Goal: Task Accomplishment & Management: Manage account settings

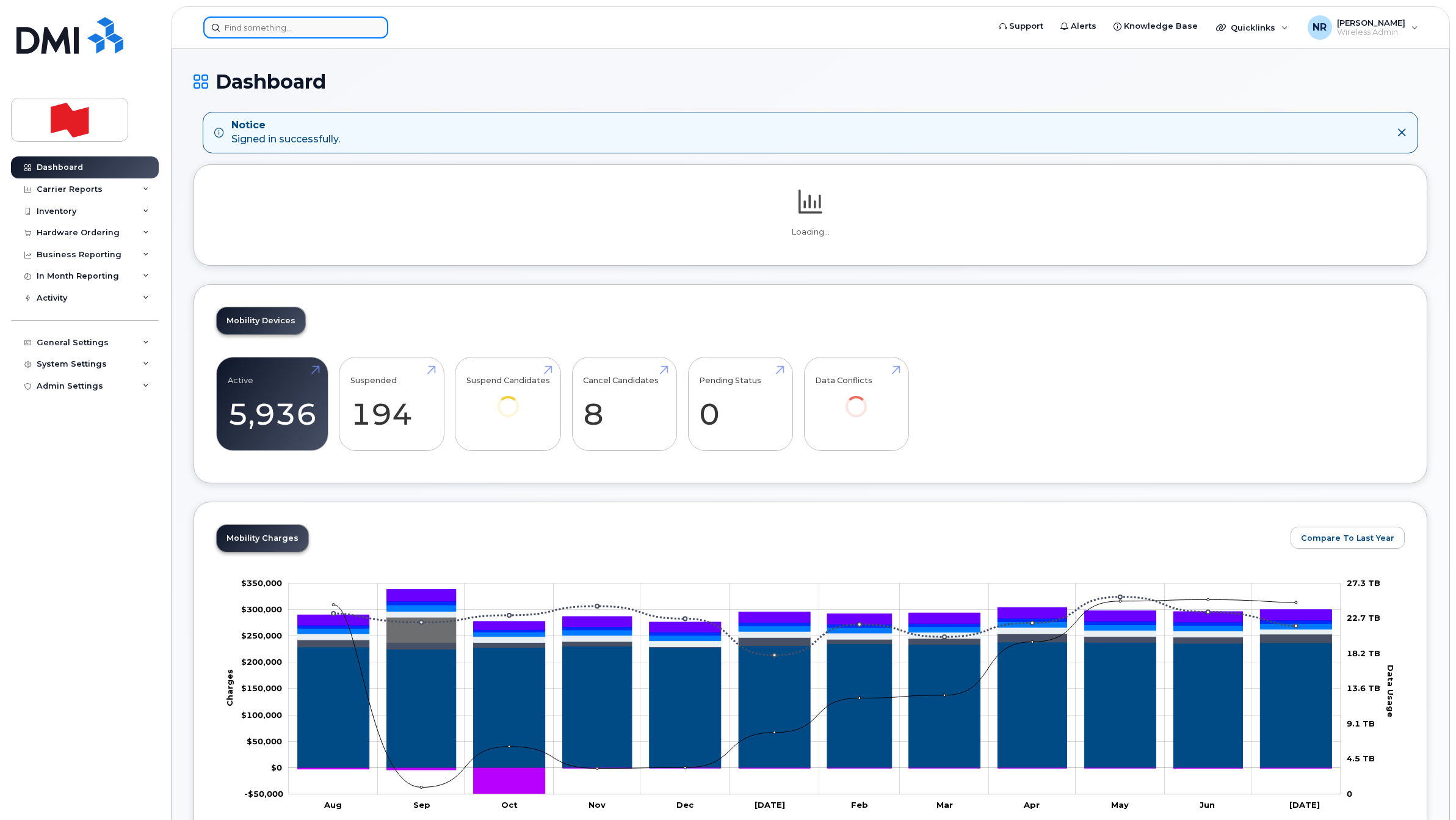
click at [264, 28] on input at bounding box center [296, 27] width 185 height 22
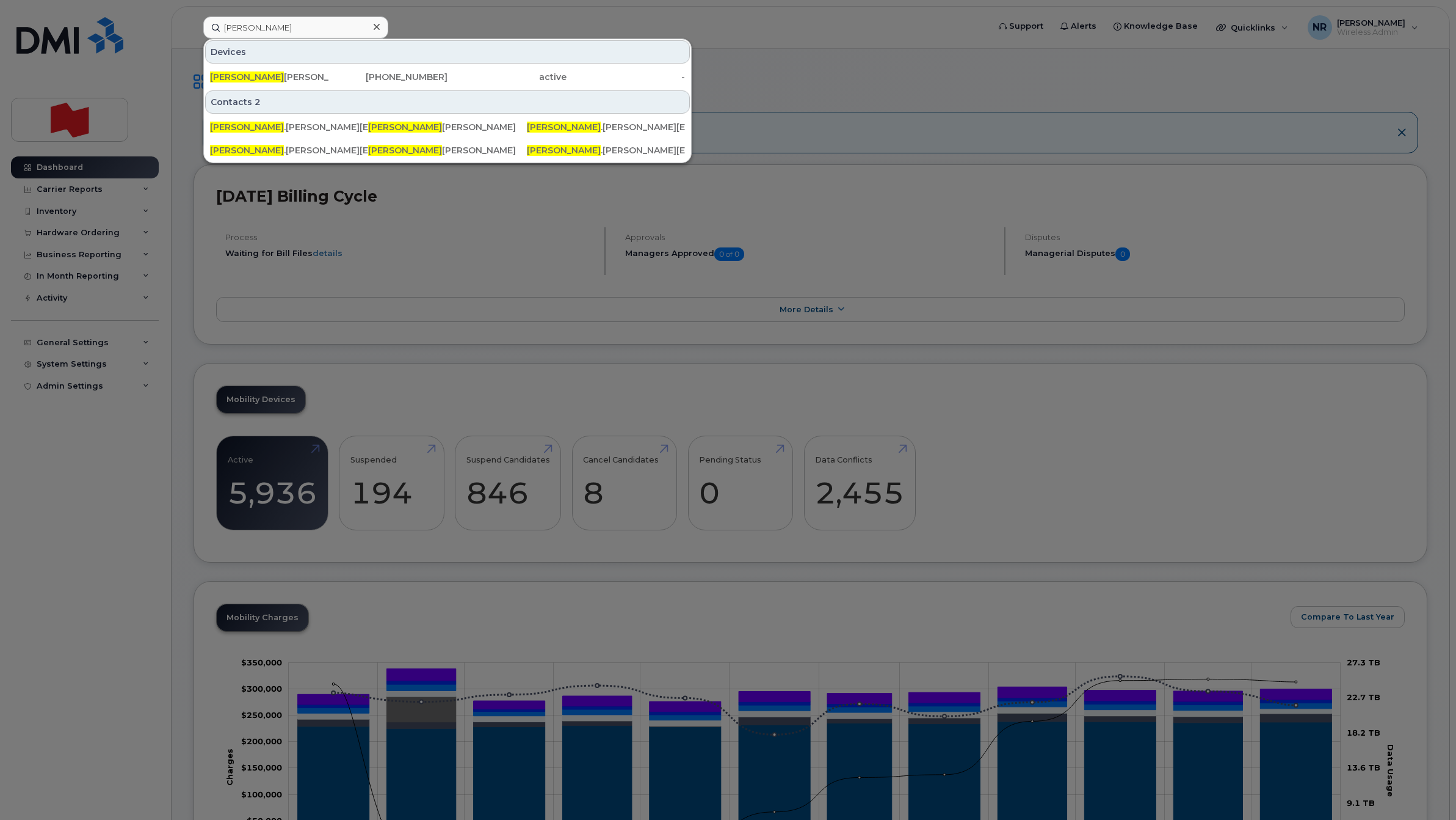
click at [328, 6] on div at bounding box center [728, 410] width 1456 height 820
drag, startPoint x: 282, startPoint y: 24, endPoint x: 174, endPoint y: 32, distance: 108.3
click at [194, 32] on div "bruce Devices Bruce Nicholson 514-216-6371 active - Contacts 2 bruce .nadon@bnc…" at bounding box center [592, 27] width 797 height 22
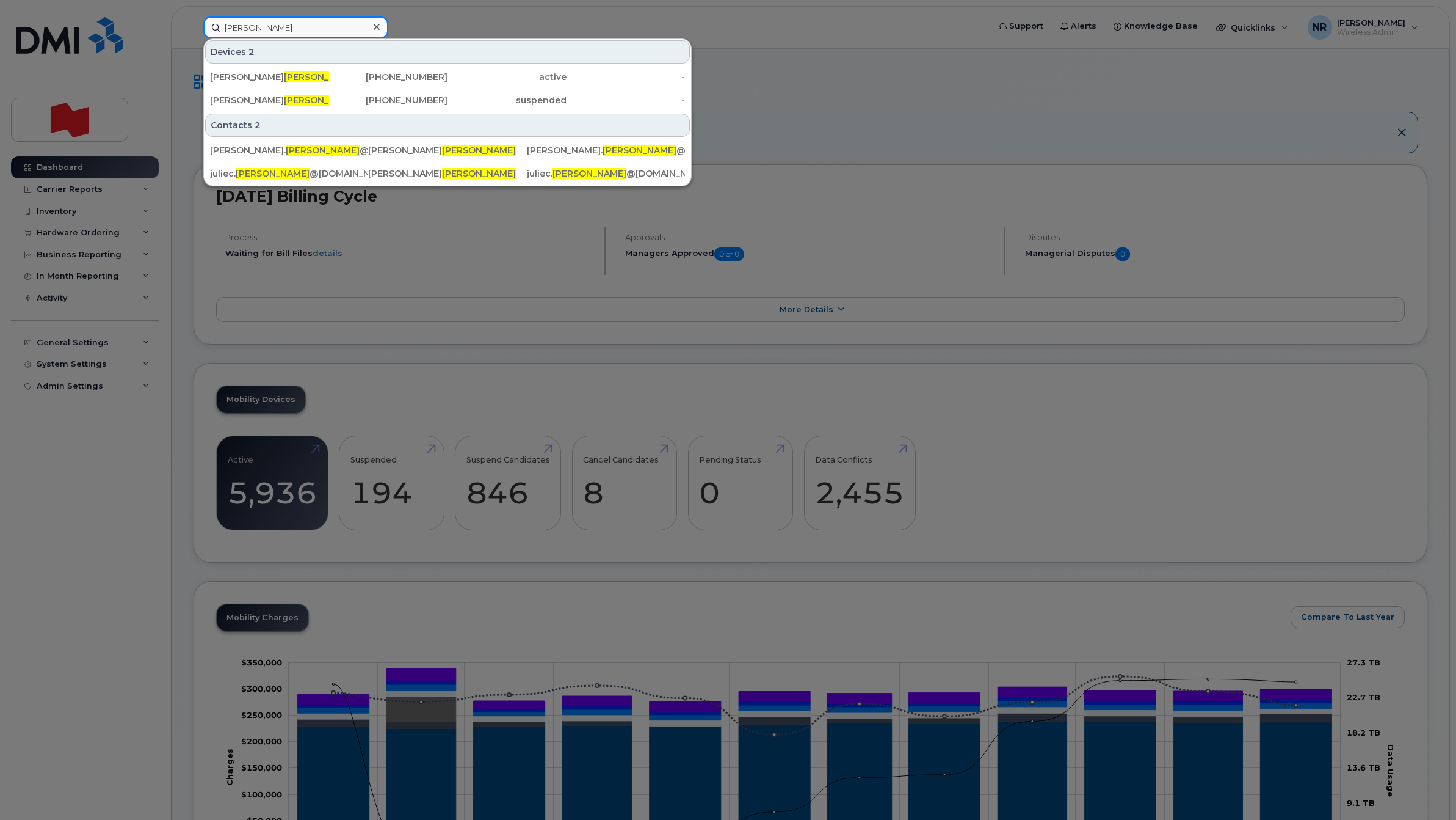
drag, startPoint x: 300, startPoint y: 28, endPoint x: 150, endPoint y: 28, distance: 150.0
click at [194, 28] on div "nadon Devices 2 Julie Nadon 438-303-9249 active - Isabelle Nadon 514-412-8343 s…" at bounding box center [592, 27] width 797 height 22
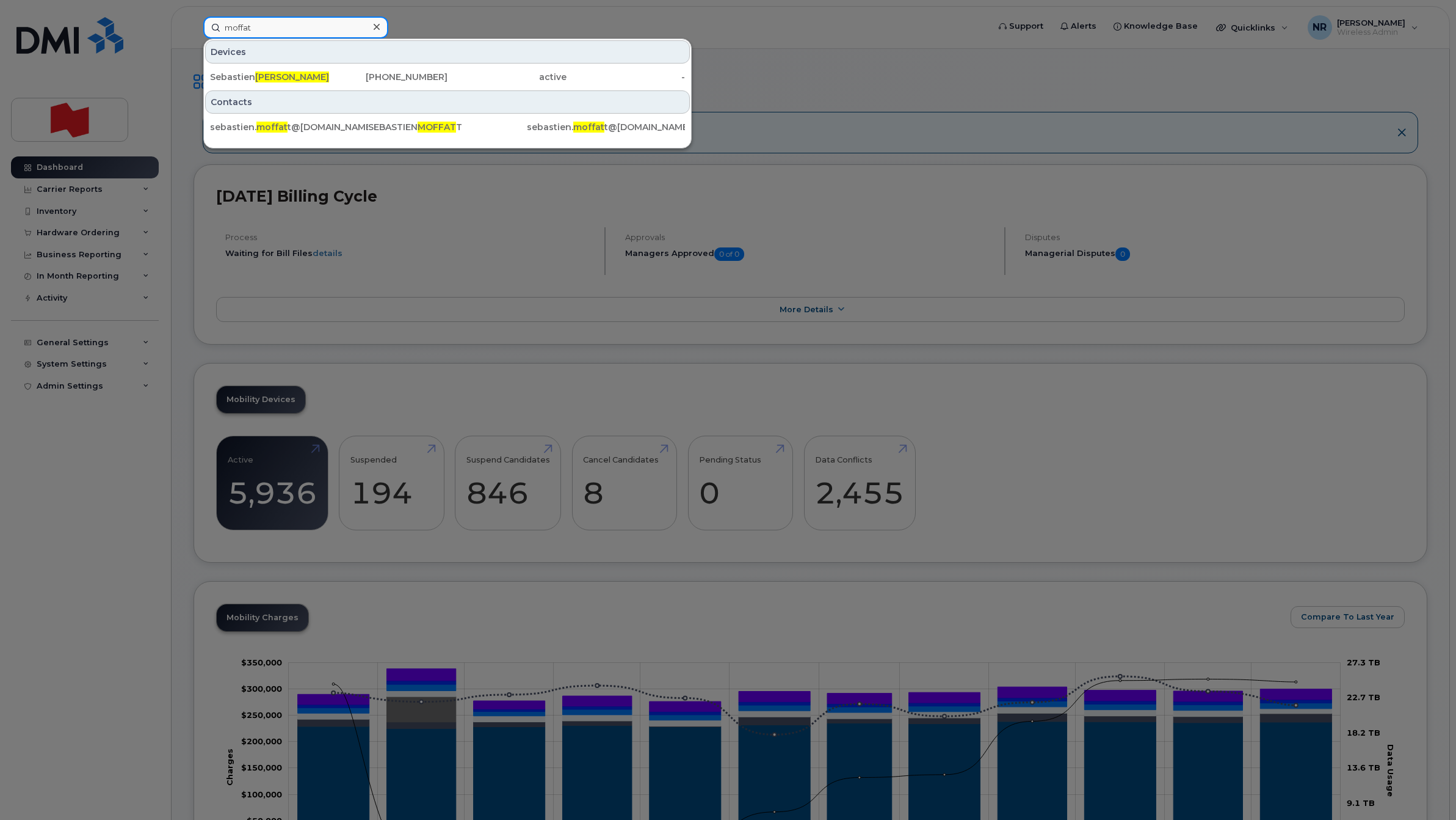
drag, startPoint x: 304, startPoint y: 28, endPoint x: 193, endPoint y: 27, distance: 111.0
click at [194, 27] on div "moffat Devices Sebastien Moffat t 514-592-8230 active - Contacts sebastien. mof…" at bounding box center [592, 27] width 797 height 22
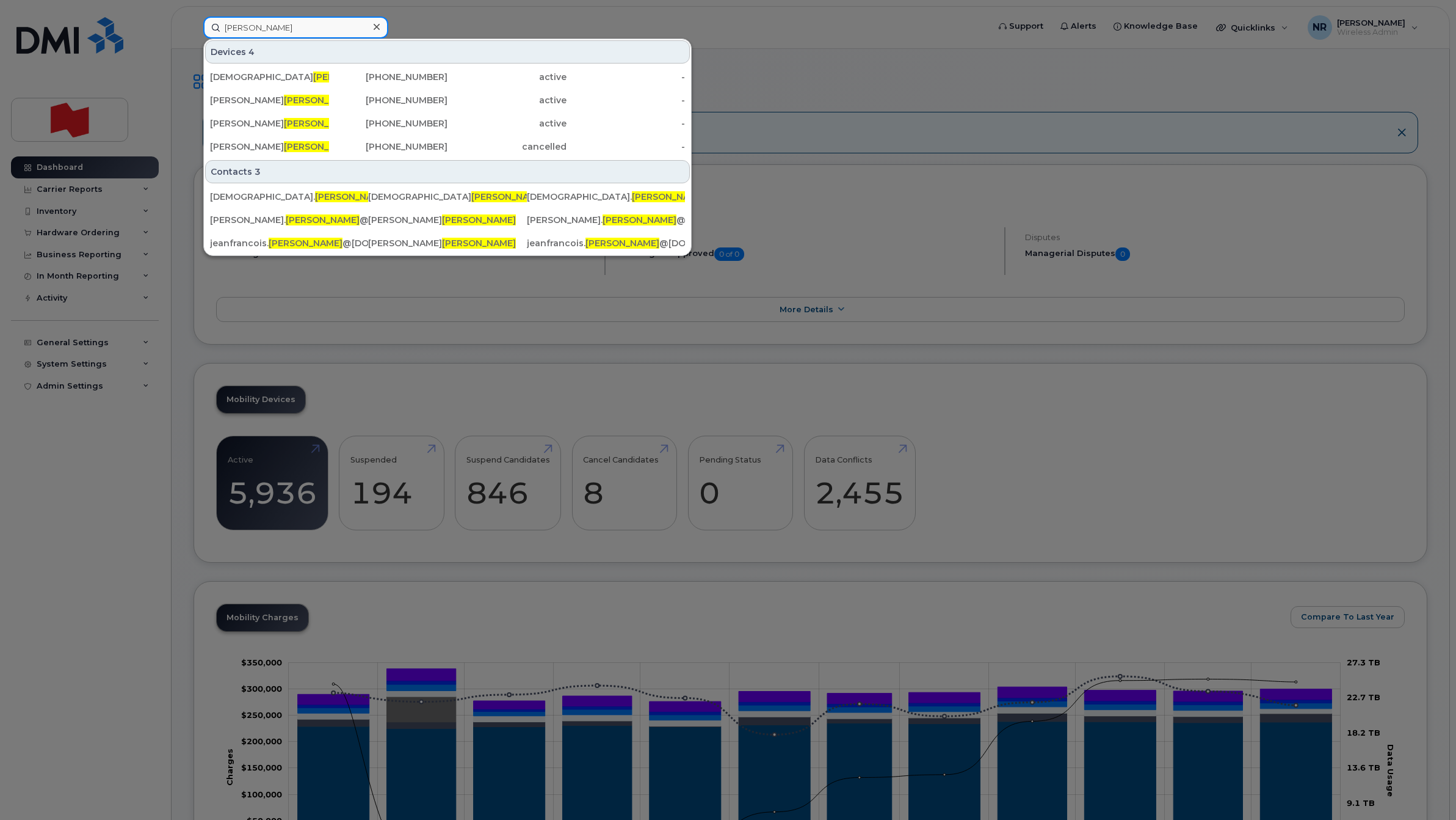
drag, startPoint x: 288, startPoint y: 27, endPoint x: 212, endPoint y: 26, distance: 76.0
click at [212, 26] on input "barrette" at bounding box center [296, 27] width 185 height 22
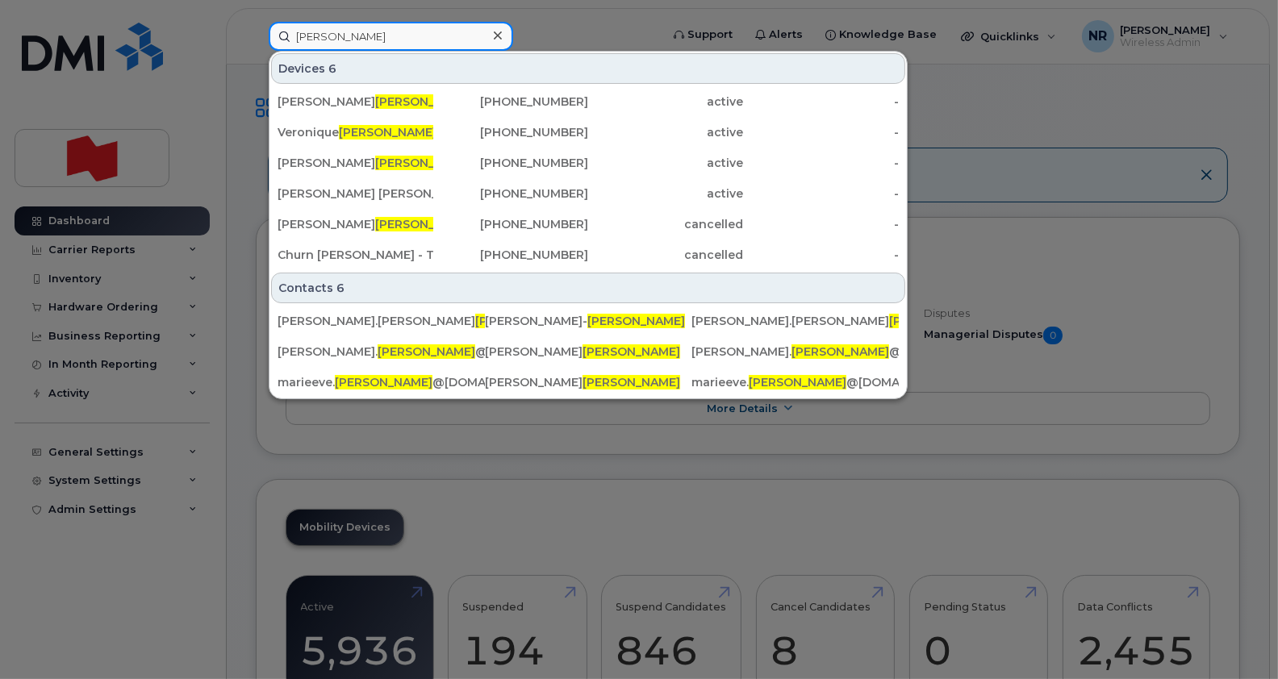
type input "villeneuve"
drag, startPoint x: 198, startPoint y: 33, endPoint x: 135, endPoint y: 35, distance: 63.8
click at [256, 35] on div "villeneuve Devices 6 Charles Hunter Villeneuve 418-609-4866 active - Veronique …" at bounding box center [459, 36] width 407 height 29
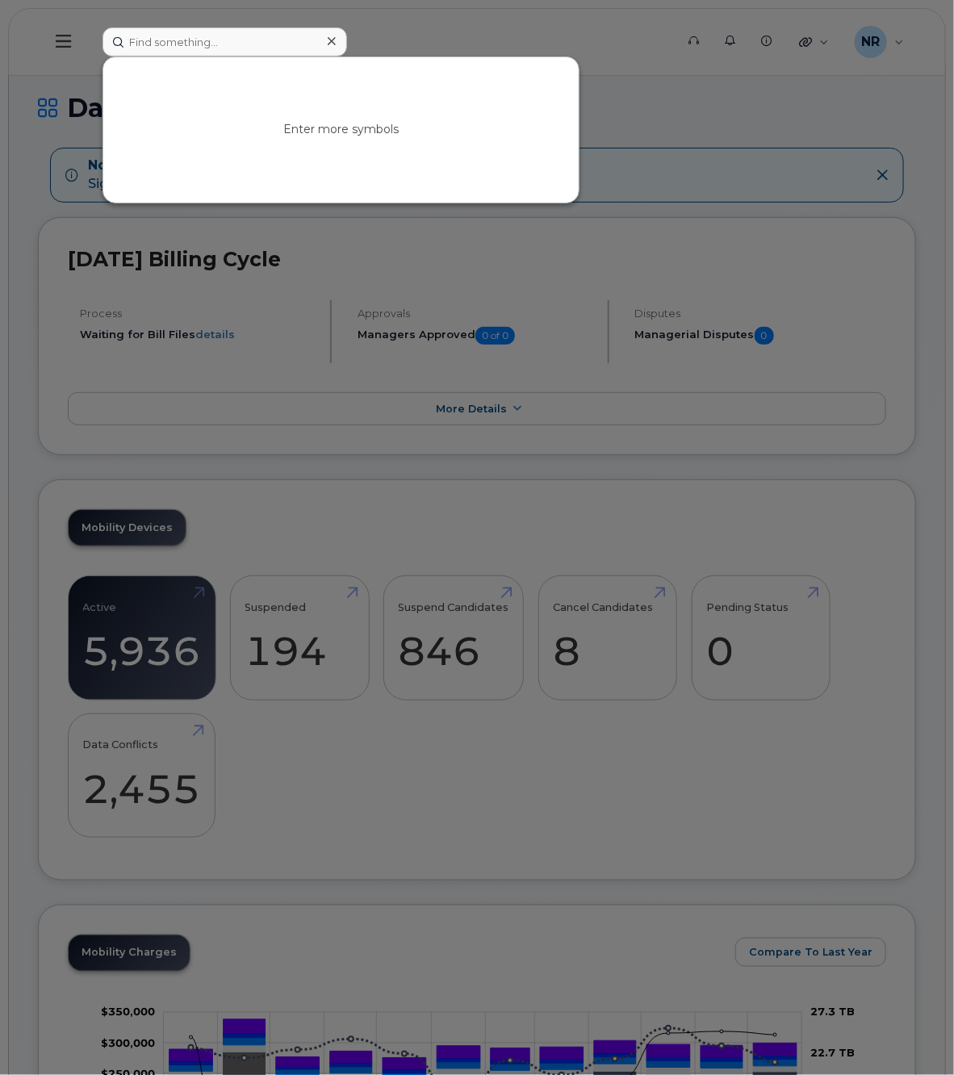
click at [146, 22] on div at bounding box center [477, 537] width 954 height 1075
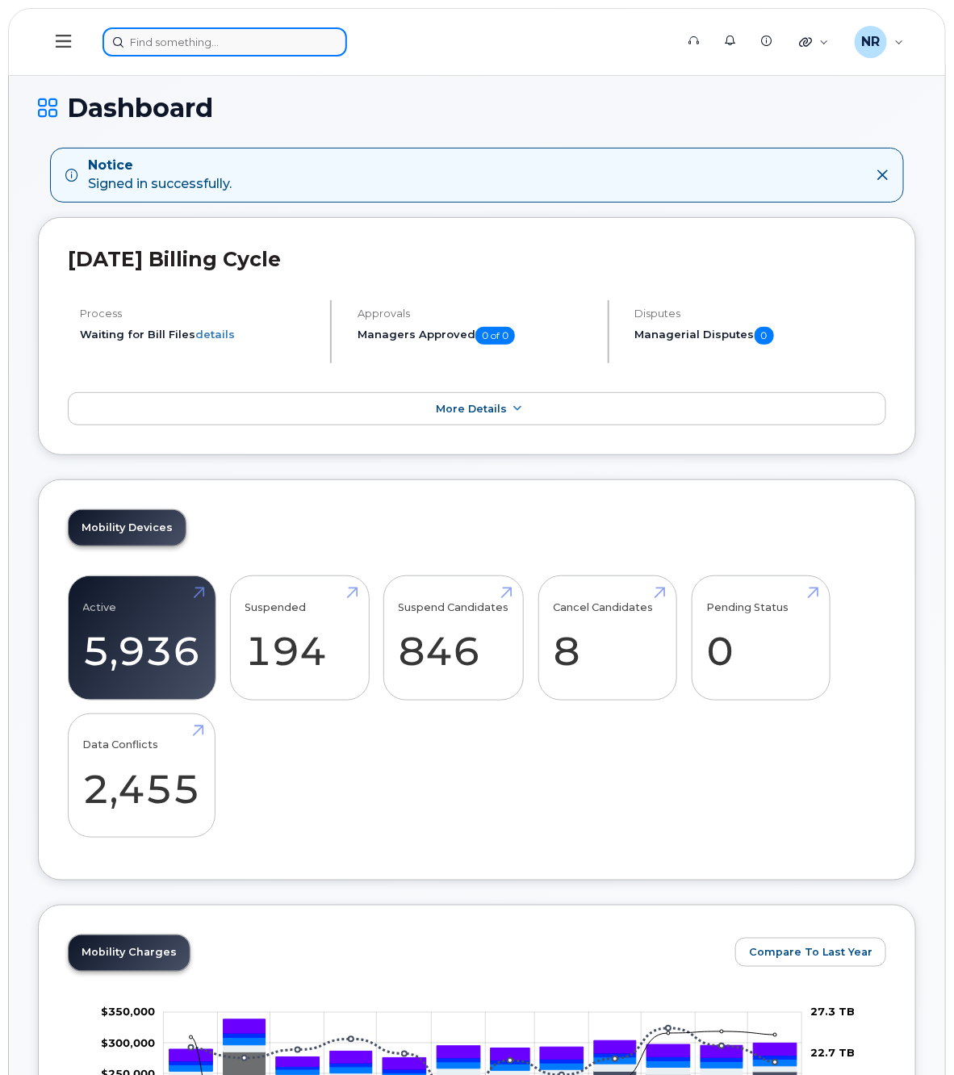
click at [148, 35] on input at bounding box center [224, 41] width 244 height 29
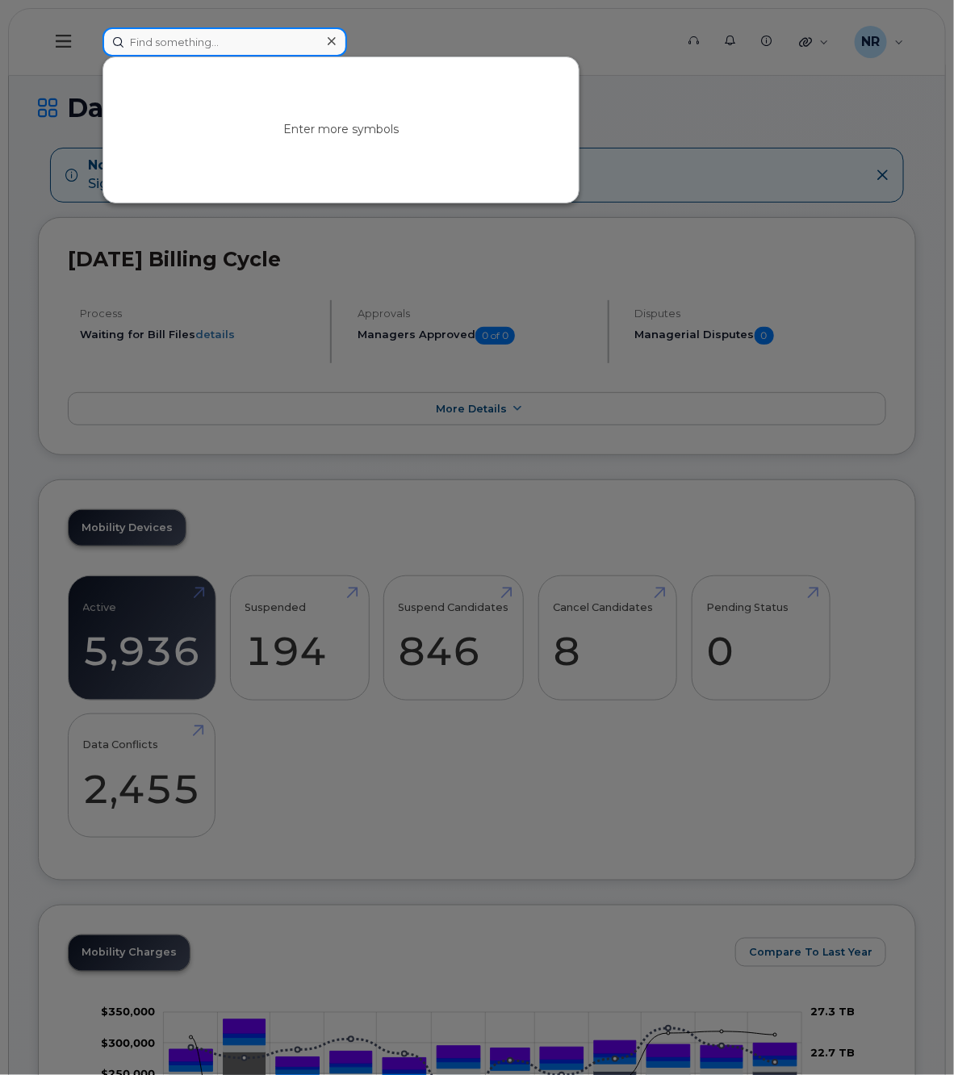
paste input "4383420262"
drag, startPoint x: 226, startPoint y: 39, endPoint x: 65, endPoint y: 36, distance: 160.6
click at [90, 36] on div "4383420262 No results" at bounding box center [383, 41] width 587 height 29
paste input "6778"
drag, startPoint x: 220, startPoint y: 46, endPoint x: 57, endPoint y: 53, distance: 163.1
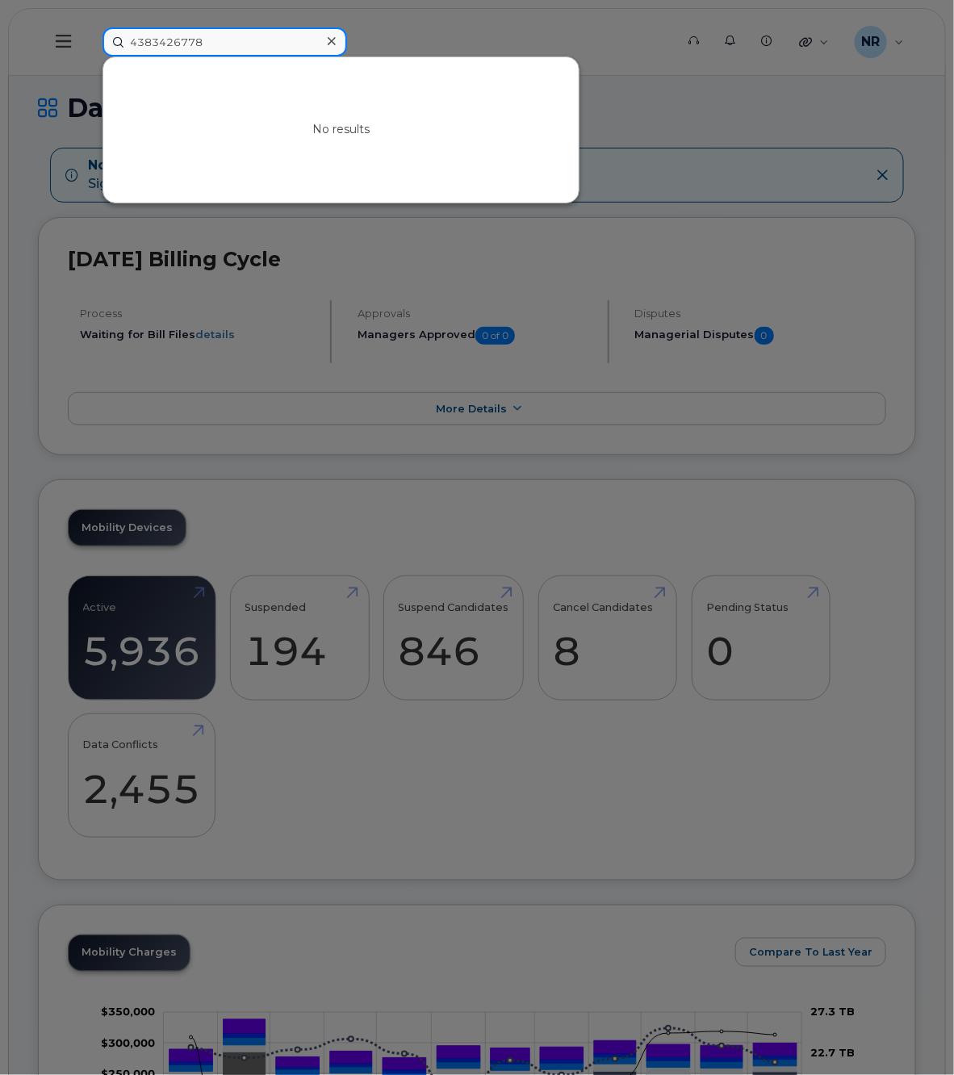
click at [90, 49] on div "4383426778 No results" at bounding box center [383, 41] width 587 height 29
paste input "2709967"
drag, startPoint x: 250, startPoint y: 40, endPoint x: 66, endPoint y: 40, distance: 183.9
click at [90, 40] on div "4382709967 No results" at bounding box center [383, 41] width 587 height 29
paste input "3425573"
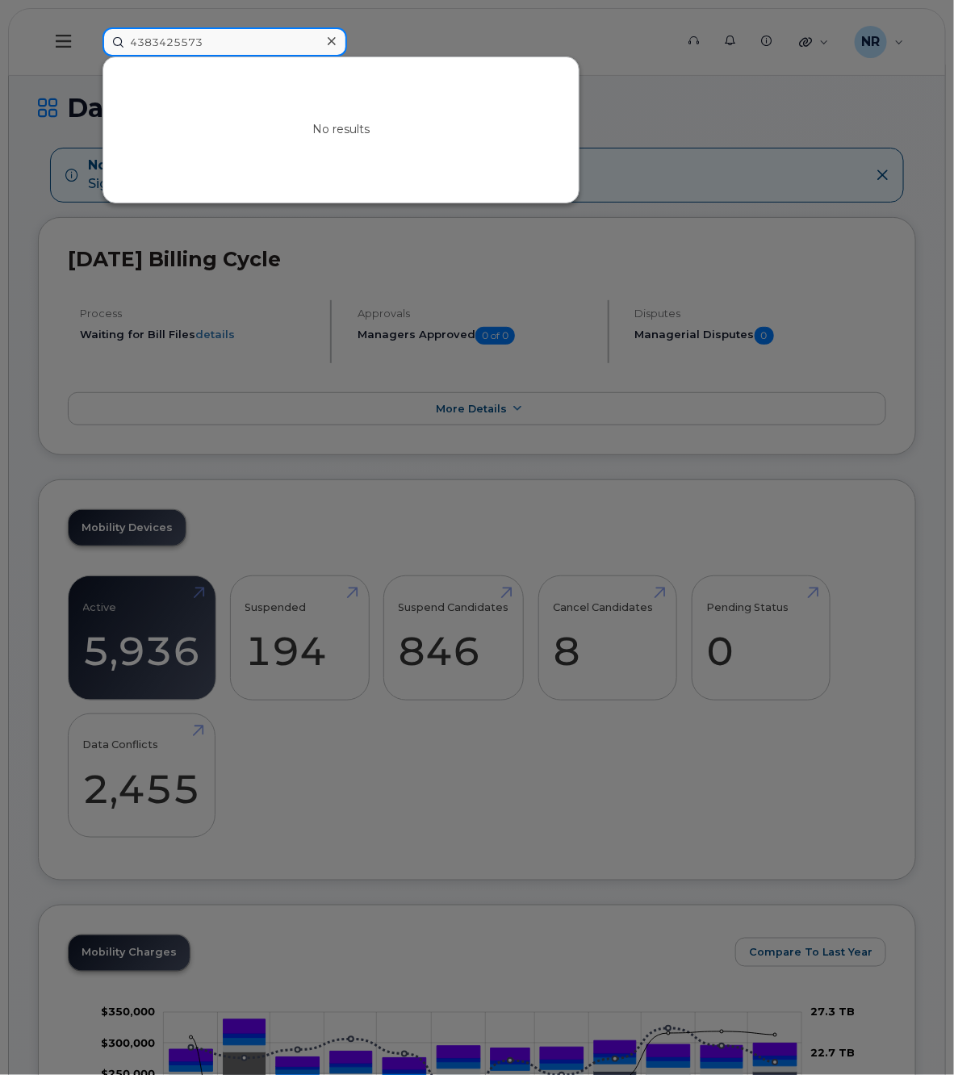
drag, startPoint x: 75, startPoint y: 39, endPoint x: 49, endPoint y: 39, distance: 25.8
click at [90, 39] on div "4383425573 No results" at bounding box center [383, 41] width 587 height 29
paste input "4548030"
drag, startPoint x: 240, startPoint y: 31, endPoint x: 69, endPoint y: 44, distance: 172.4
click at [90, 44] on div "4384548030 No results" at bounding box center [383, 41] width 587 height 29
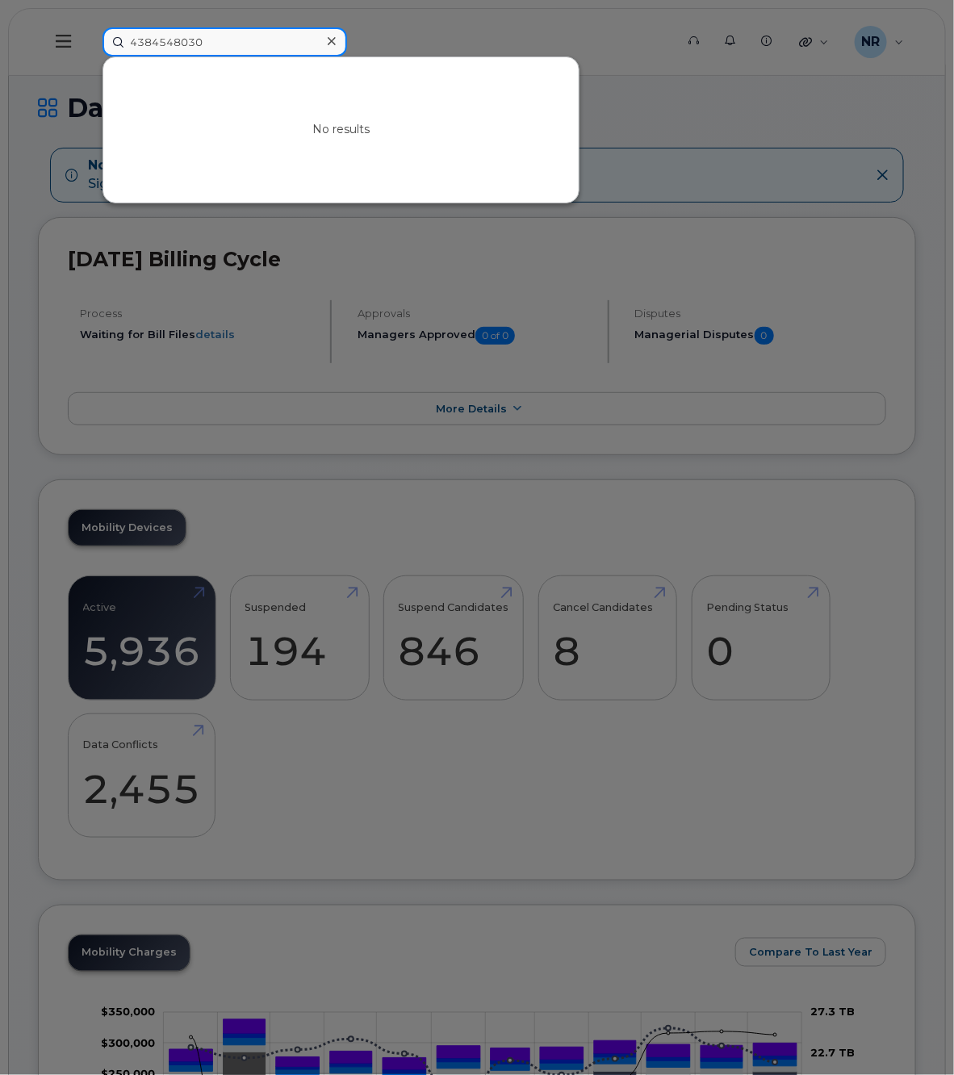
paste input "39401"
click at [239, 45] on input "4384394010" at bounding box center [224, 41] width 244 height 29
drag, startPoint x: 265, startPoint y: 39, endPoint x: 52, endPoint y: 39, distance: 212.2
click at [90, 39] on div "4384394010 No results" at bounding box center [383, 41] width 587 height 29
paste input "033544176"
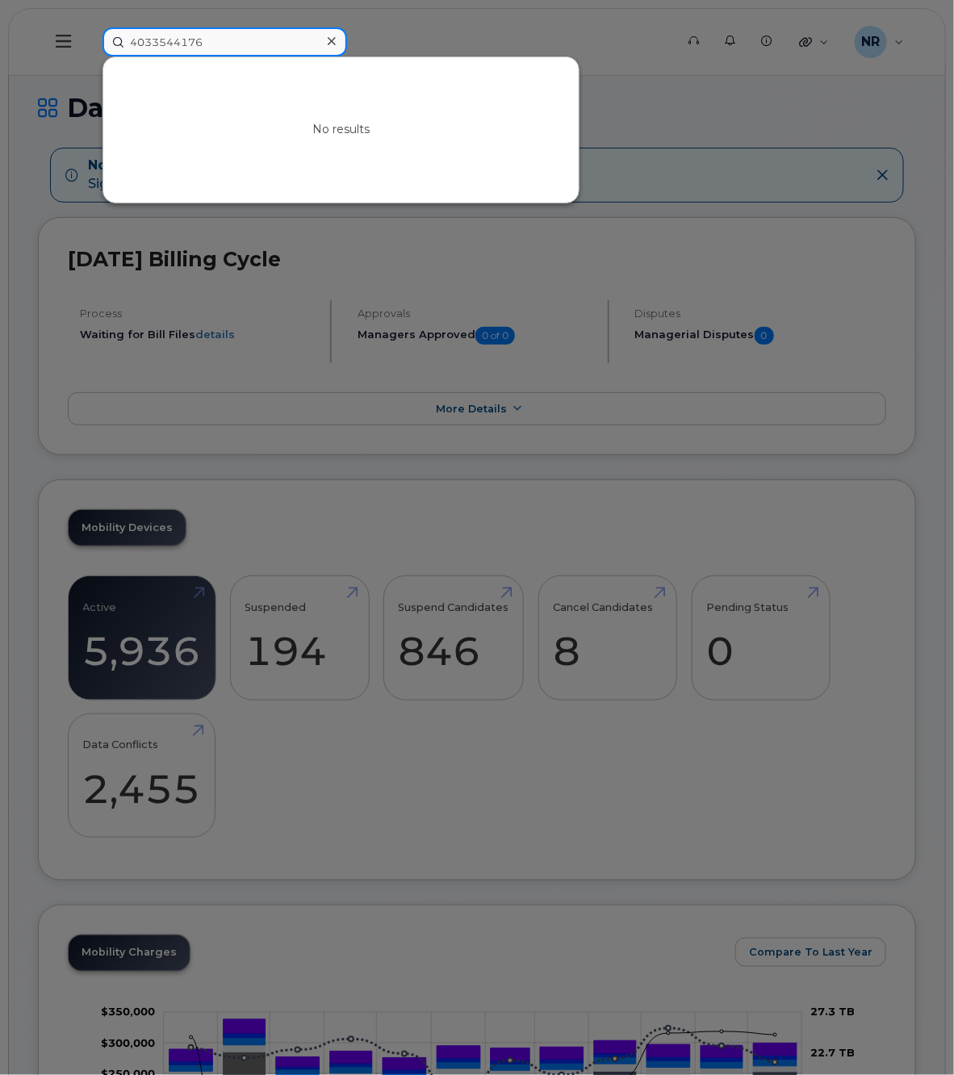
drag, startPoint x: 240, startPoint y: 42, endPoint x: 101, endPoint y: 41, distance: 138.8
click at [101, 41] on div "4033544176 No results" at bounding box center [383, 41] width 587 height 29
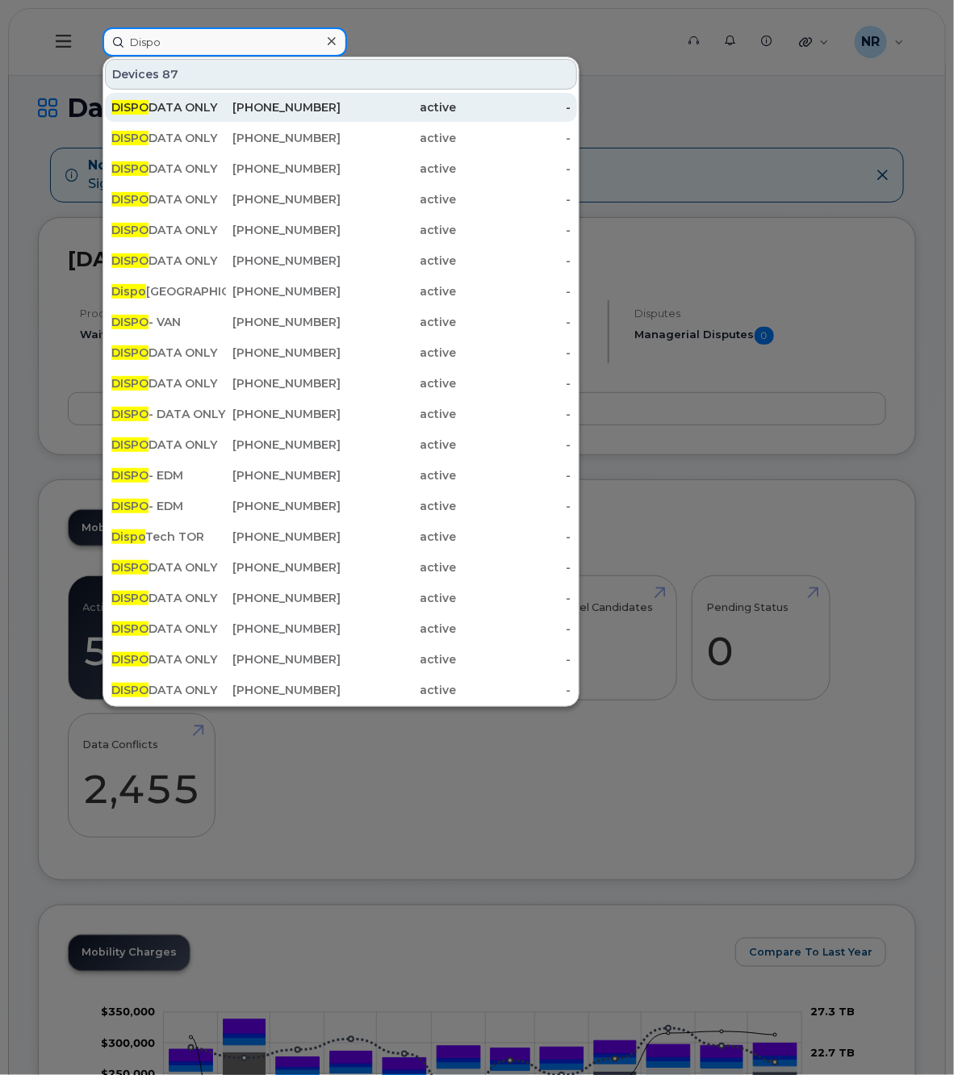
type input "Dispo"
click at [226, 98] on div "DISPO DATA ONLY" at bounding box center [283, 107] width 115 height 29
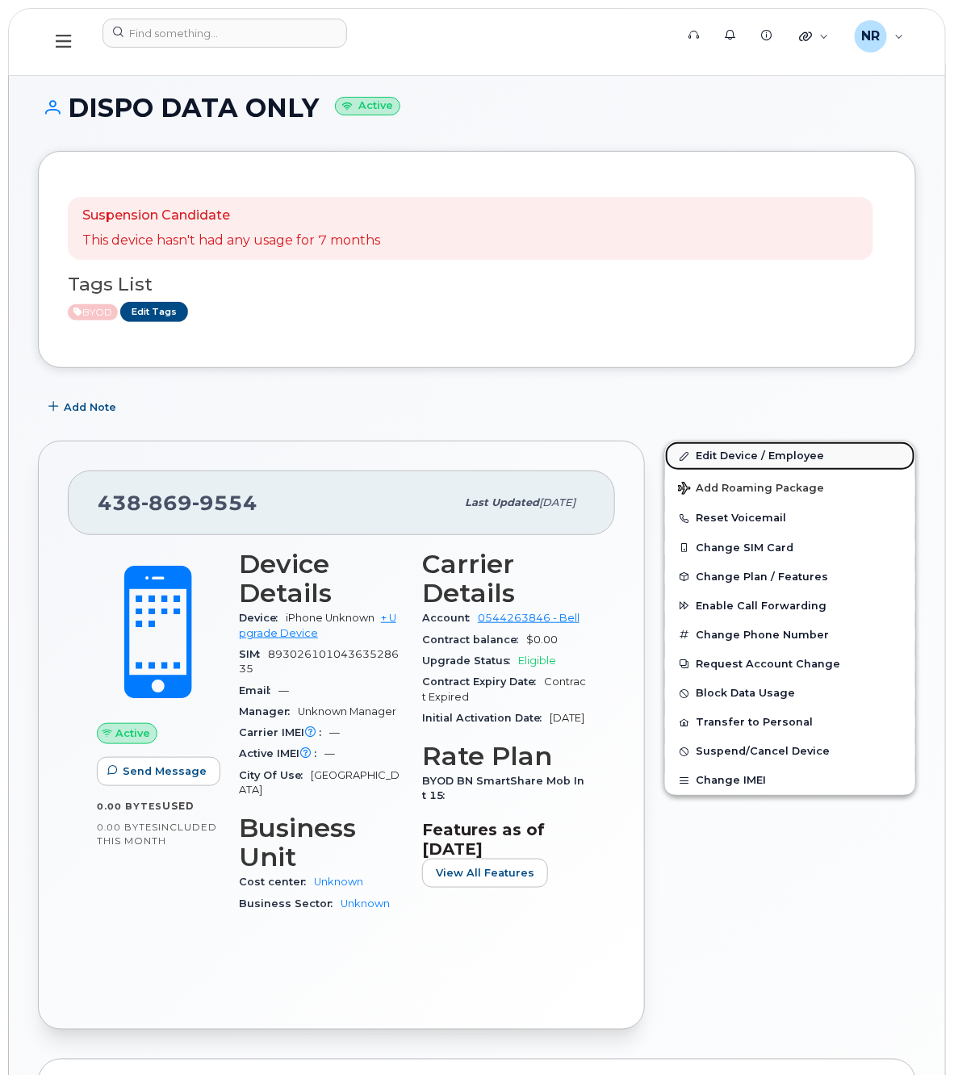
click at [724, 456] on link "Edit Device / Employee" at bounding box center [790, 455] width 250 height 29
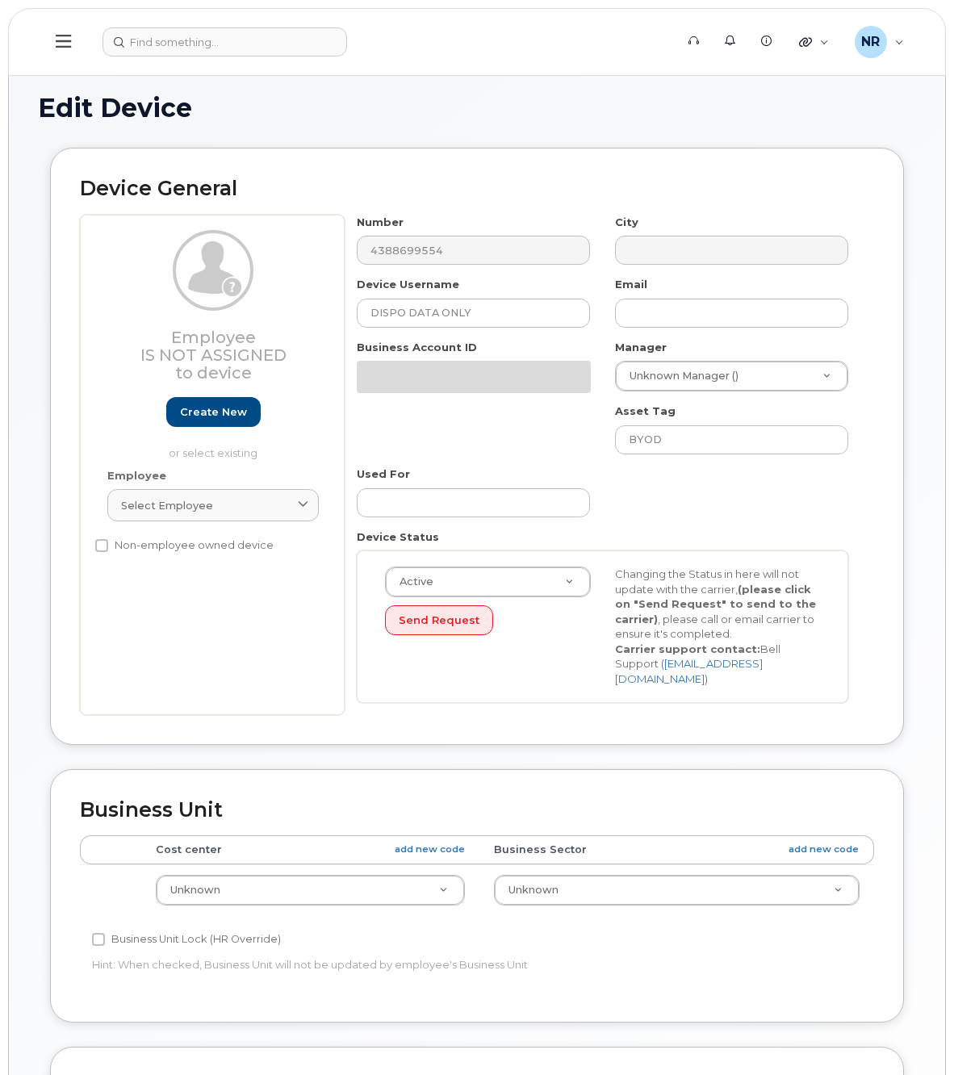
select select "22916206"
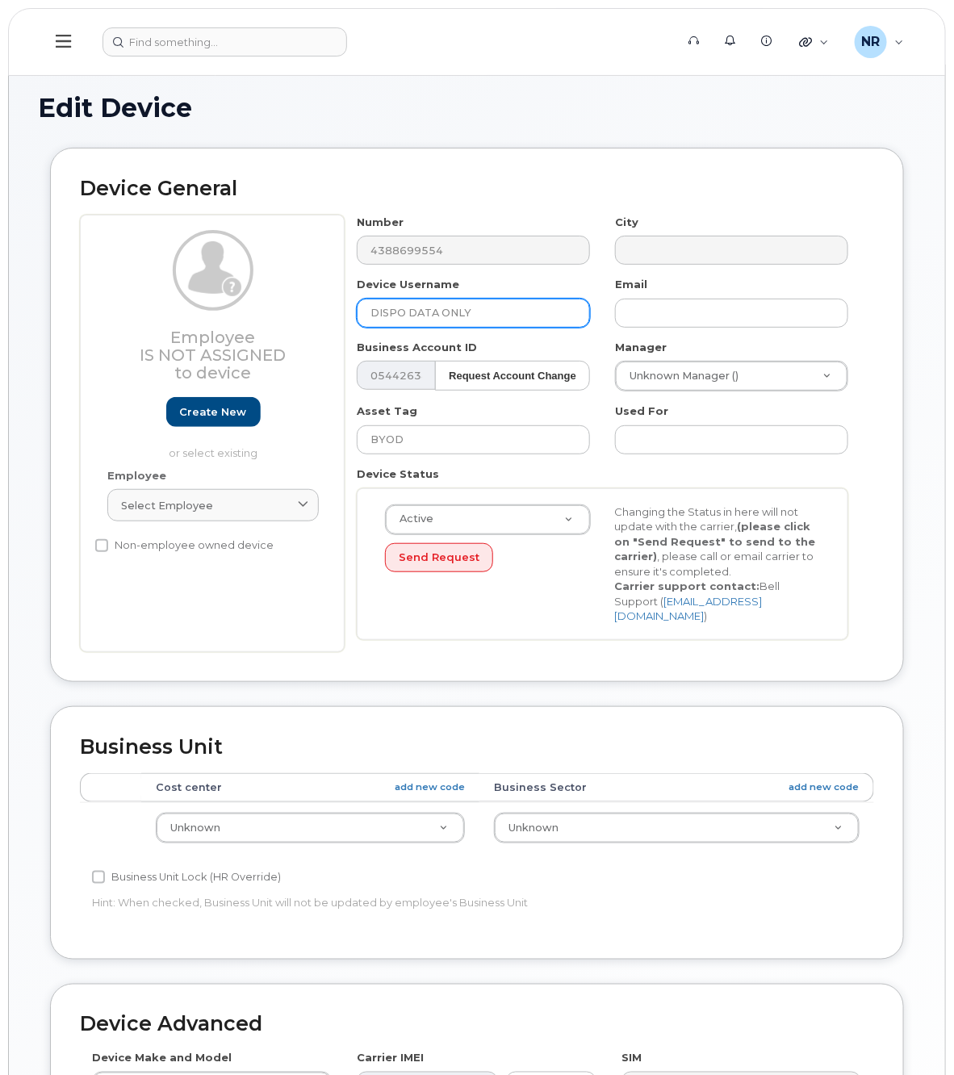
drag, startPoint x: 407, startPoint y: 308, endPoint x: 361, endPoint y: 308, distance: 46.8
click at [361, 308] on input "DISPO DATA ONLY" at bounding box center [473, 313] width 233 height 29
click at [474, 307] on input "DATA ONLY" at bounding box center [473, 313] width 233 height 29
paste input "DISPO"
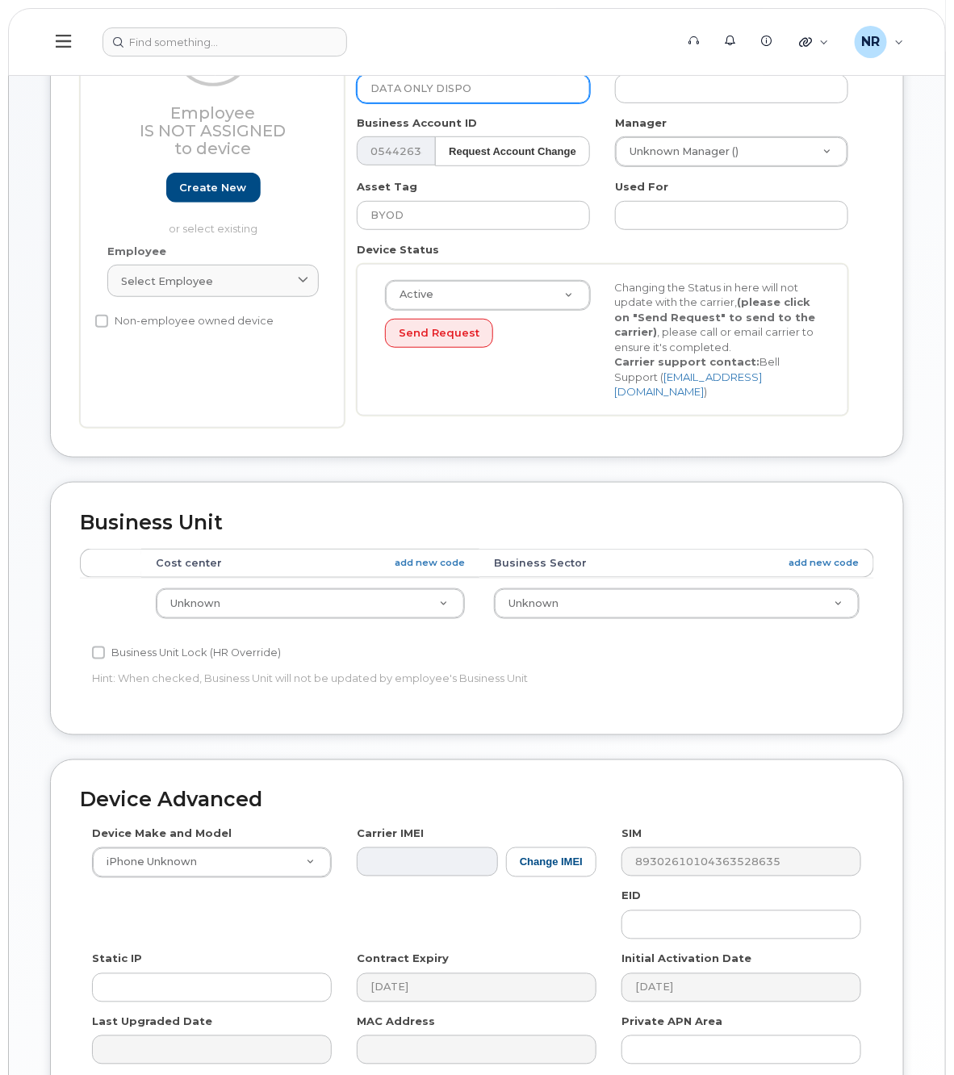
scroll to position [379, 0]
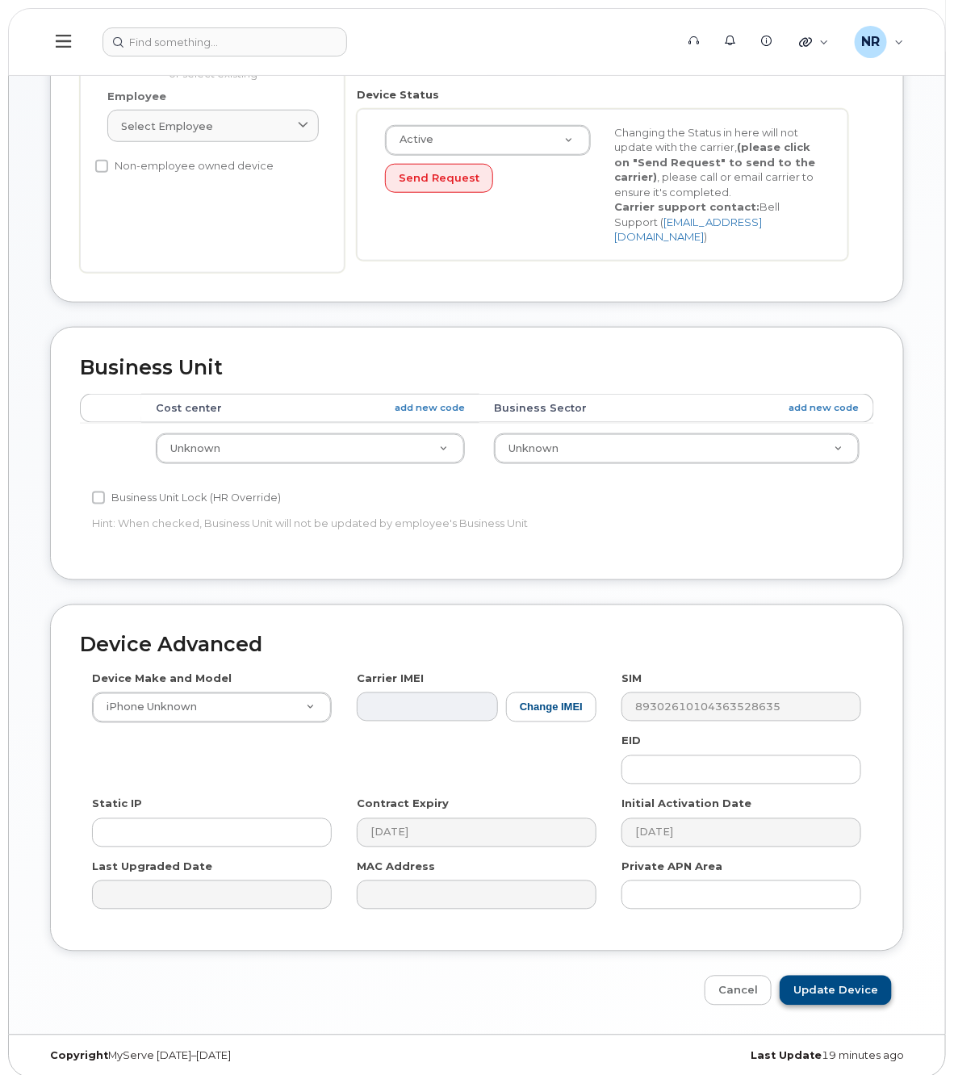
type input "DATA ONLY DISPO"
click at [835, 982] on input "Update Device" at bounding box center [835, 990] width 112 height 30
type input "Saving..."
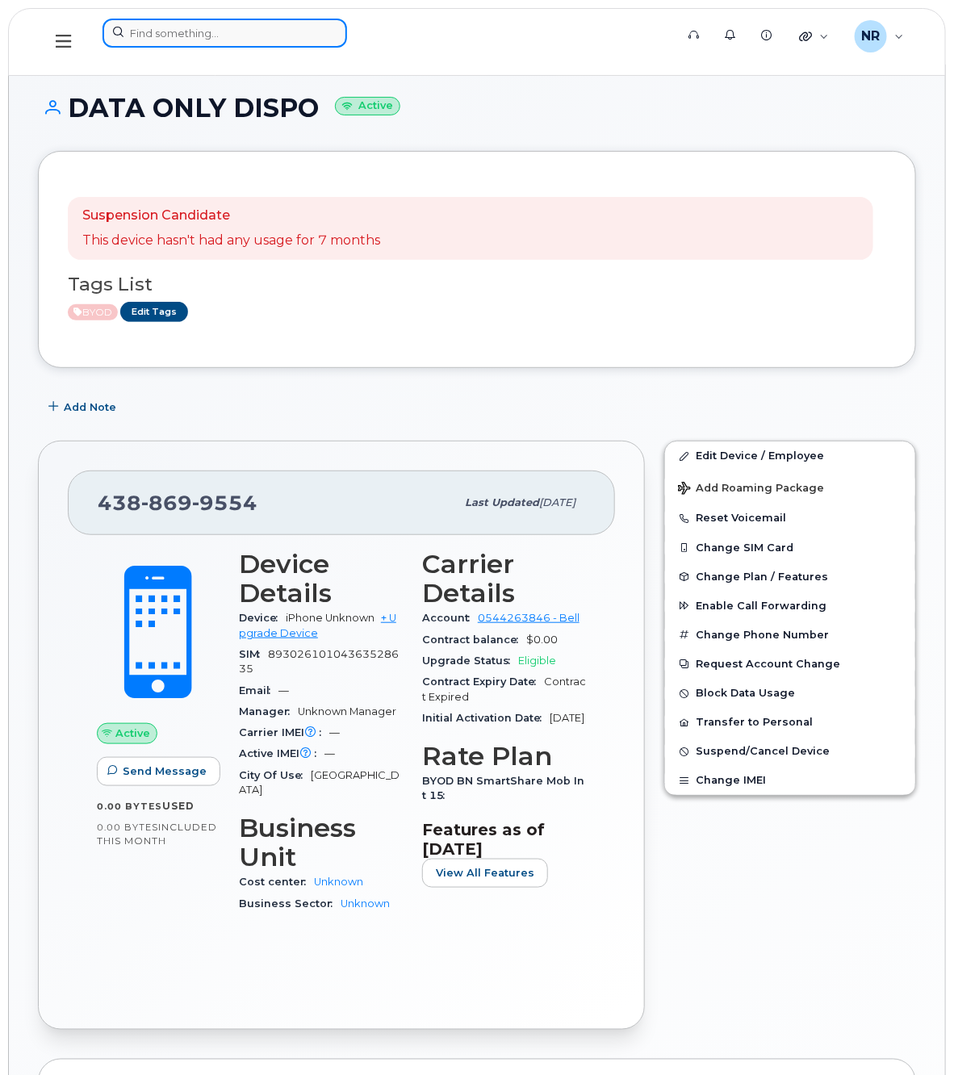
click at [243, 29] on input at bounding box center [224, 33] width 244 height 29
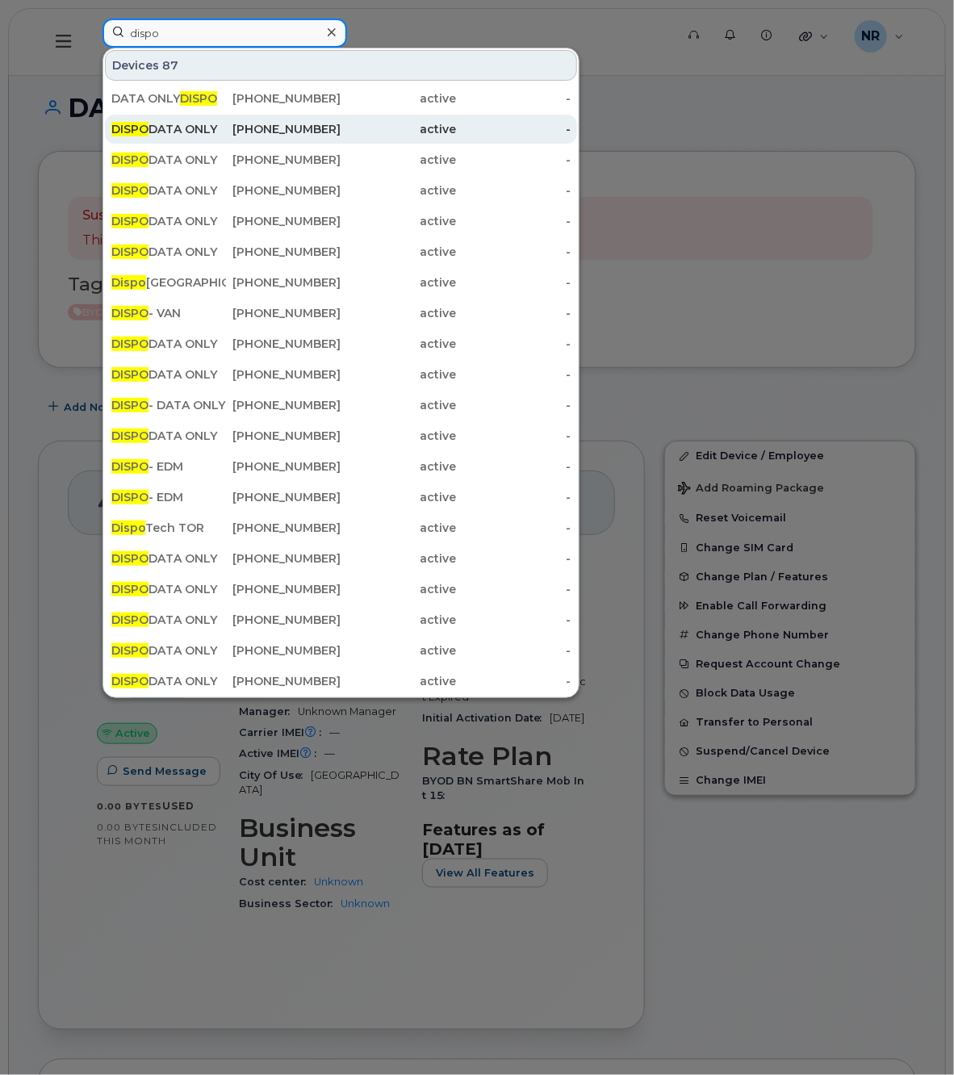
type input "dispo"
click at [171, 130] on div "DISPO DATA ONLY" at bounding box center [168, 129] width 115 height 16
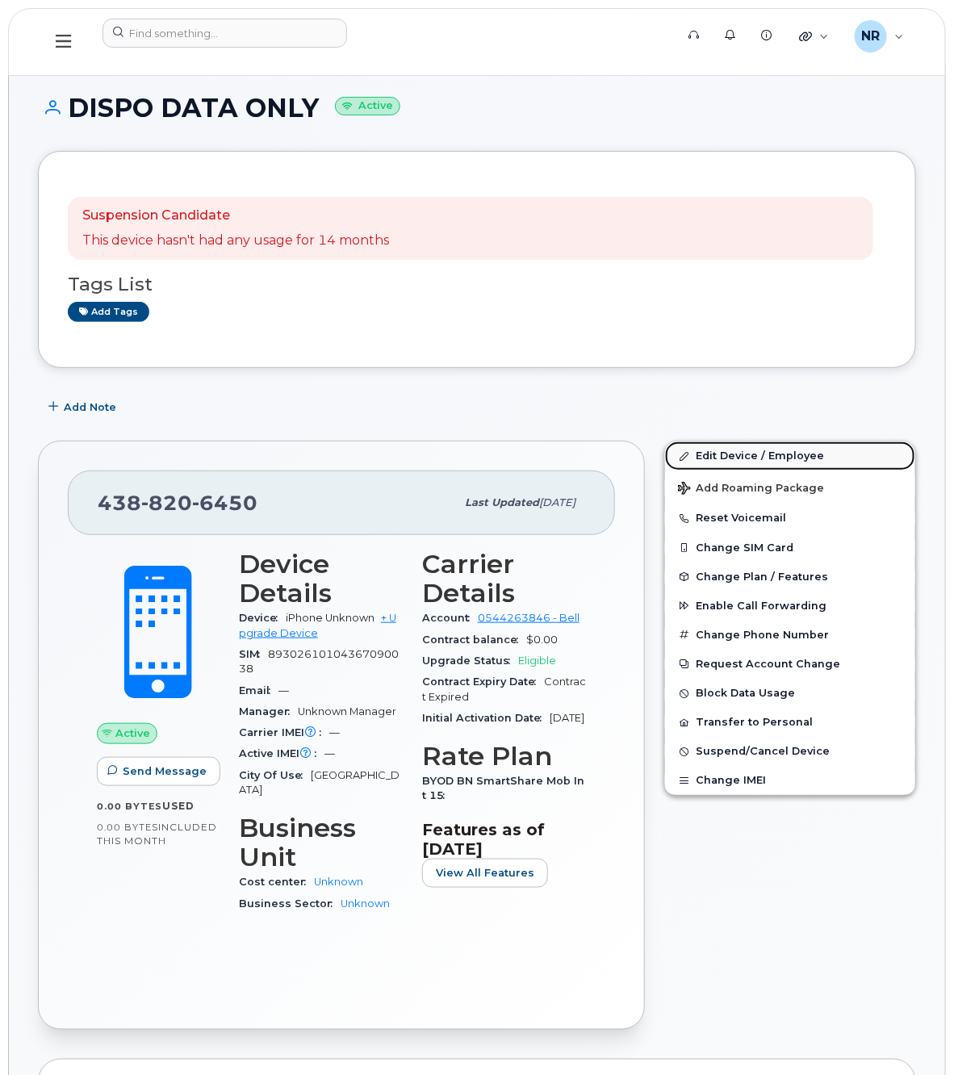
click at [728, 454] on link "Edit Device / Employee" at bounding box center [790, 455] width 250 height 29
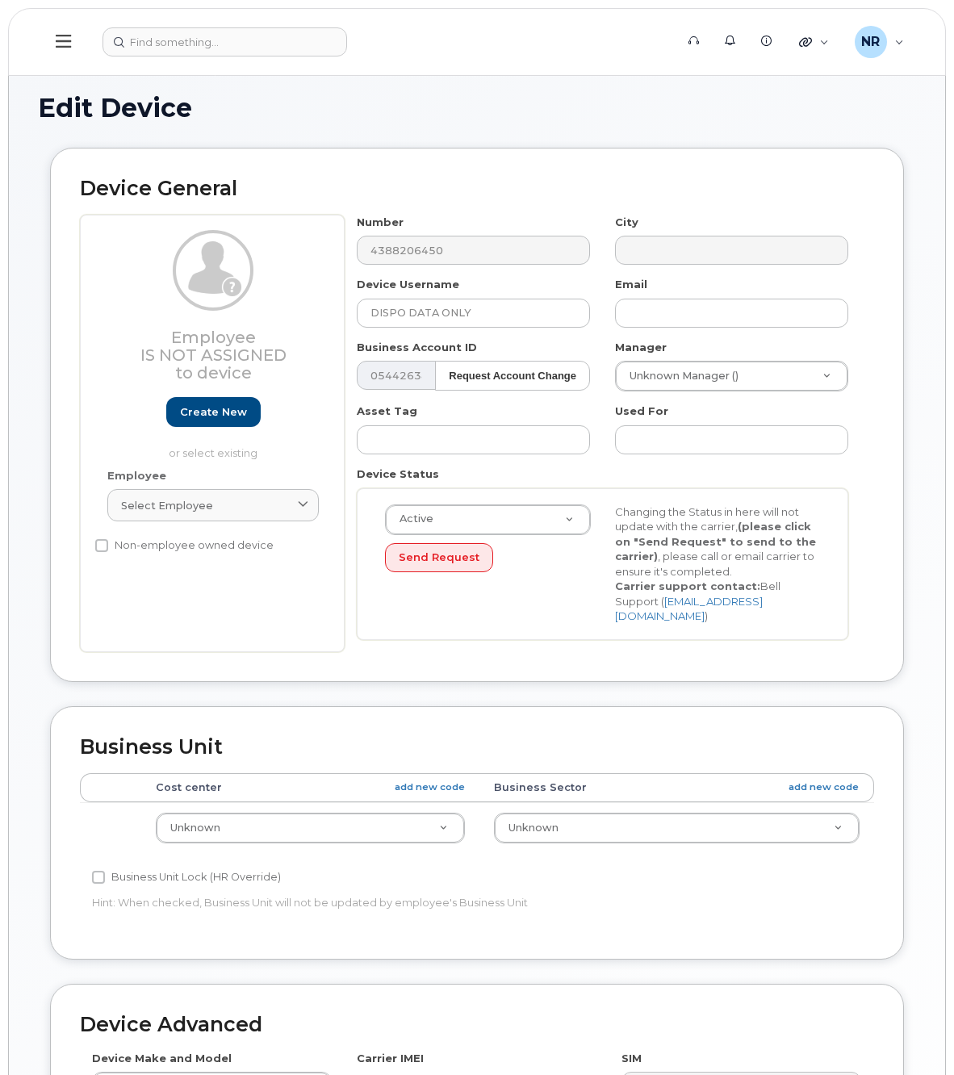
select select "22916206"
drag, startPoint x: 408, startPoint y: 305, endPoint x: 355, endPoint y: 312, distance: 53.7
click at [355, 312] on div "Device Username DISPO DATA ONLY" at bounding box center [473, 302] width 258 height 51
click at [482, 315] on input "DATA ONLY" at bounding box center [473, 313] width 233 height 29
paste input "DISPO"
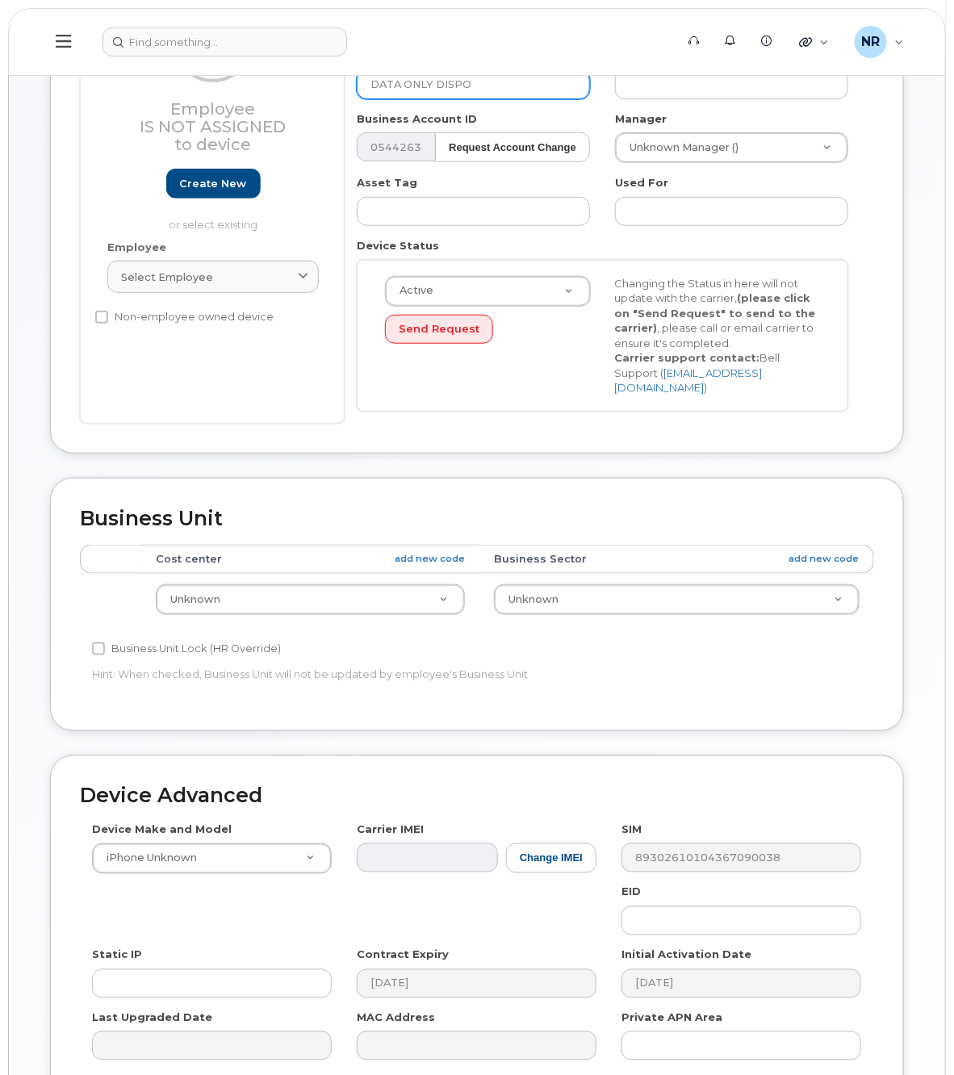
scroll to position [379, 0]
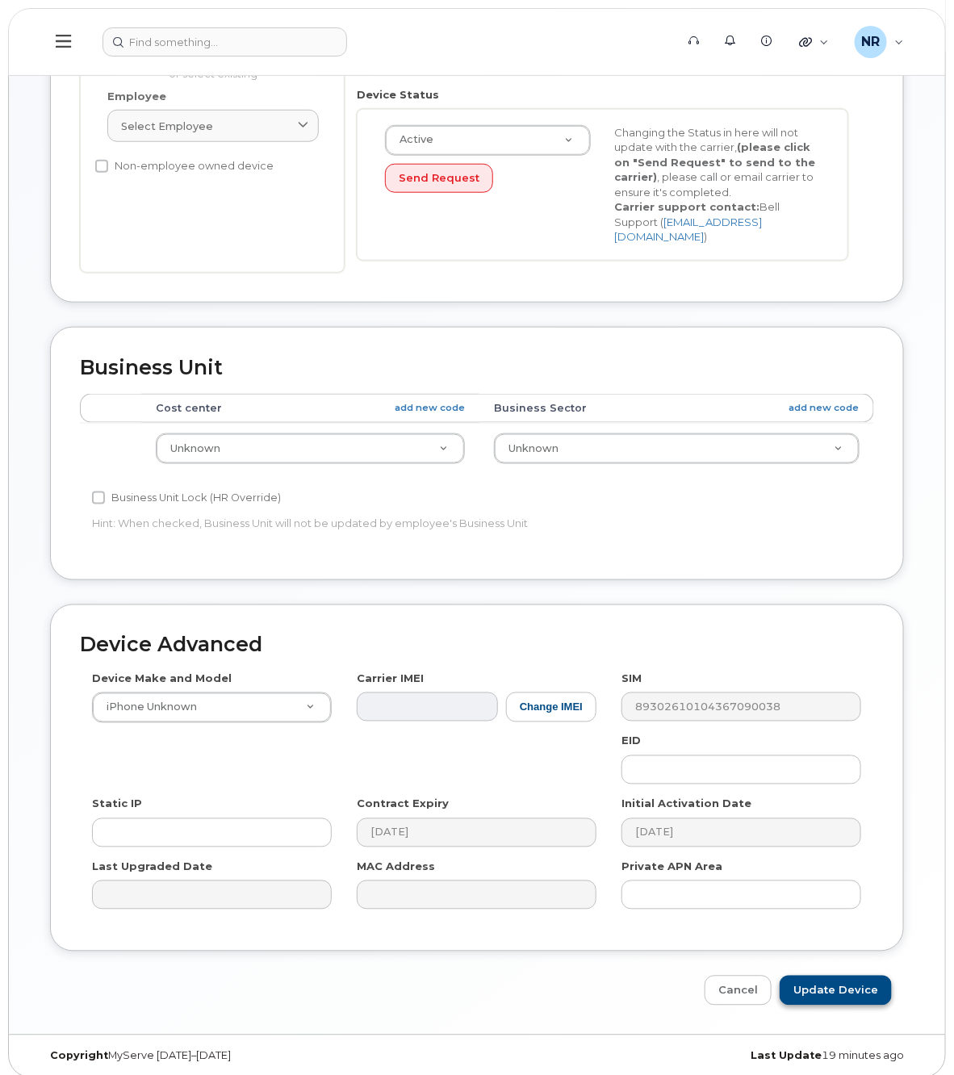
type input "DATA ONLY DISPO"
click at [827, 978] on input "Update Device" at bounding box center [835, 990] width 112 height 30
type input "Saving..."
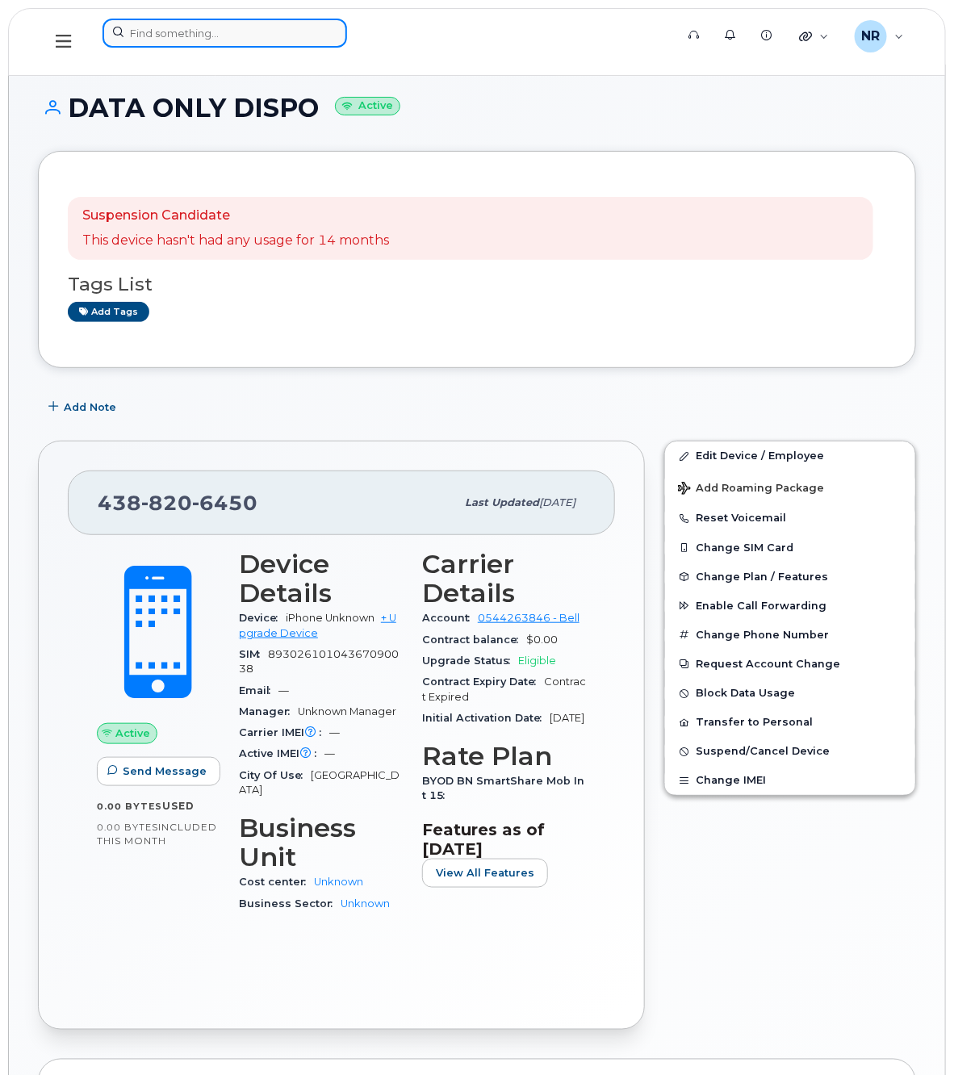
click at [170, 36] on input at bounding box center [224, 33] width 244 height 29
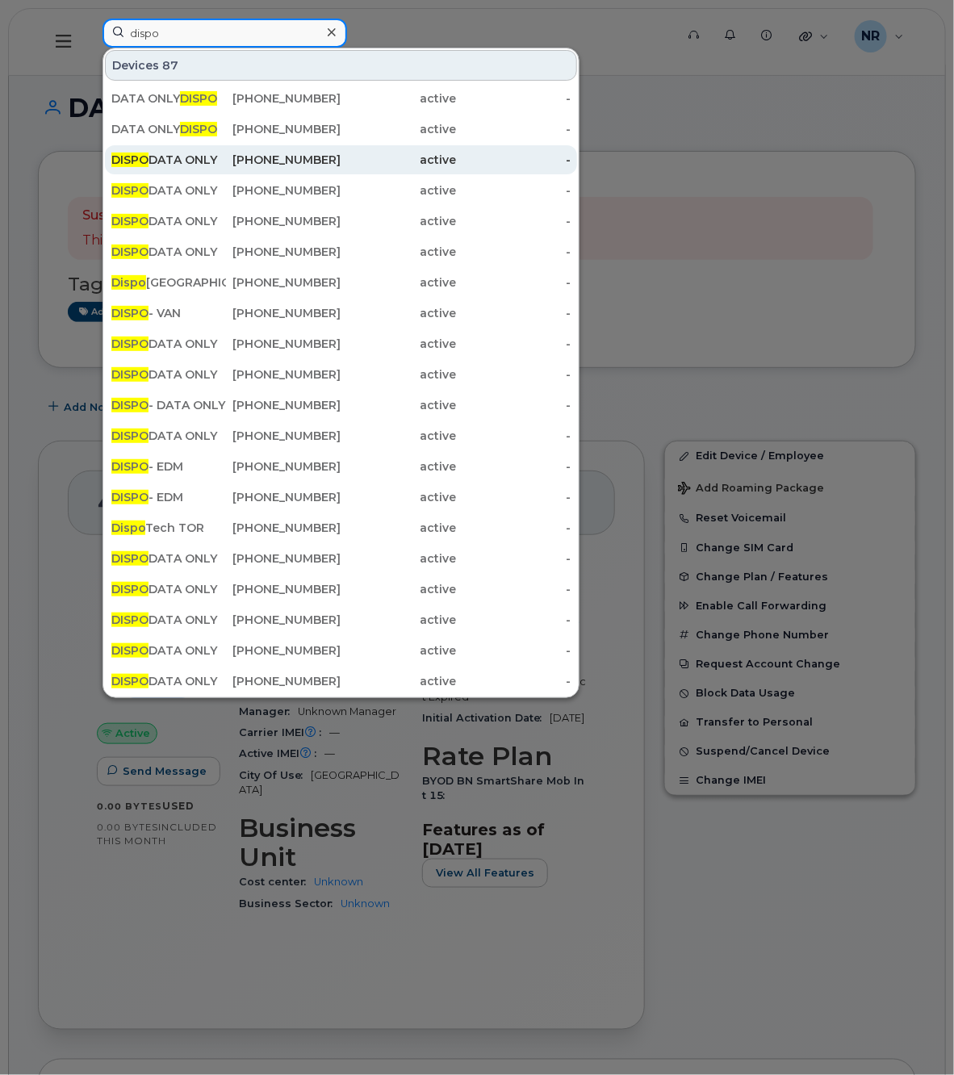
type input "dispo"
click at [159, 162] on div "DISPO DATA ONLY" at bounding box center [168, 160] width 115 height 16
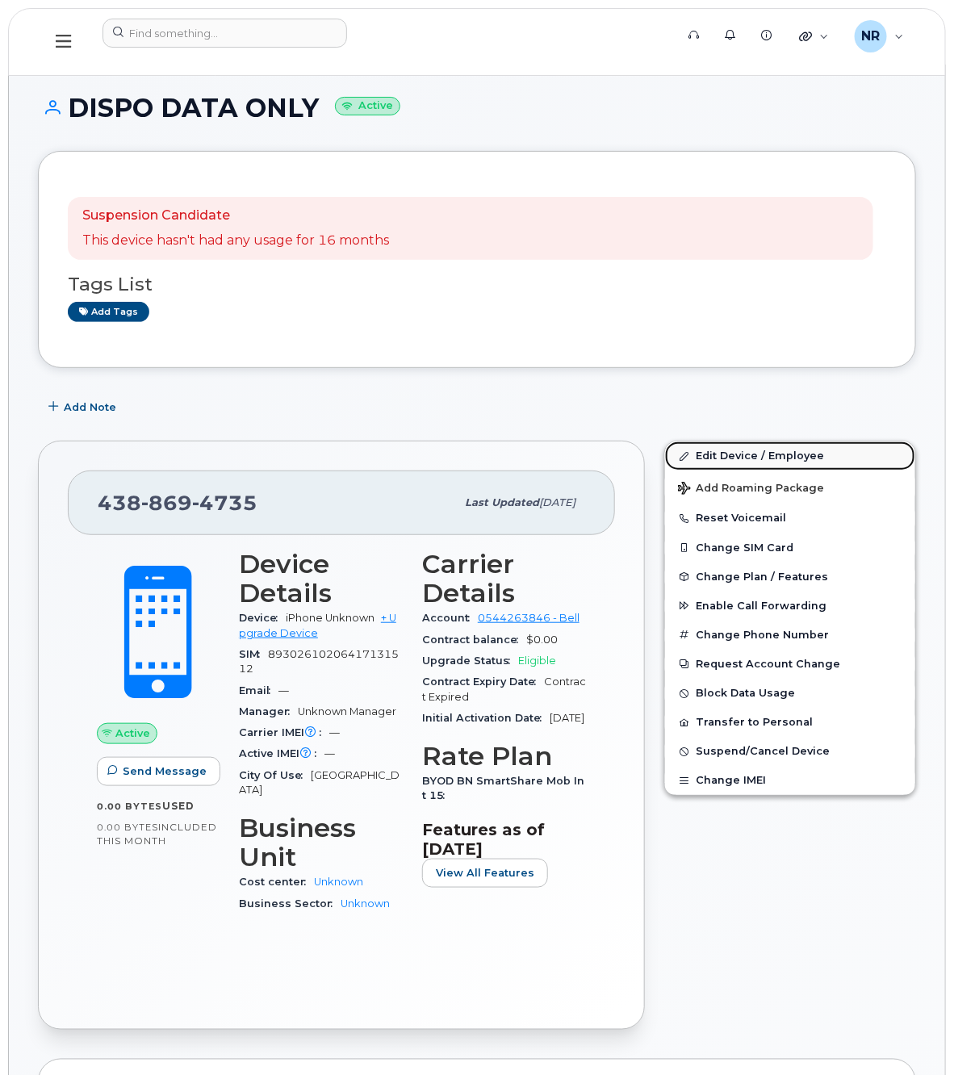
click at [745, 457] on link "Edit Device / Employee" at bounding box center [790, 455] width 250 height 29
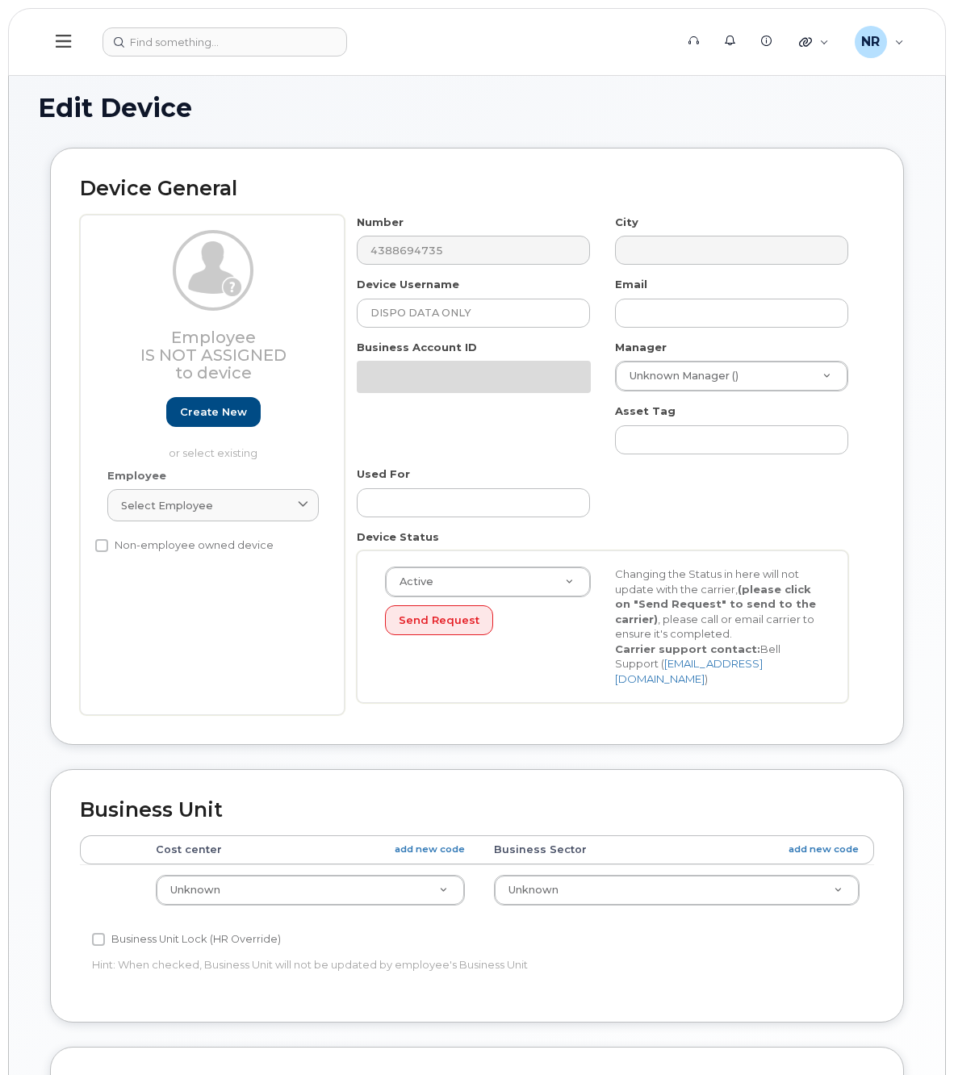
select select "22916206"
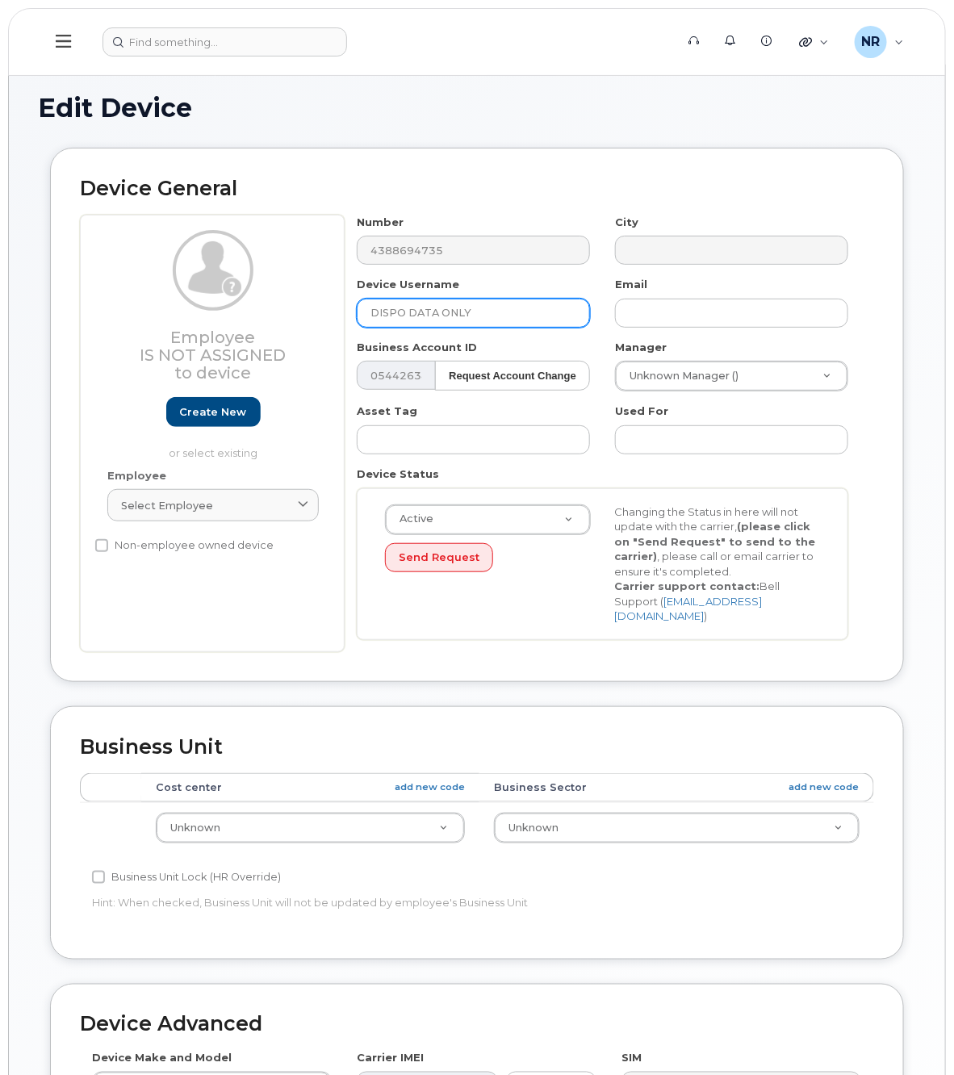
drag, startPoint x: 408, startPoint y: 304, endPoint x: 260, endPoint y: 309, distance: 148.5
click at [260, 309] on div "Employee Is not assigned to device Create new or select existing Employee Selec…" at bounding box center [477, 433] width 794 height 437
click at [486, 309] on input "DATA ONLY" at bounding box center [473, 313] width 233 height 29
paste input "DISPO"
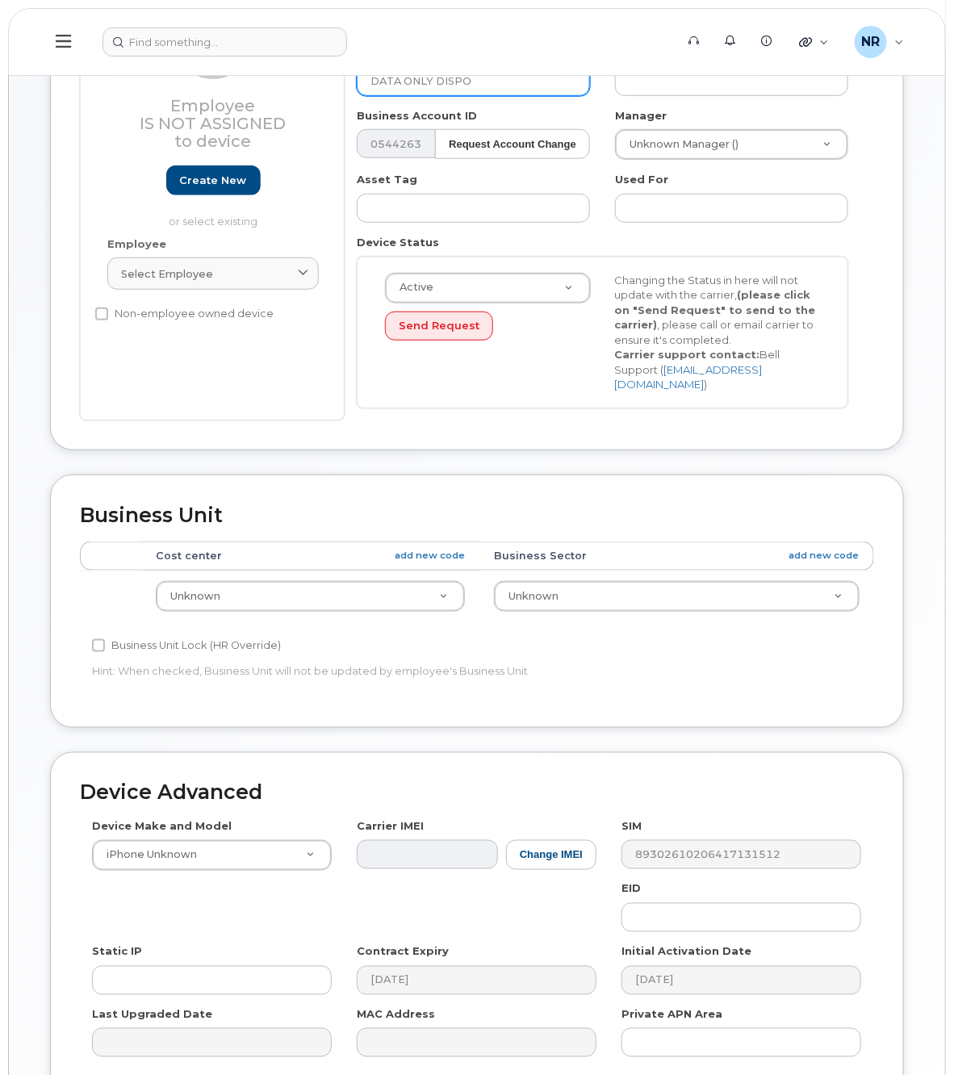
scroll to position [379, 0]
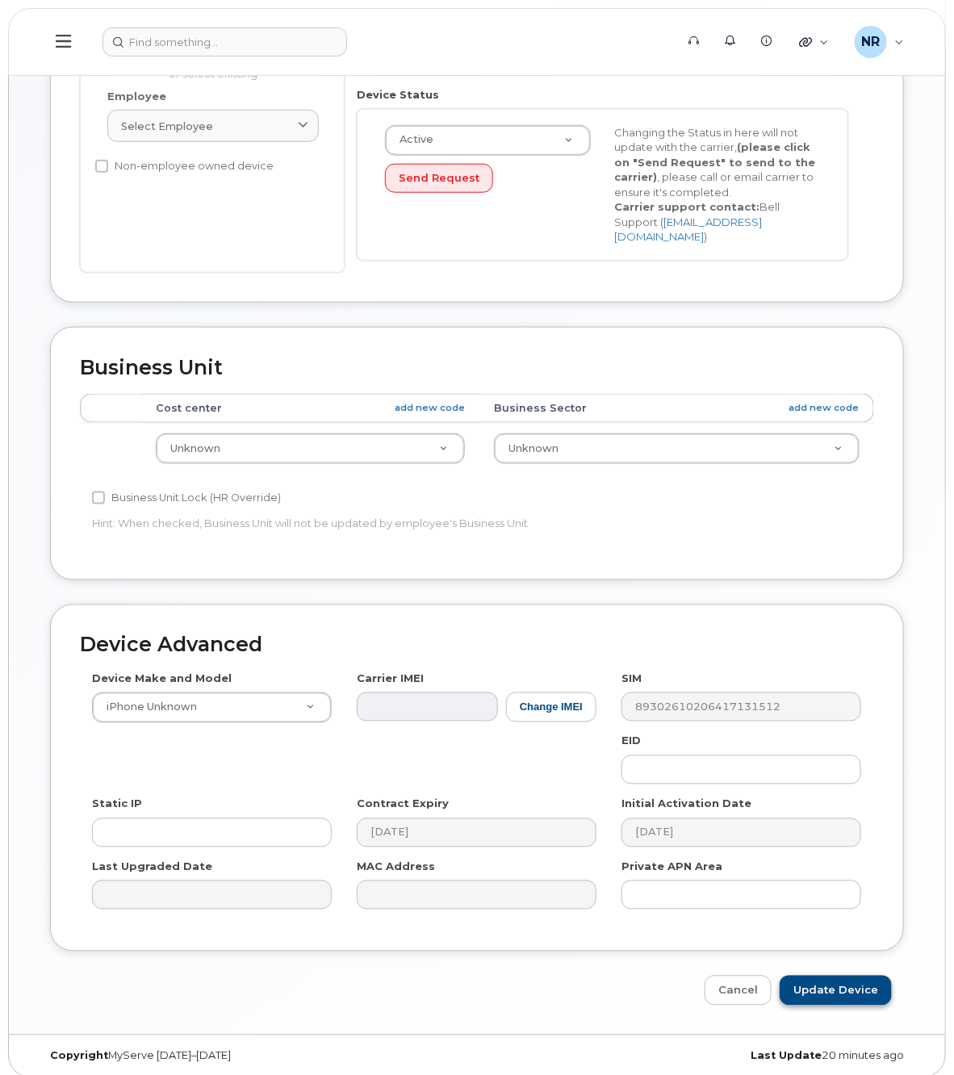
type input "DATA ONLY DISPO"
click at [840, 976] on input "Update Device" at bounding box center [835, 990] width 112 height 30
type input "Saving..."
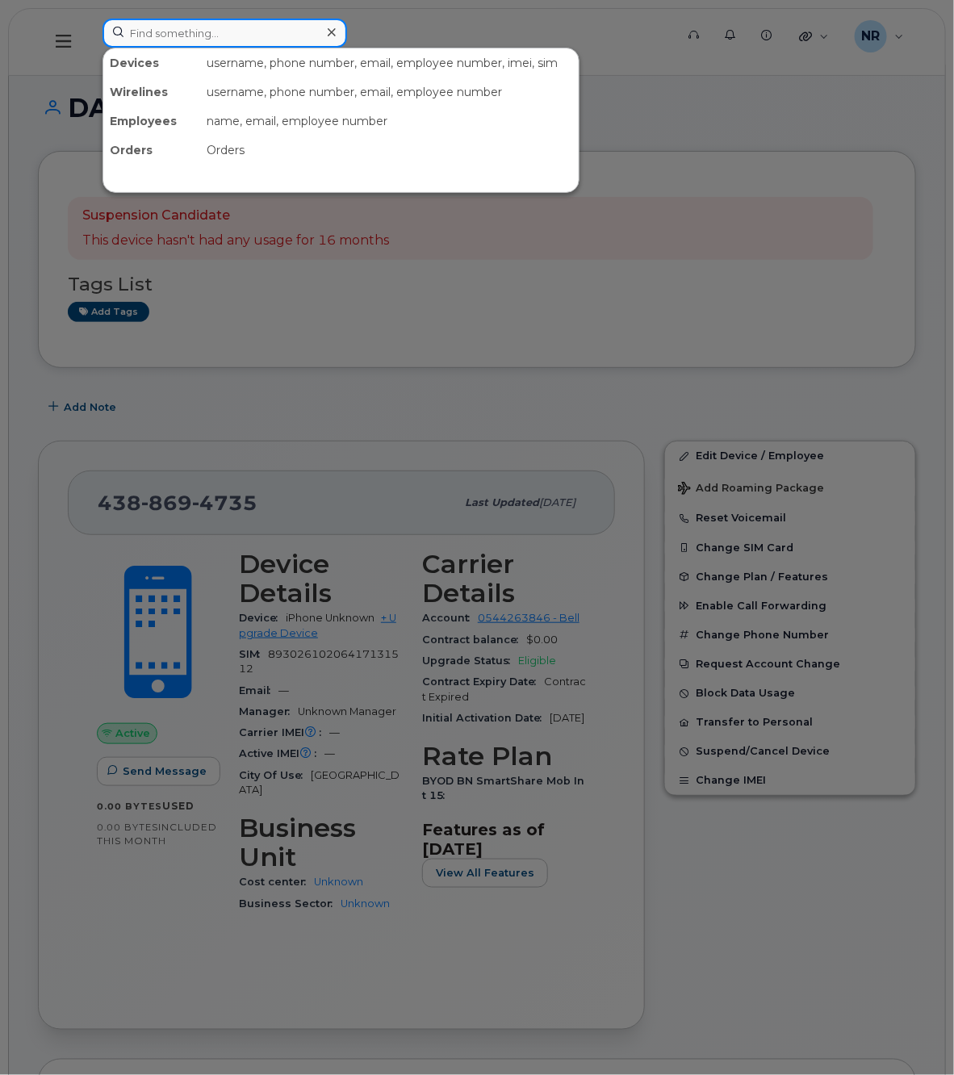
click at [140, 23] on input at bounding box center [224, 33] width 244 height 29
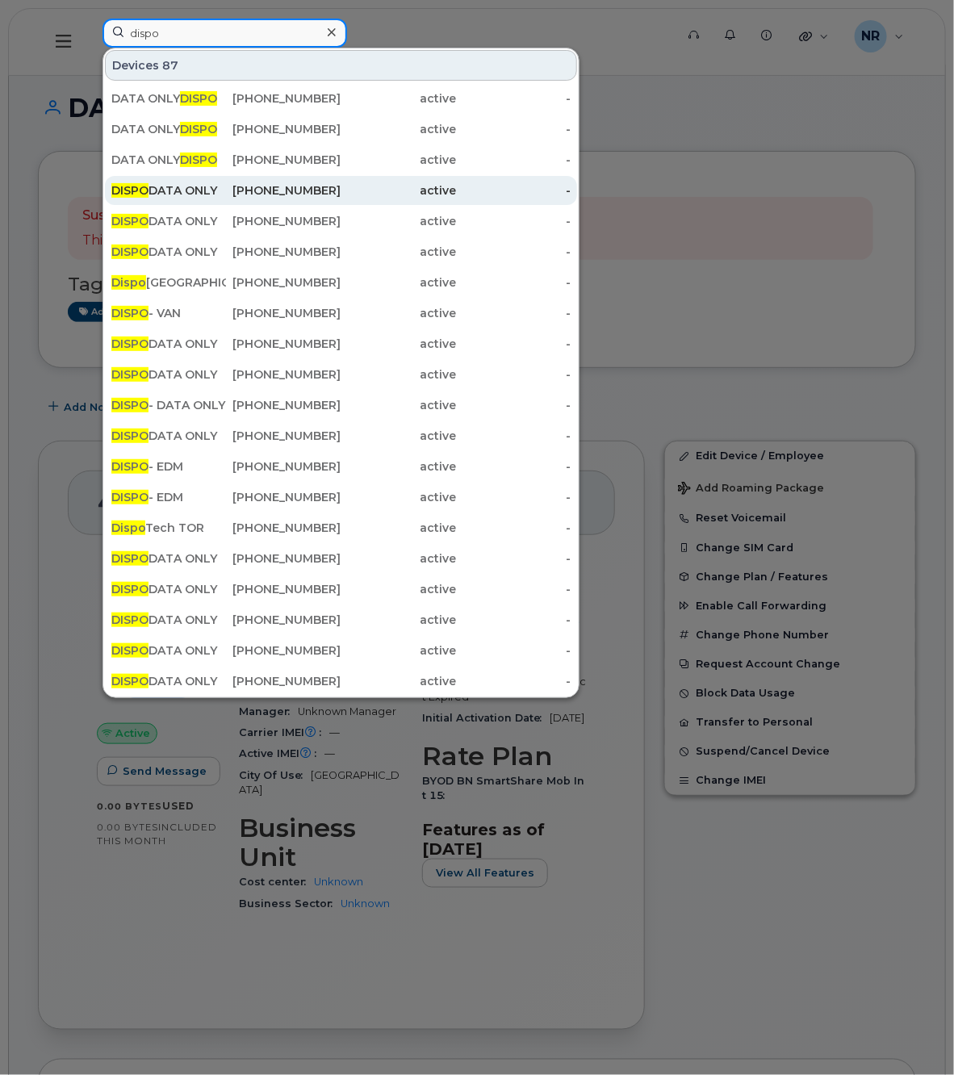
type input "dispo"
click at [177, 190] on div "DISPO DATA ONLY" at bounding box center [168, 190] width 115 height 16
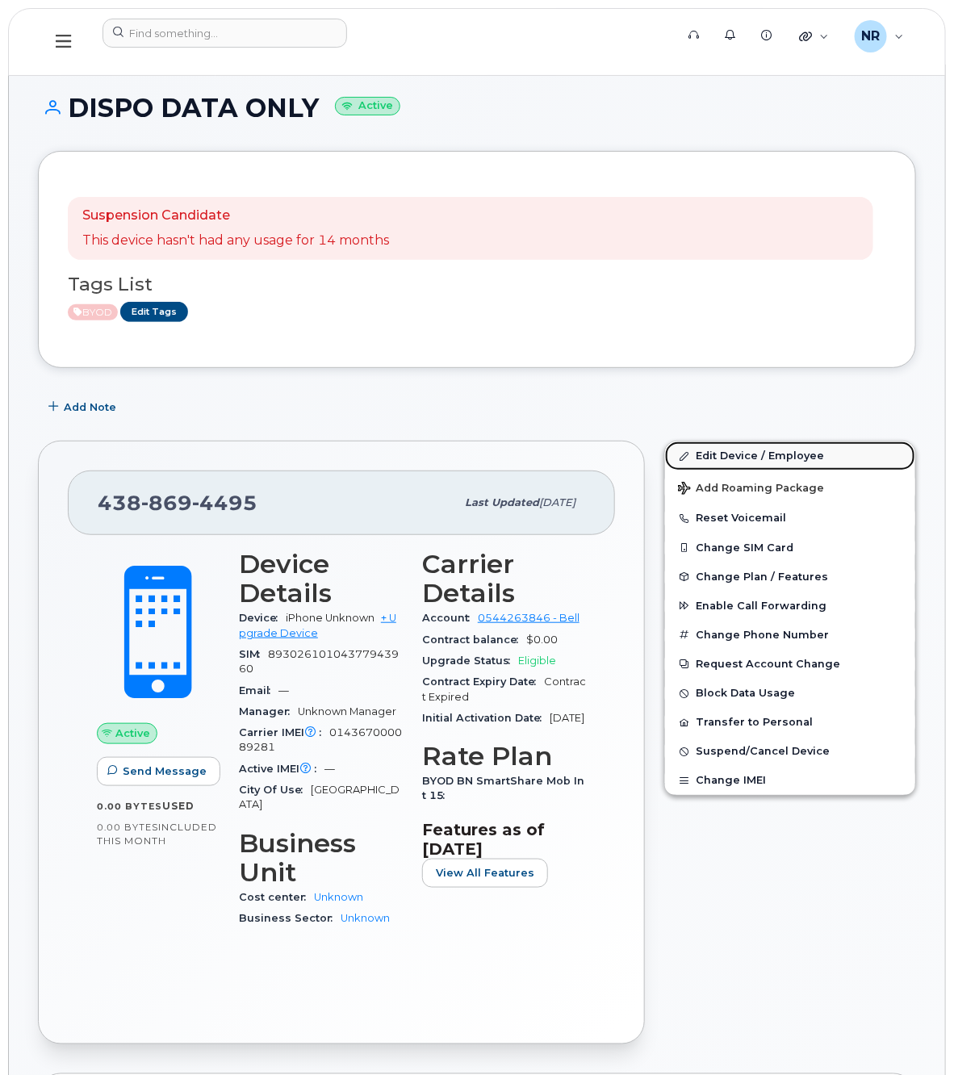
click at [744, 450] on link "Edit Device / Employee" at bounding box center [790, 455] width 250 height 29
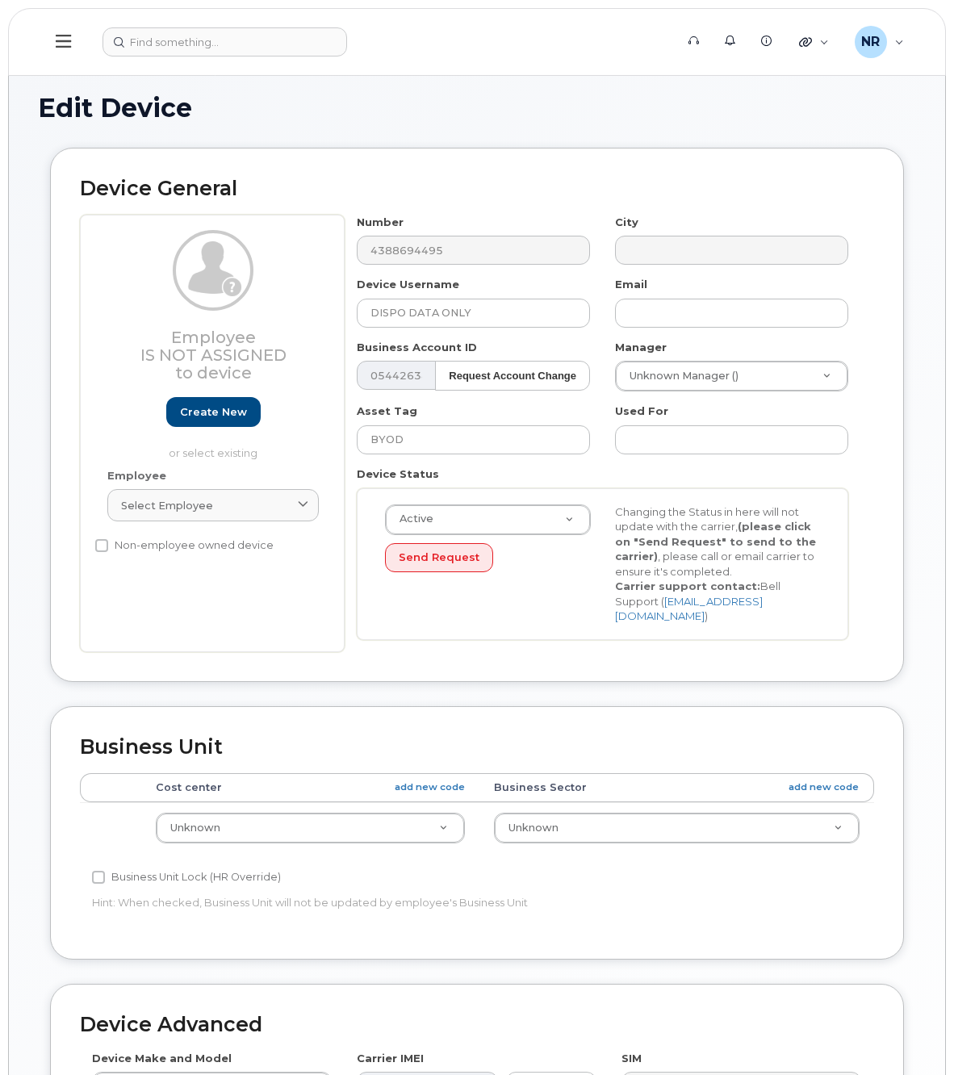
select select "22916206"
drag, startPoint x: 408, startPoint y: 311, endPoint x: 292, endPoint y: 311, distance: 116.2
click at [292, 311] on div "Employee Is not assigned to device Create new or select existing Employee Selec…" at bounding box center [477, 433] width 794 height 437
click at [501, 308] on input "DATA ONLY" at bounding box center [473, 313] width 233 height 29
paste input "DISPO"
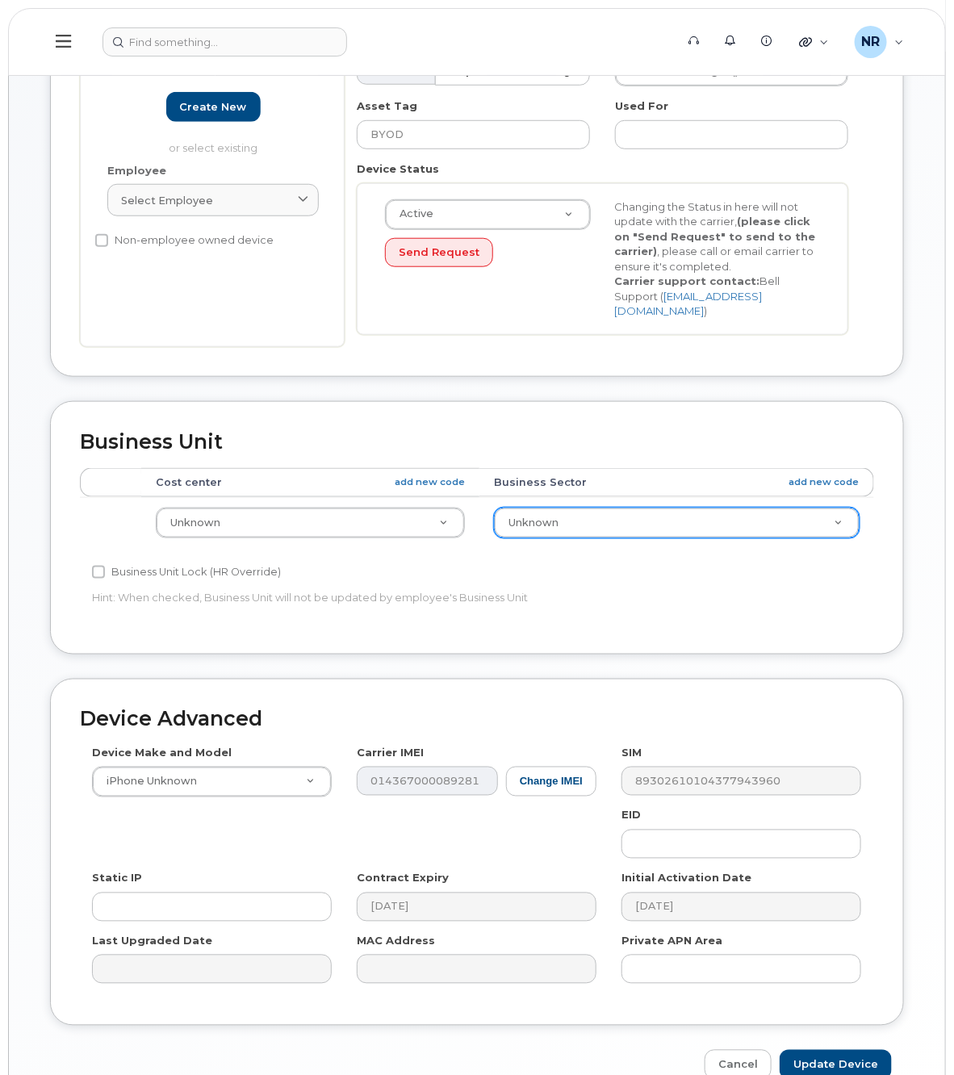
scroll to position [379, 0]
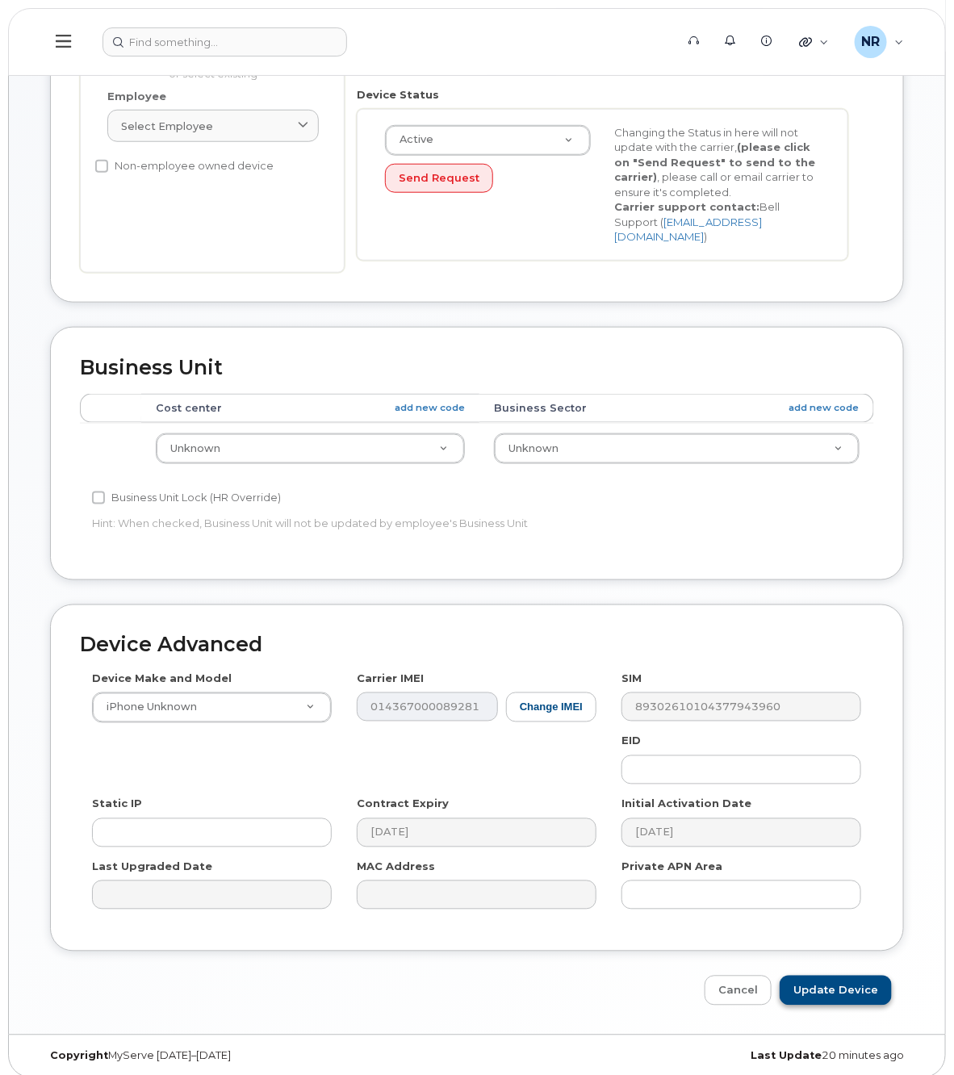
type input "DATA ONLY DISPO"
click at [815, 985] on input "Update Device" at bounding box center [835, 990] width 112 height 30
type input "Saving..."
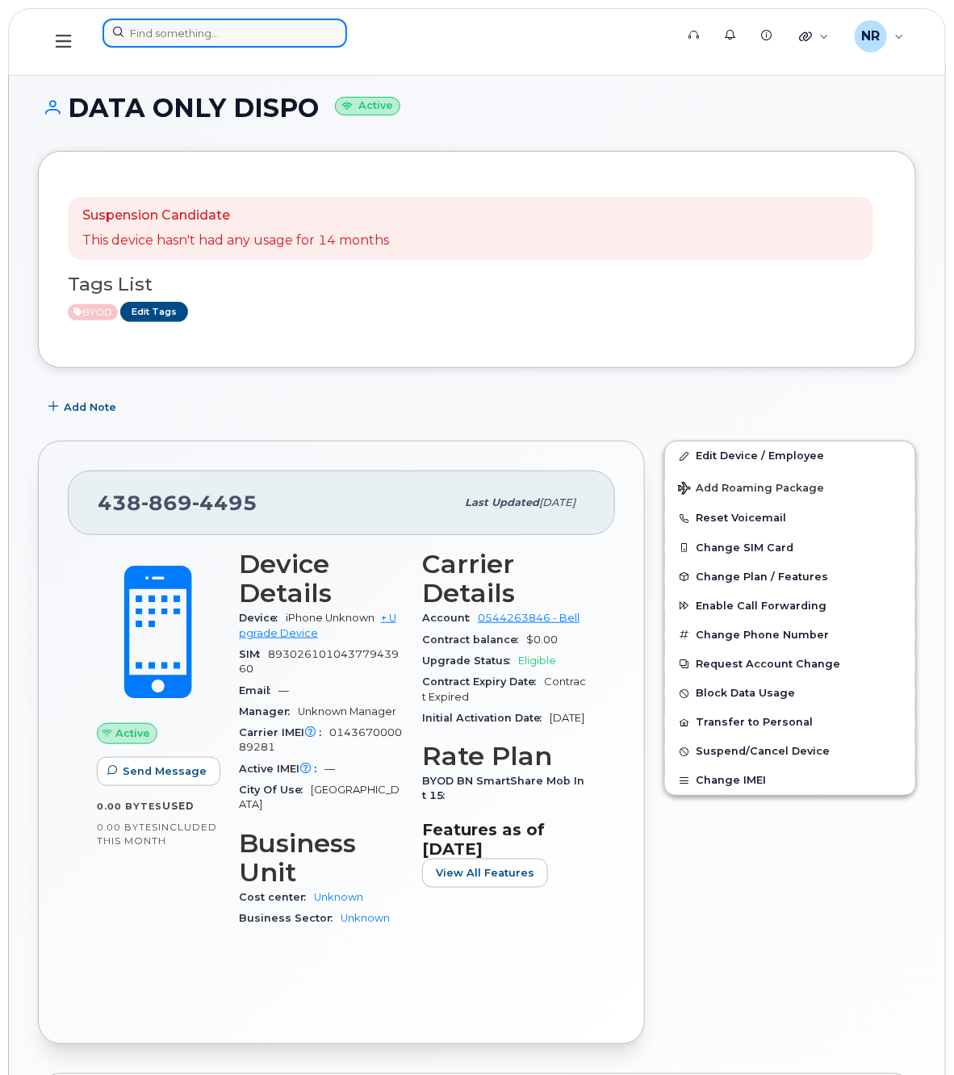
click at [170, 36] on input at bounding box center [224, 33] width 244 height 29
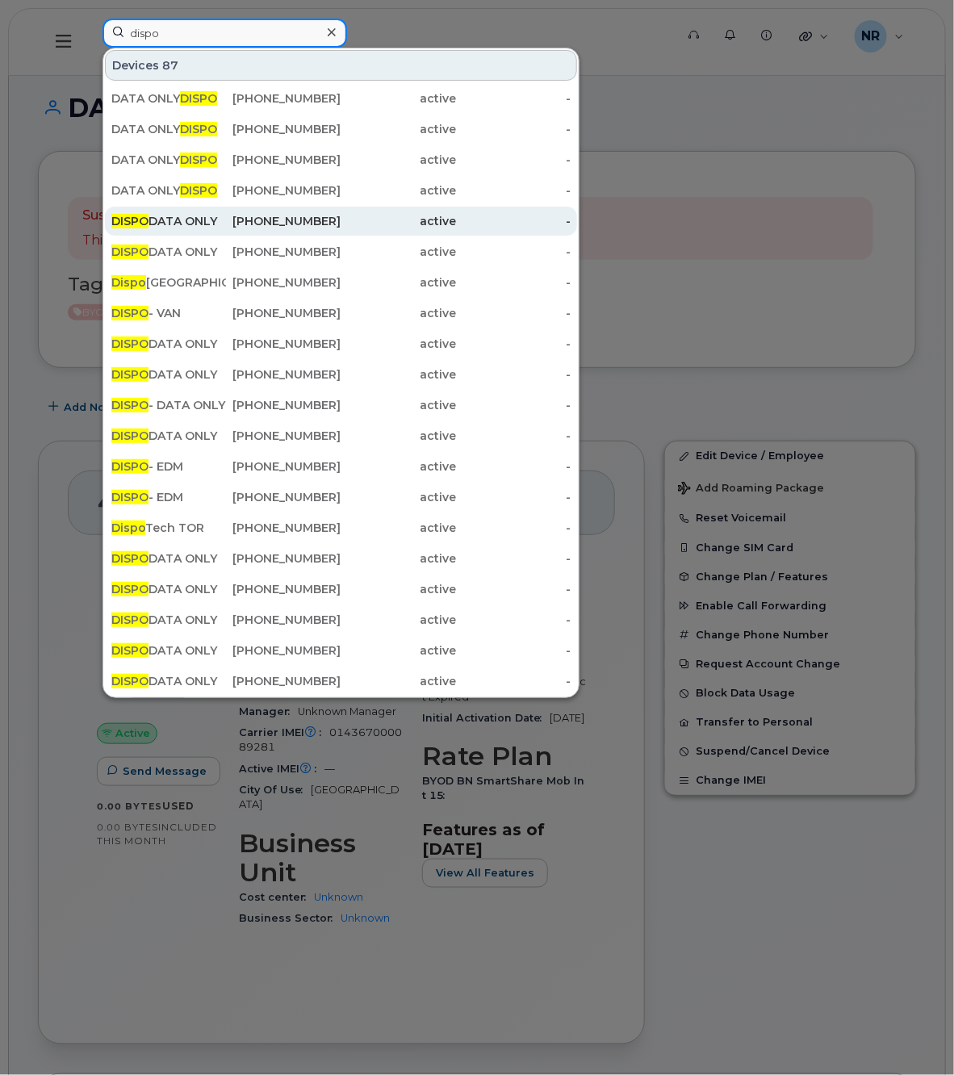
type input "dispo"
click at [159, 226] on div "DISPO DATA ONLY" at bounding box center [168, 221] width 115 height 16
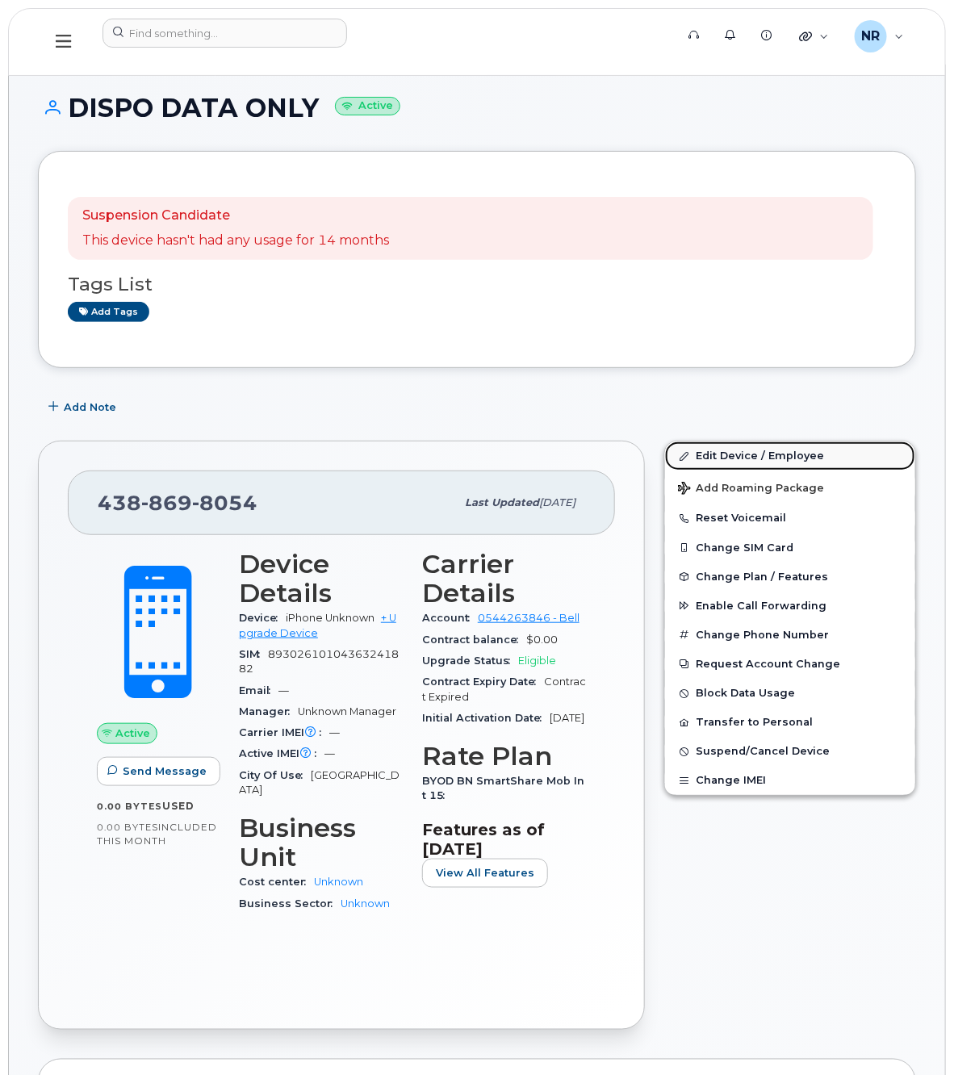
click at [739, 453] on link "Edit Device / Employee" at bounding box center [790, 455] width 250 height 29
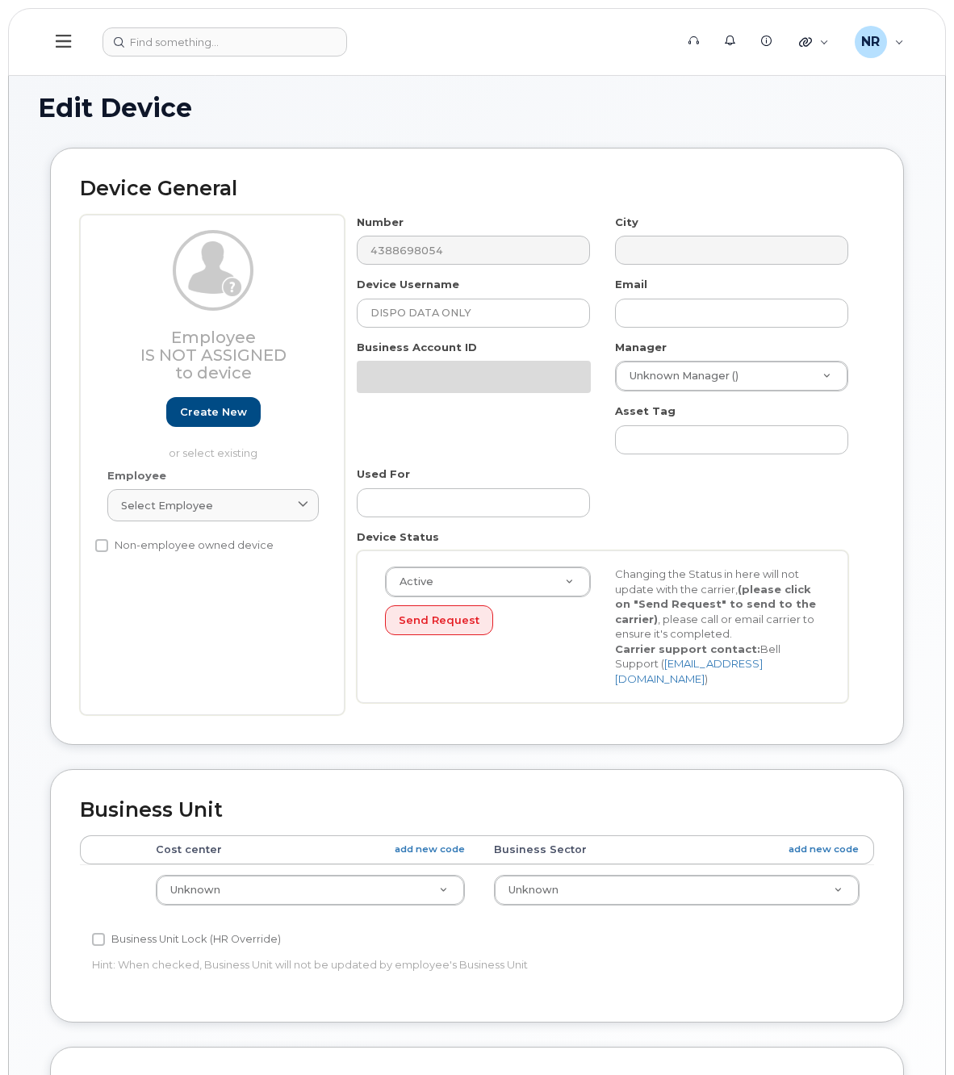
select select "22916206"
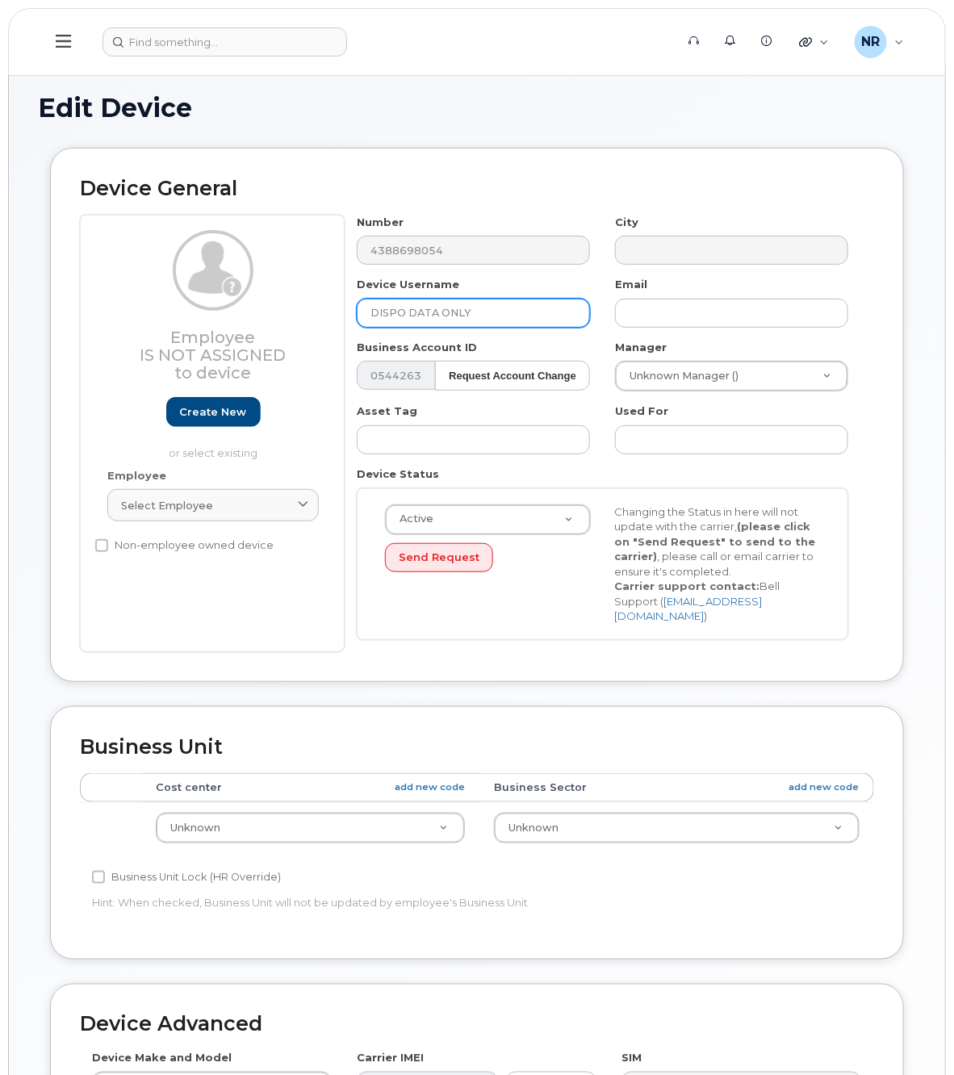
drag, startPoint x: 406, startPoint y: 309, endPoint x: 296, endPoint y: 313, distance: 109.8
click at [296, 313] on div "Employee Is not assigned to device Create new or select existing Employee Selec…" at bounding box center [477, 433] width 794 height 437
click at [484, 307] on input "DATA ONLY" at bounding box center [473, 313] width 233 height 29
paste input "DISPO"
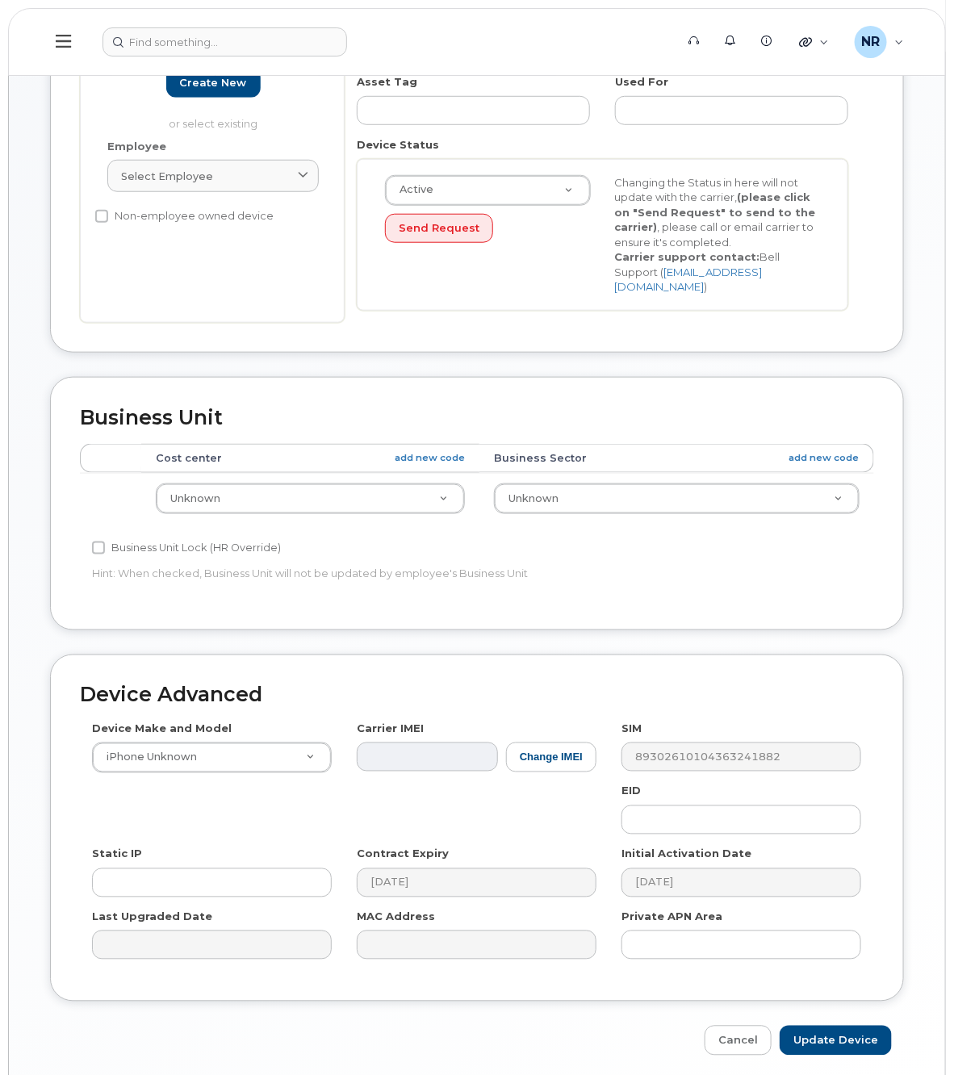
scroll to position [379, 0]
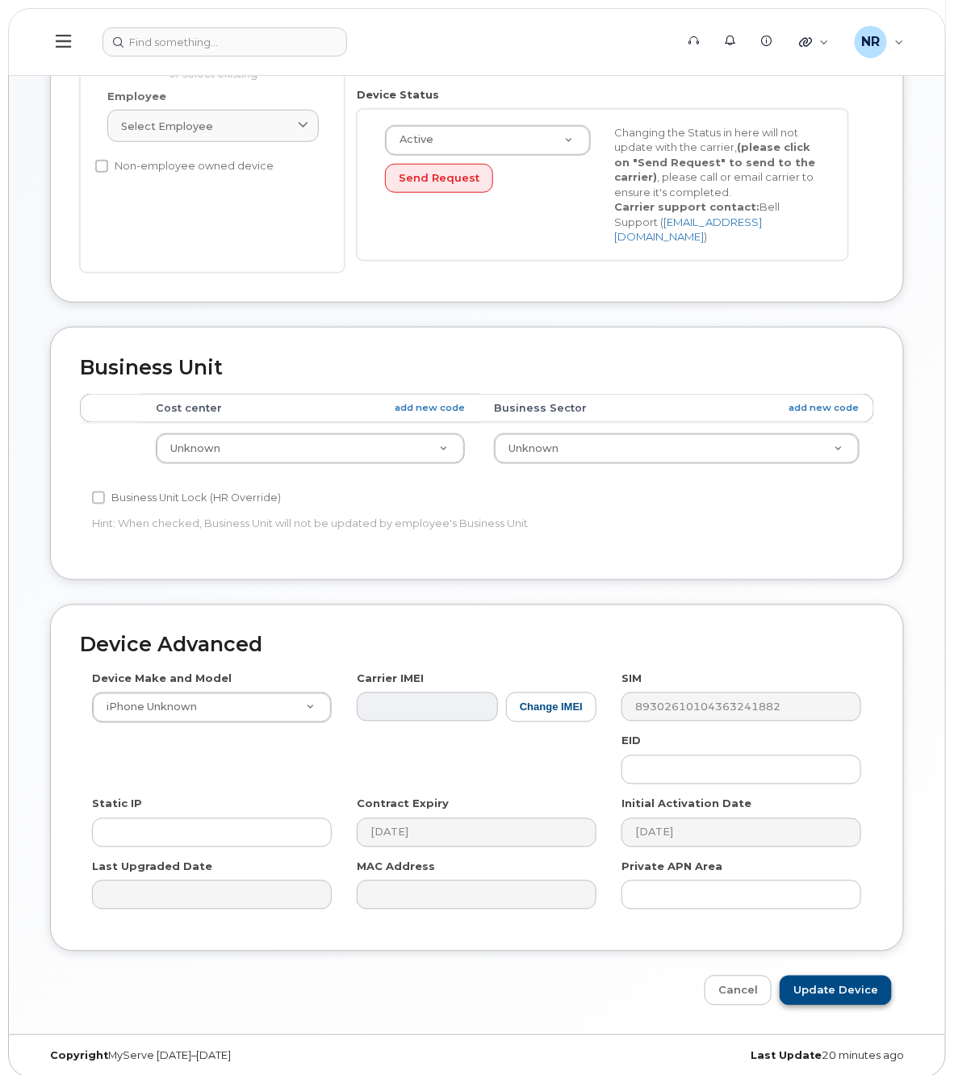
type input "DATA ONLY DISPO"
click at [815, 975] on input "Update Device" at bounding box center [835, 990] width 112 height 30
type input "Saving..."
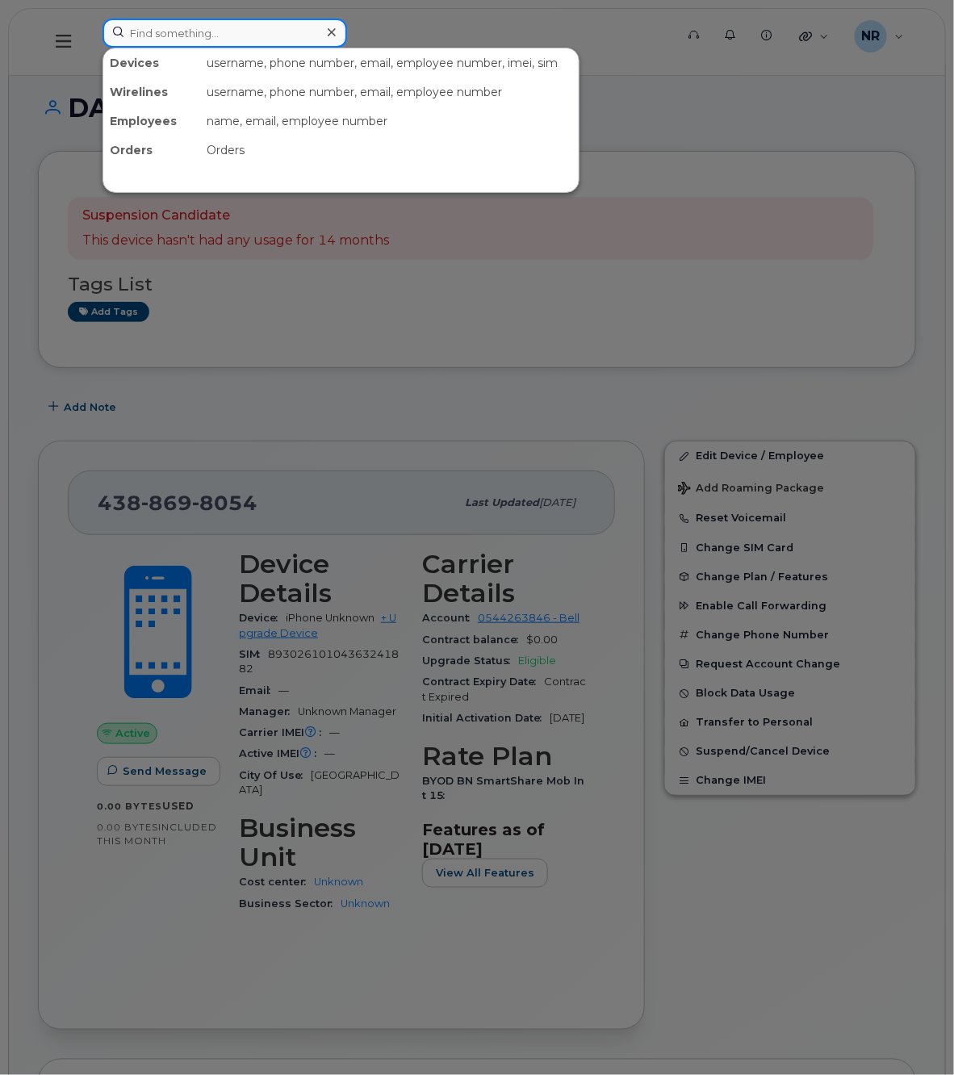
click at [186, 24] on input at bounding box center [224, 33] width 244 height 29
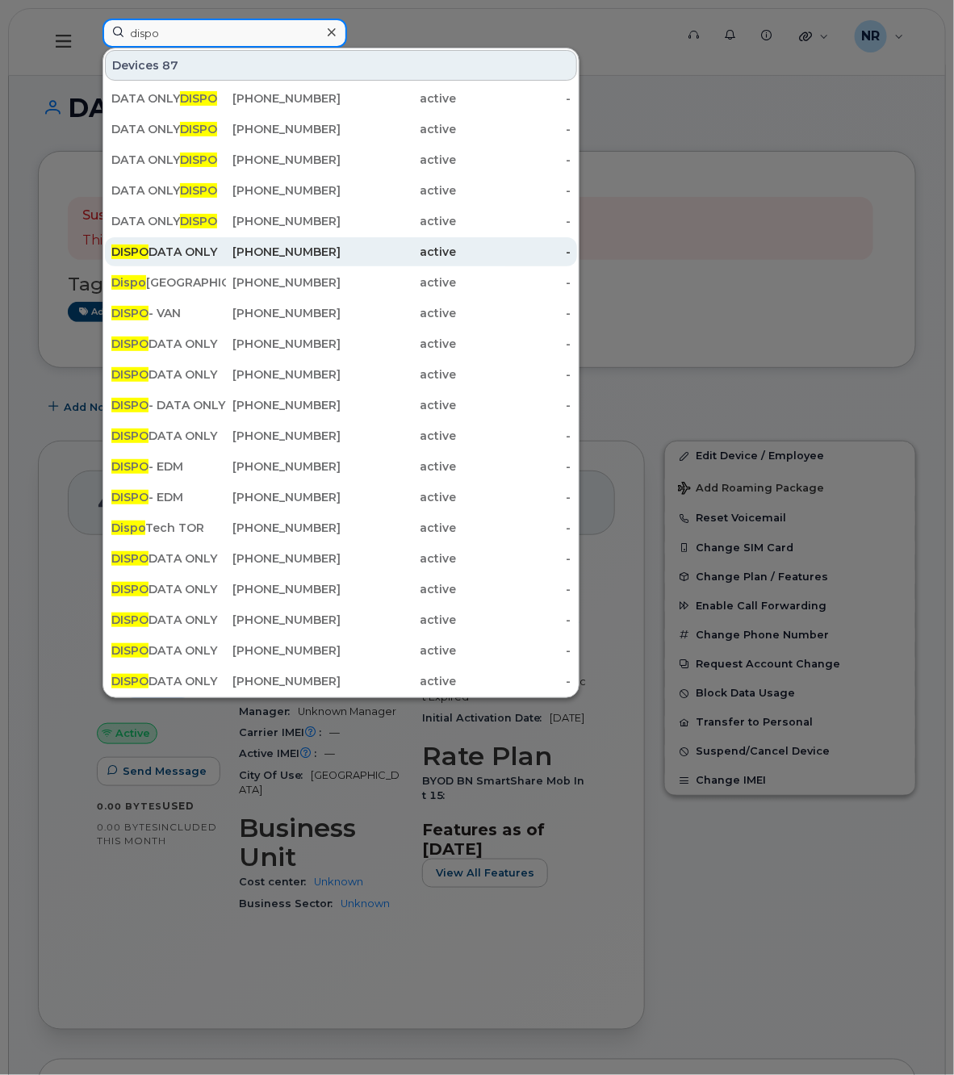
type input "dispo"
click at [165, 257] on div "DISPO DATA ONLY" at bounding box center [168, 252] width 115 height 16
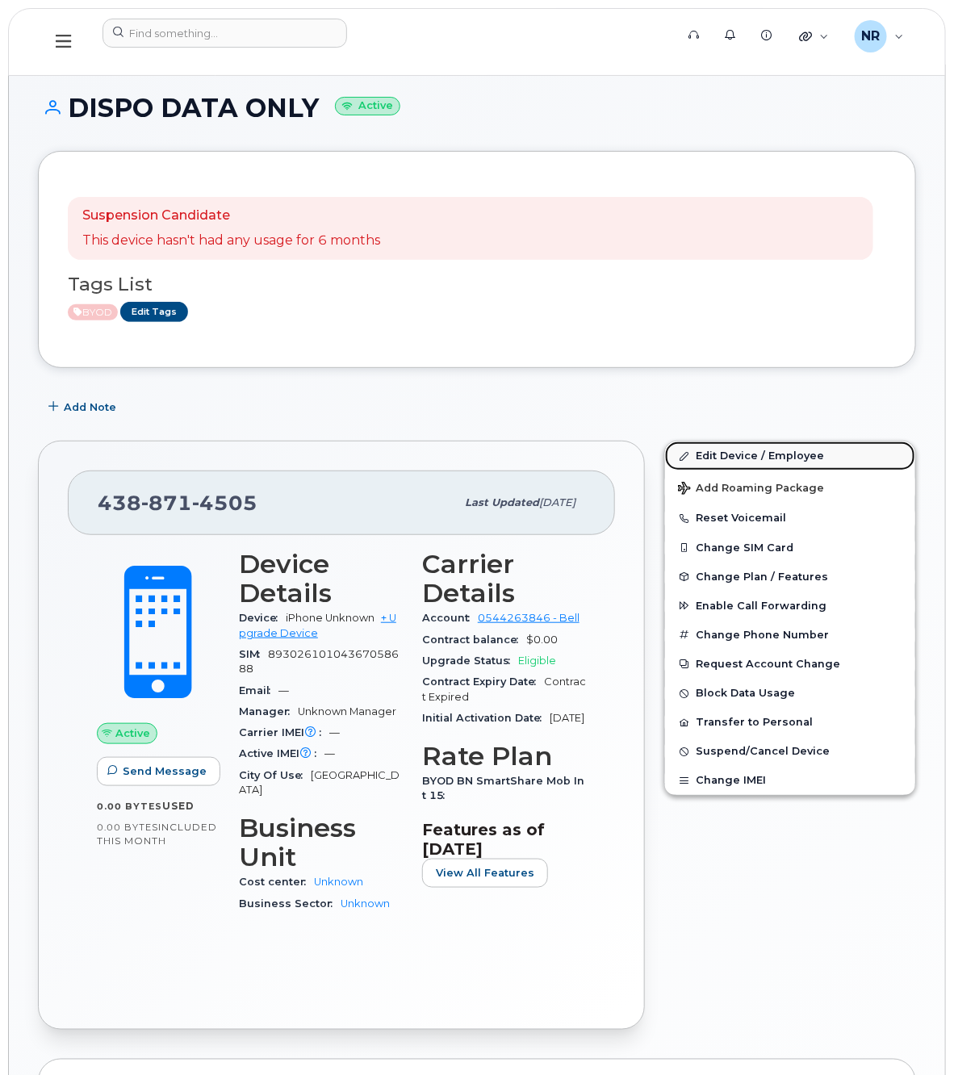
click at [736, 453] on link "Edit Device / Employee" at bounding box center [790, 455] width 250 height 29
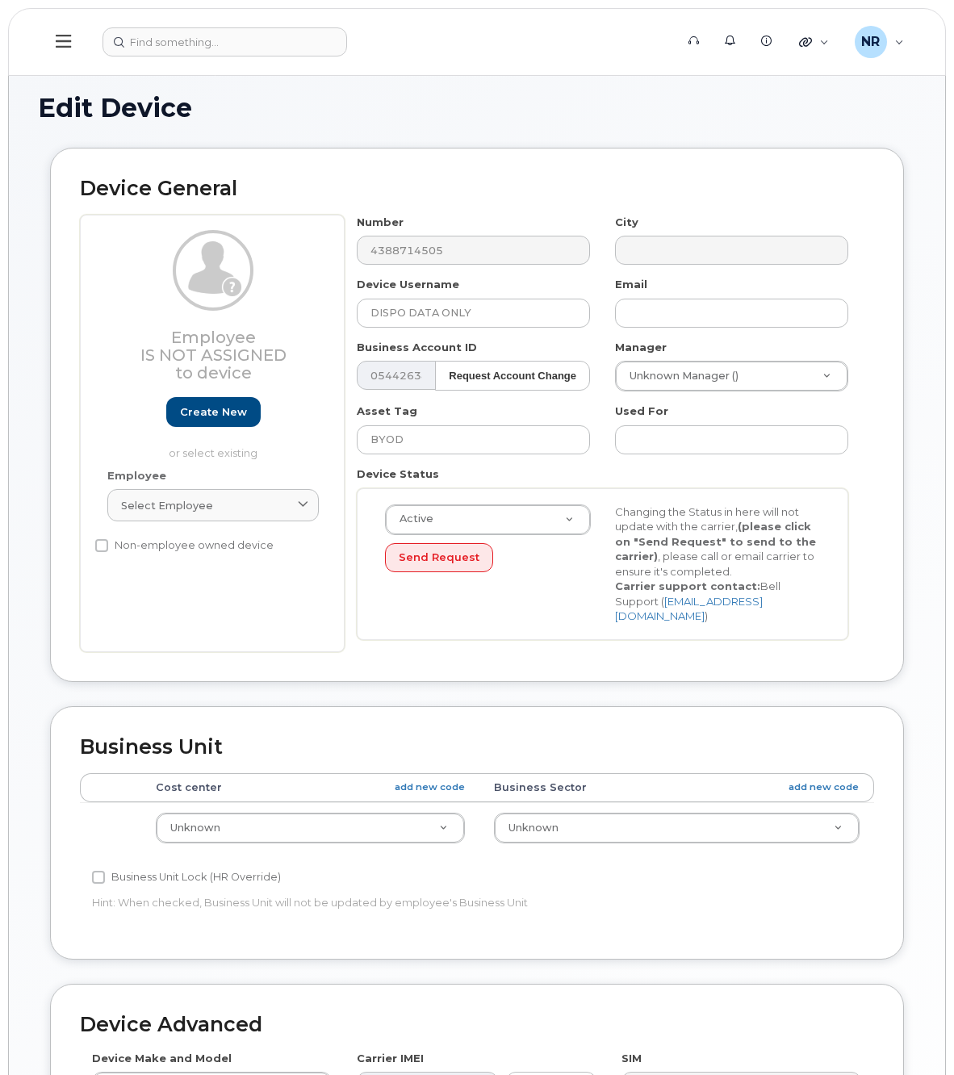
select select "22916206"
drag, startPoint x: 407, startPoint y: 309, endPoint x: 328, endPoint y: 312, distance: 79.9
click at [328, 312] on div "Employee Is not assigned to device Create new or select existing Employee Selec…" at bounding box center [477, 433] width 794 height 437
click at [510, 308] on input "DATA ONLY" at bounding box center [473, 313] width 233 height 29
paste input "DISPO"
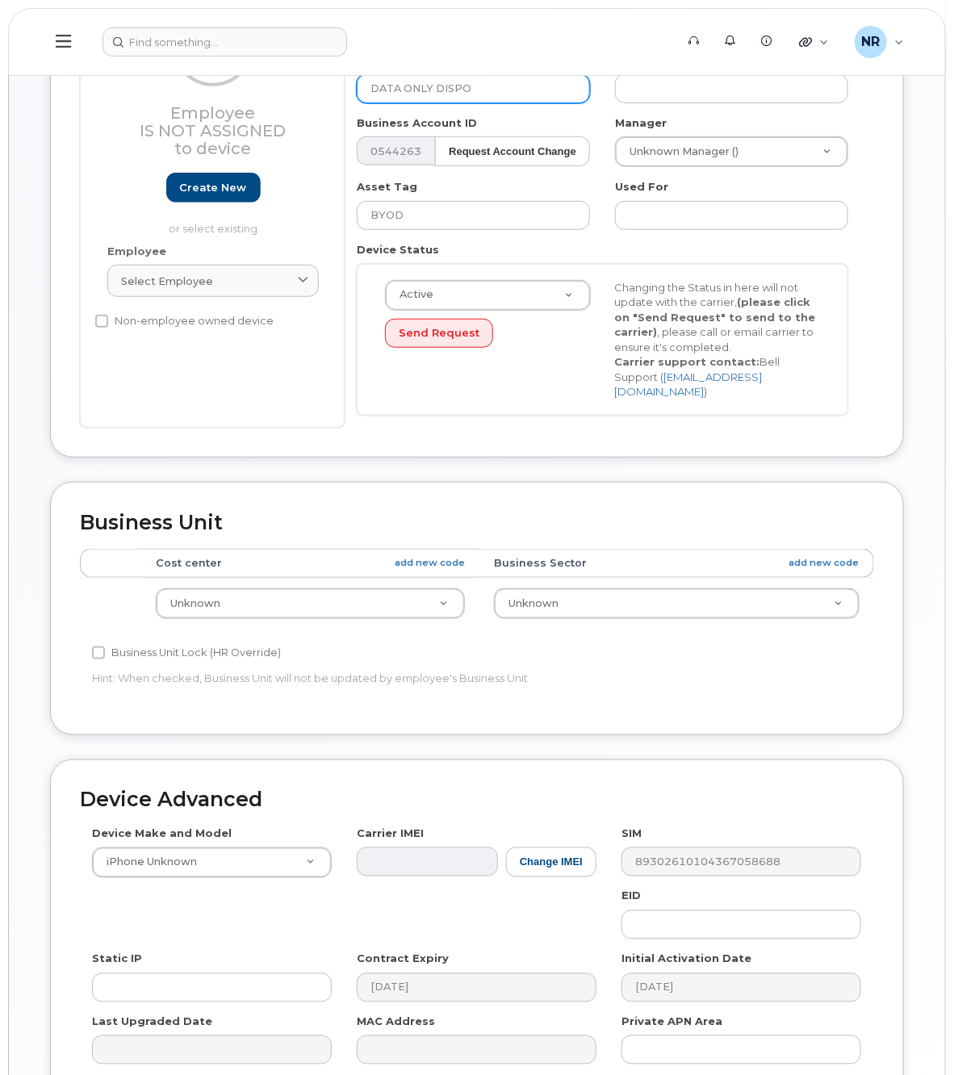
scroll to position [379, 0]
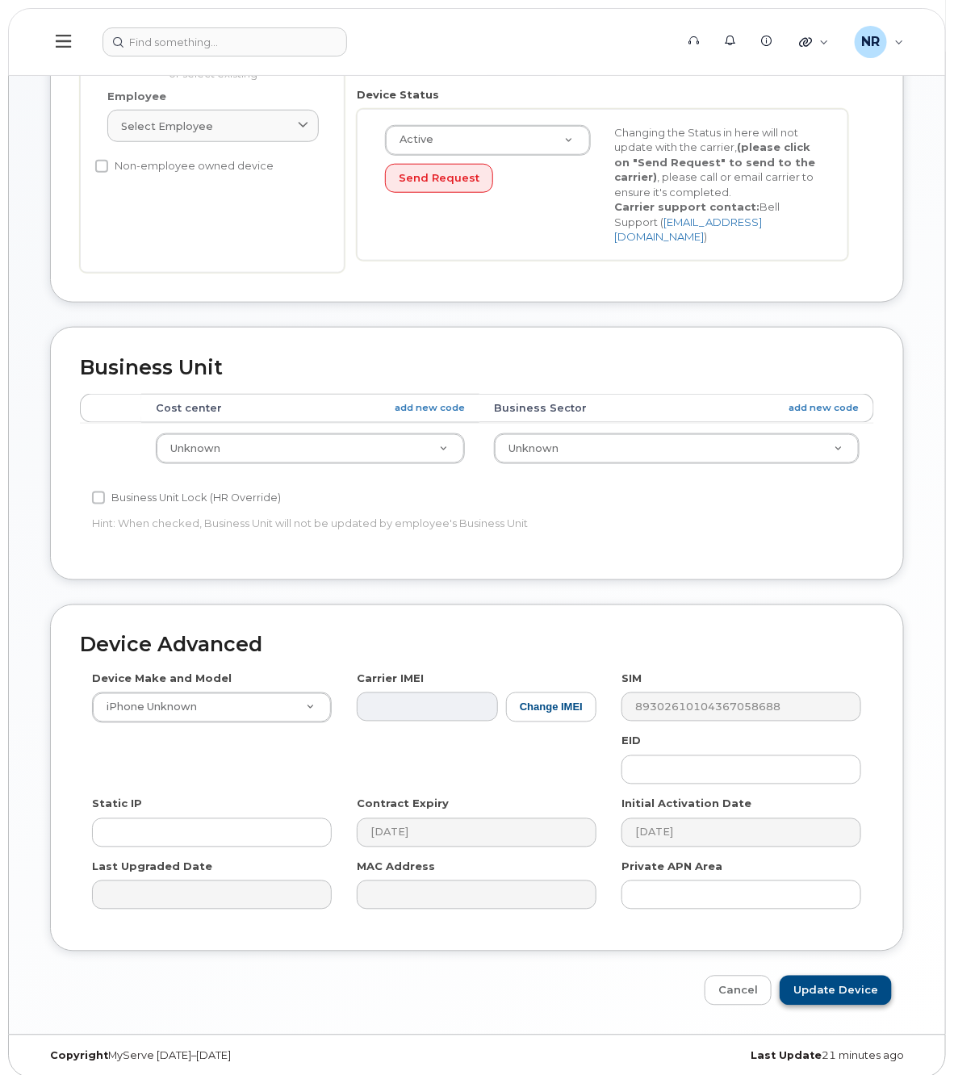
type input "DATA ONLY DISPO"
click at [836, 976] on input "Update Device" at bounding box center [835, 990] width 112 height 30
type input "Saving..."
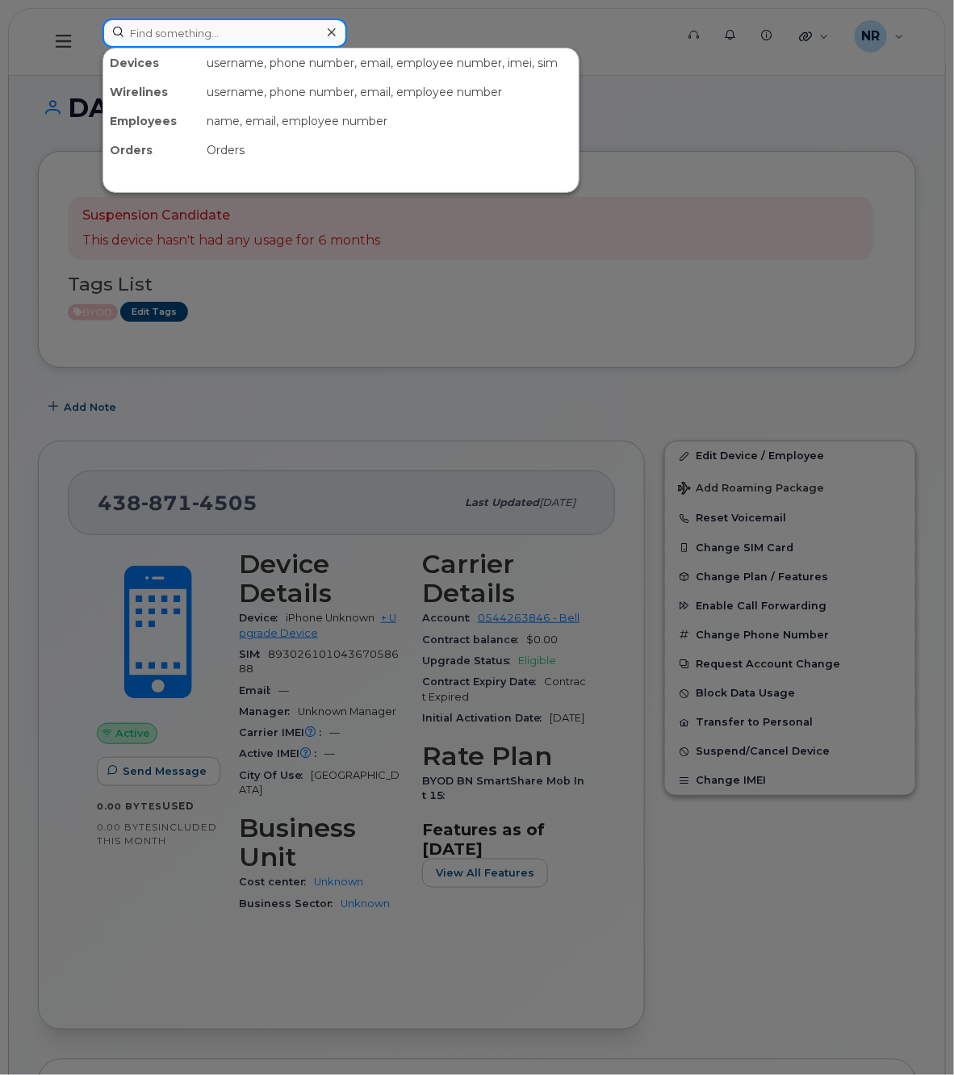
click at [199, 30] on input at bounding box center [224, 33] width 244 height 29
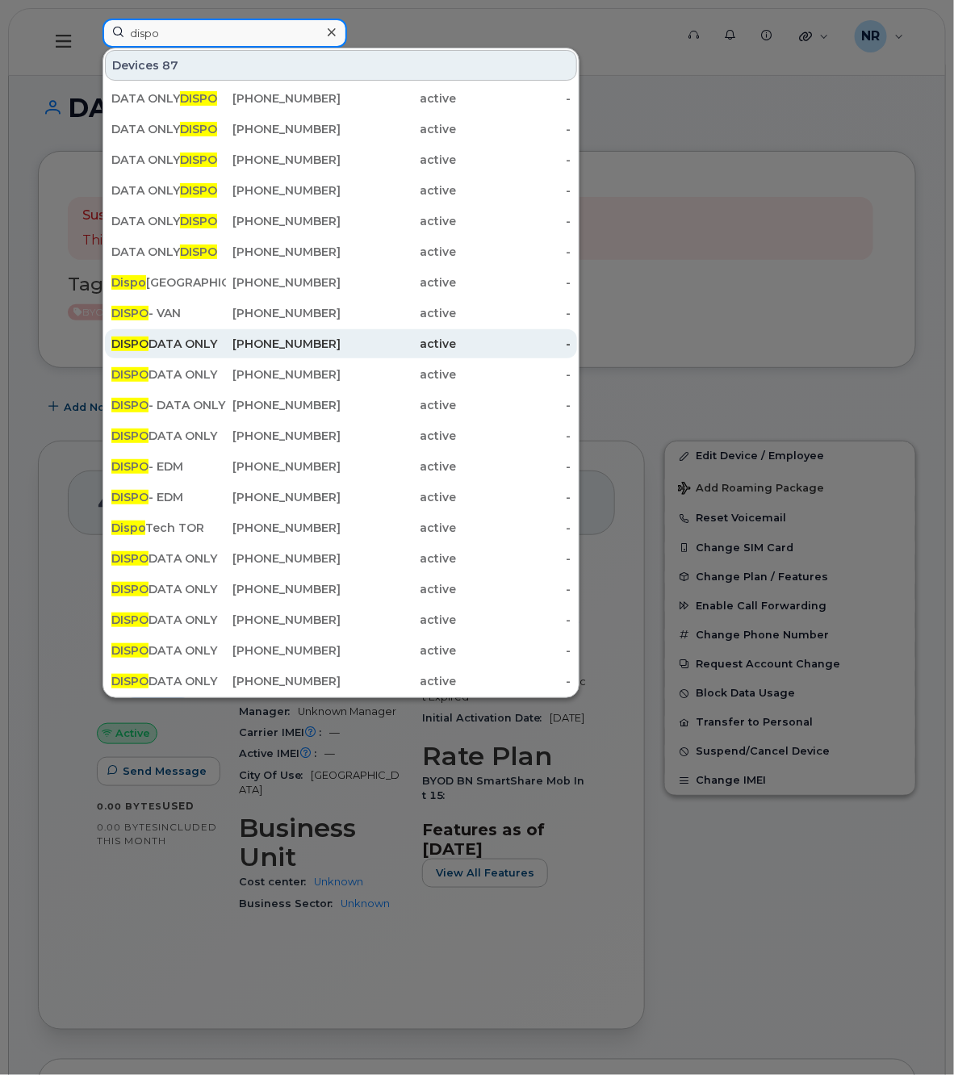
type input "dispo"
click at [144, 347] on span "DISPO" at bounding box center [129, 343] width 37 height 15
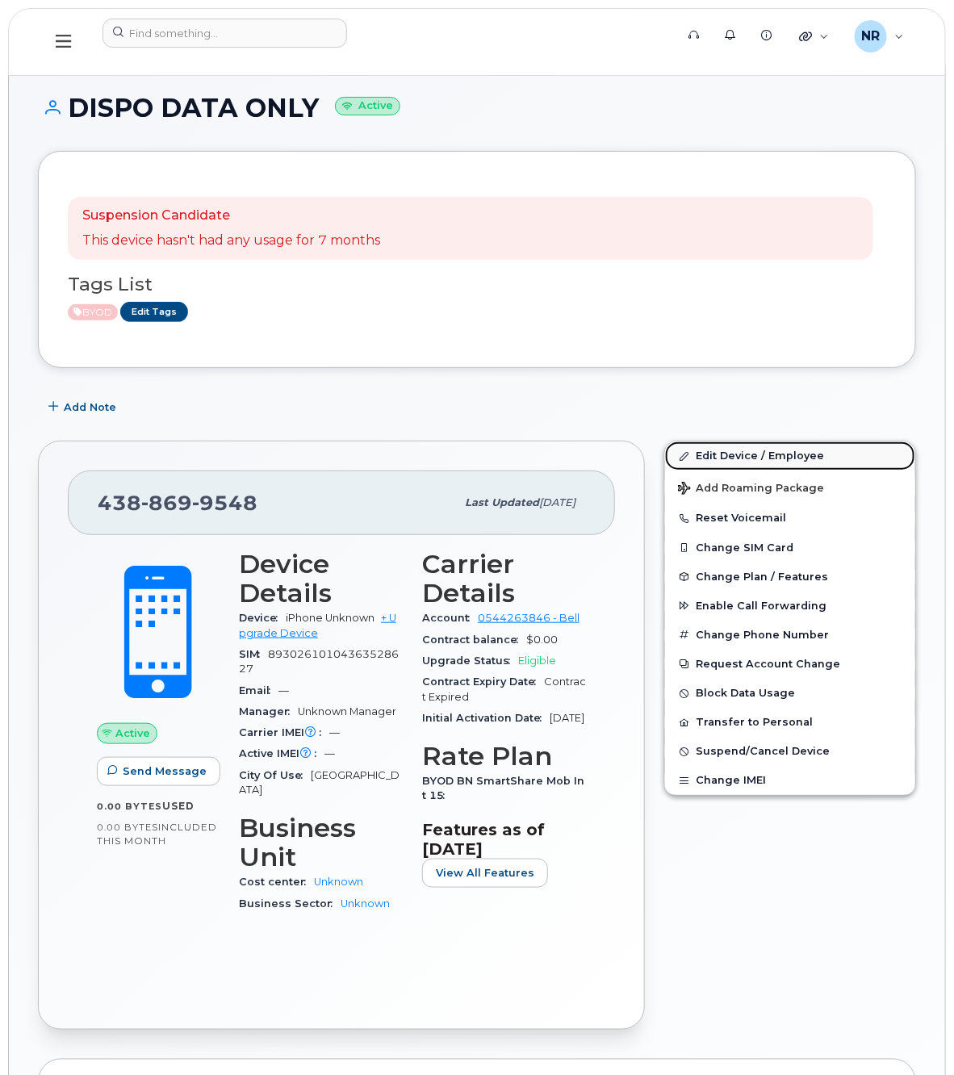
click at [756, 458] on link "Edit Device / Employee" at bounding box center [790, 455] width 250 height 29
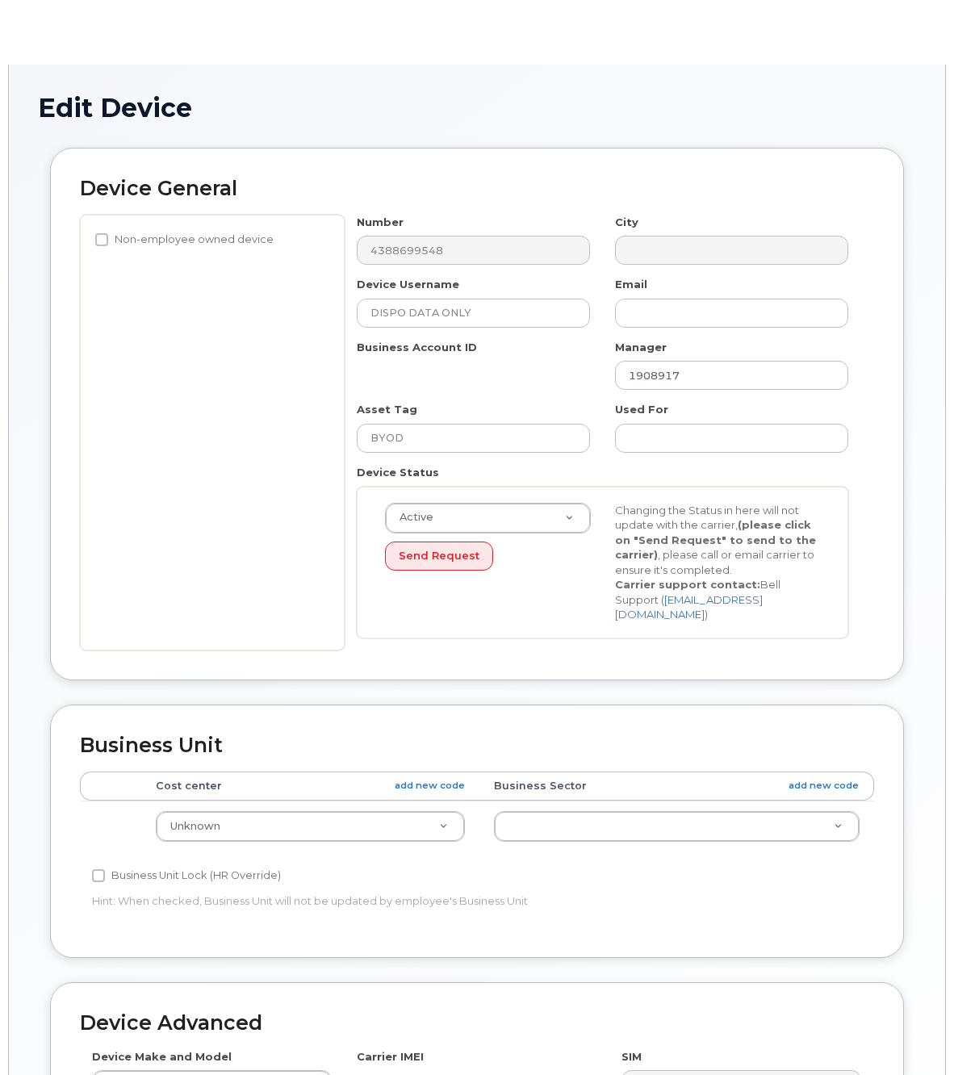
select select "22916206"
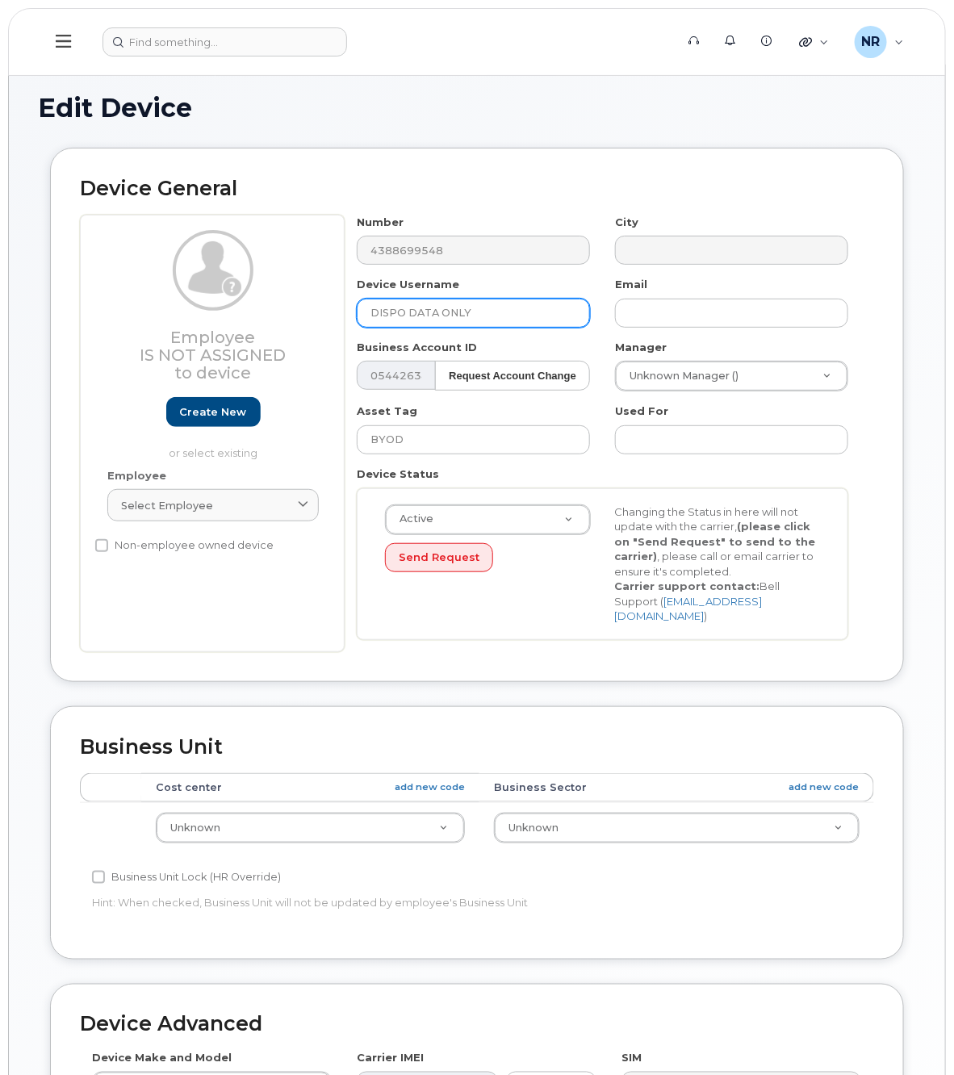
drag, startPoint x: 408, startPoint y: 311, endPoint x: 232, endPoint y: 315, distance: 176.8
click at [232, 315] on div "Employee Is not assigned to device Create new or select existing Employee Selec…" at bounding box center [477, 433] width 794 height 437
click at [502, 313] on input "DATA ONLY" at bounding box center [473, 313] width 233 height 29
paste input "DISPO"
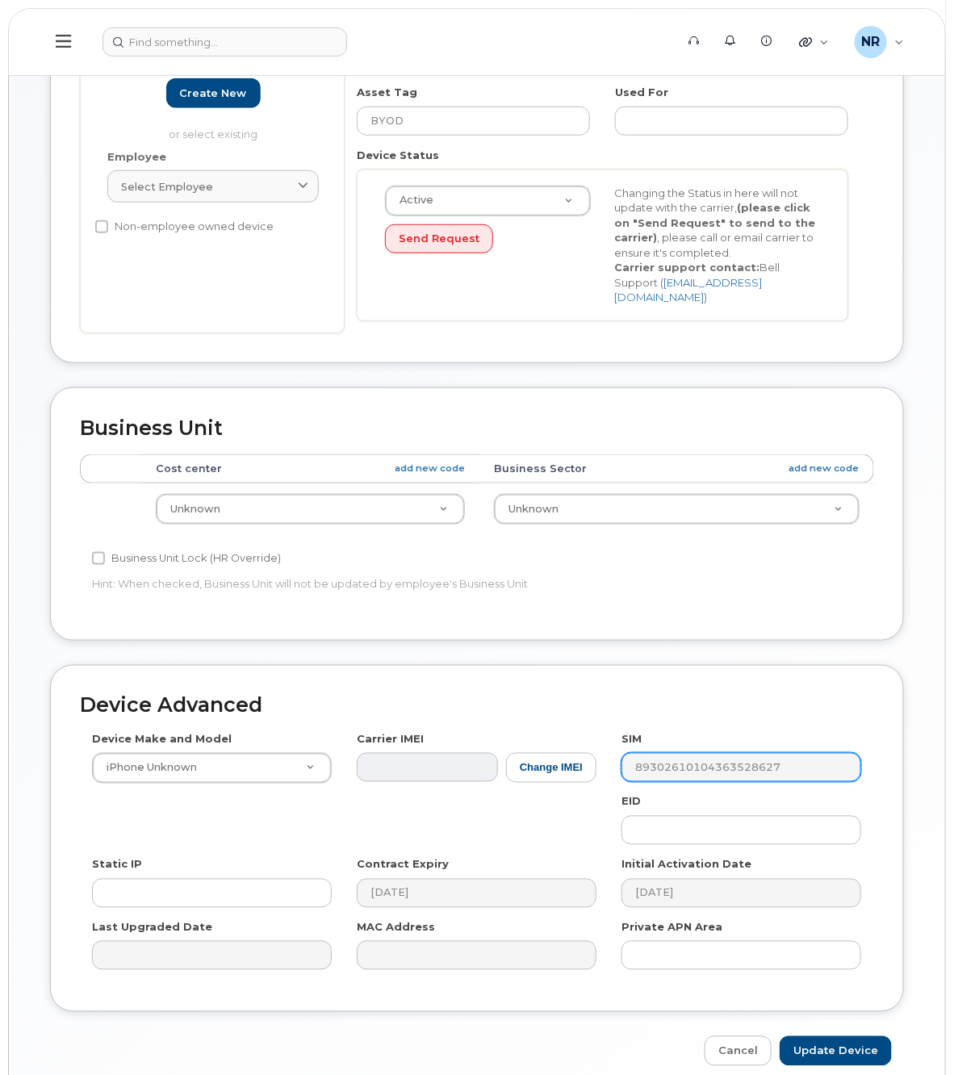
scroll to position [379, 0]
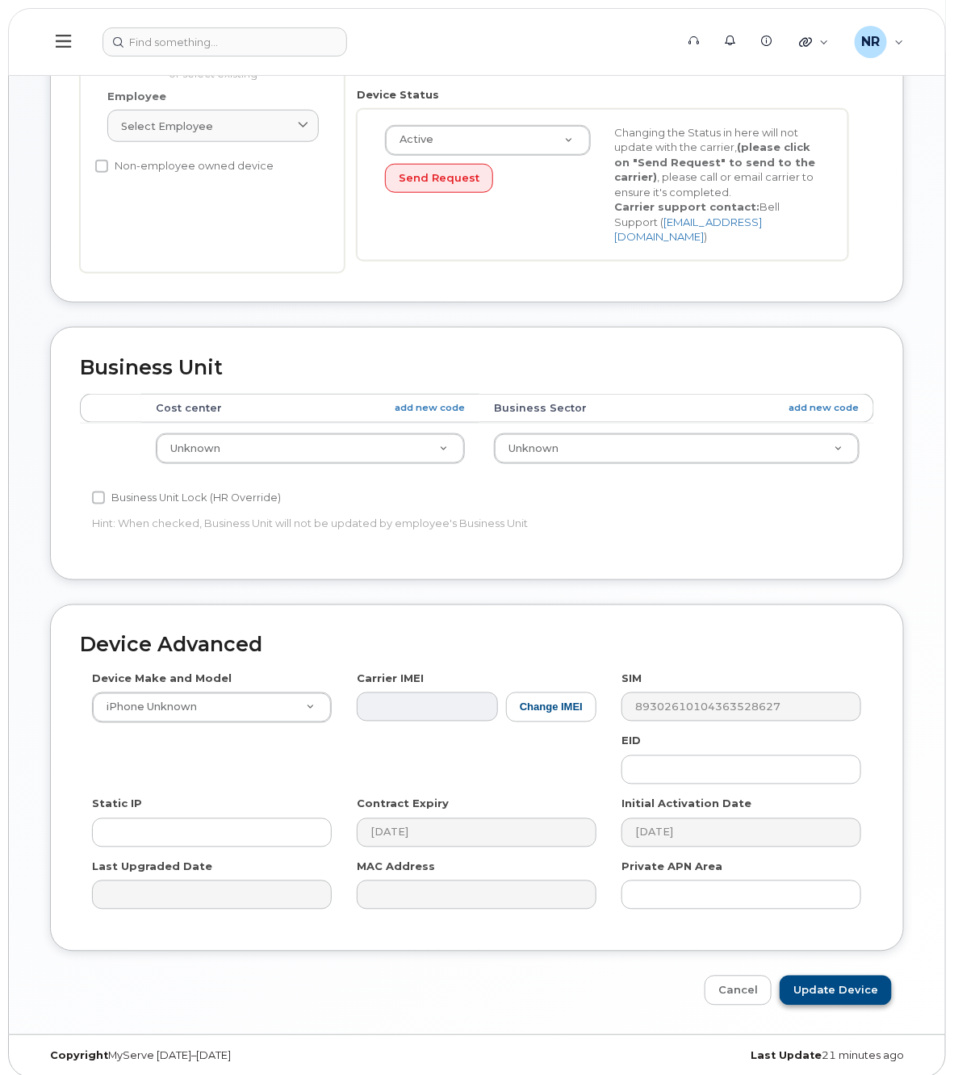
type input "DATA ONLY DISPO"
click at [847, 982] on input "Update Device" at bounding box center [835, 990] width 112 height 30
type input "Saving..."
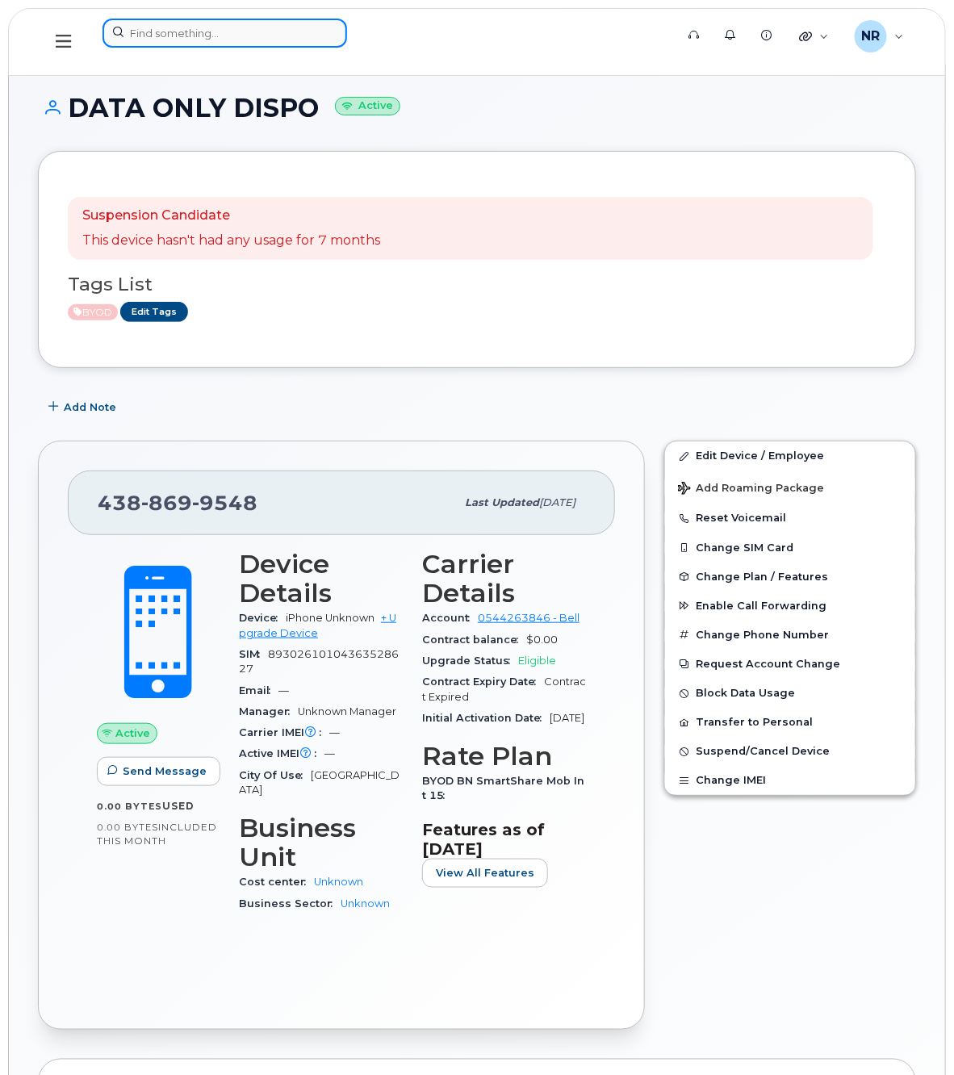
click at [168, 32] on input at bounding box center [224, 33] width 244 height 29
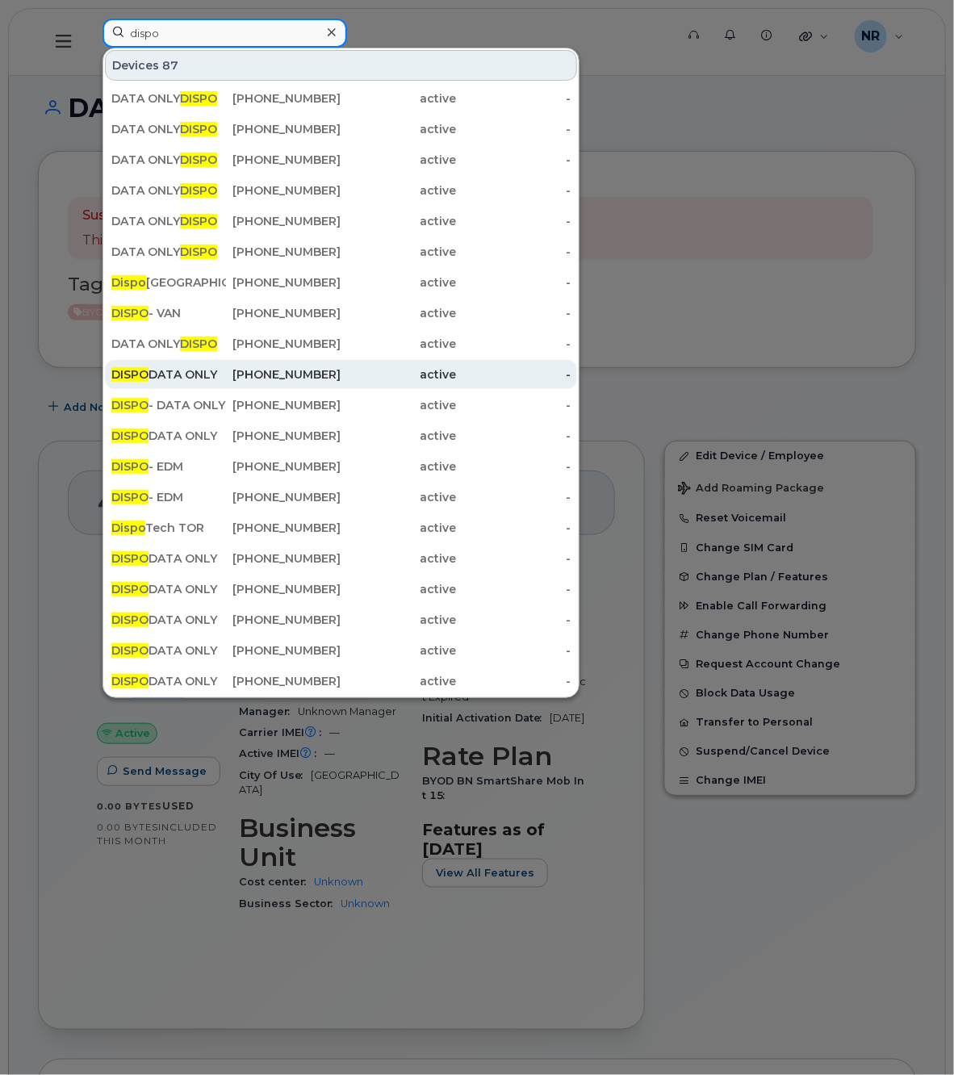
type input "dispo"
click at [168, 380] on div "DISPO DATA ONLY" at bounding box center [168, 374] width 115 height 16
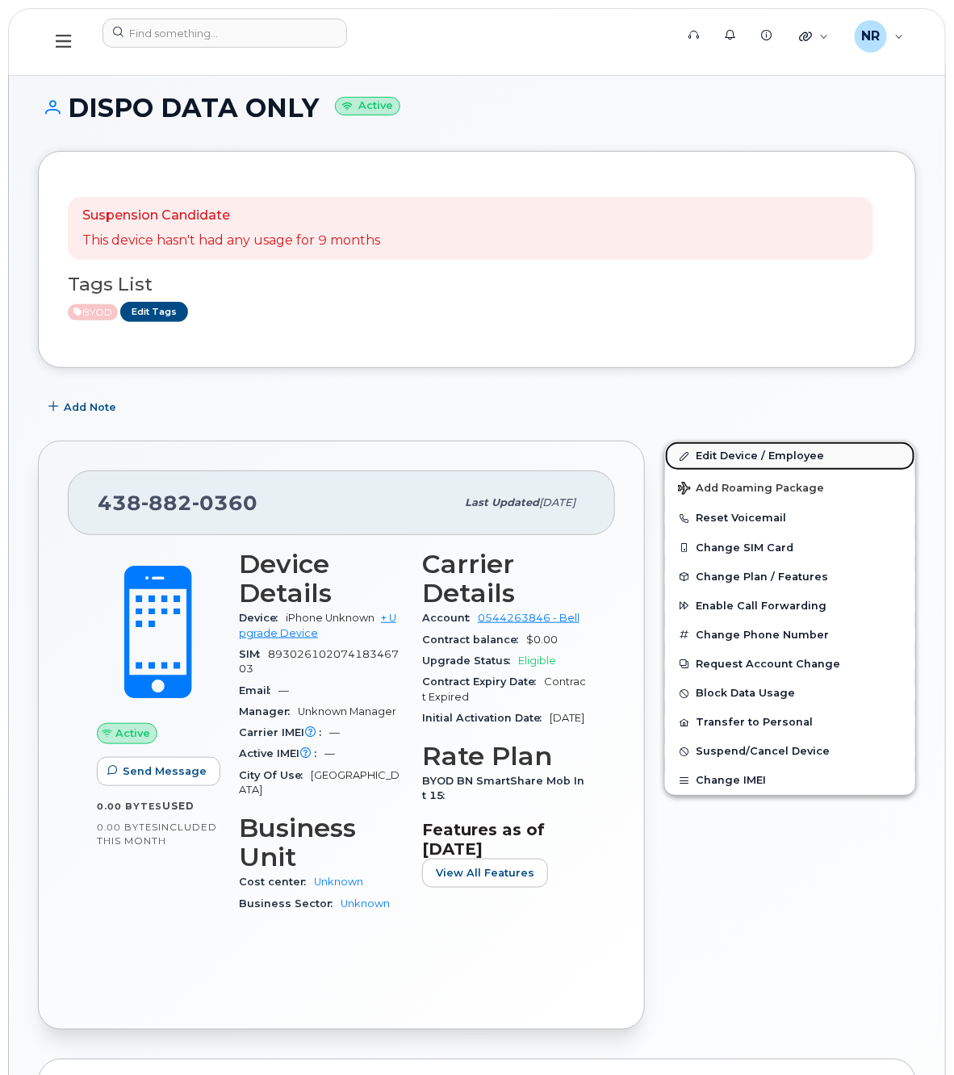
click at [740, 454] on link "Edit Device / Employee" at bounding box center [790, 455] width 250 height 29
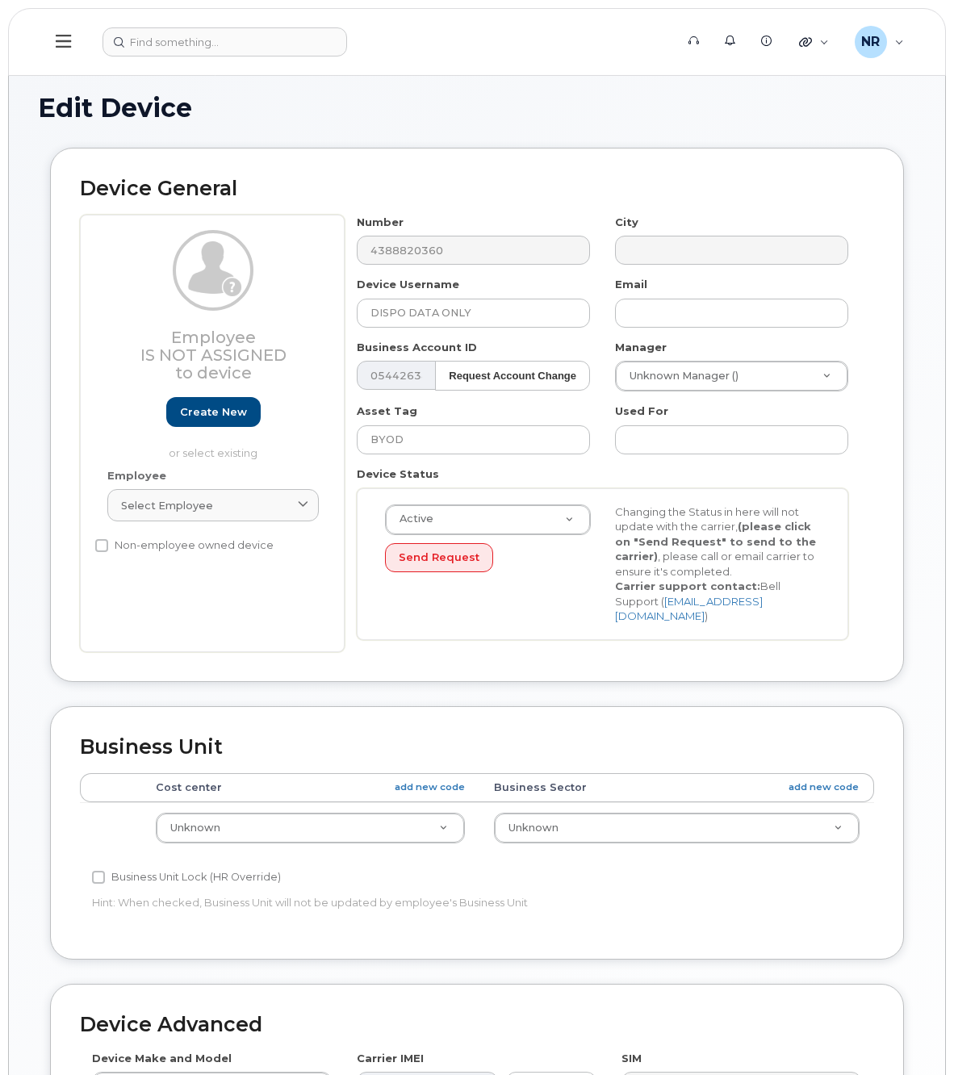
select select "22916206"
drag, startPoint x: 407, startPoint y: 304, endPoint x: 263, endPoint y: 312, distance: 144.6
click at [263, 312] on div "Employee Is not assigned to device Create new or select existing Employee Selec…" at bounding box center [477, 433] width 794 height 437
click at [478, 312] on input "DATA ONLY" at bounding box center [473, 313] width 233 height 29
paste input "DISPO"
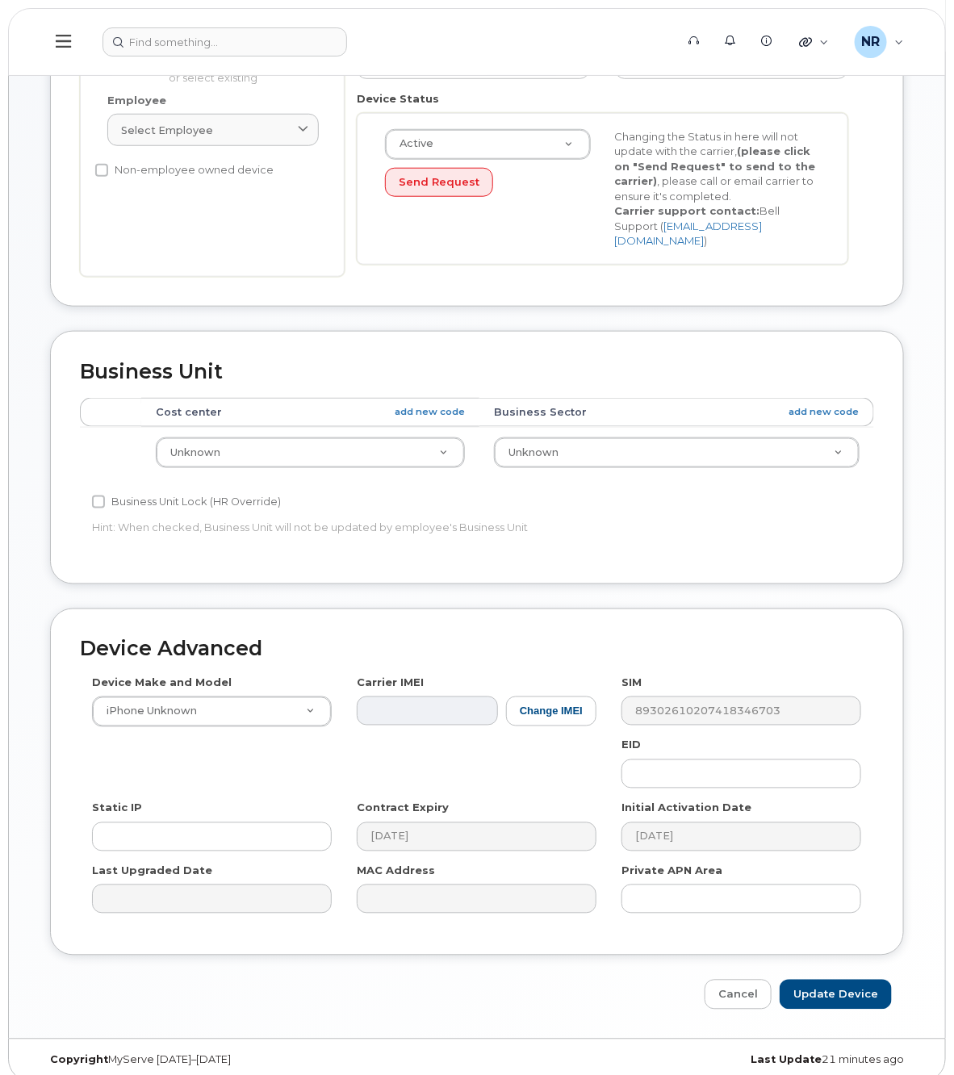
scroll to position [379, 0]
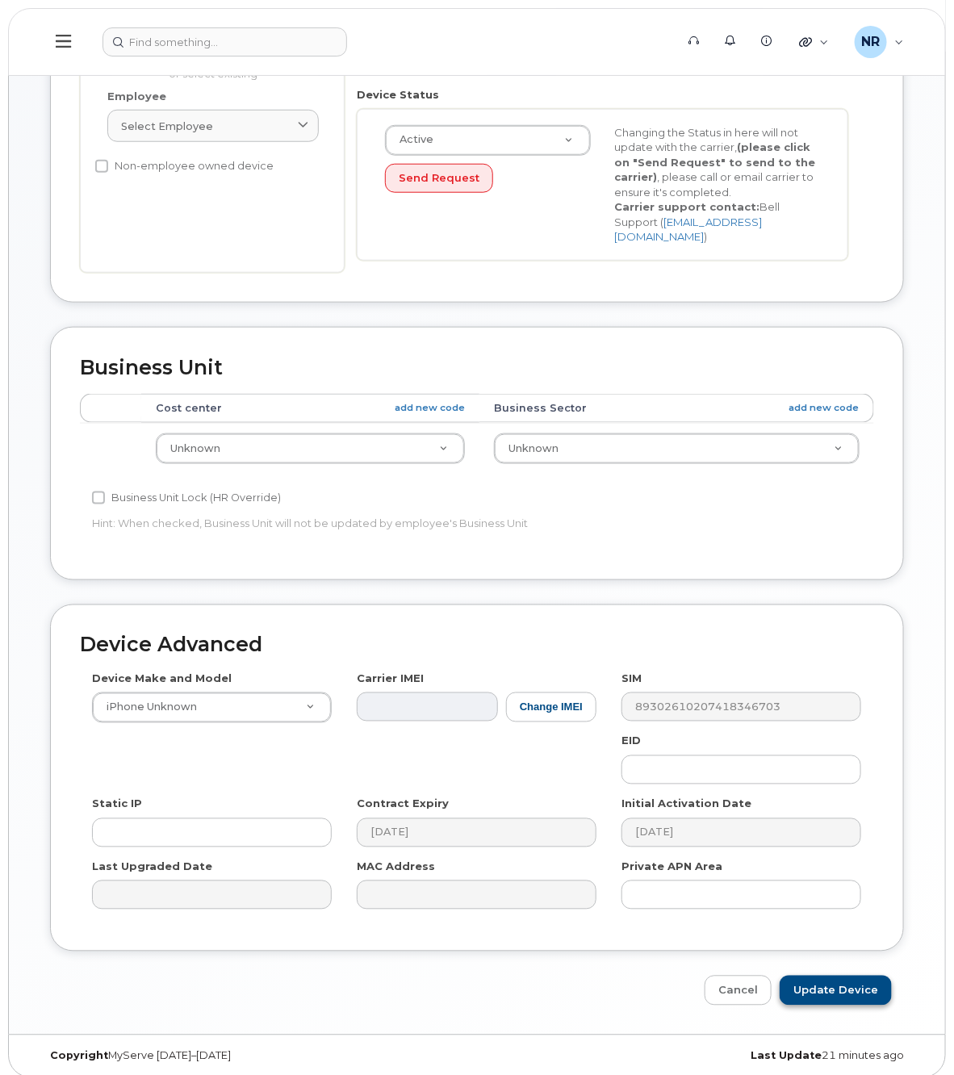
type input "DATA ONLY DISPO"
click at [840, 980] on input "Update Device" at bounding box center [835, 990] width 112 height 30
type input "Saving..."
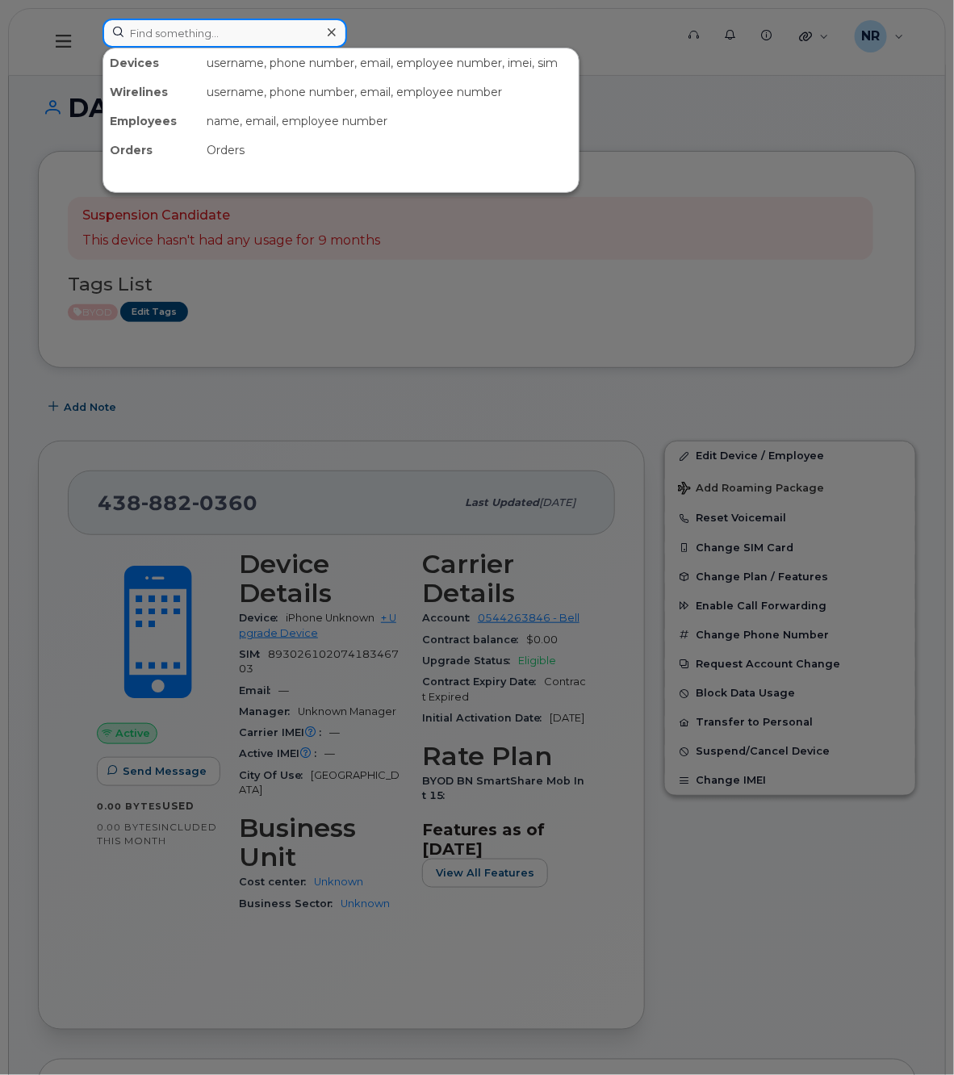
click at [194, 30] on input at bounding box center [224, 33] width 244 height 29
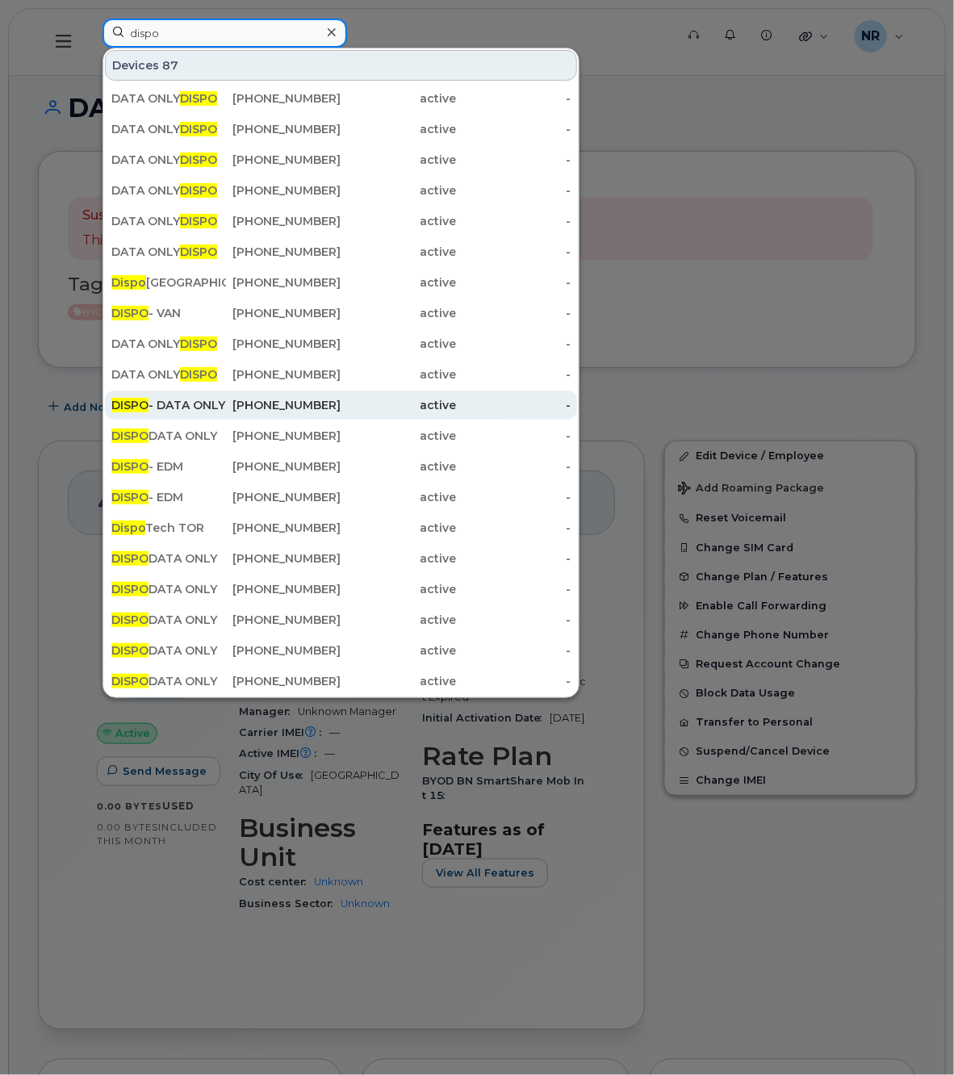
type input "dispo"
click at [169, 405] on div "DISPO - DATA ONLY" at bounding box center [168, 405] width 115 height 16
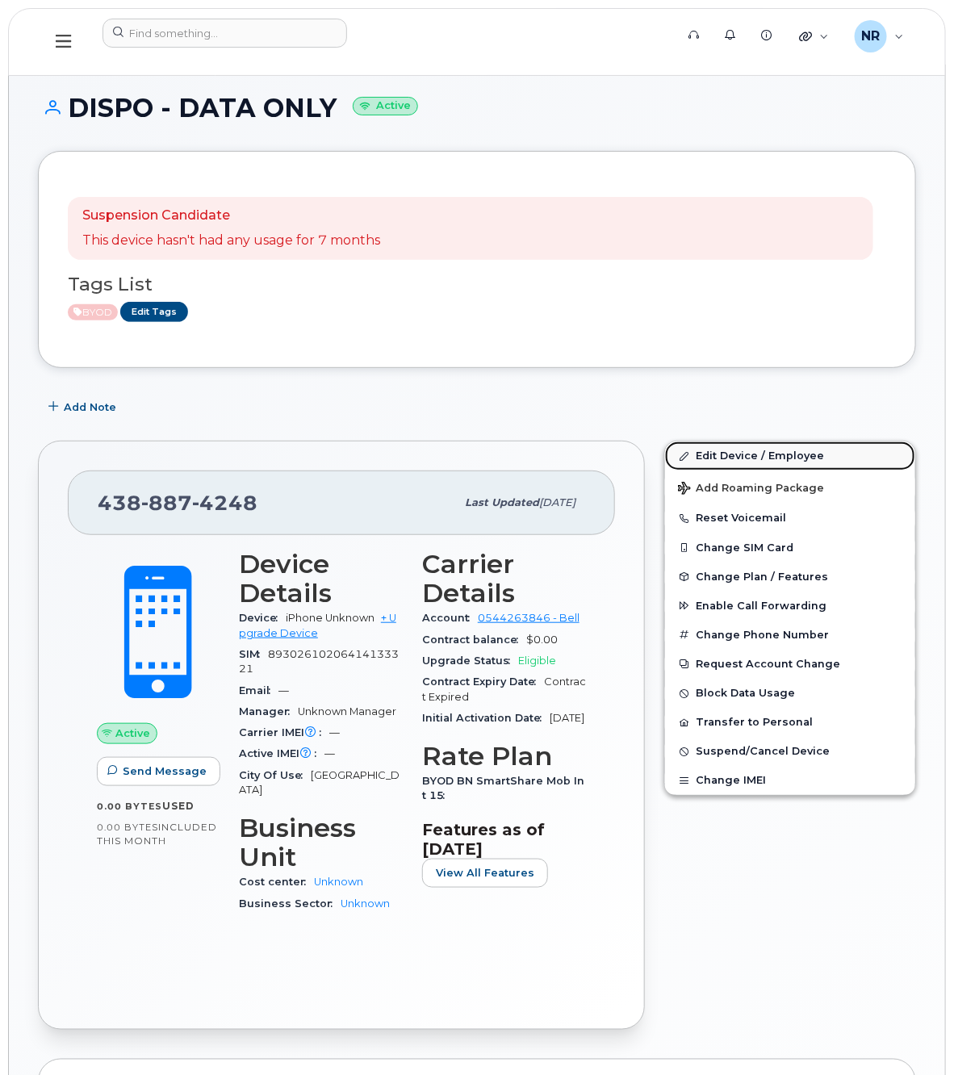
click at [724, 453] on link "Edit Device / Employee" at bounding box center [790, 455] width 250 height 29
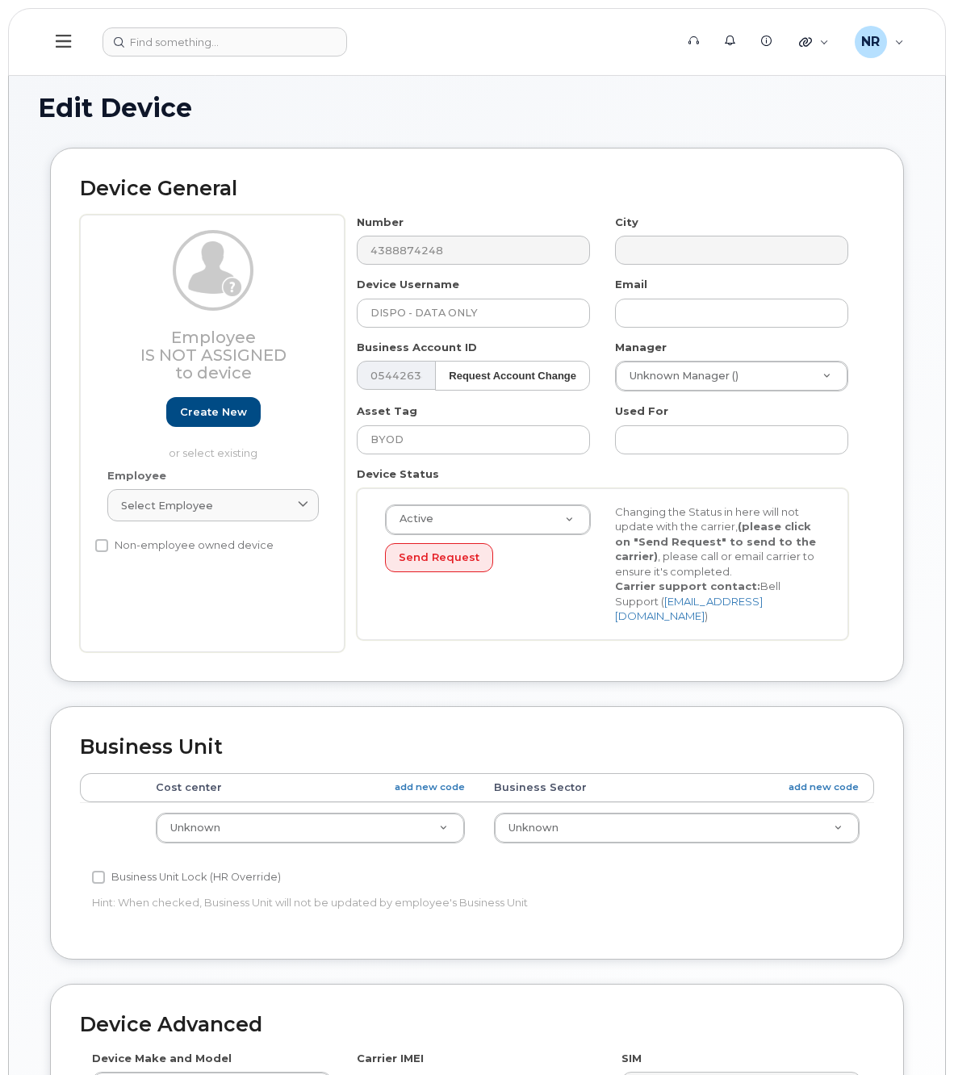
select select "22916206"
drag, startPoint x: 414, startPoint y: 309, endPoint x: 337, endPoint y: 311, distance: 76.7
click at [337, 311] on div "Employee Is not assigned to device Create new or select existing Employee Selec…" at bounding box center [477, 433] width 794 height 437
click at [470, 307] on input "DATA ONLY" at bounding box center [473, 313] width 233 height 29
paste input "DISPO -"
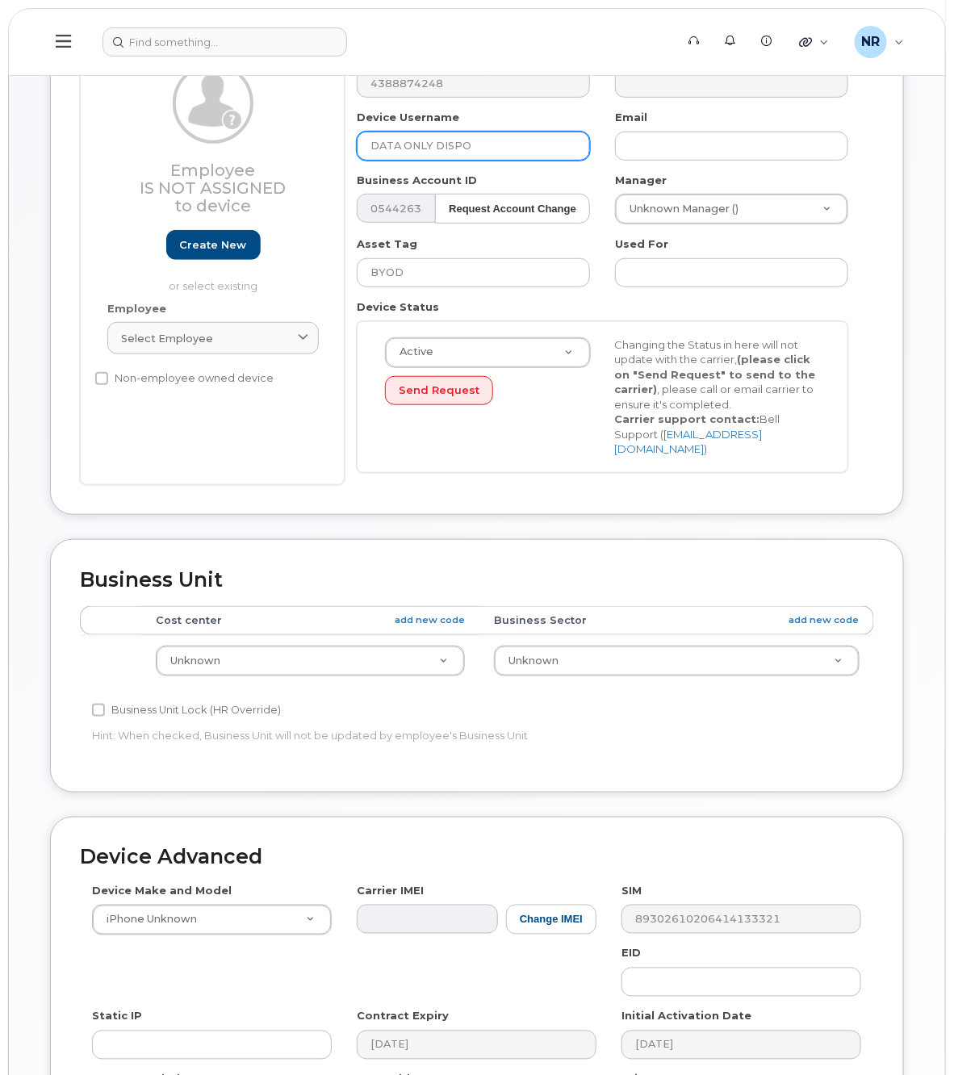
scroll to position [379, 0]
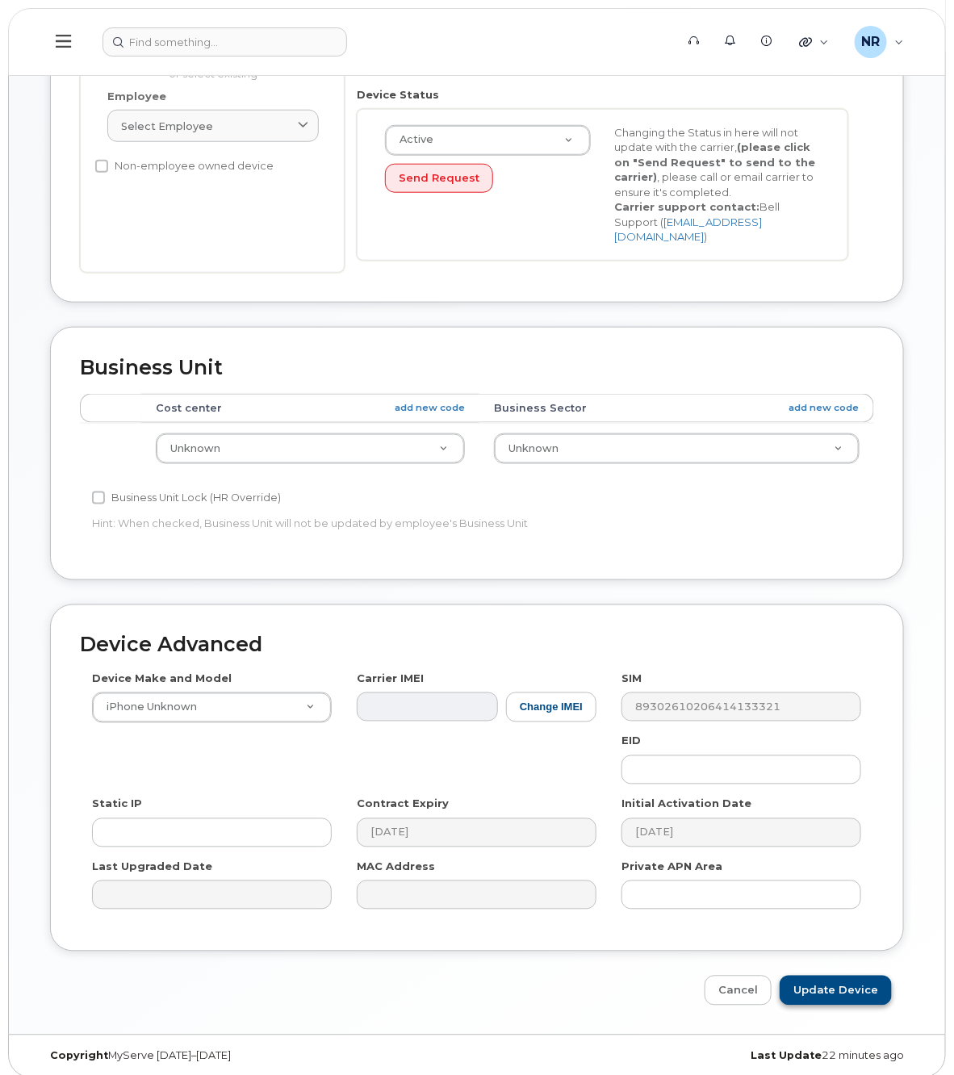
type input "DATA ONLY DISPO"
click at [837, 976] on input "Update Device" at bounding box center [835, 990] width 112 height 30
type input "Saving..."
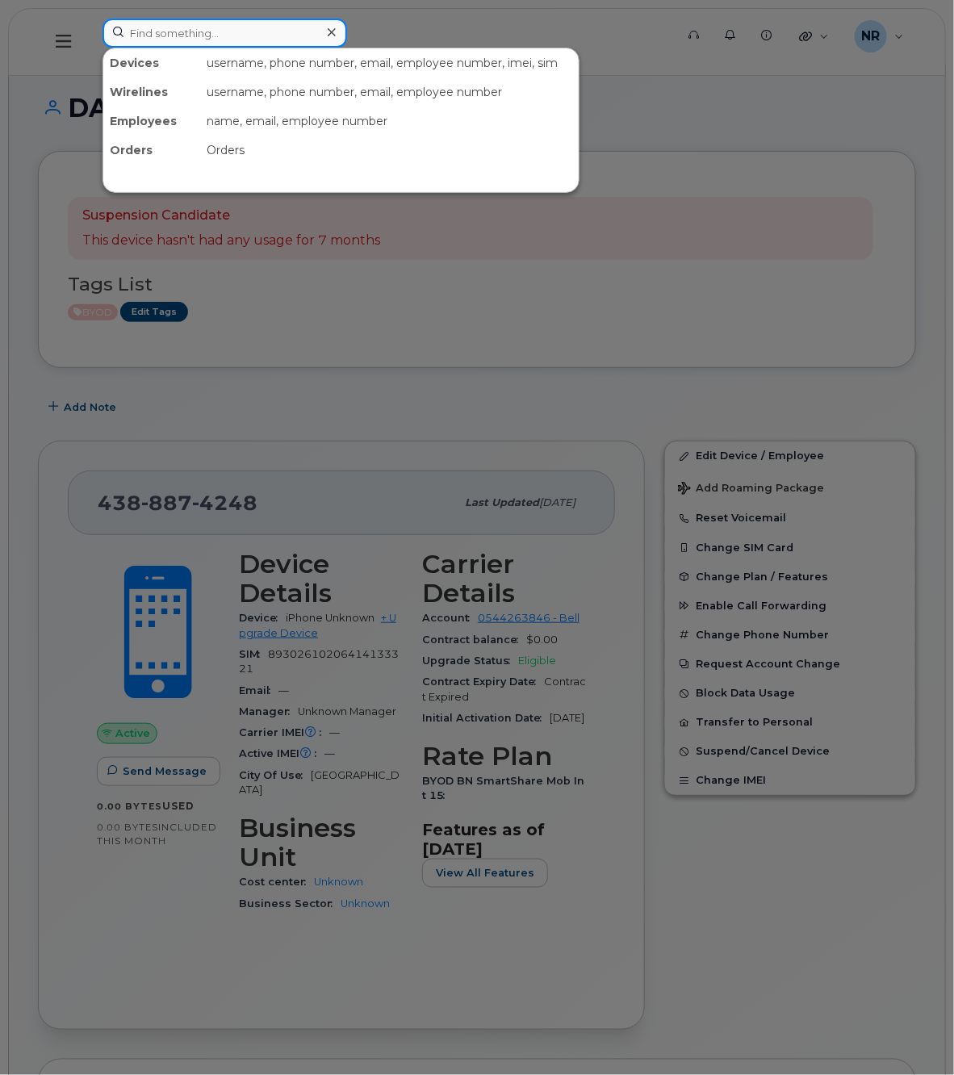
click at [199, 34] on input at bounding box center [224, 33] width 244 height 29
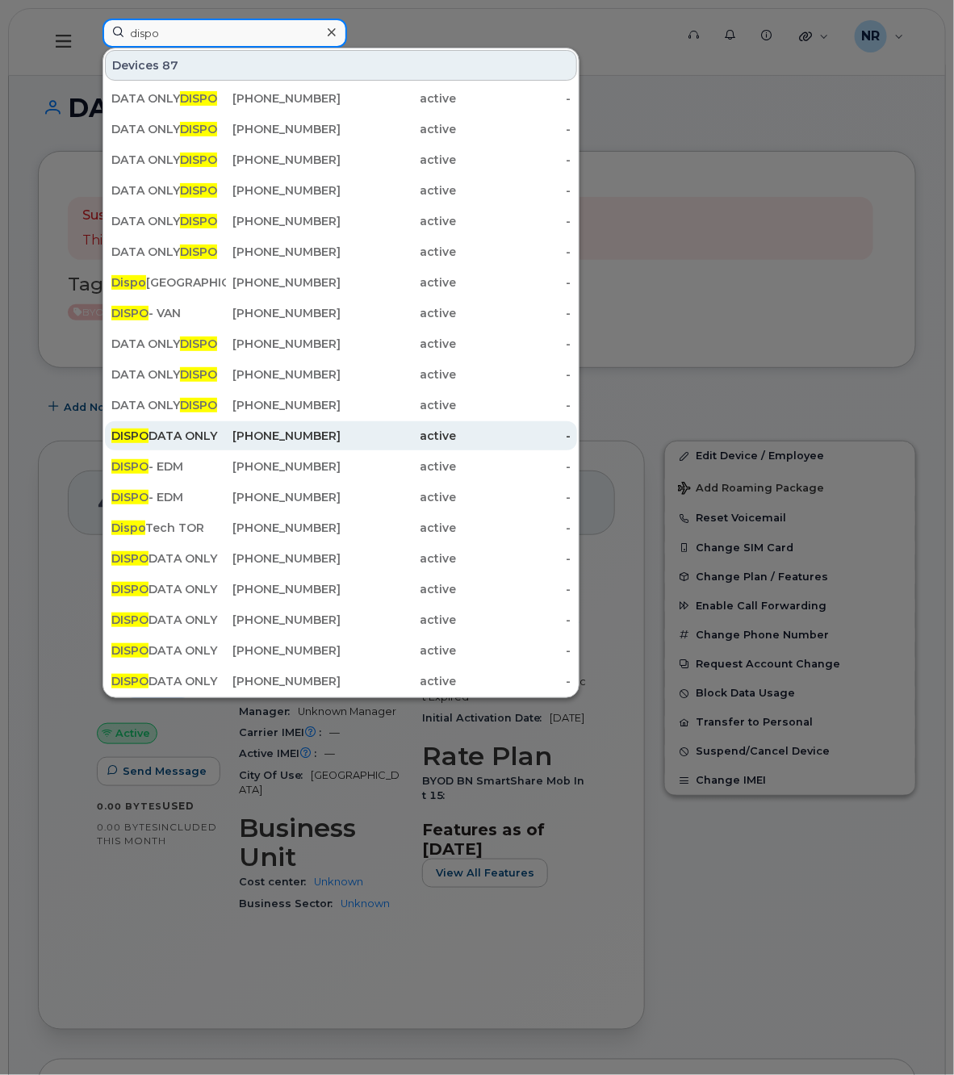
type input "dispo"
click at [226, 428] on div "DISPO DATA ONLY" at bounding box center [283, 435] width 115 height 29
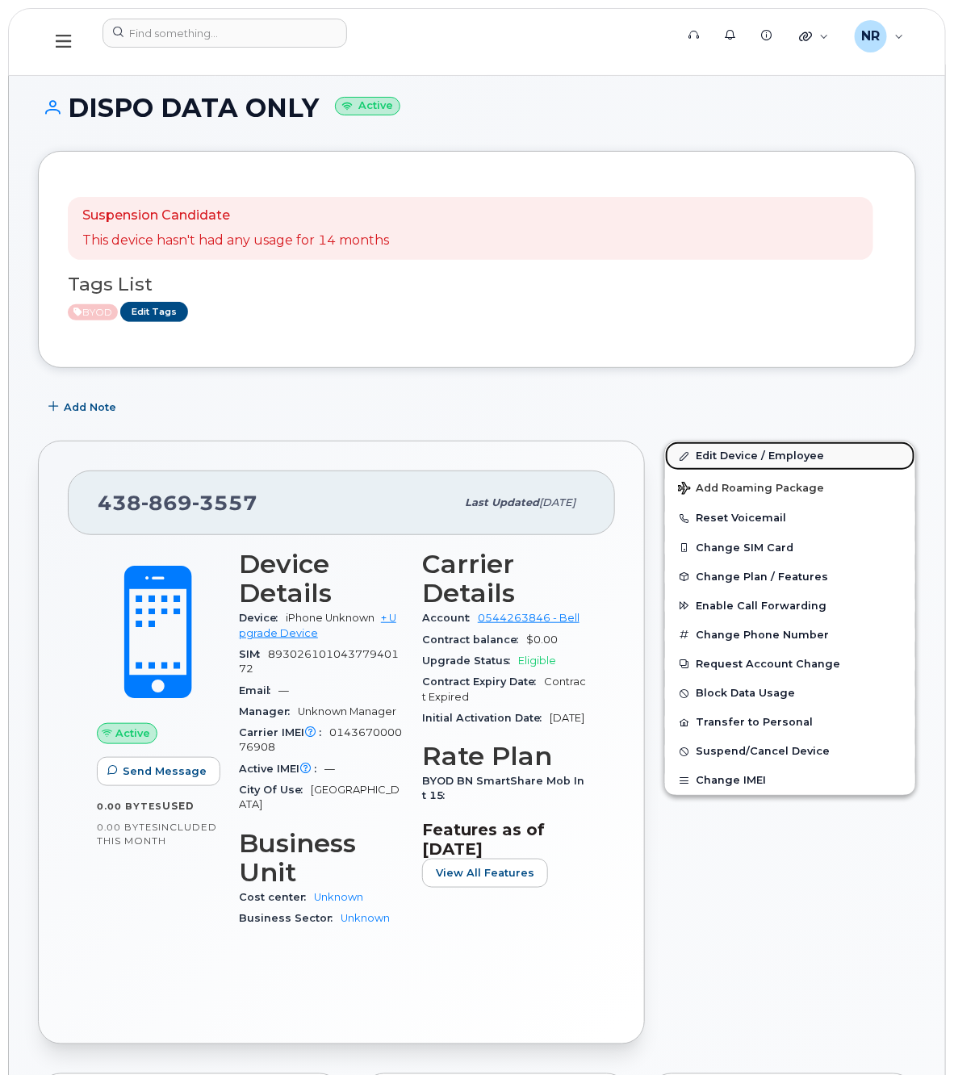
click at [735, 457] on link "Edit Device / Employee" at bounding box center [790, 455] width 250 height 29
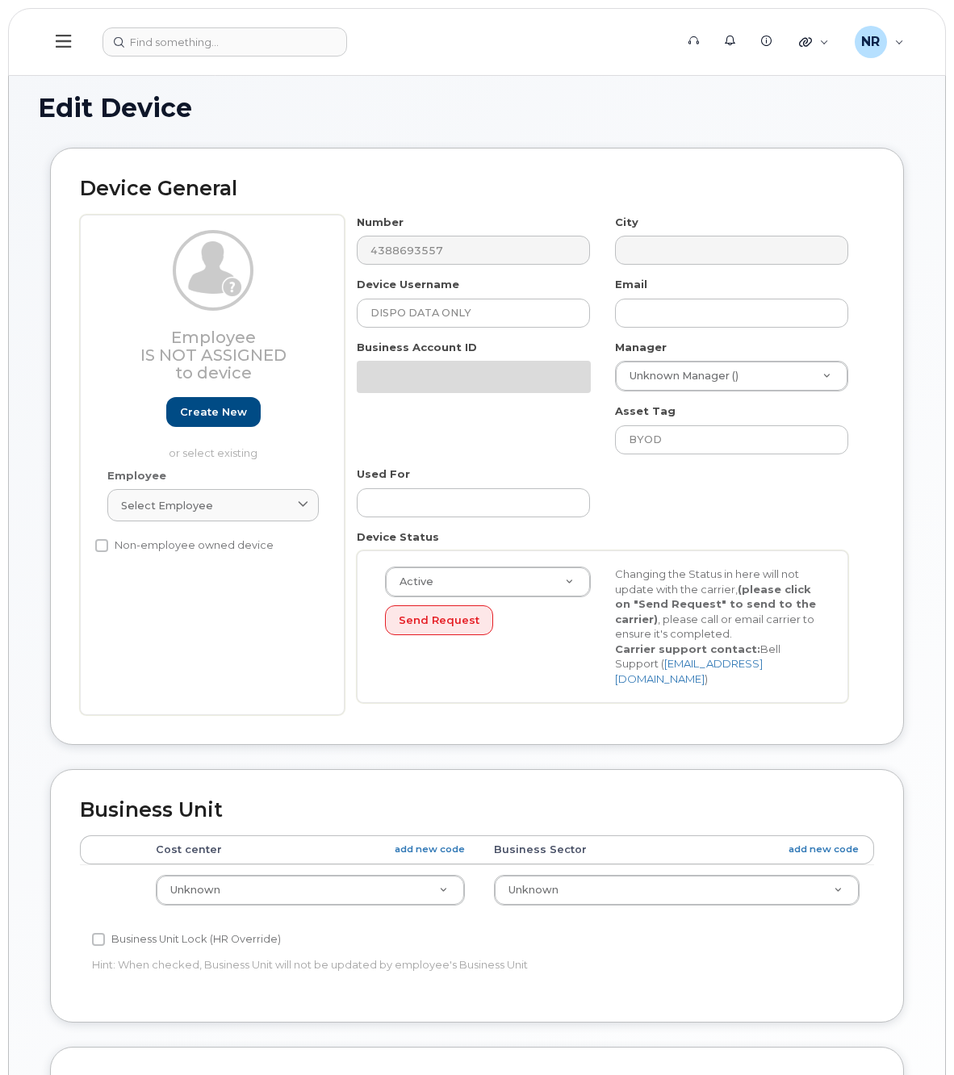
select select "22916206"
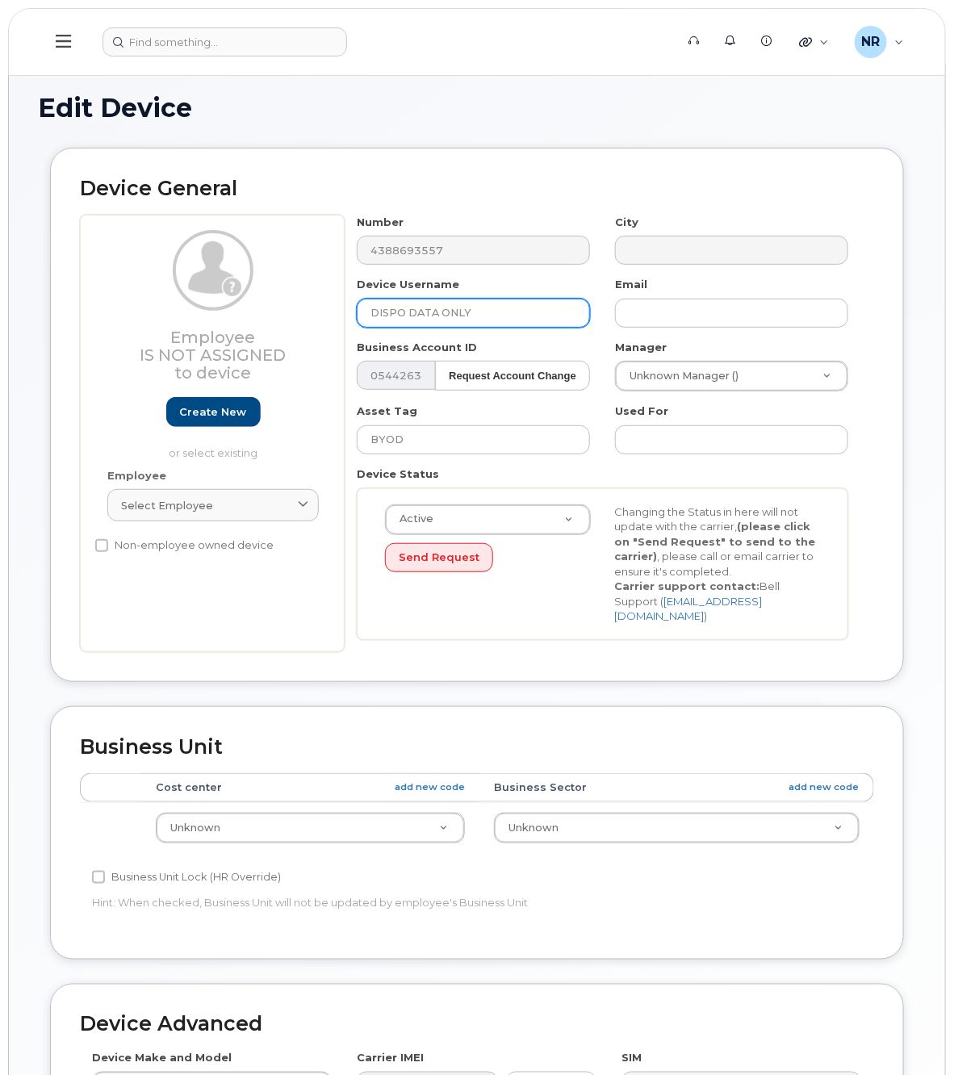
drag, startPoint x: 408, startPoint y: 311, endPoint x: 260, endPoint y: 316, distance: 148.5
click at [260, 316] on div "Employee Is not assigned to device Create new or select existing Employee Selec…" at bounding box center [477, 433] width 794 height 437
click at [468, 312] on input "DATA ONLY" at bounding box center [473, 313] width 233 height 29
paste input "DISPO"
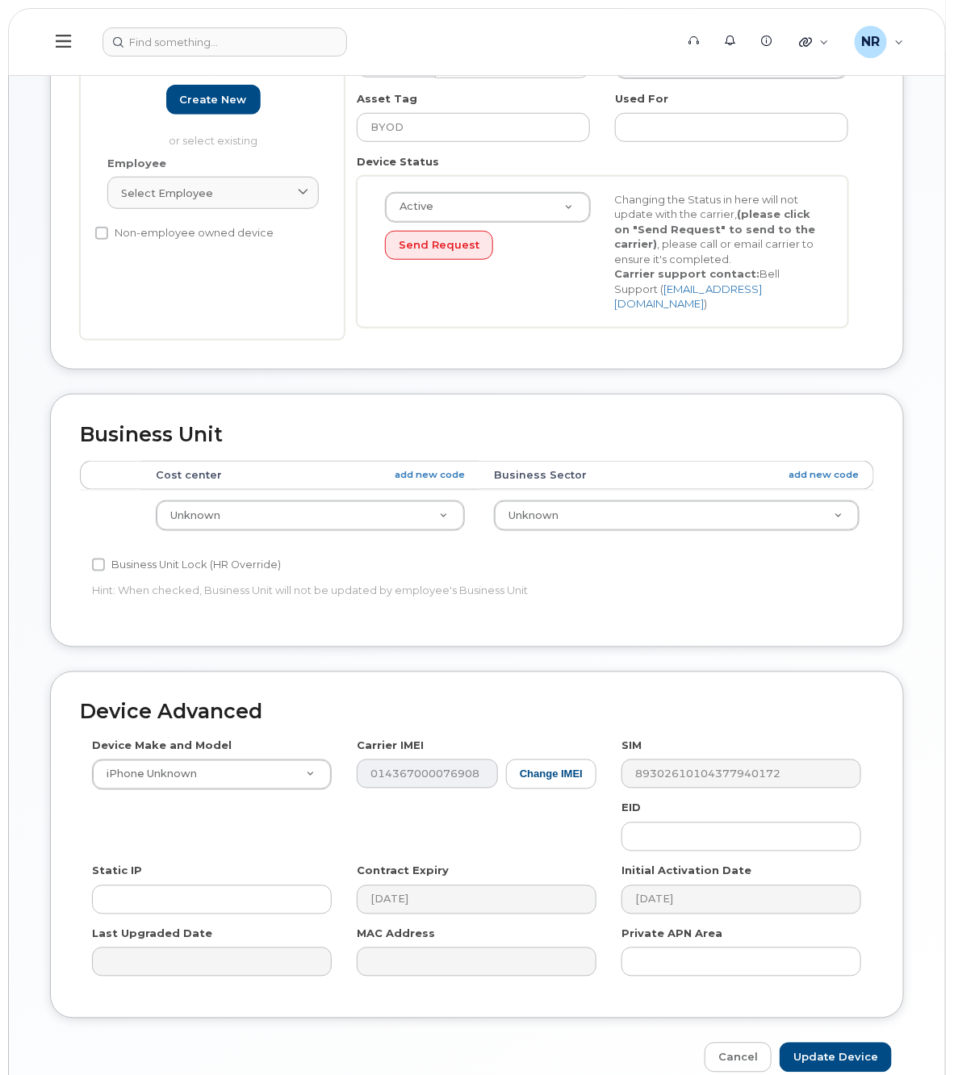
scroll to position [379, 0]
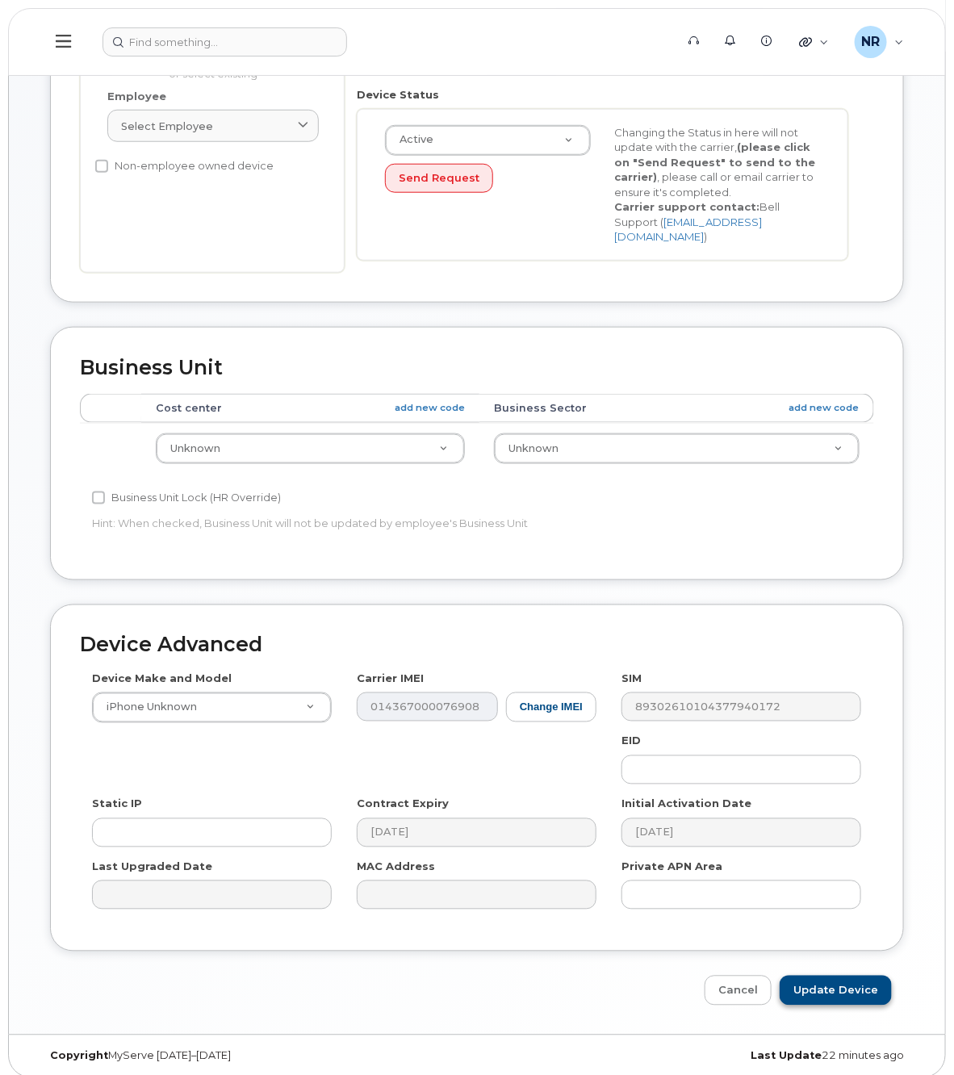
type input "DATA ONLY DISPO"
click at [848, 975] on input "Update Device" at bounding box center [835, 990] width 112 height 30
type input "Saving..."
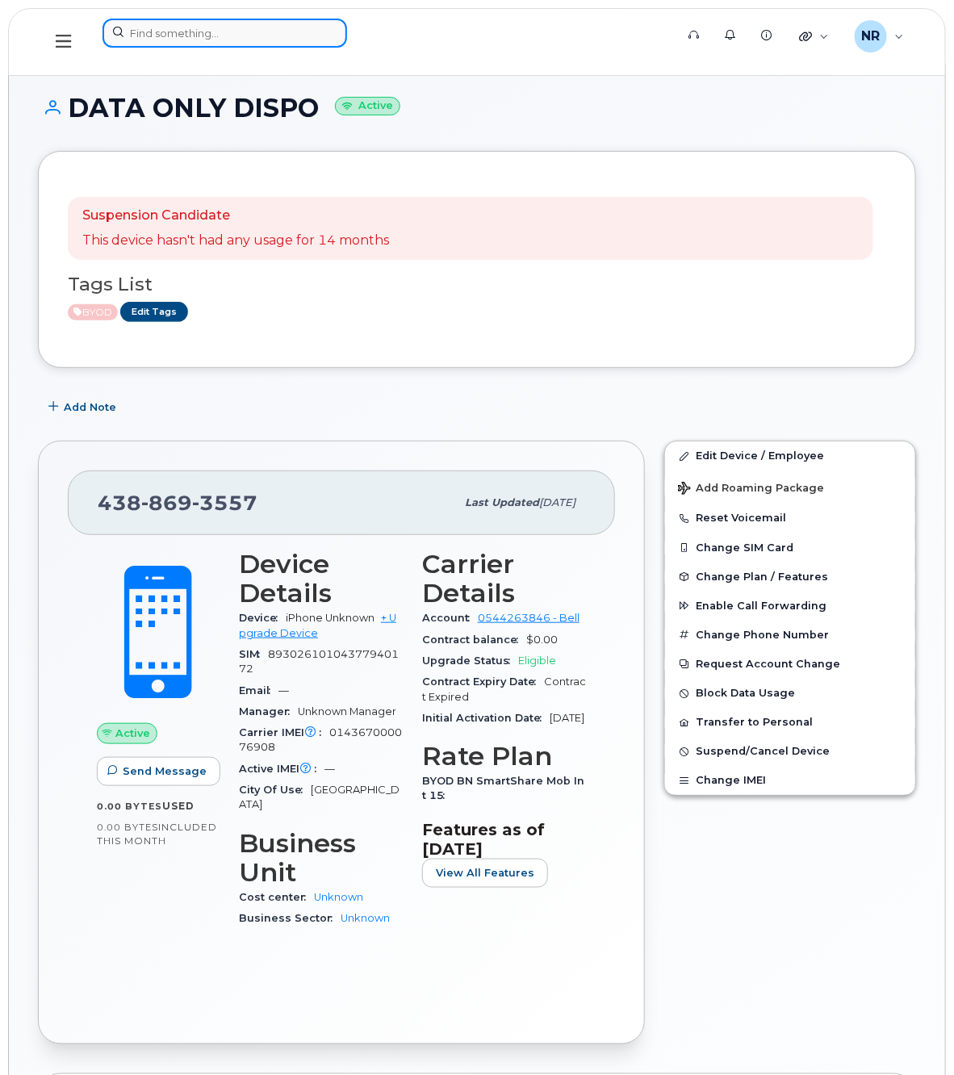
click at [186, 31] on input at bounding box center [224, 33] width 244 height 29
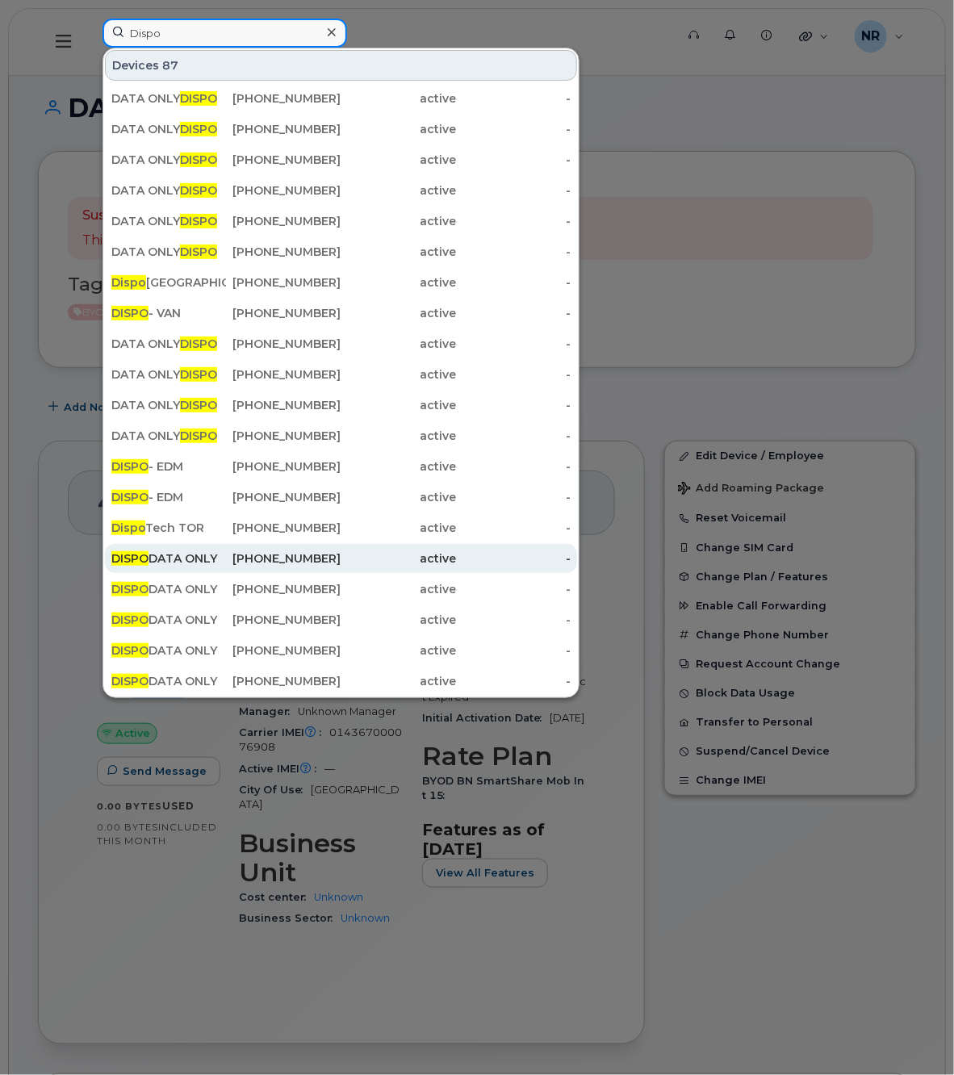
type input "Dispo"
drag, startPoint x: 152, startPoint y: 559, endPoint x: 173, endPoint y: 555, distance: 22.2
click at [152, 561] on div "DISPO DATA ONLY" at bounding box center [168, 558] width 115 height 16
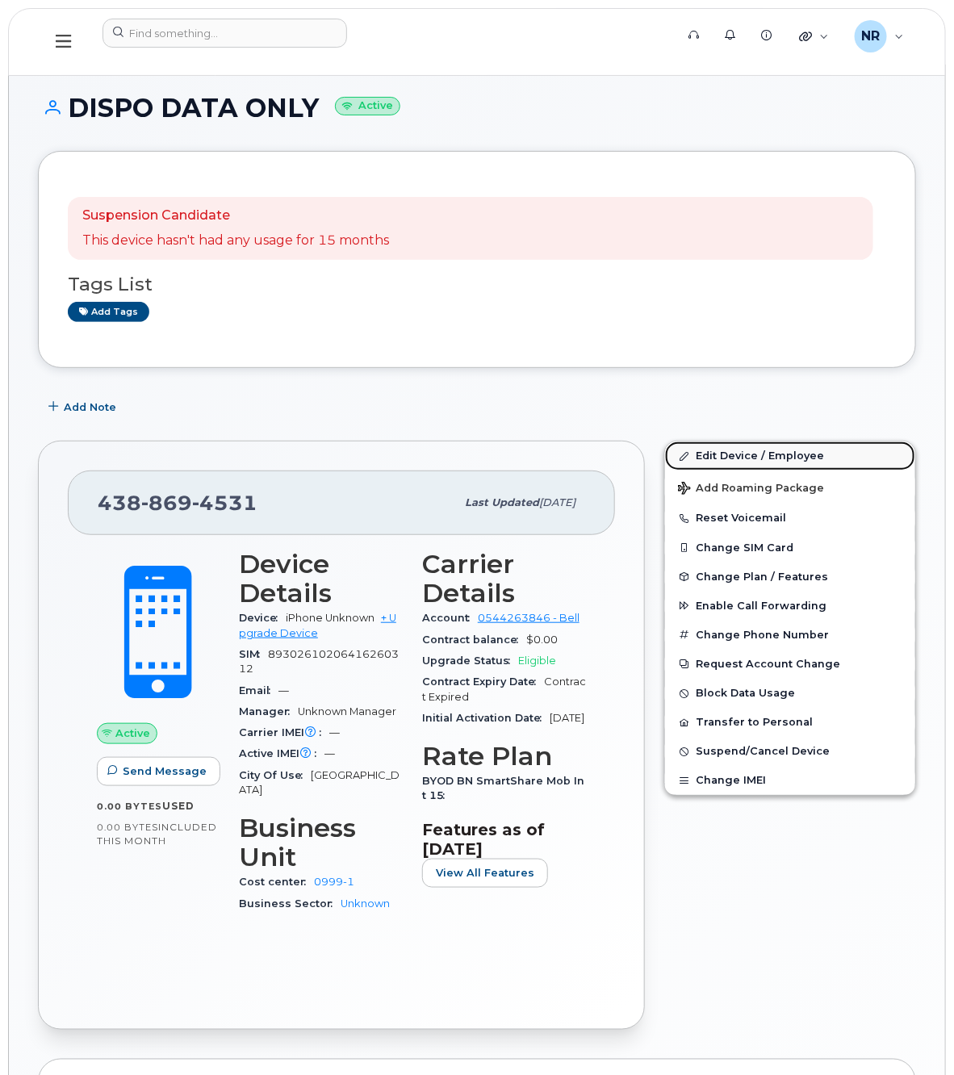
click at [728, 453] on link "Edit Device / Employee" at bounding box center [790, 455] width 250 height 29
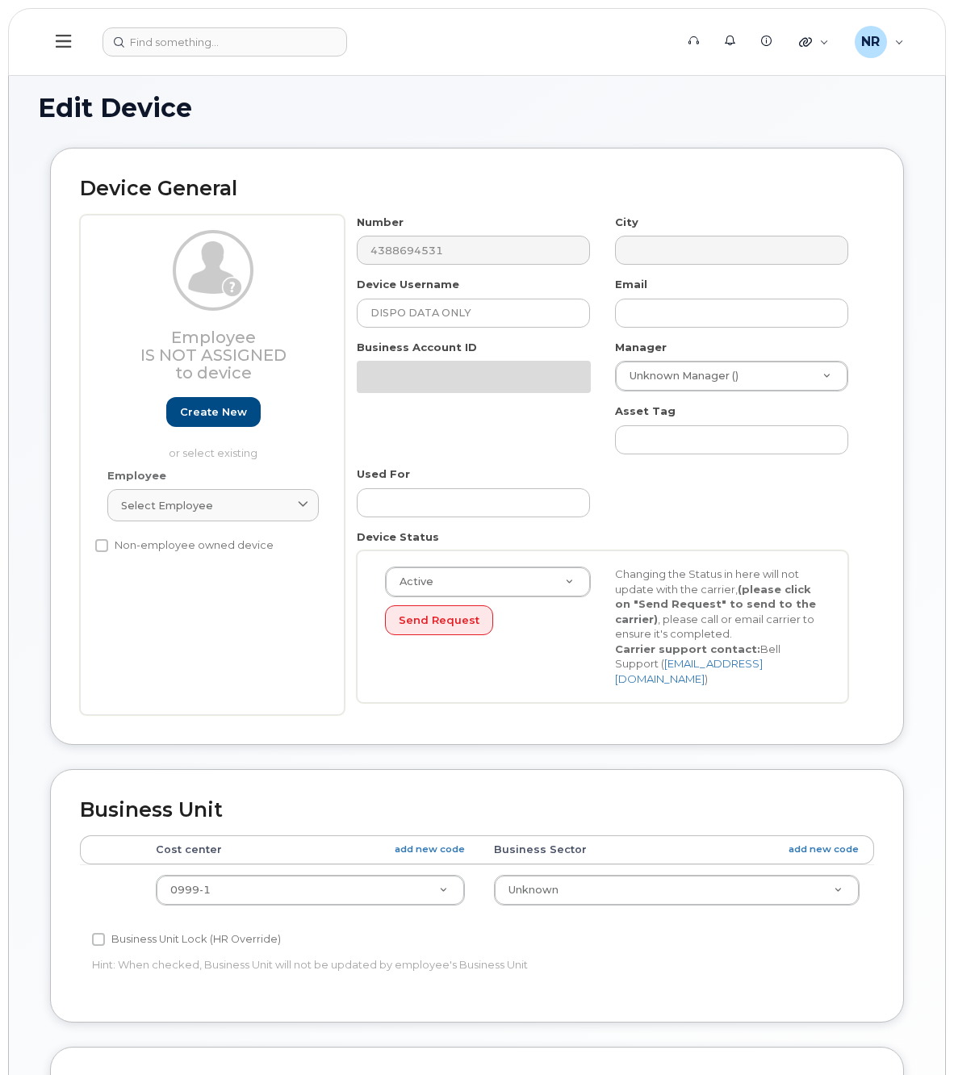
select select "22916206"
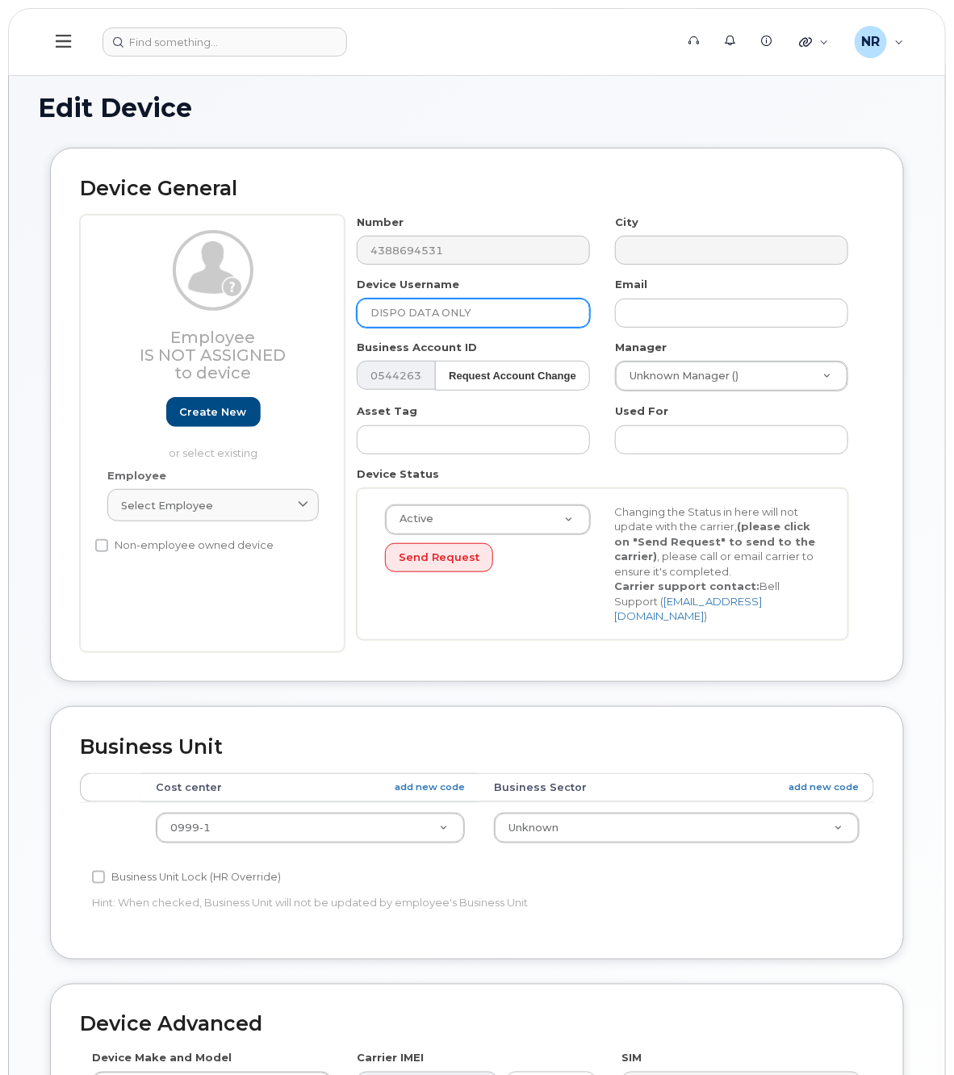
drag, startPoint x: 408, startPoint y: 312, endPoint x: 251, endPoint y: 315, distance: 157.4
click at [251, 315] on div "Employee Is not assigned to device Create new or select existing Employee Selec…" at bounding box center [477, 433] width 794 height 437
click at [445, 308] on input "DATA ONLY" at bounding box center [473, 313] width 233 height 29
paste input "DISPO"
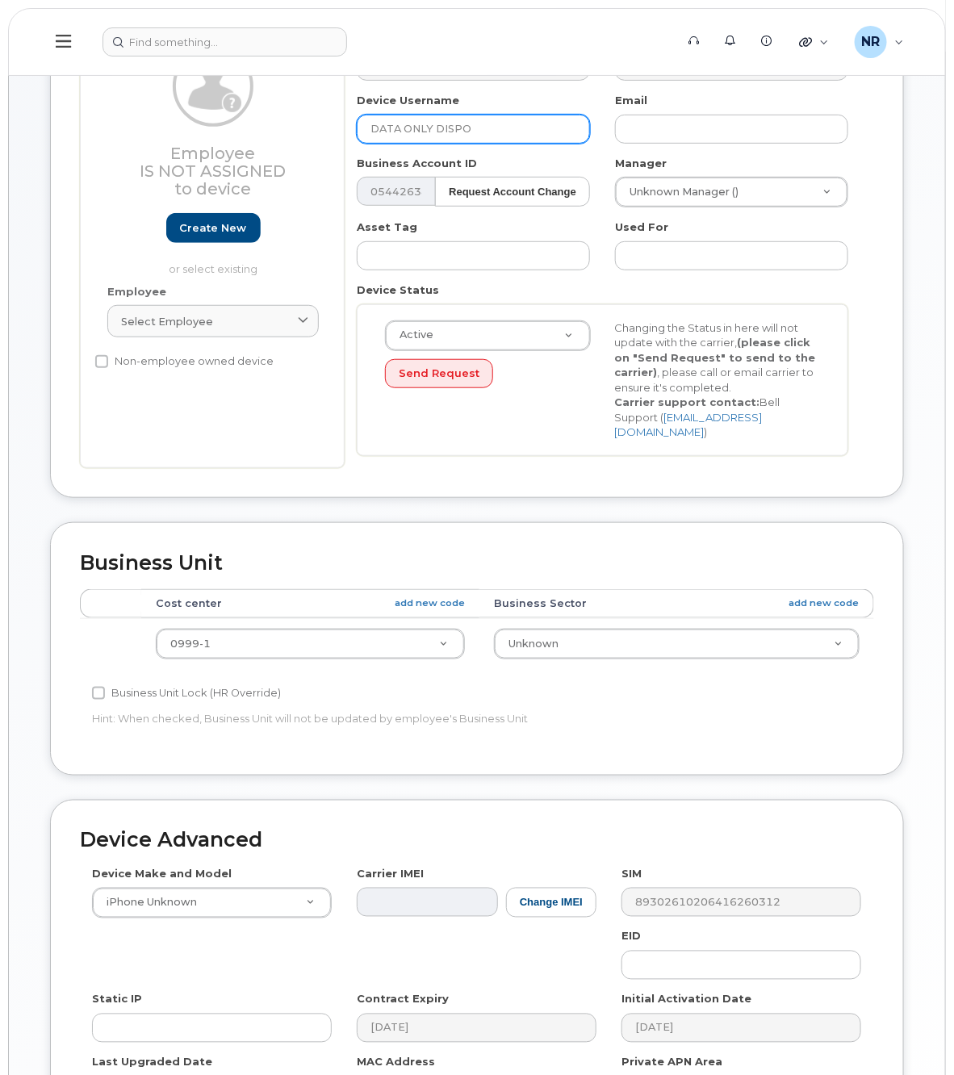
scroll to position [379, 0]
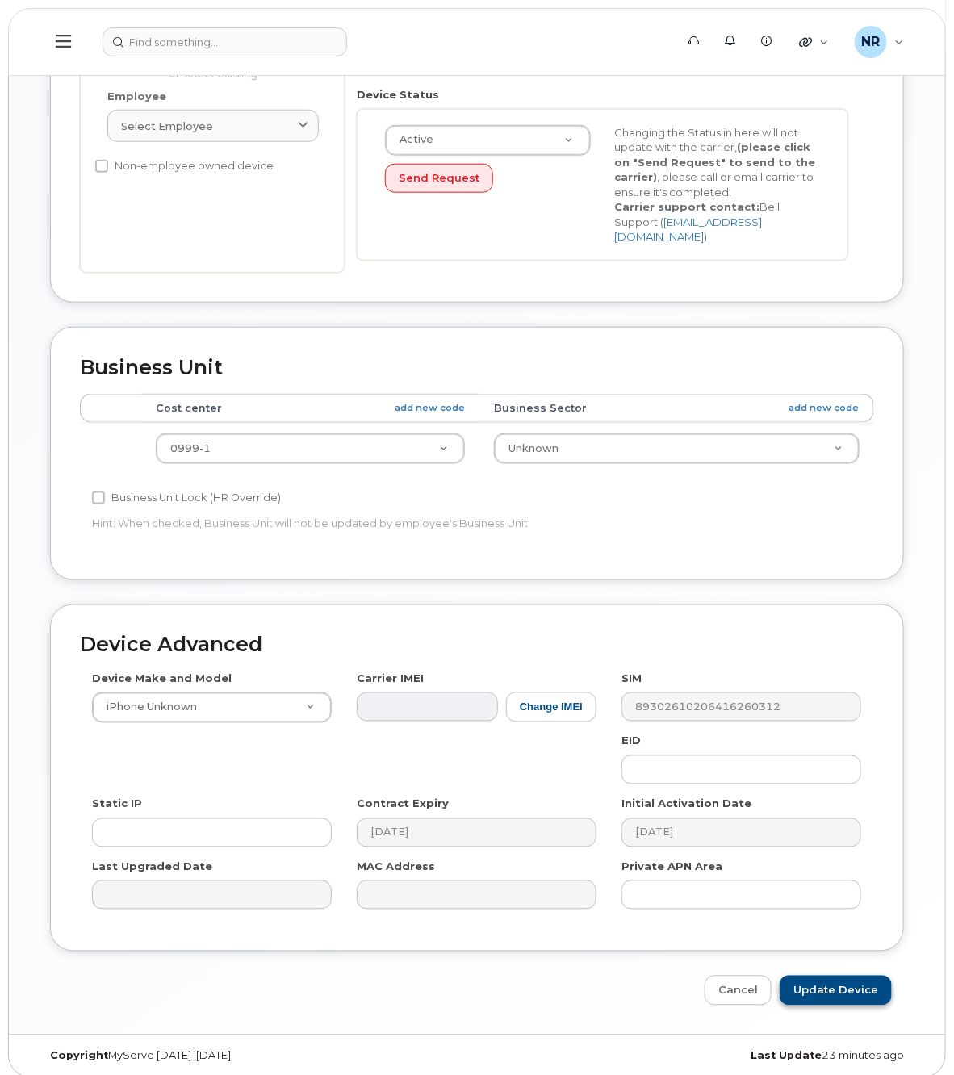
type input "DATA ONLY DISPO"
click at [821, 980] on input "Update Device" at bounding box center [835, 990] width 112 height 30
type input "Saving..."
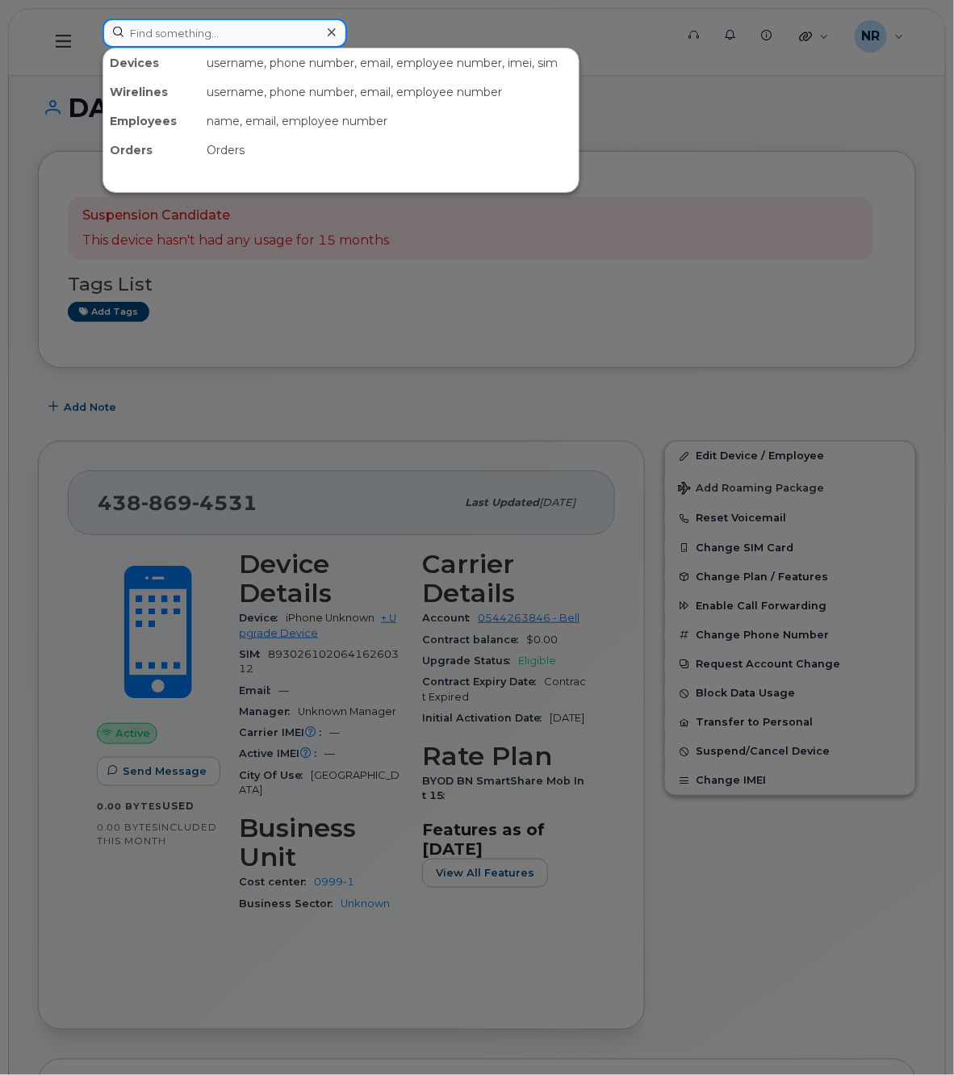
click at [196, 30] on input at bounding box center [224, 33] width 244 height 29
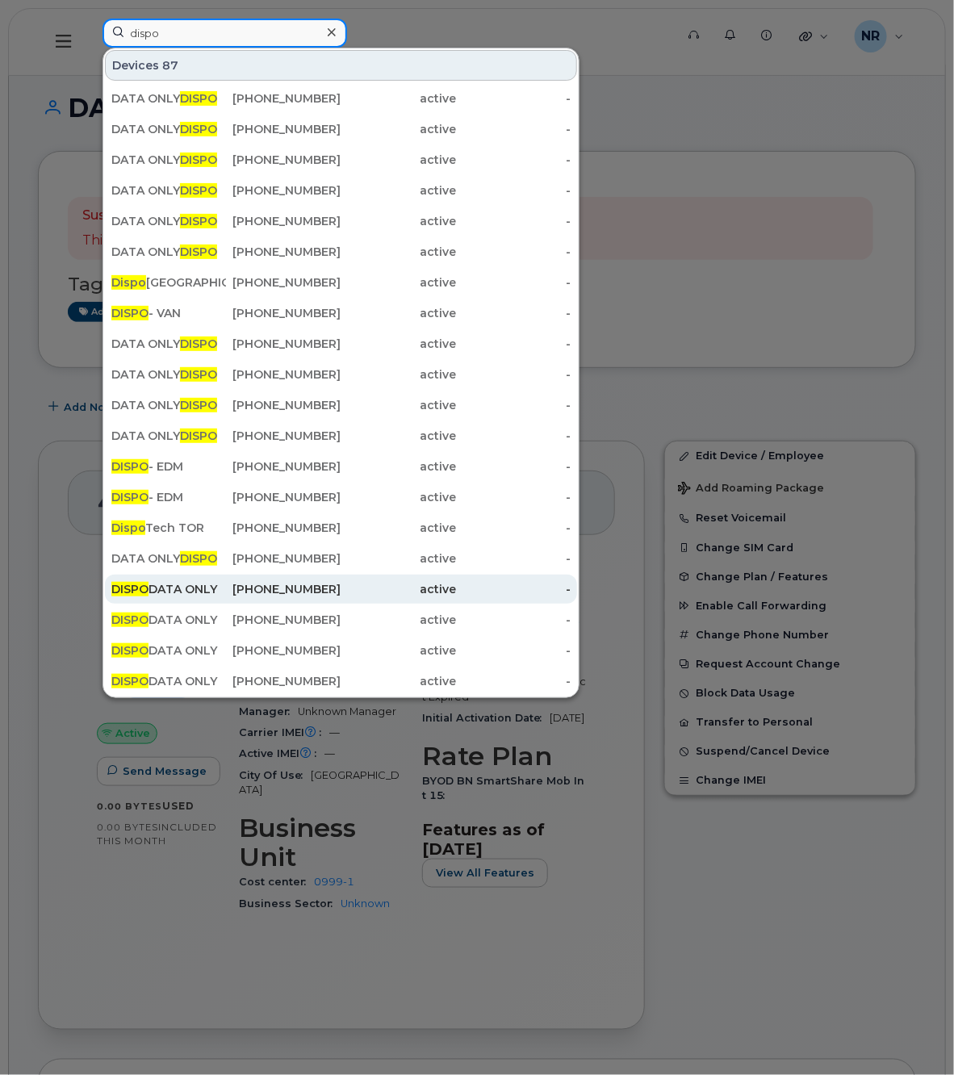
type input "dispo"
click at [160, 590] on div "DISPO DATA ONLY" at bounding box center [168, 589] width 115 height 16
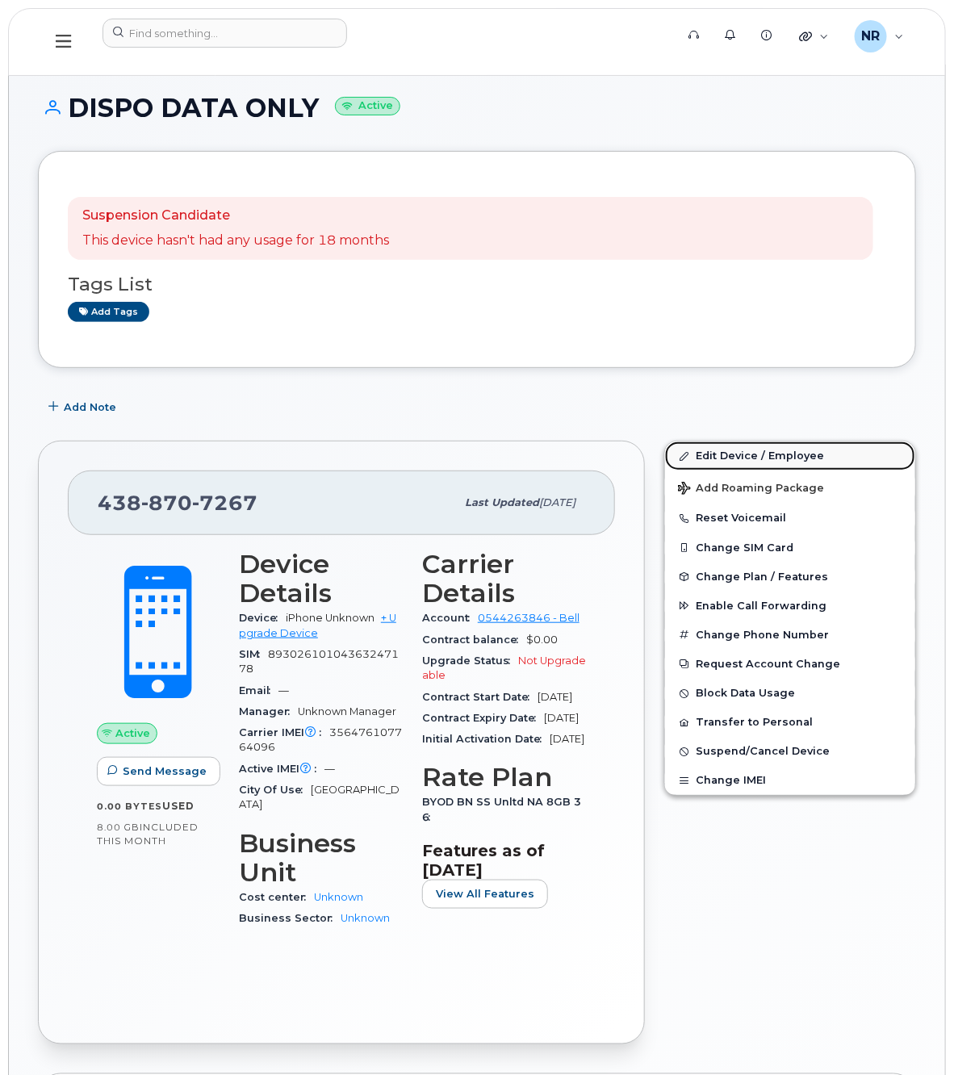
click at [747, 454] on link "Edit Device / Employee" at bounding box center [790, 455] width 250 height 29
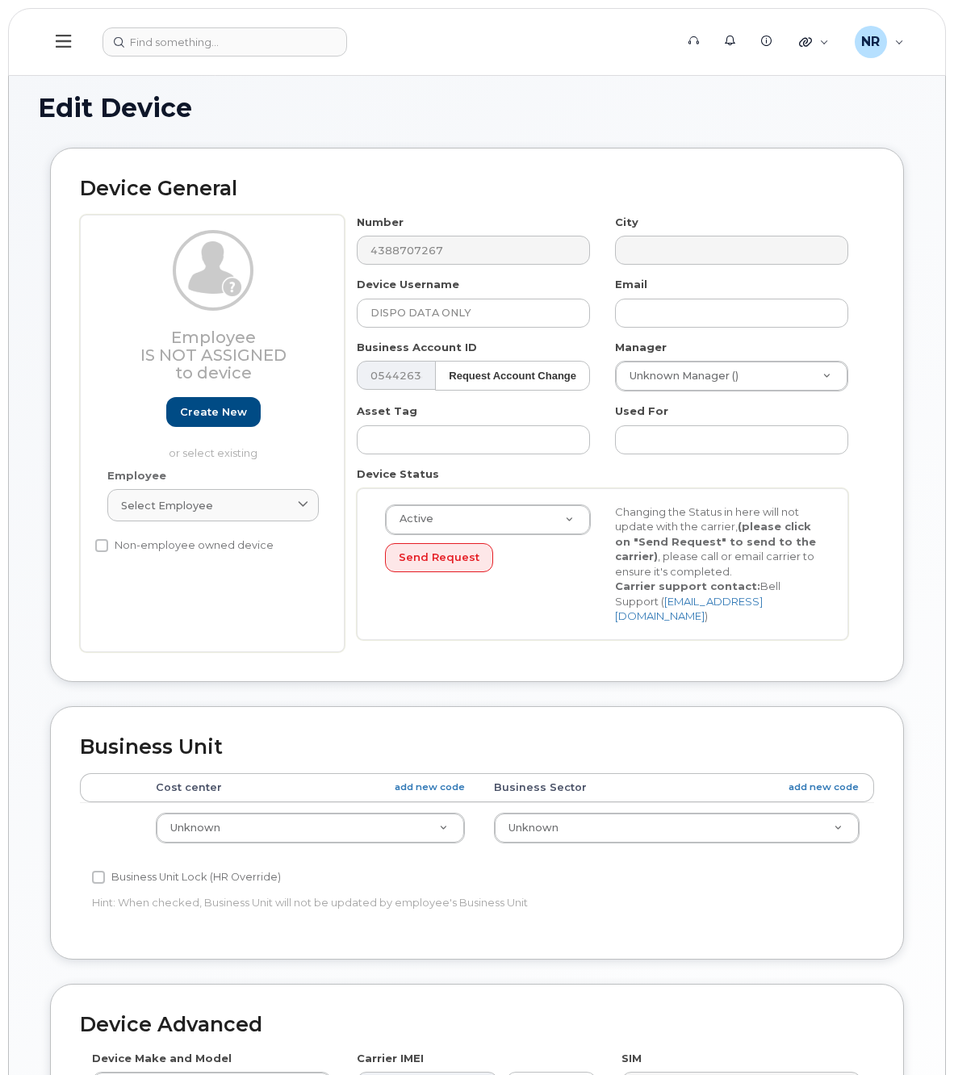
select select "22916206"
drag, startPoint x: 411, startPoint y: 307, endPoint x: 192, endPoint y: 321, distance: 219.9
click at [192, 321] on div "Employee Is not assigned to device Create new or select existing Employee Selec…" at bounding box center [477, 433] width 794 height 437
click at [510, 319] on input "DATA ONLY" at bounding box center [473, 313] width 233 height 29
paste input "DISPO"
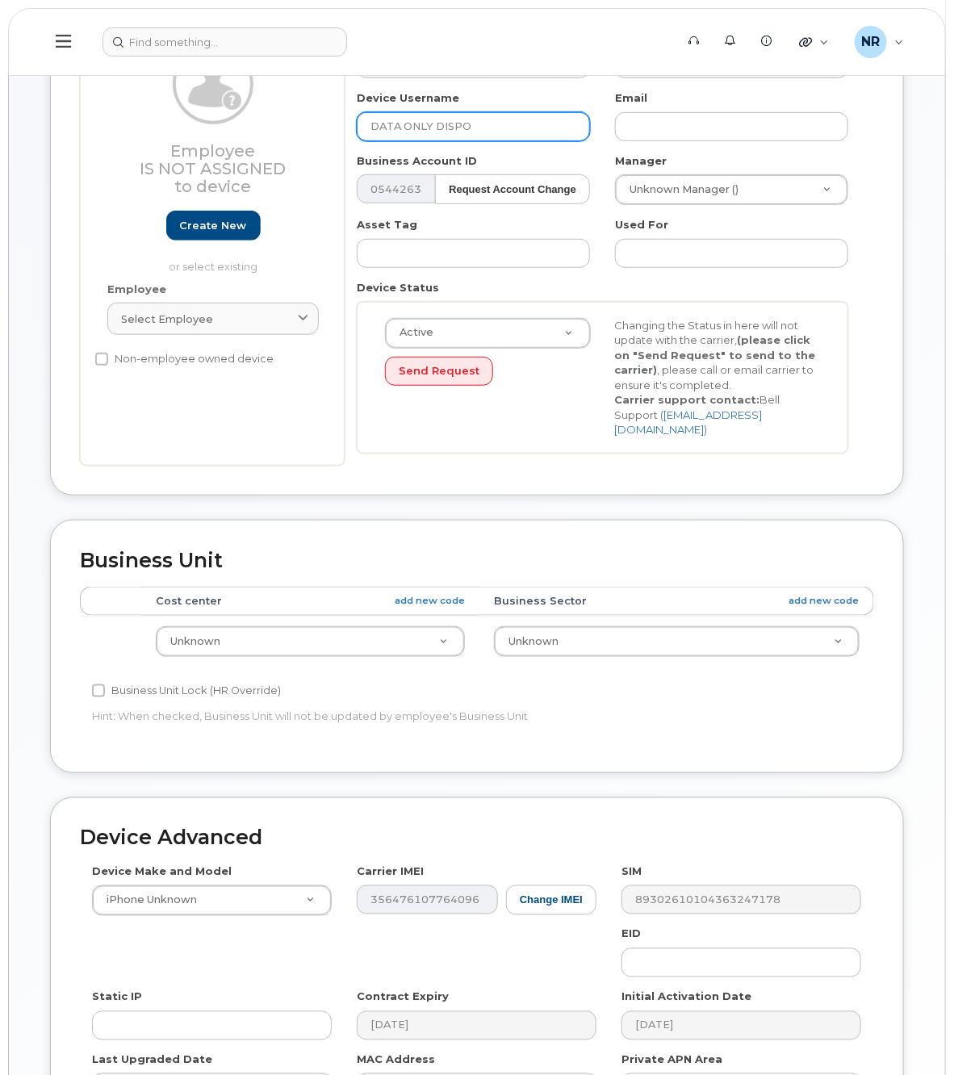
scroll to position [379, 0]
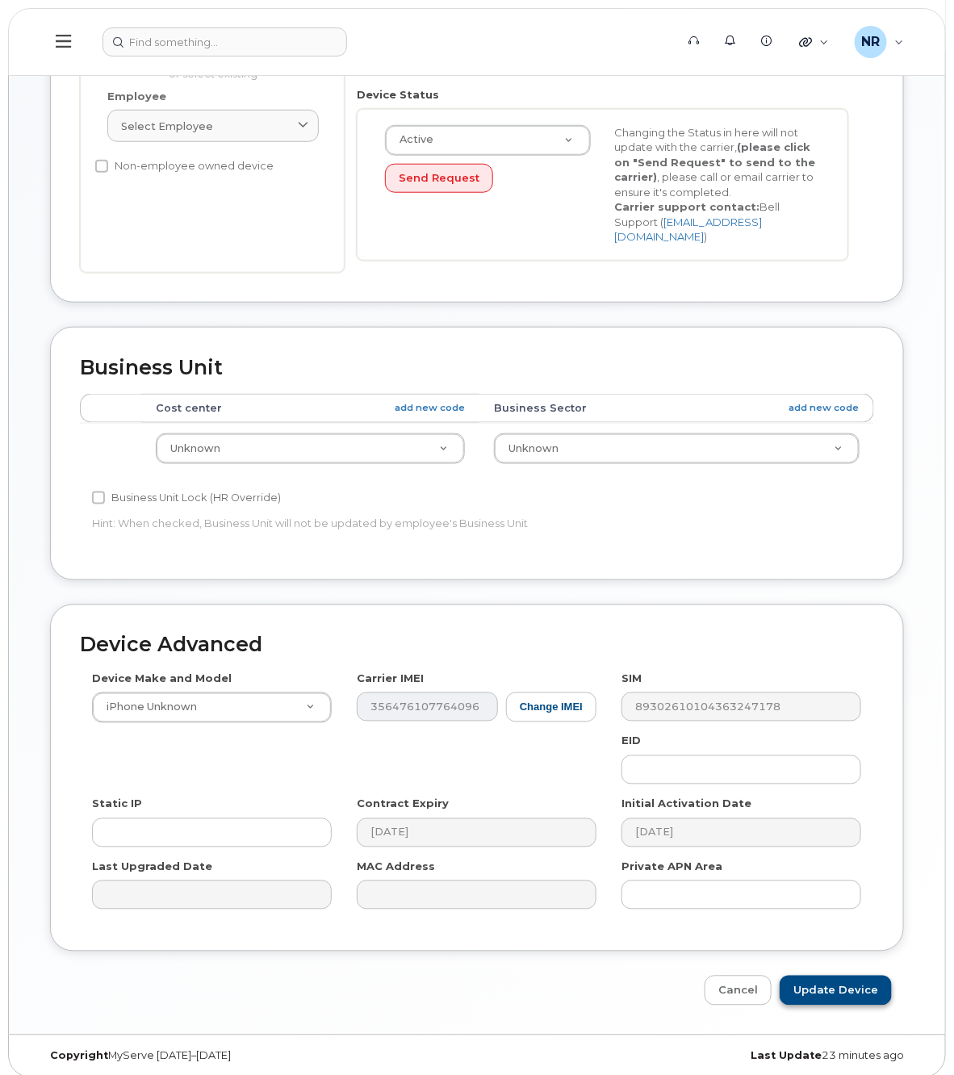
type input "DATA ONLY DISPO"
click at [827, 978] on input "Update Device" at bounding box center [835, 990] width 112 height 30
type input "Saving..."
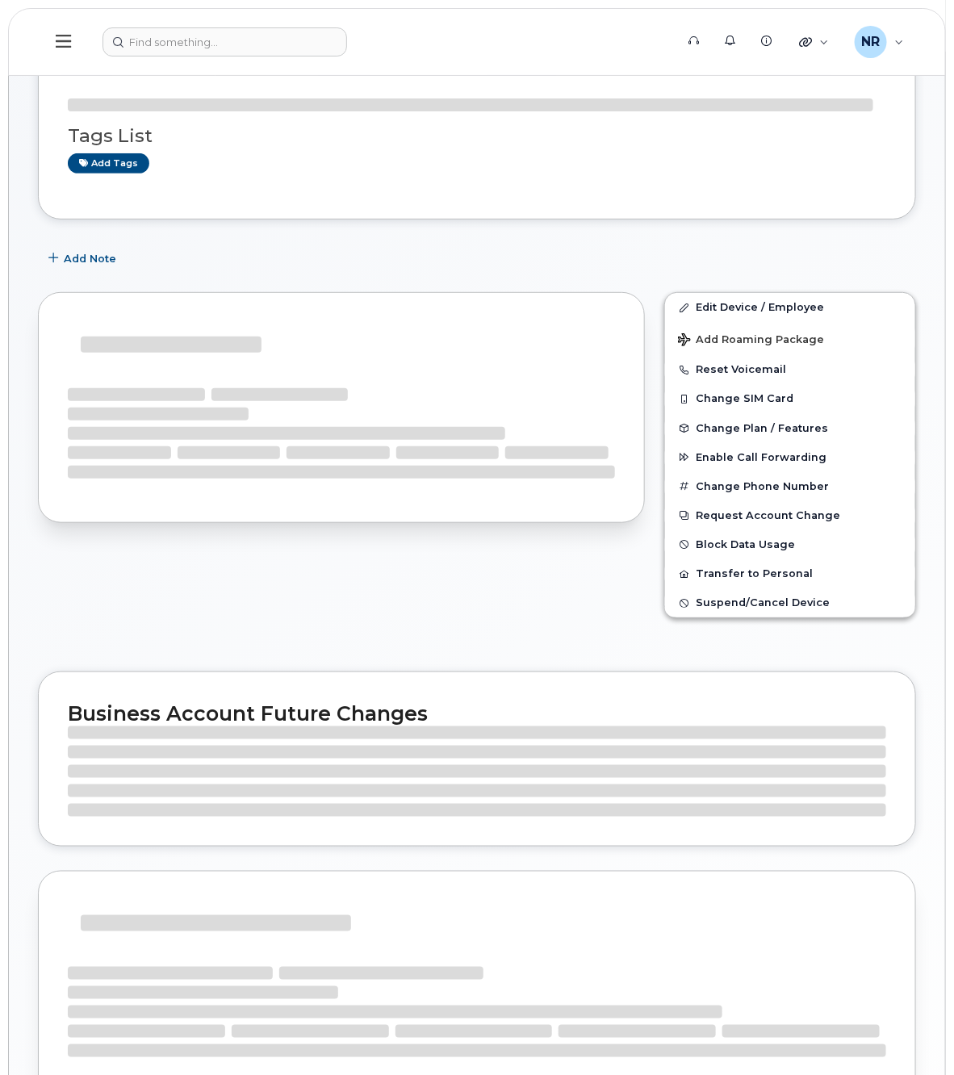
scroll to position [101, 0]
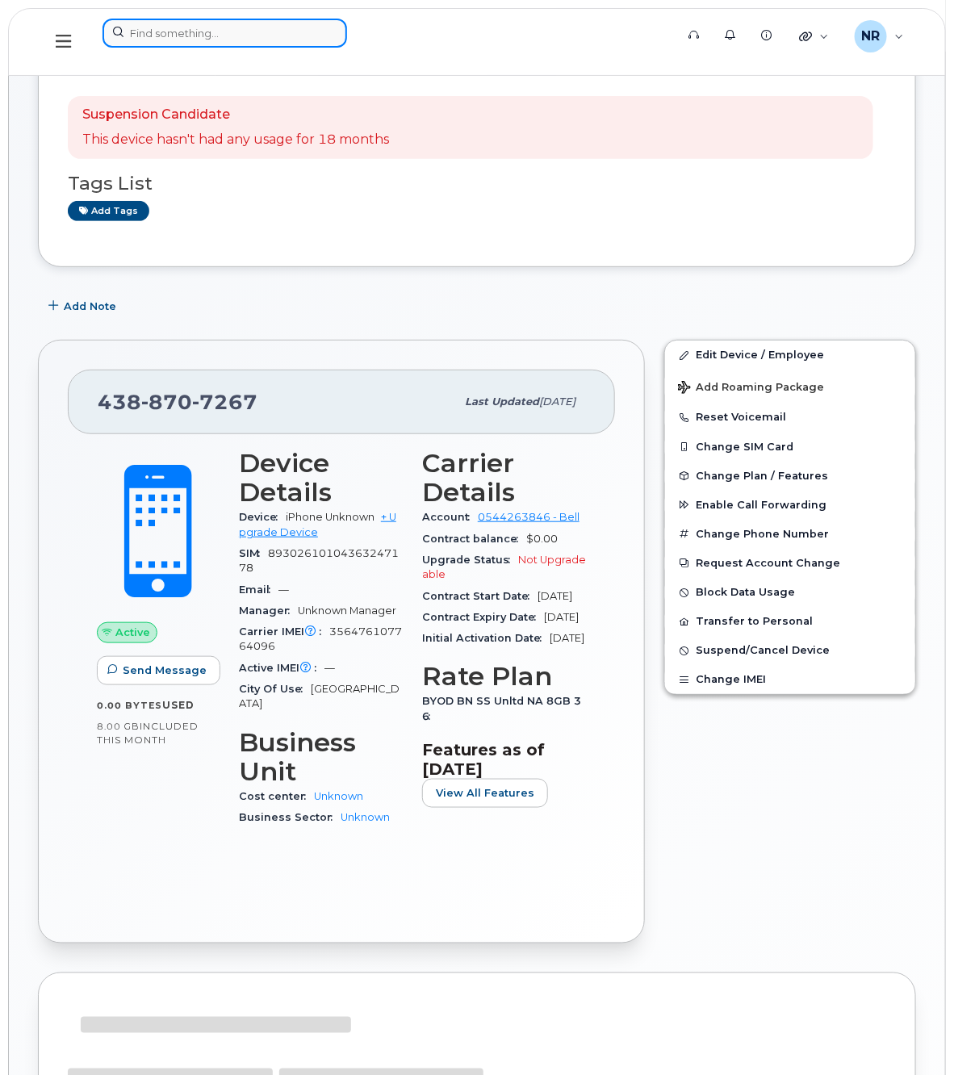
click at [160, 33] on input at bounding box center [224, 33] width 244 height 29
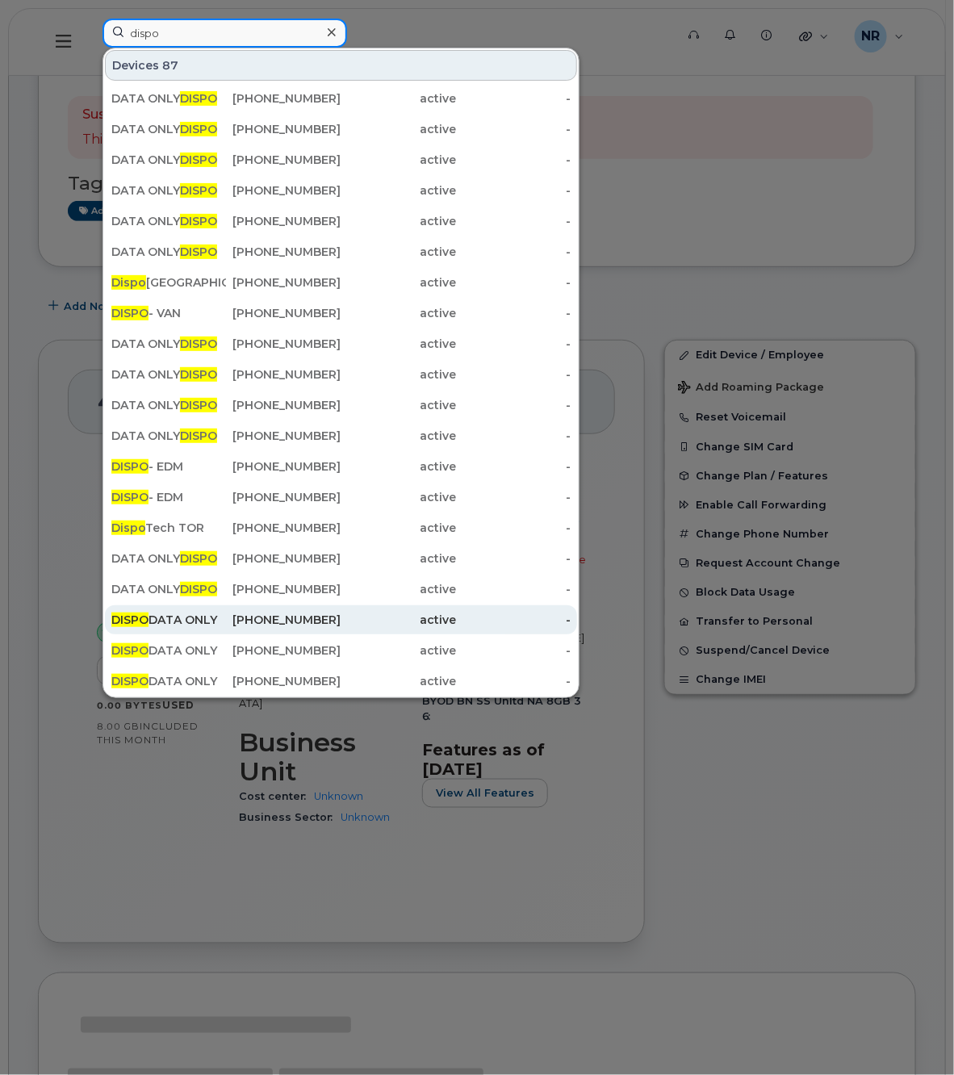
type input "dispo"
click at [155, 626] on div "DISPO DATA ONLY" at bounding box center [168, 620] width 115 height 16
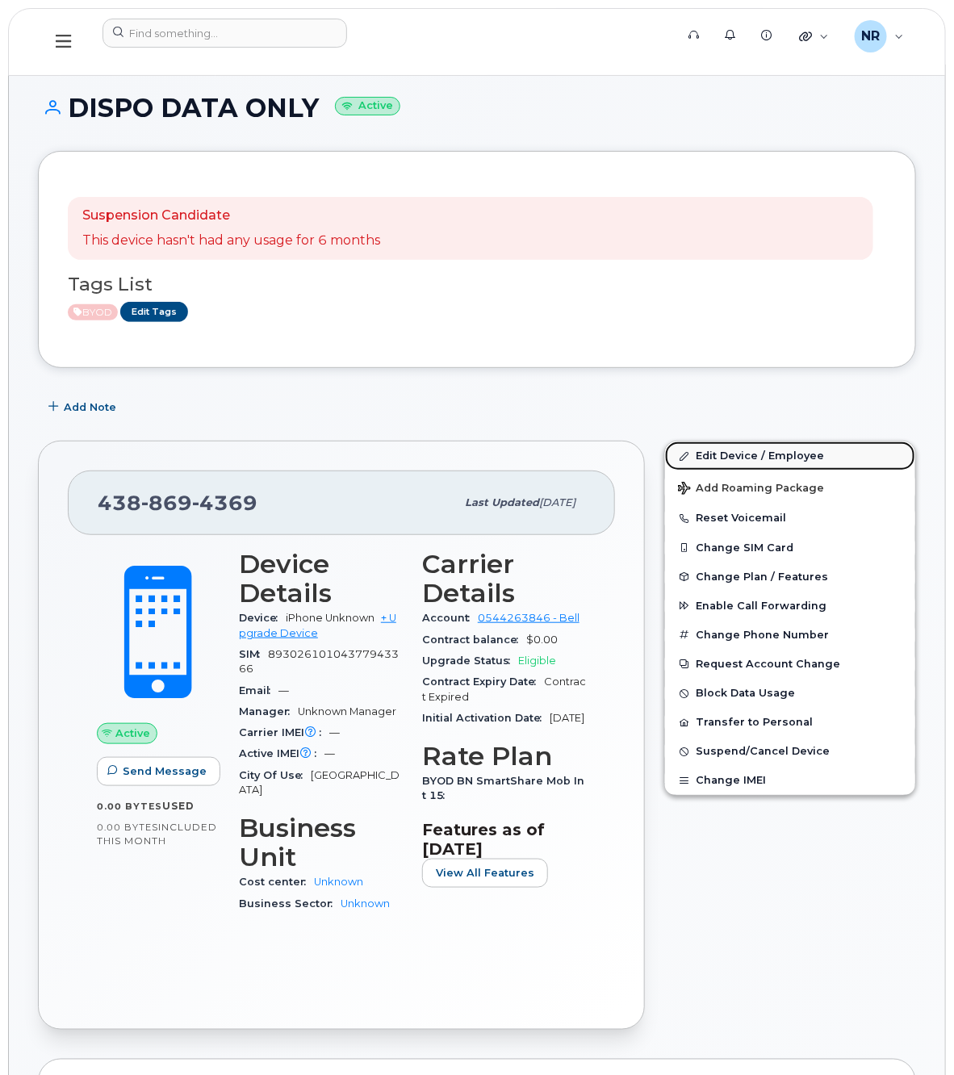
click at [767, 457] on link "Edit Device / Employee" at bounding box center [790, 455] width 250 height 29
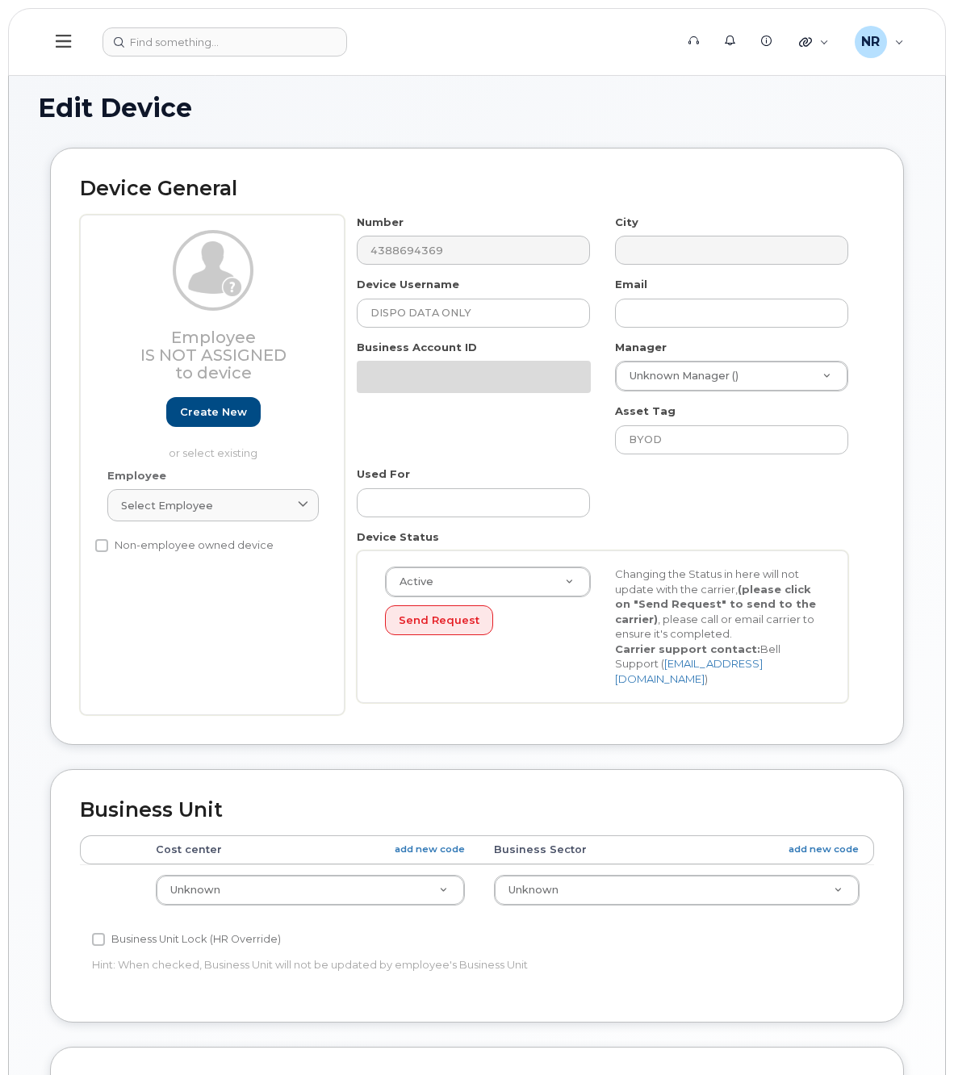
select select "22916206"
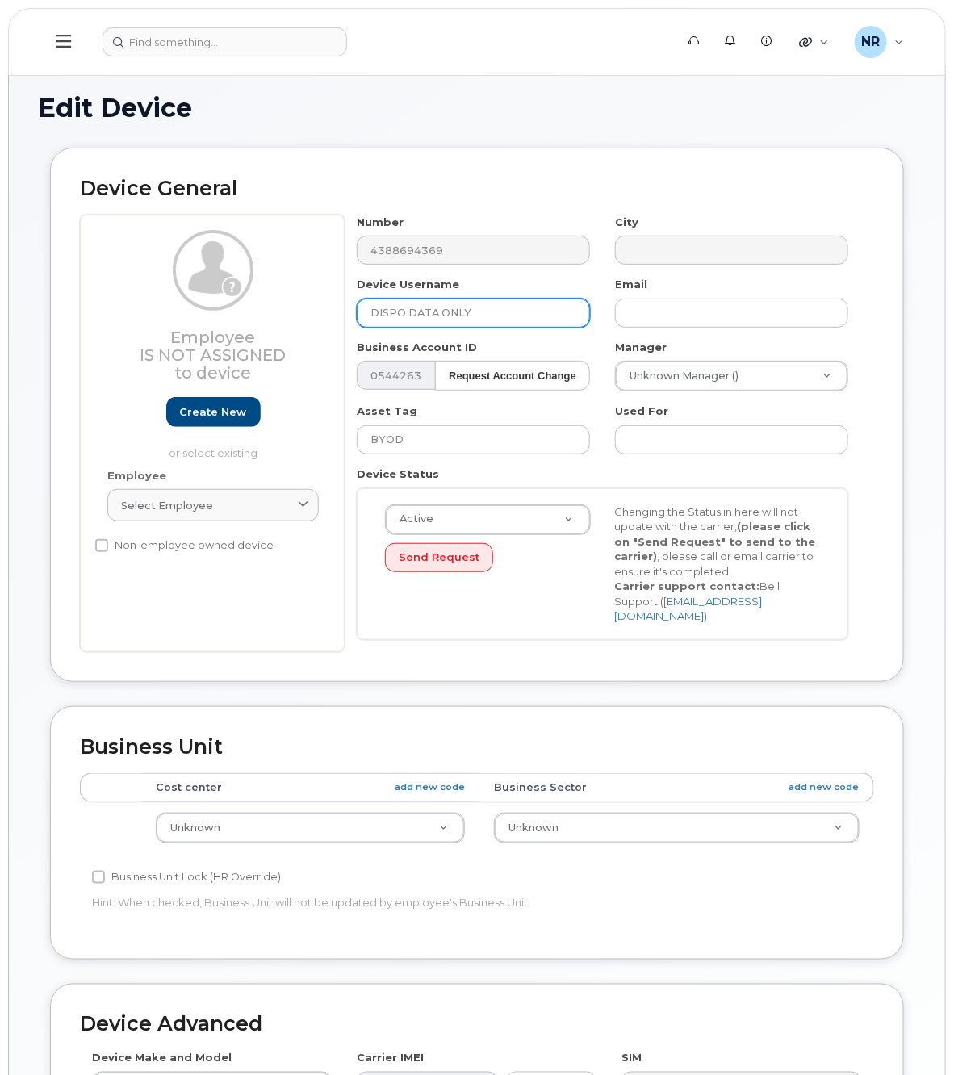
drag, startPoint x: 410, startPoint y: 305, endPoint x: 223, endPoint y: 325, distance: 188.3
click at [223, 325] on div "Employee Is not assigned to device Create new or select existing Employee Selec…" at bounding box center [477, 433] width 794 height 437
click at [468, 307] on input "DATA ONLY" at bounding box center [473, 313] width 233 height 29
paste input "DISPO"
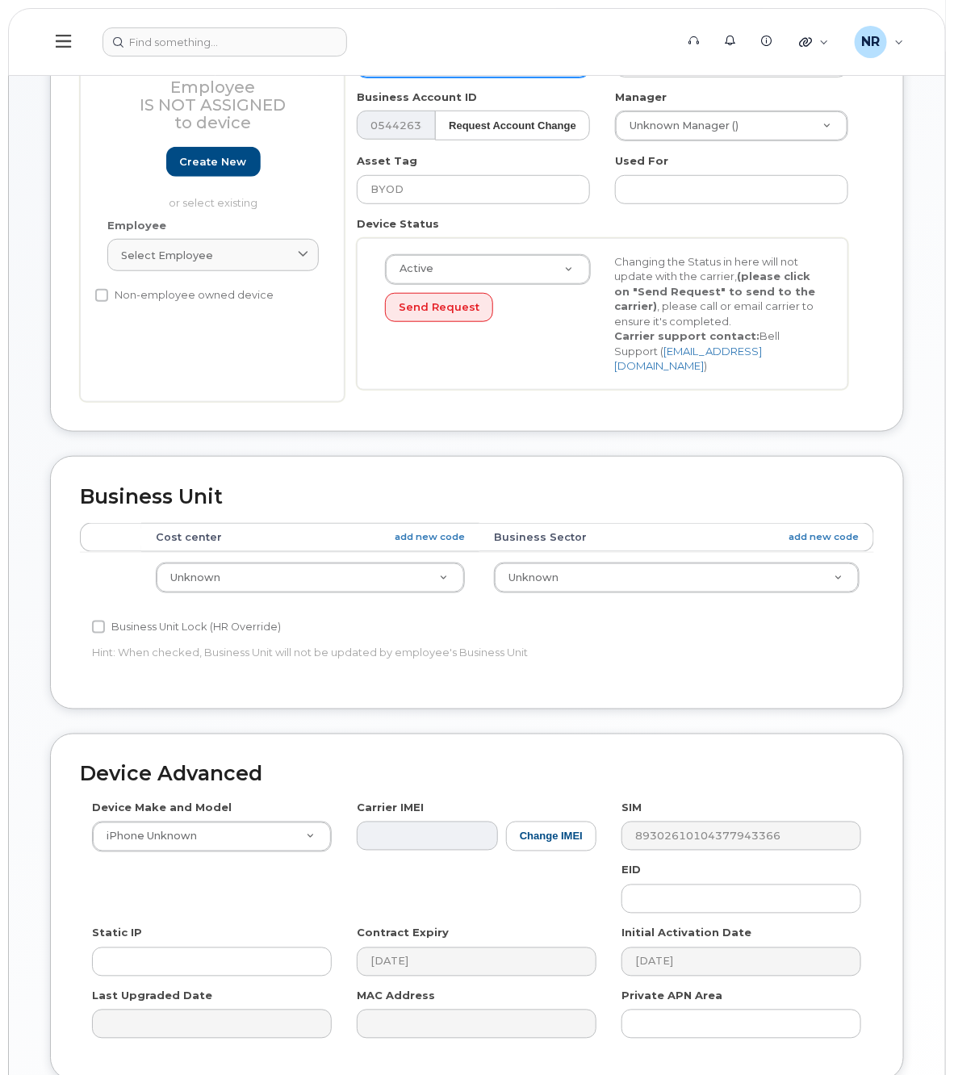
scroll to position [379, 0]
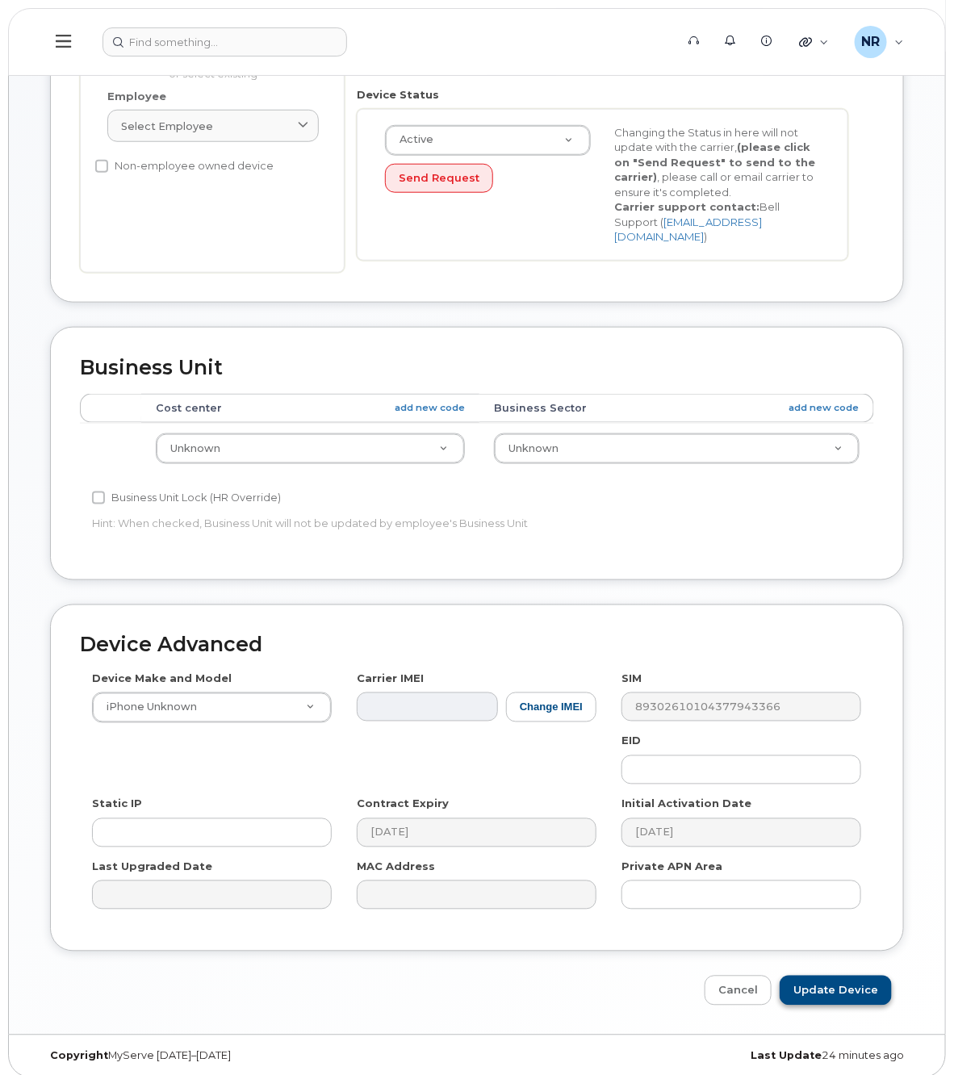
type input "DATA ONLY DISPO"
click at [825, 975] on input "Update Device" at bounding box center [835, 990] width 112 height 30
type input "Saving..."
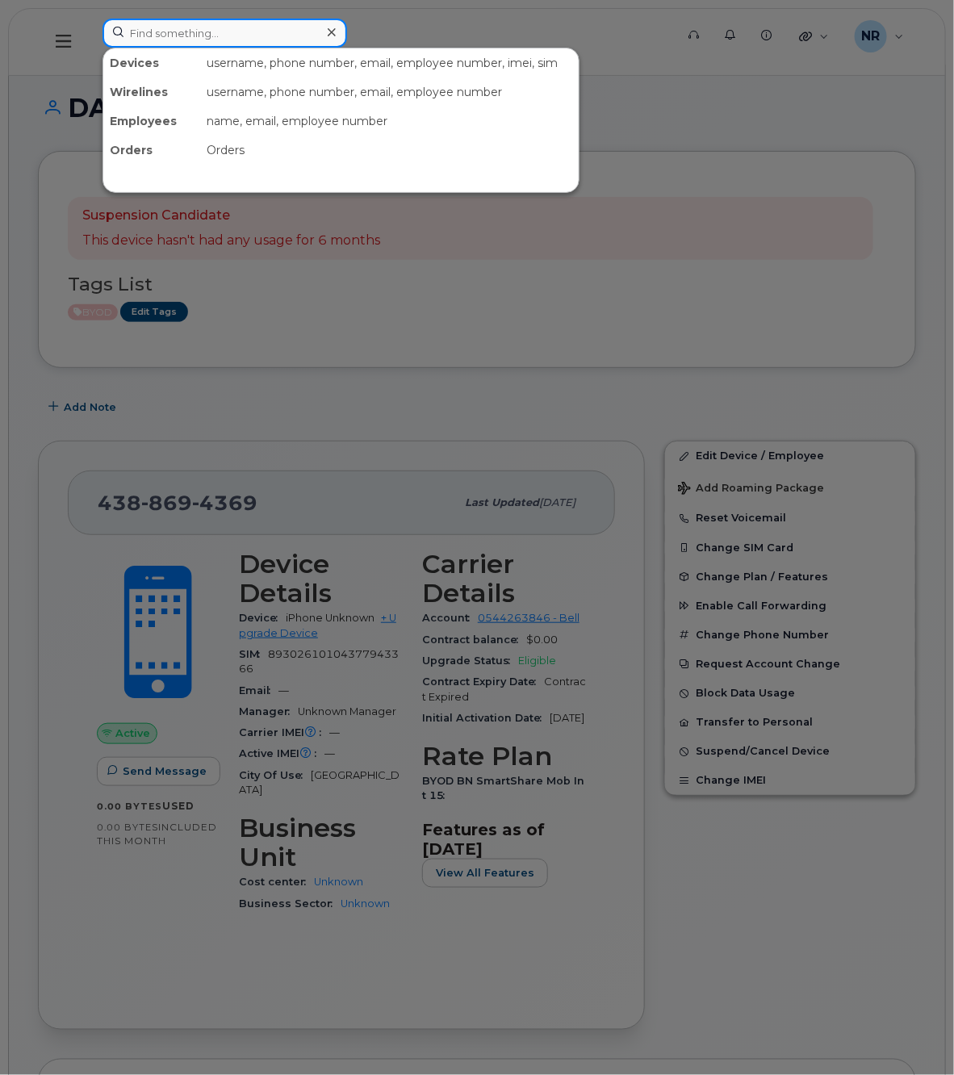
click at [148, 41] on input at bounding box center [224, 33] width 244 height 29
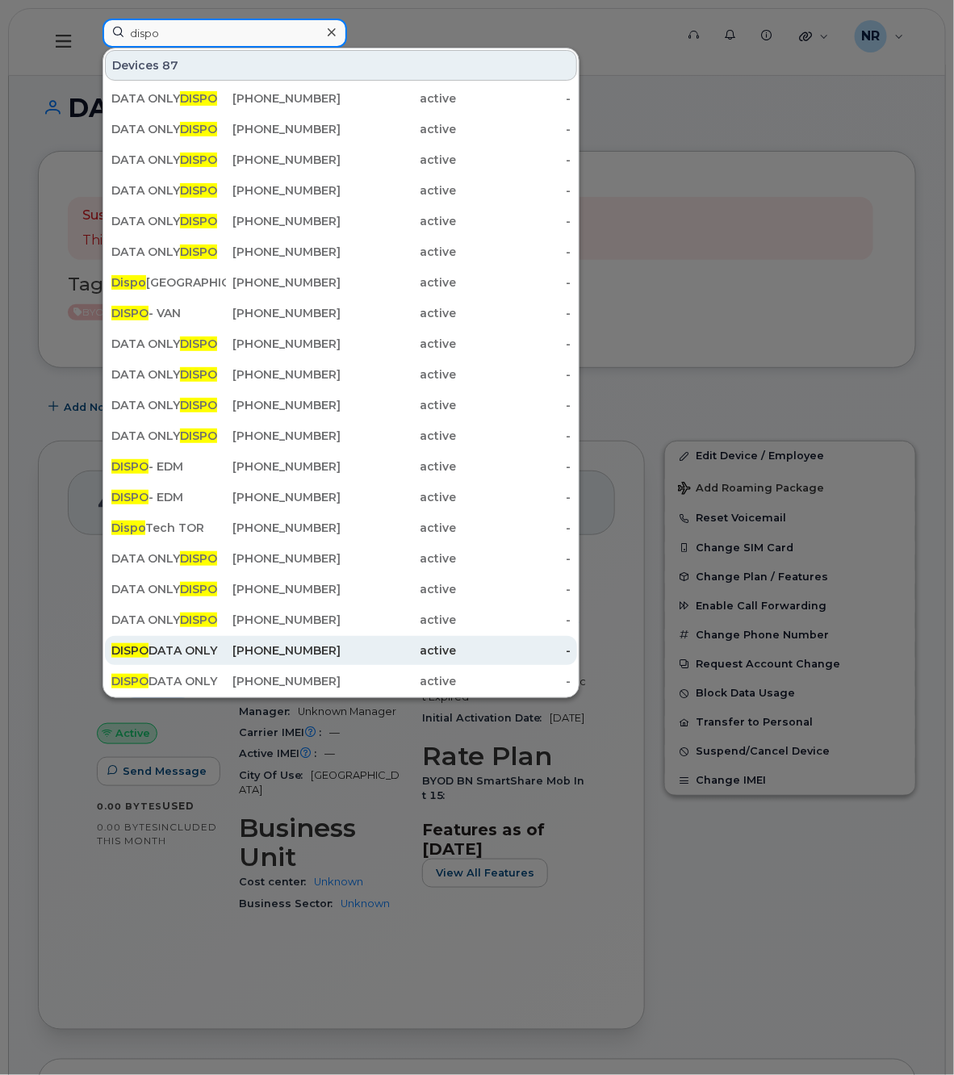
type input "dispo"
click at [176, 652] on div "DISPO DATA ONLY" at bounding box center [168, 650] width 115 height 16
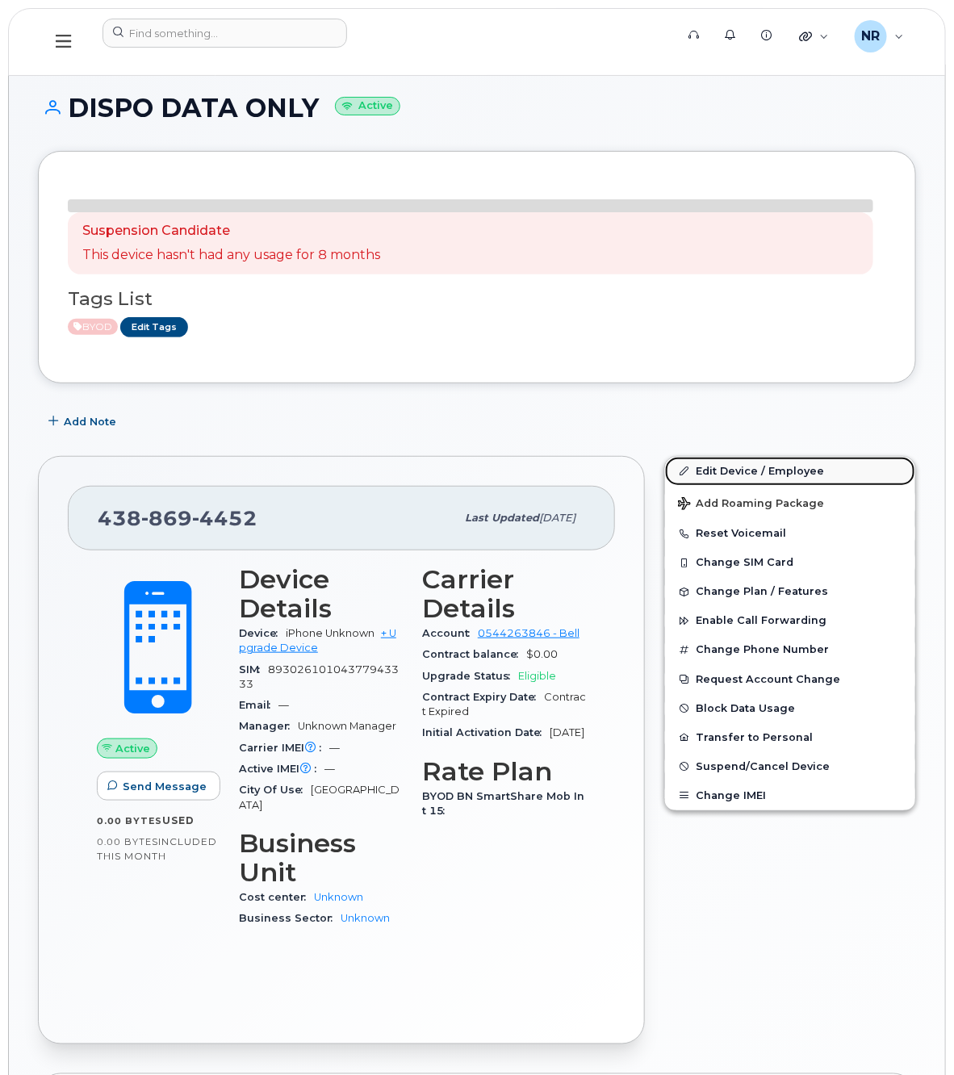
click at [715, 464] on link "Edit Device / Employee" at bounding box center [790, 471] width 250 height 29
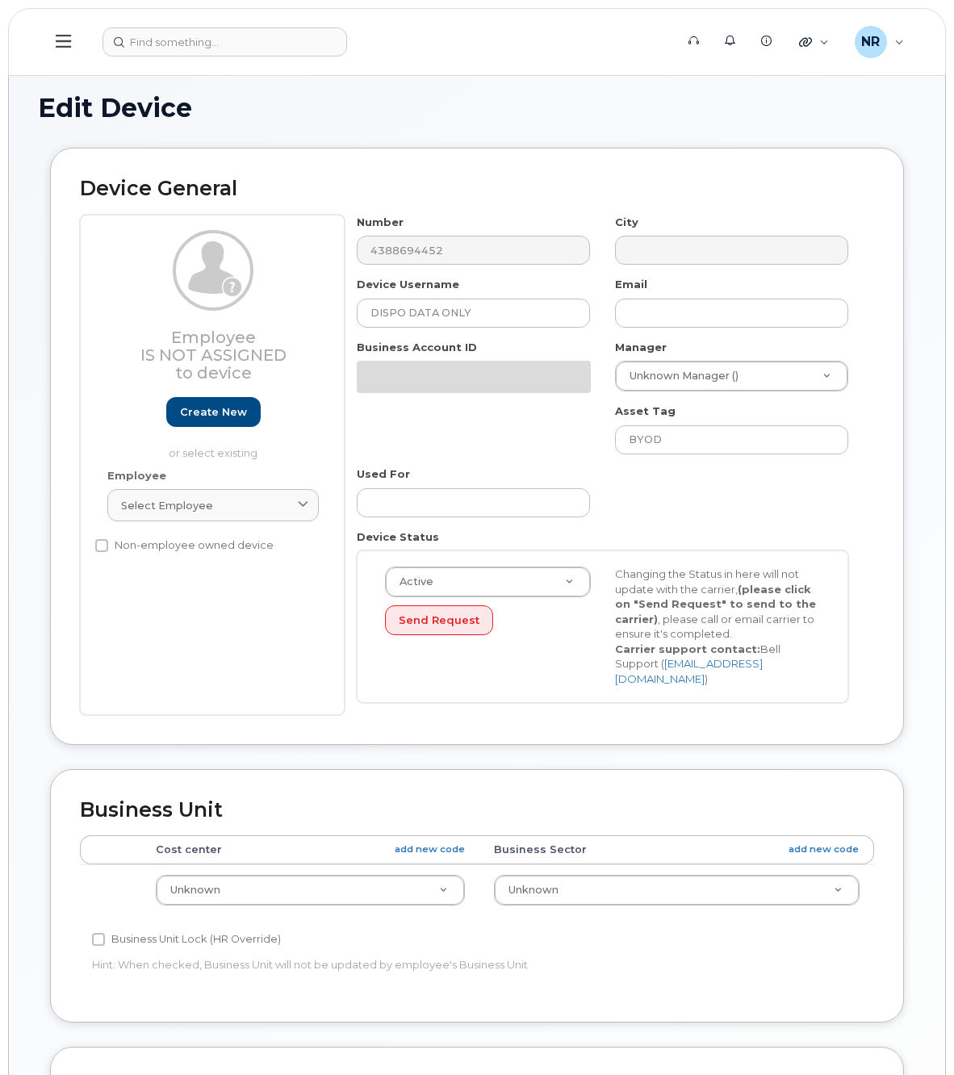
select select "22916206"
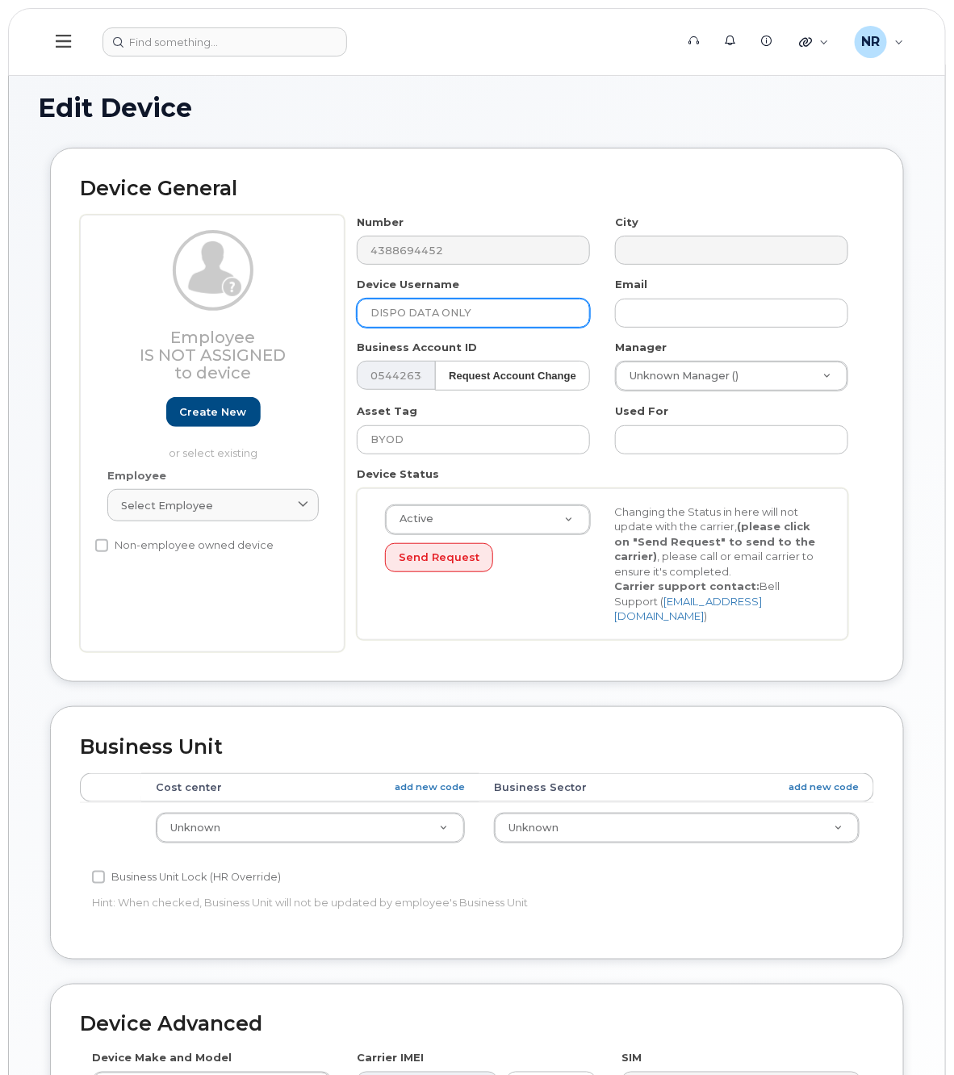
drag, startPoint x: 407, startPoint y: 311, endPoint x: 303, endPoint y: 312, distance: 104.9
click at [303, 312] on div "Employee Is not assigned to device Create new or select existing Employee Selec…" at bounding box center [477, 433] width 794 height 437
click at [497, 315] on input "DATA ONLY" at bounding box center [473, 313] width 233 height 29
paste input "DISPO"
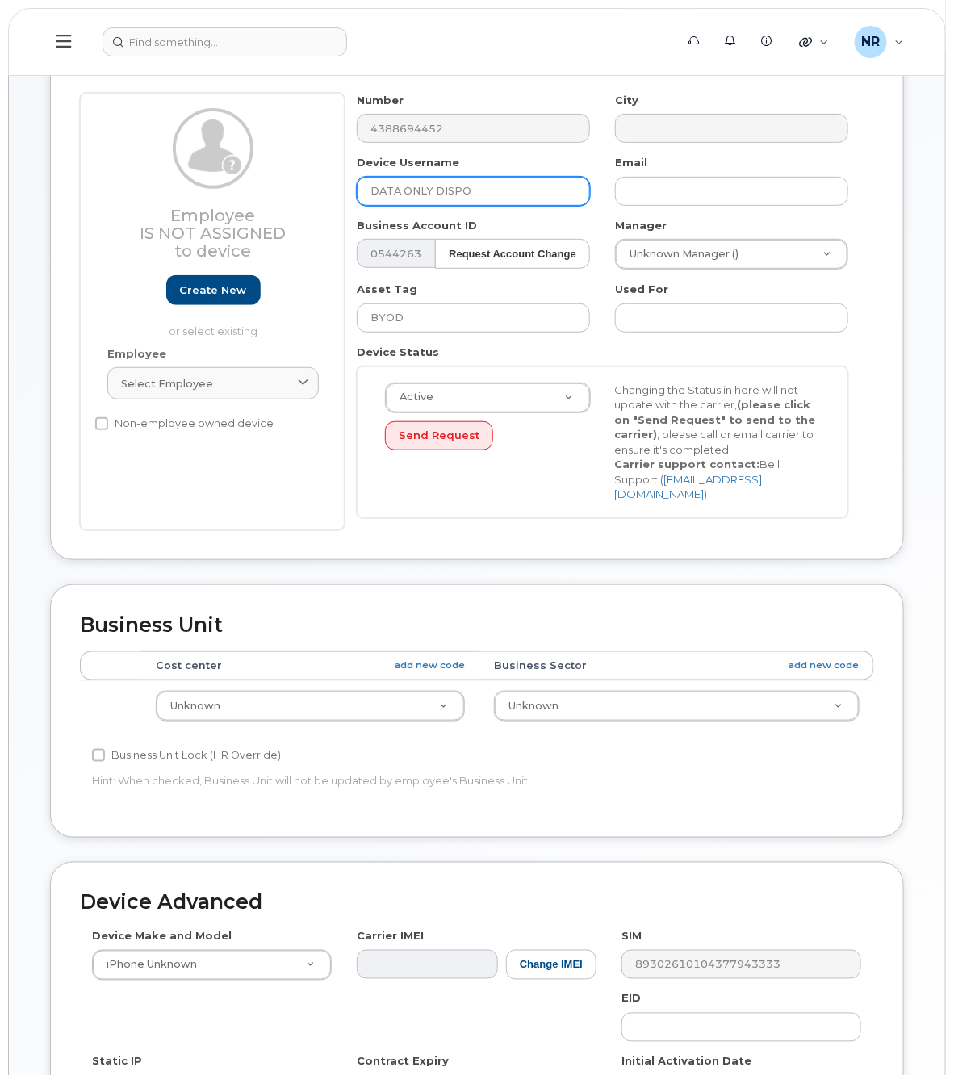
scroll to position [379, 0]
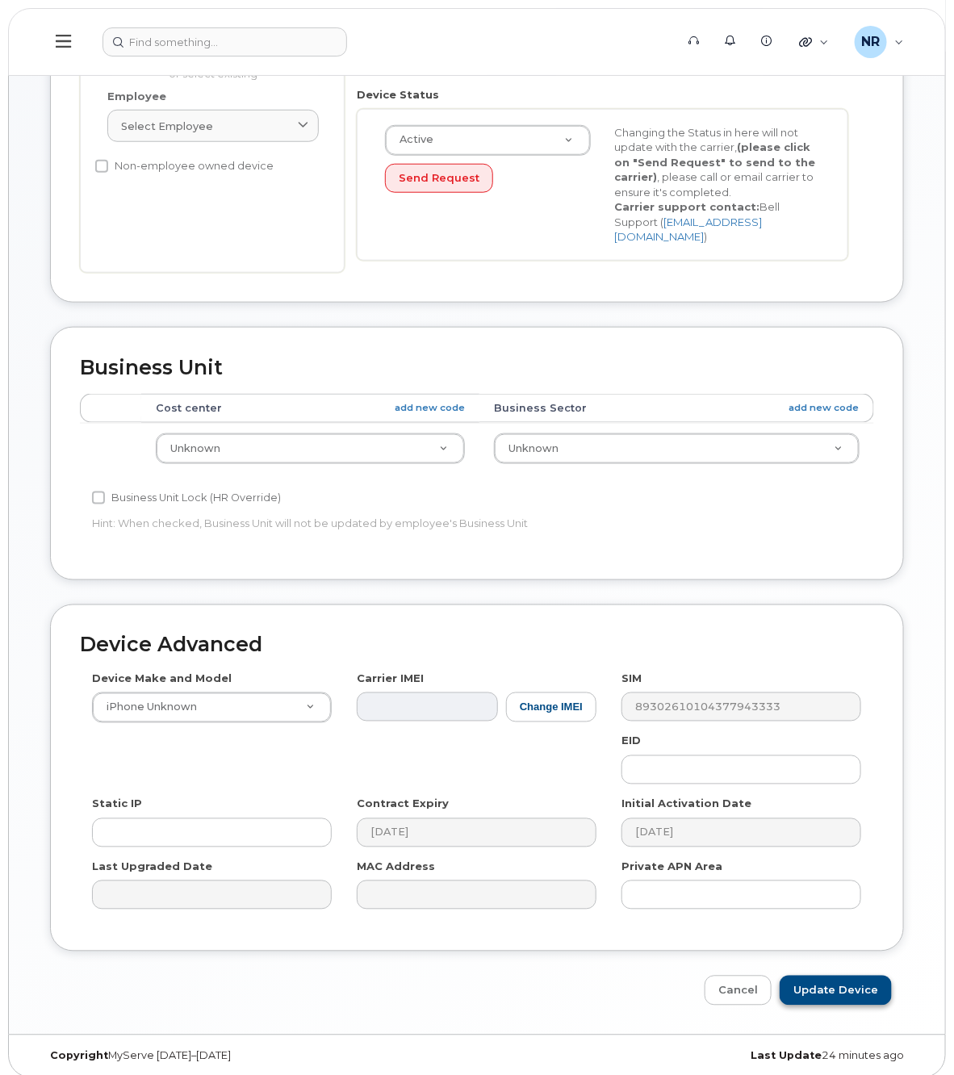
type input "DATA ONLY DISPO"
click at [837, 978] on input "Update Device" at bounding box center [835, 990] width 112 height 30
type input "Saving..."
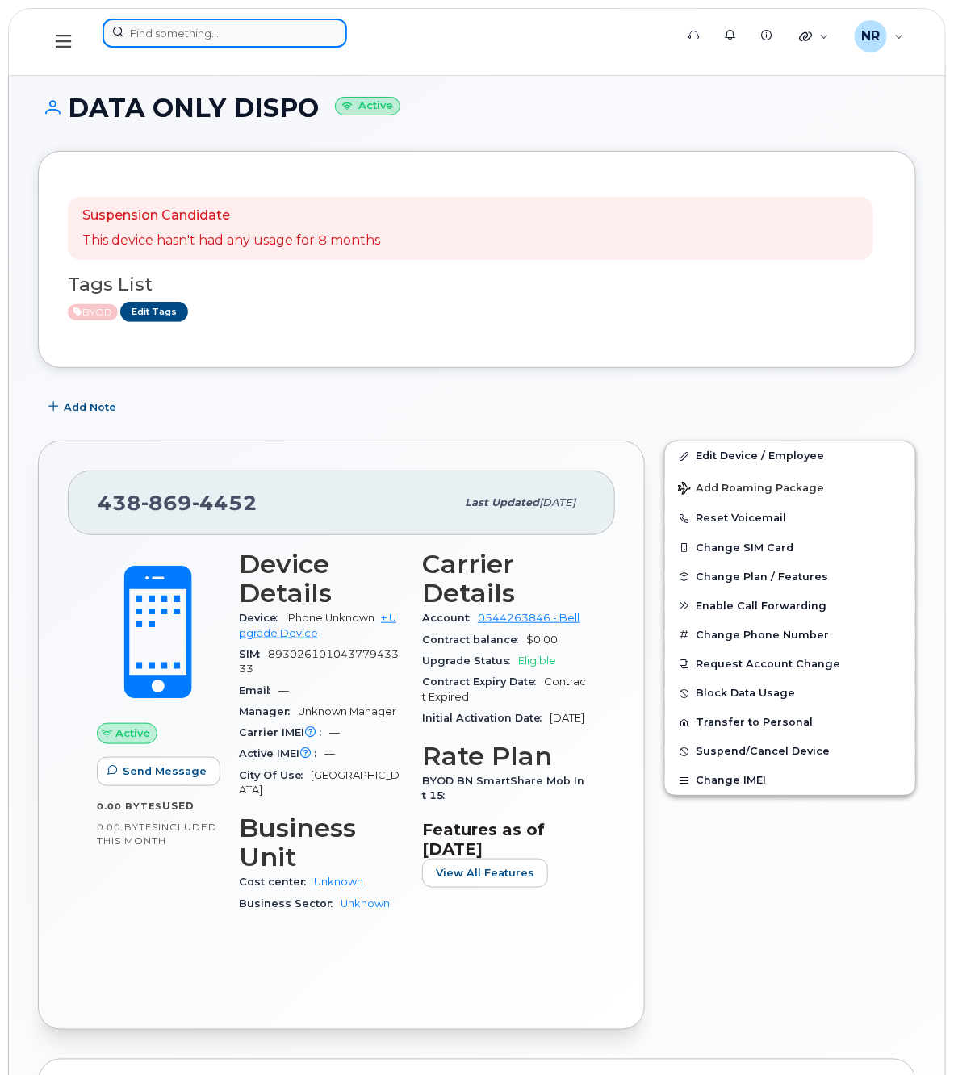
click at [215, 29] on input at bounding box center [224, 33] width 244 height 29
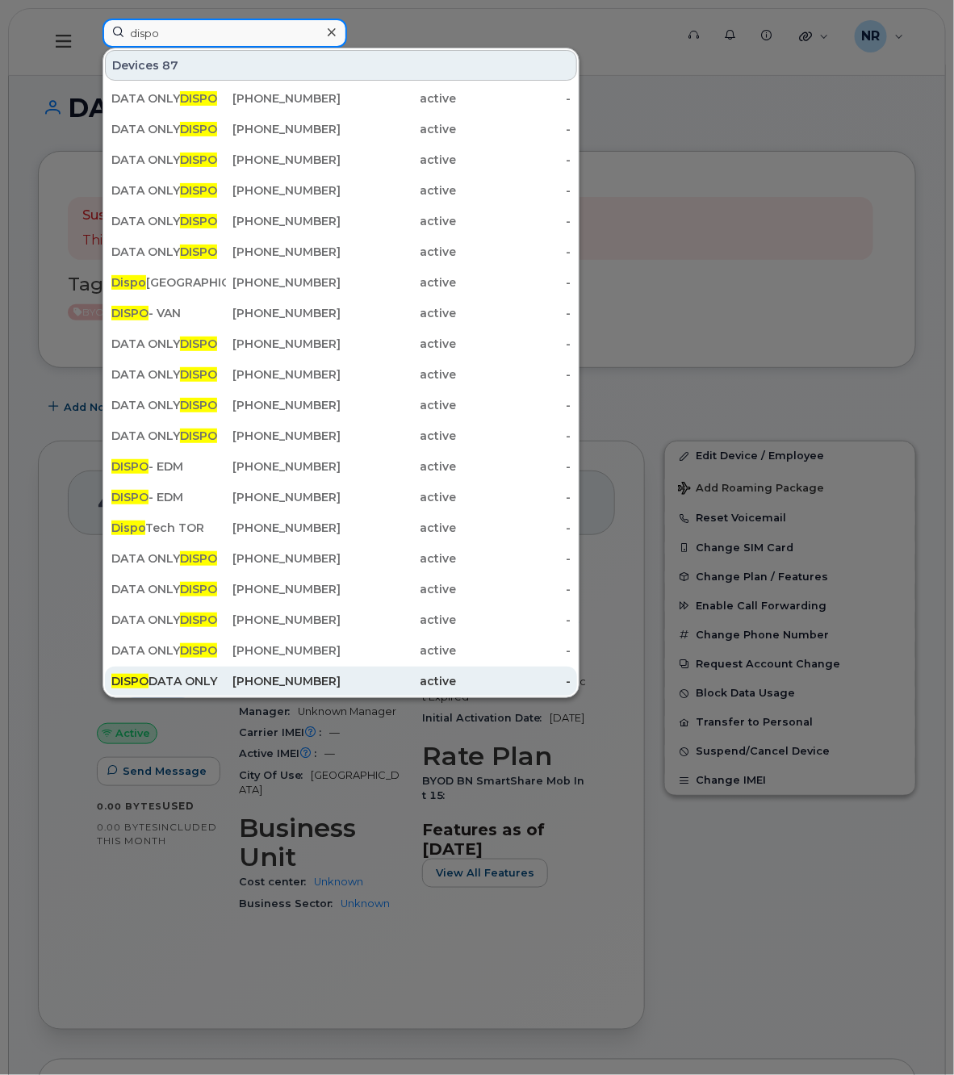
type input "dispo"
click at [175, 683] on div "DISPO DATA ONLY" at bounding box center [168, 681] width 115 height 16
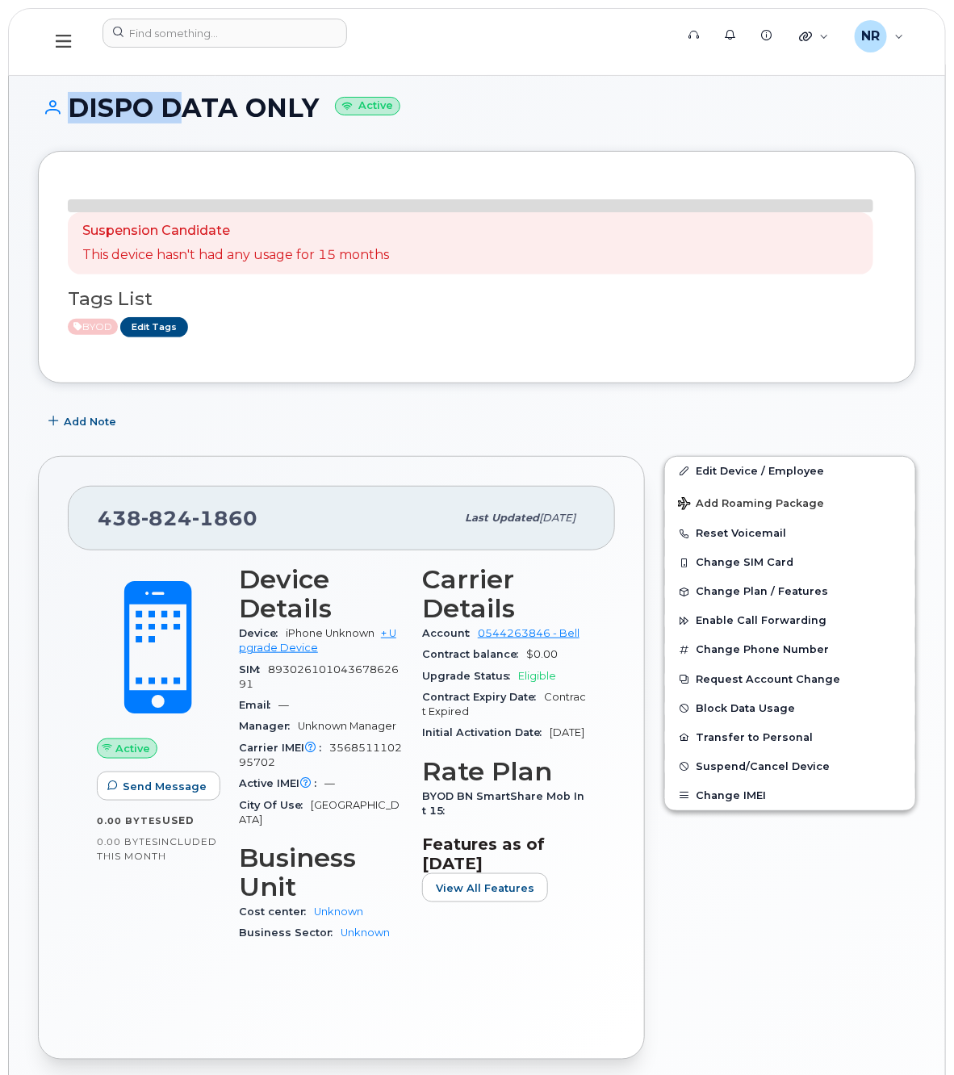
drag, startPoint x: 164, startPoint y: 106, endPoint x: -14, endPoint y: 111, distance: 177.6
click at [0, 111] on html "Support Alerts Knowledge Base Quicklinks Suspend / Cancel Device Change SIM Car…" at bounding box center [477, 883] width 954 height 1767
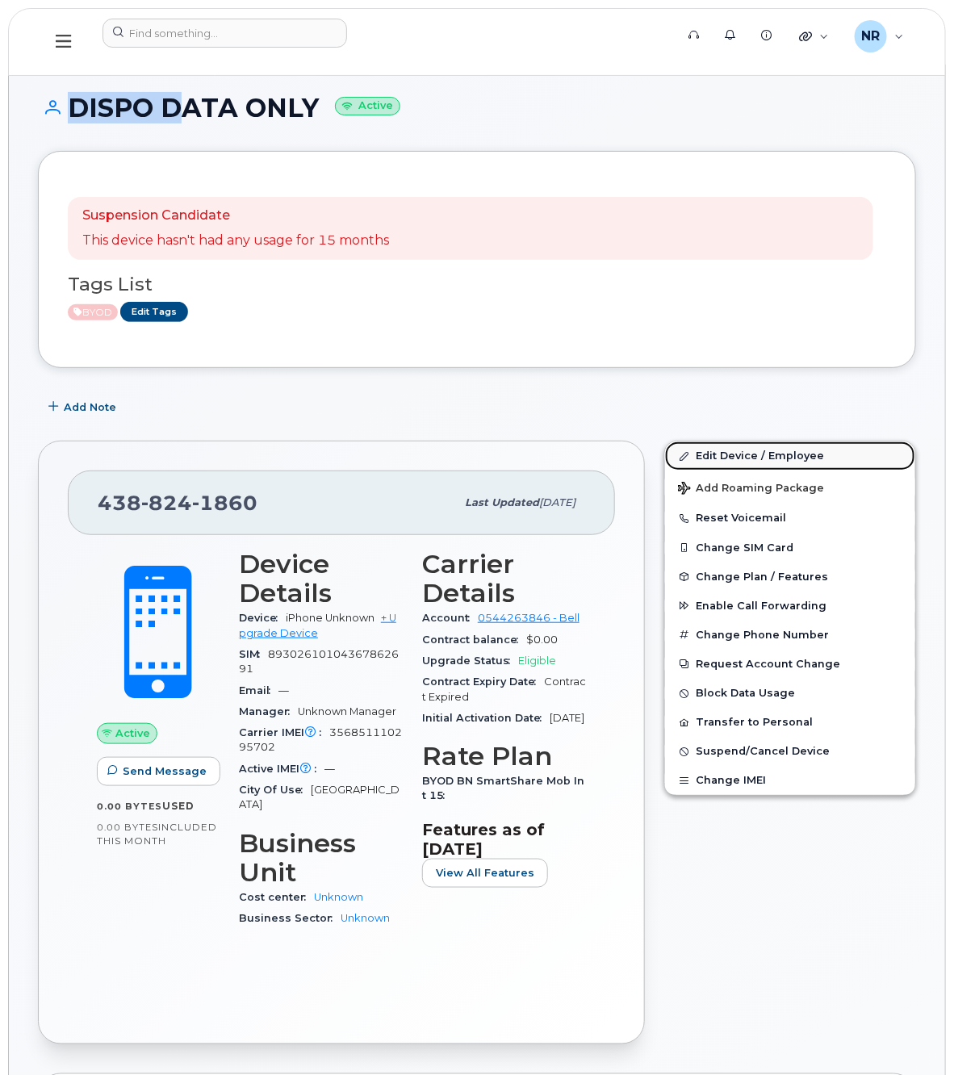
click at [745, 441] on link "Edit Device / Employee" at bounding box center [790, 455] width 250 height 29
click at [730, 453] on link "Edit Device / Employee" at bounding box center [790, 455] width 250 height 29
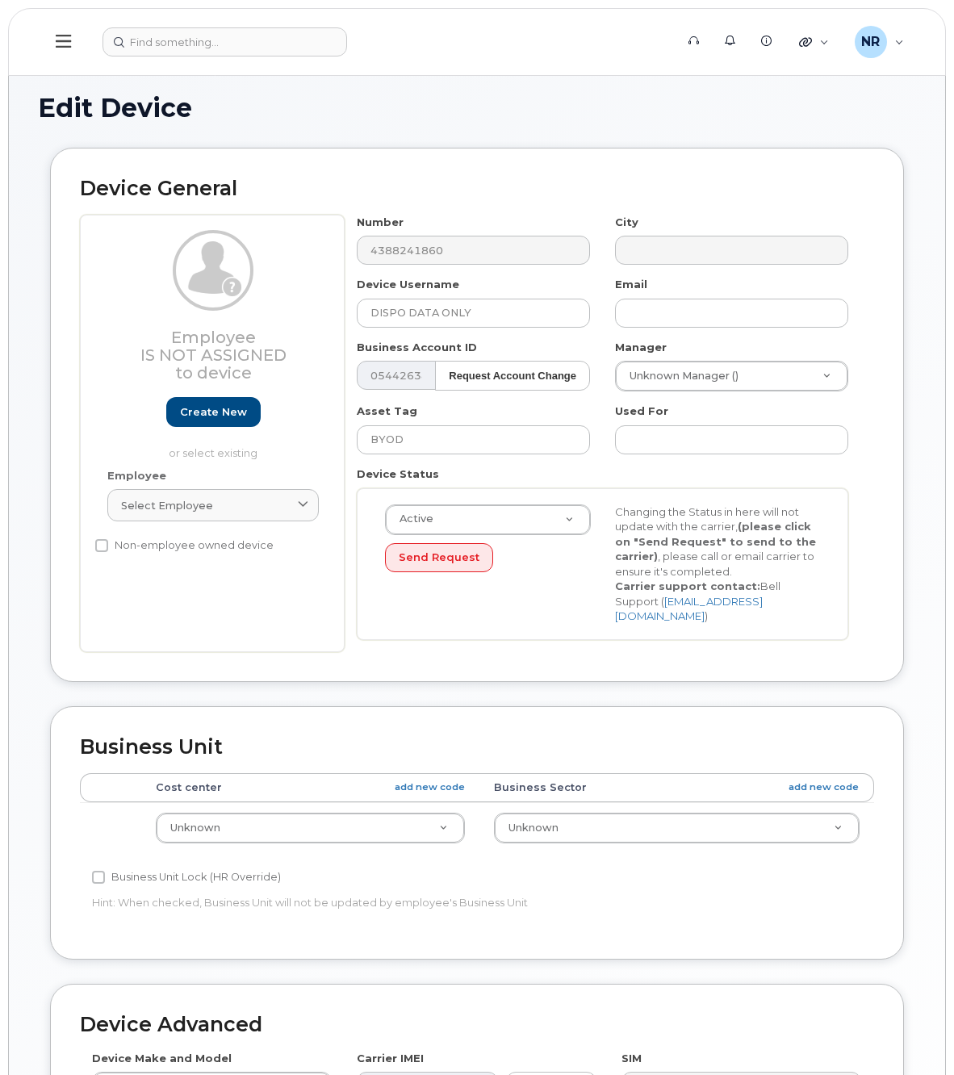
select select "22916206"
drag, startPoint x: 409, startPoint y: 311, endPoint x: 187, endPoint y: 315, distance: 221.9
click at [187, 315] on div "Employee Is not assigned to device Create new or select existing Employee Selec…" at bounding box center [477, 433] width 794 height 437
click at [477, 313] on input "DATA ONLY" at bounding box center [473, 313] width 233 height 29
paste input "DISPO"
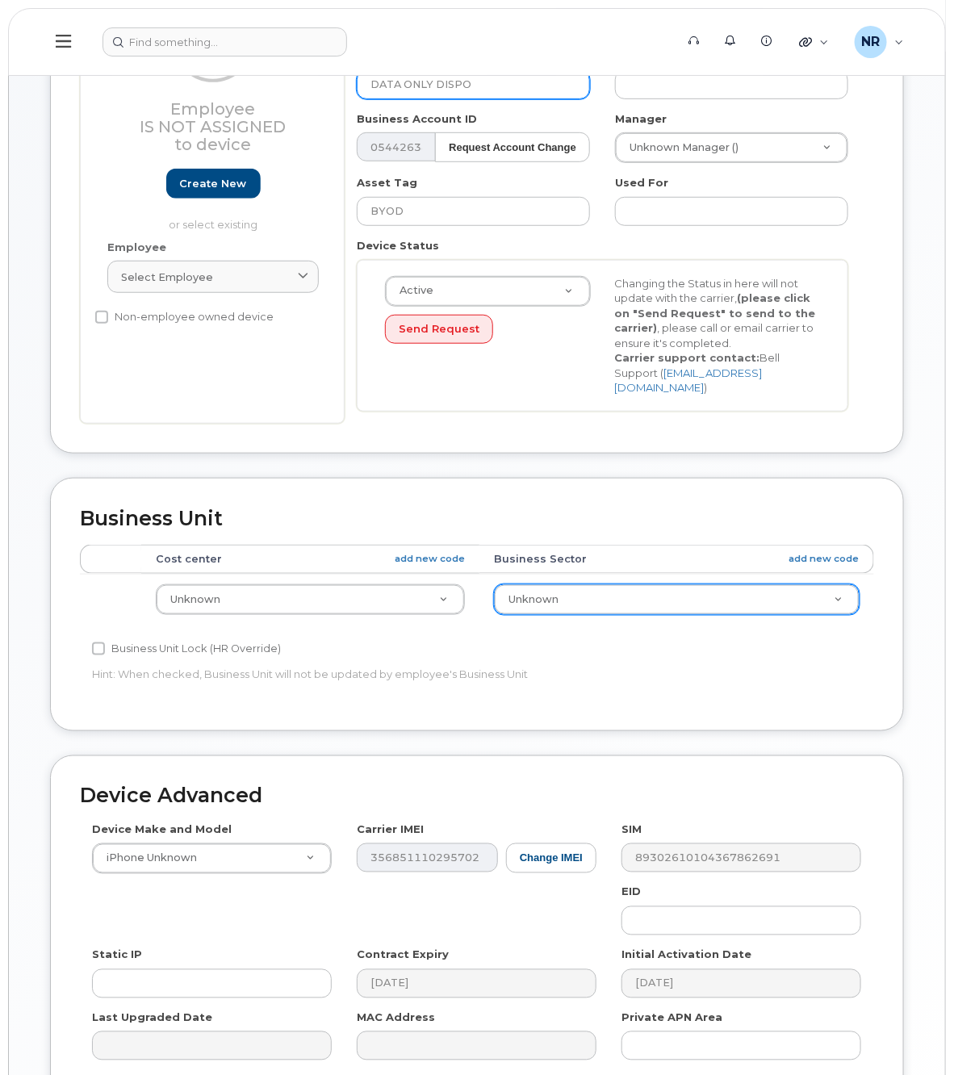
scroll to position [379, 0]
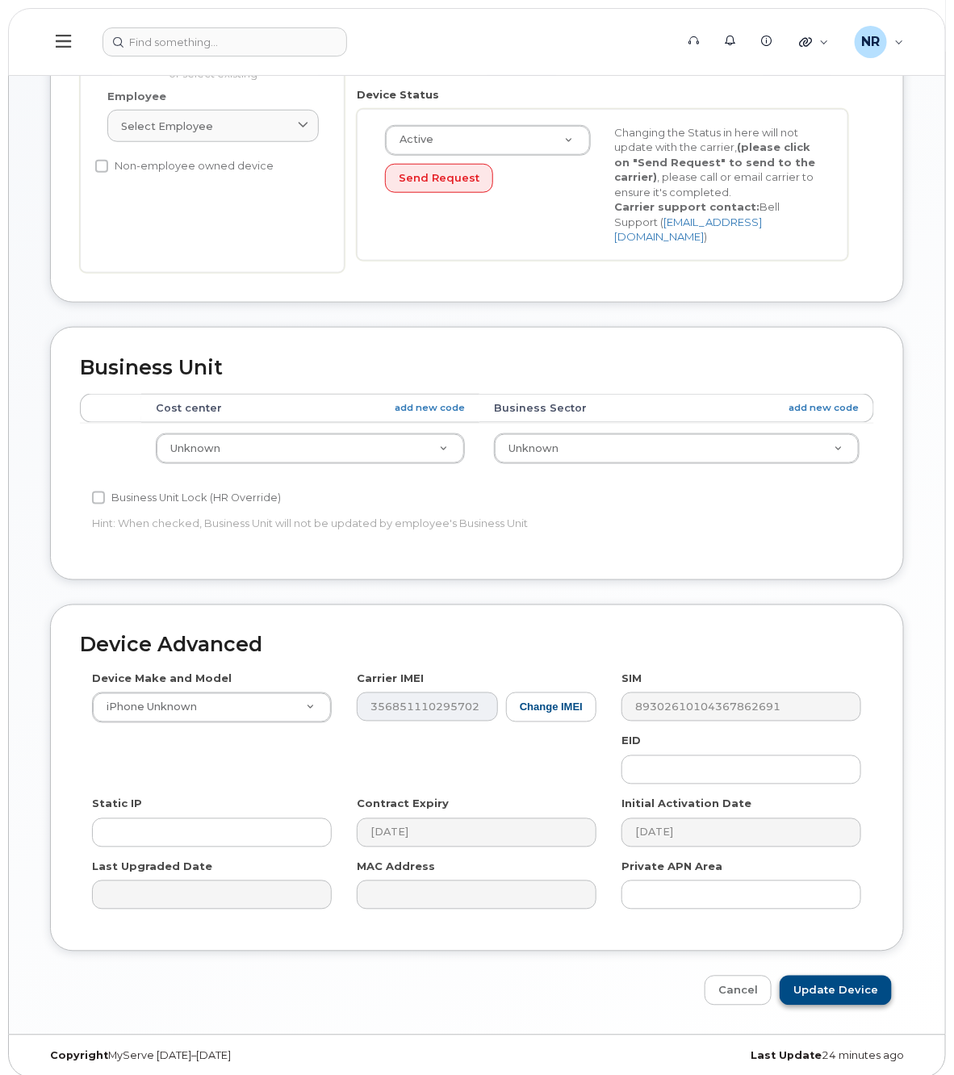
type input "DATA ONLY DISPO"
click at [831, 983] on input "Update Device" at bounding box center [835, 990] width 112 height 30
type input "Saving..."
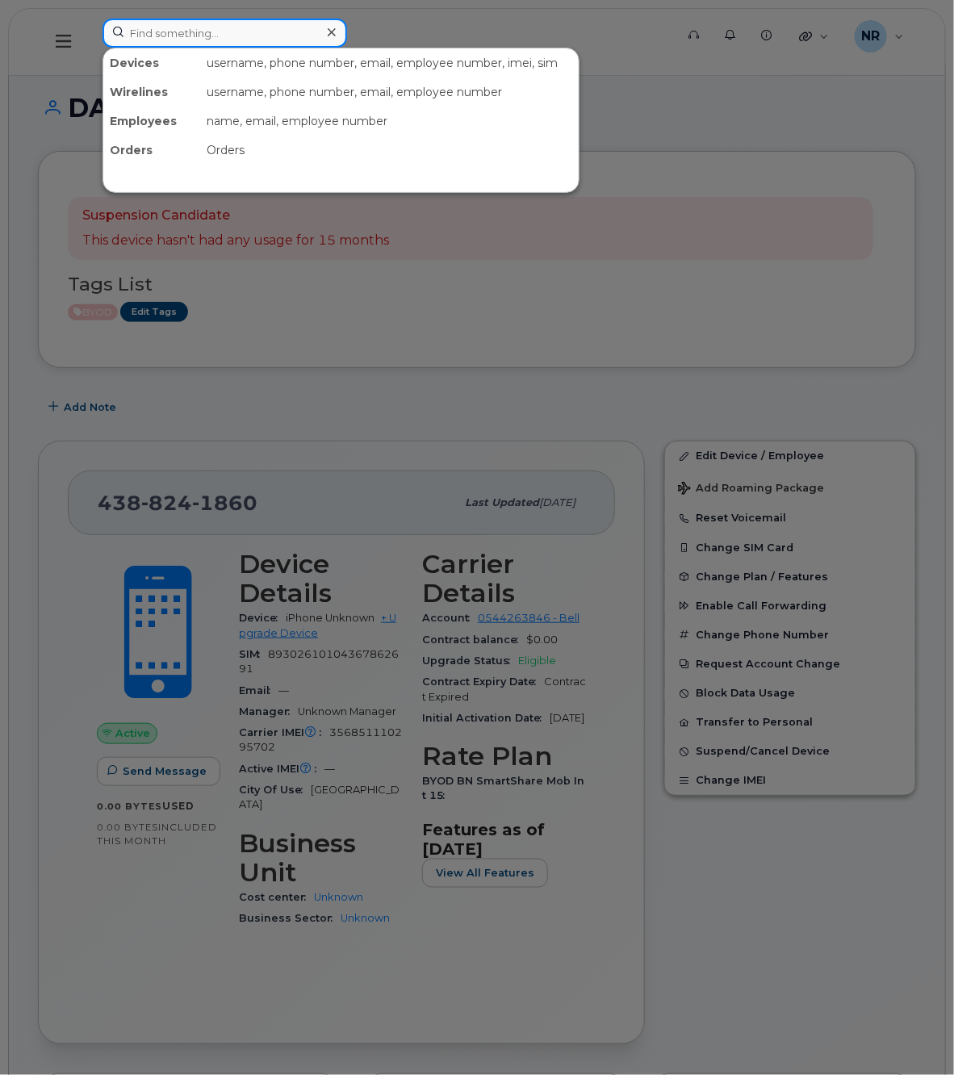
click at [250, 27] on input at bounding box center [224, 33] width 244 height 29
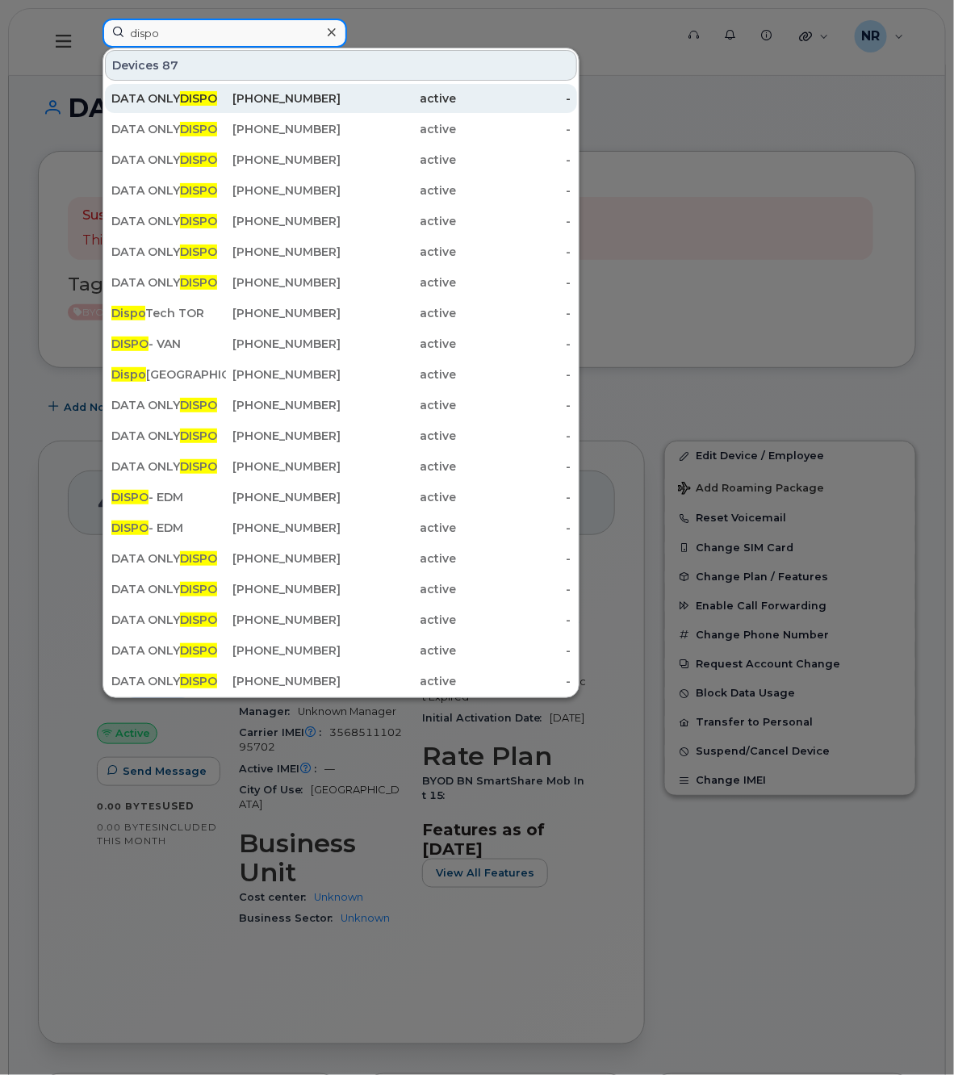
type input "dispo"
drag, startPoint x: 150, startPoint y: 93, endPoint x: 182, endPoint y: 89, distance: 31.7
click at [150, 93] on div "DATA ONLY DISPO" at bounding box center [168, 98] width 115 height 16
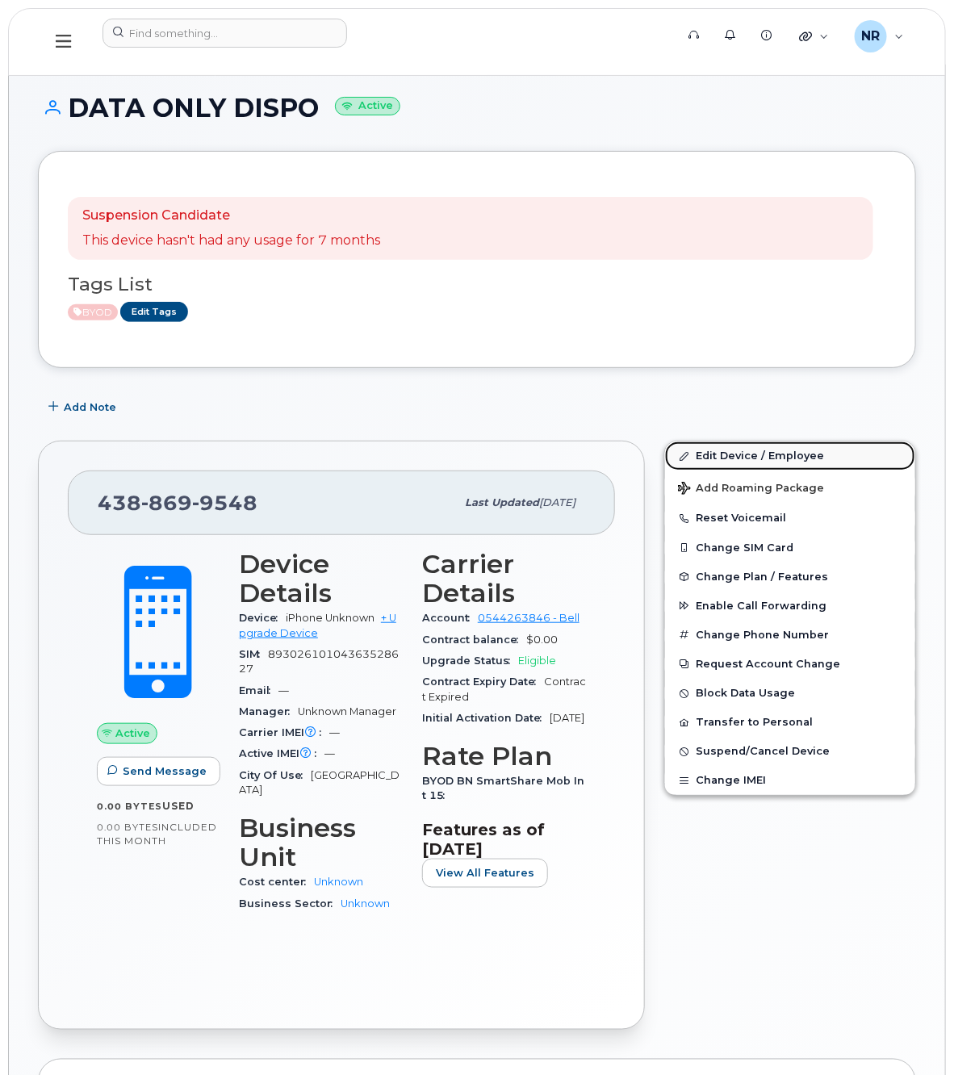
click at [711, 457] on link "Edit Device / Employee" at bounding box center [790, 455] width 250 height 29
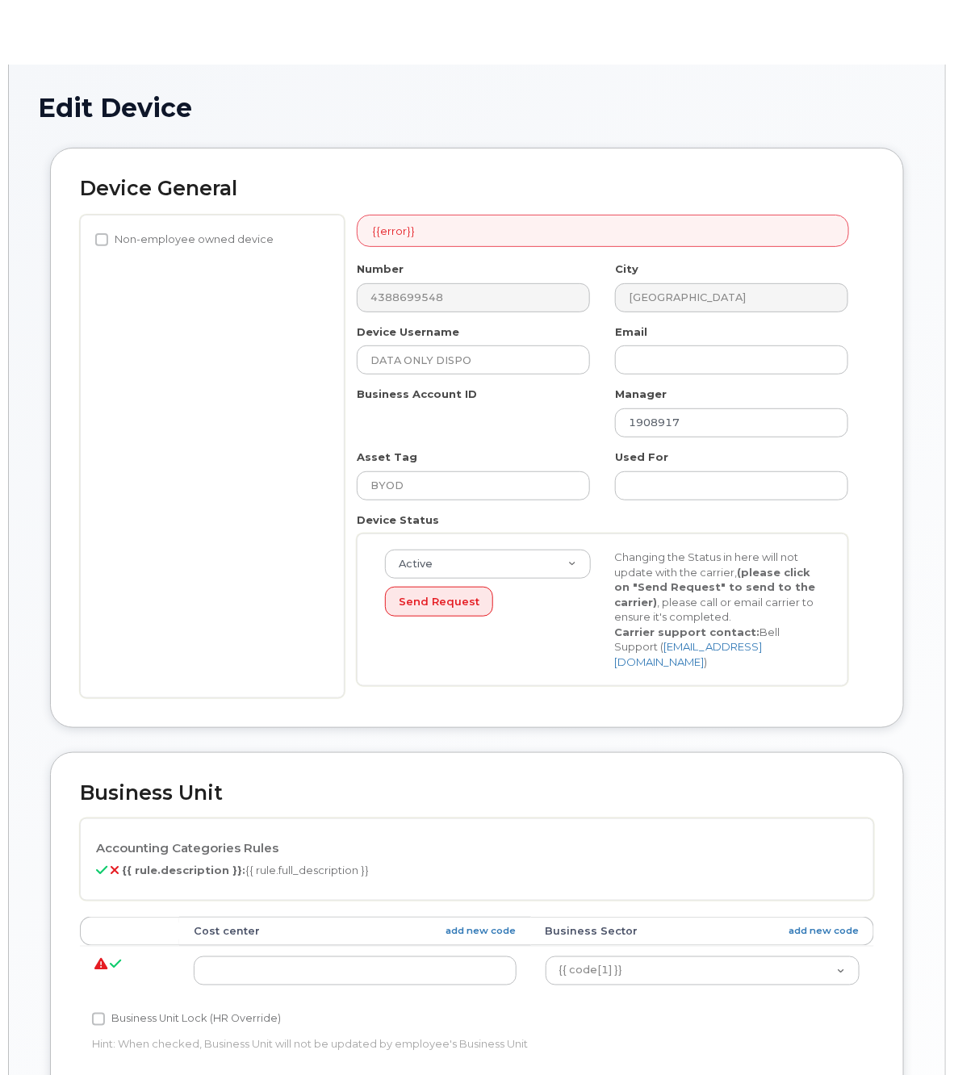
select select "22916206"
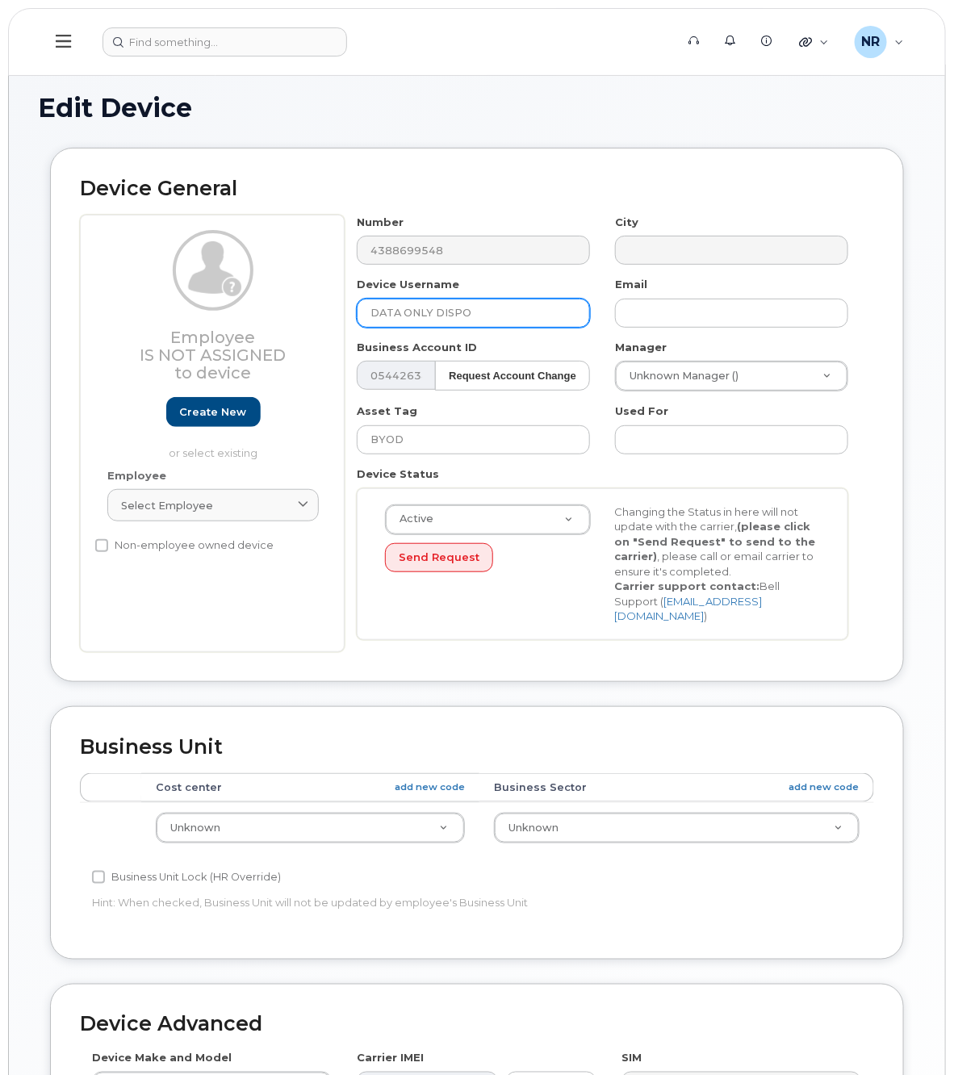
drag, startPoint x: 434, startPoint y: 315, endPoint x: 538, endPoint y: 316, distance: 104.1
click at [538, 316] on input "DATA ONLY DISPO" at bounding box center [473, 313] width 233 height 29
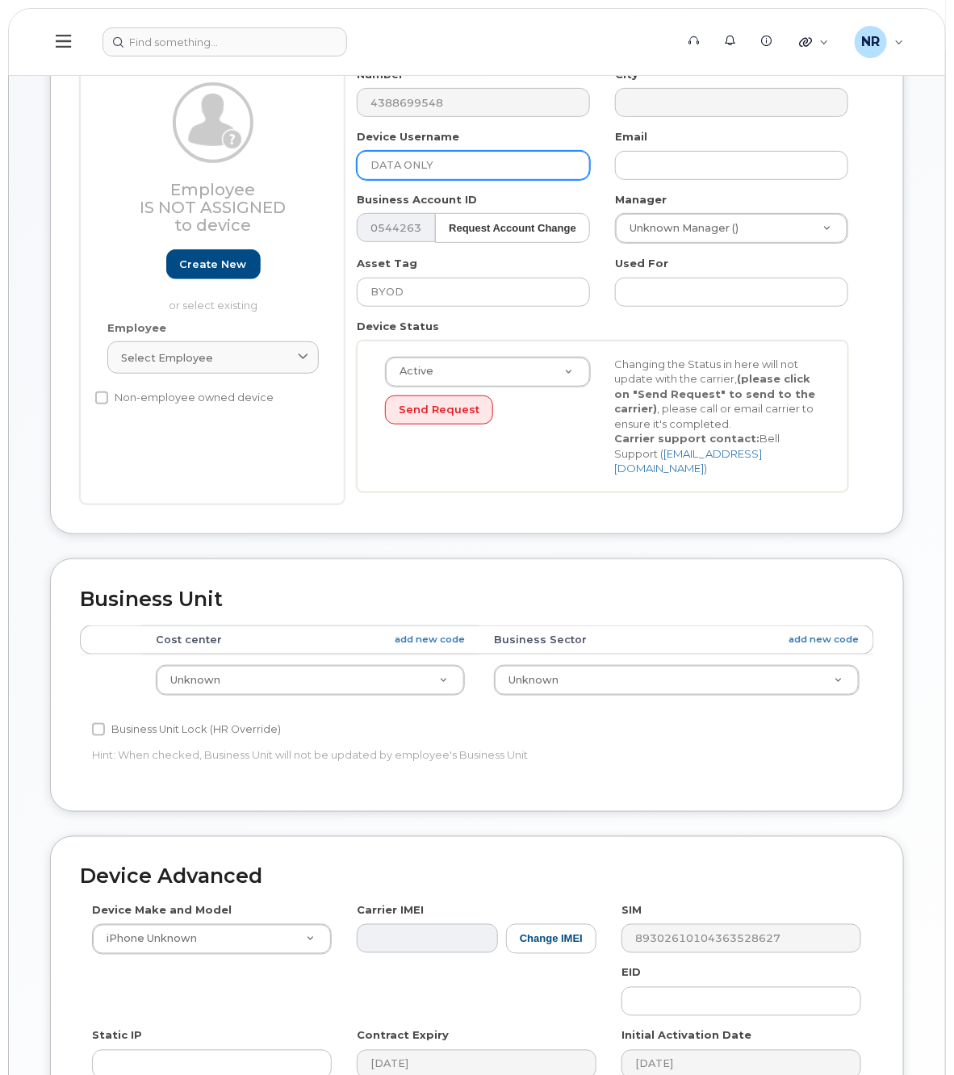
scroll to position [379, 0]
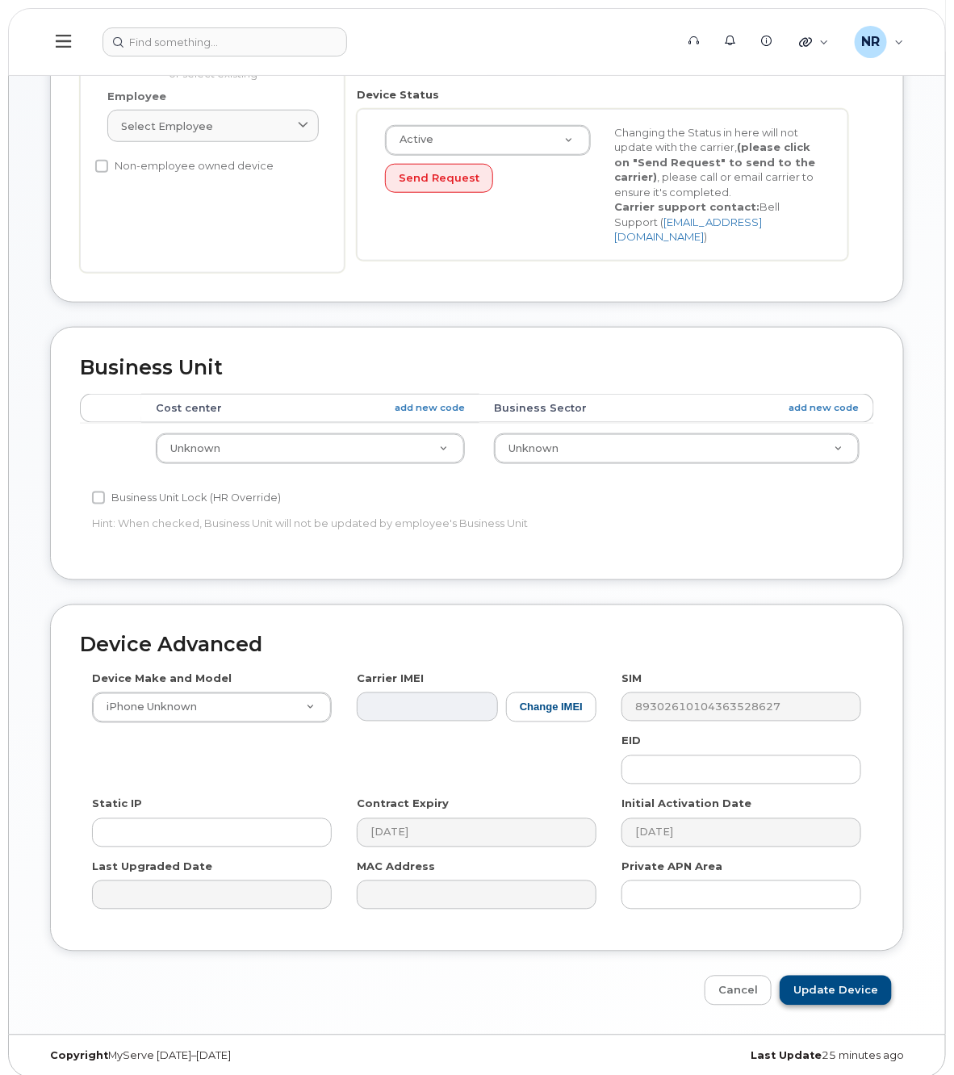
type input "DATA ONLY"
click at [825, 982] on input "Update Device" at bounding box center [835, 990] width 112 height 30
type input "Saving..."
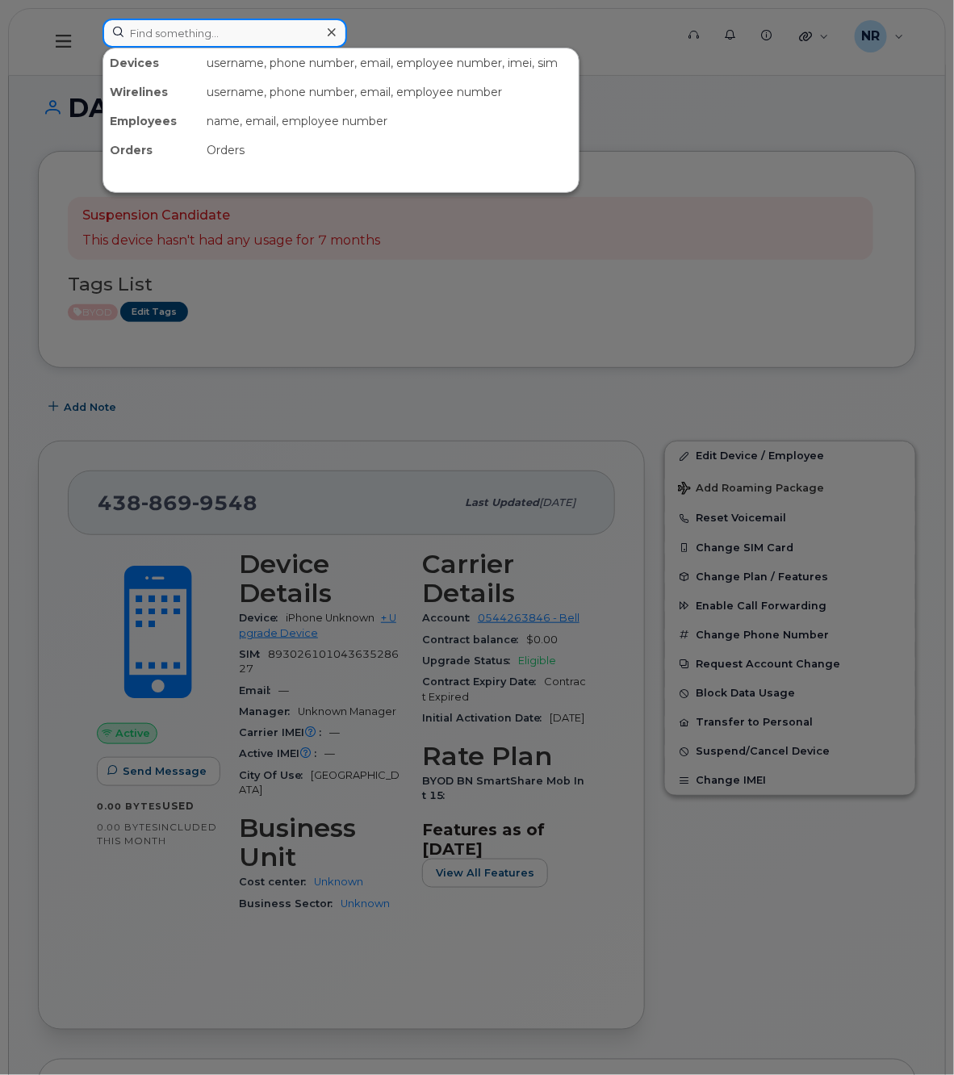
click at [202, 31] on input at bounding box center [224, 33] width 244 height 29
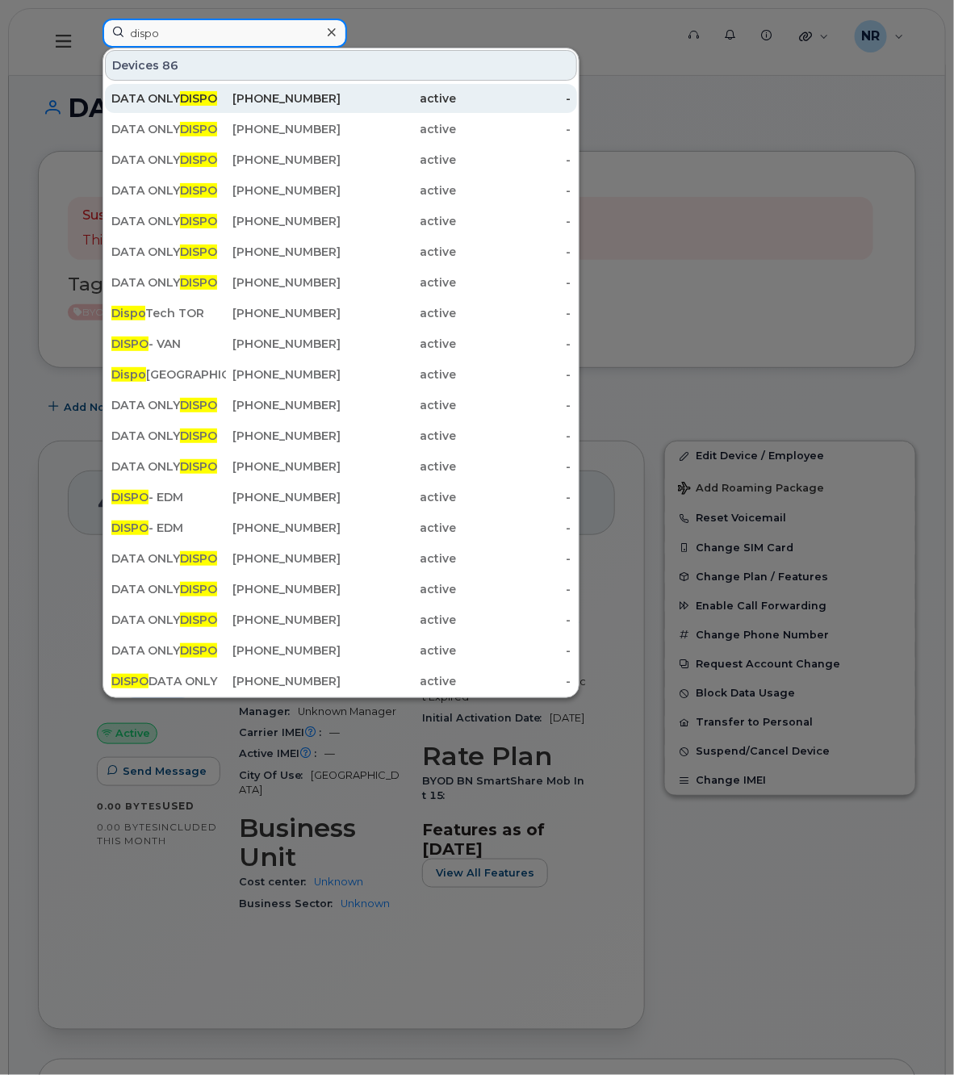
type input "dispo"
click at [172, 94] on div "DATA ONLY DISPO" at bounding box center [168, 98] width 115 height 16
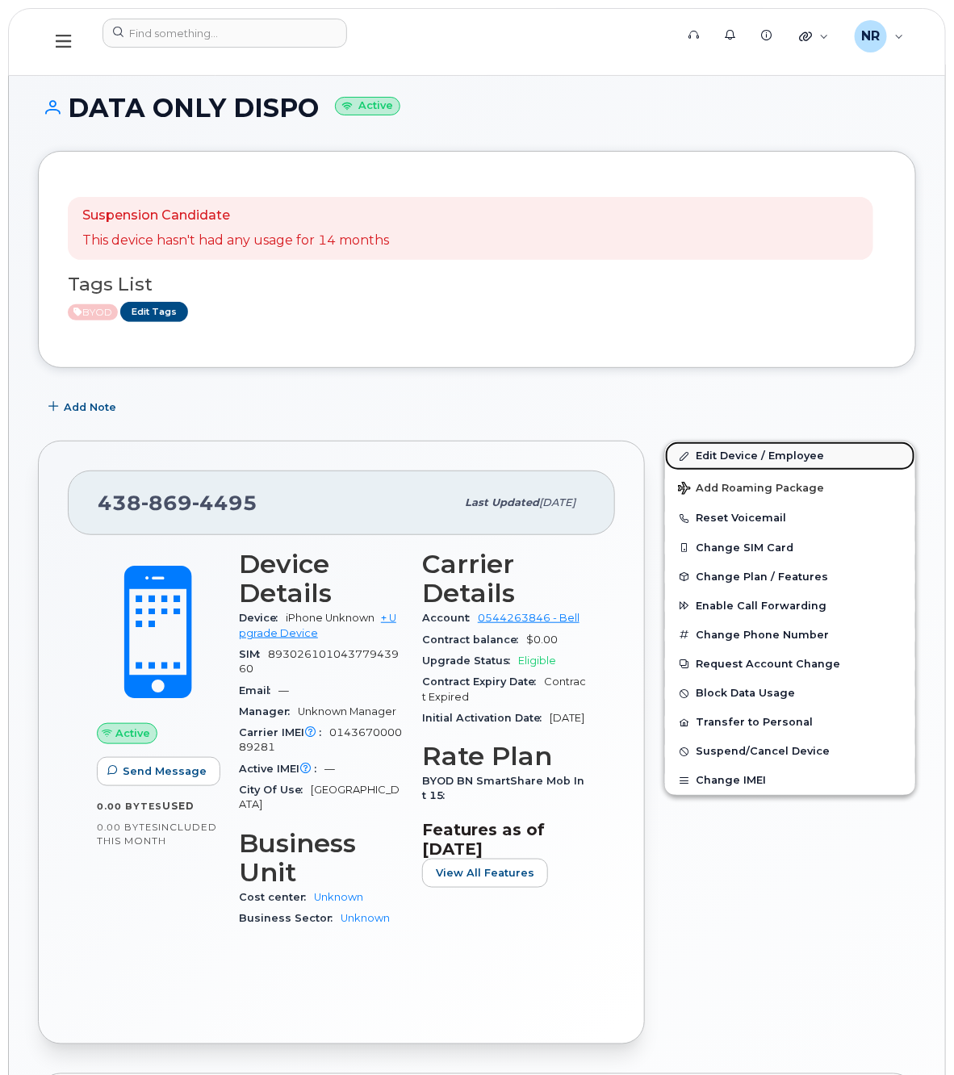
click at [736, 453] on link "Edit Device / Employee" at bounding box center [790, 455] width 250 height 29
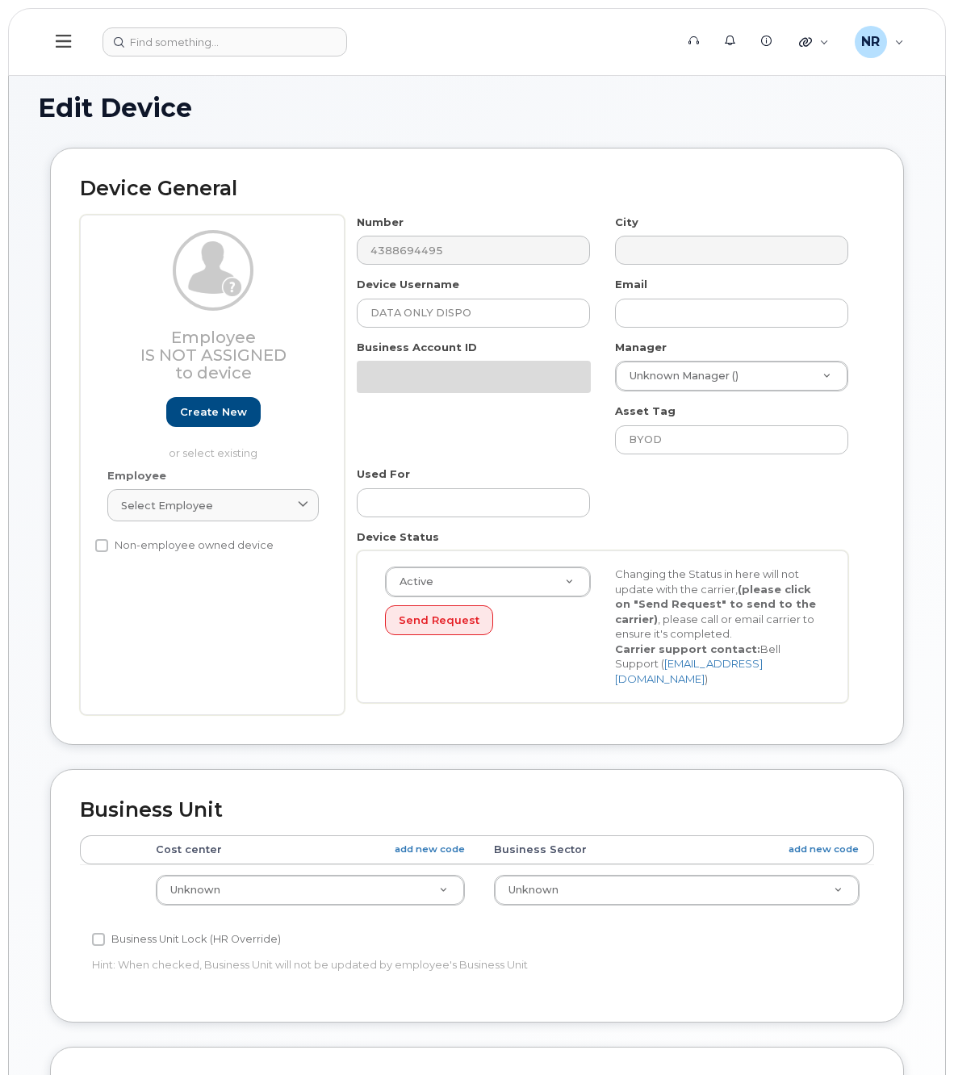
select select "22916206"
click at [587, 307] on input "DATA ONLY DISPO" at bounding box center [473, 313] width 233 height 29
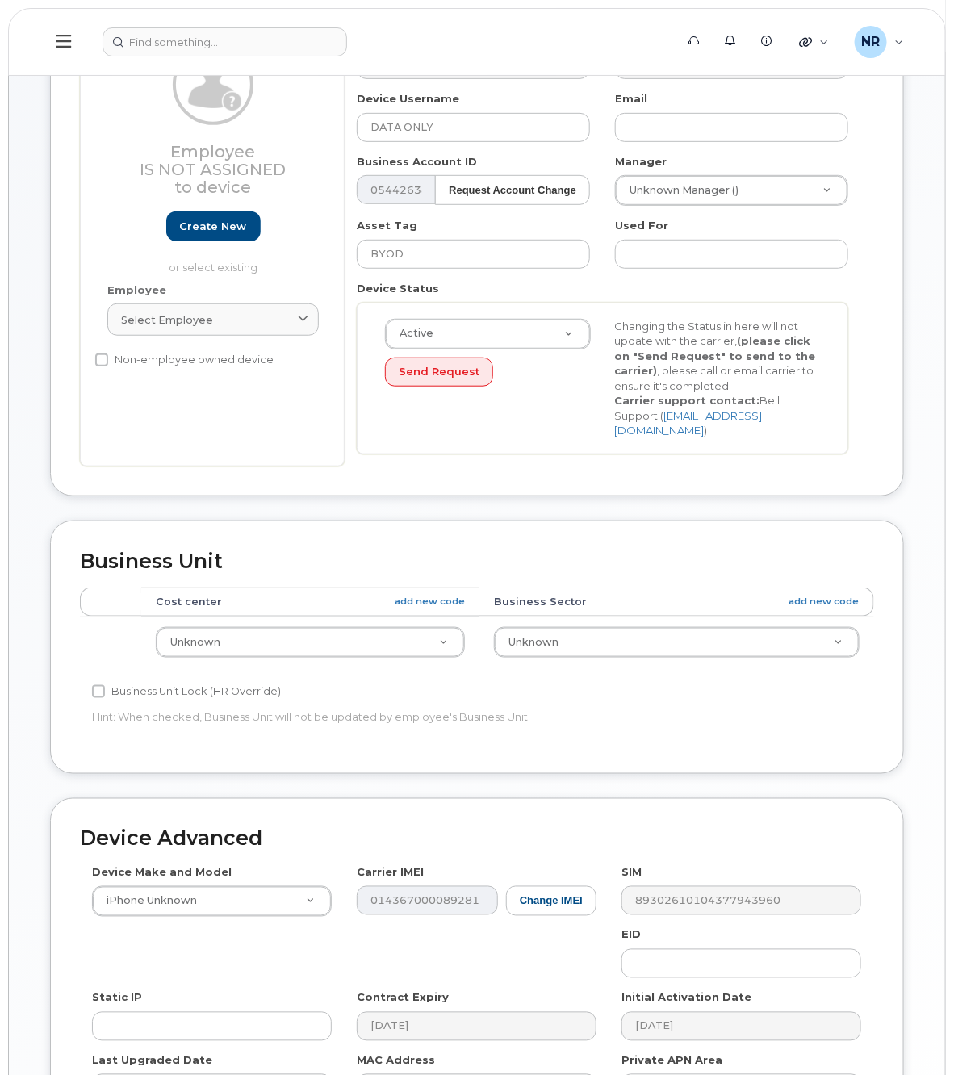
scroll to position [379, 0]
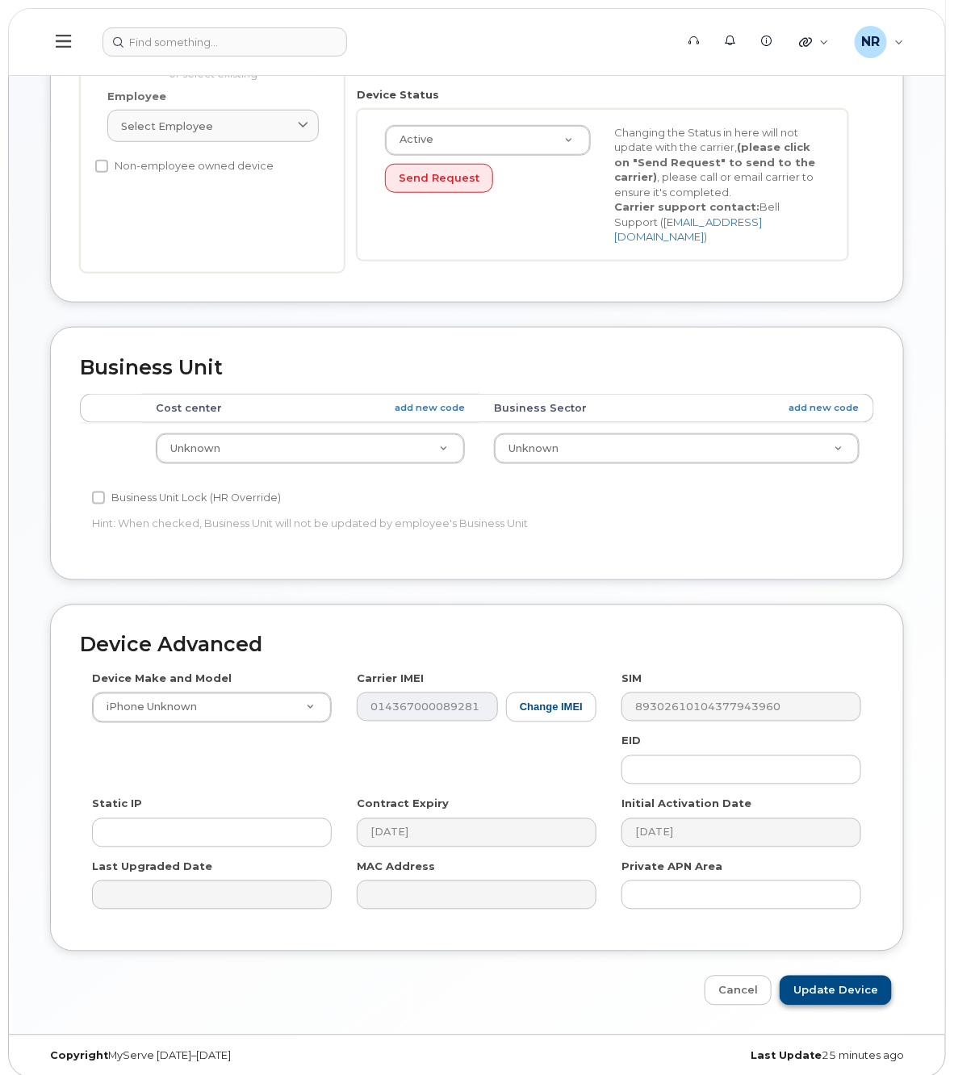
type input "DATA ONLY"
click at [833, 980] on input "Update Device" at bounding box center [835, 990] width 112 height 30
type input "Saving..."
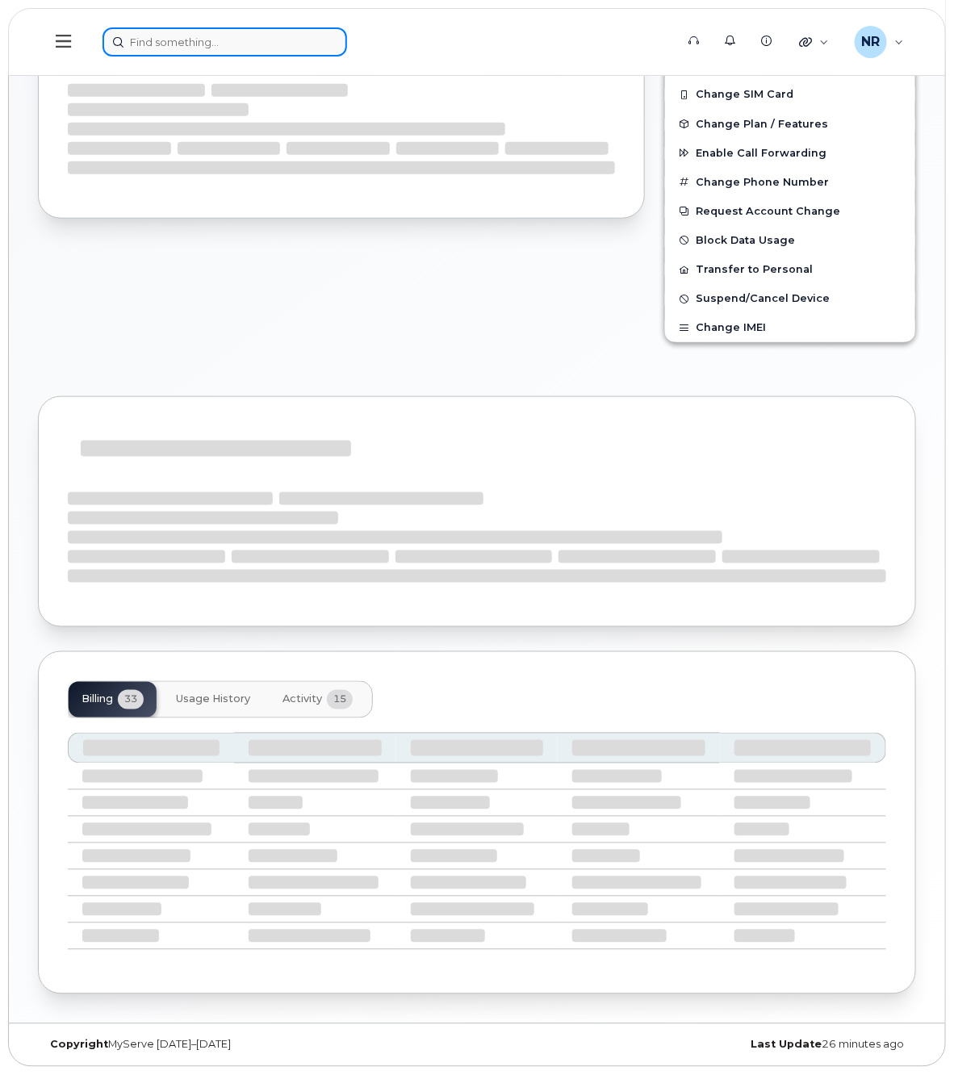
click at [174, 39] on input at bounding box center [224, 41] width 244 height 29
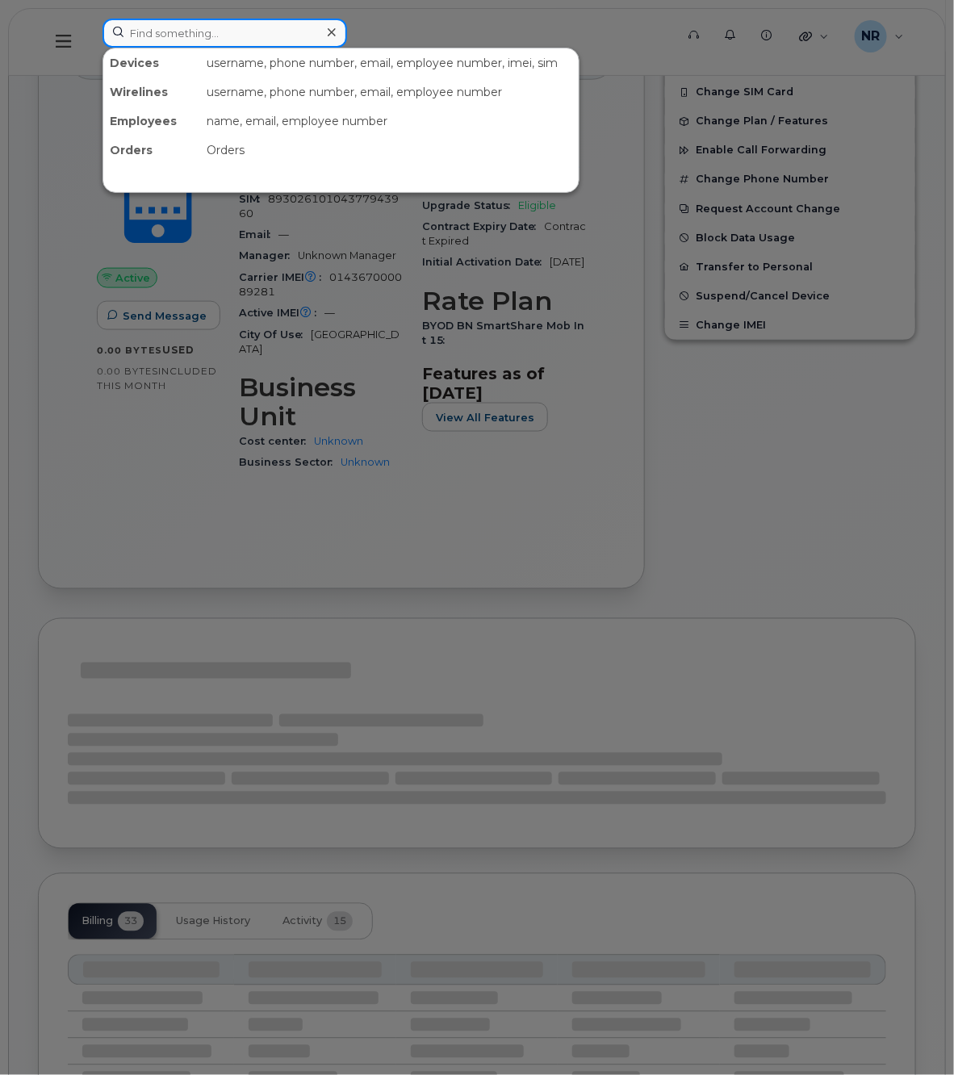
scroll to position [456, 0]
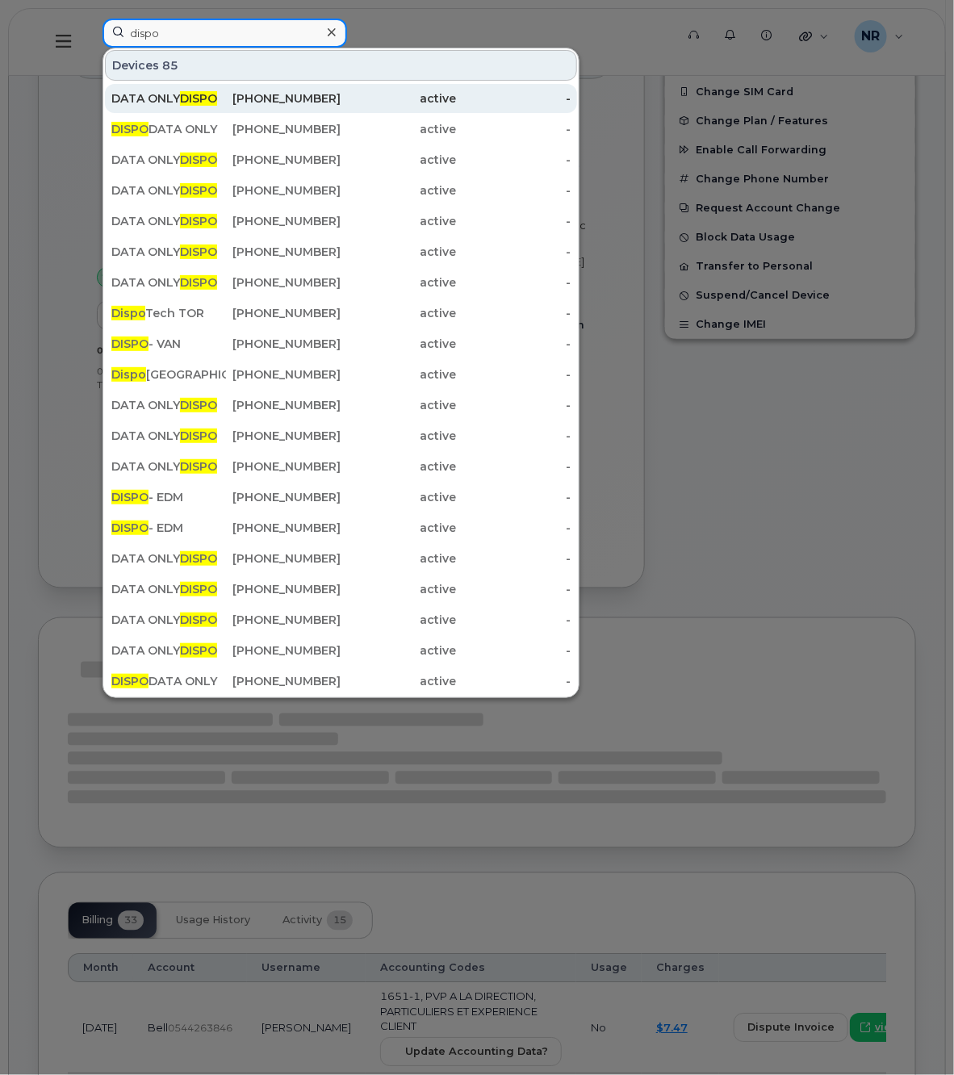
type input "dispo"
click at [178, 95] on div "DATA ONLY DISPO" at bounding box center [168, 98] width 115 height 16
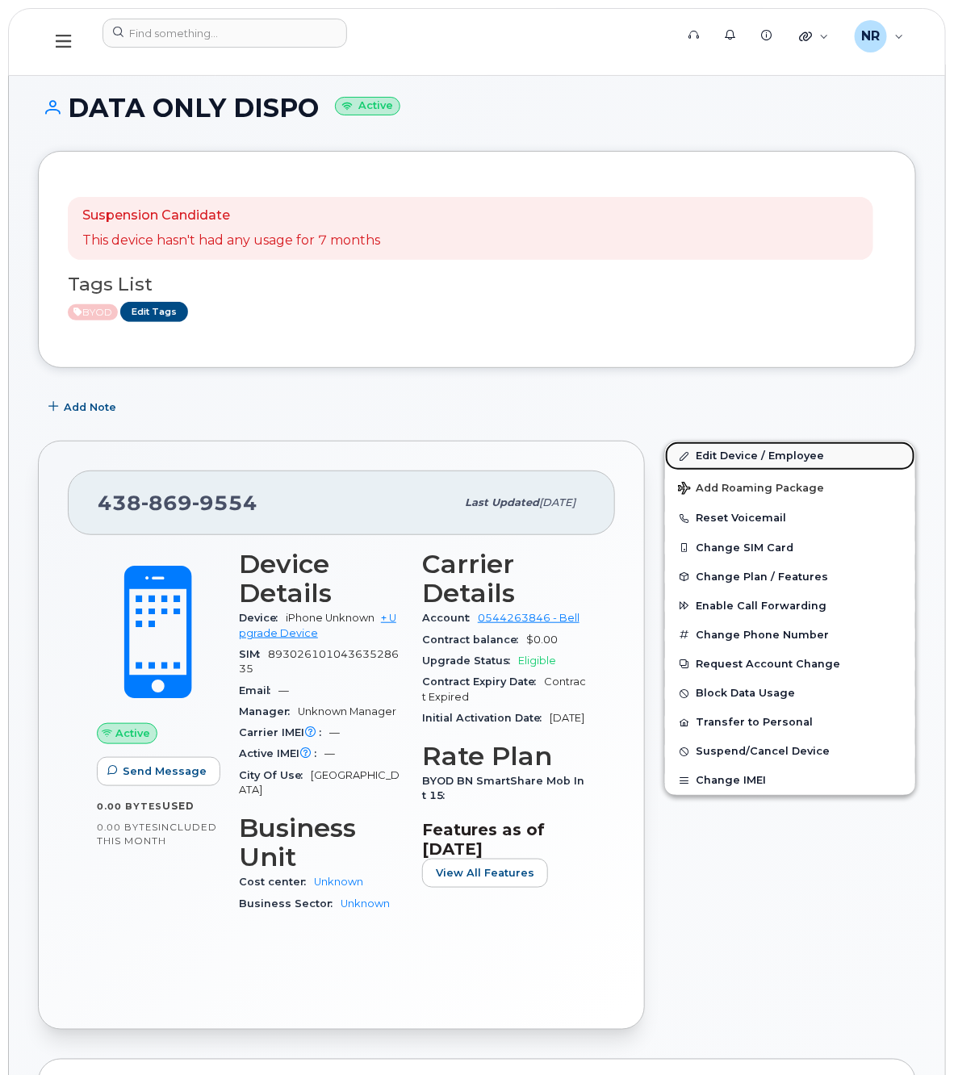
click at [743, 454] on link "Edit Device / Employee" at bounding box center [790, 455] width 250 height 29
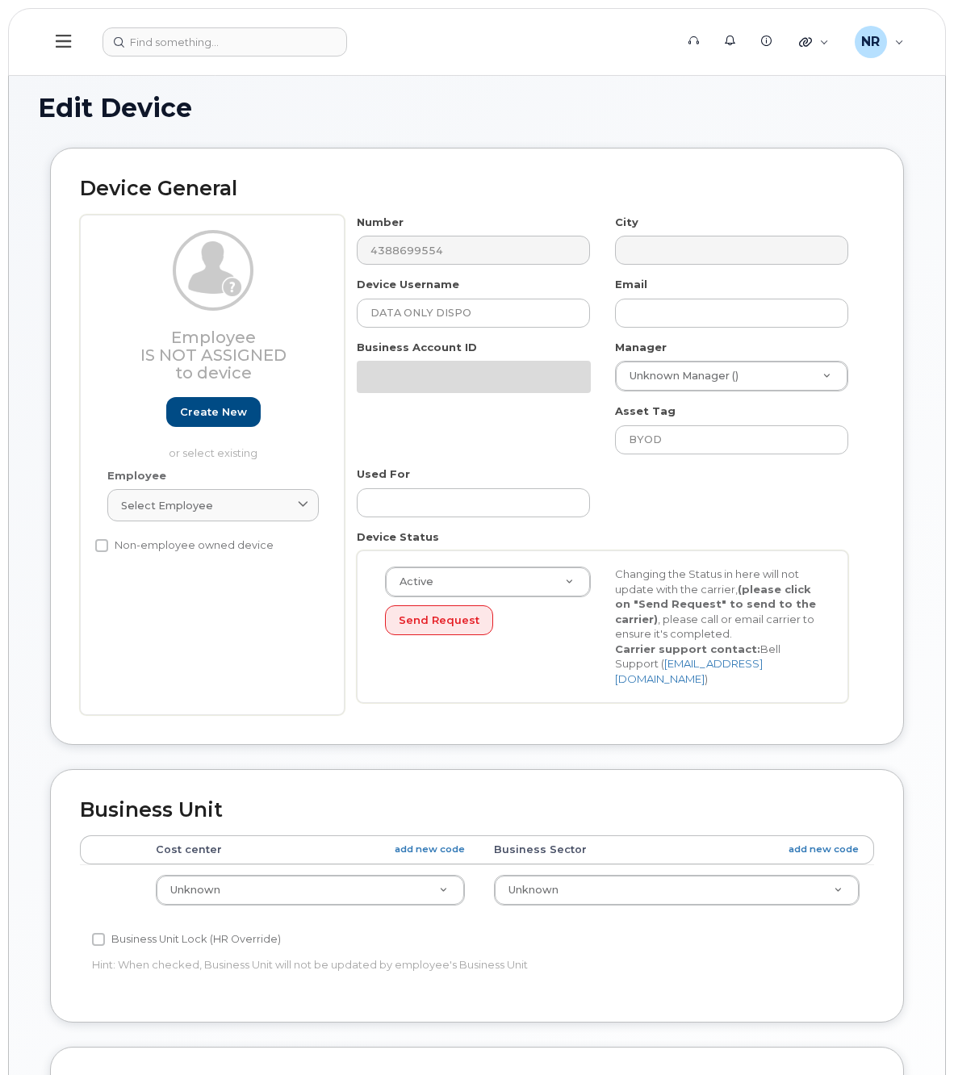
select select "22916206"
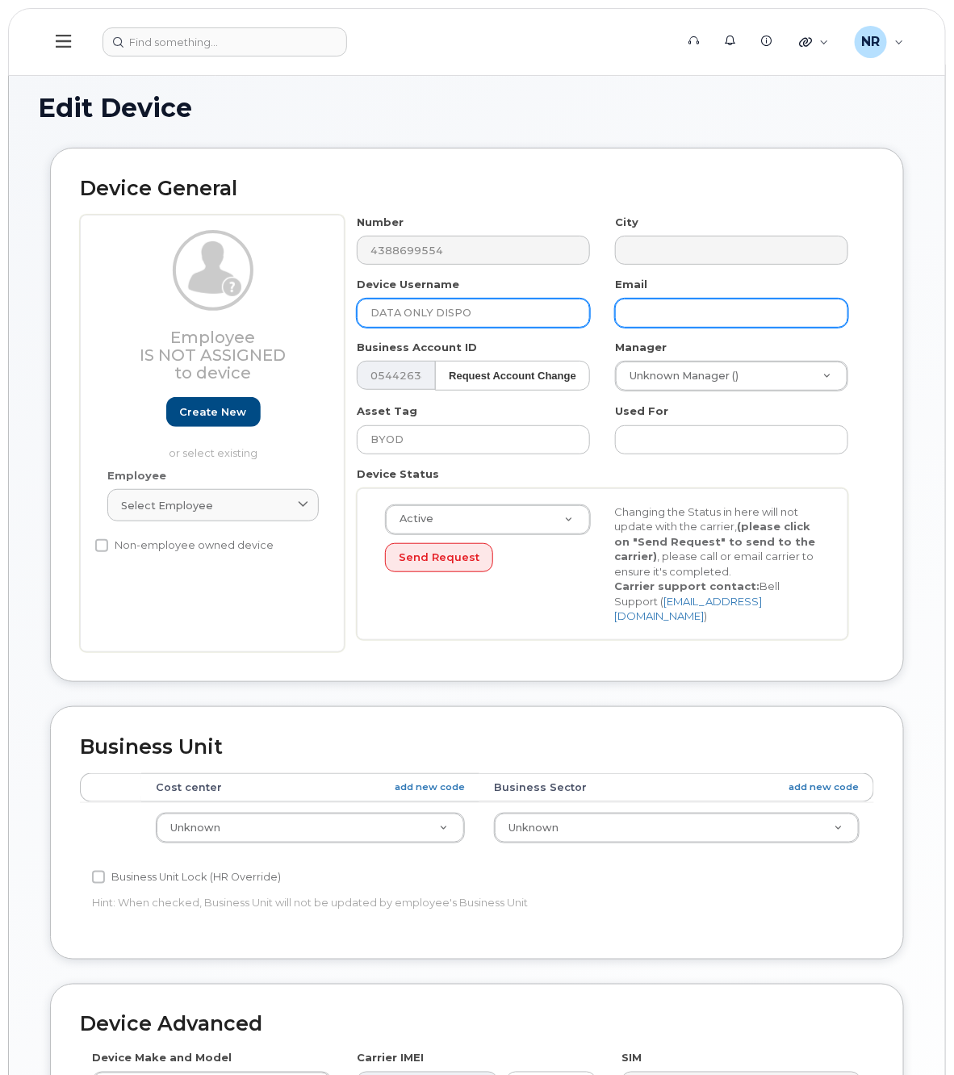
drag, startPoint x: 432, startPoint y: 307, endPoint x: 617, endPoint y: 307, distance: 184.8
click at [617, 307] on div "Number 4388699554 City Device Username DATA ONLY DISPO Email Business Account I…" at bounding box center [602, 433] width 516 height 437
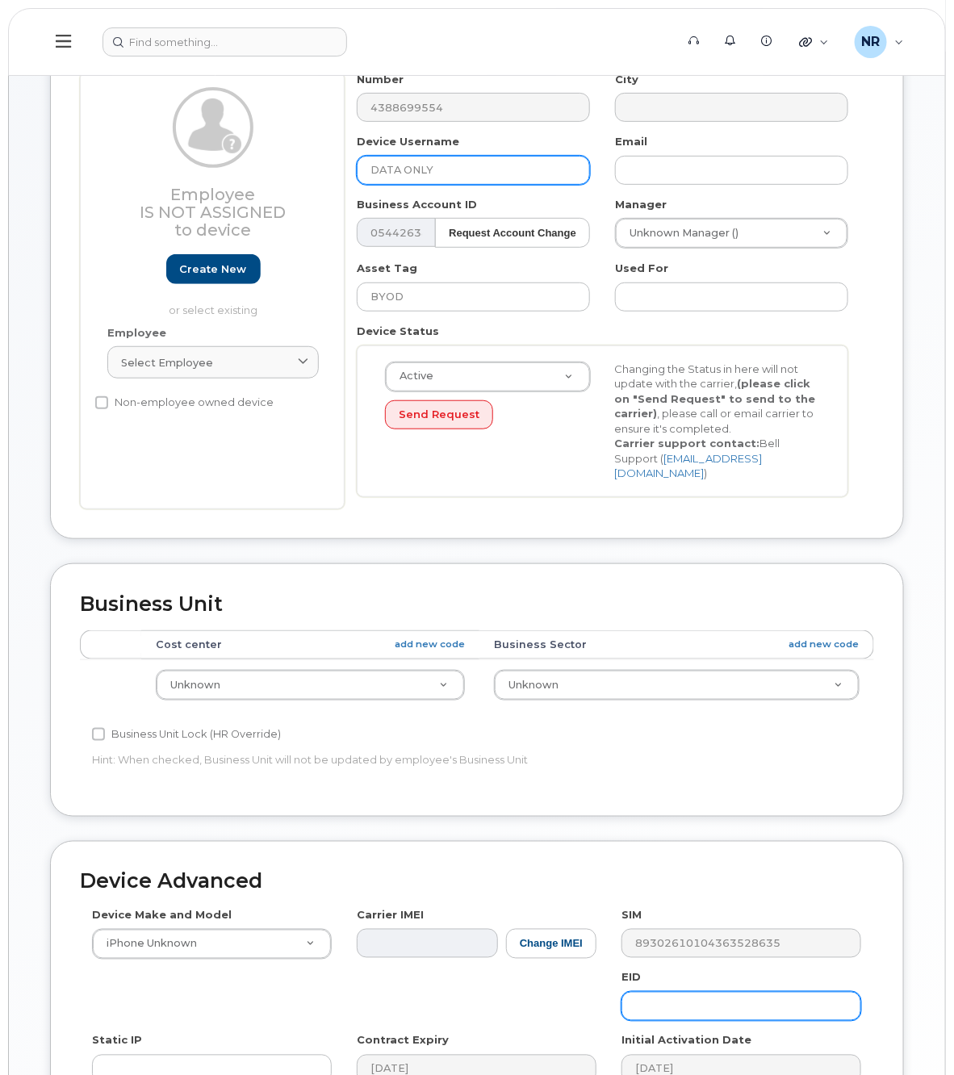
scroll to position [379, 0]
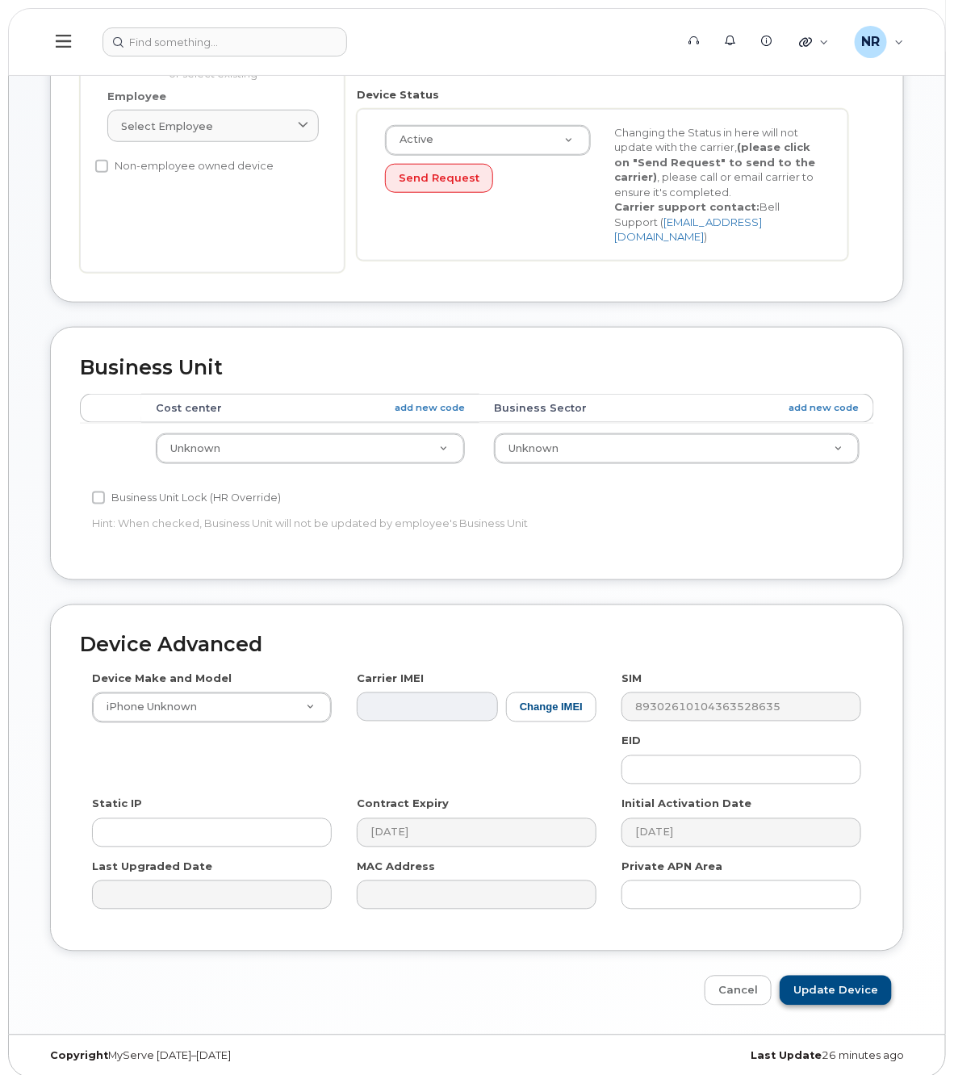
type input "DATA ONLY"
click at [853, 975] on input "Update Device" at bounding box center [835, 990] width 112 height 30
type input "Saving..."
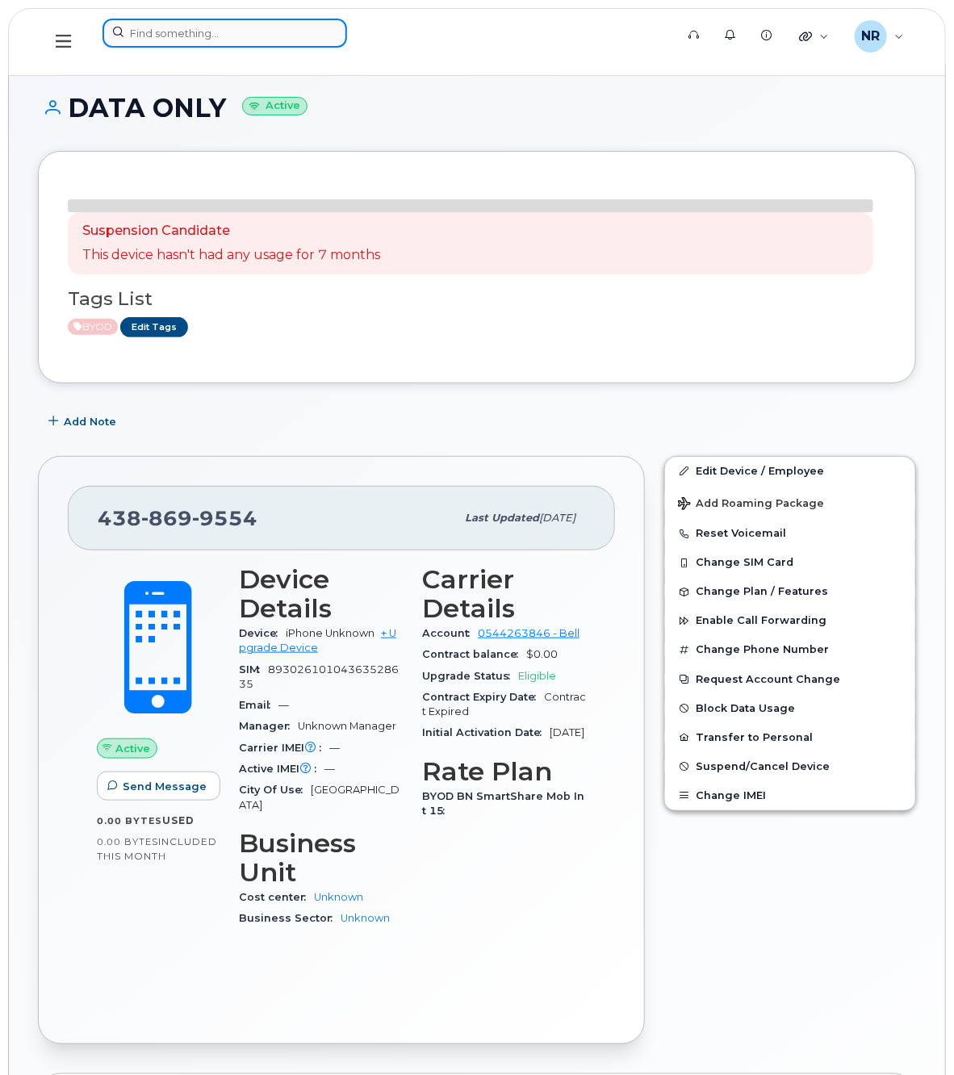
click at [164, 45] on input at bounding box center [224, 33] width 244 height 29
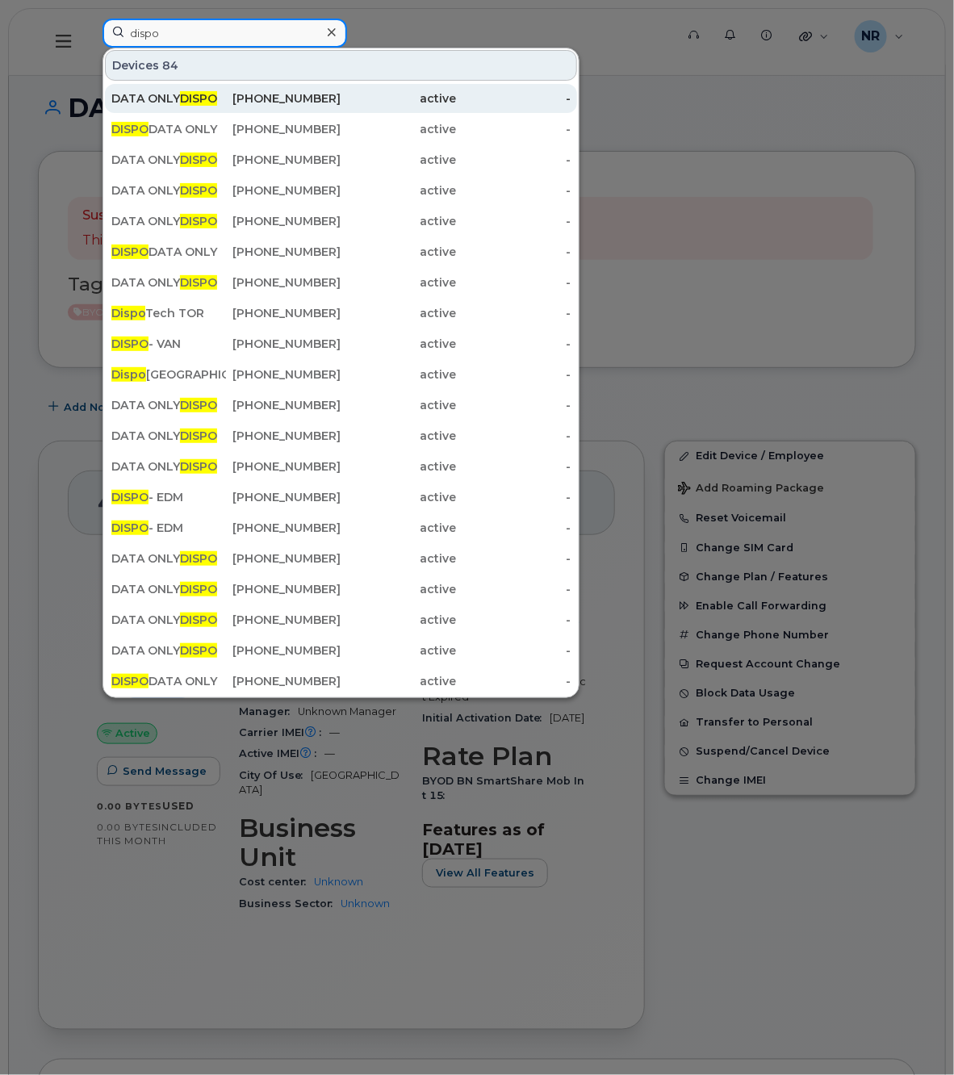
type input "dispo"
drag, startPoint x: 165, startPoint y: 94, endPoint x: 226, endPoint y: 86, distance: 61.0
click at [165, 93] on div "DATA ONLY DISPO" at bounding box center [168, 98] width 115 height 16
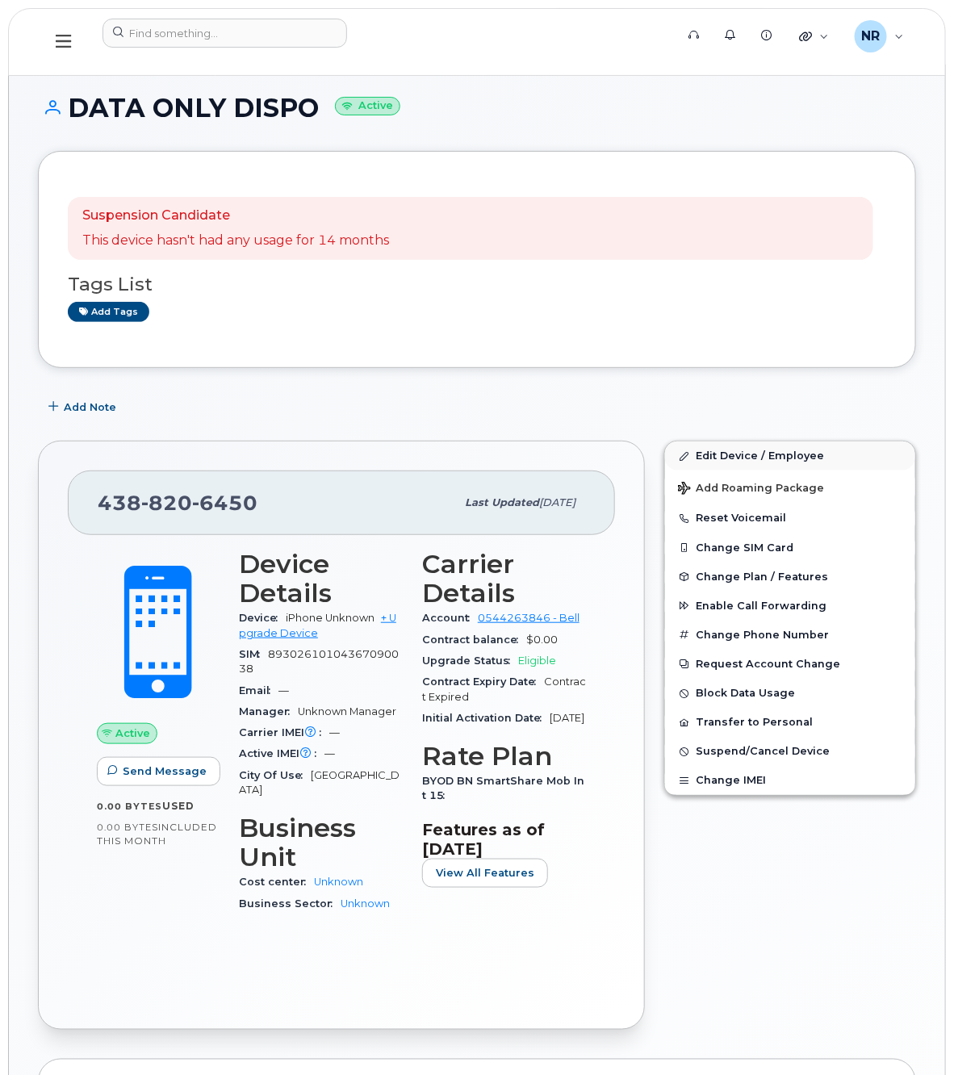
click at [739, 404] on div "Add Note" at bounding box center [477, 406] width 878 height 29
drag, startPoint x: 726, startPoint y: 453, endPoint x: 502, endPoint y: 497, distance: 228.5
click at [726, 453] on link "Edit Device / Employee" at bounding box center [790, 455] width 250 height 29
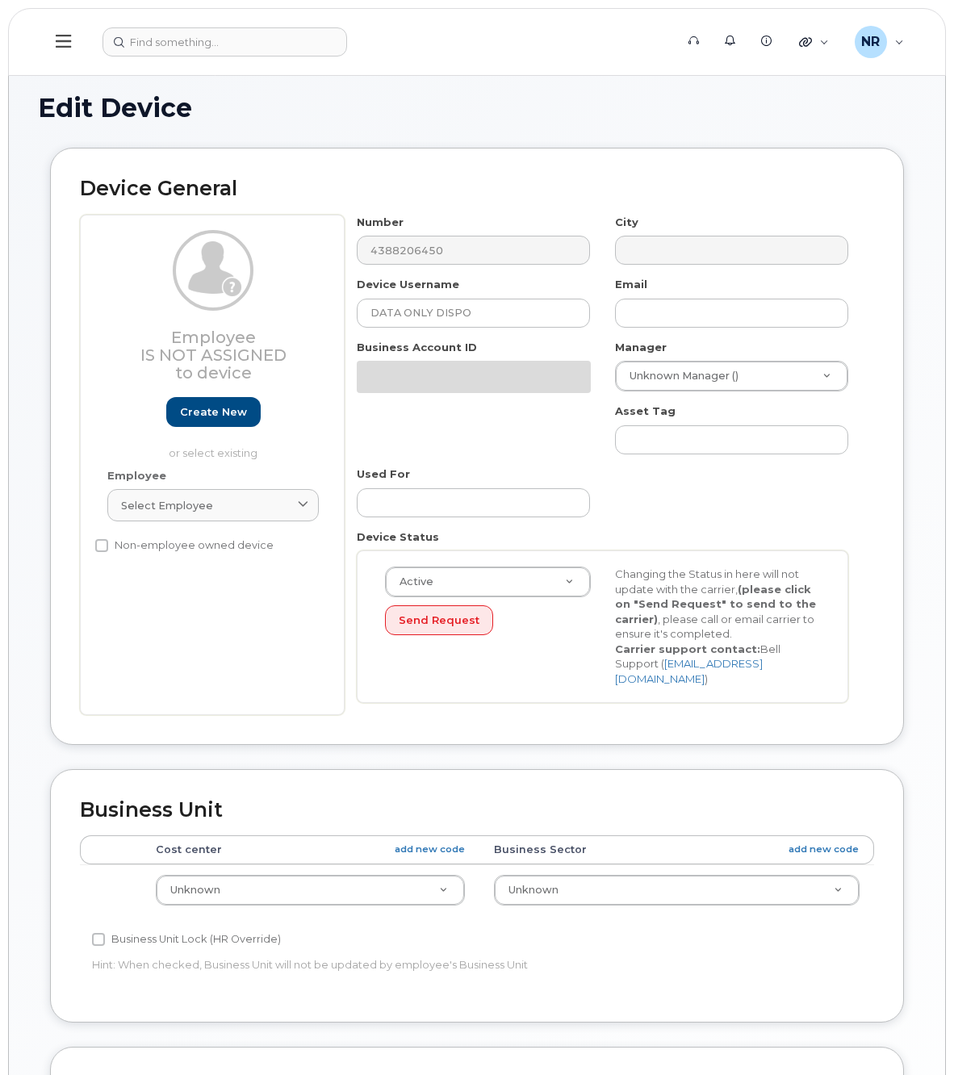
select select "22916206"
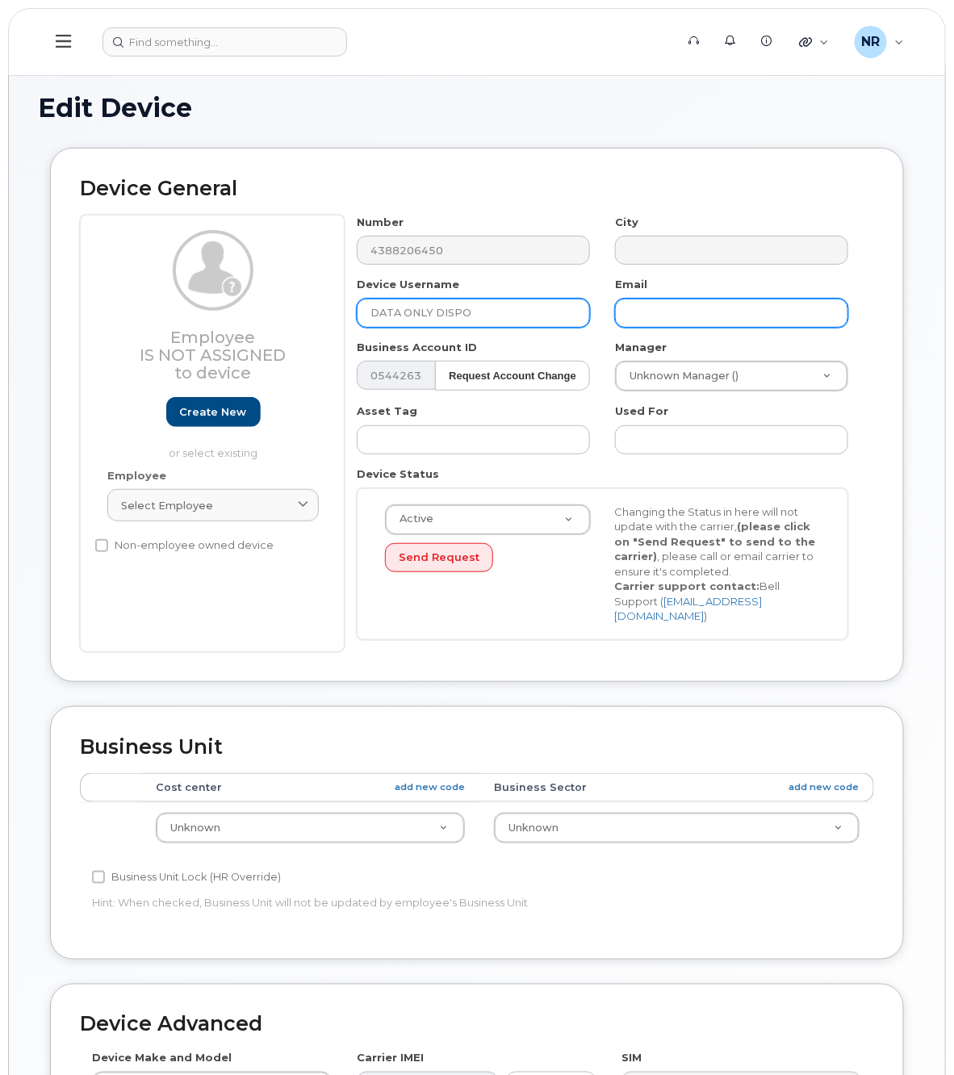
drag, startPoint x: 429, startPoint y: 311, endPoint x: 695, endPoint y: 315, distance: 266.3
click at [695, 315] on div "Number 4388206450 City Device Username DATA ONLY DISPO Email Business Account I…" at bounding box center [602, 433] width 516 height 437
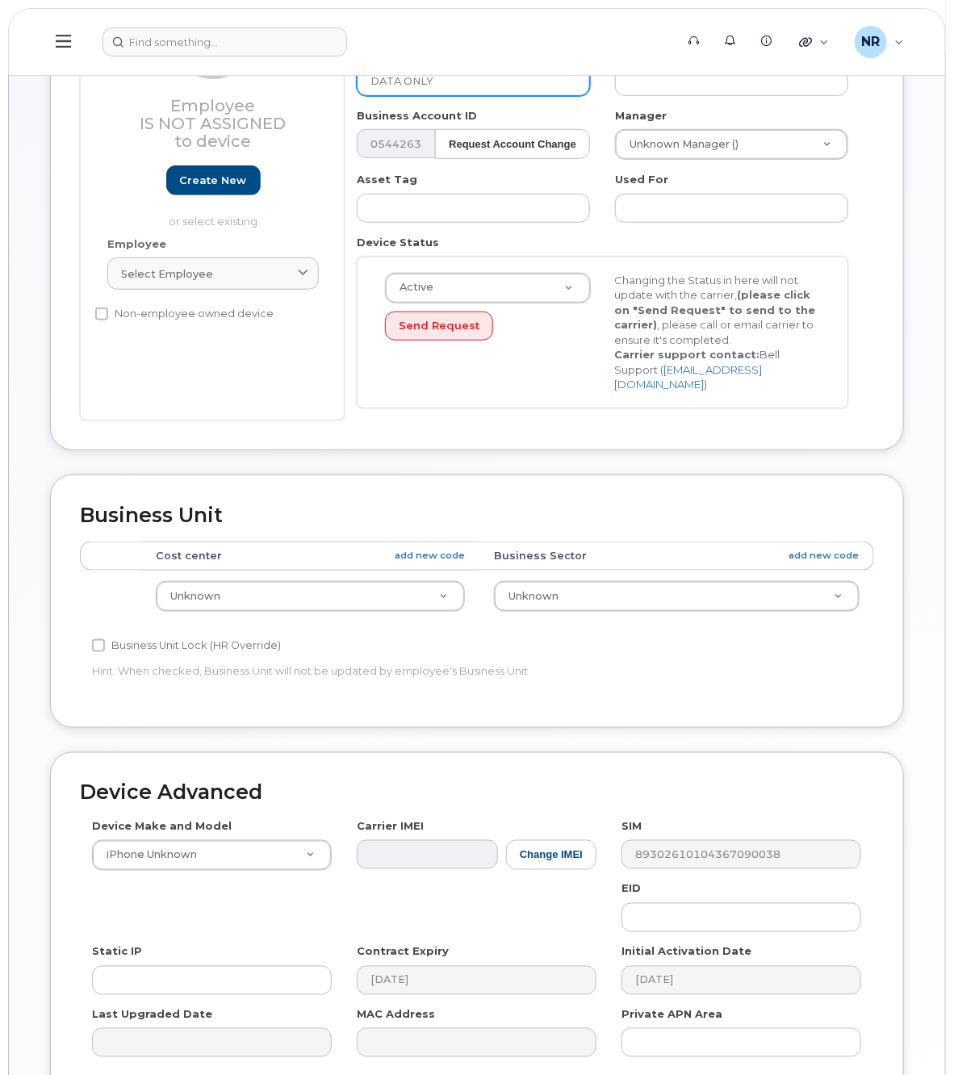
scroll to position [379, 0]
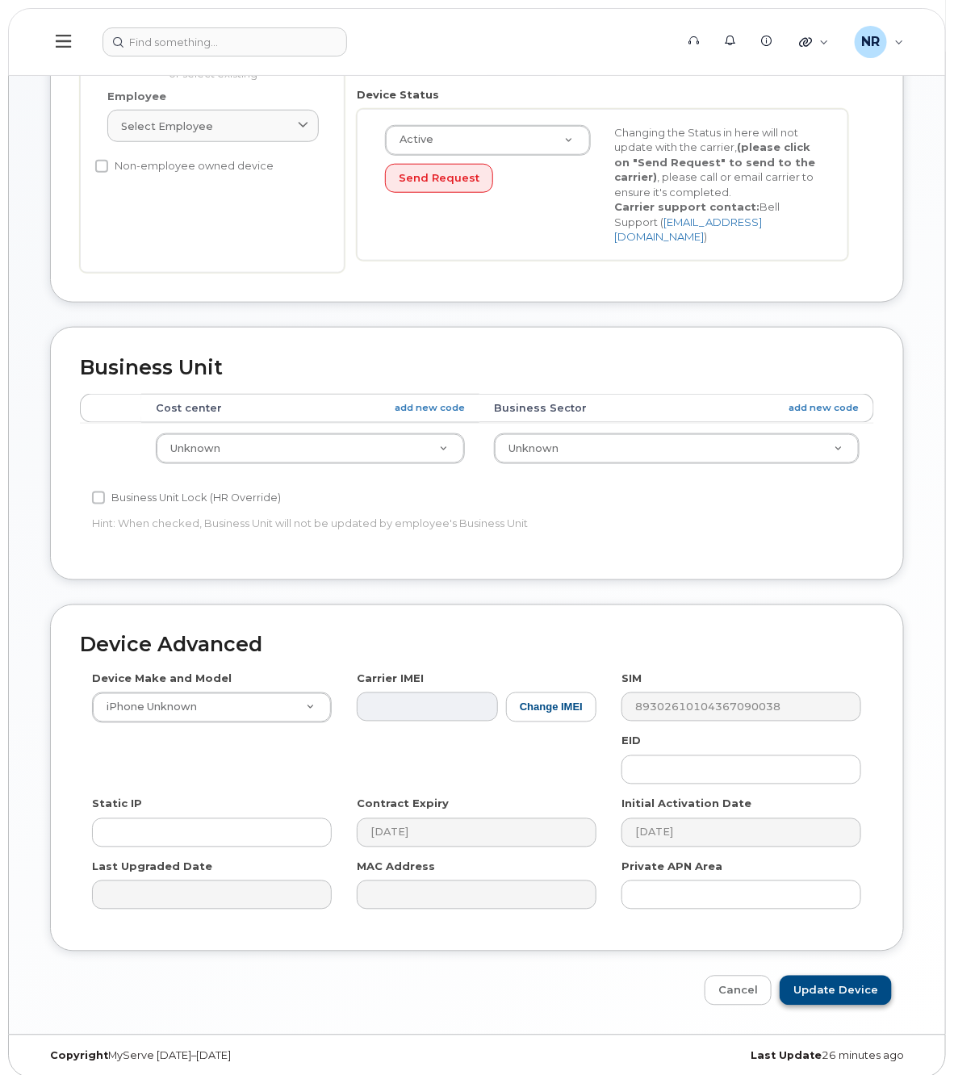
type input "DATA ONLY"
click at [827, 975] on input "Update Device" at bounding box center [835, 990] width 112 height 30
type input "Saving..."
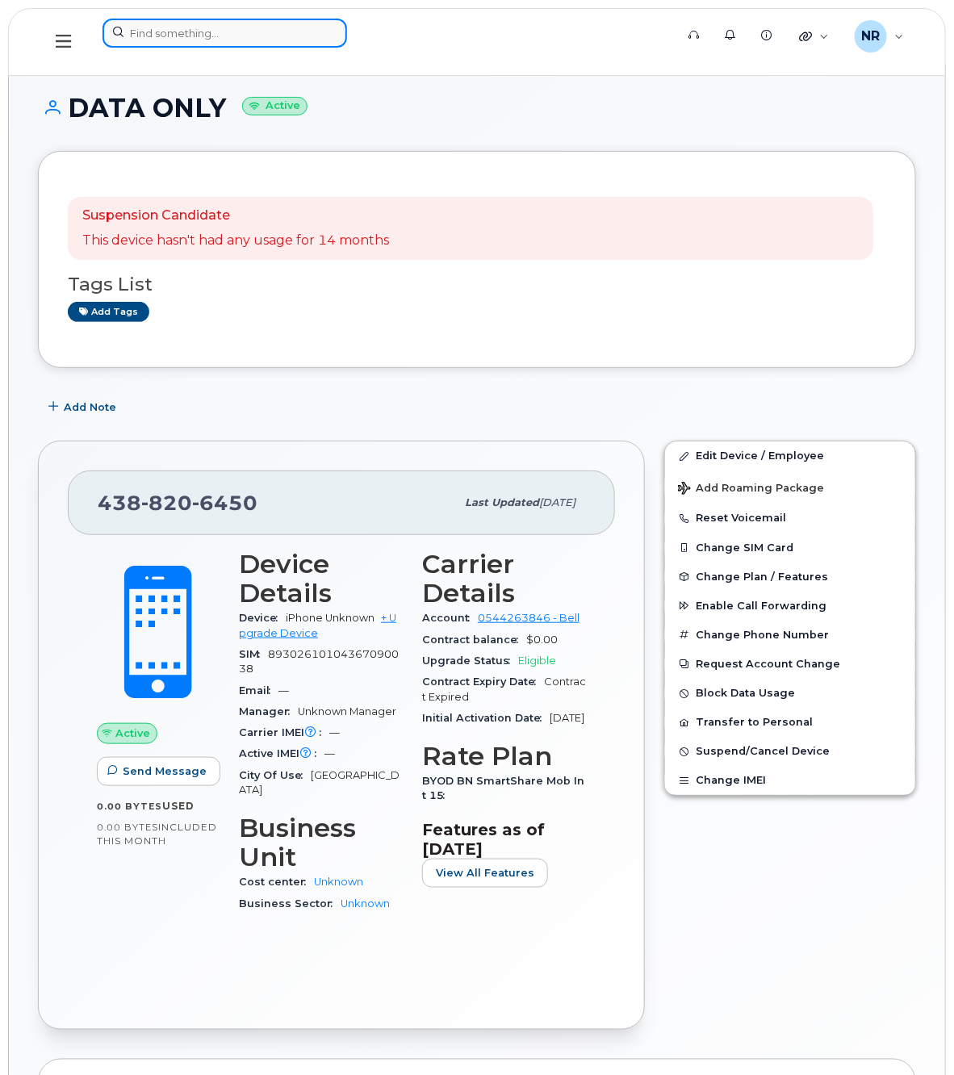
click at [186, 24] on input at bounding box center [224, 33] width 244 height 29
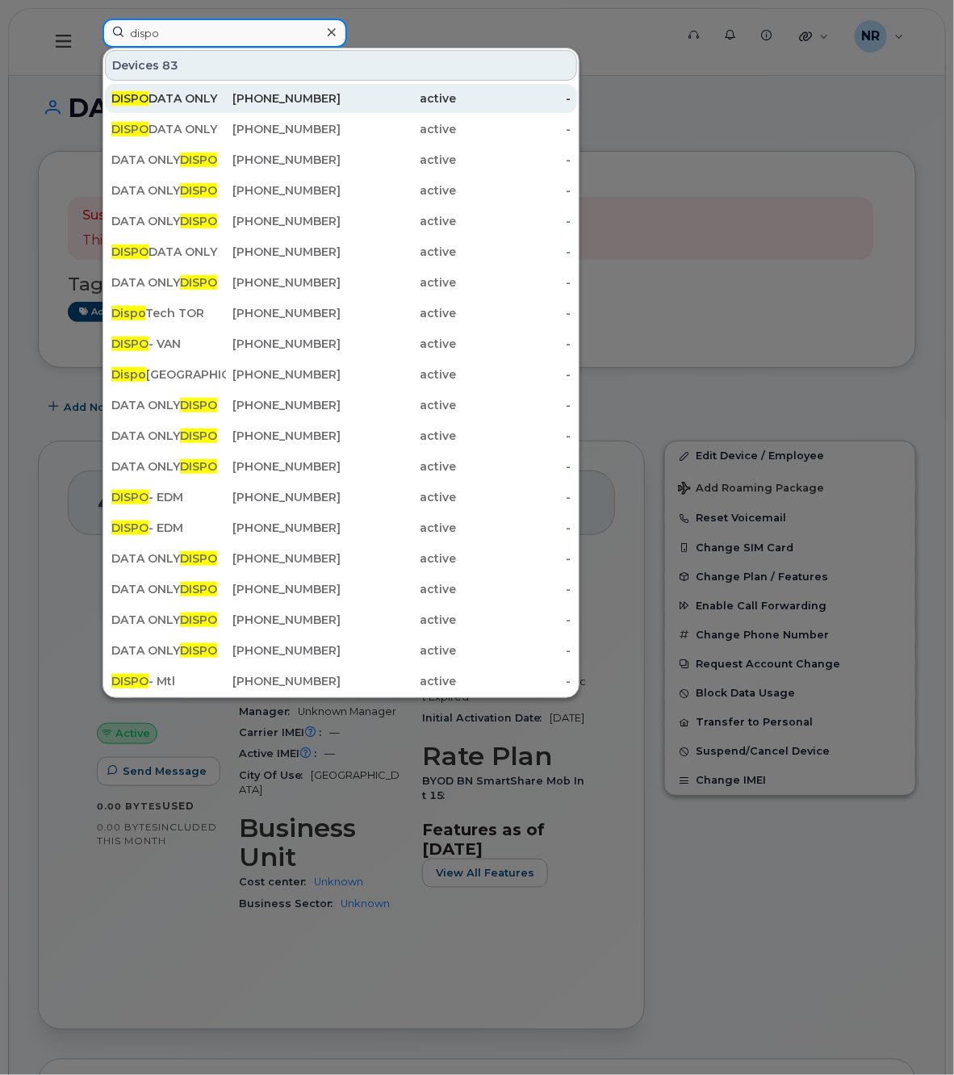
type input "dispo"
click at [157, 95] on div "DISPO DATA ONLY" at bounding box center [168, 98] width 115 height 16
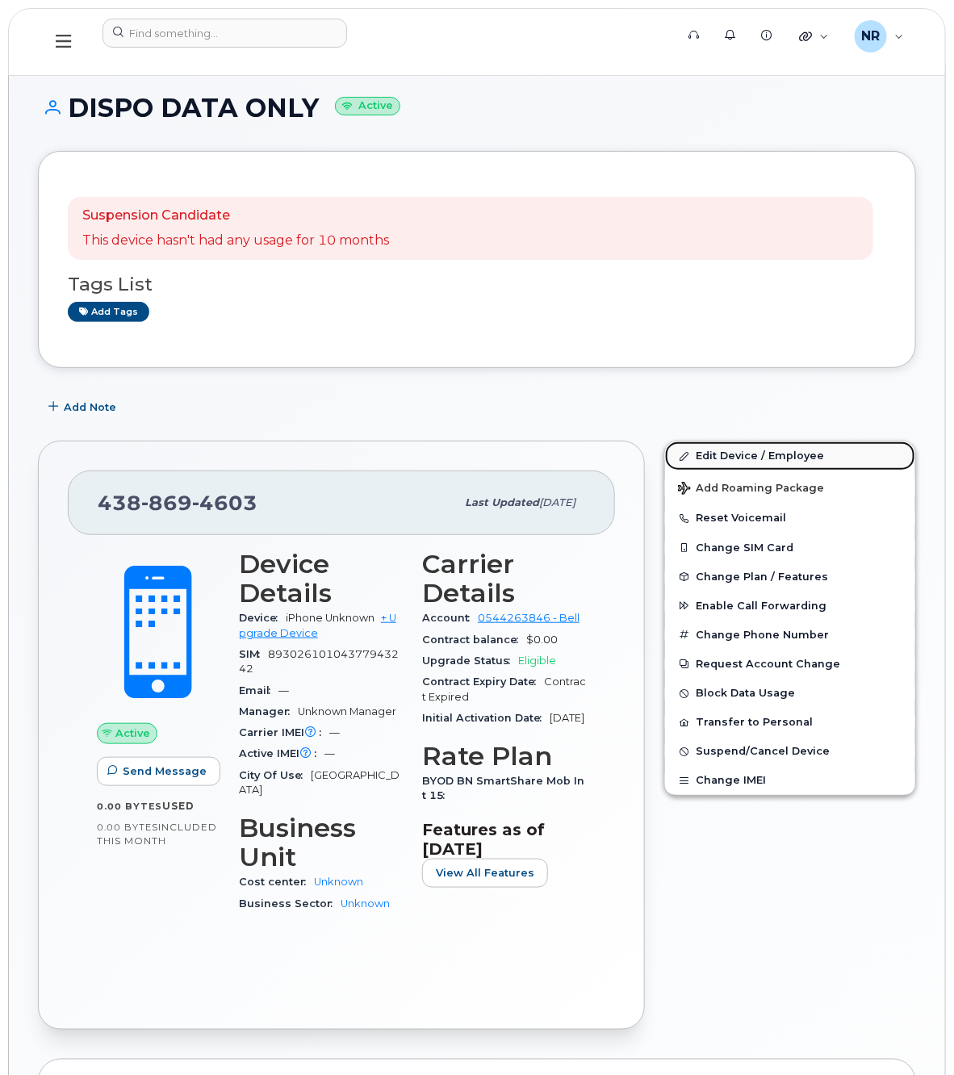
click at [737, 457] on link "Edit Device / Employee" at bounding box center [790, 455] width 250 height 29
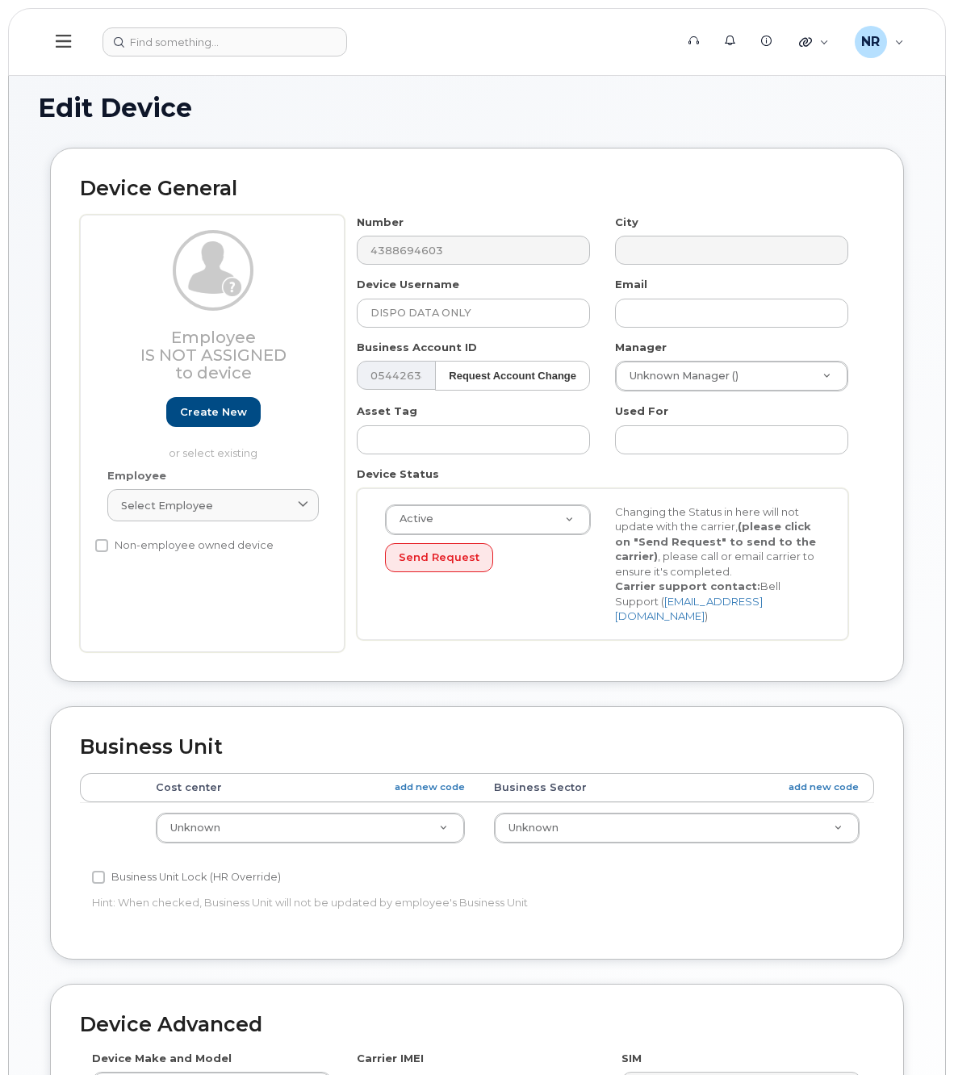
select select "22916206"
drag, startPoint x: 409, startPoint y: 315, endPoint x: 271, endPoint y: 315, distance: 138.0
click at [271, 315] on div "Employee Is not assigned to device Create new or select existing Employee Selec…" at bounding box center [477, 433] width 794 height 437
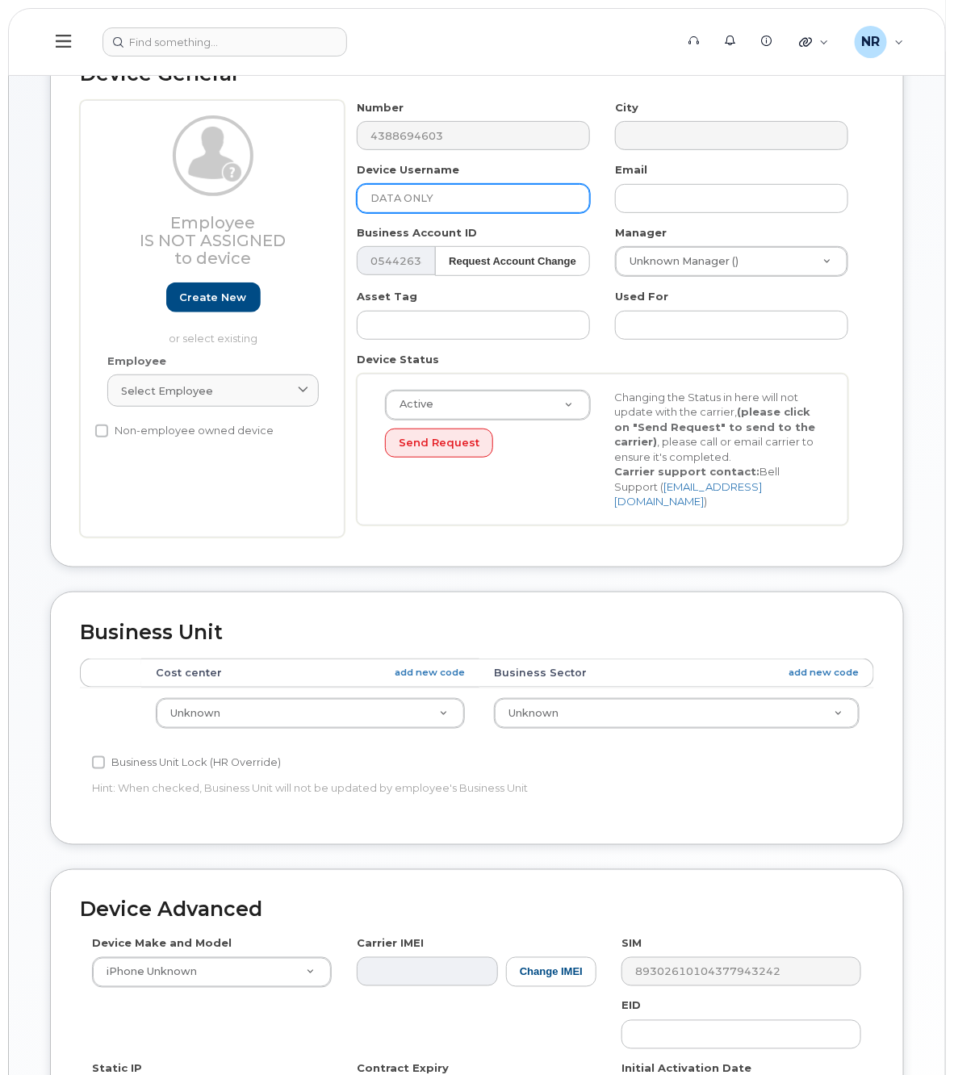
scroll to position [379, 0]
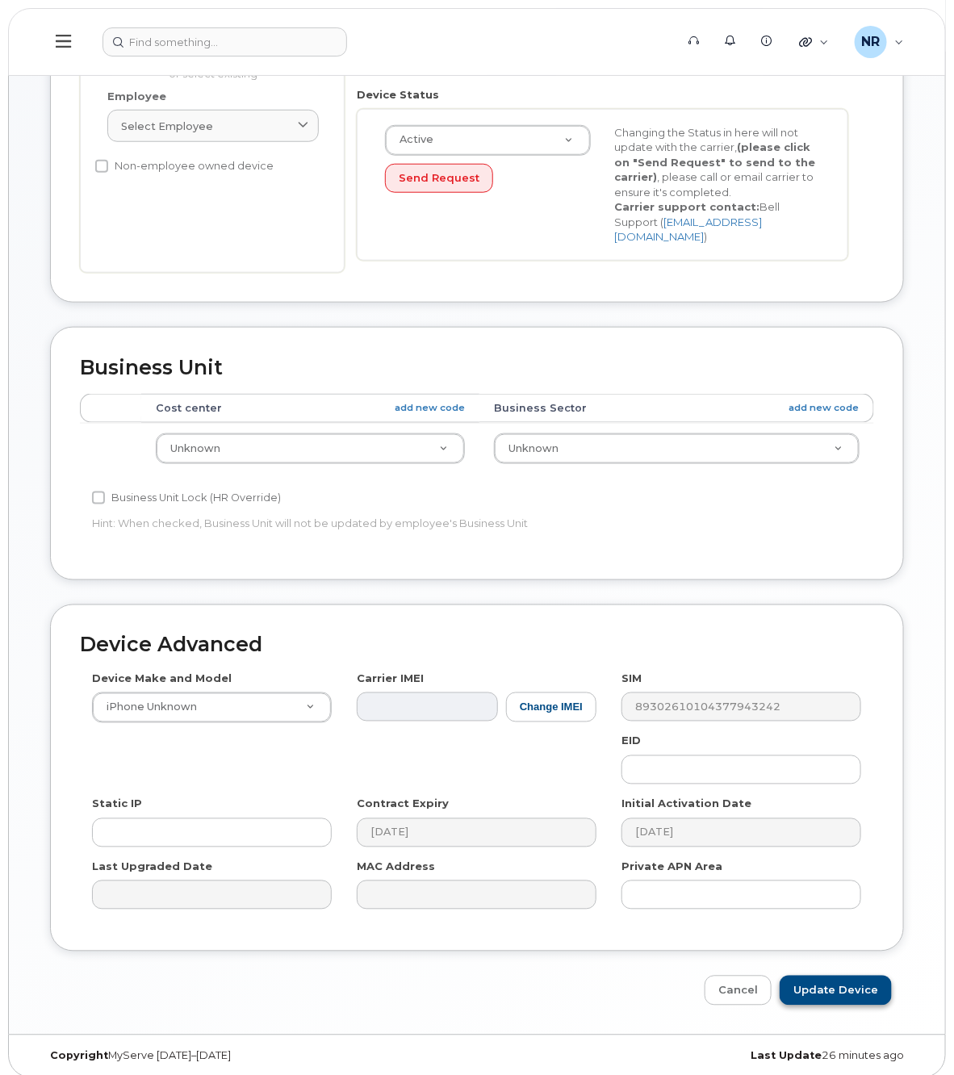
type input "DATA ONLY"
click at [856, 975] on input "Update Device" at bounding box center [835, 990] width 112 height 30
type input "Saving..."
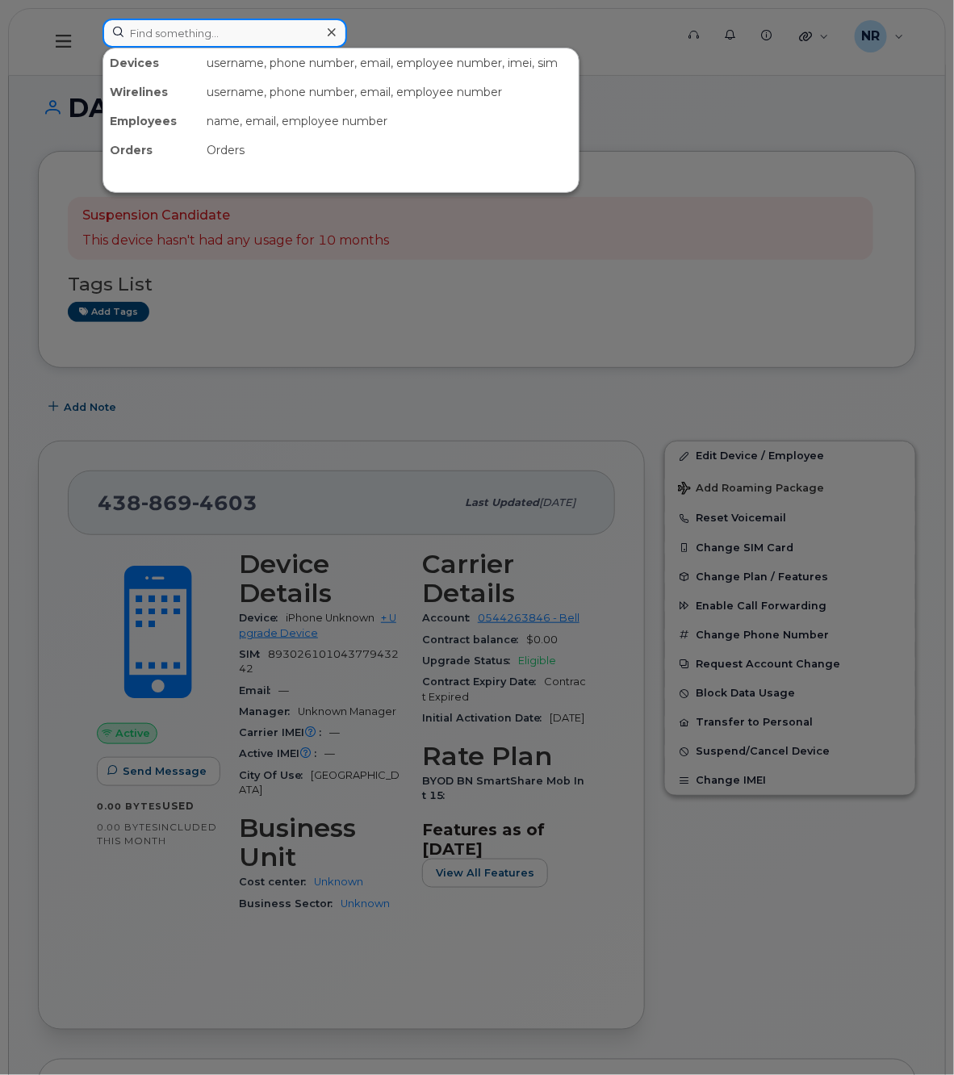
click at [190, 37] on input at bounding box center [224, 33] width 244 height 29
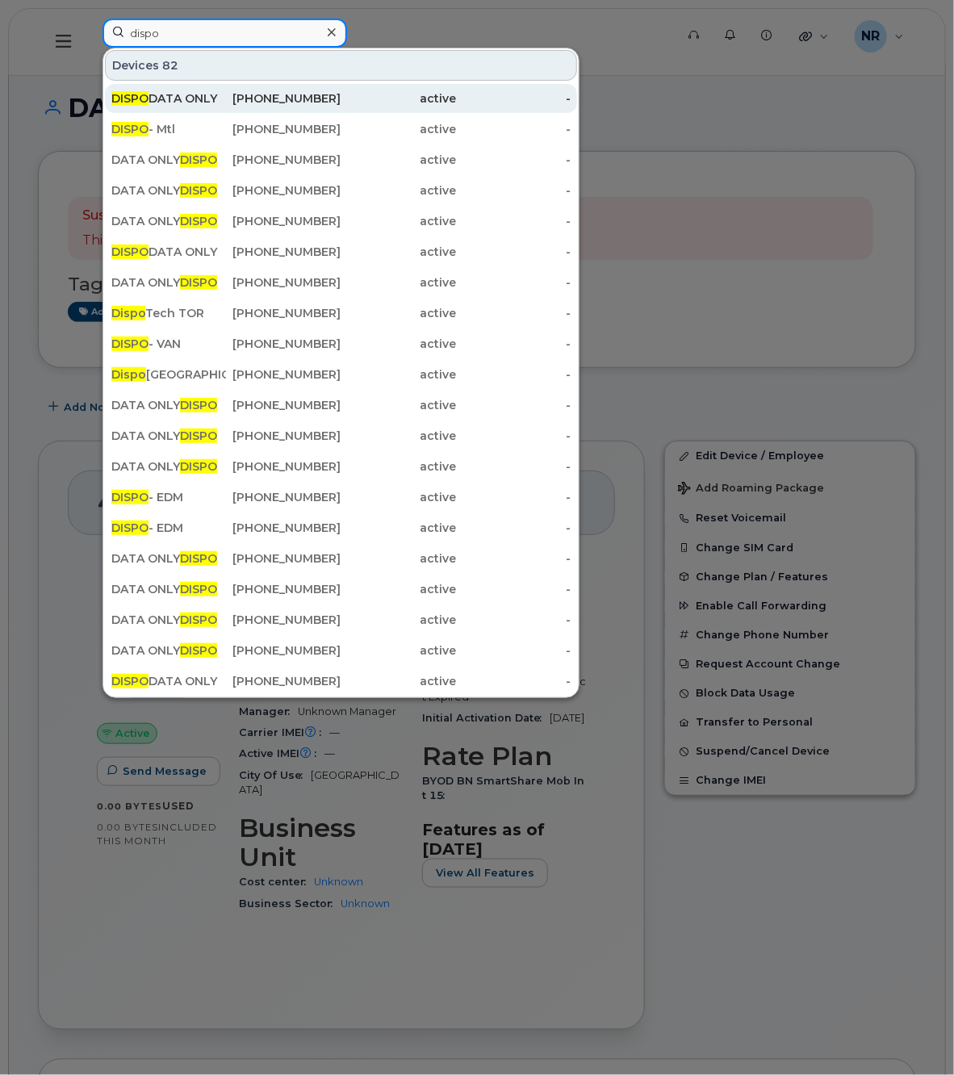
type input "dispo"
click at [165, 98] on div "DISPO DATA ONLY" at bounding box center [168, 98] width 115 height 16
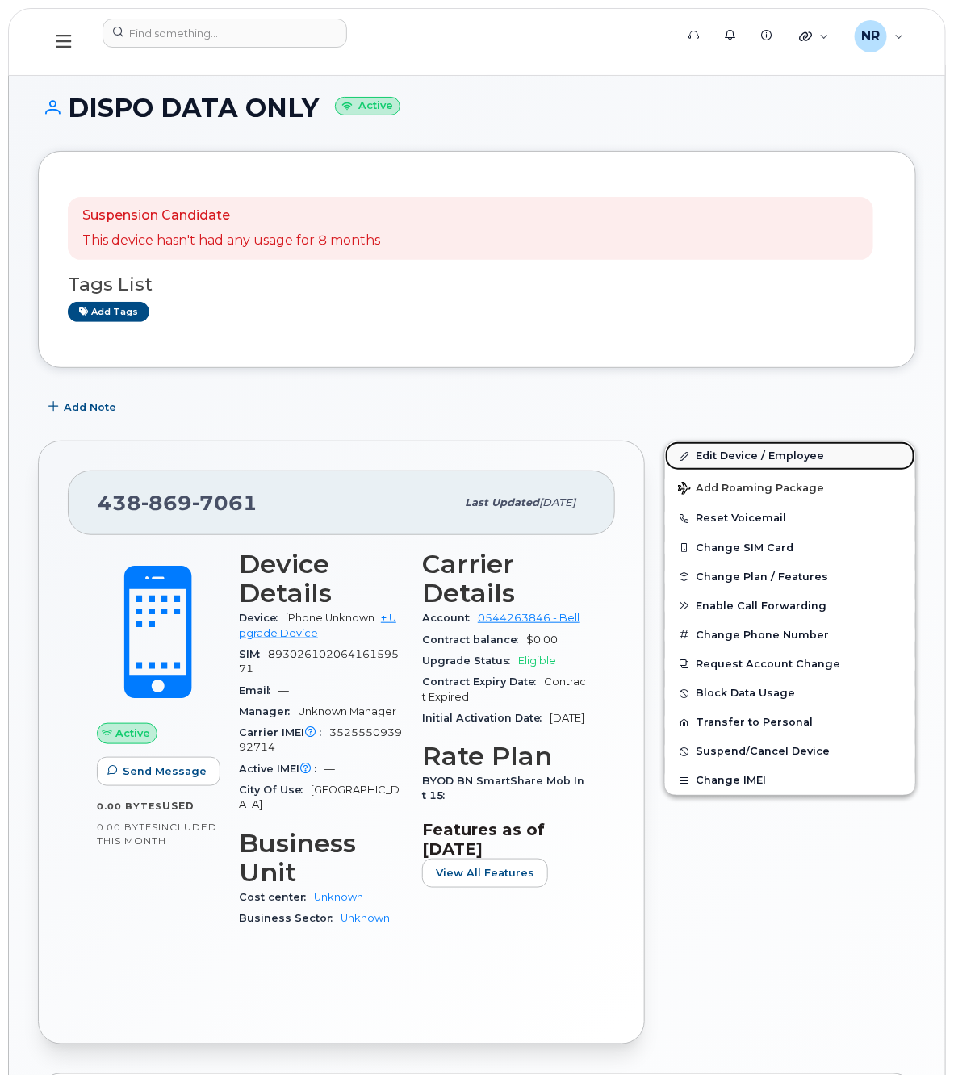
click at [740, 453] on link "Edit Device / Employee" at bounding box center [790, 455] width 250 height 29
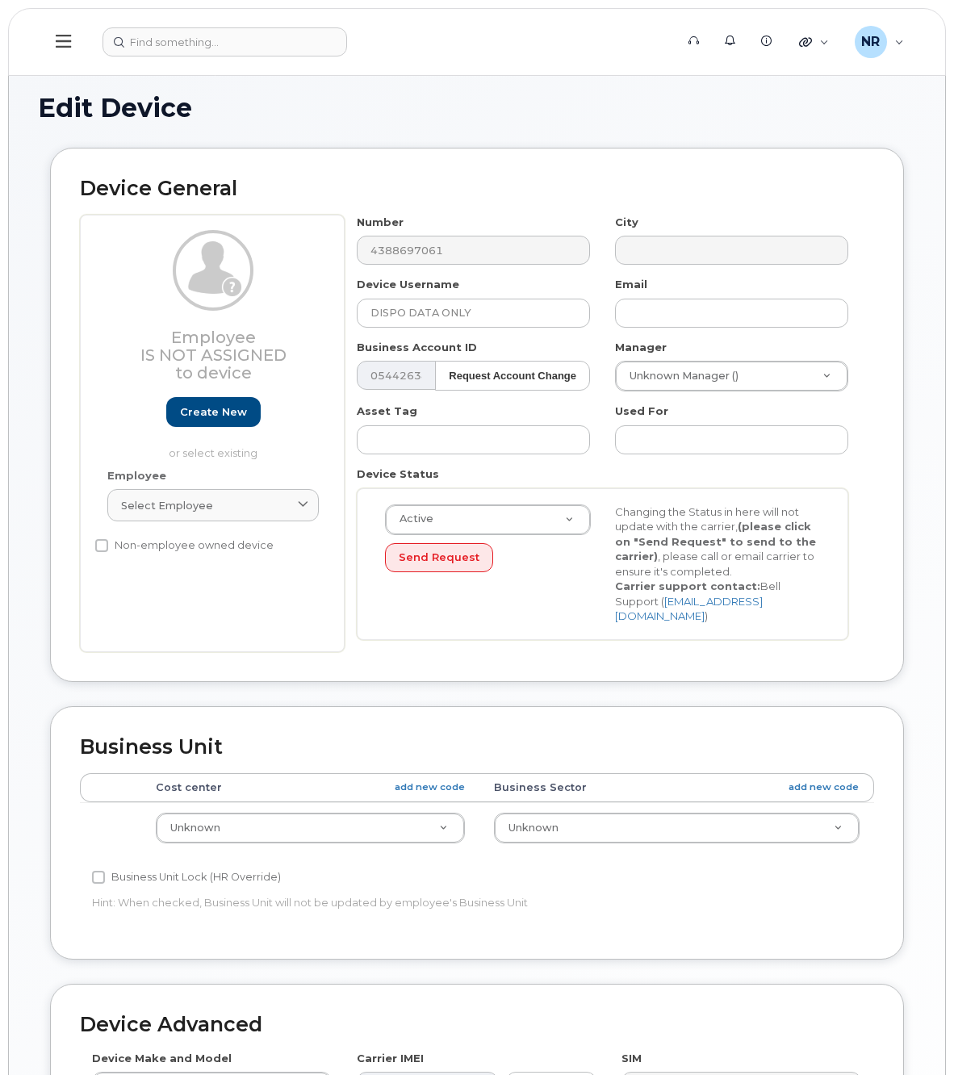
select select "22916206"
drag, startPoint x: 0, startPoint y: 0, endPoint x: 242, endPoint y: 316, distance: 398.2
click at [242, 316] on div "Employee Is not assigned to device Create new or select existing Employee Selec…" at bounding box center [477, 433] width 794 height 437
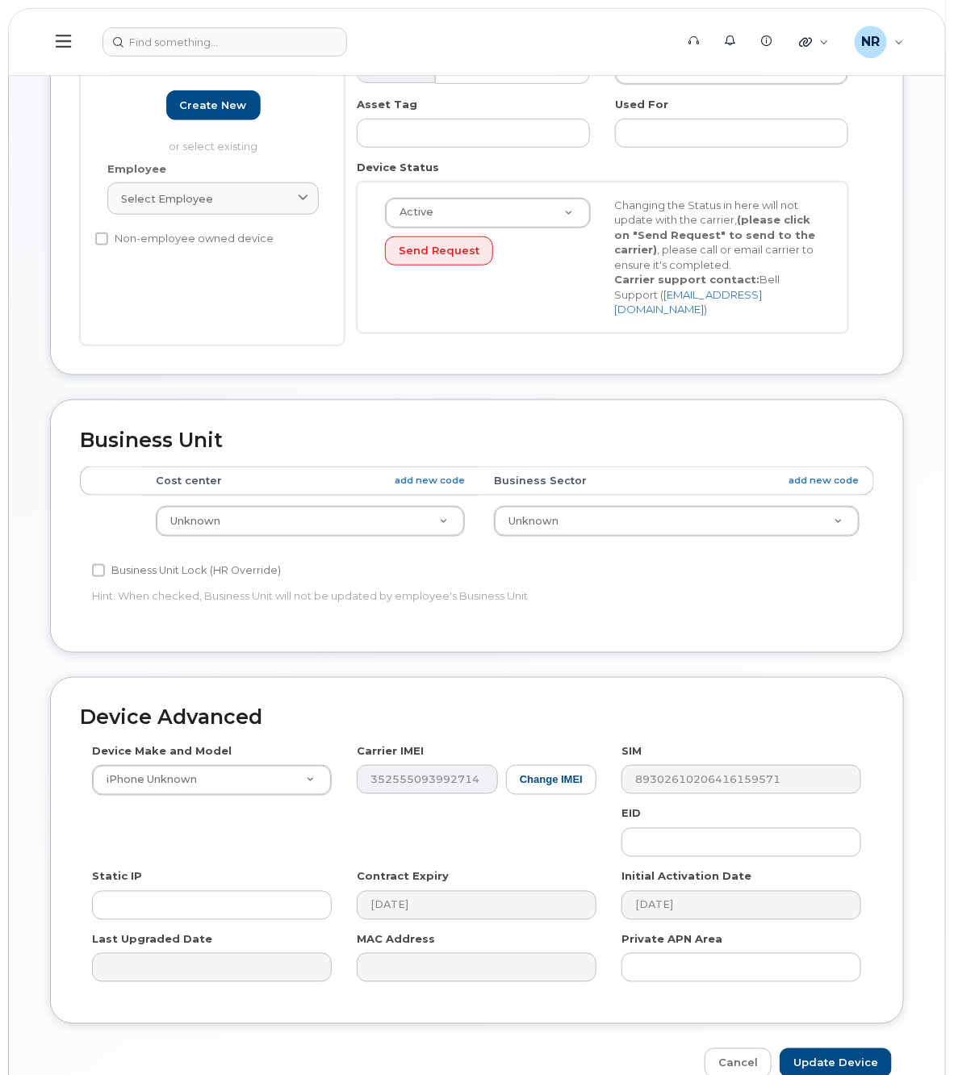
scroll to position [379, 0]
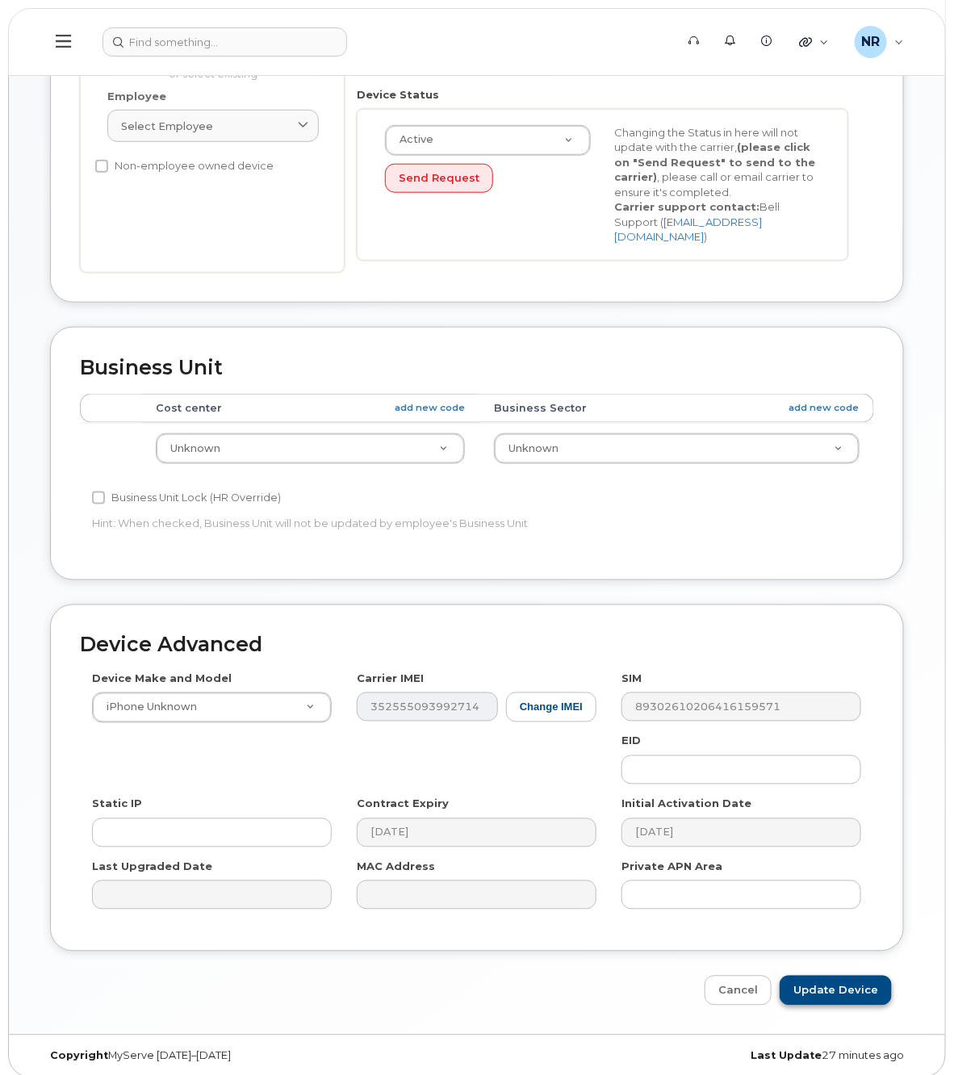
type input "DATA ONLY"
click at [833, 975] on input "Update Device" at bounding box center [835, 990] width 112 height 30
type input "Saving..."
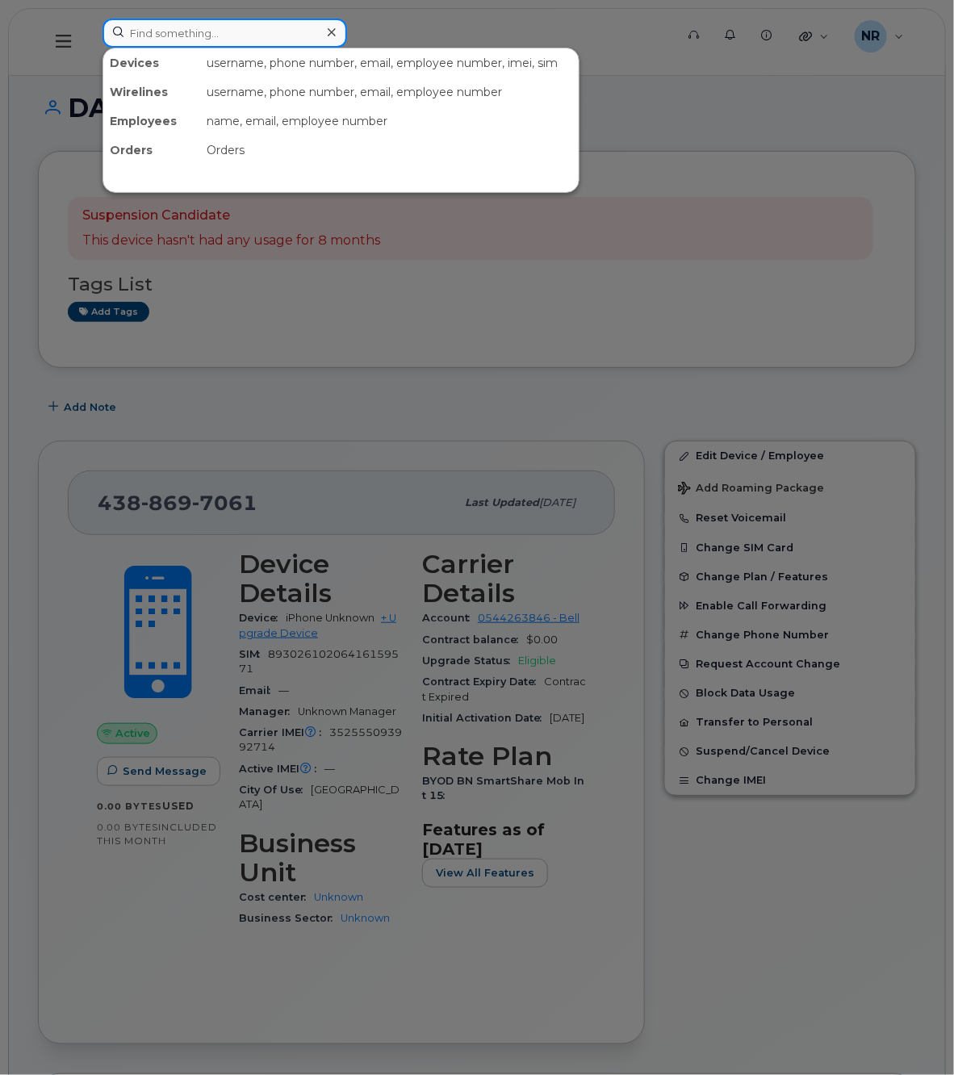
click at [183, 32] on input at bounding box center [224, 33] width 244 height 29
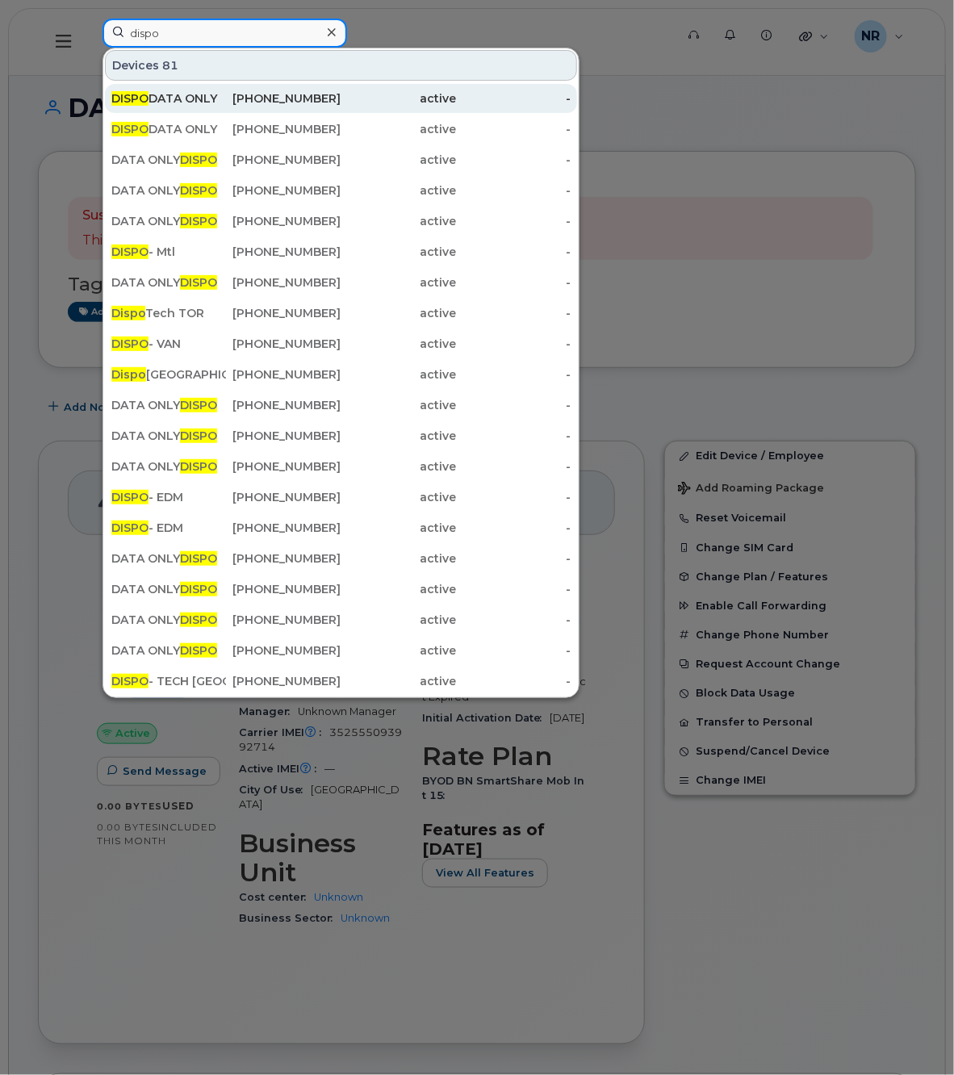
type input "dispo"
click at [160, 98] on div "DISPO DATA ONLY" at bounding box center [168, 98] width 115 height 16
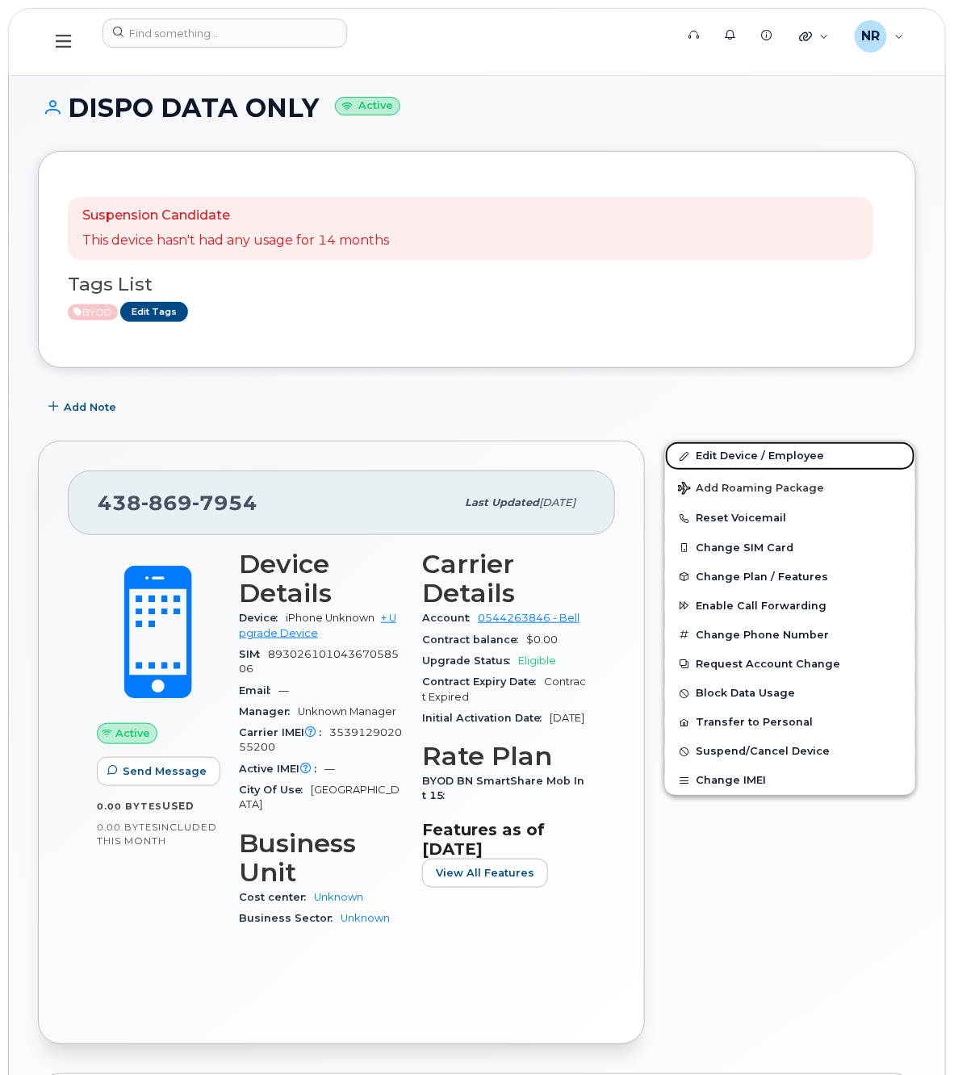
click at [720, 457] on link "Edit Device / Employee" at bounding box center [790, 455] width 250 height 29
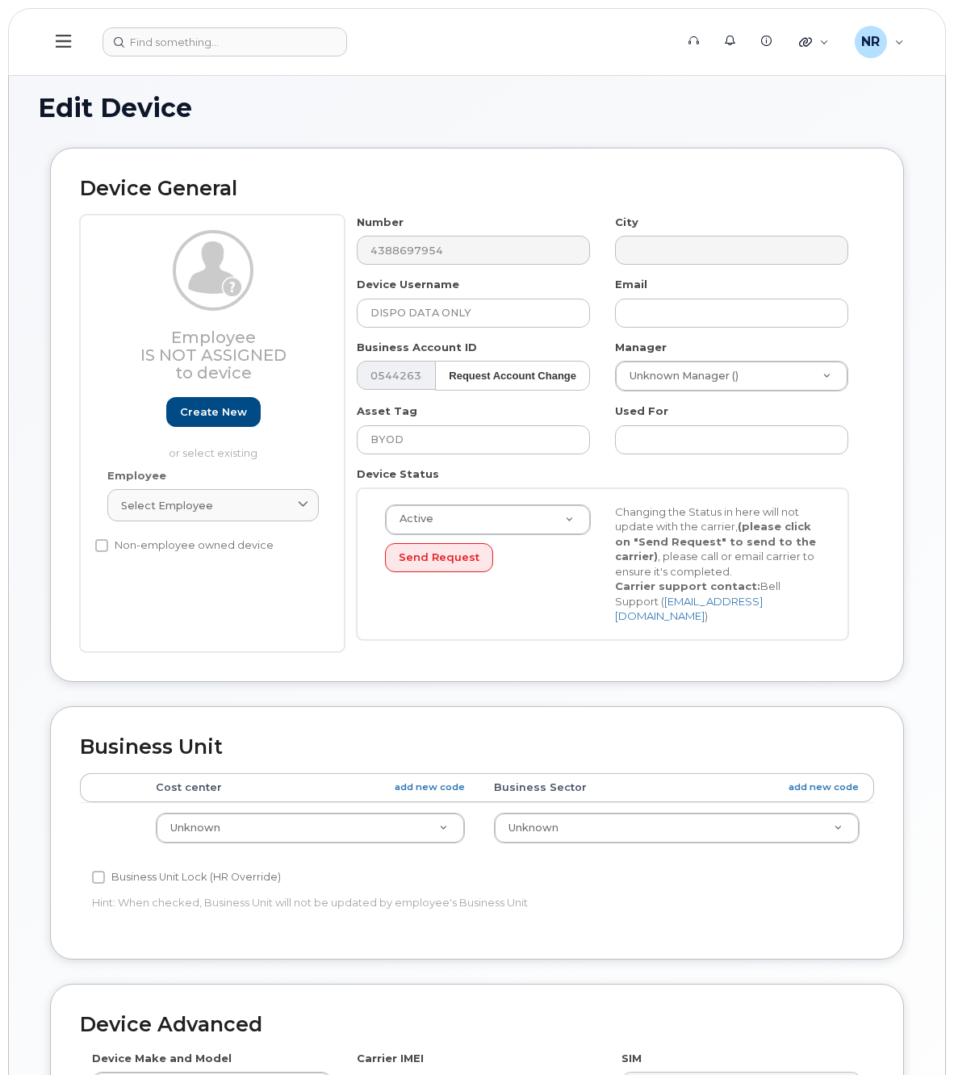
select select "22916206"
click at [409, 311] on input "DISPO DATA ONLY" at bounding box center [473, 313] width 233 height 29
drag, startPoint x: 409, startPoint y: 311, endPoint x: 265, endPoint y: 309, distance: 144.4
click at [265, 309] on div "Employee Is not assigned to device Create new or select existing Employee Selec…" at bounding box center [477, 433] width 794 height 437
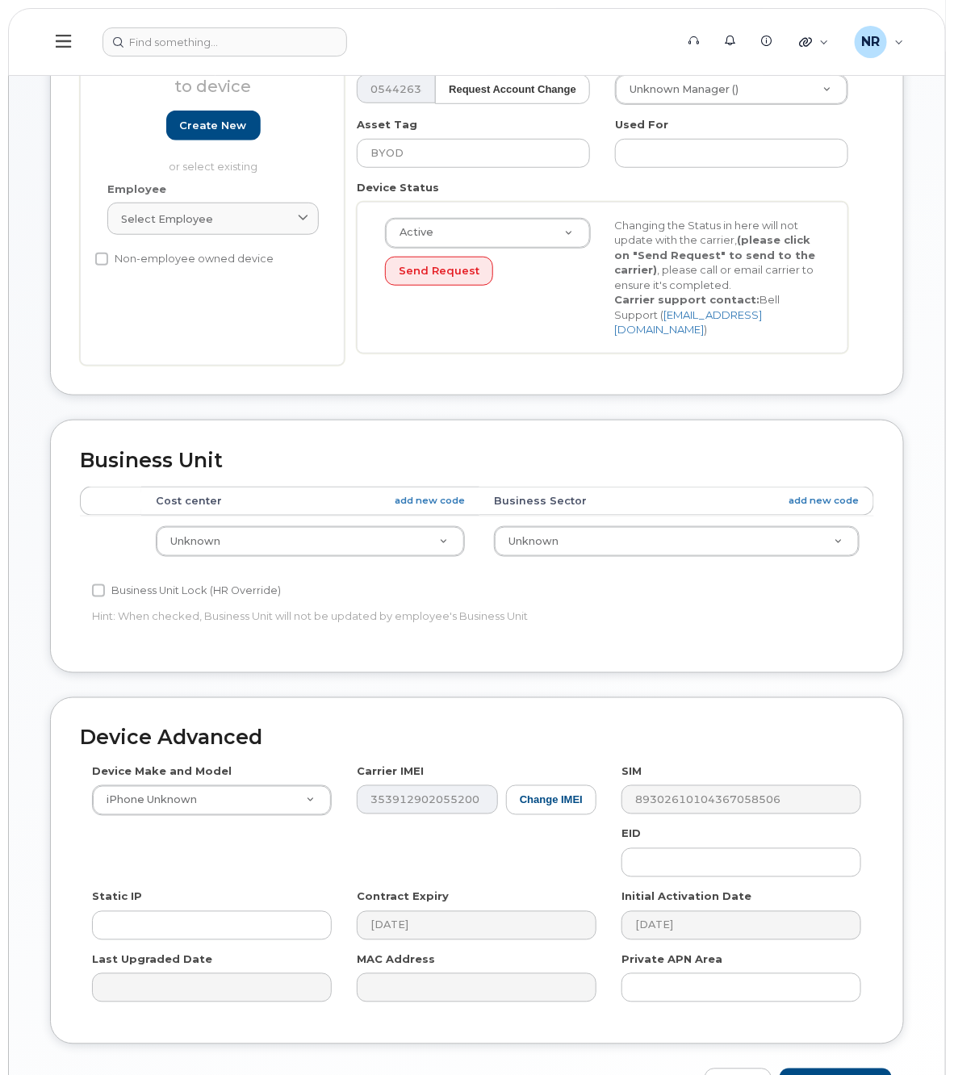
scroll to position [379, 0]
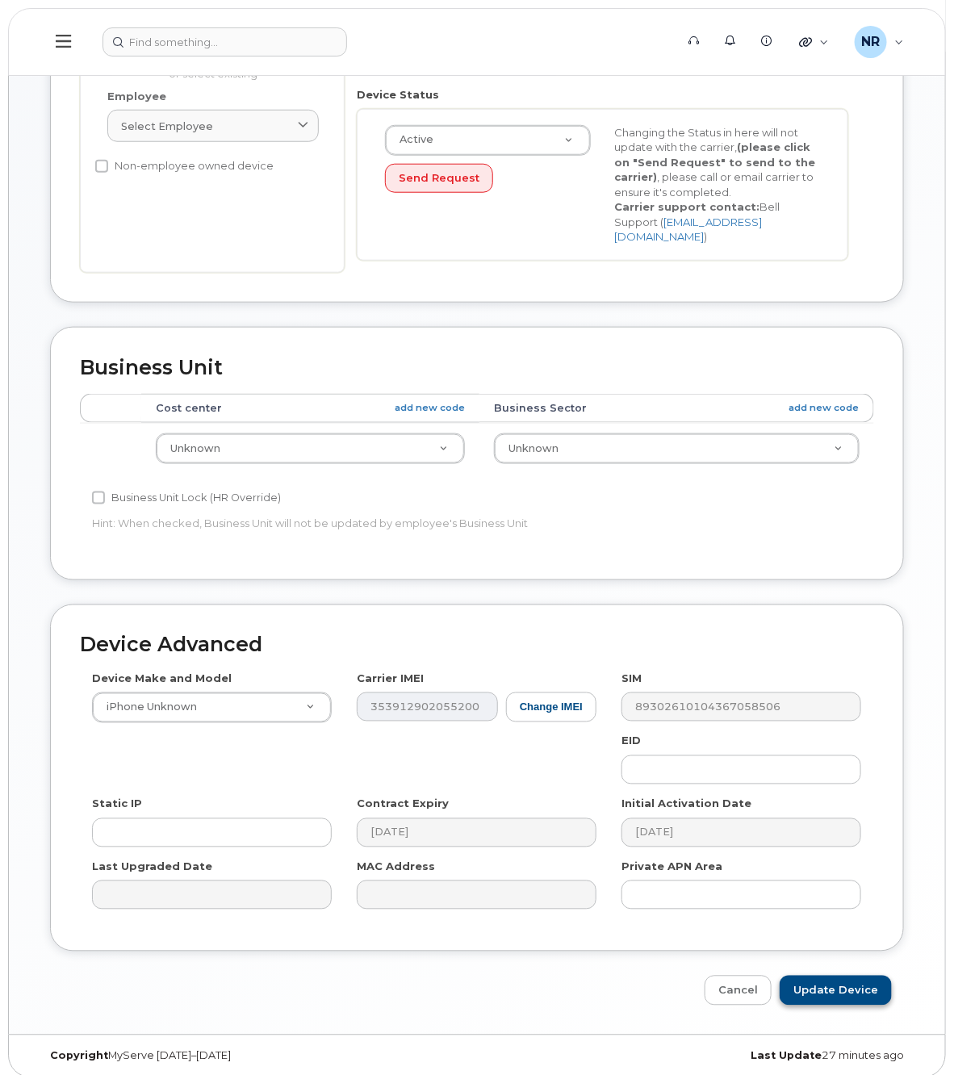
type input "DATA ONLY"
click at [861, 975] on input "Update Device" at bounding box center [835, 990] width 112 height 30
type input "Saving..."
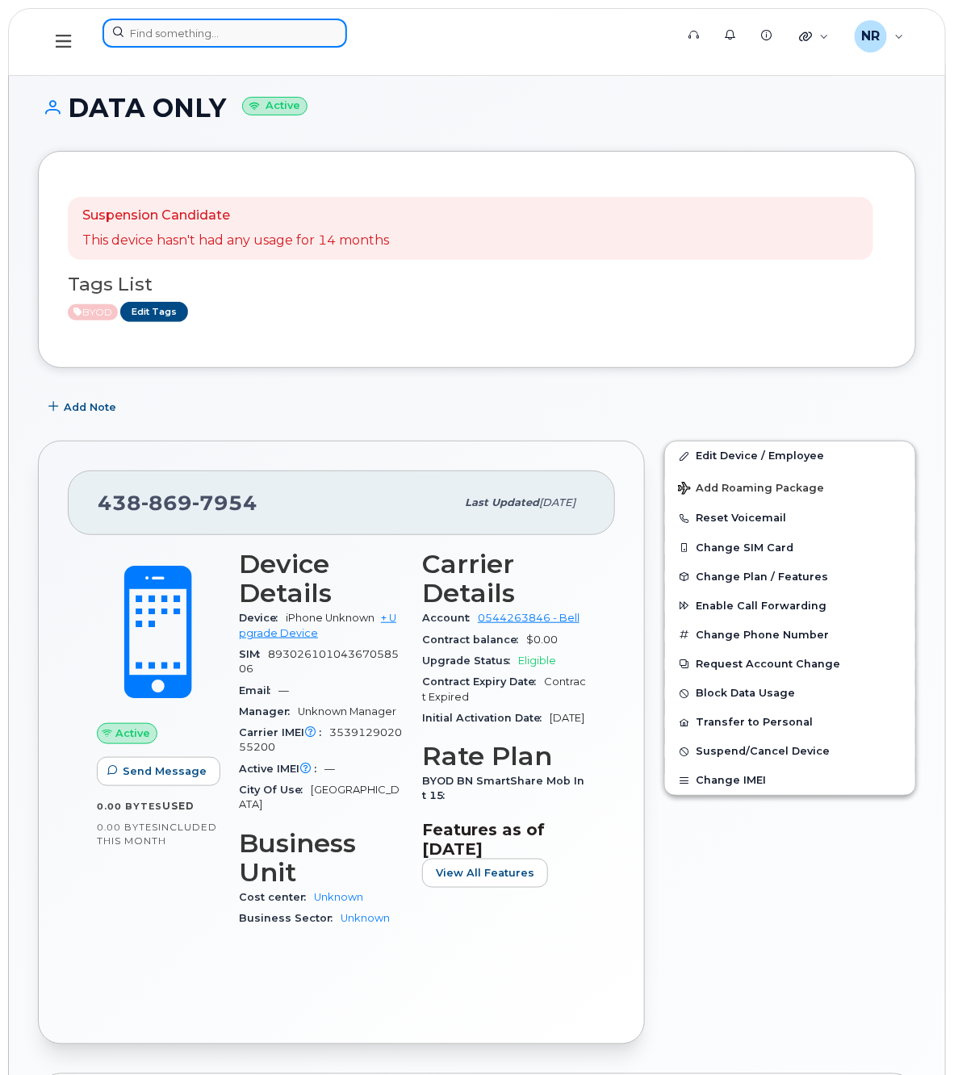
click at [203, 43] on input at bounding box center [224, 33] width 244 height 29
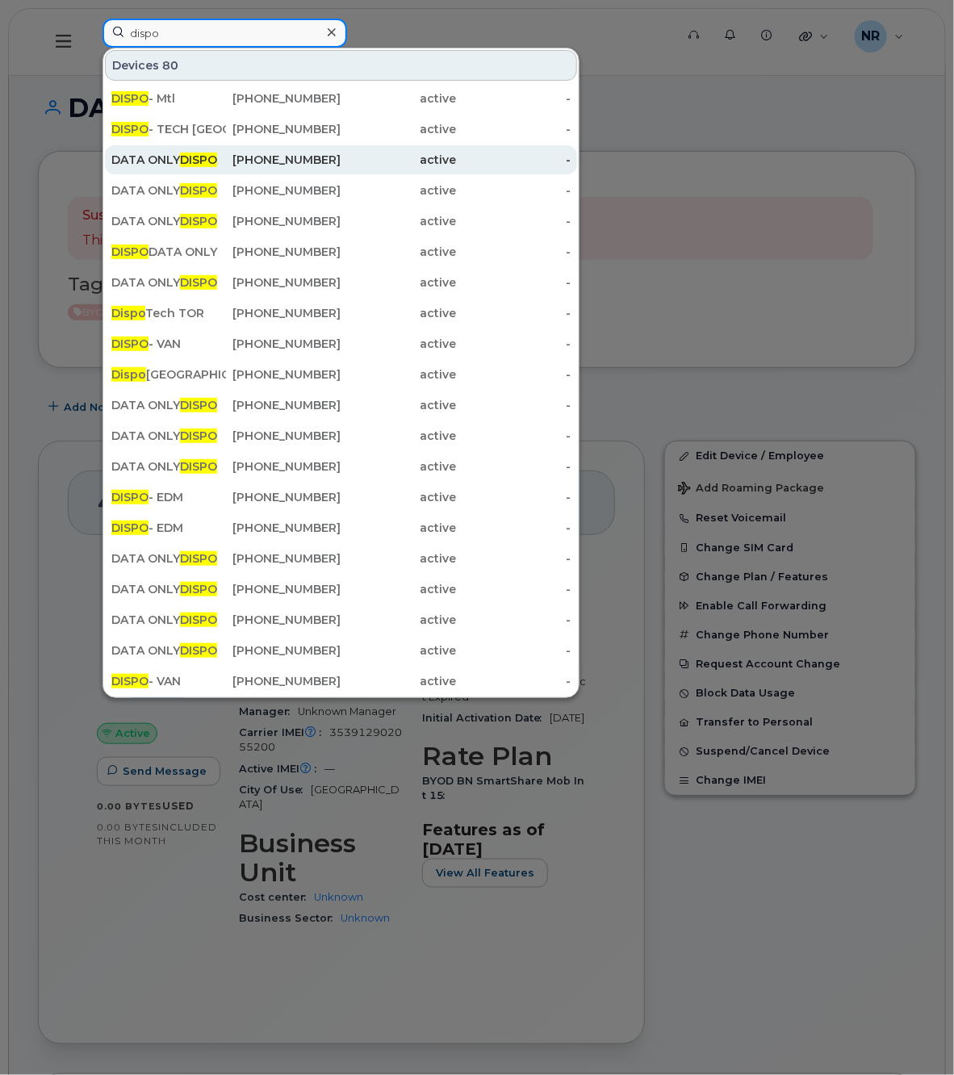
type input "dispo"
click at [154, 156] on div "DATA ONLY DISPO" at bounding box center [168, 160] width 115 height 16
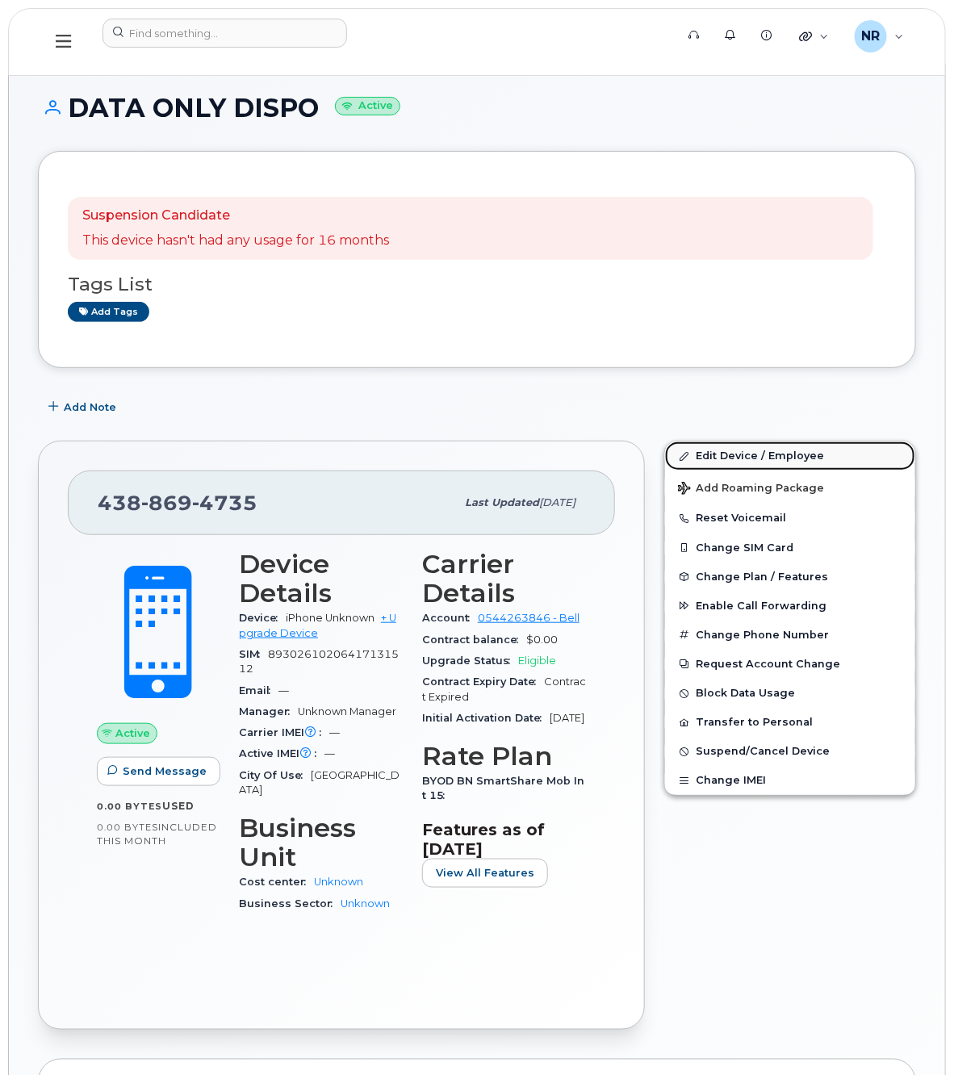
click at [744, 453] on link "Edit Device / Employee" at bounding box center [790, 455] width 250 height 29
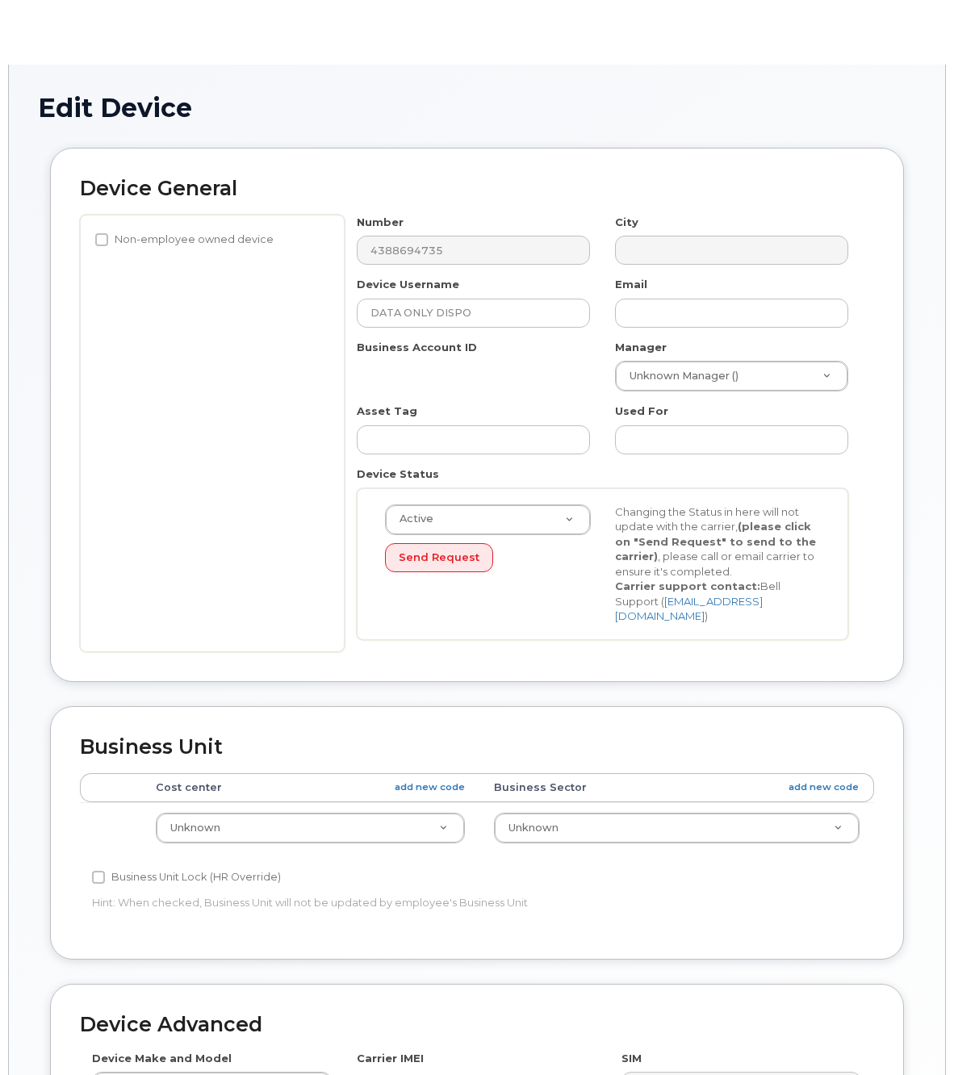
select select "22916206"
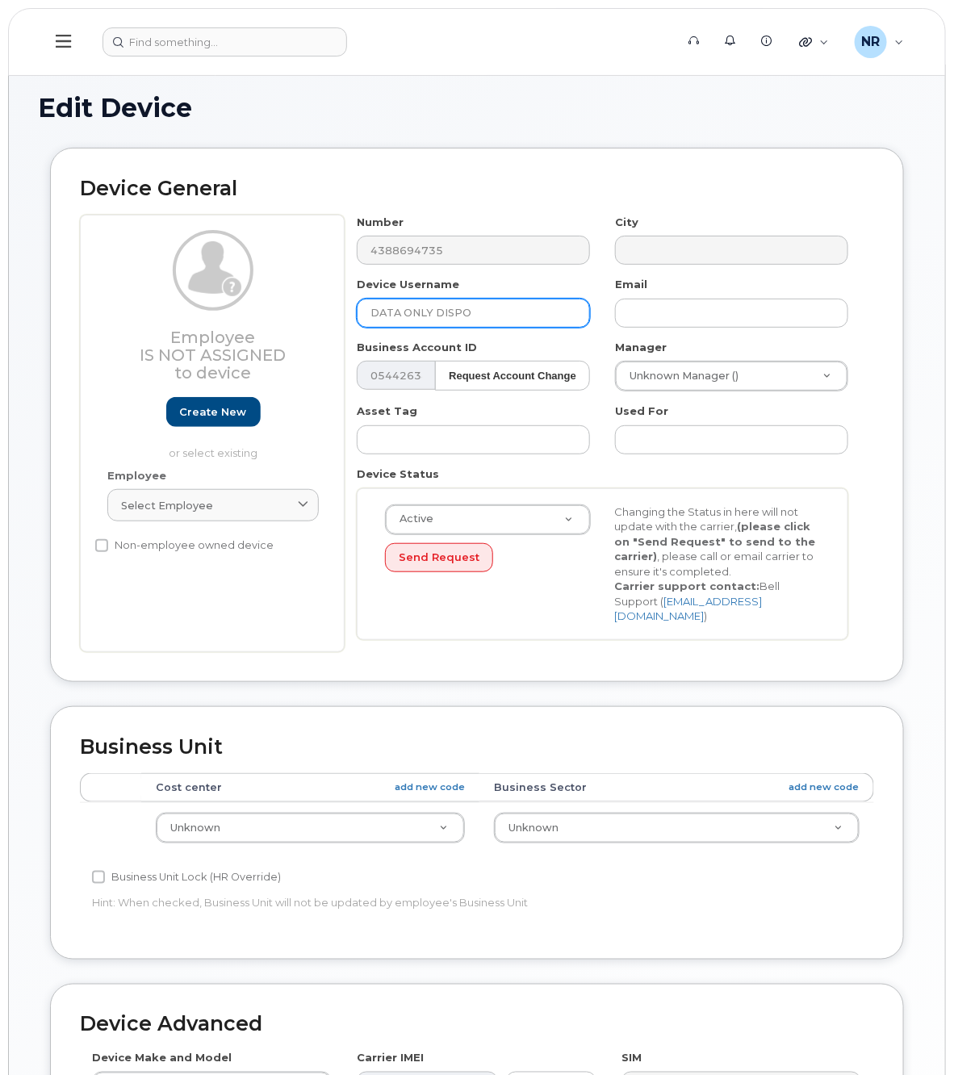
drag, startPoint x: 433, startPoint y: 309, endPoint x: 558, endPoint y: 319, distance: 125.4
click at [535, 311] on input "DATA ONLY DISPO" at bounding box center [473, 313] width 233 height 29
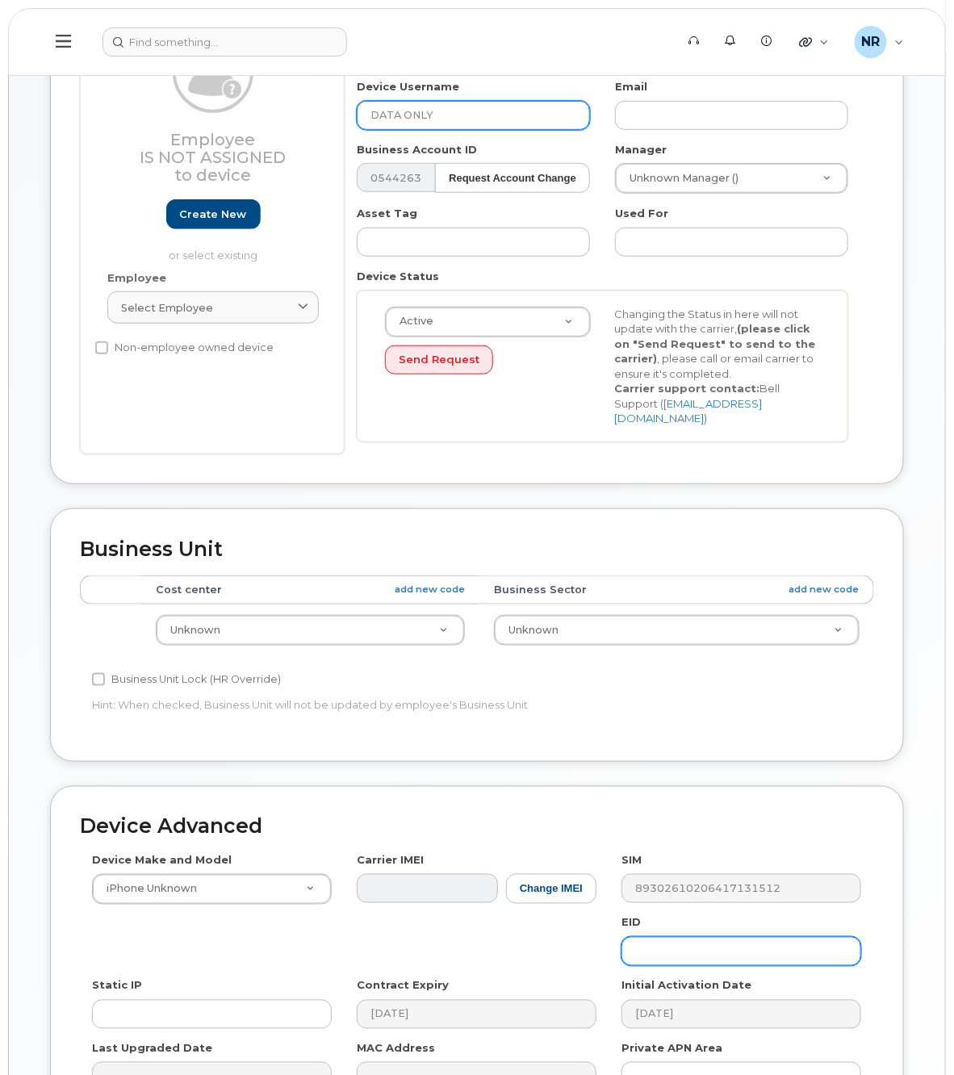
scroll to position [379, 0]
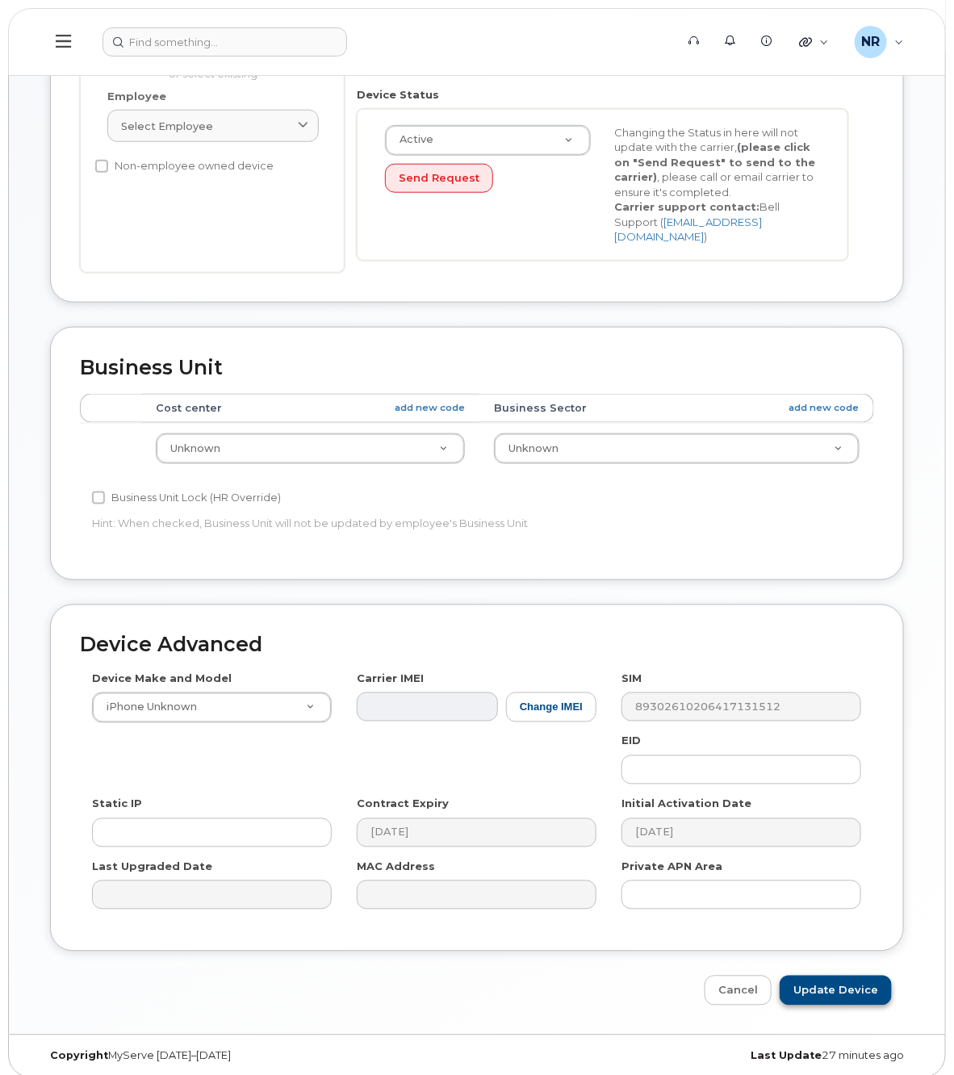
type input "DATA ONLY"
click at [816, 975] on input "Update Device" at bounding box center [835, 990] width 112 height 30
type input "Saving..."
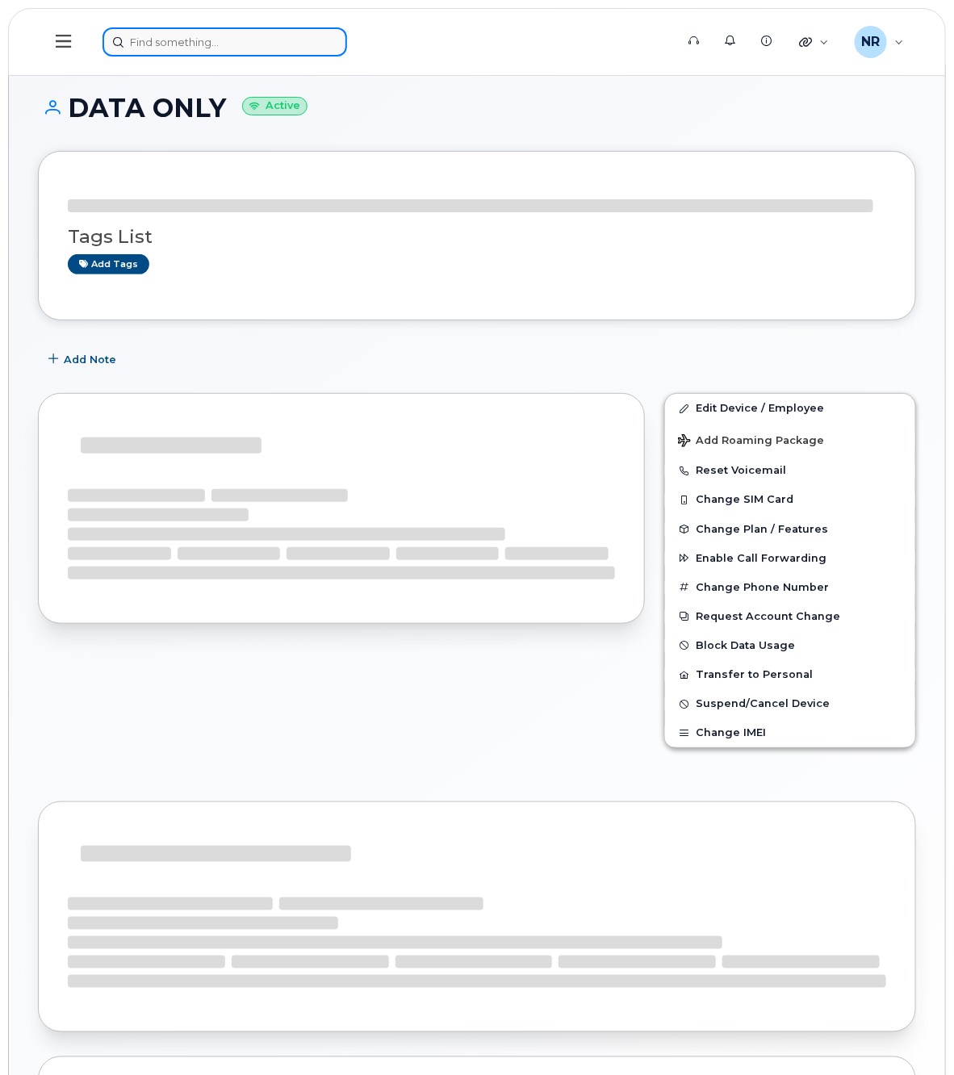
click at [170, 35] on input at bounding box center [224, 41] width 244 height 29
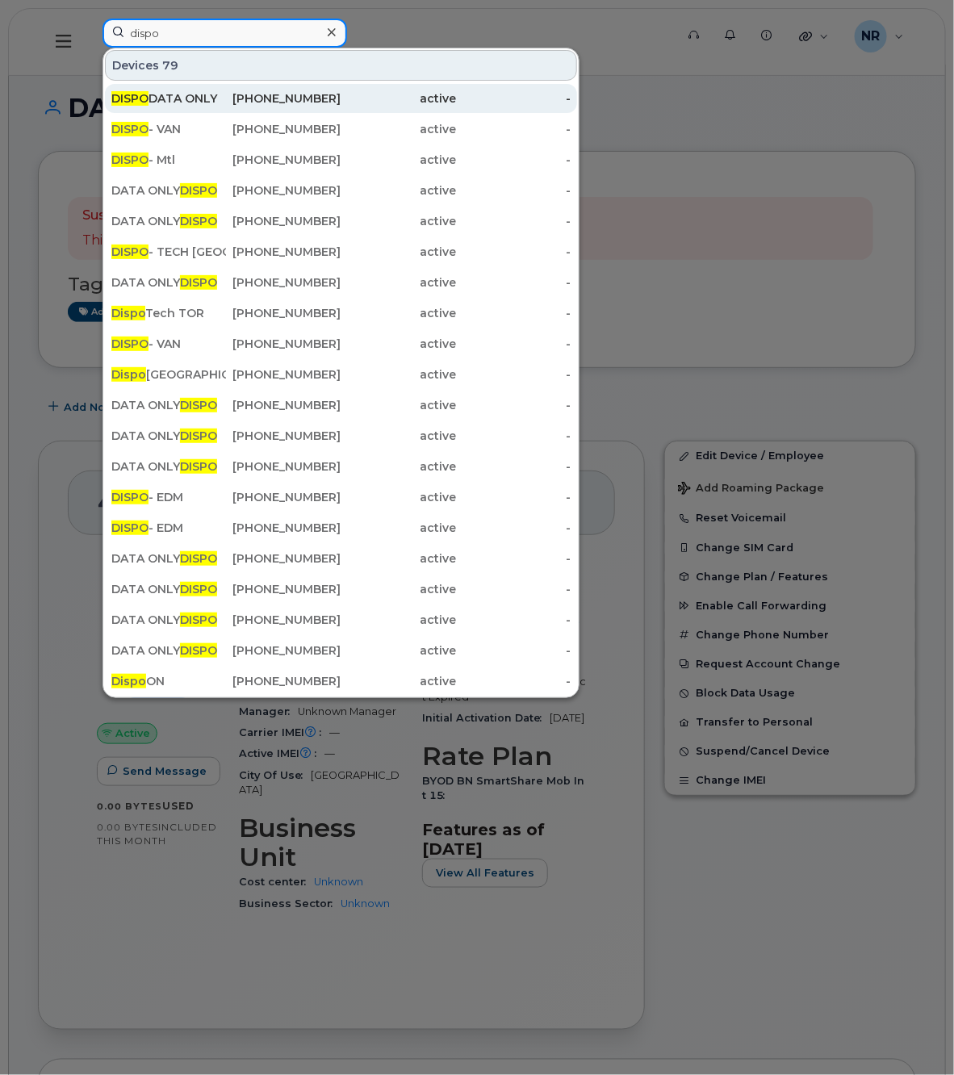
type input "dispo"
click at [169, 93] on div "DISPO DATA ONLY" at bounding box center [168, 98] width 115 height 16
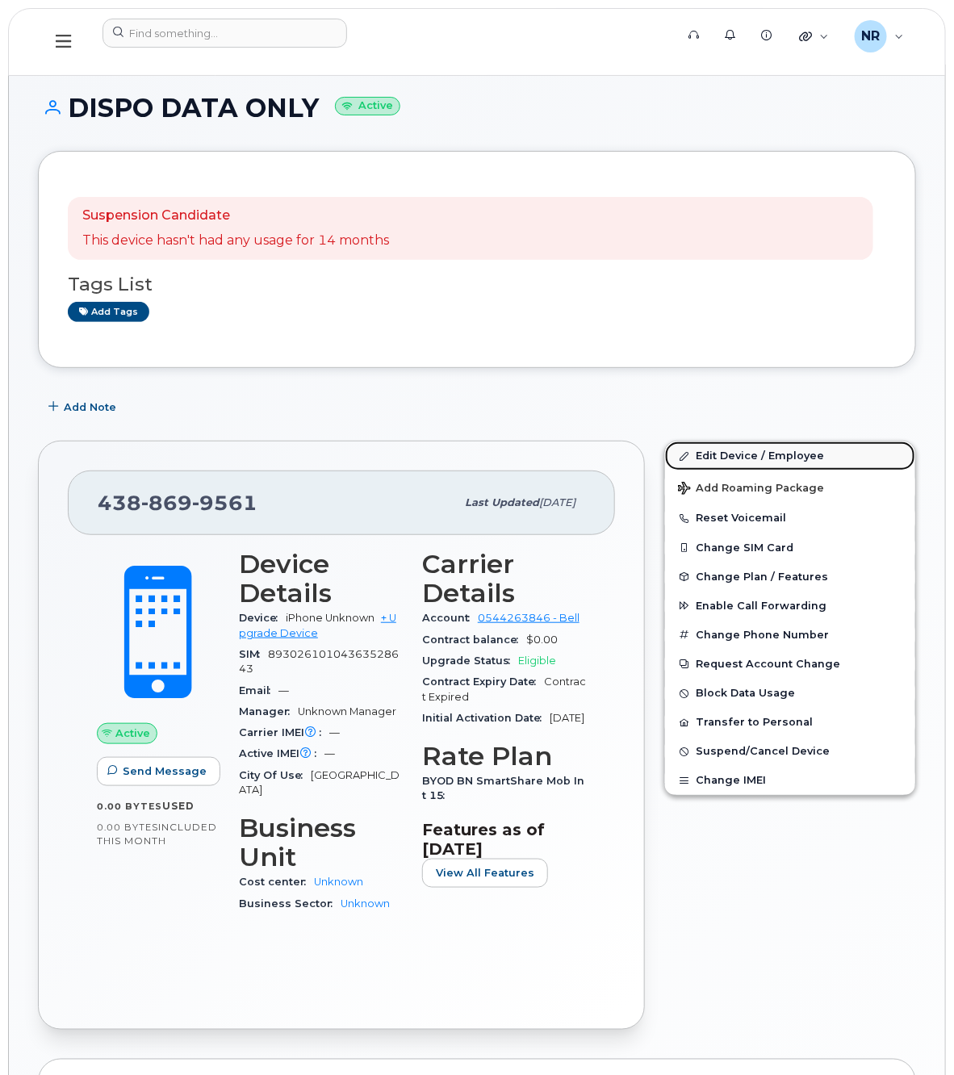
click at [745, 453] on link "Edit Device / Employee" at bounding box center [790, 455] width 250 height 29
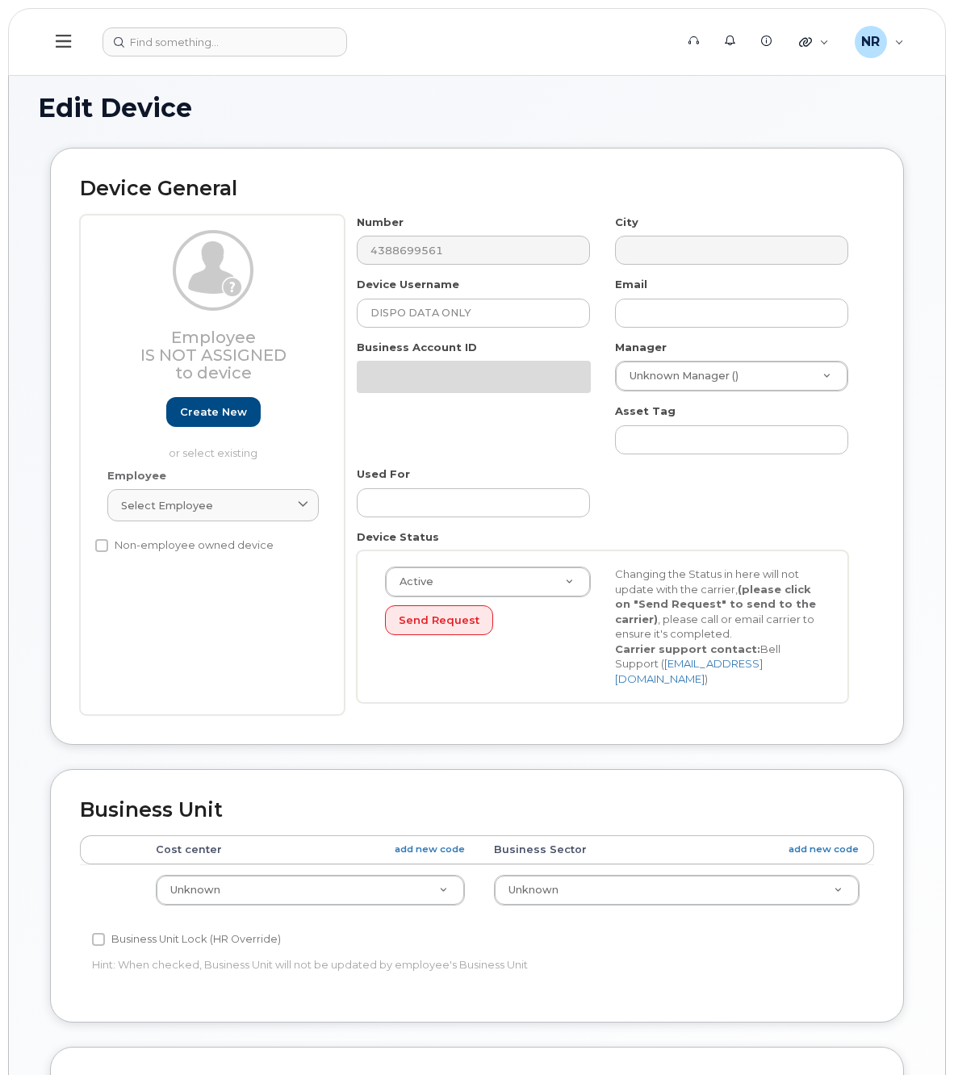
select select "22916206"
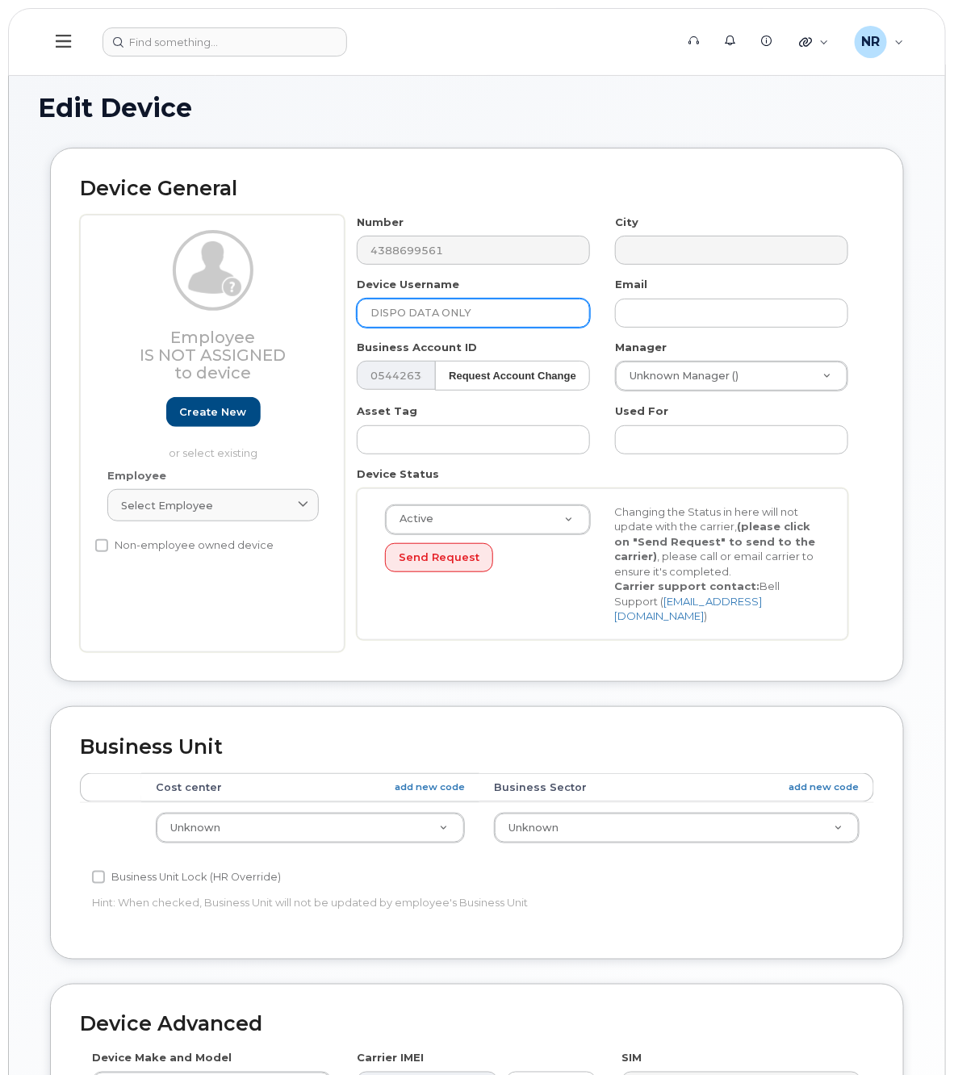
click at [407, 319] on input "DISPO DATA ONLY" at bounding box center [473, 313] width 233 height 29
drag, startPoint x: 407, startPoint y: 313, endPoint x: 285, endPoint y: 311, distance: 122.6
click at [285, 311] on div "Employee Is not assigned to device Create new or select existing Employee Selec…" at bounding box center [477, 433] width 794 height 437
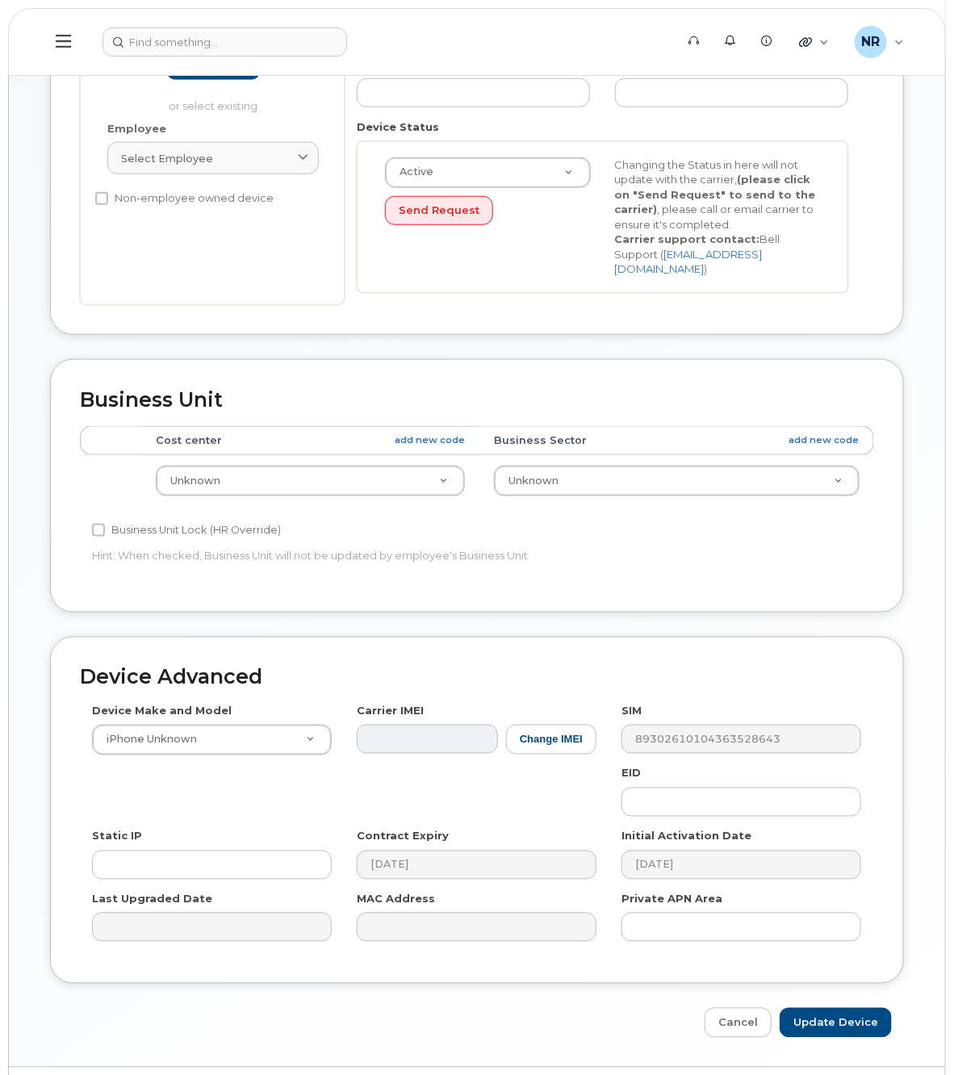
scroll to position [379, 0]
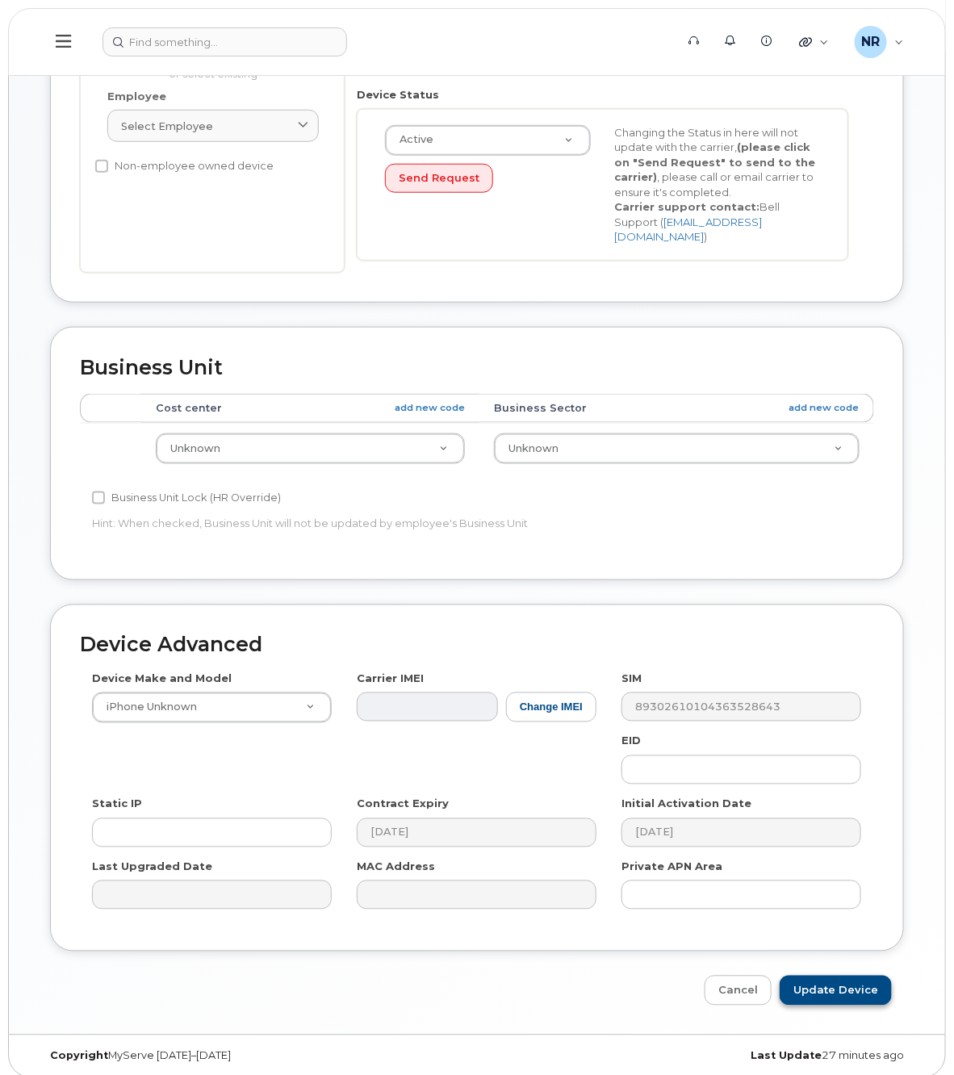
type input "DATA ONLY"
click at [837, 978] on input "Update Device" at bounding box center [835, 990] width 112 height 30
type input "Saving..."
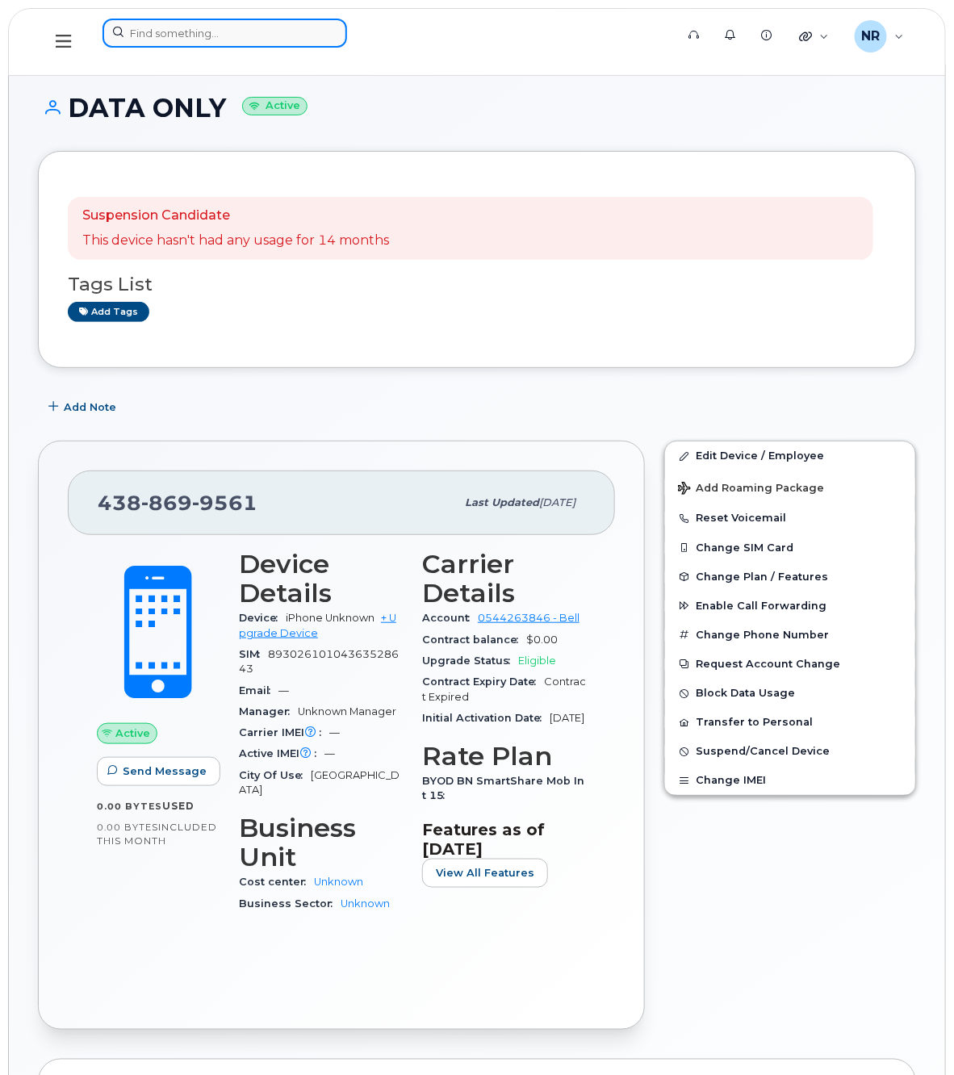
click at [178, 33] on input at bounding box center [224, 33] width 244 height 29
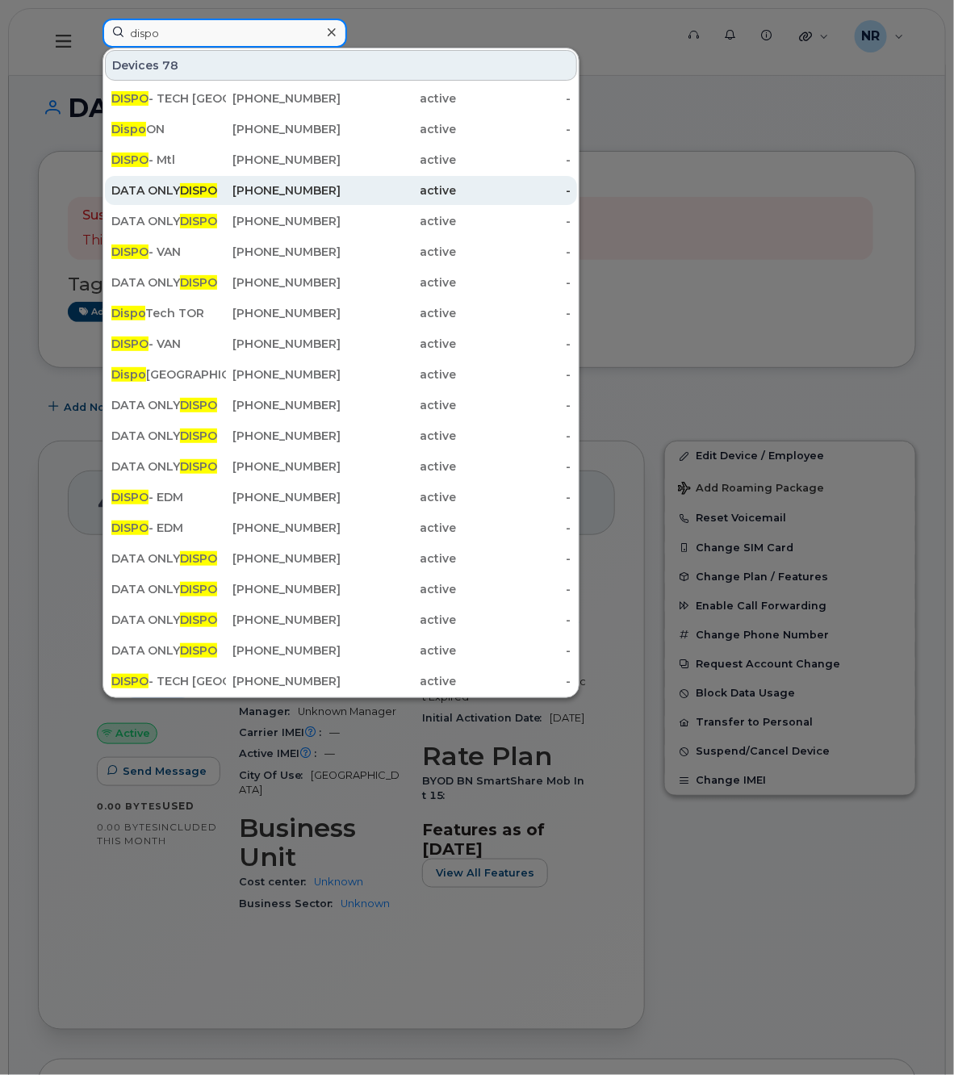
type input "dispo"
click at [172, 191] on div "DATA ONLY DISPO" at bounding box center [168, 190] width 115 height 16
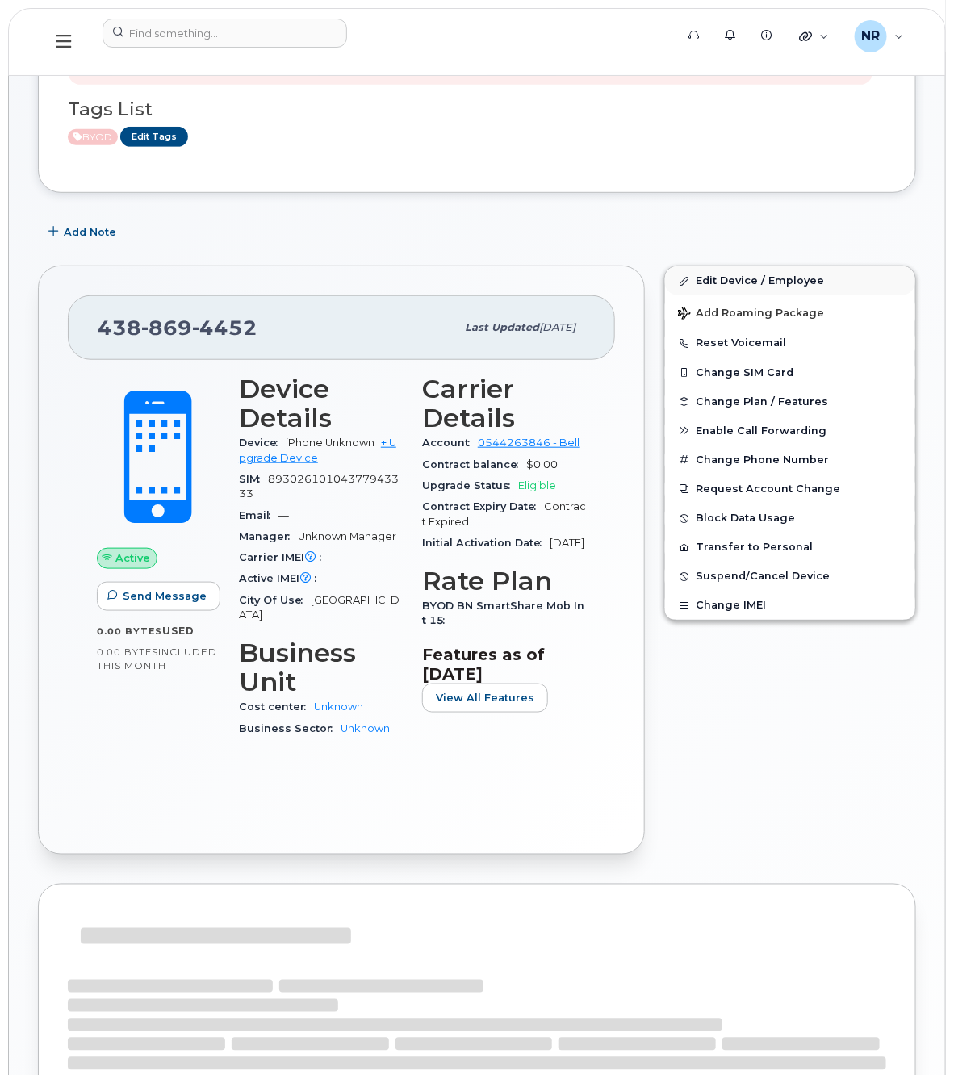
scroll to position [87, 0]
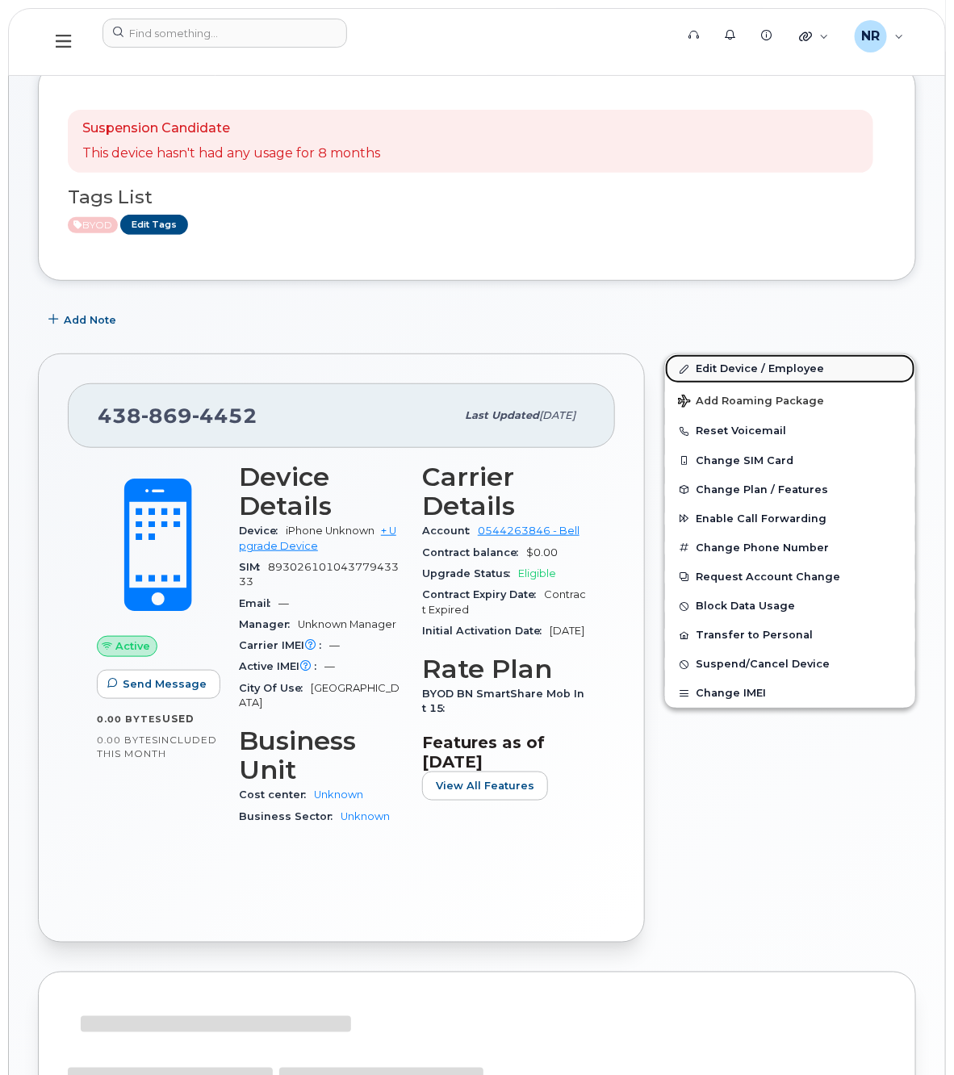
click at [733, 365] on link "Edit Device / Employee" at bounding box center [790, 368] width 250 height 29
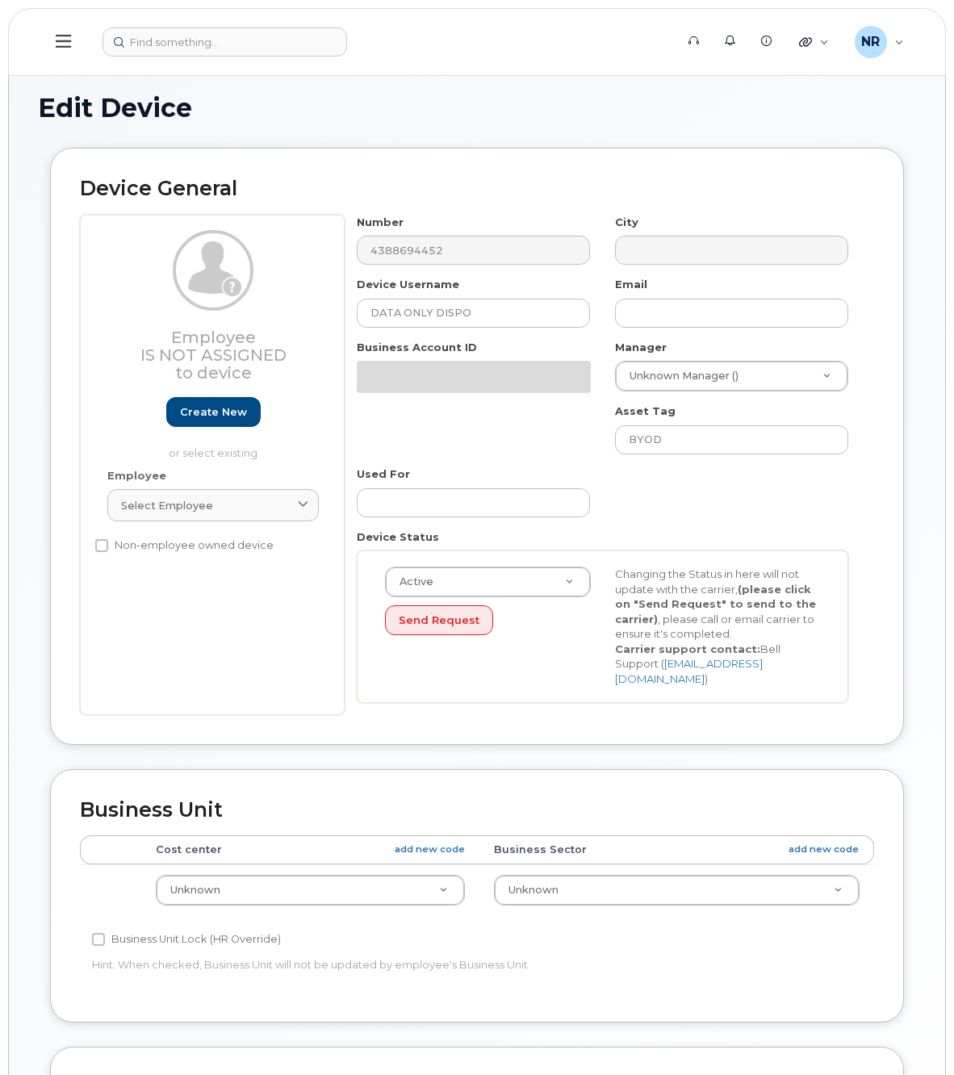
select select "22916206"
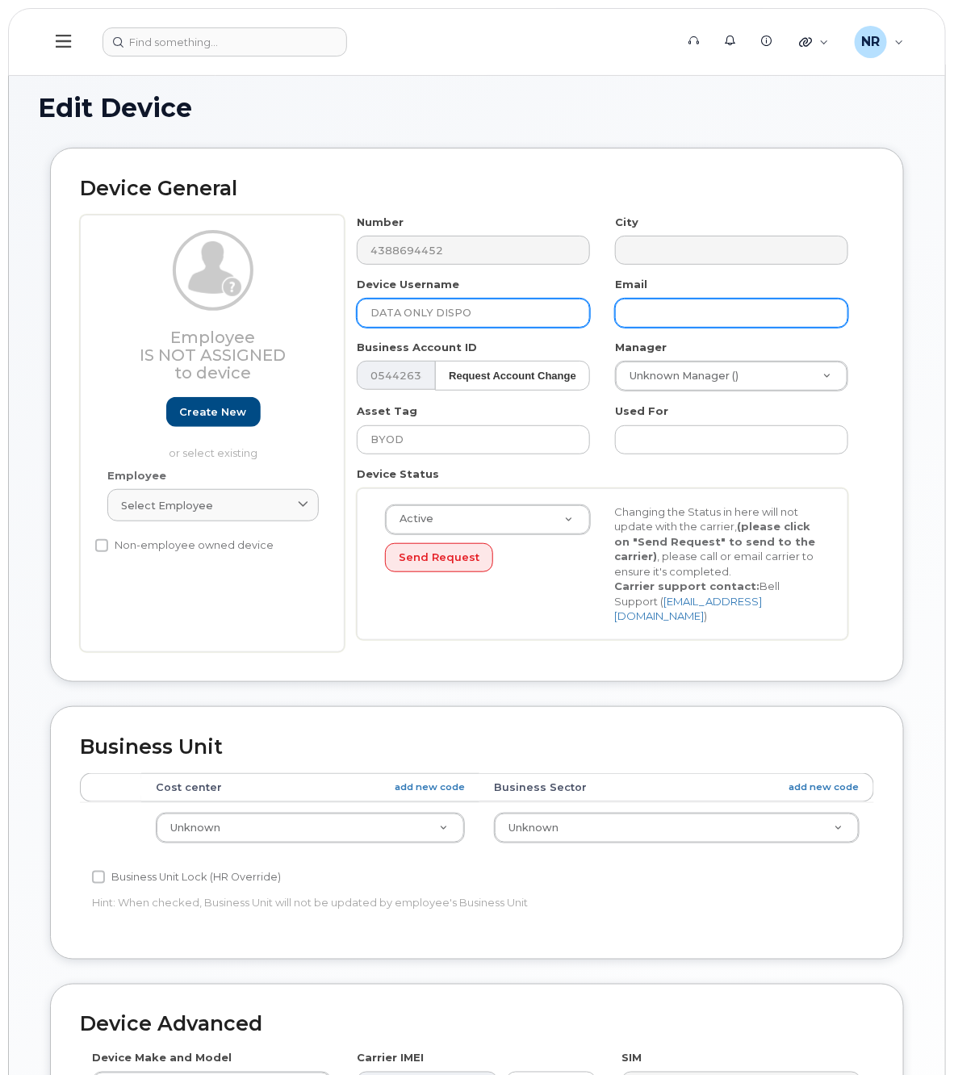
drag, startPoint x: 434, startPoint y: 308, endPoint x: 653, endPoint y: 308, distance: 219.4
click at [640, 311] on div "Number 4388694452 City Device Username DATA ONLY DISPO Email Business Account I…" at bounding box center [602, 433] width 516 height 437
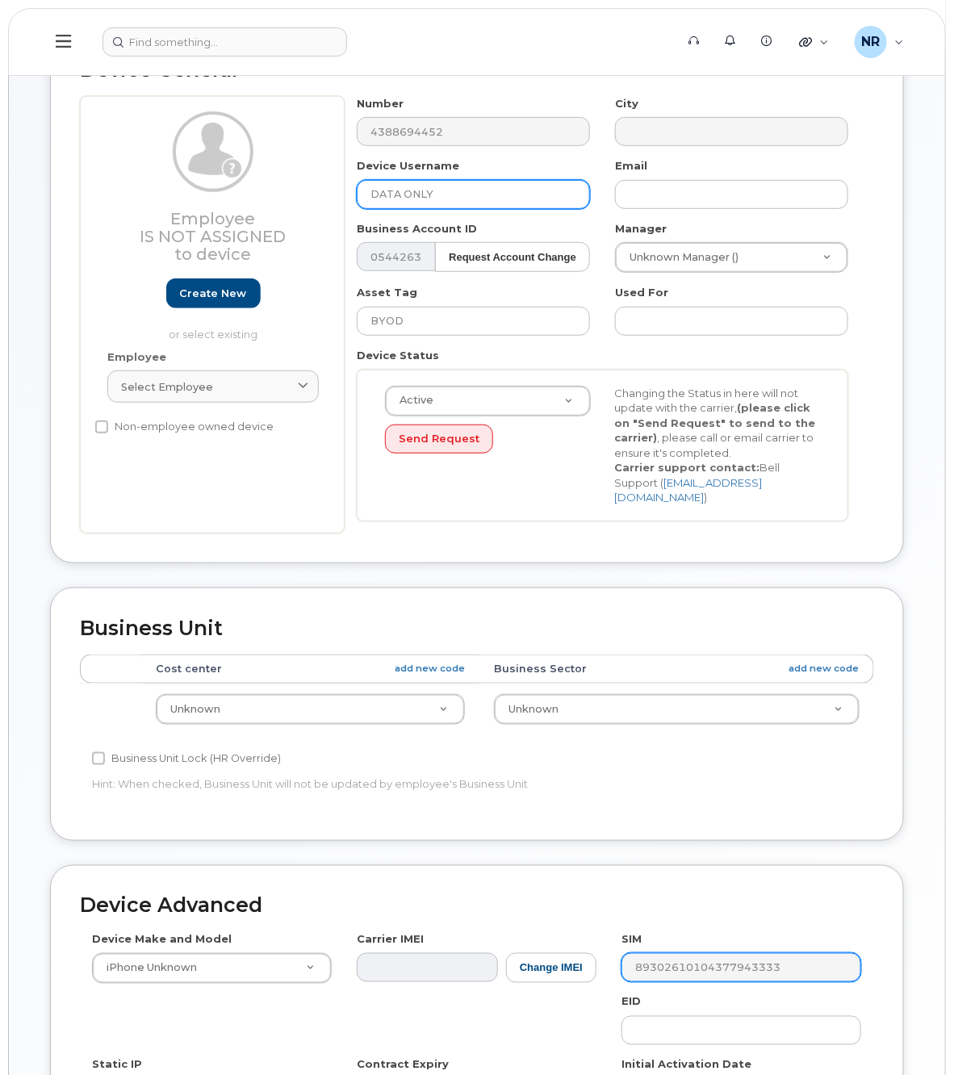
scroll to position [303, 0]
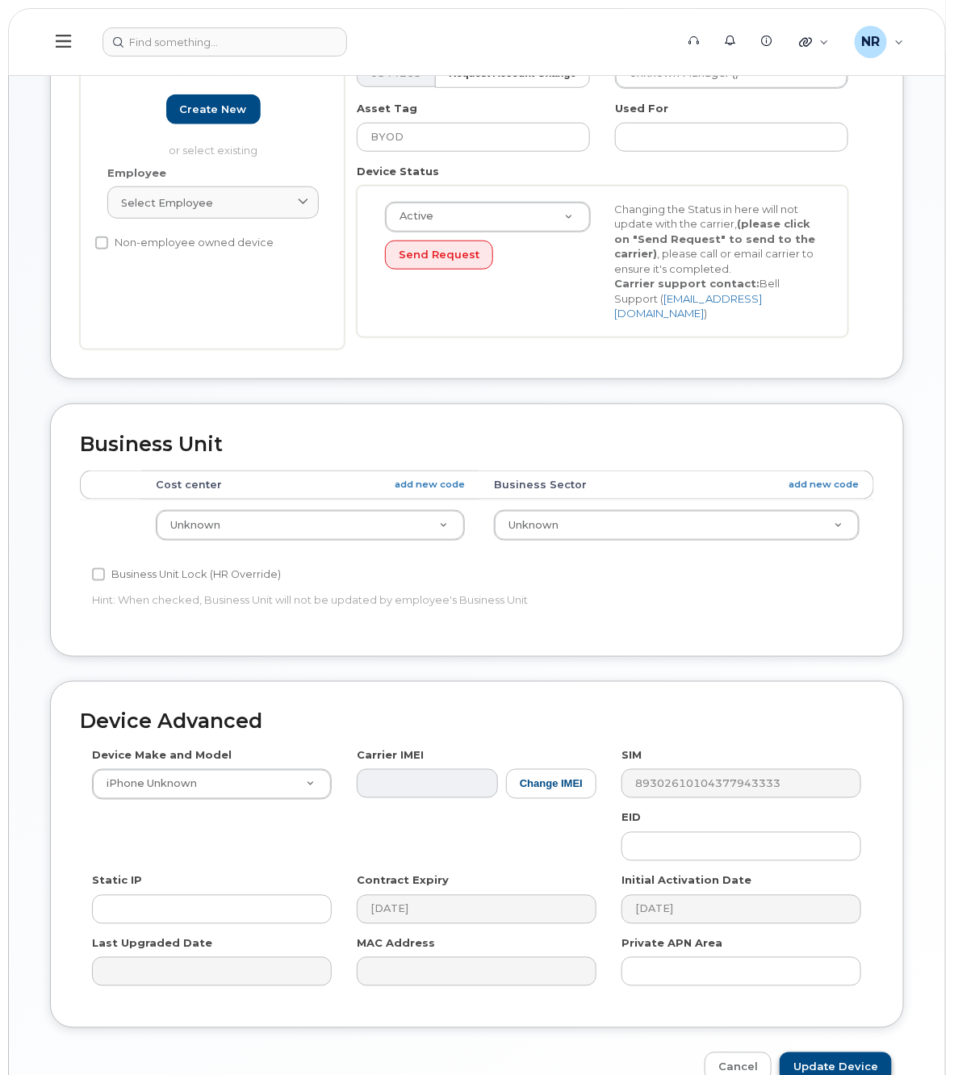
type input "DATA ONLY"
click at [827, 1052] on input "Update Device" at bounding box center [835, 1067] width 112 height 30
type input "Saving..."
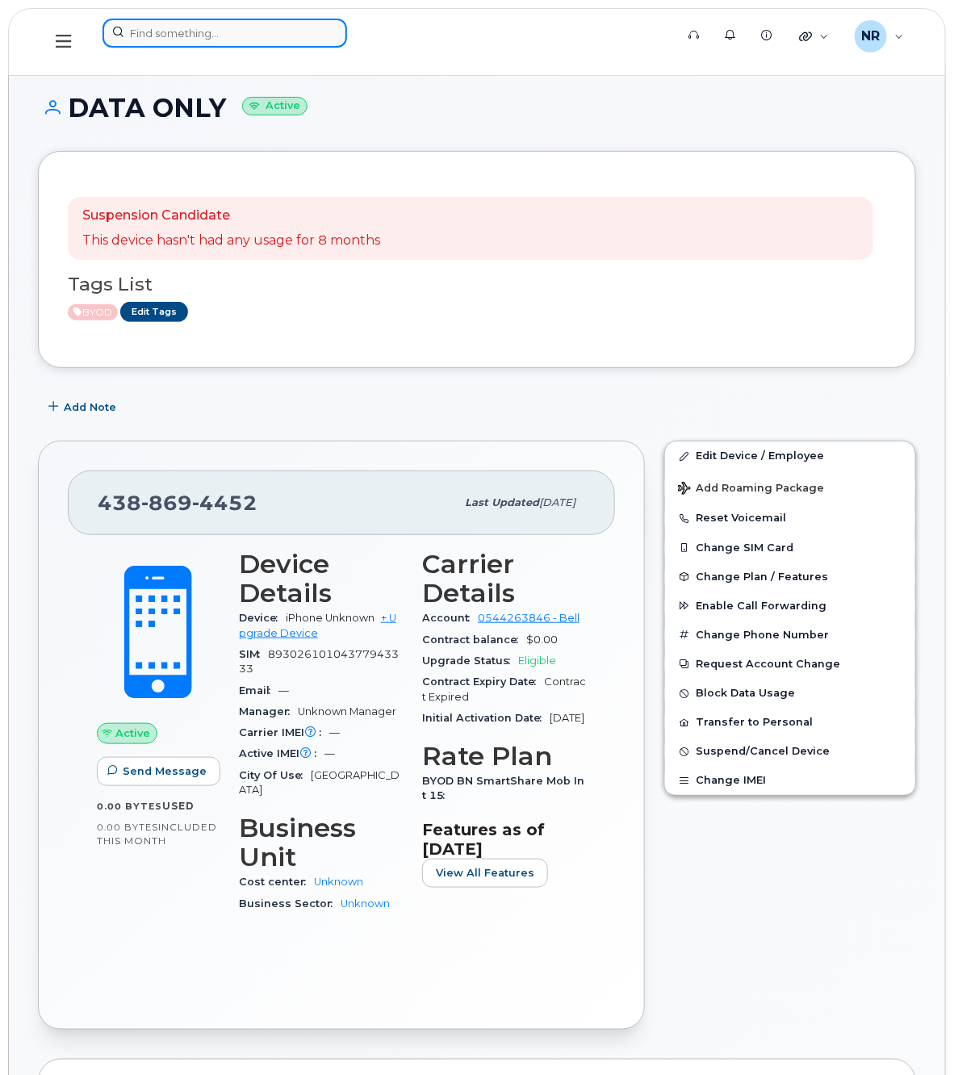
click at [177, 21] on input at bounding box center [224, 33] width 244 height 29
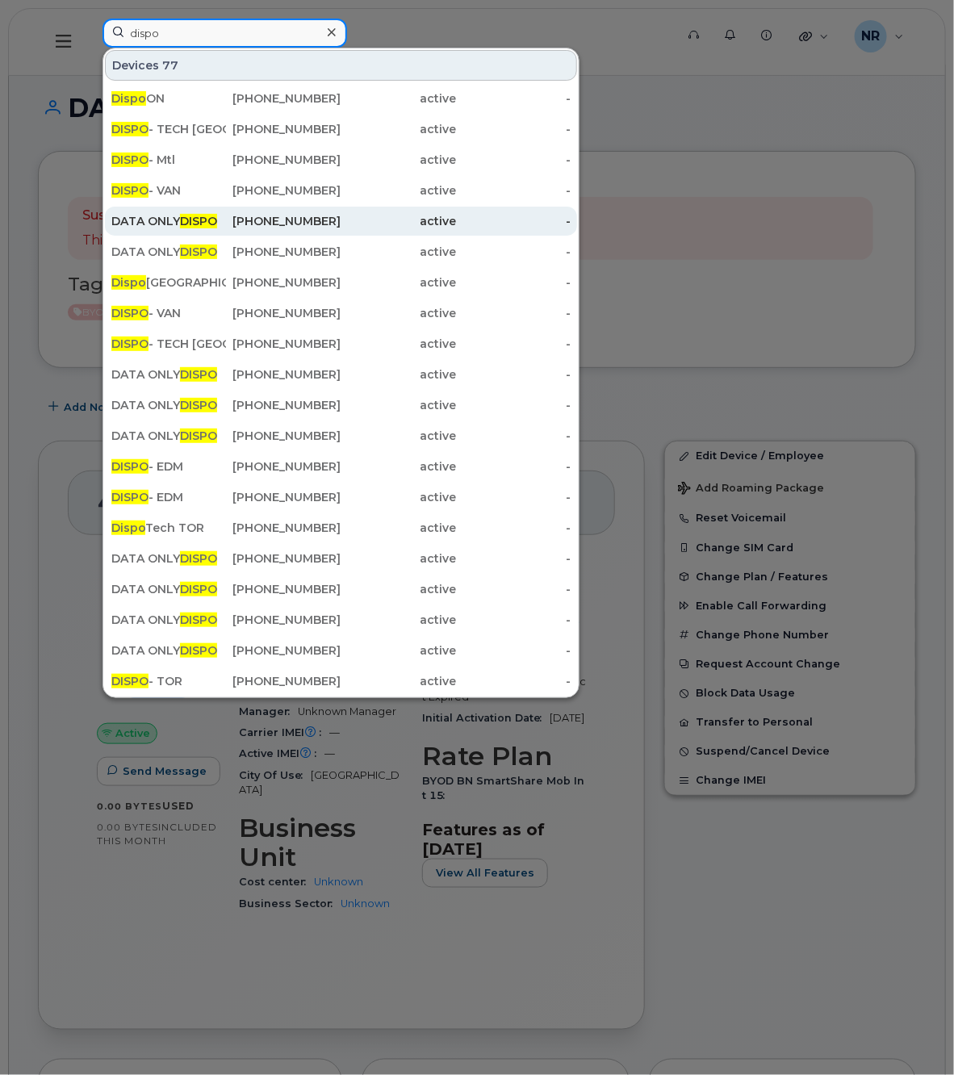
type input "dispo"
click at [226, 211] on div "DATA ONLY DISPO" at bounding box center [283, 221] width 115 height 29
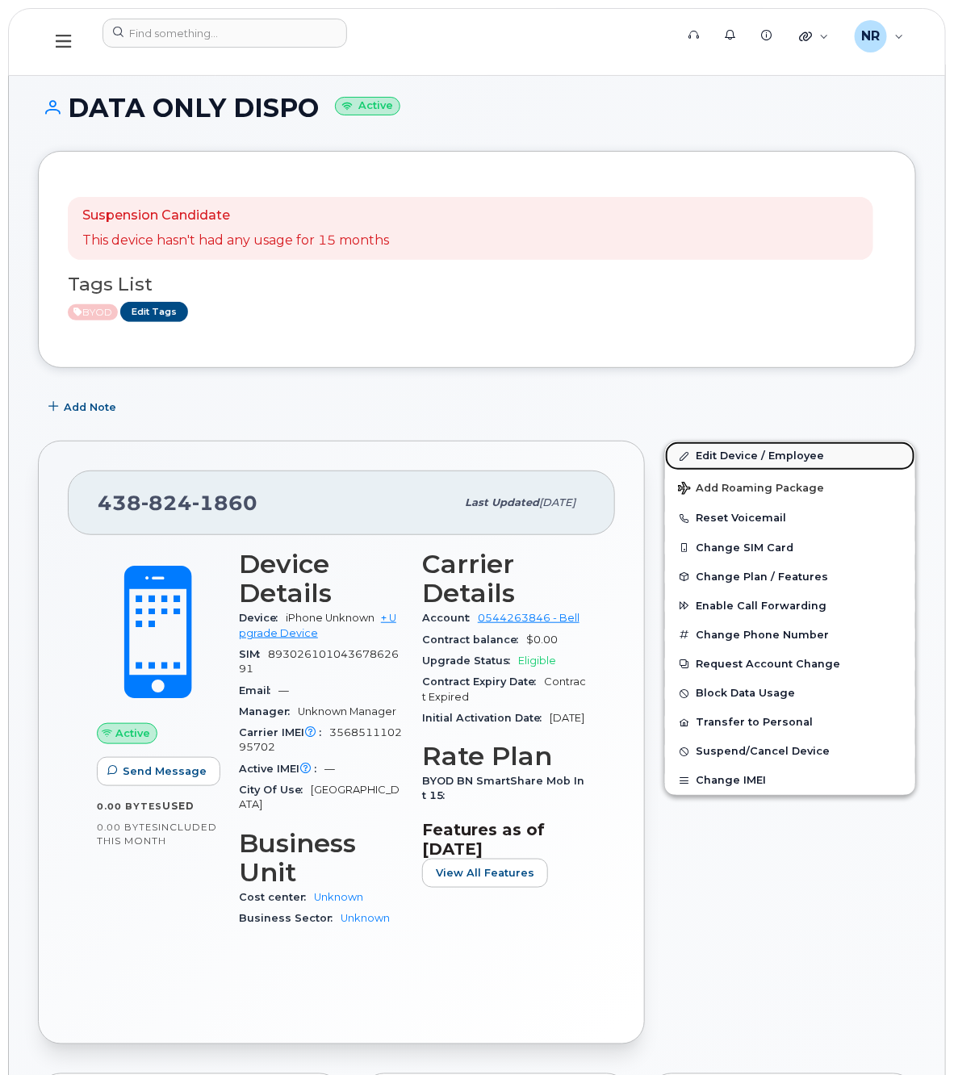
drag, startPoint x: 728, startPoint y: 457, endPoint x: 667, endPoint y: 457, distance: 60.5
click at [728, 457] on link "Edit Device / Employee" at bounding box center [790, 455] width 250 height 29
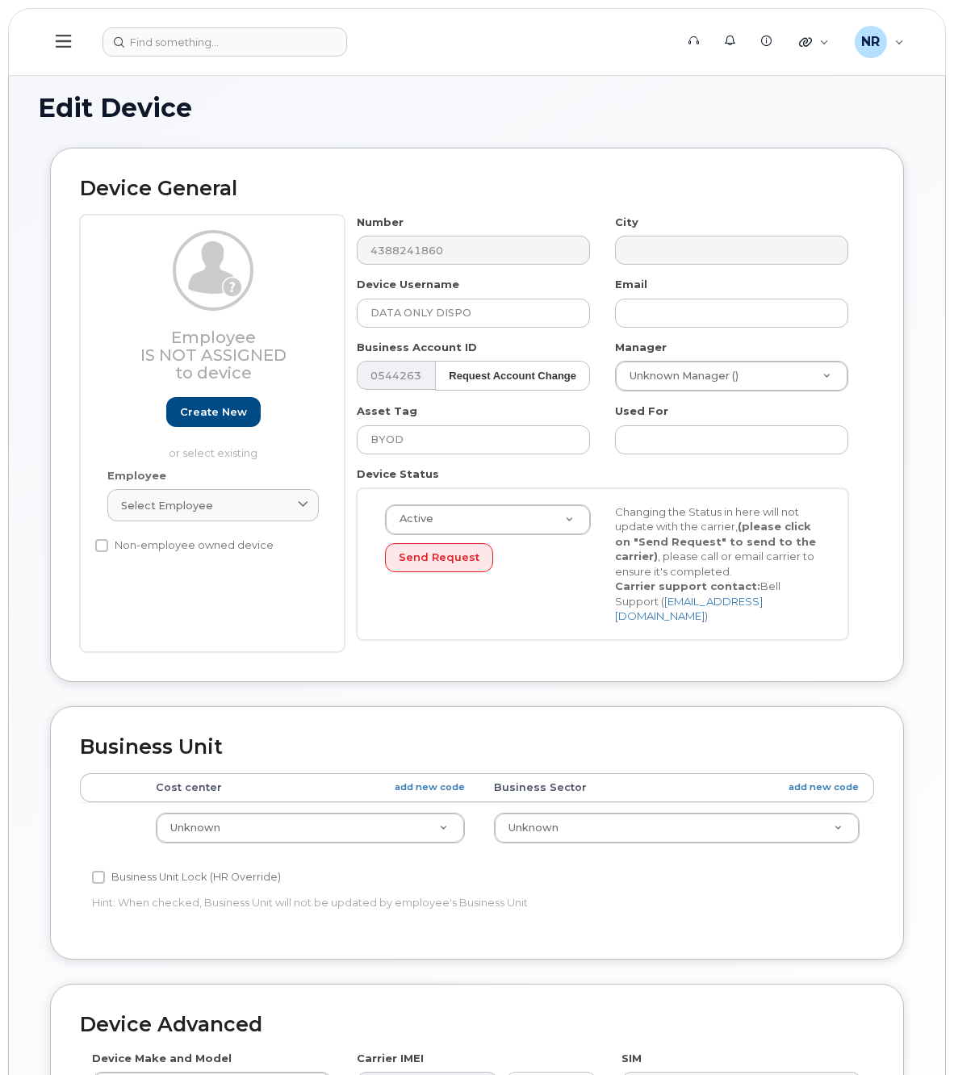
select select "22916206"
drag, startPoint x: 436, startPoint y: 316, endPoint x: 549, endPoint y: 319, distance: 113.0
click at [549, 319] on input "DATA ONLY DISPO" at bounding box center [473, 313] width 233 height 29
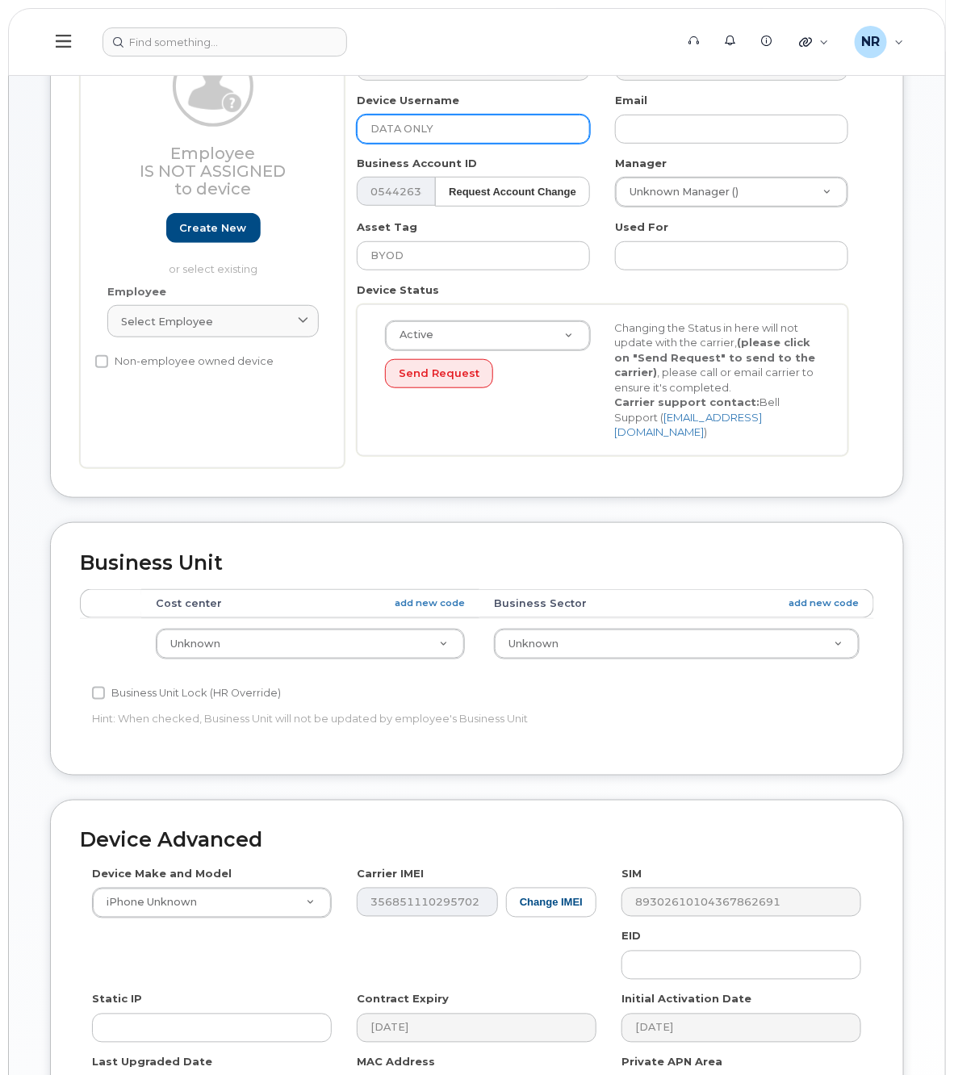
scroll to position [379, 0]
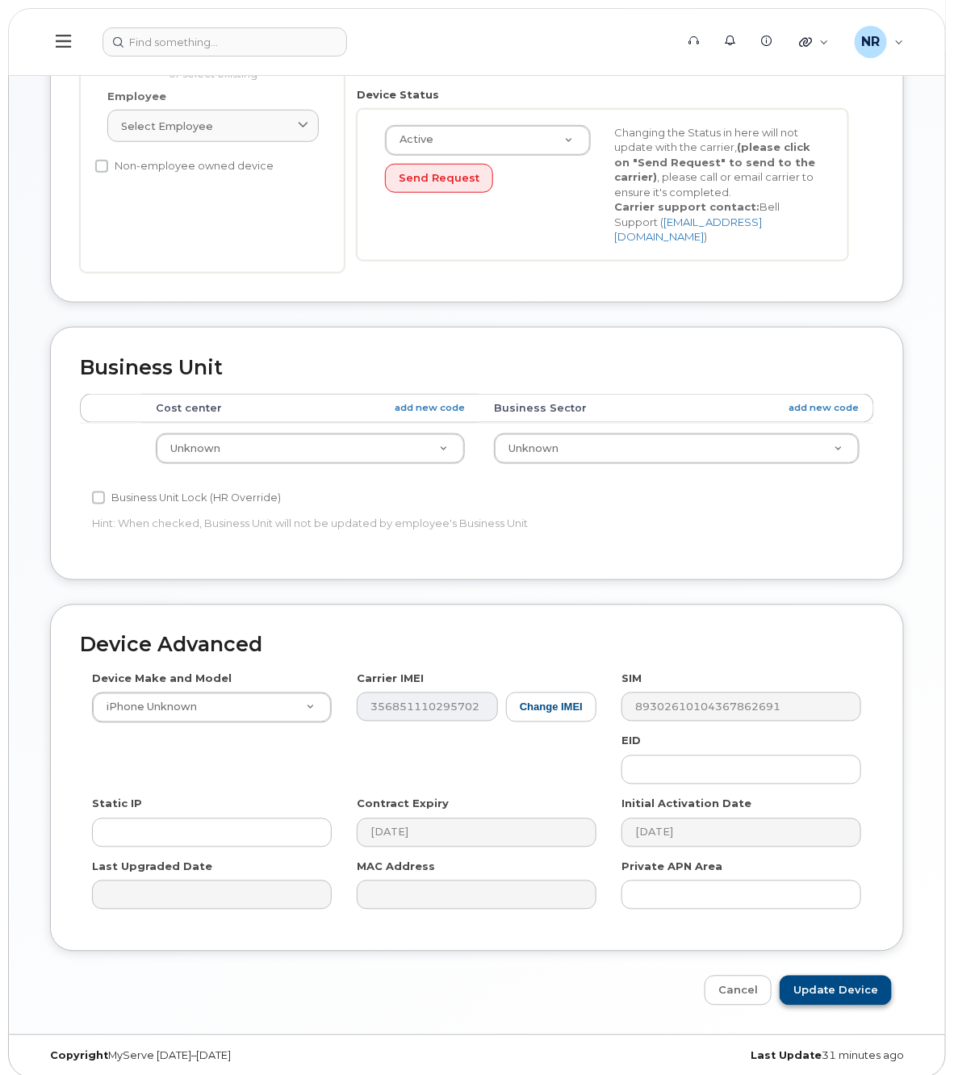
type input "DATA ONLY"
click at [828, 978] on input "Update Device" at bounding box center [835, 990] width 112 height 30
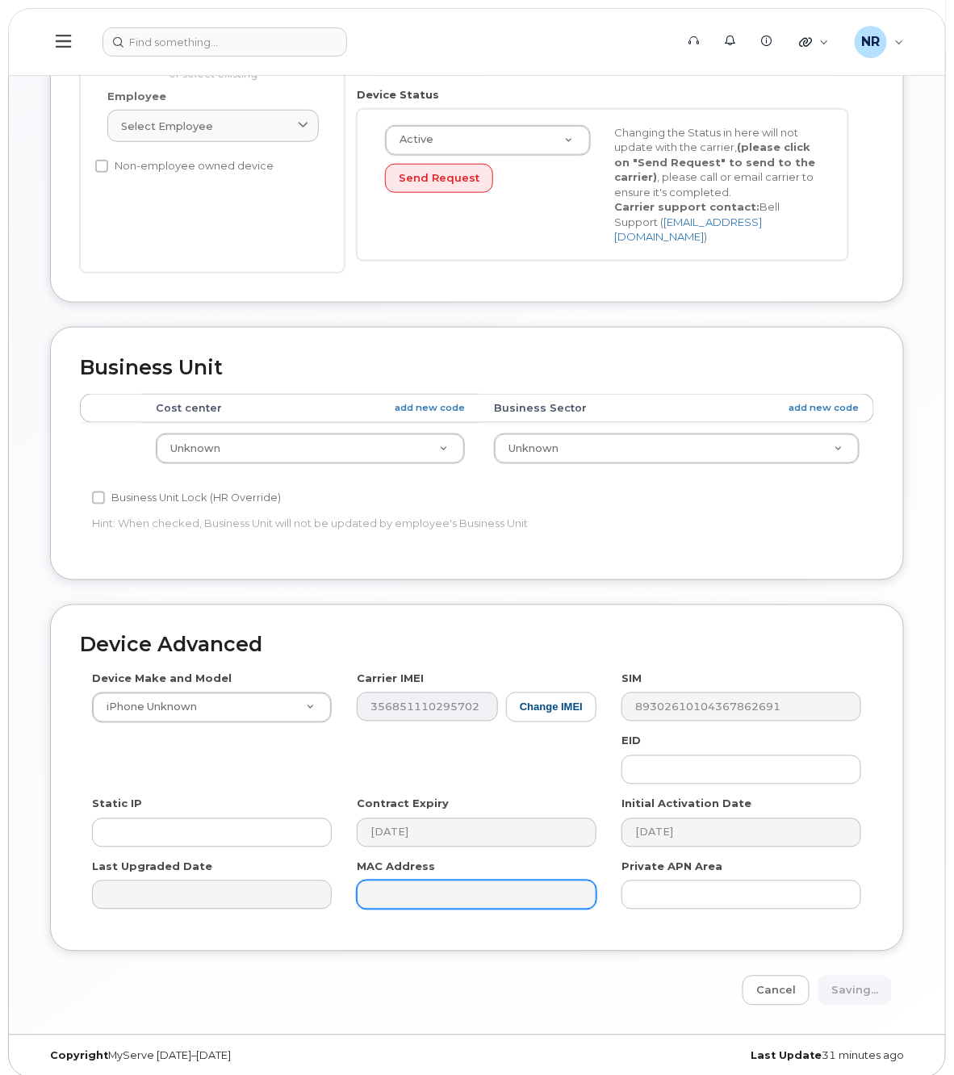
type input "Saving..."
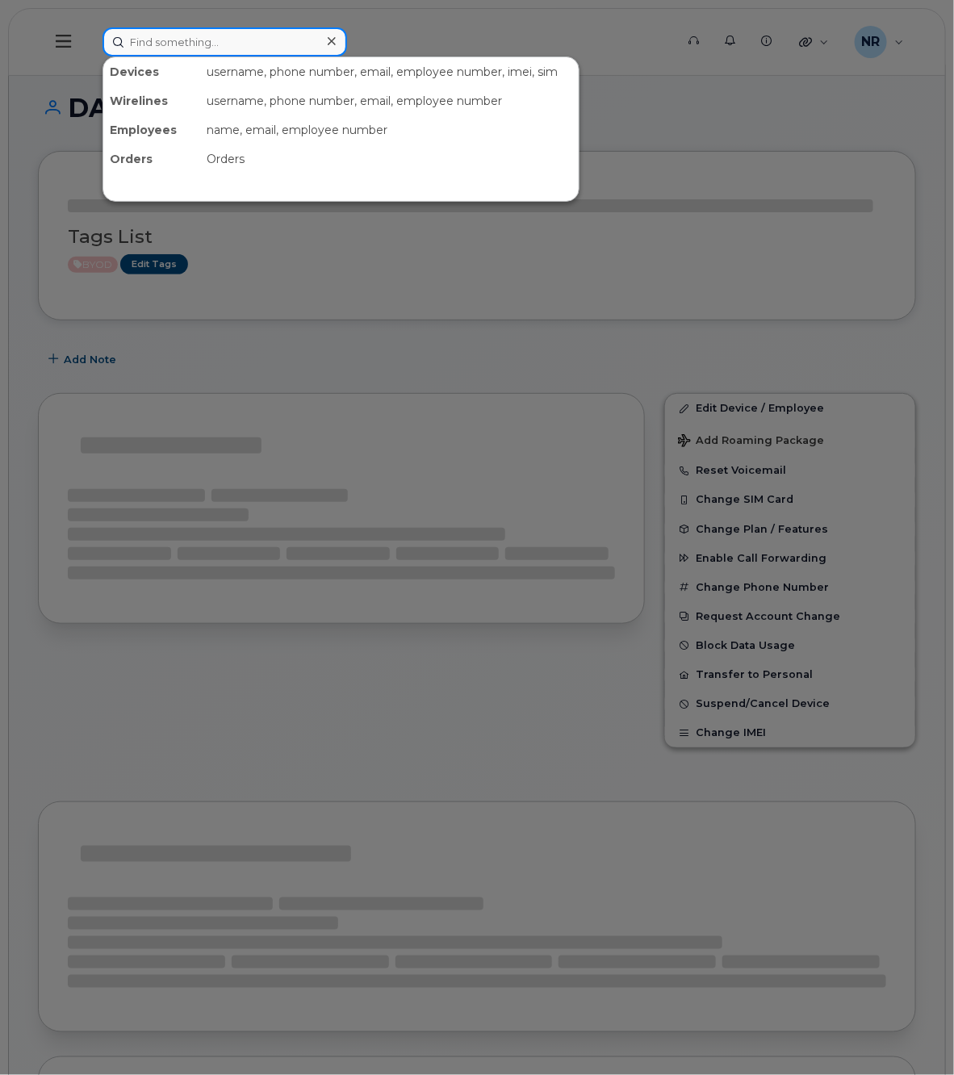
click at [186, 37] on input at bounding box center [224, 41] width 244 height 29
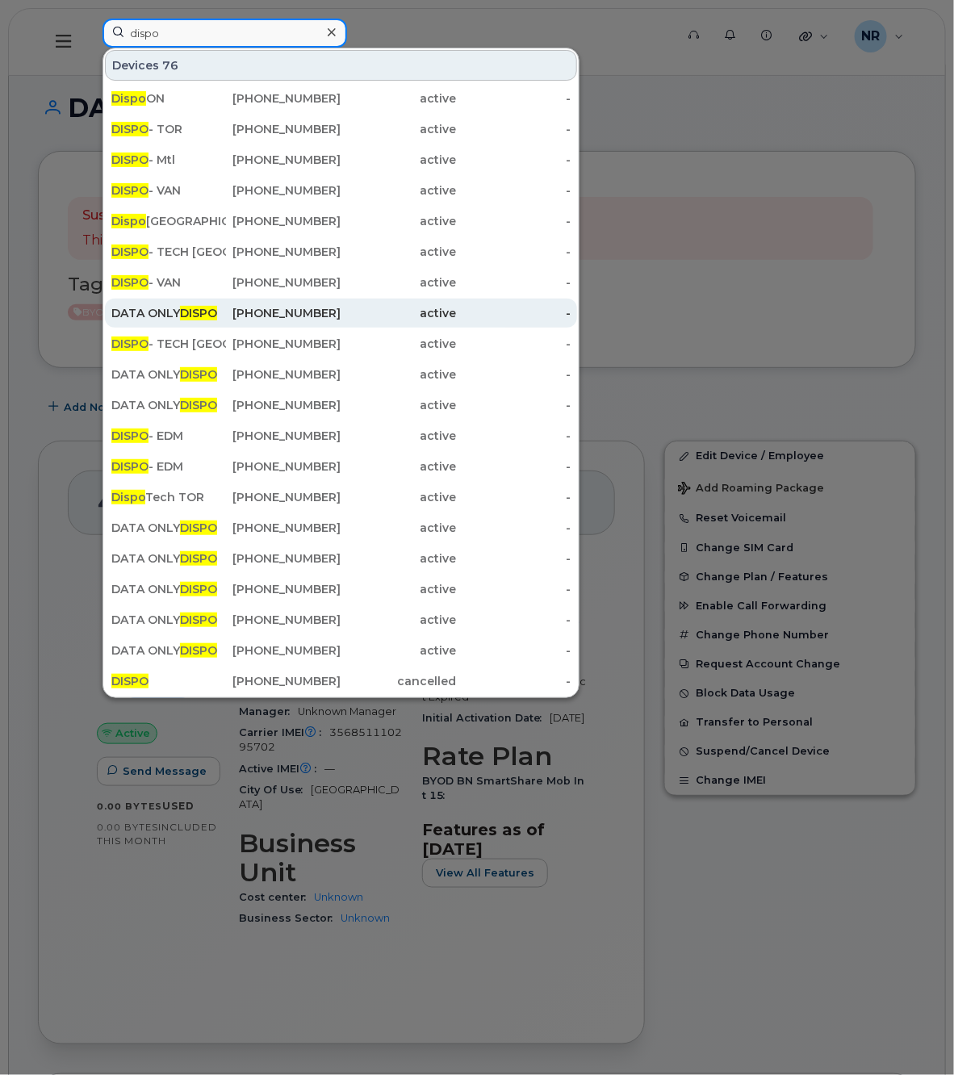
type input "dispo"
click at [172, 313] on div "DATA ONLY DISPO" at bounding box center [168, 313] width 115 height 16
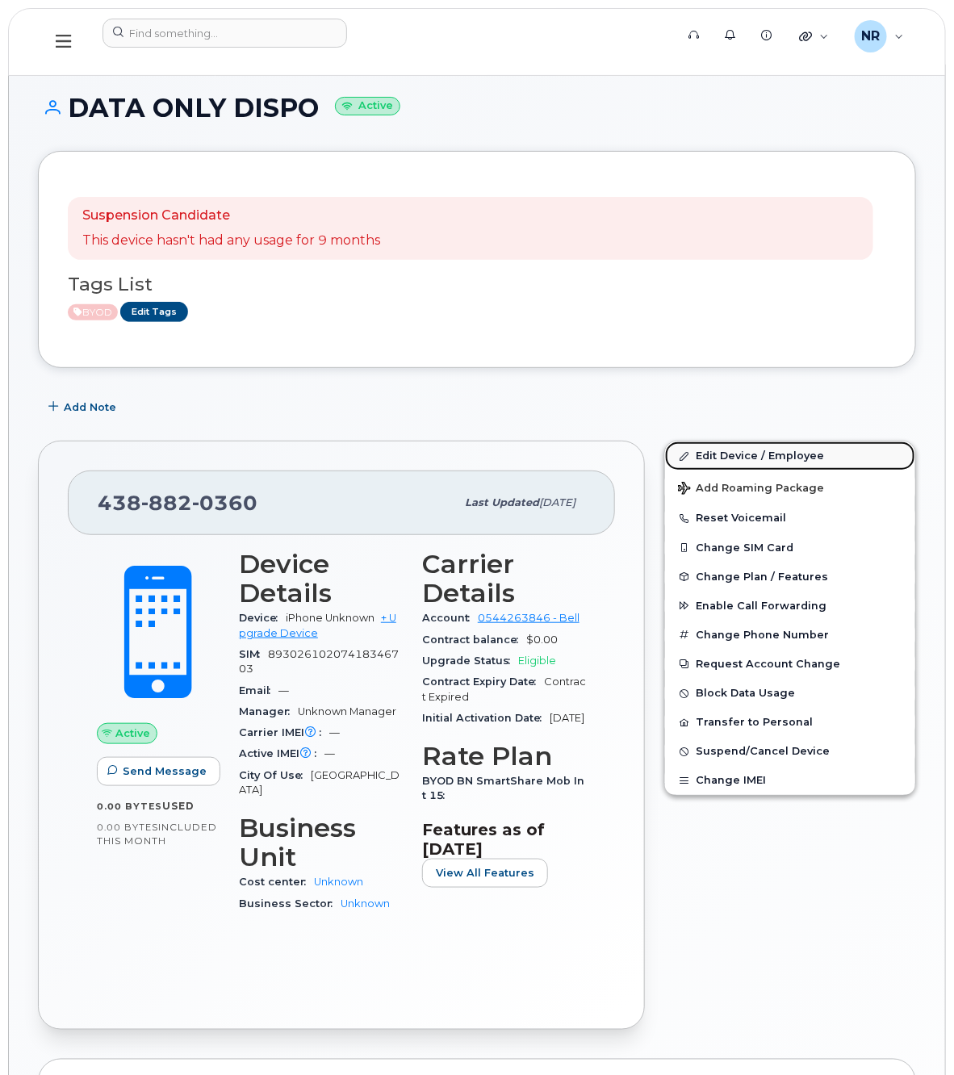
click at [716, 453] on link "Edit Device / Employee" at bounding box center [790, 455] width 250 height 29
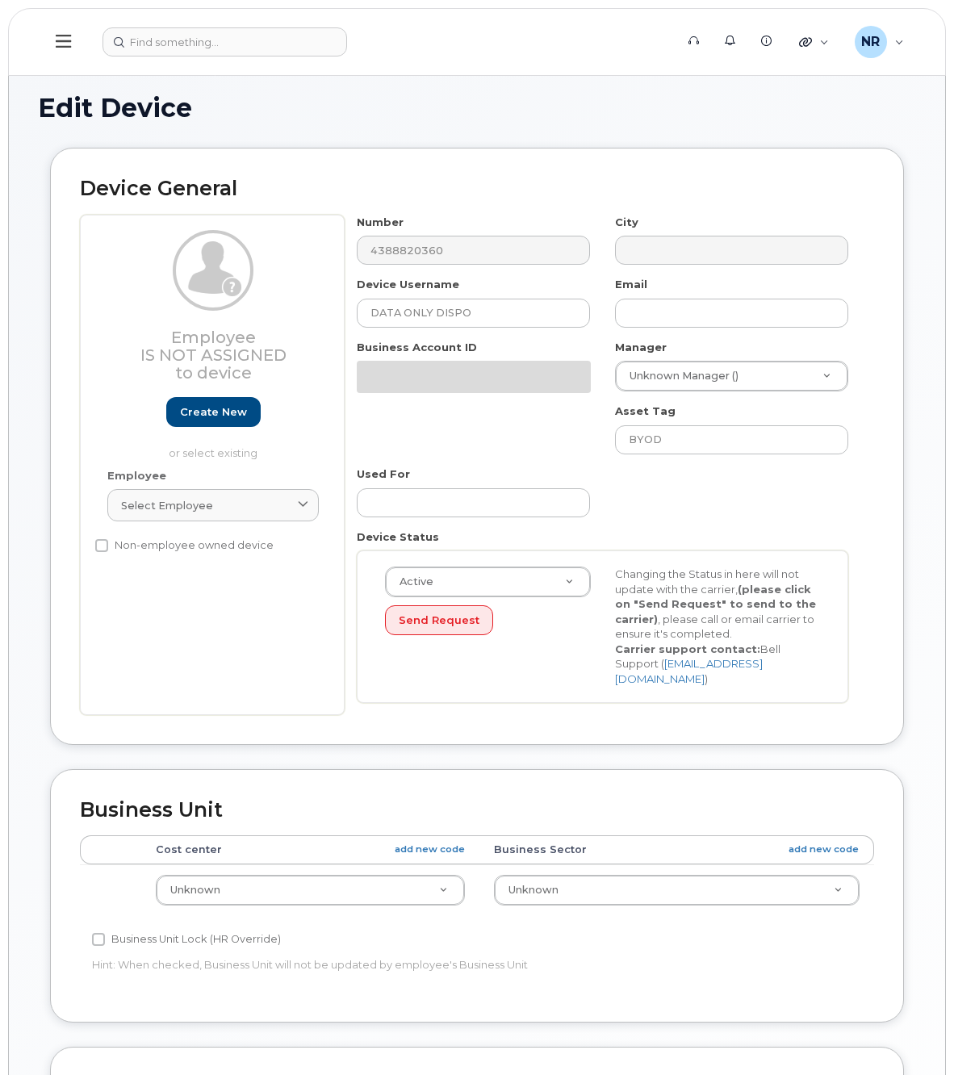
select select "22916206"
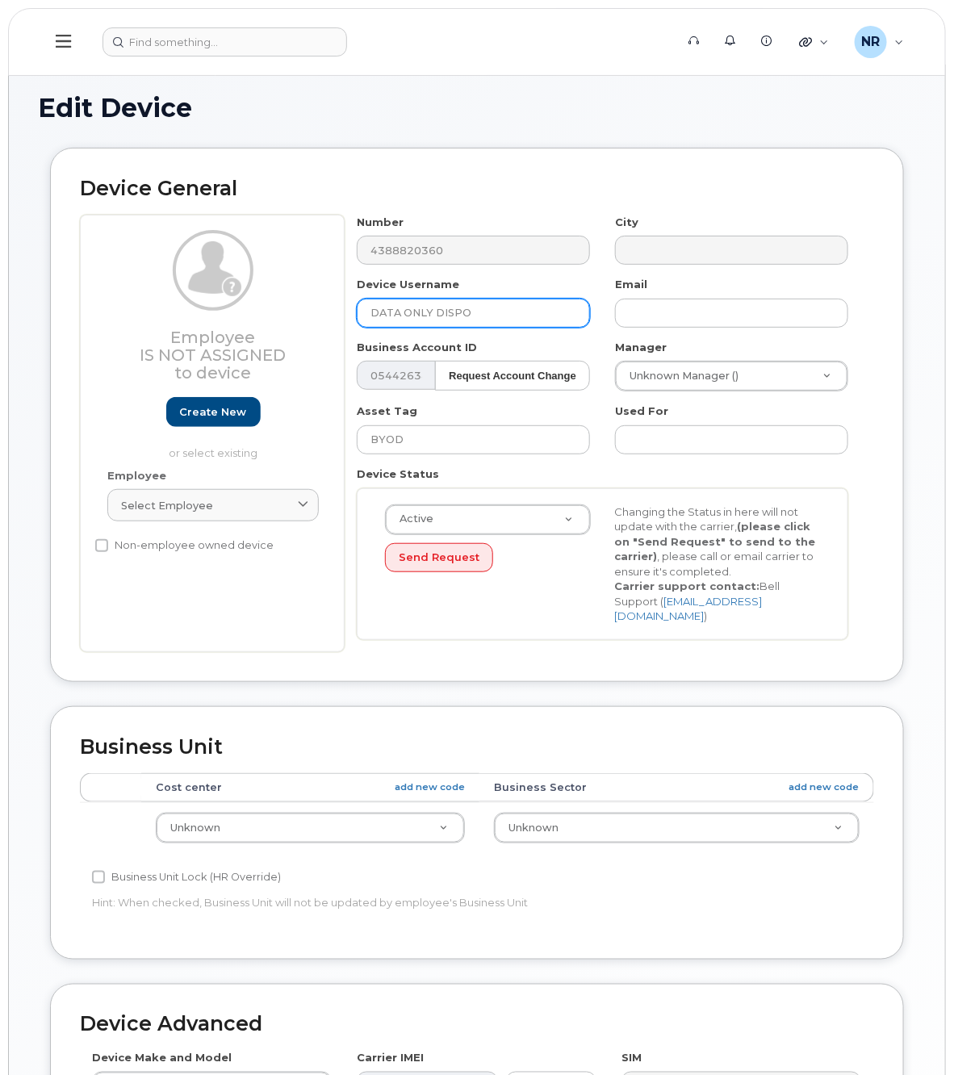
click at [430, 315] on input "DATA ONLY DISPO" at bounding box center [473, 313] width 233 height 29
drag, startPoint x: 432, startPoint y: 312, endPoint x: 602, endPoint y: 311, distance: 170.2
click at [582, 311] on input "DATA ONLY DISPO" at bounding box center [473, 313] width 233 height 29
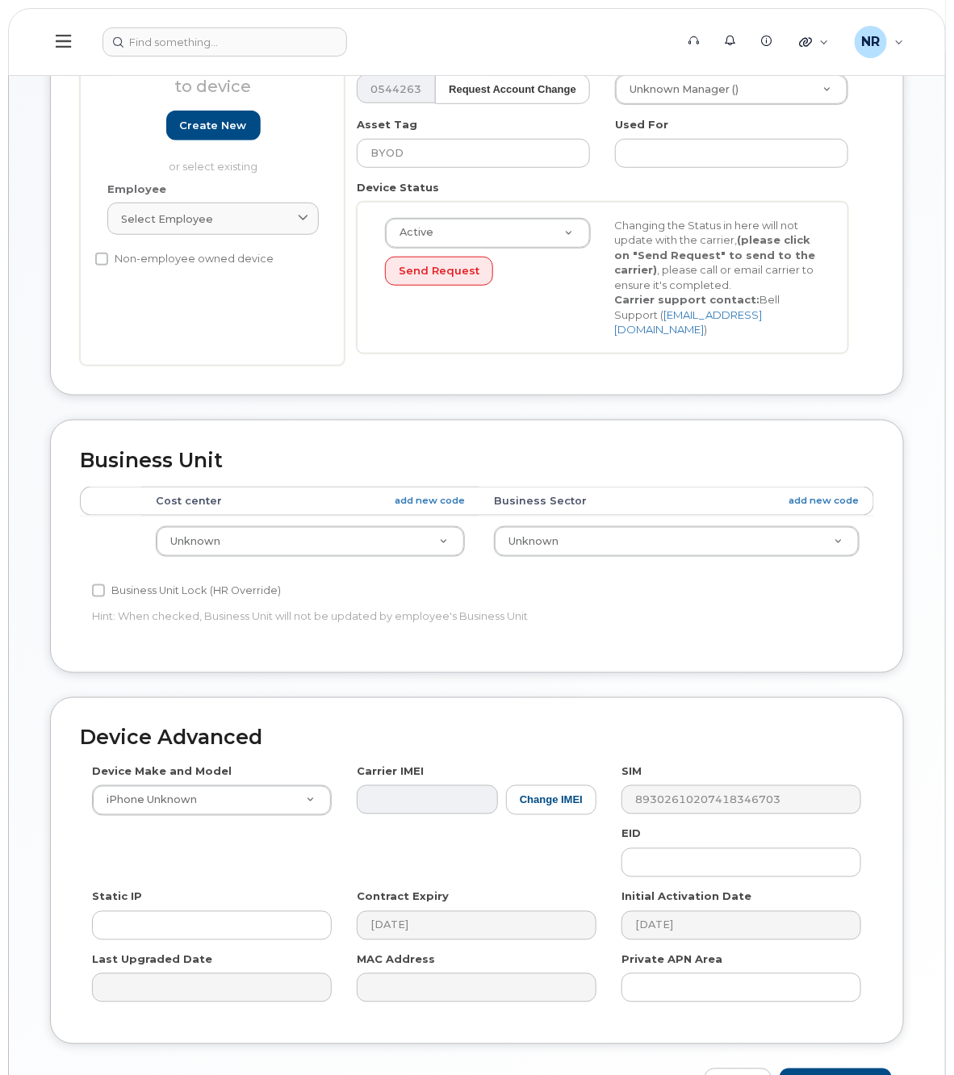
scroll to position [379, 0]
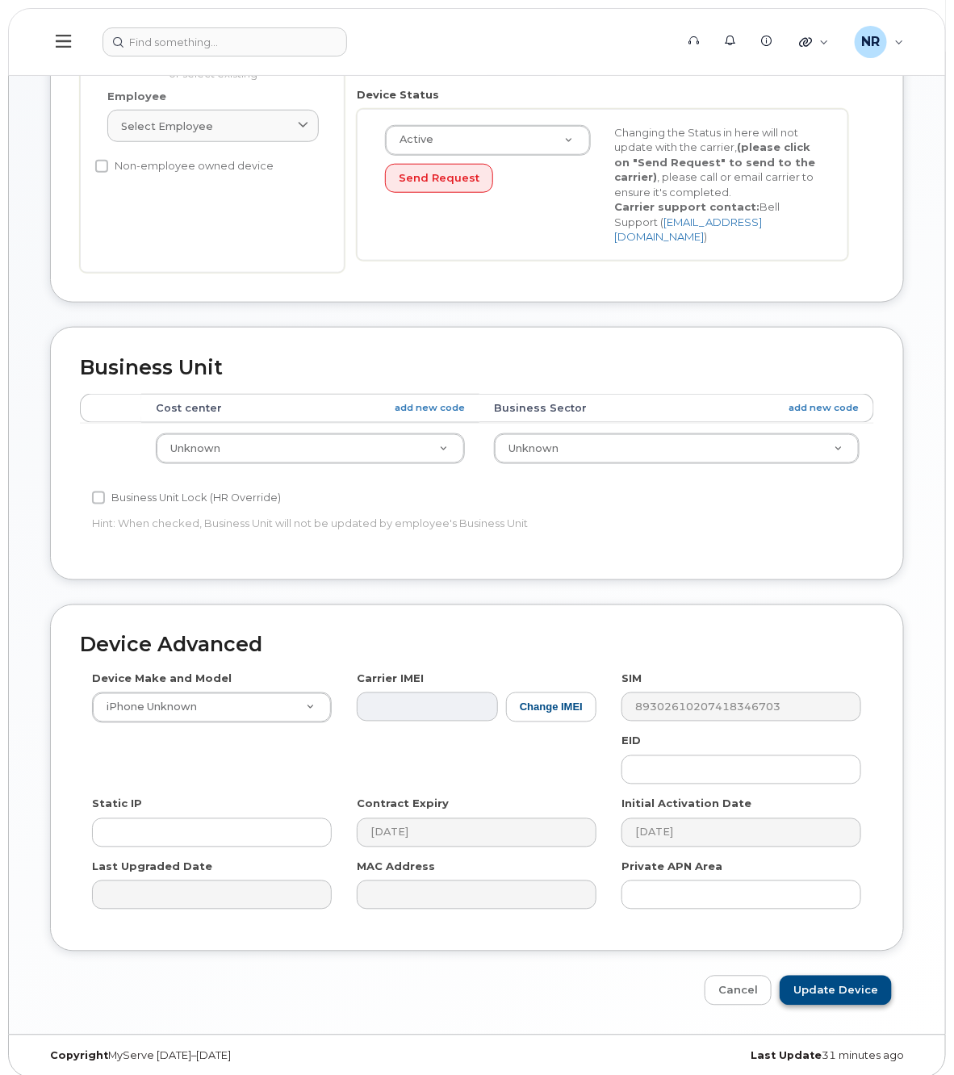
type input "DATA ONLY"
click at [813, 988] on input "Update Device" at bounding box center [835, 990] width 112 height 30
type input "Saving..."
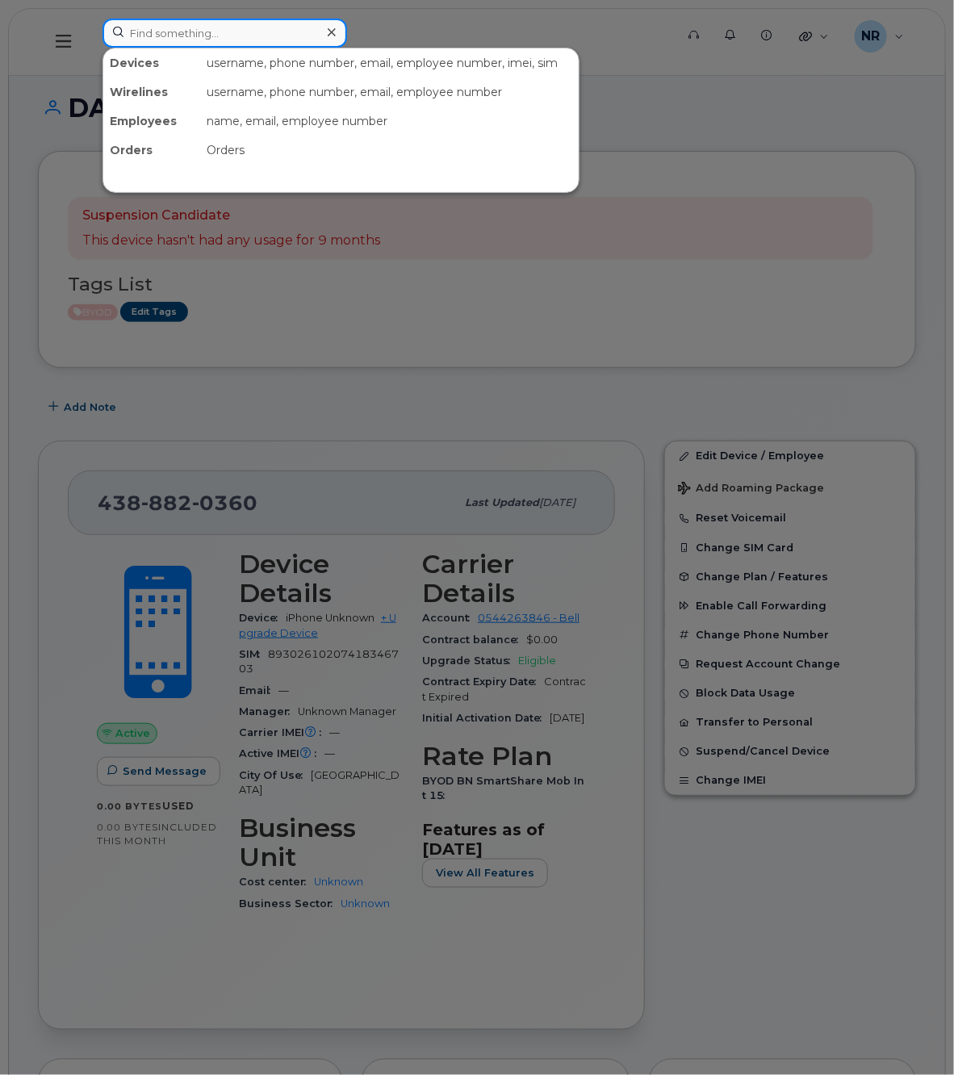
click at [144, 25] on input at bounding box center [224, 33] width 244 height 29
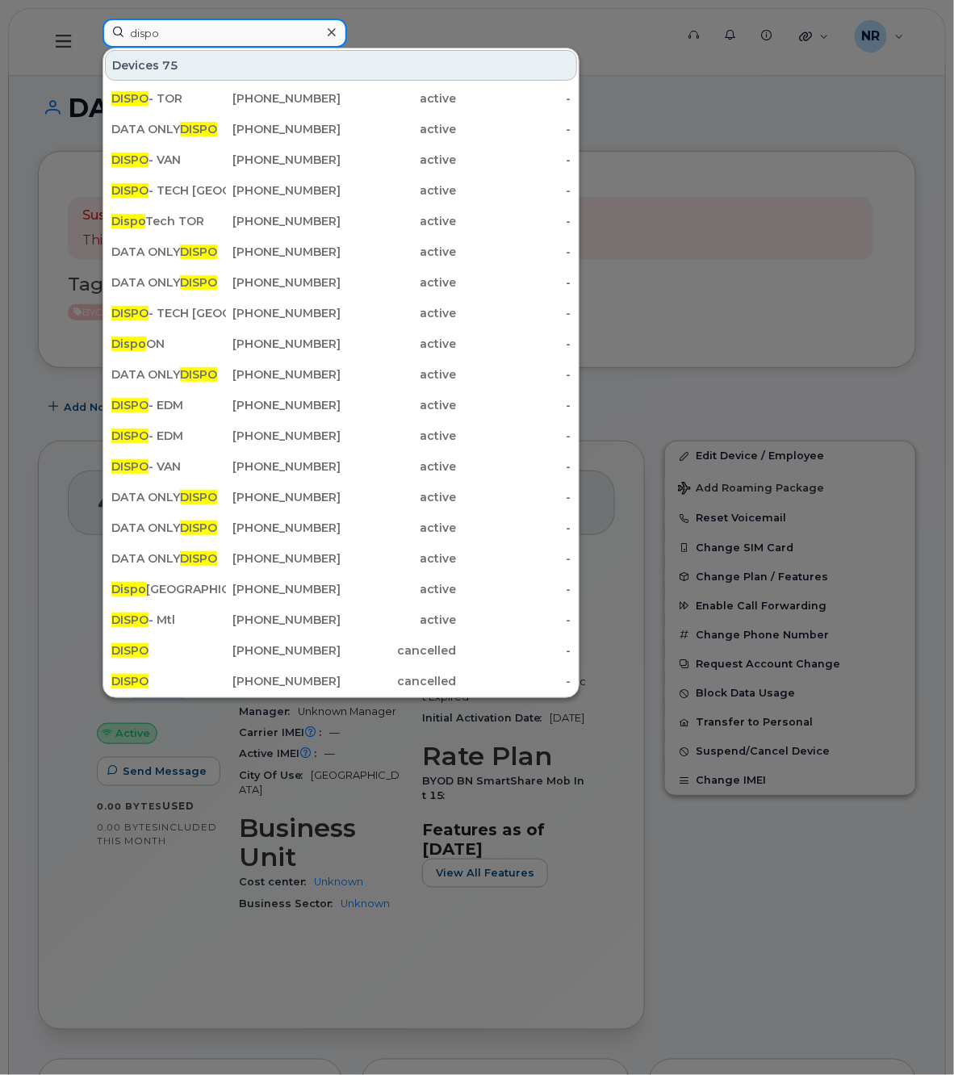
type input "dispo"
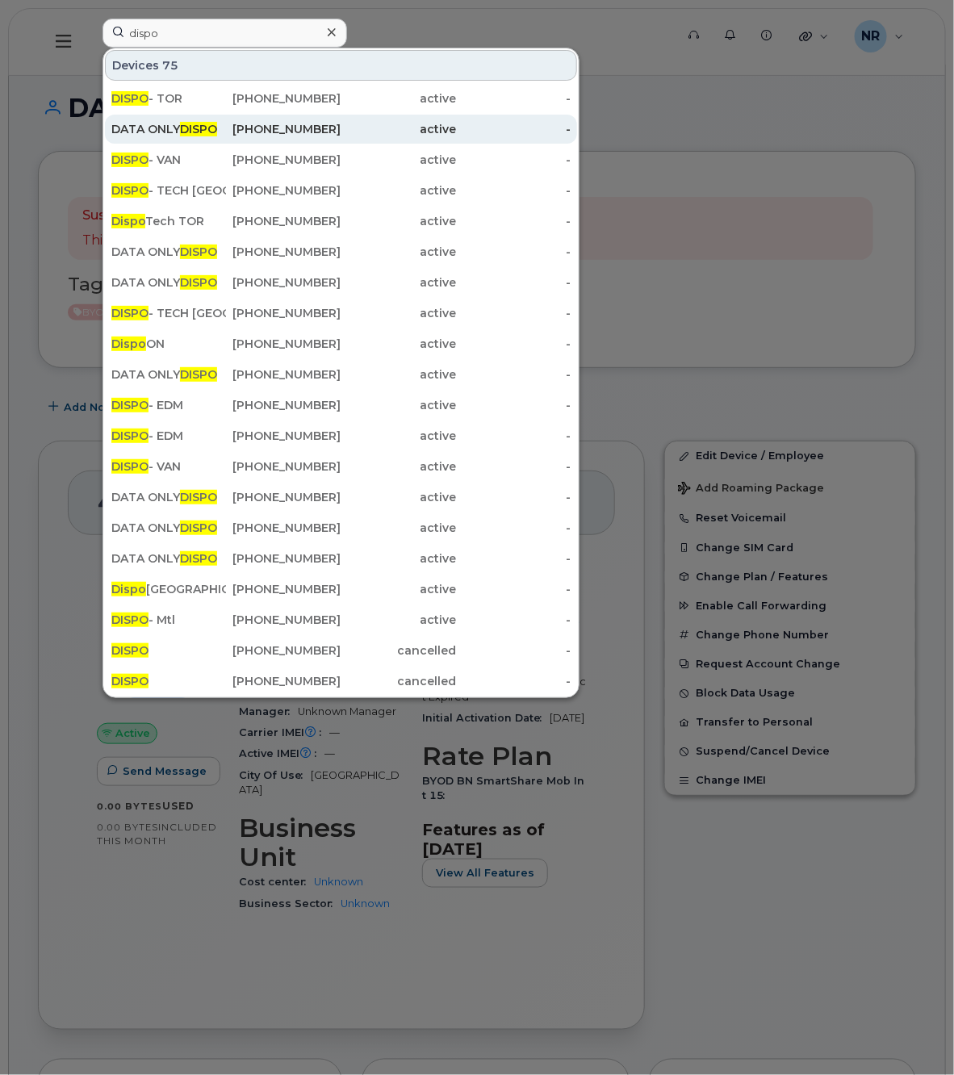
click at [171, 129] on div "DATA ONLY DISPO" at bounding box center [168, 129] width 115 height 16
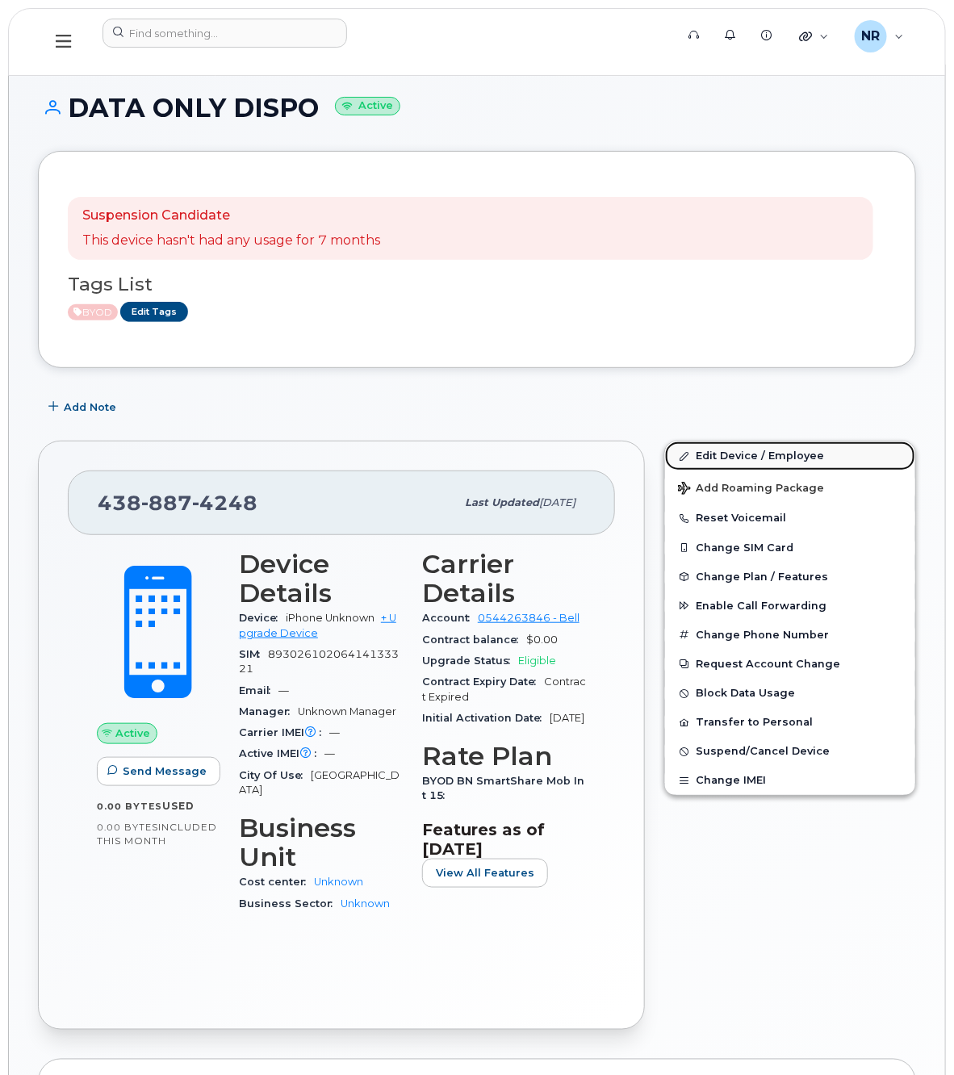
click at [751, 460] on link "Edit Device / Employee" at bounding box center [790, 455] width 250 height 29
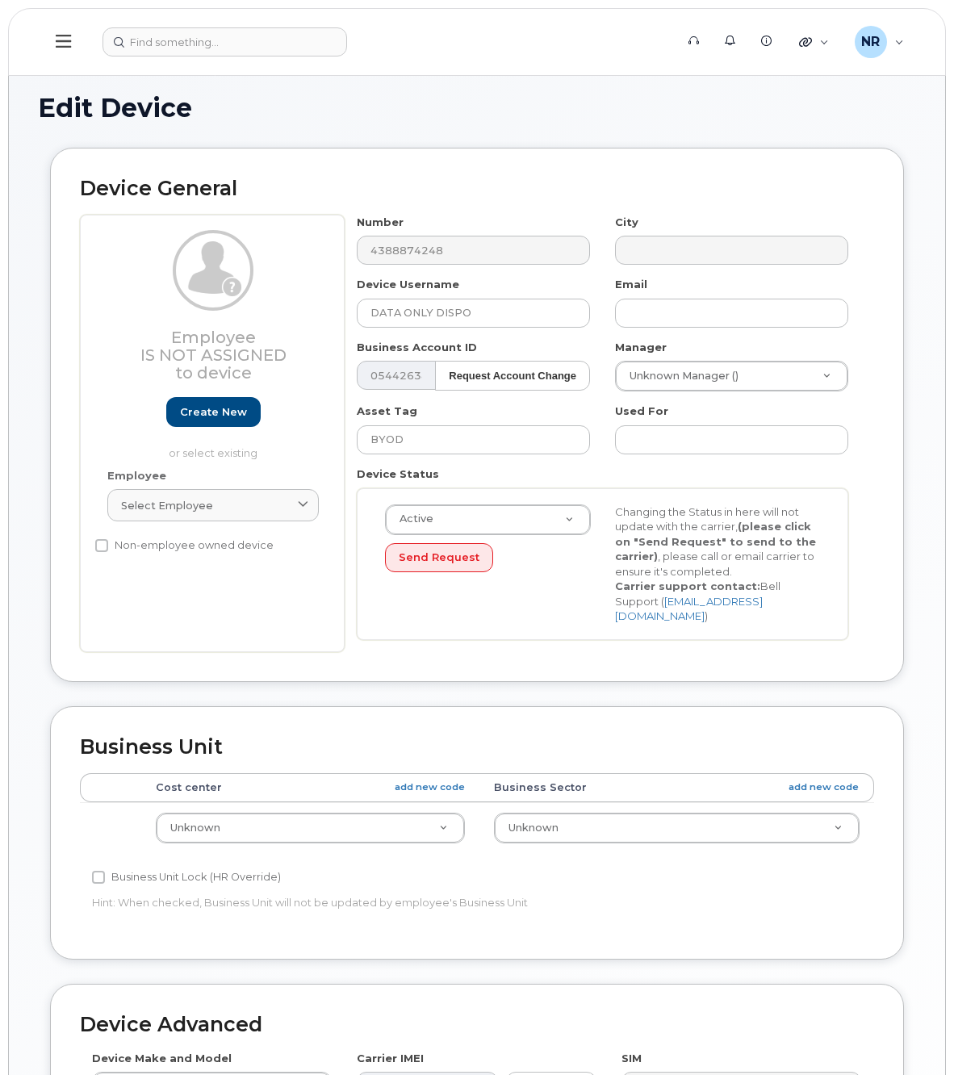
select select "22916206"
drag, startPoint x: 430, startPoint y: 311, endPoint x: 566, endPoint y: 309, distance: 136.4
click at [566, 309] on input "DATA ONLY DISPO" at bounding box center [473, 313] width 233 height 29
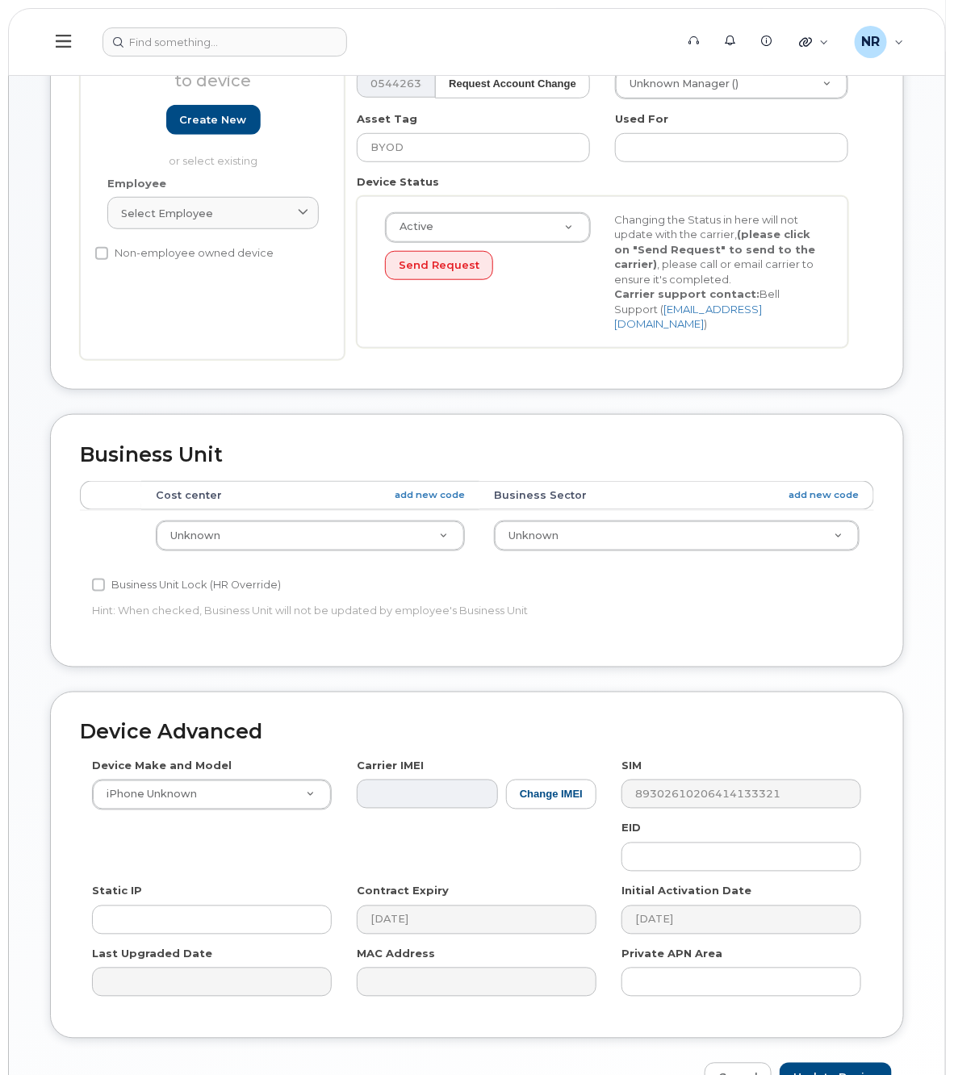
scroll to position [303, 0]
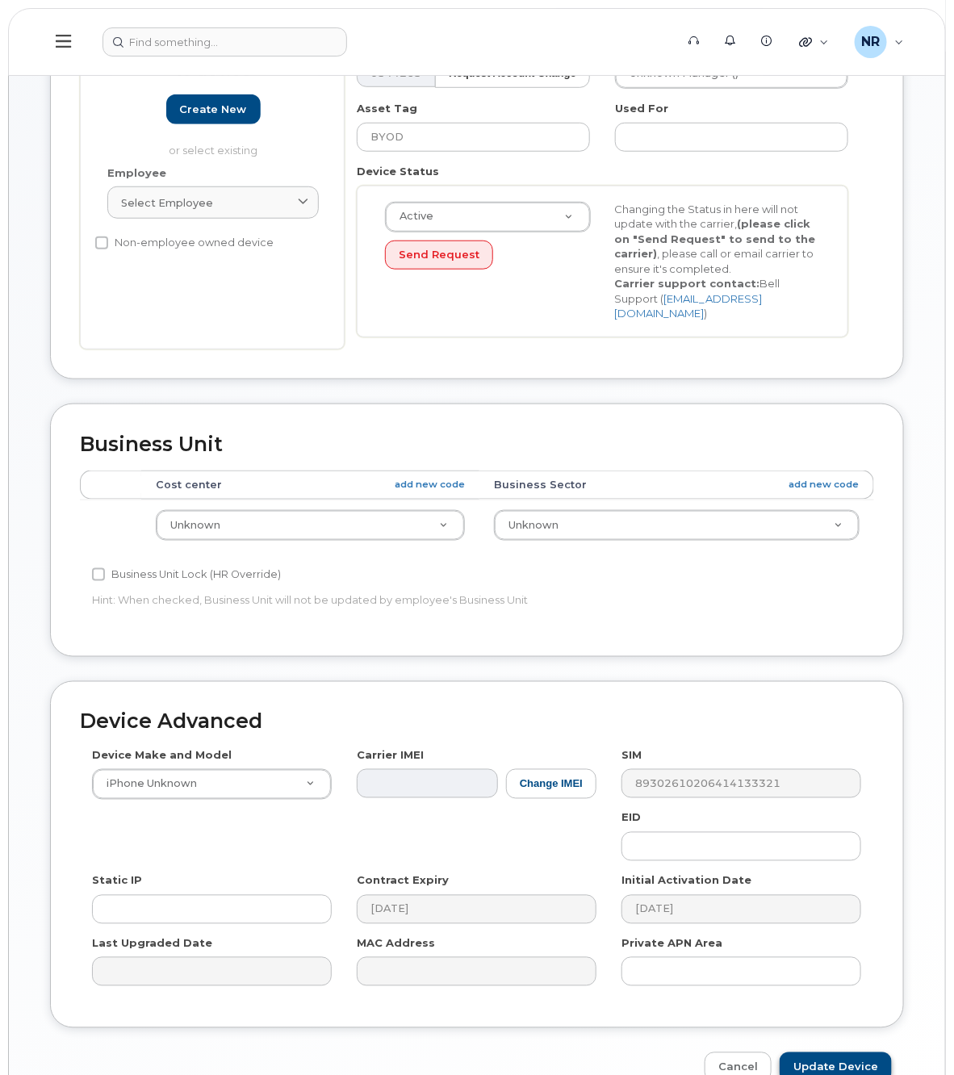
type input "DATA ONLY"
click at [808, 1052] on input "Update Device" at bounding box center [835, 1067] width 112 height 30
type input "Saving..."
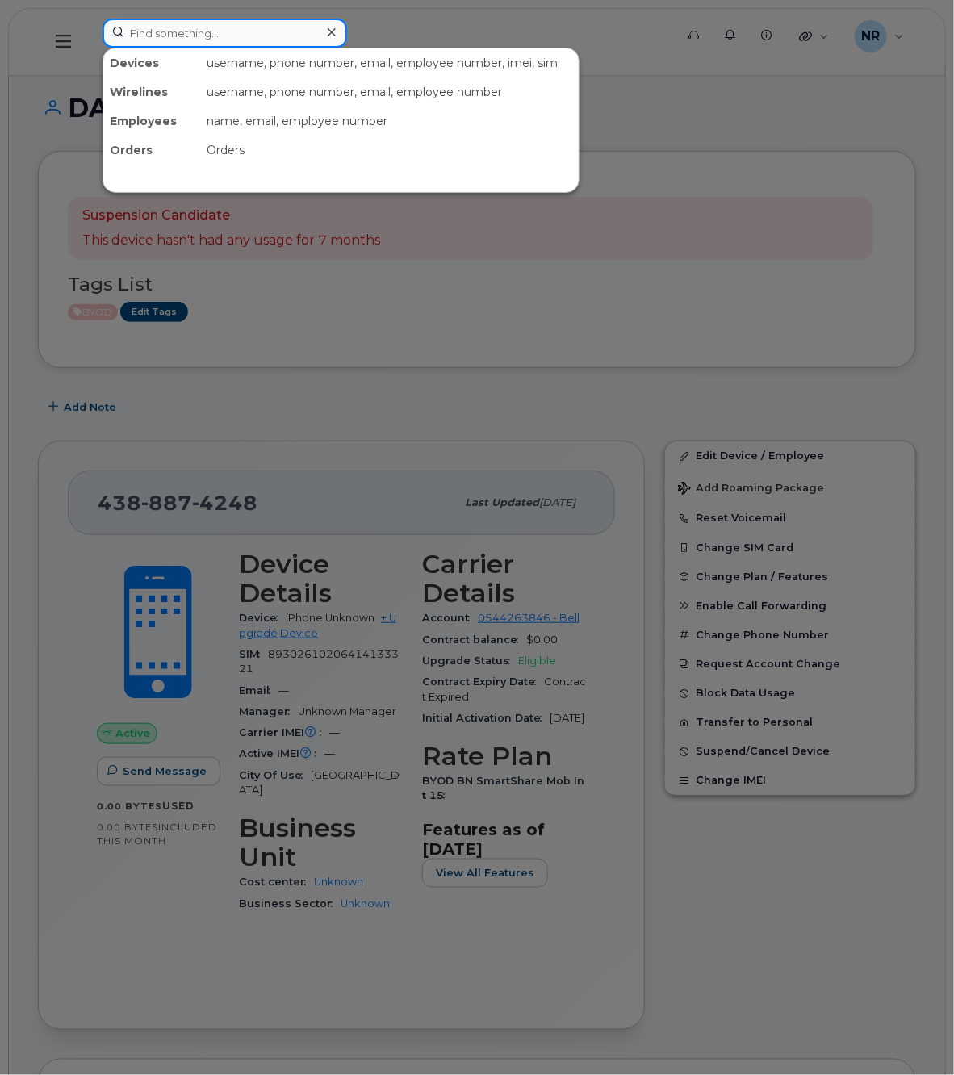
click at [186, 34] on input at bounding box center [224, 33] width 244 height 29
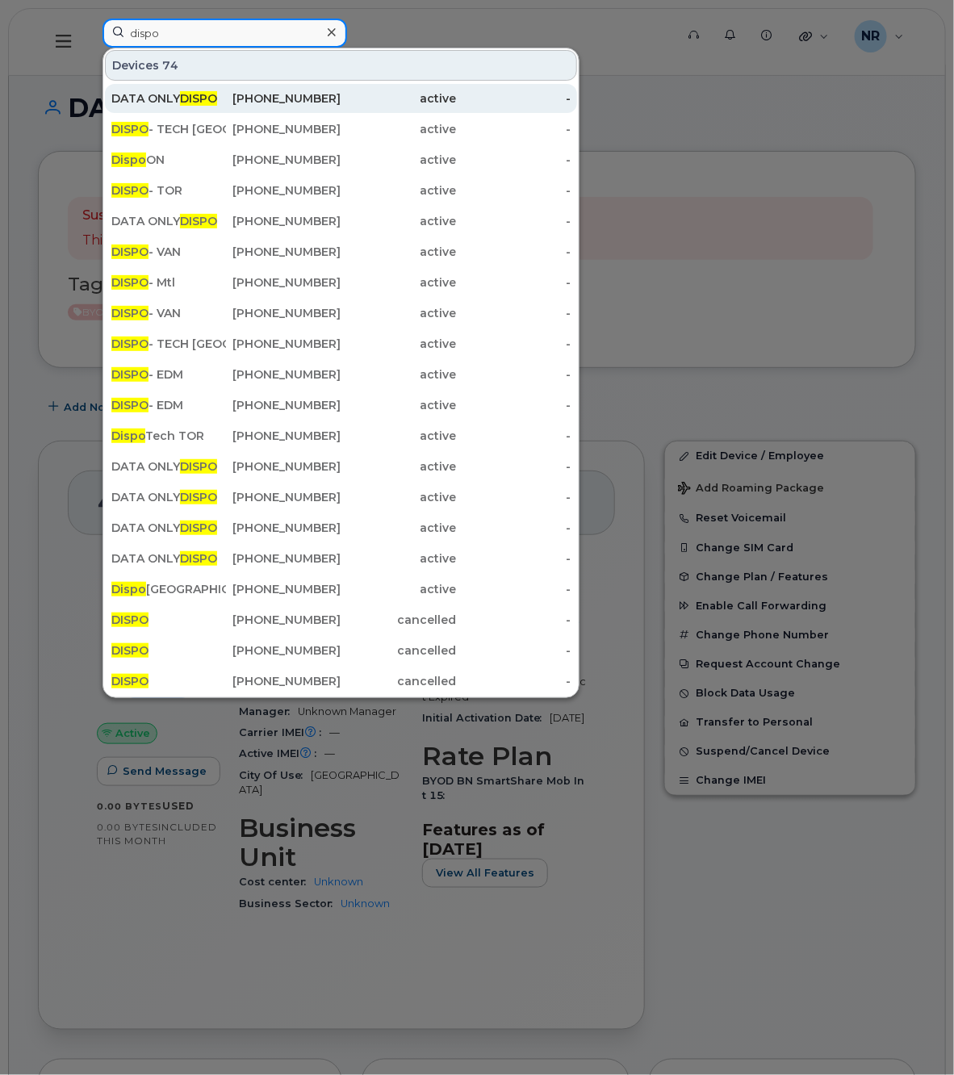
type input "dispo"
click at [167, 99] on div "DATA ONLY DISPO" at bounding box center [168, 98] width 115 height 16
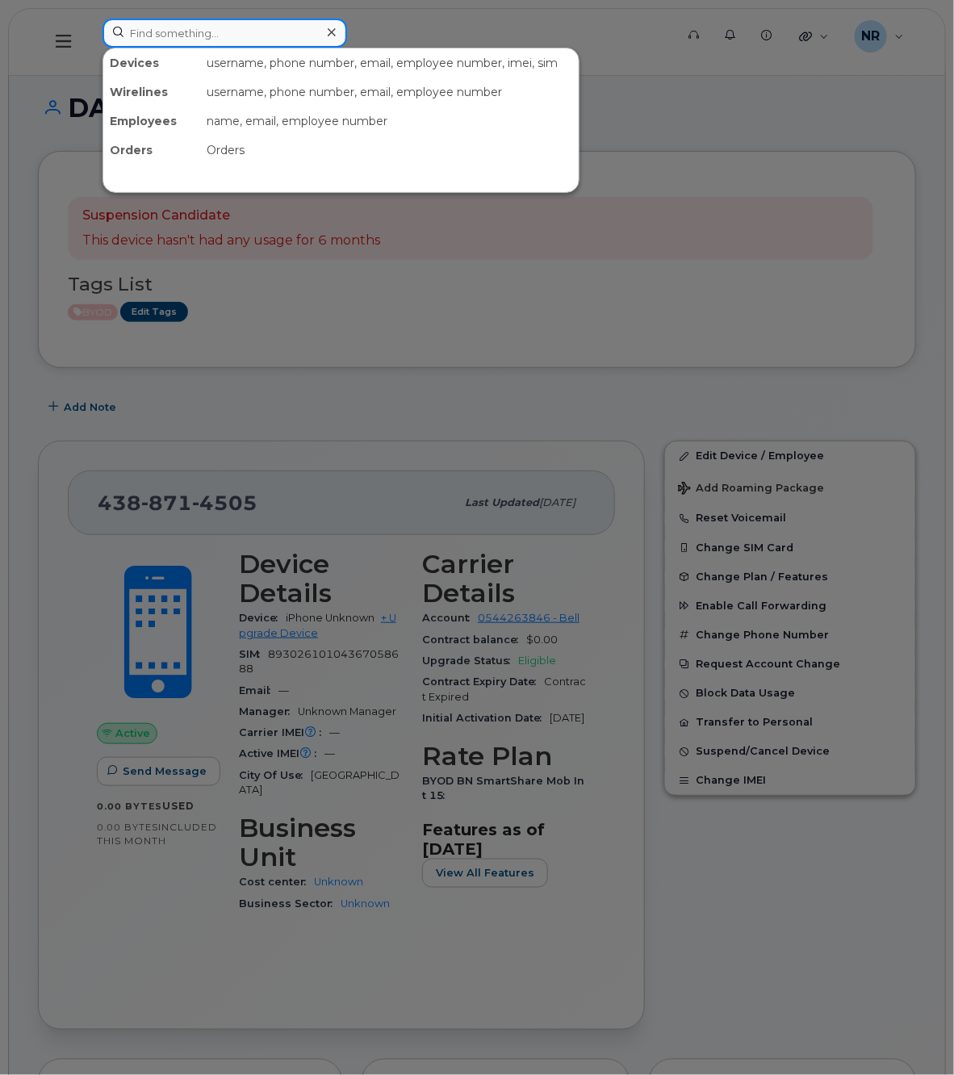
click at [184, 29] on input at bounding box center [224, 33] width 244 height 29
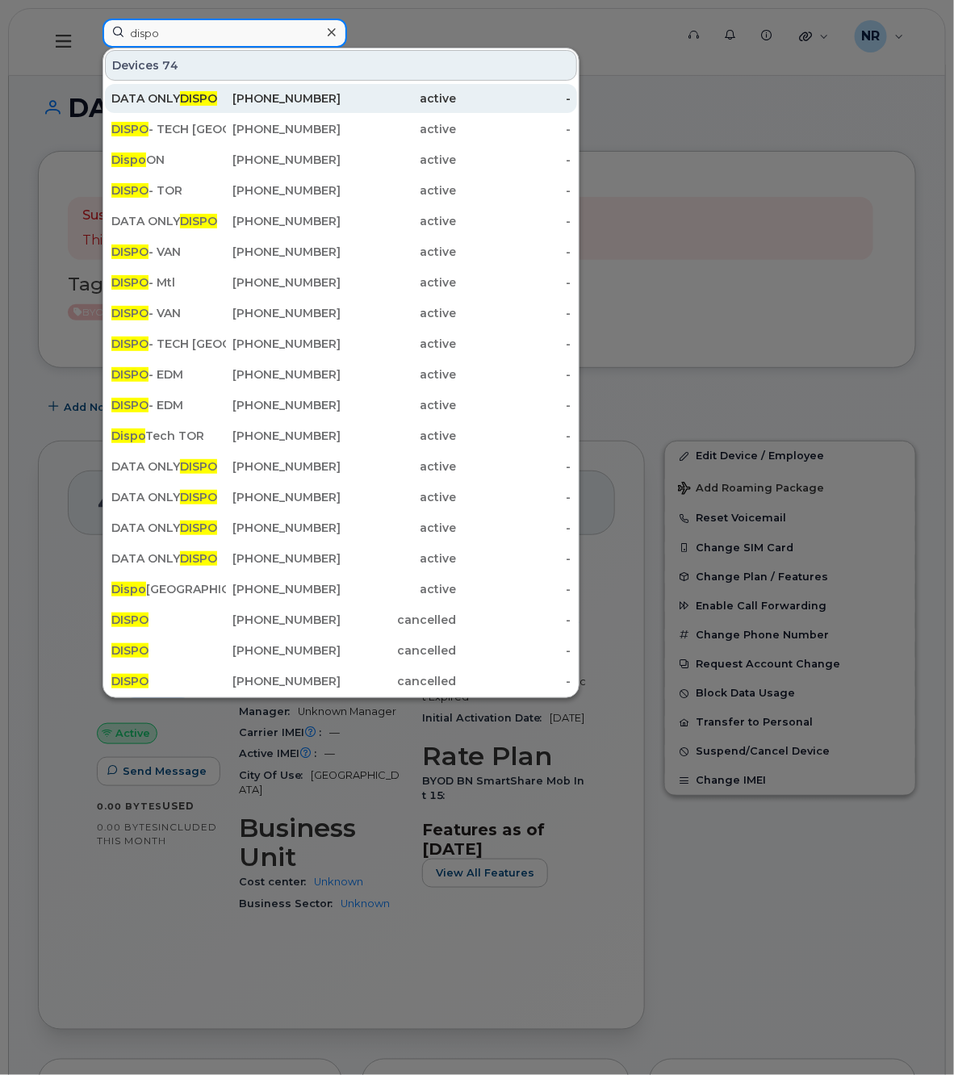
type input "dispo"
click at [152, 105] on div "DATA ONLY DISPO" at bounding box center [168, 98] width 115 height 16
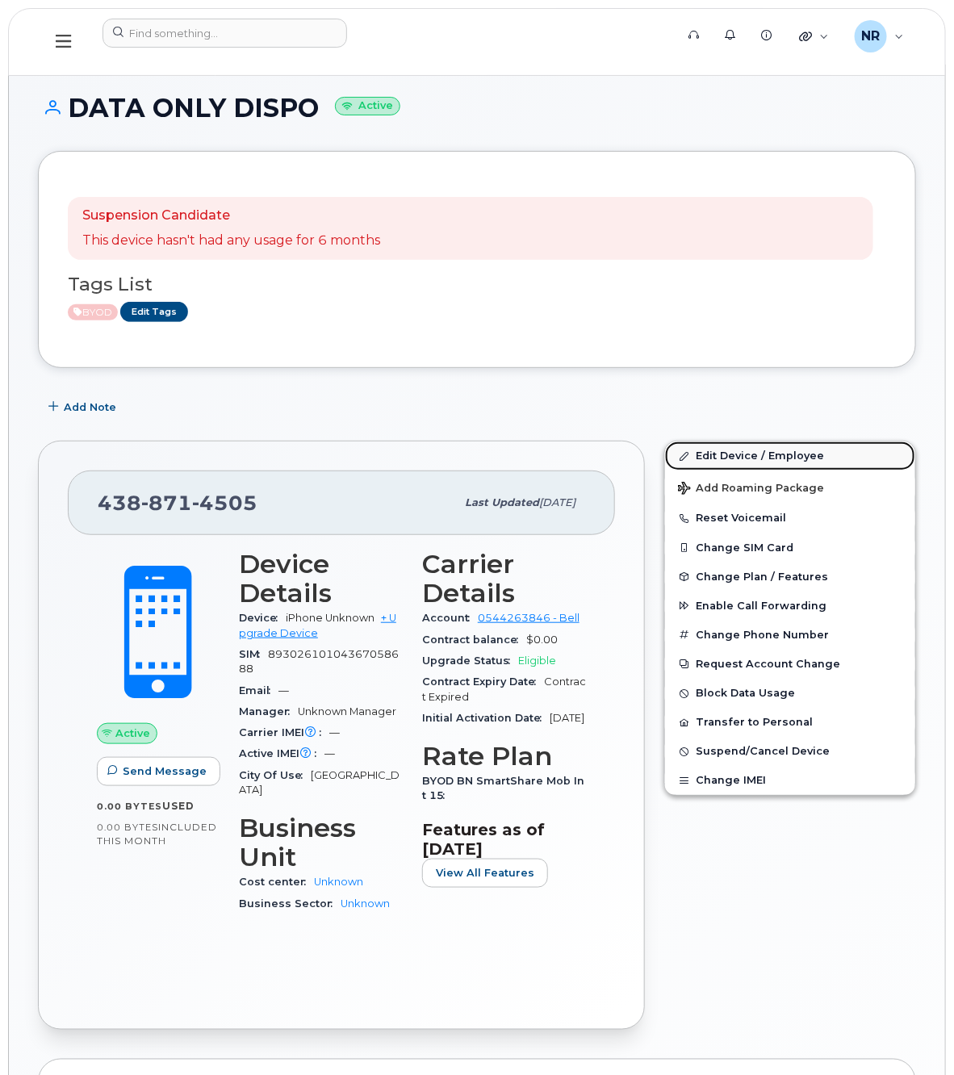
click at [722, 456] on link "Edit Device / Employee" at bounding box center [790, 455] width 250 height 29
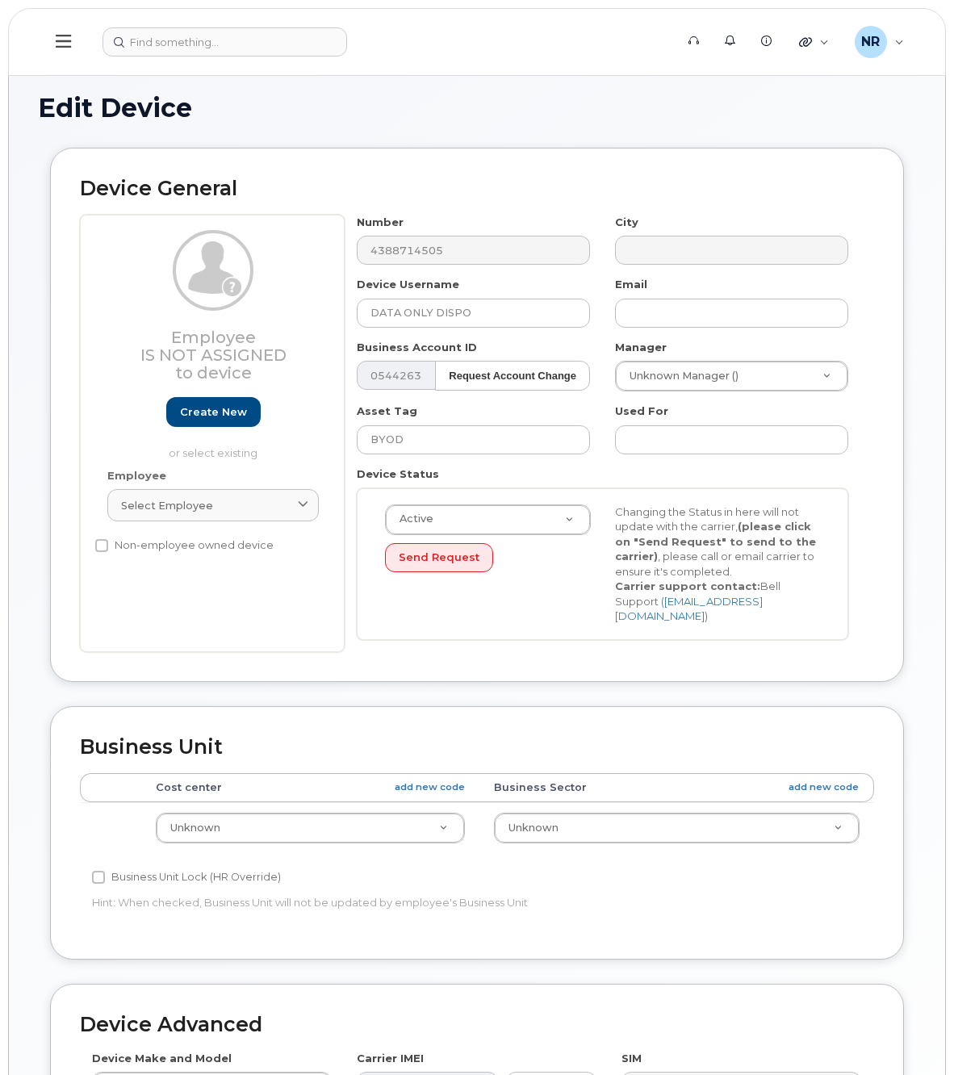
select select "22916206"
drag, startPoint x: 436, startPoint y: 311, endPoint x: 578, endPoint y: 315, distance: 142.0
click at [578, 315] on input "DATA ONLY DISPO" at bounding box center [473, 313] width 233 height 29
click at [511, 304] on input "DATA ONLY DISPO" at bounding box center [473, 313] width 233 height 29
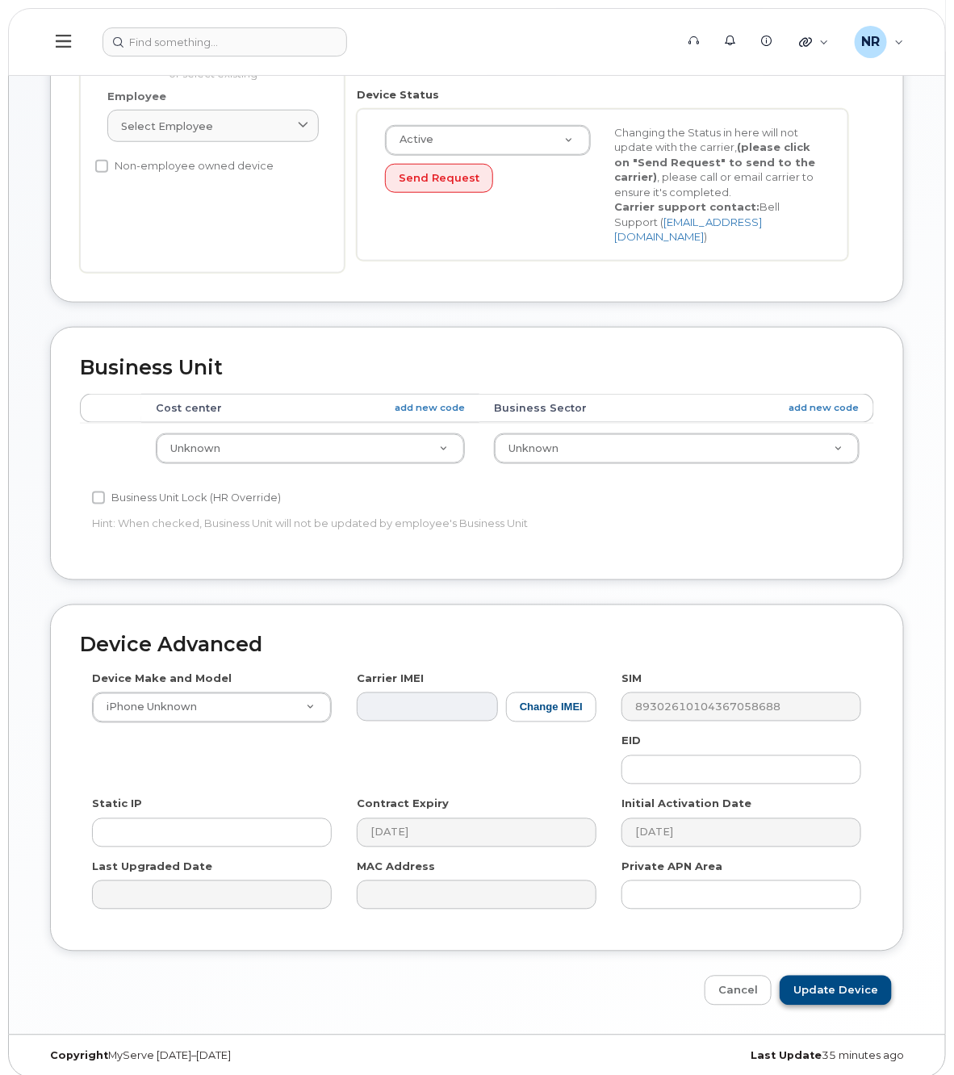
type input "DATA ONLY"
click at [828, 985] on input "Update Device" at bounding box center [835, 990] width 112 height 30
type input "Saving..."
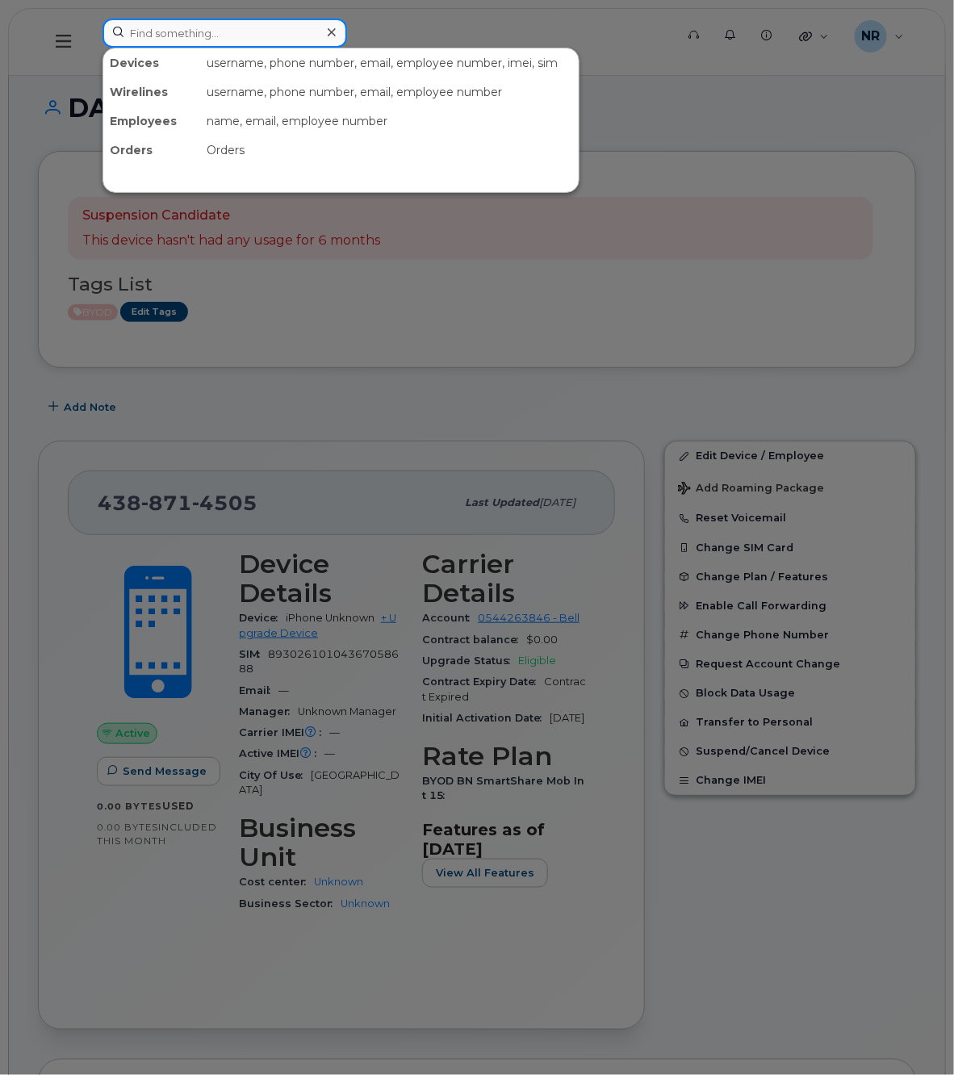
click at [184, 36] on input at bounding box center [224, 33] width 244 height 29
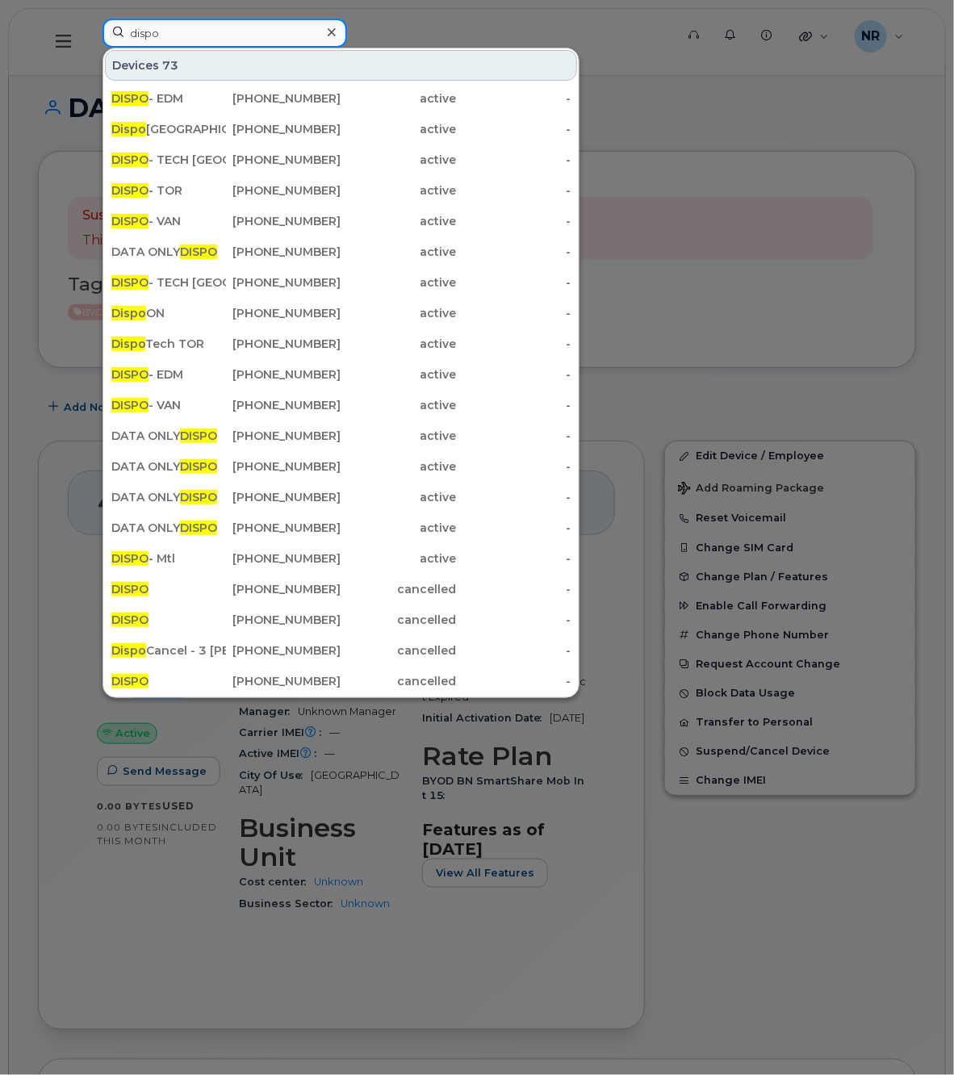
type input "dispo"
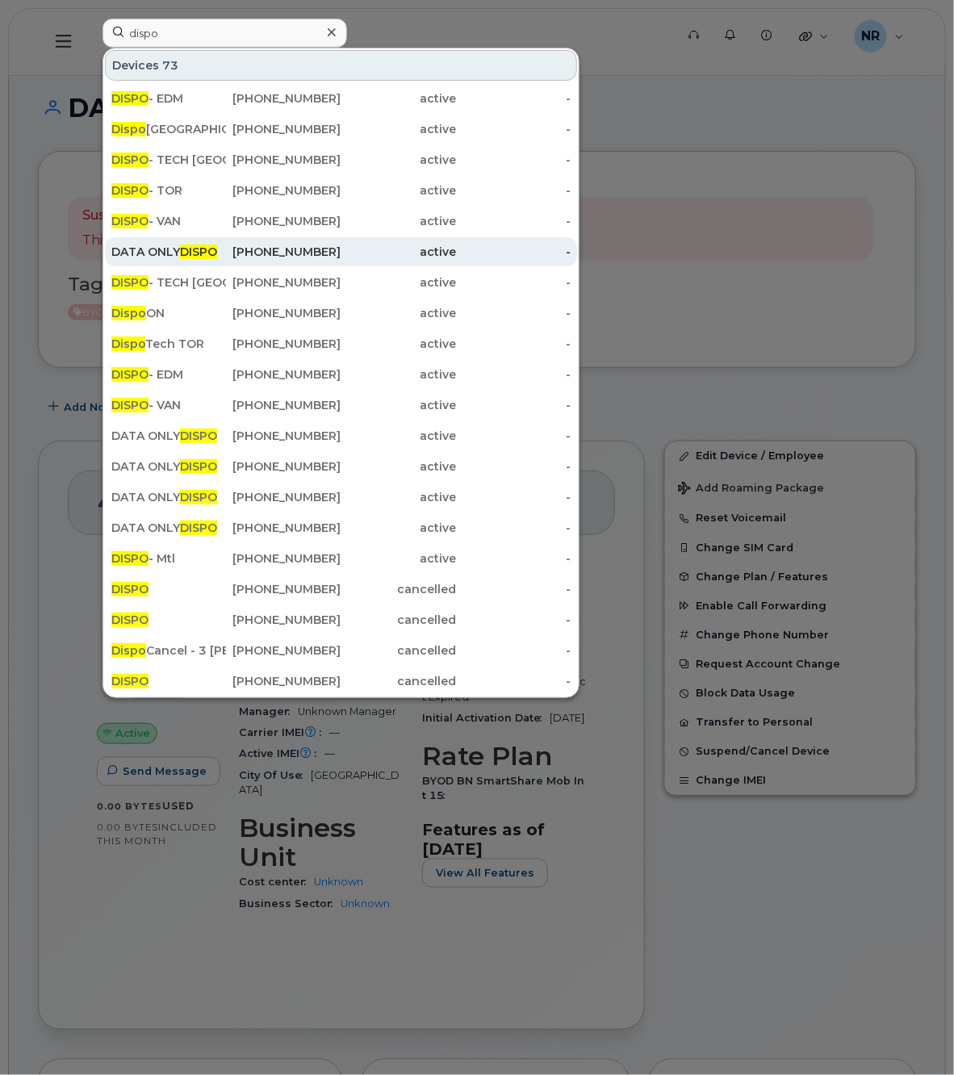
click at [158, 248] on div "DATA ONLY DISPO" at bounding box center [168, 252] width 115 height 16
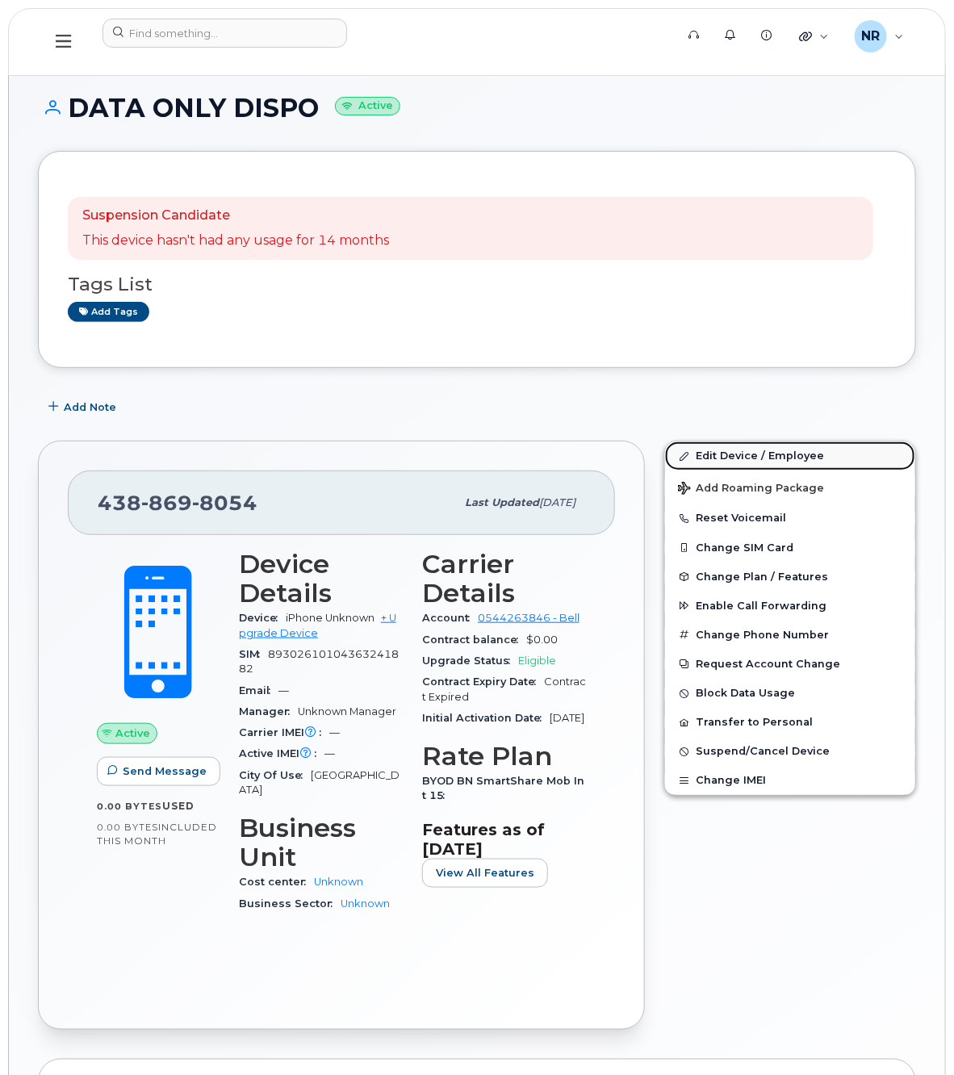
click at [731, 457] on link "Edit Device / Employee" at bounding box center [790, 455] width 250 height 29
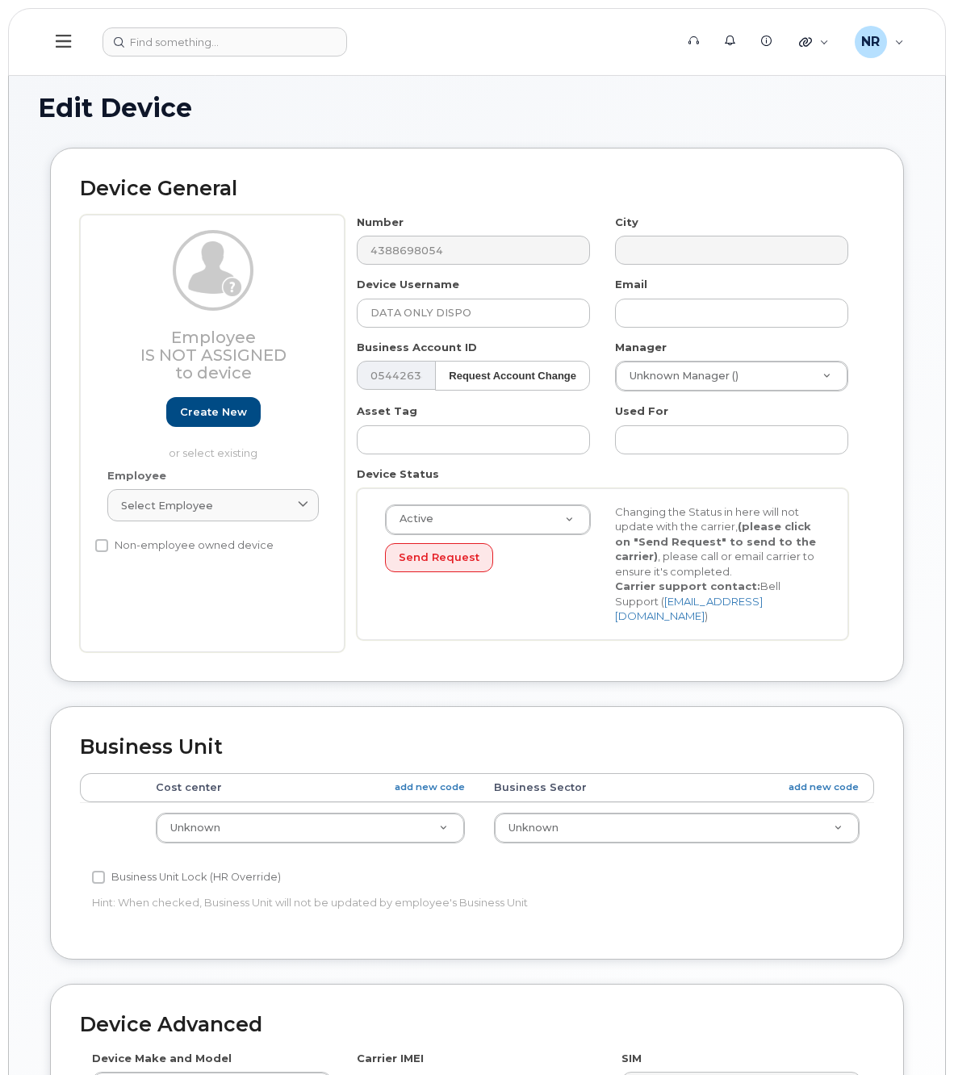
select select "22916206"
drag, startPoint x: 430, startPoint y: 309, endPoint x: 537, endPoint y: 309, distance: 106.5
click at [537, 309] on input "DATA ONLY DISPO" at bounding box center [473, 313] width 233 height 29
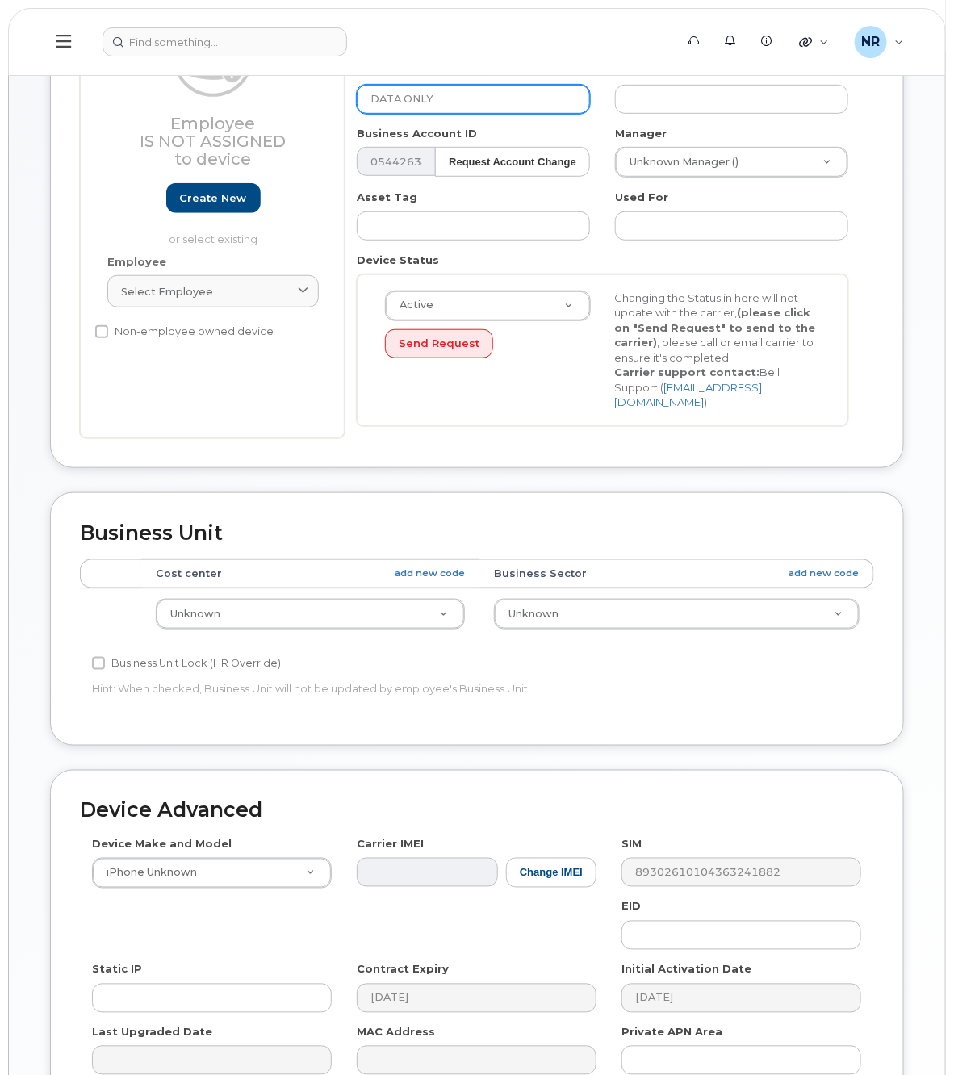
scroll to position [379, 0]
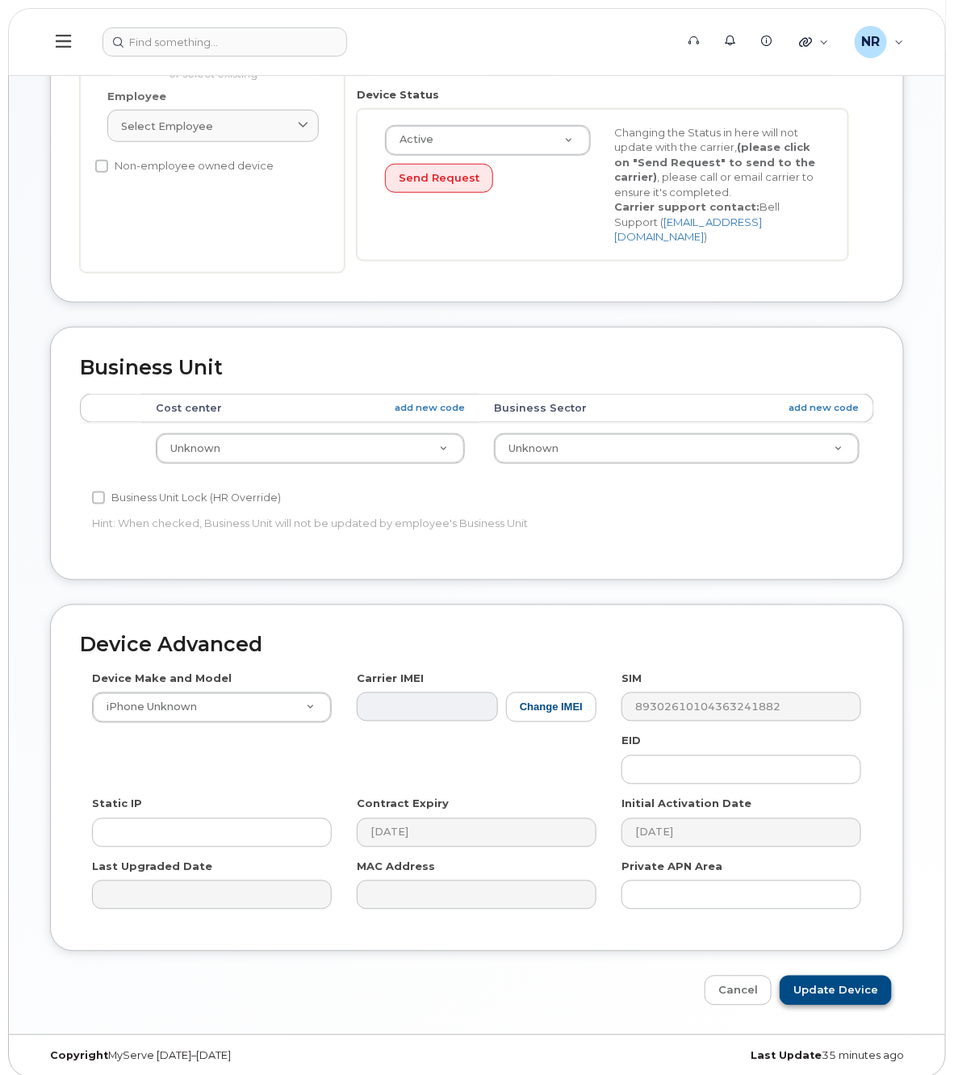
type input "DATA ONLY"
click at [855, 975] on input "Update Device" at bounding box center [835, 990] width 112 height 30
type input "Saving..."
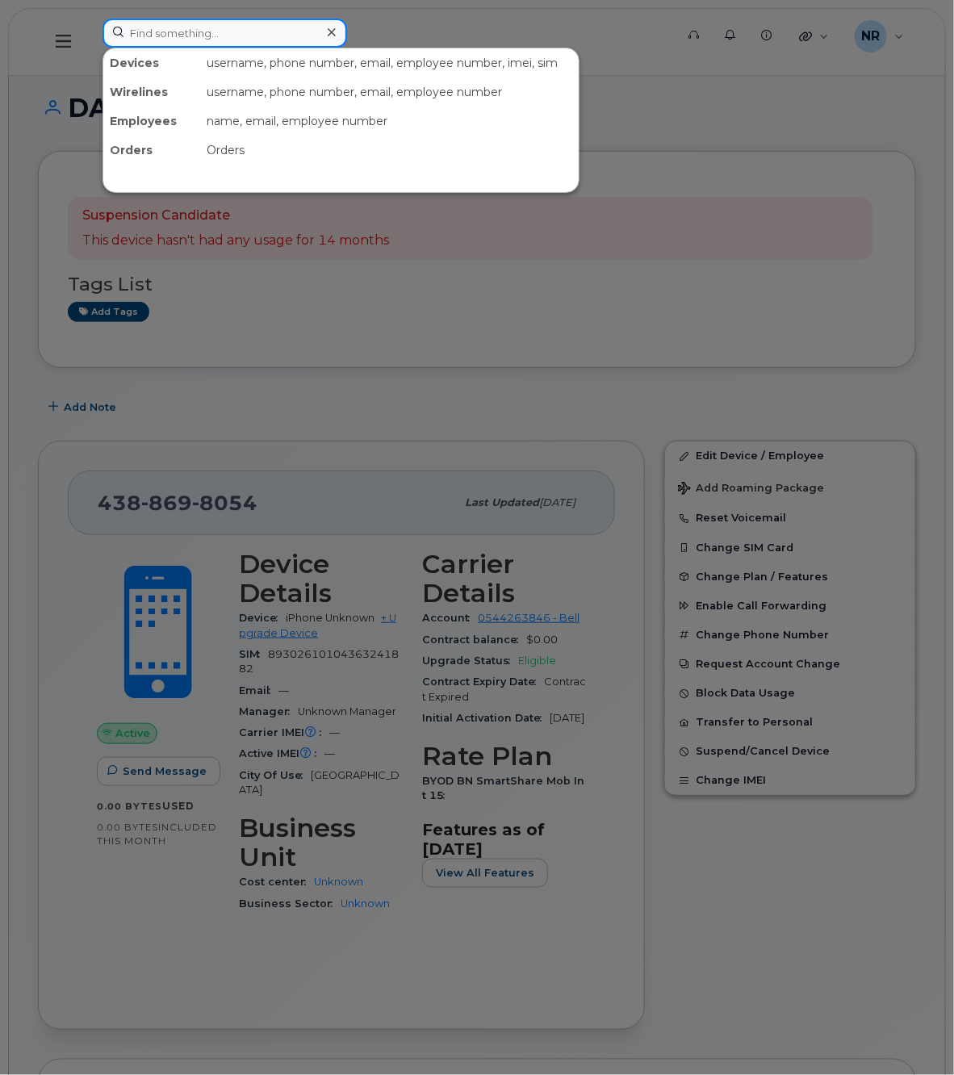
click at [228, 39] on input at bounding box center [224, 33] width 244 height 29
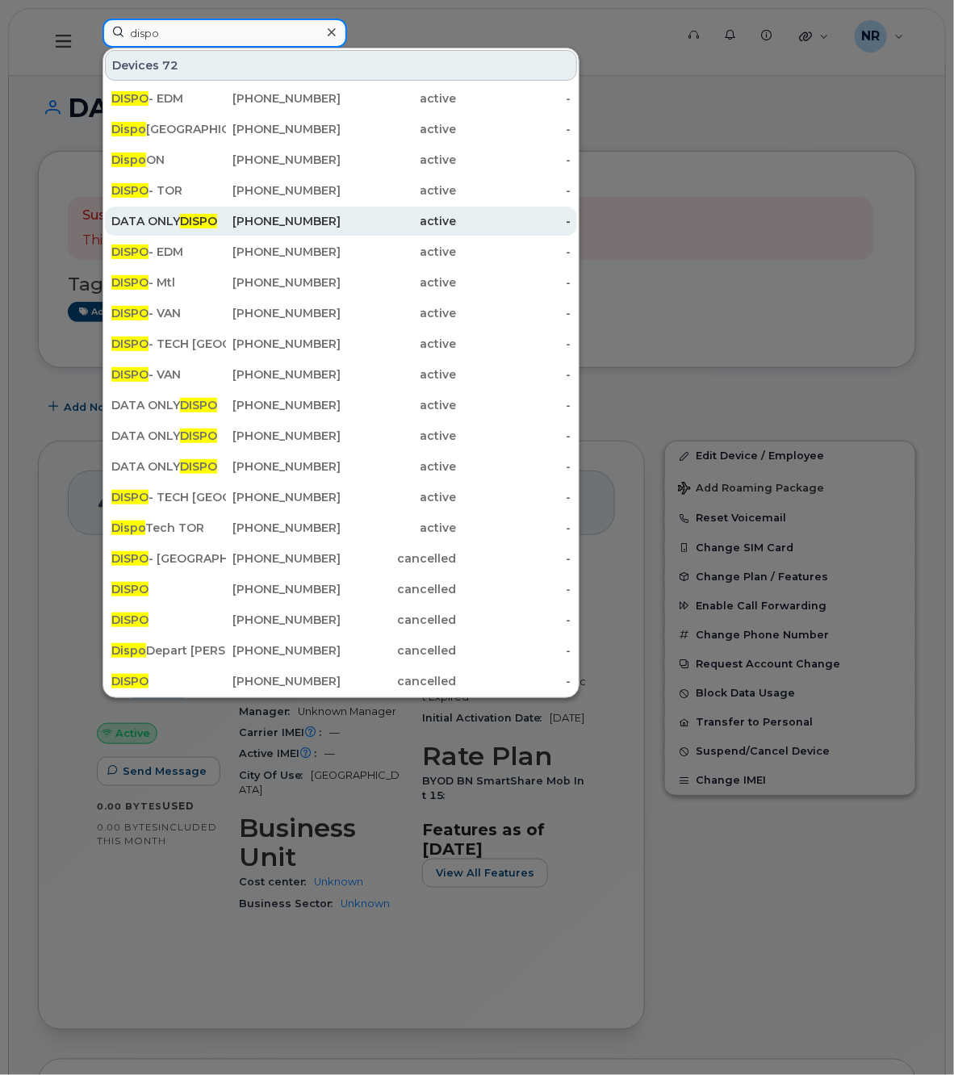
type input "dispo"
click at [154, 216] on div "DATA ONLY DISPO" at bounding box center [168, 221] width 115 height 16
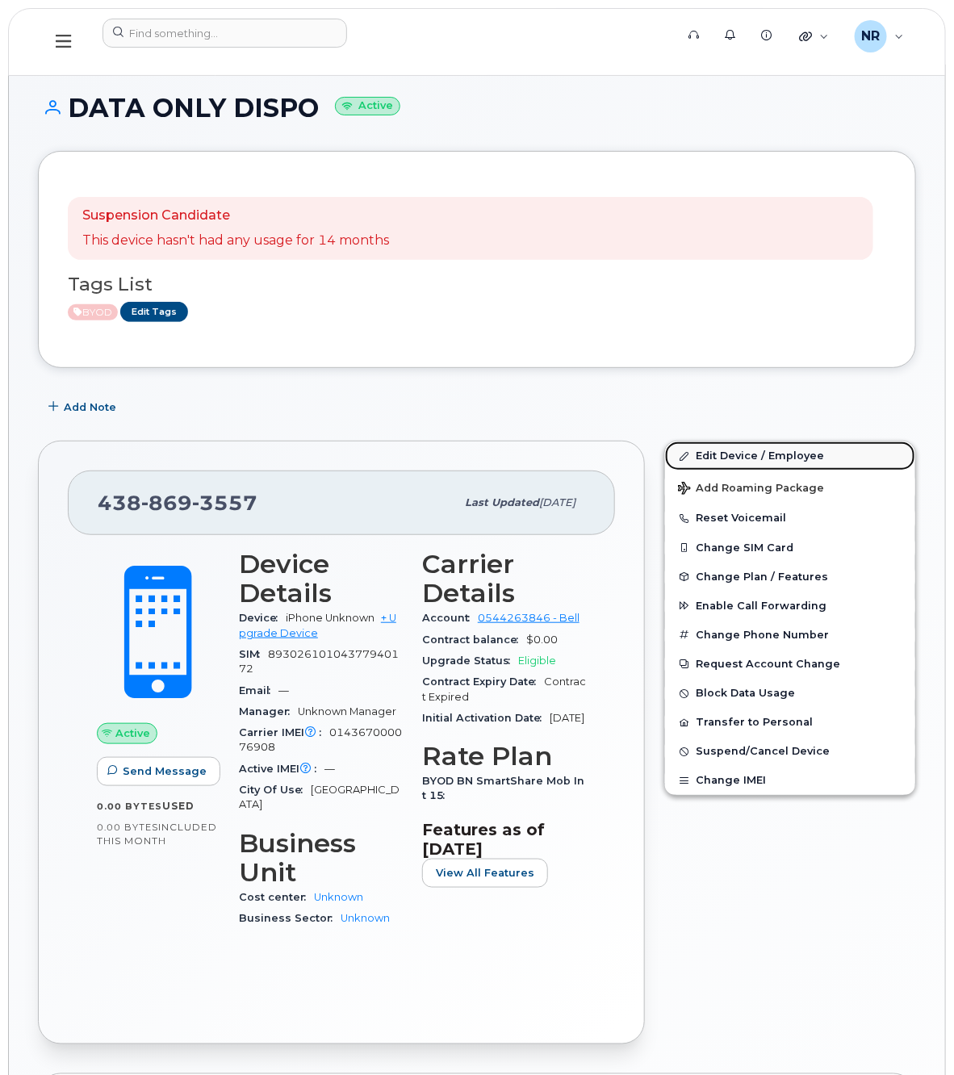
click at [729, 449] on link "Edit Device / Employee" at bounding box center [790, 455] width 250 height 29
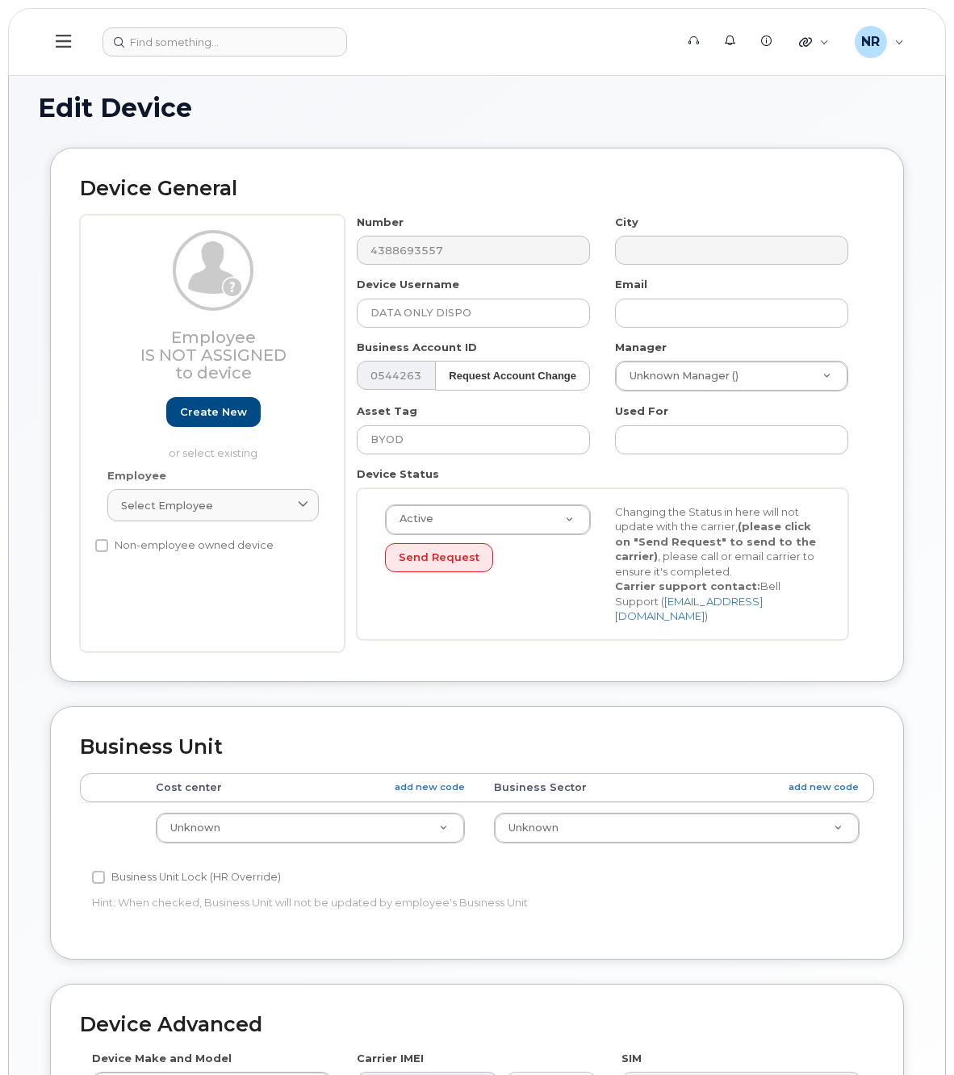
select select "22916206"
drag, startPoint x: 432, startPoint y: 315, endPoint x: 573, endPoint y: 305, distance: 141.6
click at [573, 305] on input "DATA ONLY DISPO" at bounding box center [473, 313] width 233 height 29
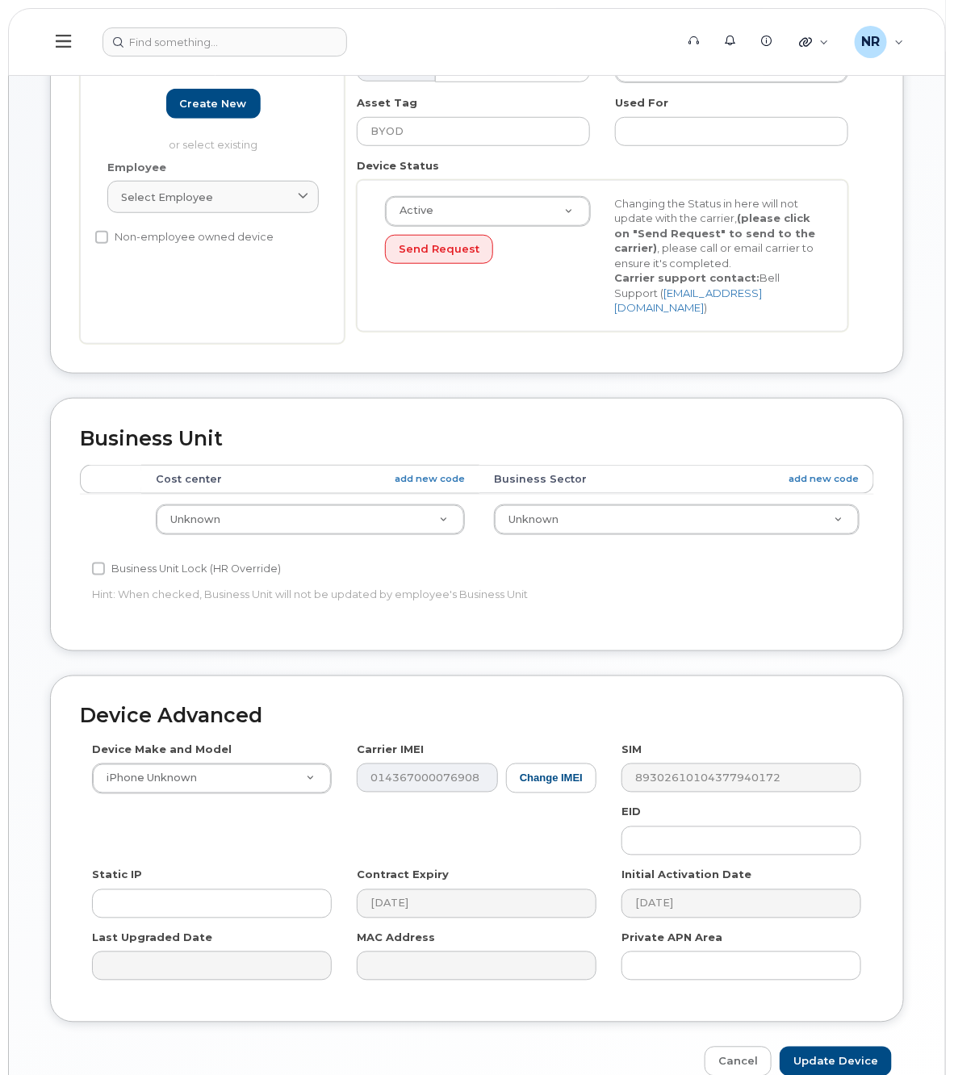
scroll to position [379, 0]
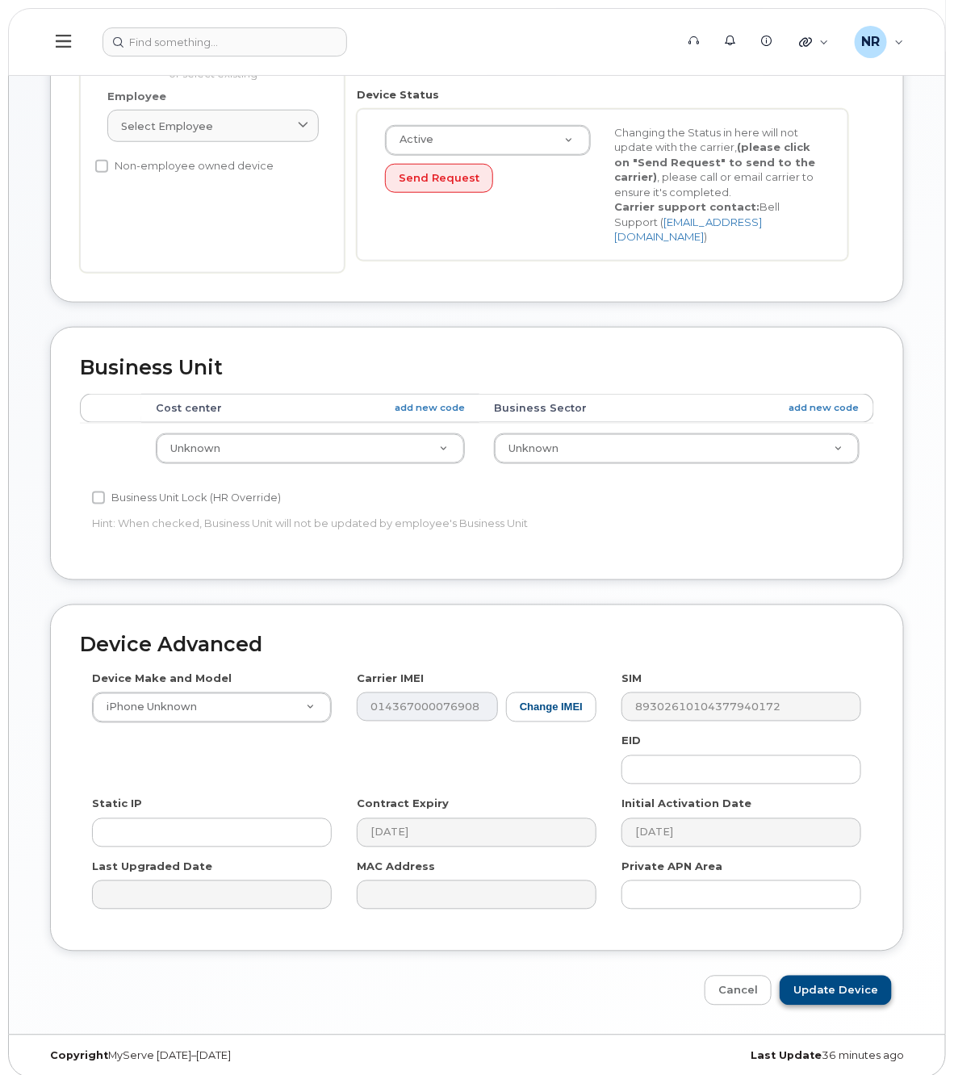
type input "DATA ONLY"
click at [824, 976] on input "Update Device" at bounding box center [835, 990] width 112 height 30
type input "Saving..."
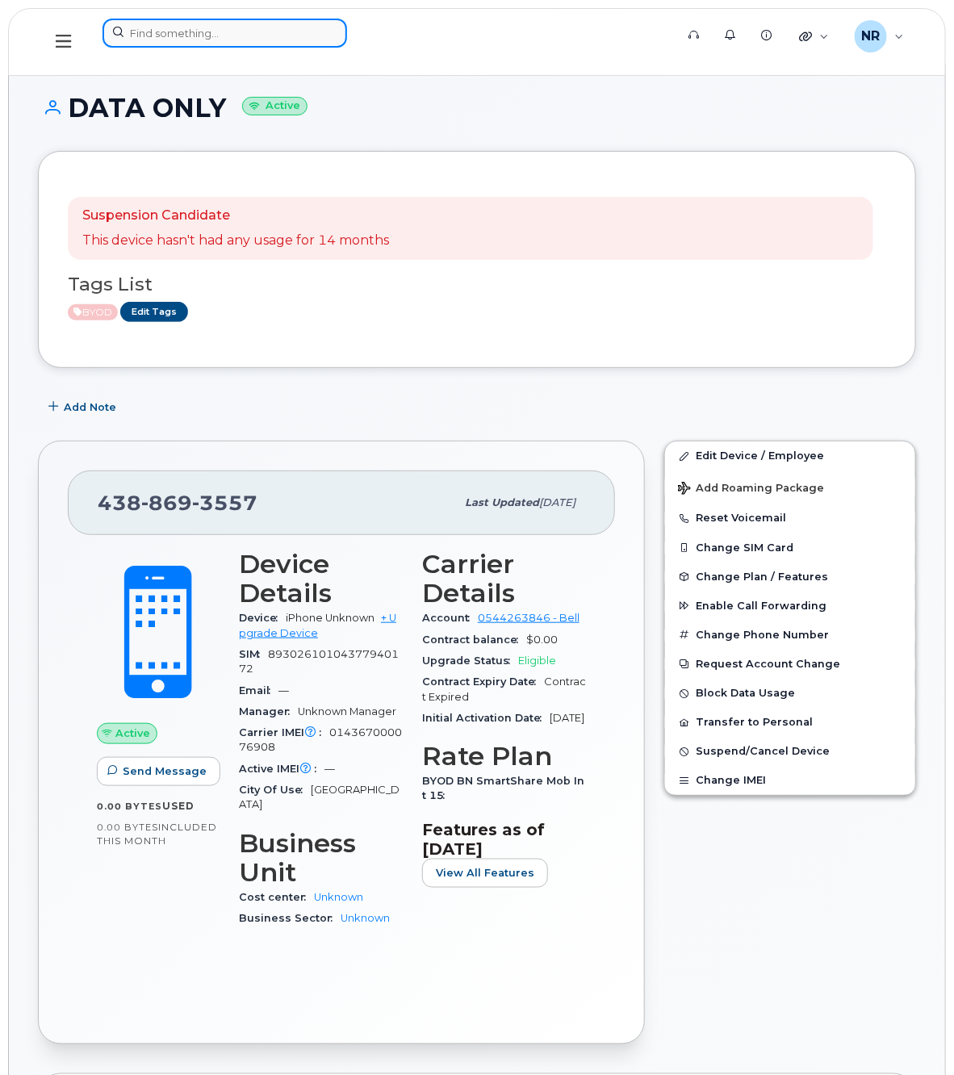
click at [227, 19] on input at bounding box center [224, 33] width 244 height 29
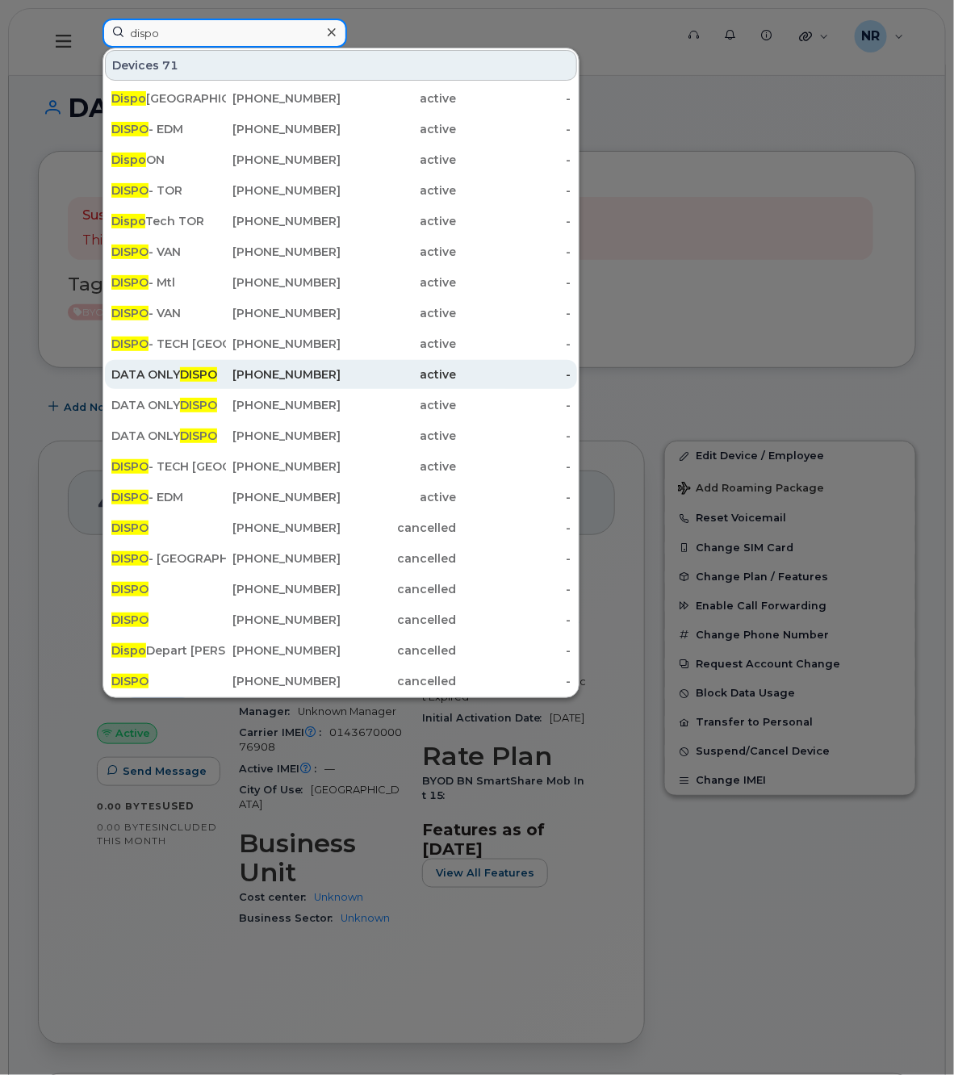
type input "dispo"
click at [171, 379] on div "DATA ONLY DISPO" at bounding box center [168, 374] width 115 height 16
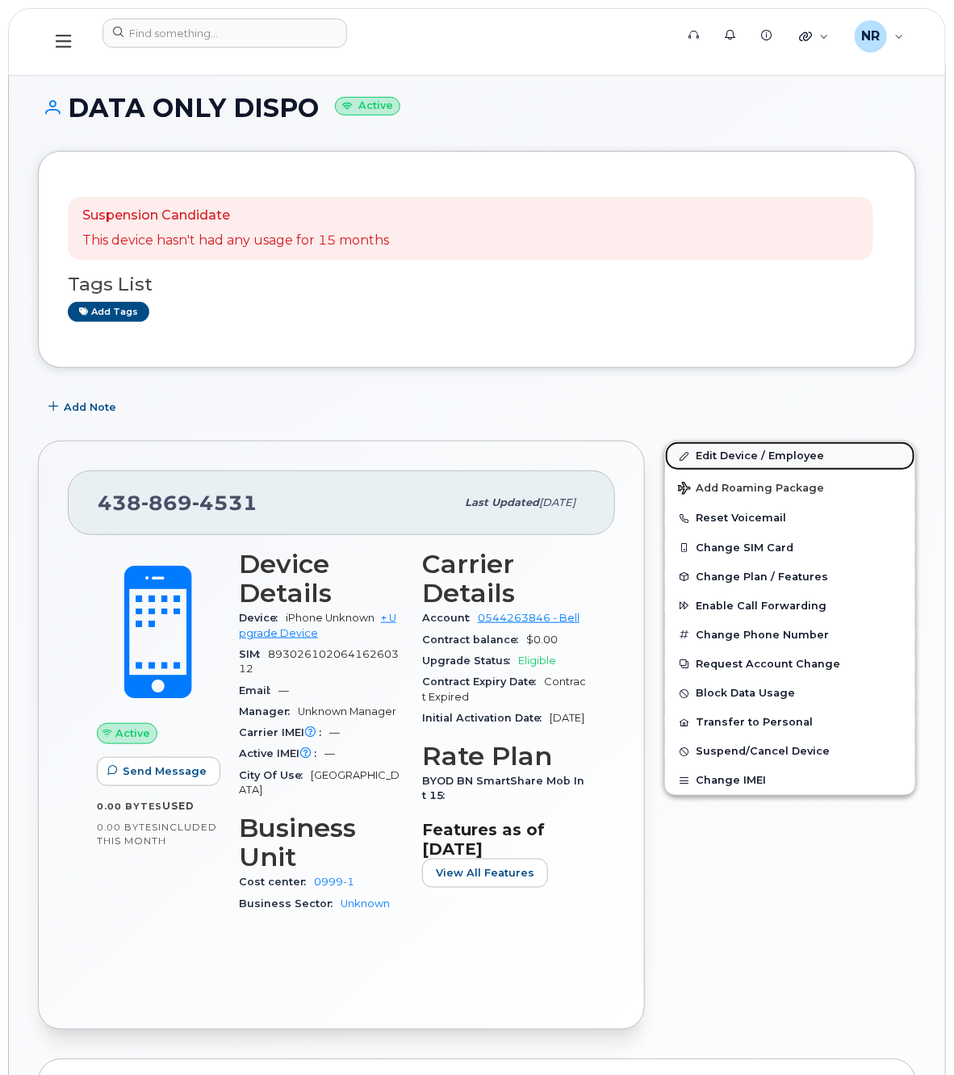
click at [743, 456] on link "Edit Device / Employee" at bounding box center [790, 455] width 250 height 29
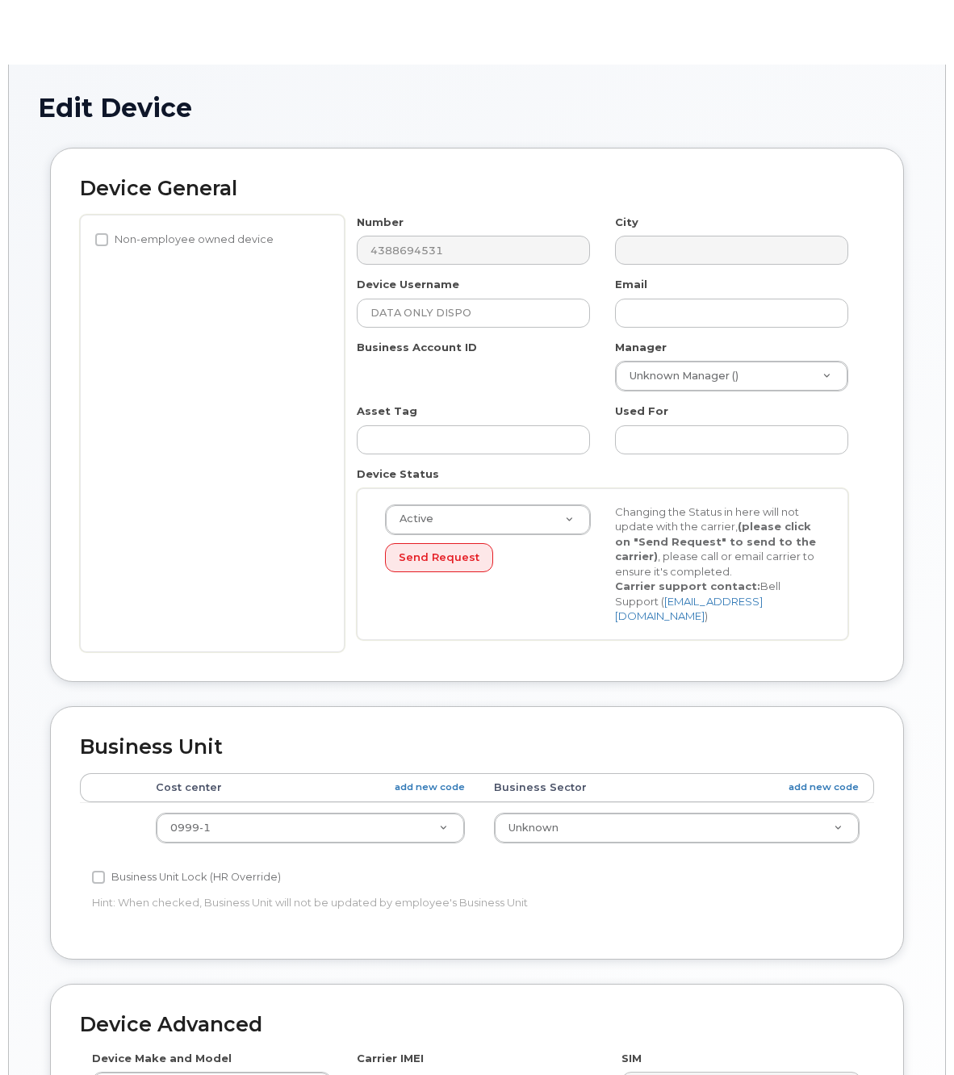
select select "22916206"
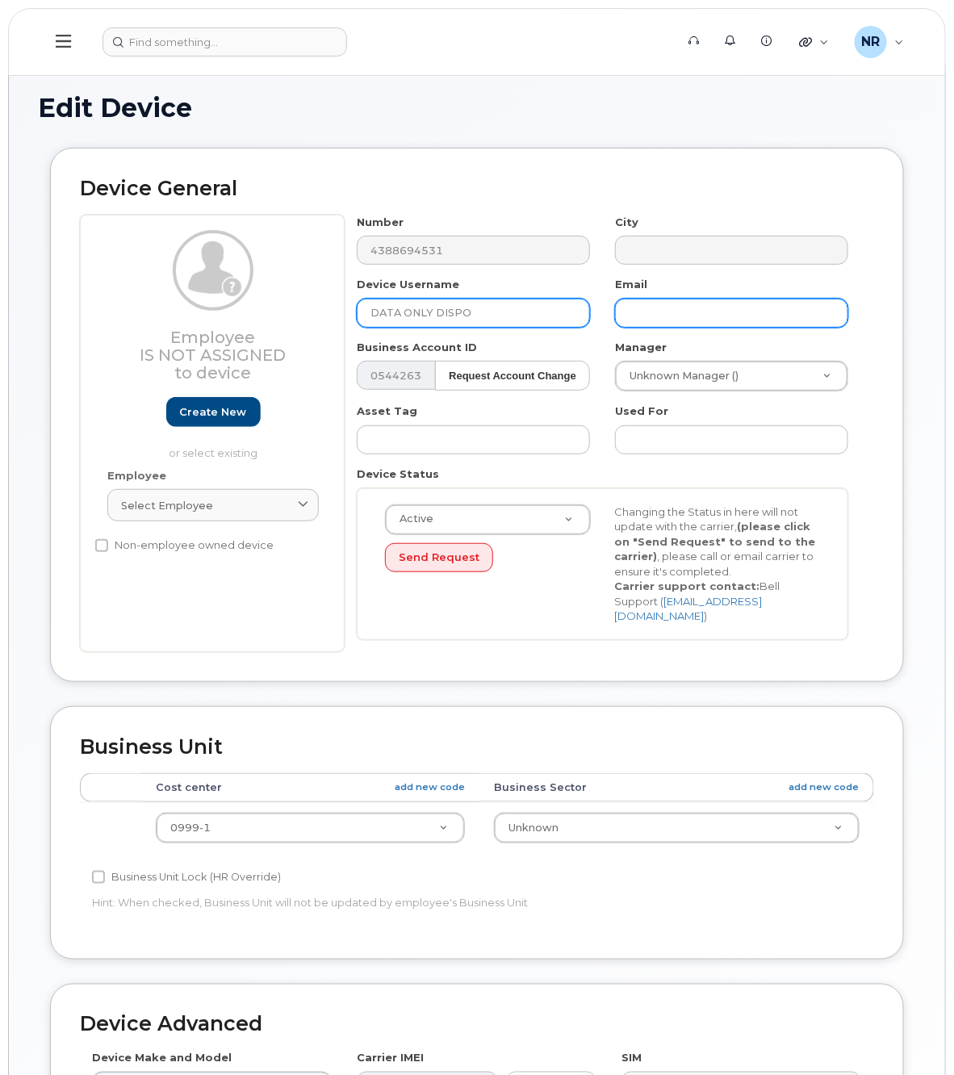
drag, startPoint x: 432, startPoint y: 307, endPoint x: 710, endPoint y: 312, distance: 277.6
click at [668, 312] on div "Number 4388694531 City Device Username DATA ONLY DISPO Email Business Account I…" at bounding box center [602, 433] width 516 height 437
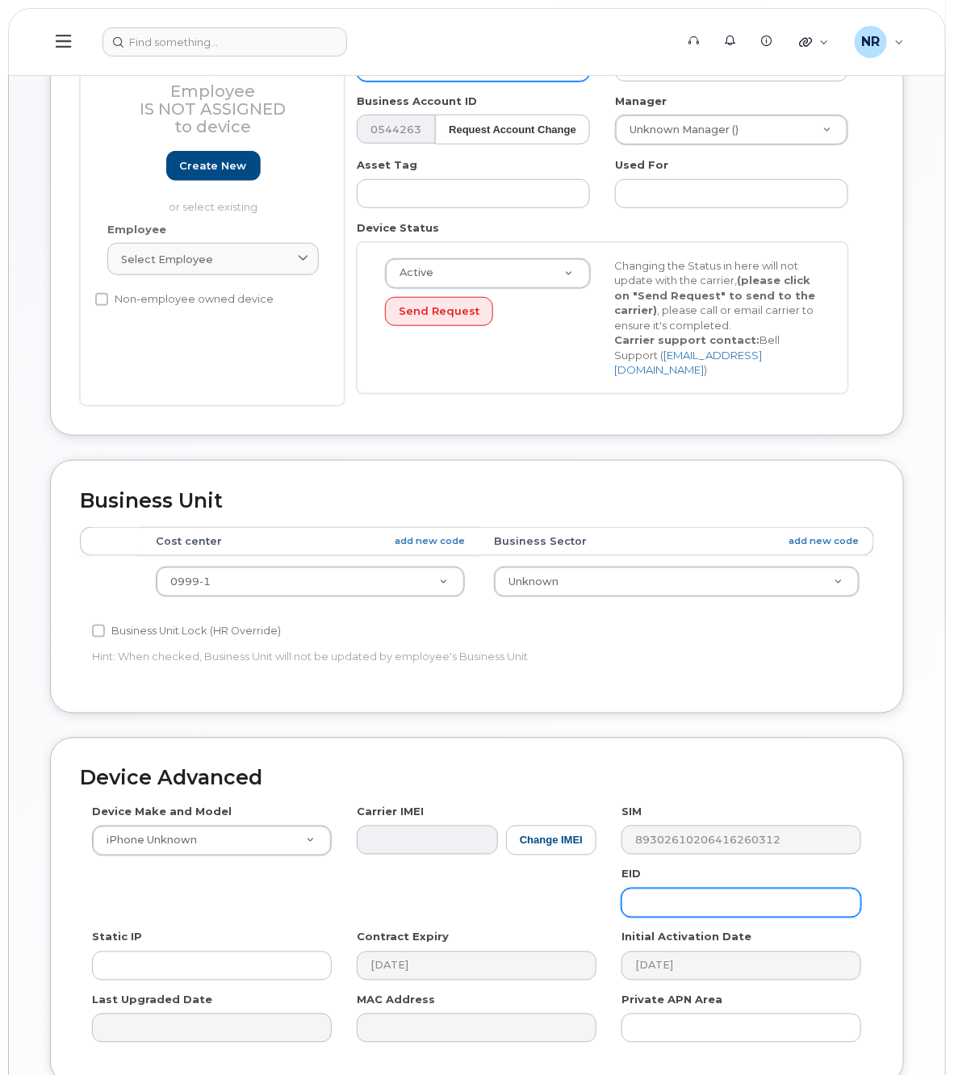
scroll to position [379, 0]
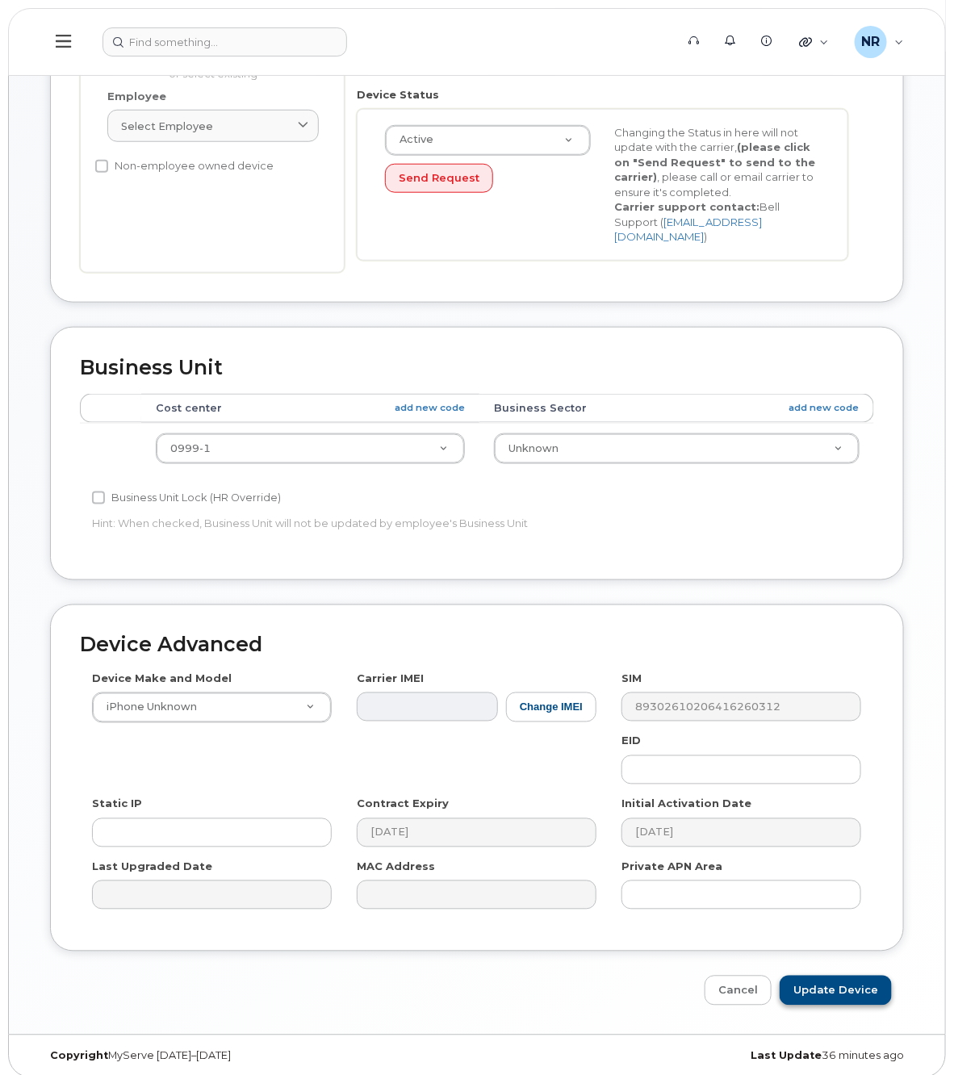
type input "DATA ONLY"
click at [836, 975] on input "Update Device" at bounding box center [835, 990] width 112 height 30
type input "Saving..."
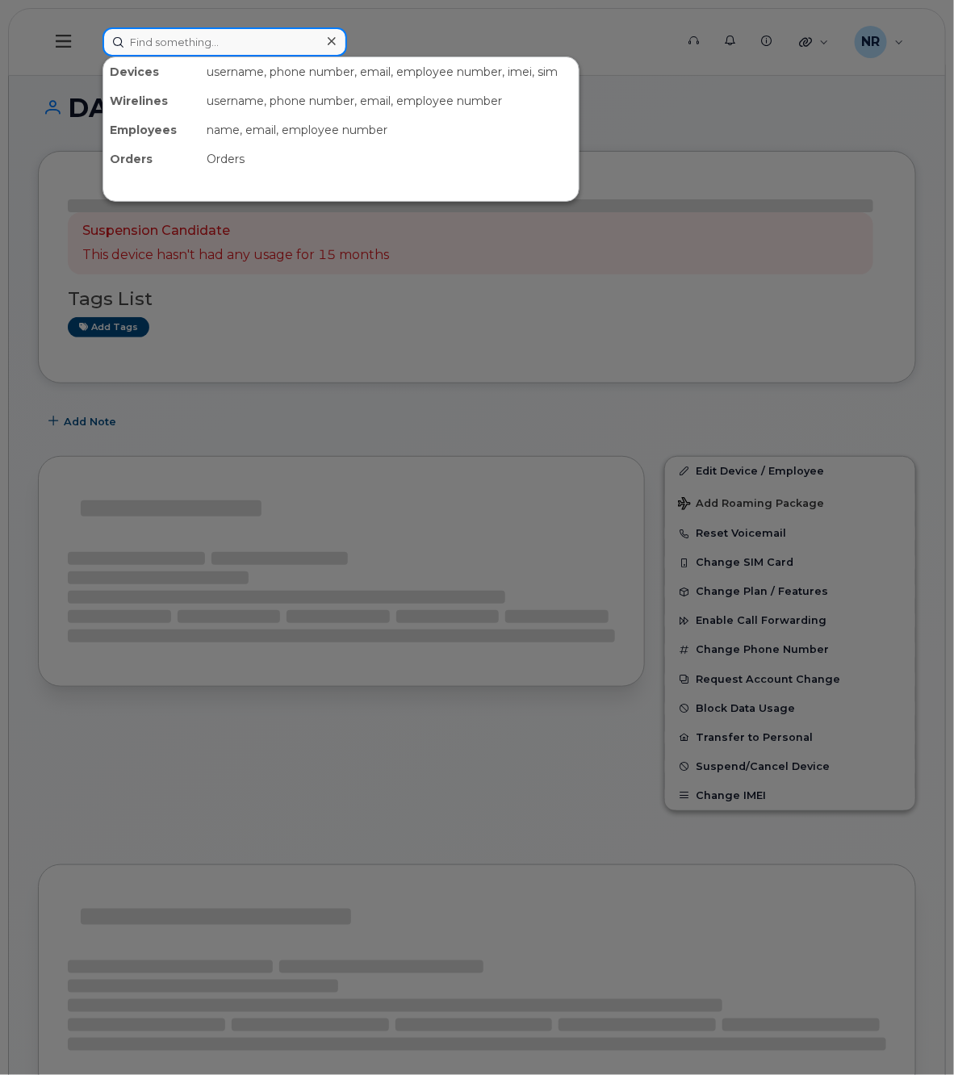
click at [171, 36] on input at bounding box center [224, 41] width 244 height 29
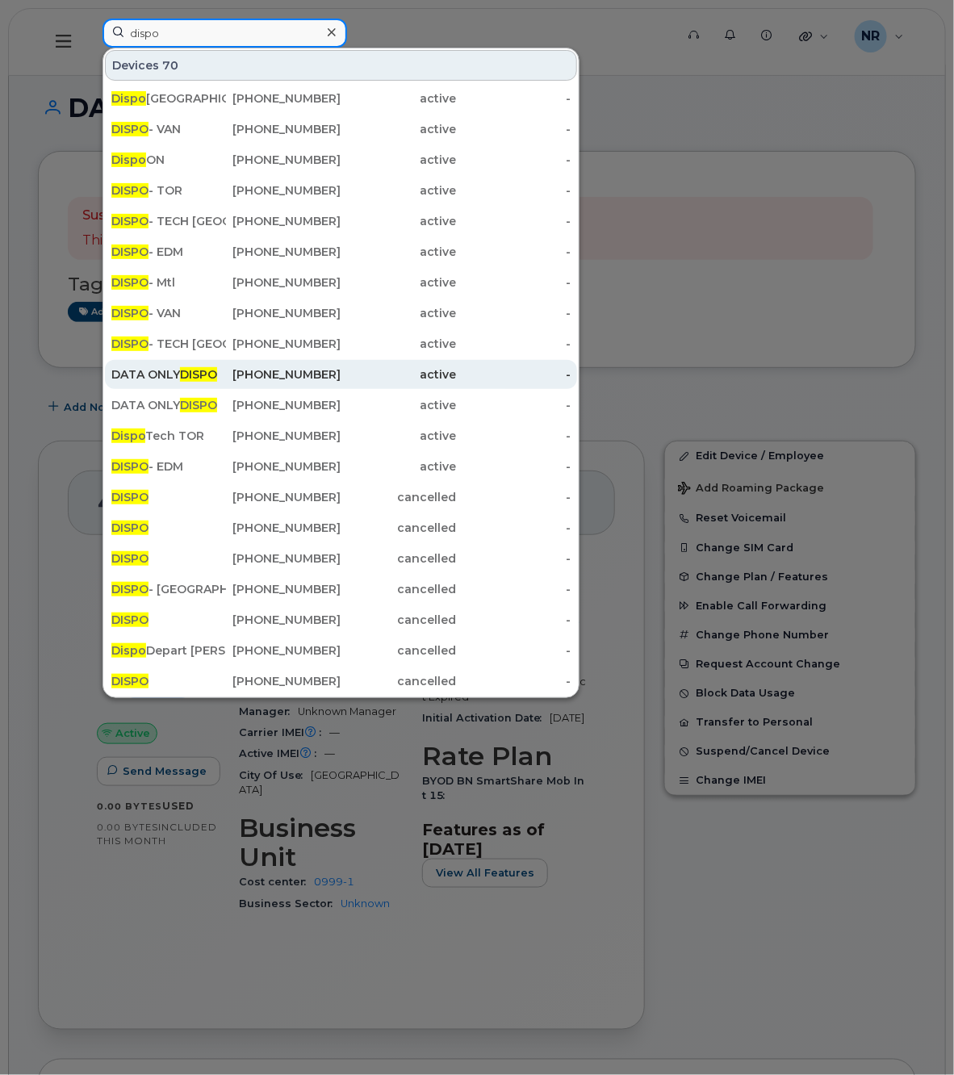
type input "dispo"
click at [172, 374] on div "DATA ONLY DISPO" at bounding box center [168, 374] width 115 height 16
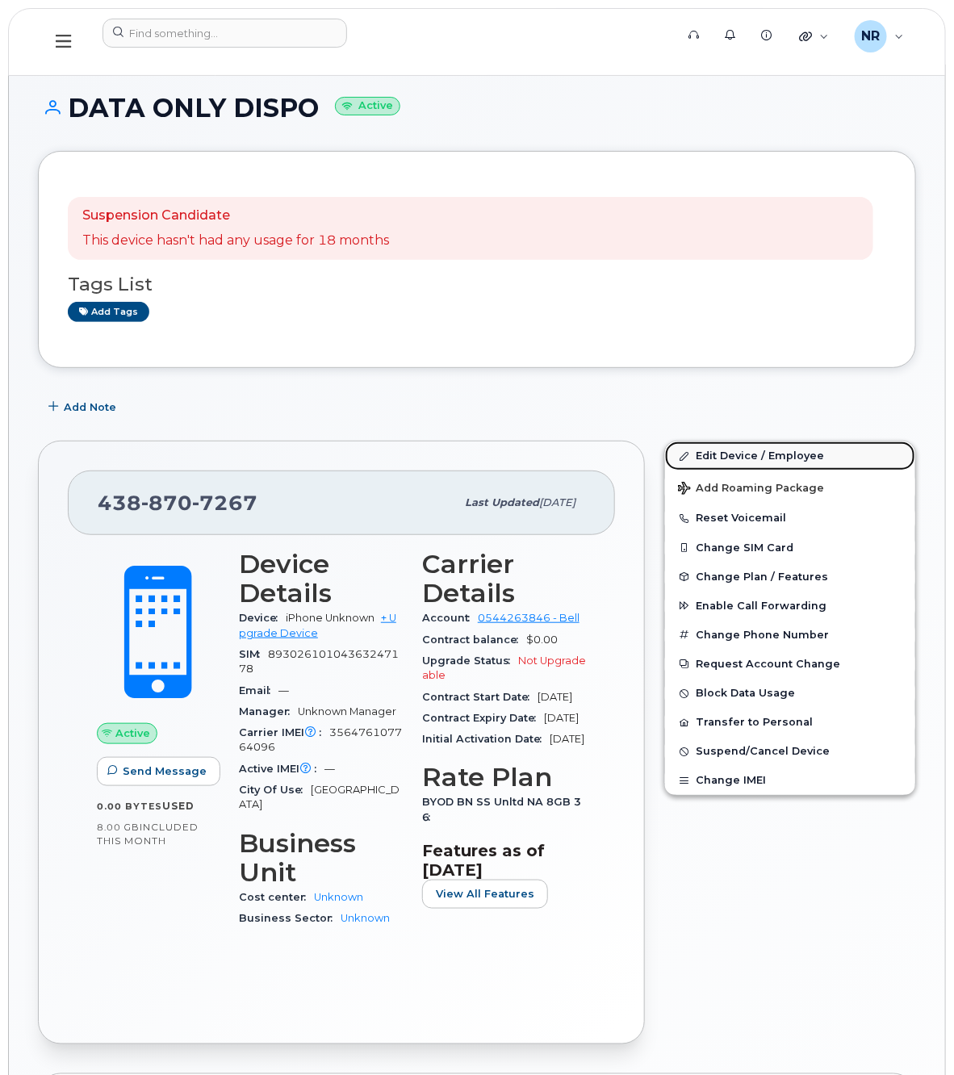
click at [732, 454] on link "Edit Device / Employee" at bounding box center [790, 455] width 250 height 29
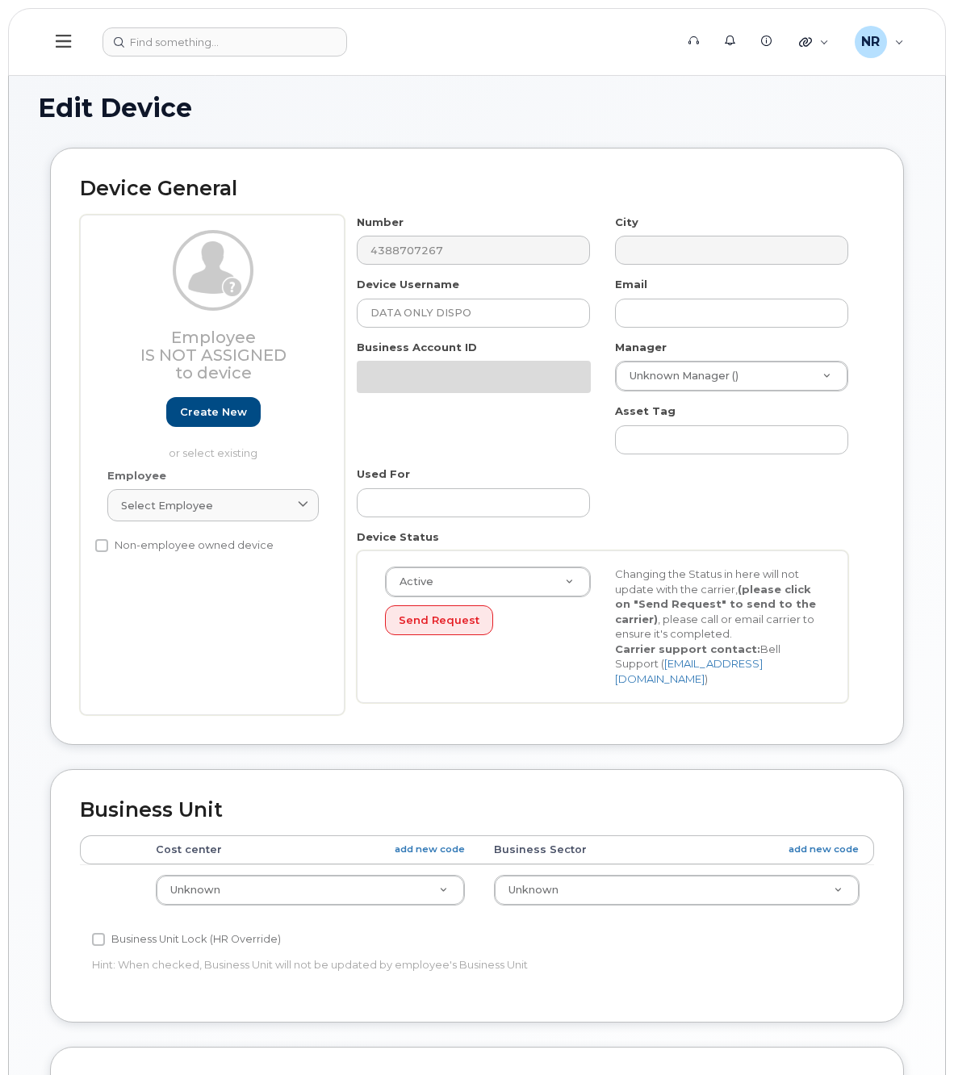
select select "22916206"
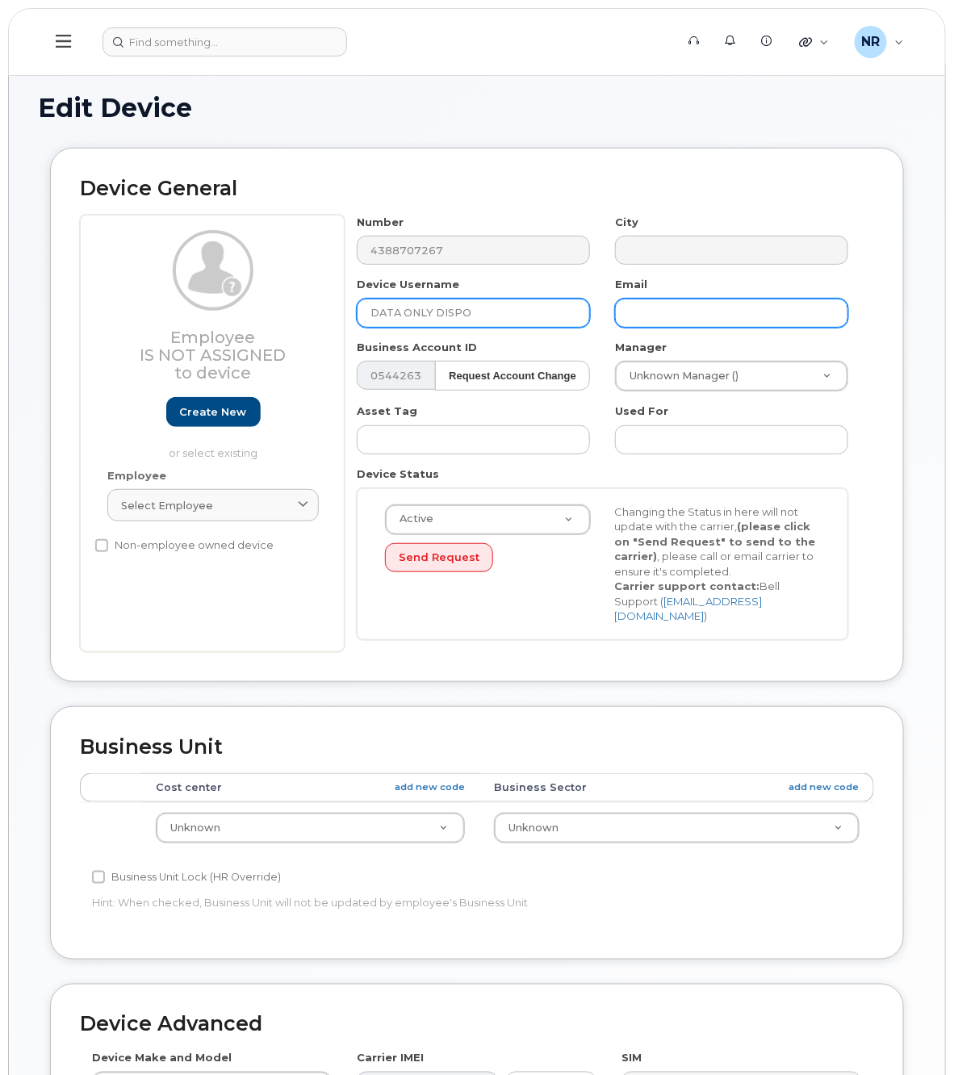
drag, startPoint x: 434, startPoint y: 309, endPoint x: 695, endPoint y: 303, distance: 261.5
click at [691, 305] on div "Number 4388707267 City Device Username DATA ONLY DISPO Email Business Account I…" at bounding box center [602, 433] width 516 height 437
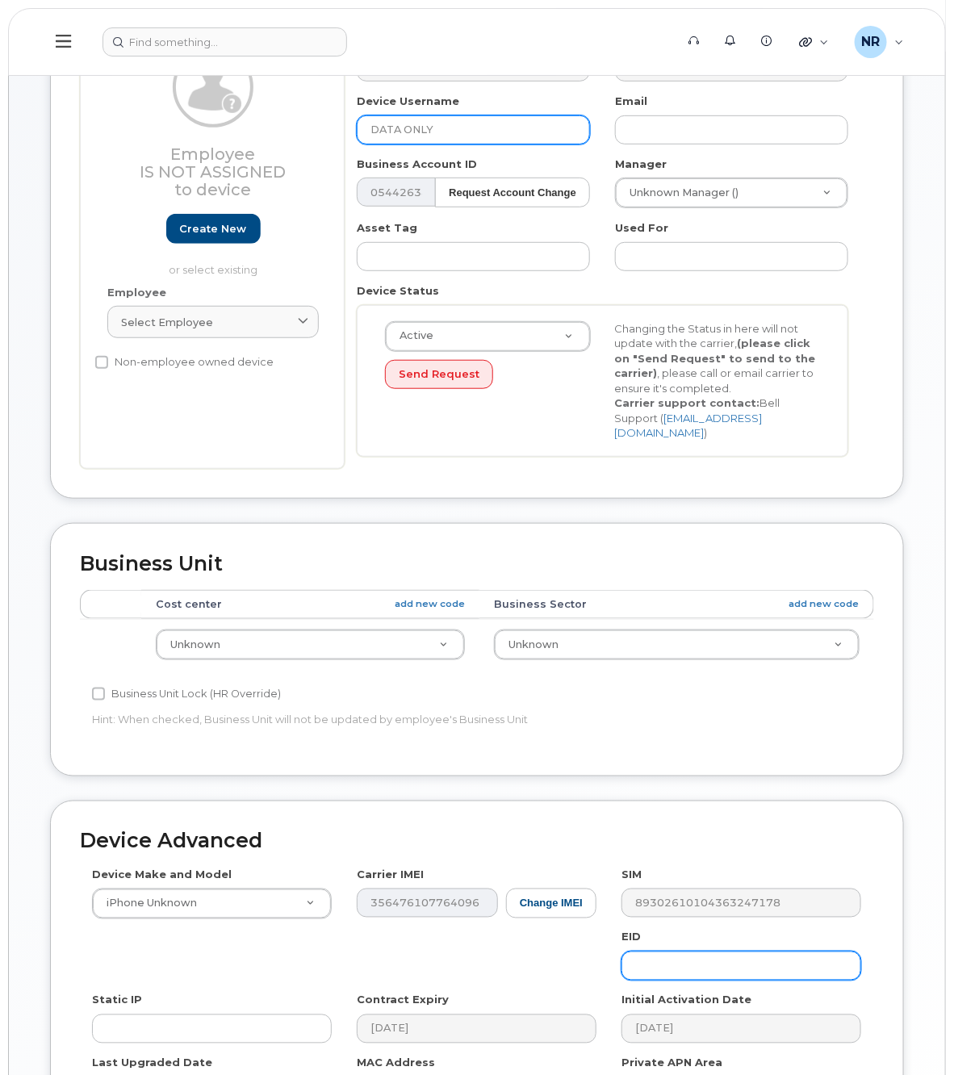
scroll to position [379, 0]
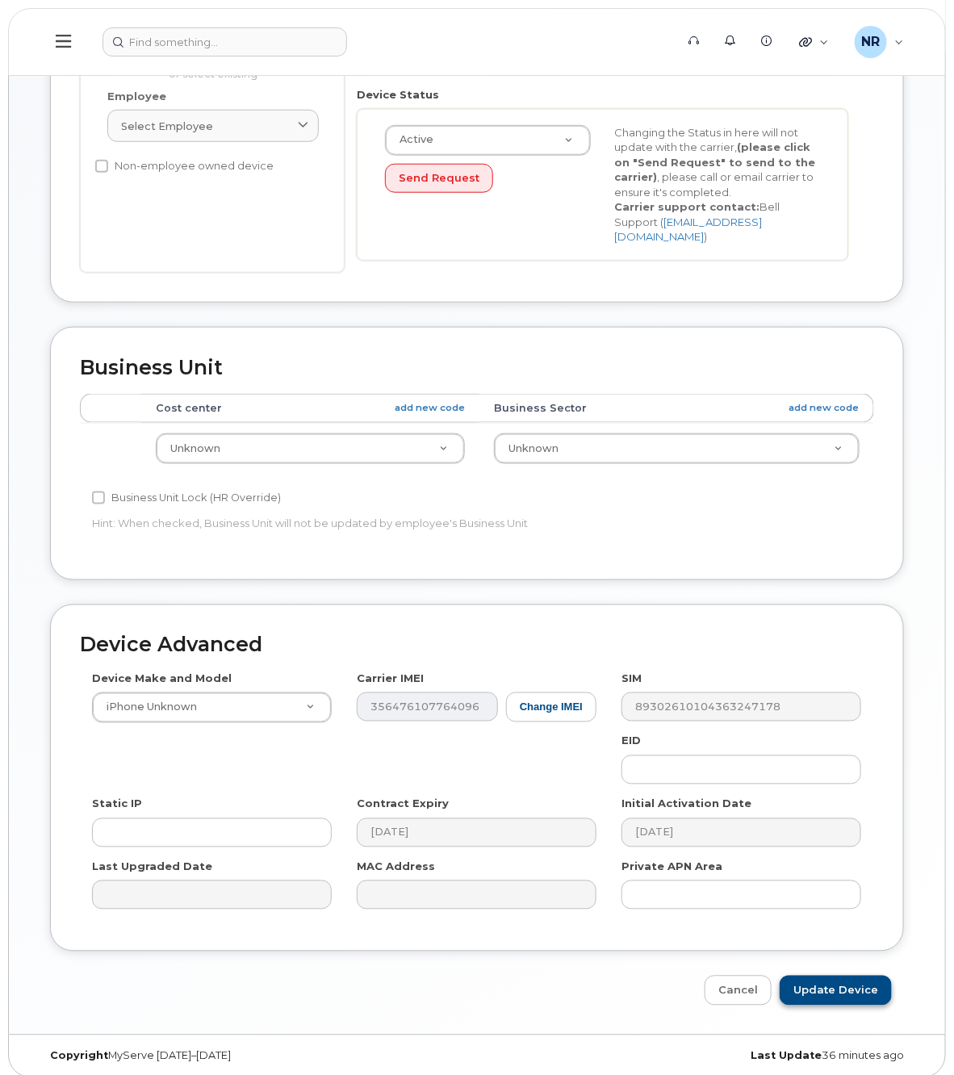
type input "DATA ONLY"
click at [816, 975] on input "Update Device" at bounding box center [835, 990] width 112 height 30
type input "Saving..."
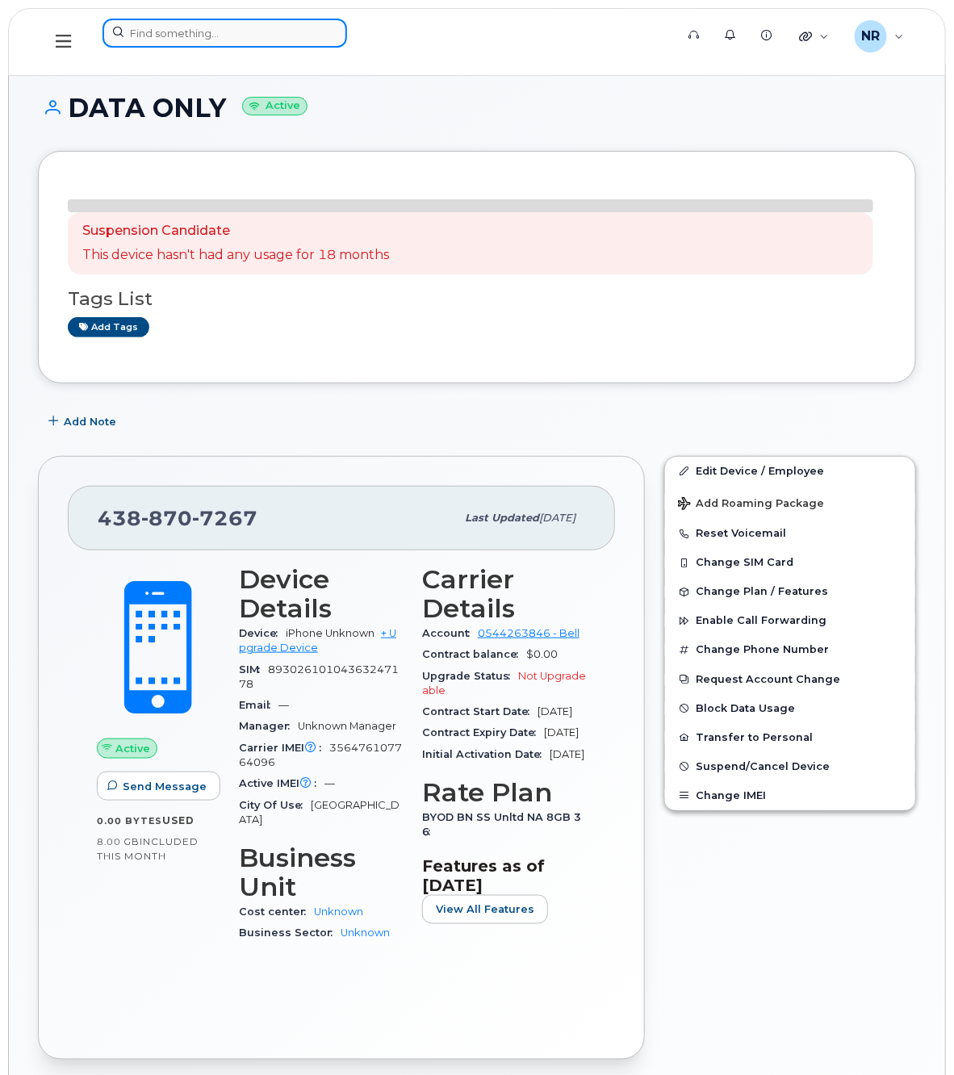
click at [166, 29] on input at bounding box center [224, 33] width 244 height 29
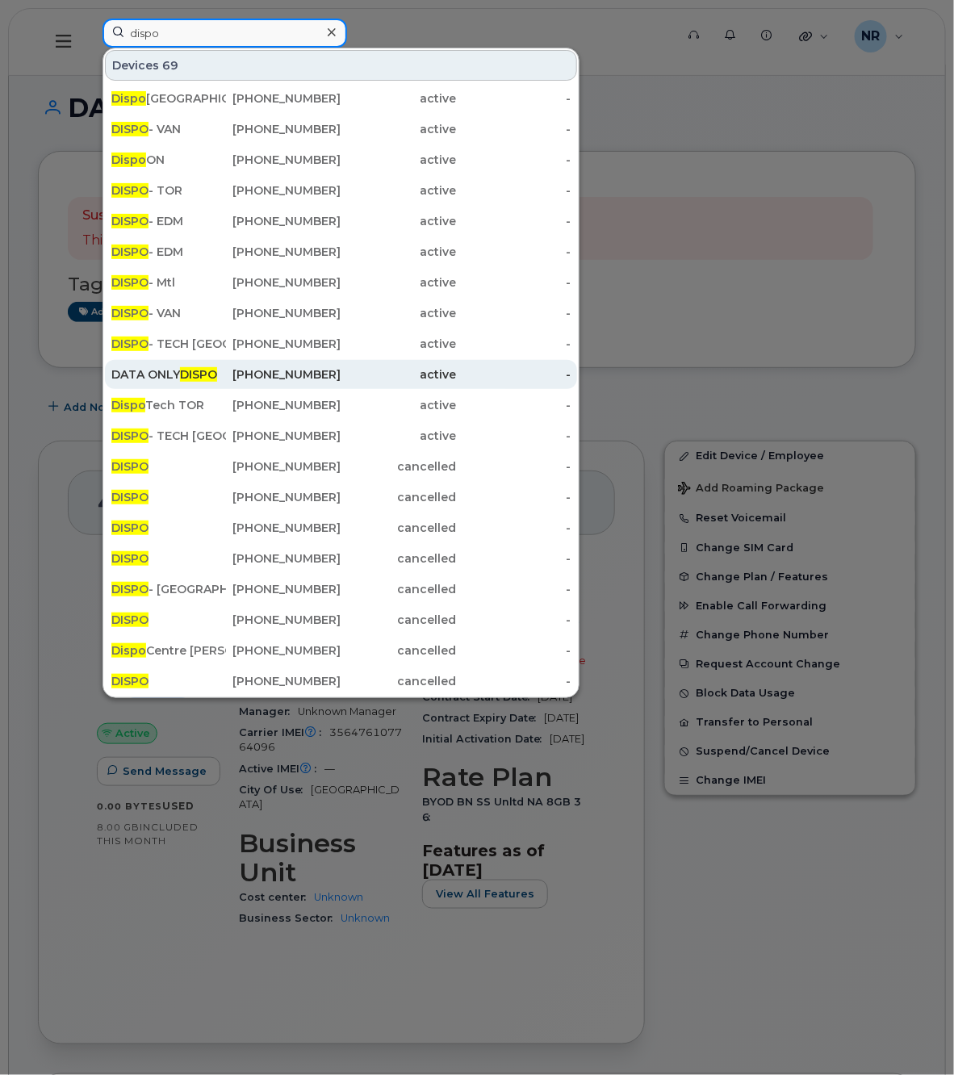
type input "dispo"
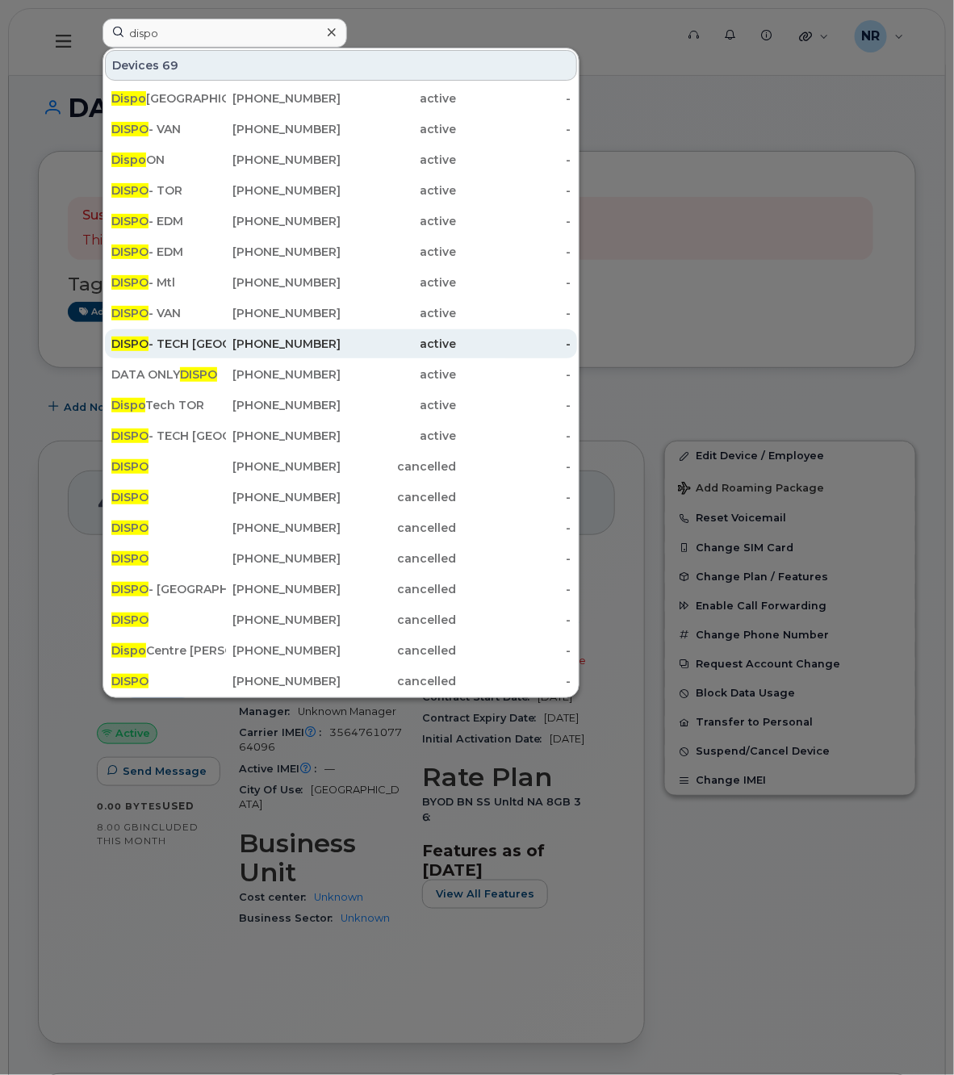
drag, startPoint x: 170, startPoint y: 372, endPoint x: 384, endPoint y: 340, distance: 216.1
click at [170, 372] on div "DATA ONLY DISPO" at bounding box center [168, 374] width 115 height 16
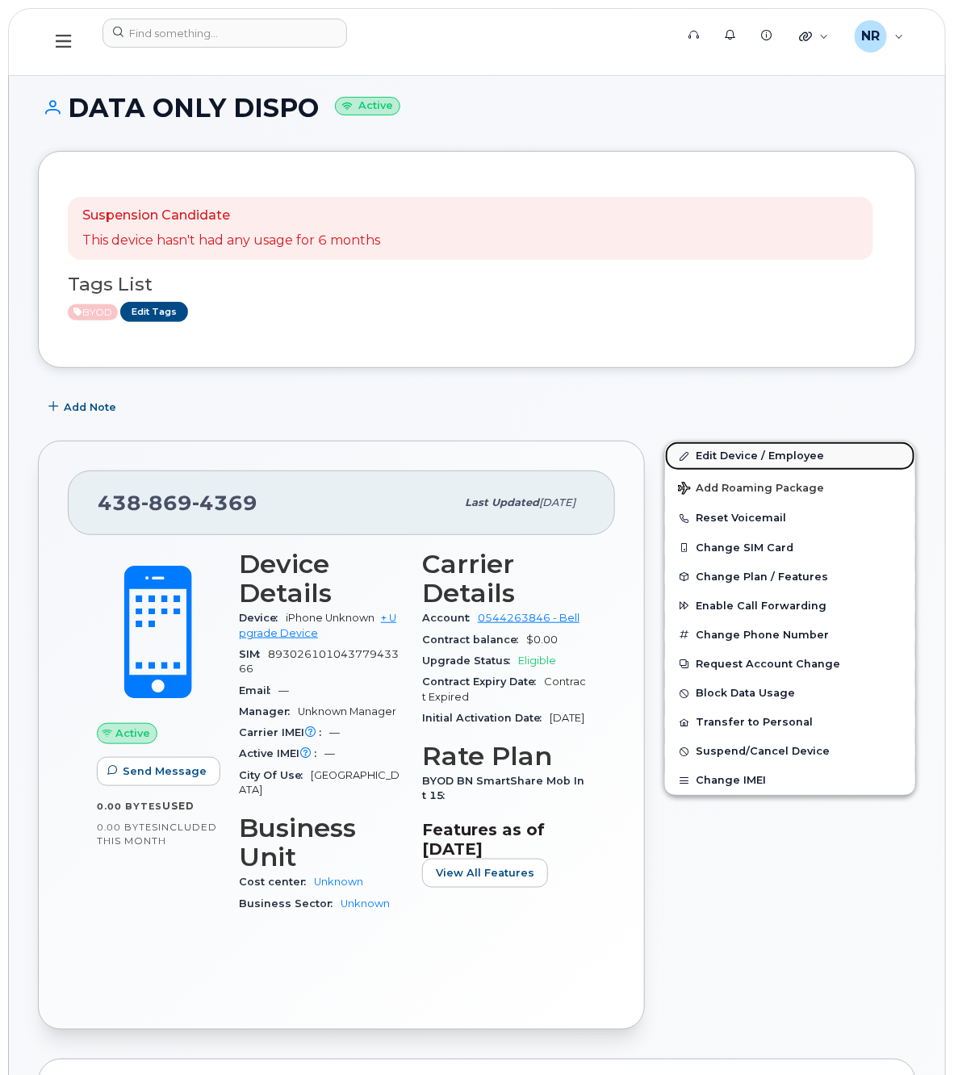
click at [724, 457] on link "Edit Device / Employee" at bounding box center [790, 455] width 250 height 29
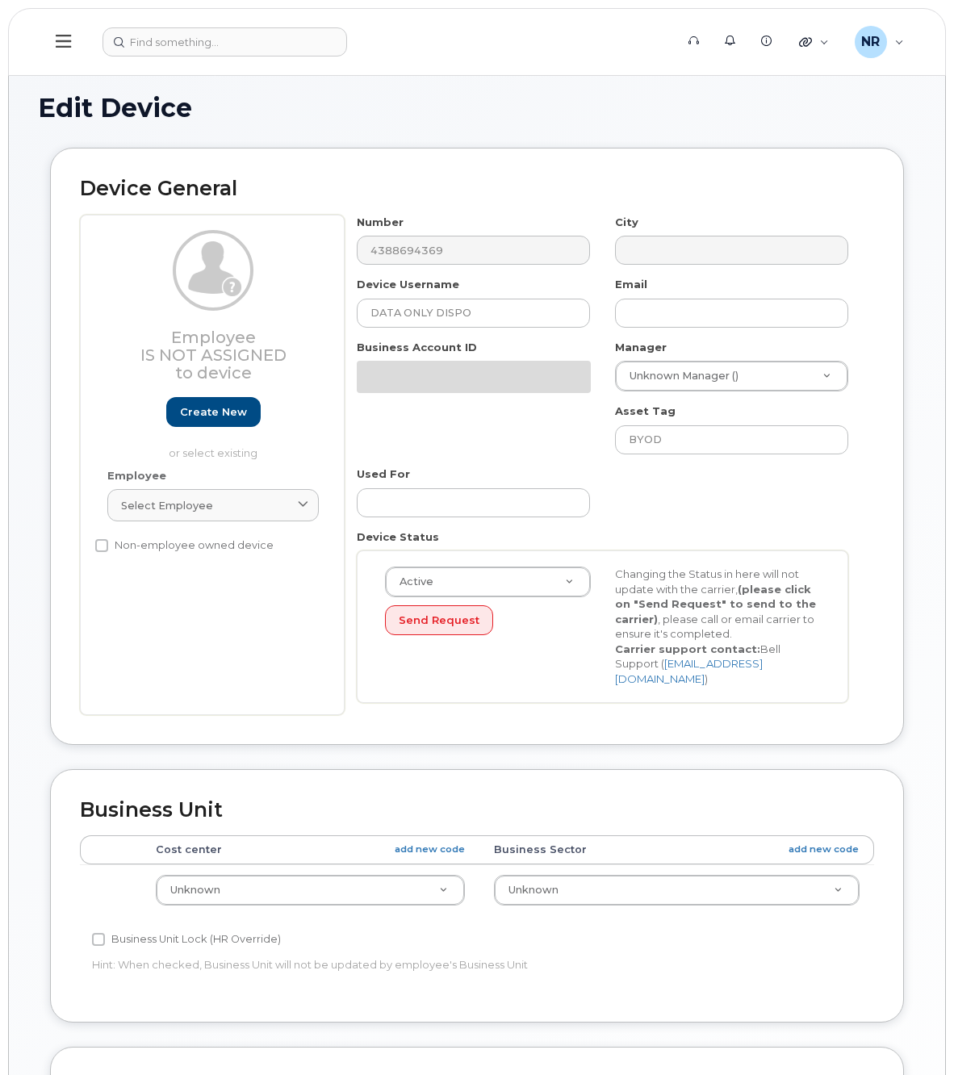
select select "22916206"
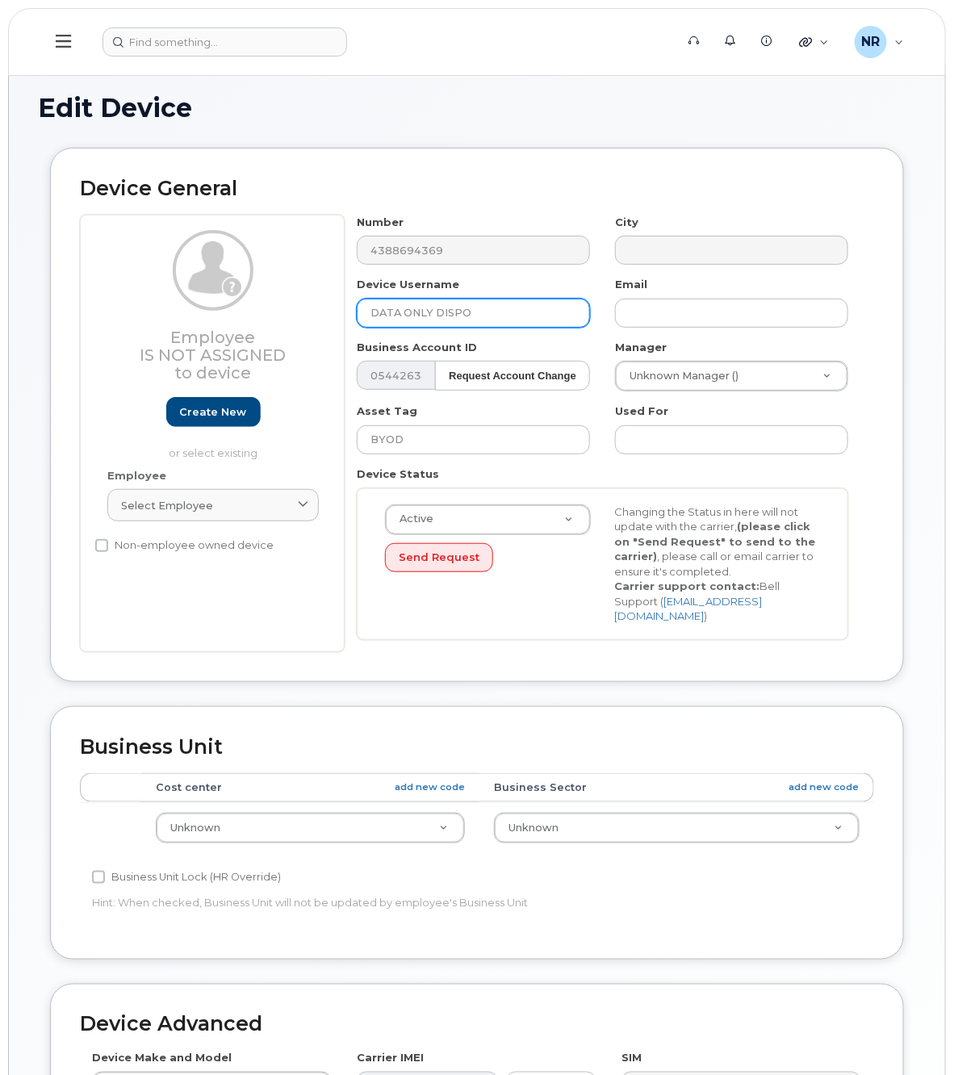
drag, startPoint x: 433, startPoint y: 313, endPoint x: 890, endPoint y: 299, distance: 456.9
click at [850, 300] on div "Number 4388694369 City Device Username DATA ONLY DISPO Email Business Account I…" at bounding box center [602, 433] width 516 height 437
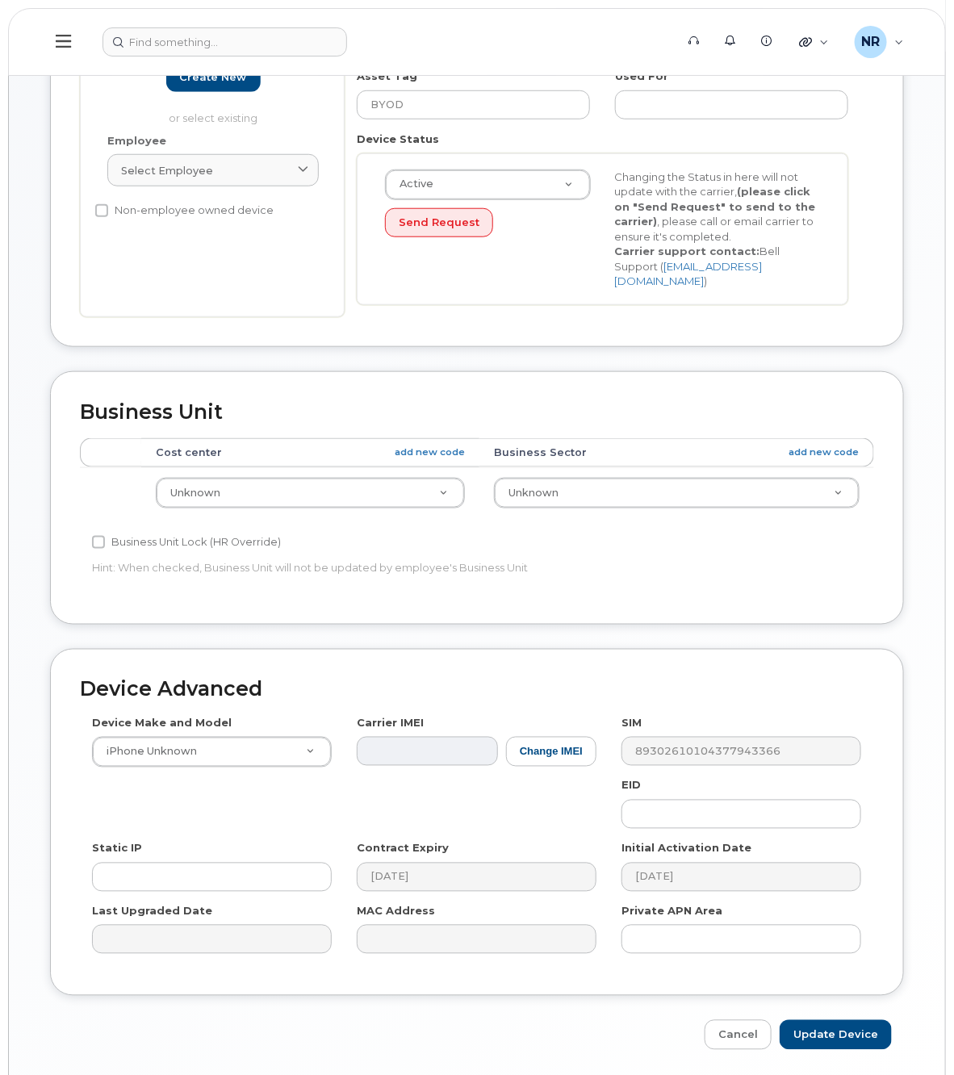
scroll to position [379, 0]
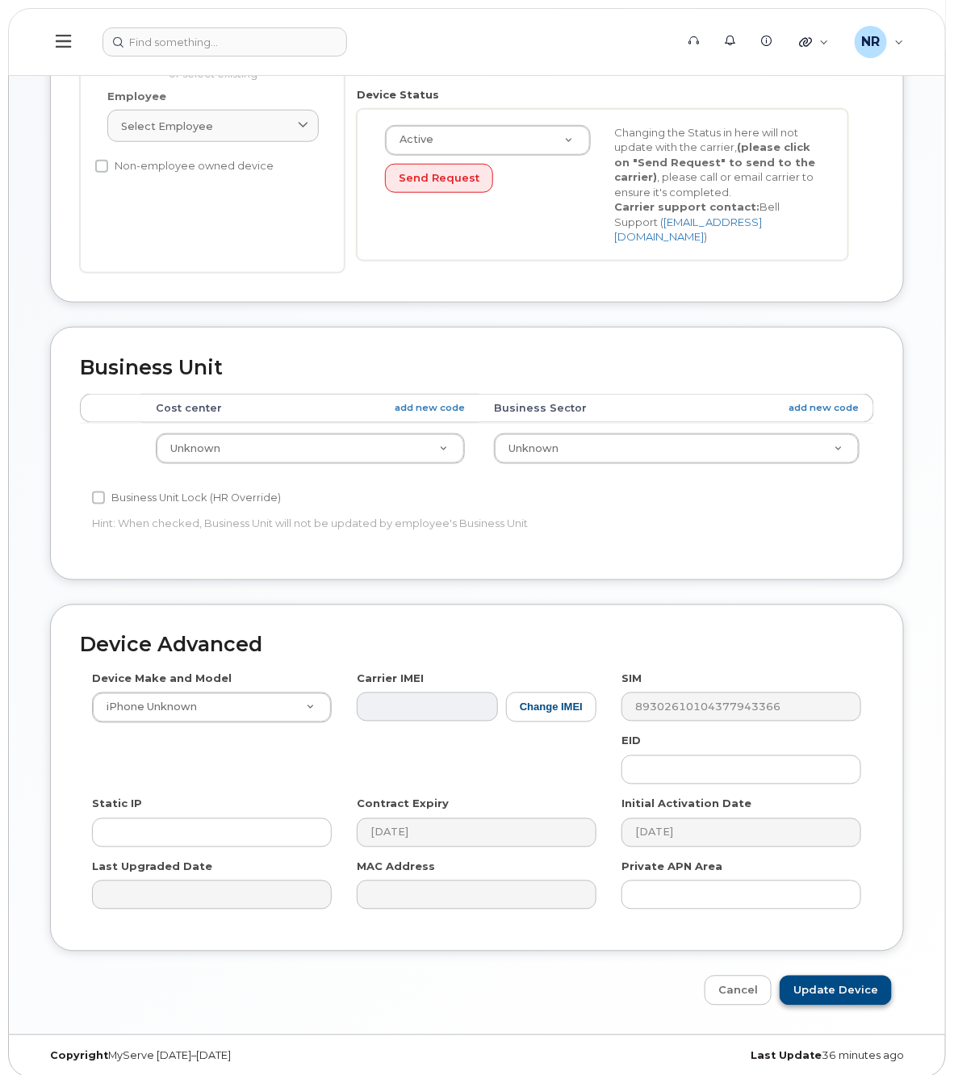
type input "DATA ONLY"
click at [811, 975] on input "Update Device" at bounding box center [835, 990] width 112 height 30
type input "Saving..."
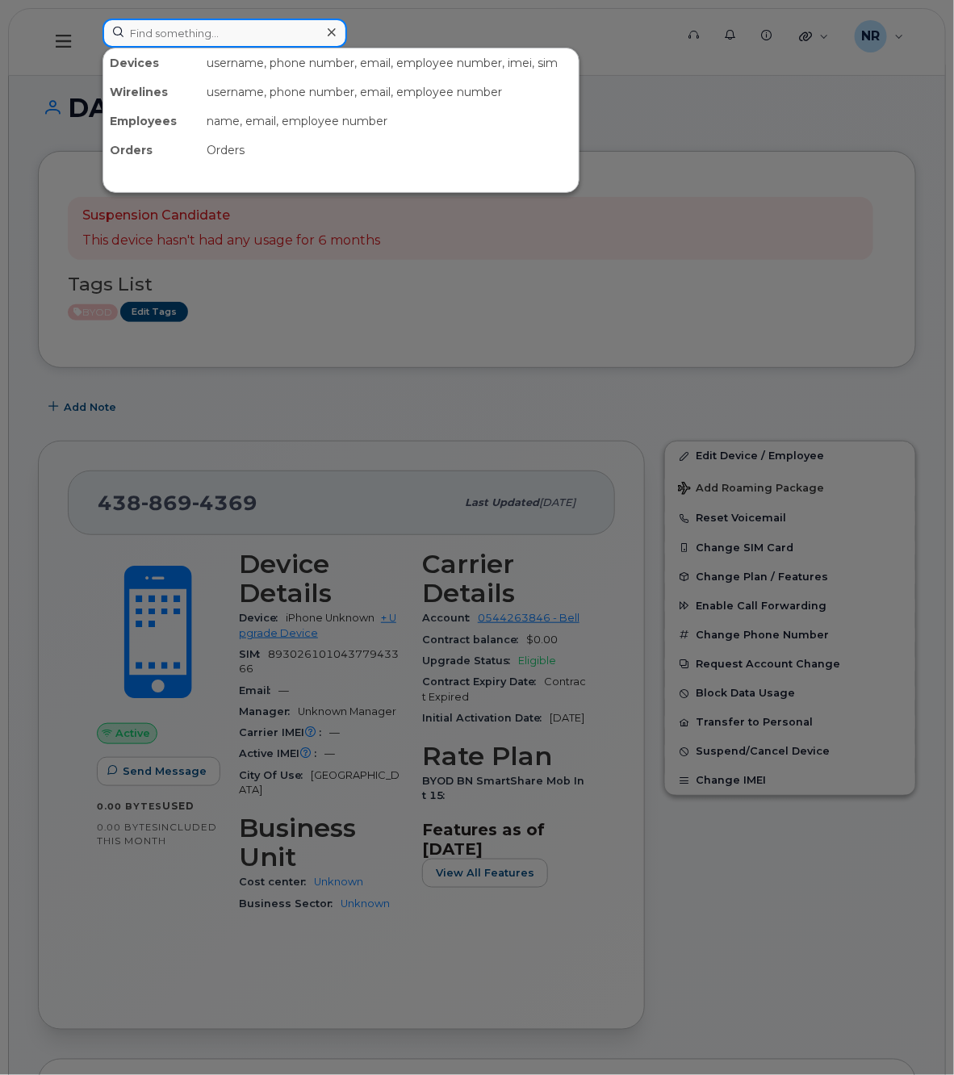
click at [179, 37] on input at bounding box center [224, 33] width 244 height 29
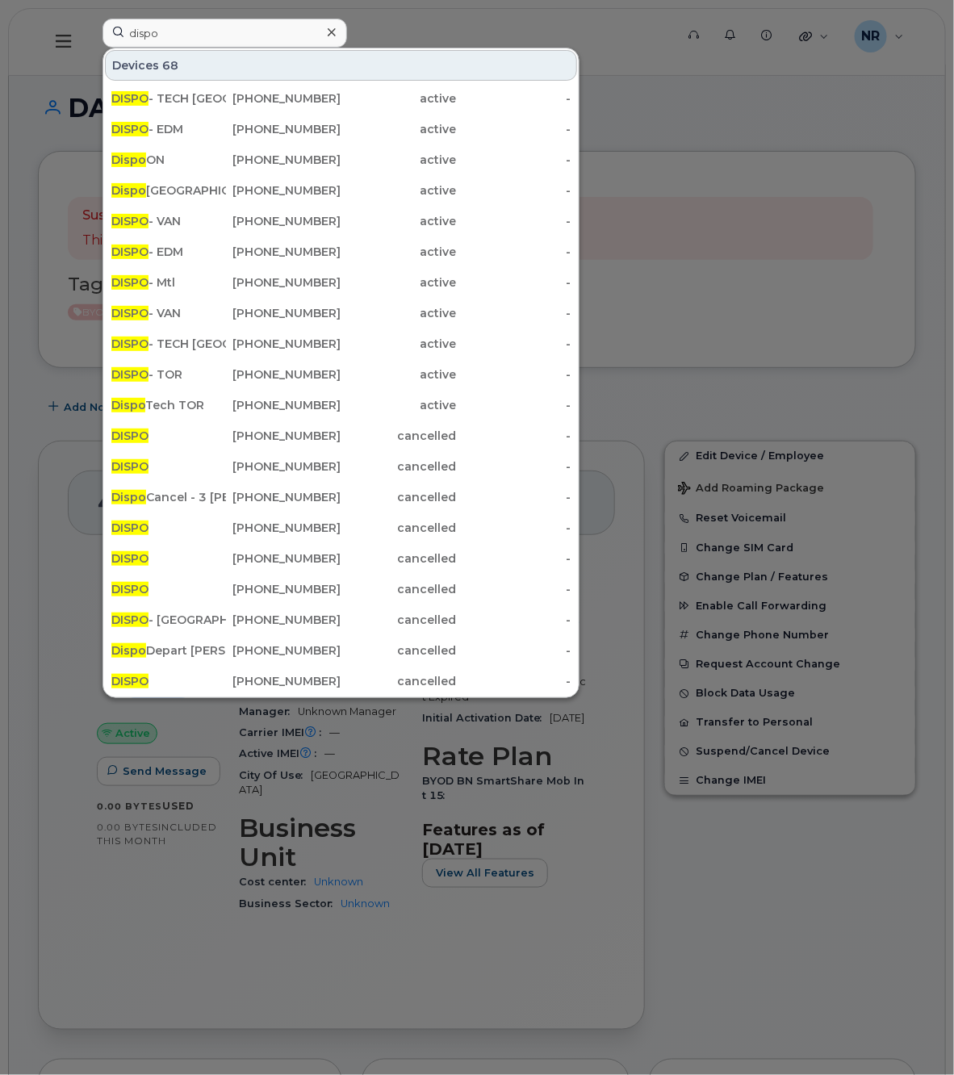
click at [674, 106] on div at bounding box center [477, 537] width 954 height 1075
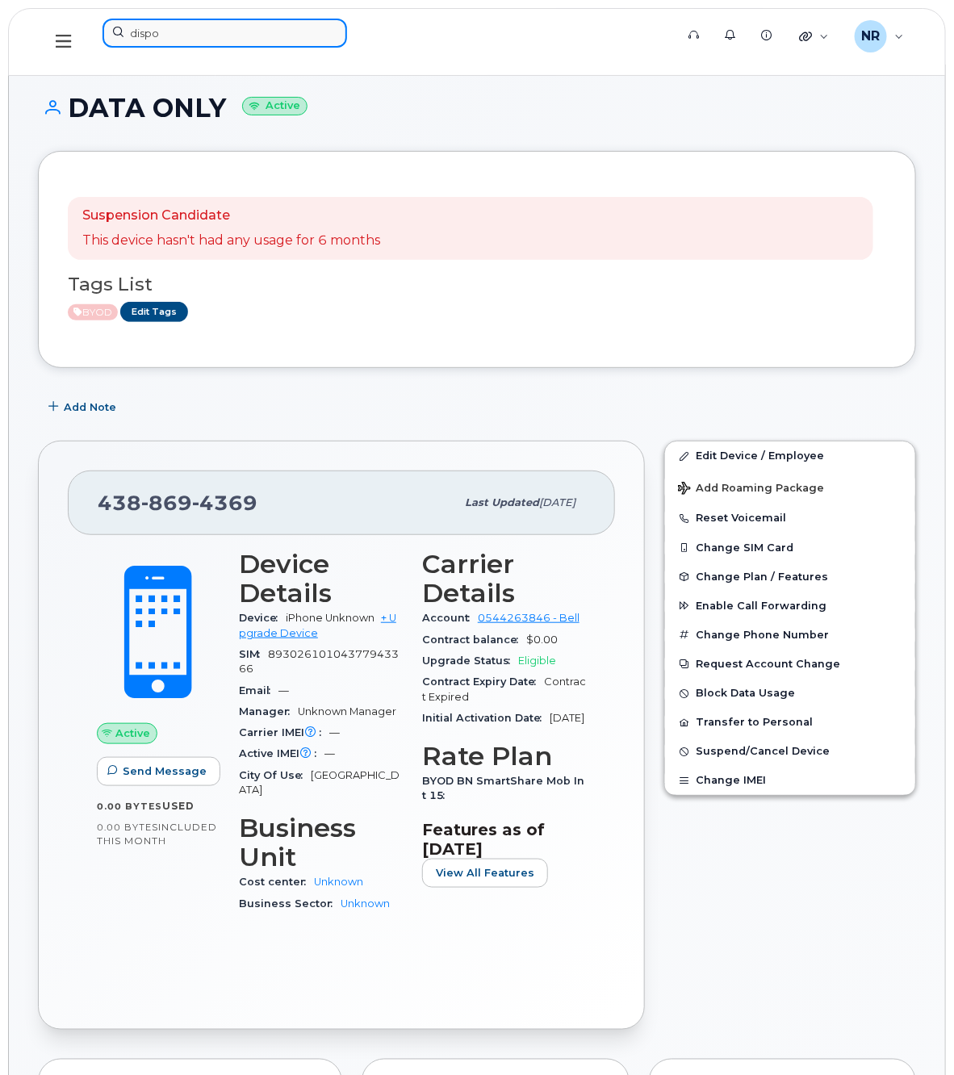
click at [165, 31] on input "dispo" at bounding box center [224, 33] width 244 height 29
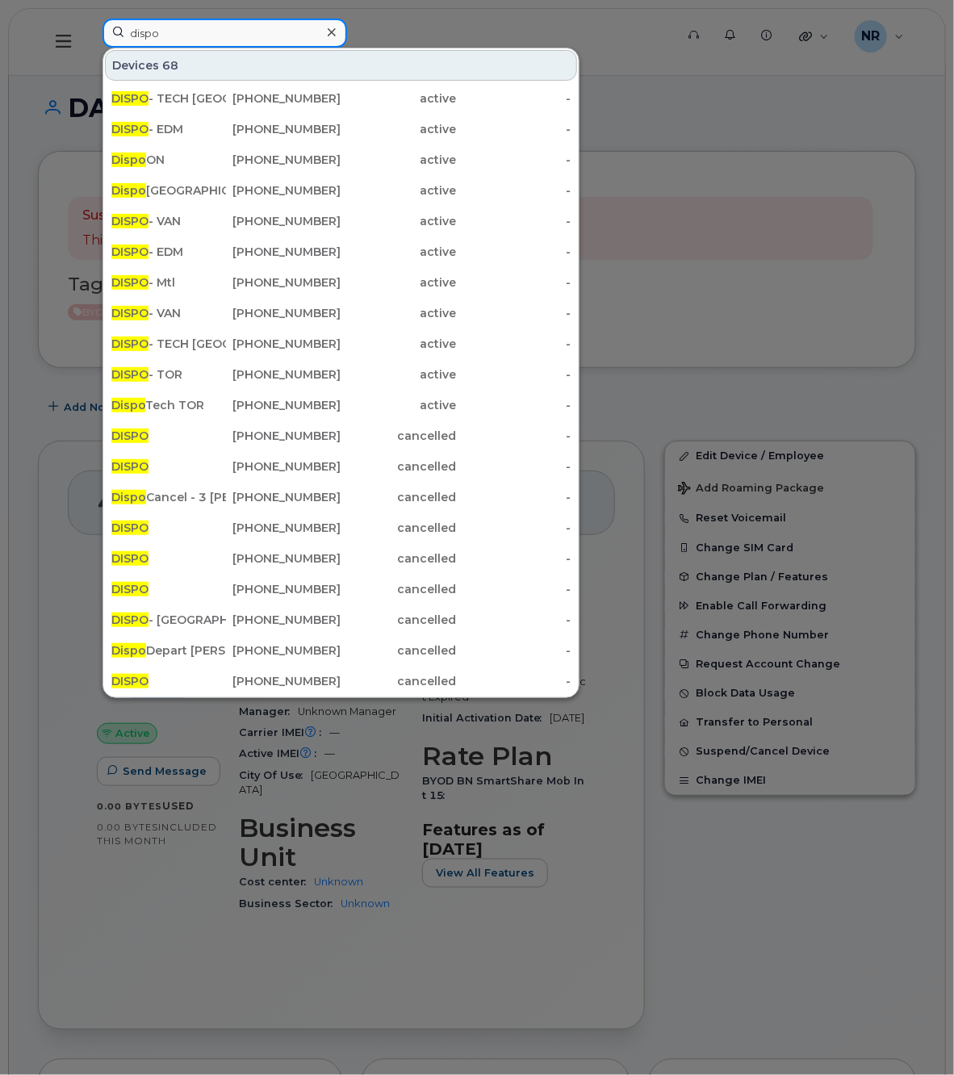
paste input "4388856340"
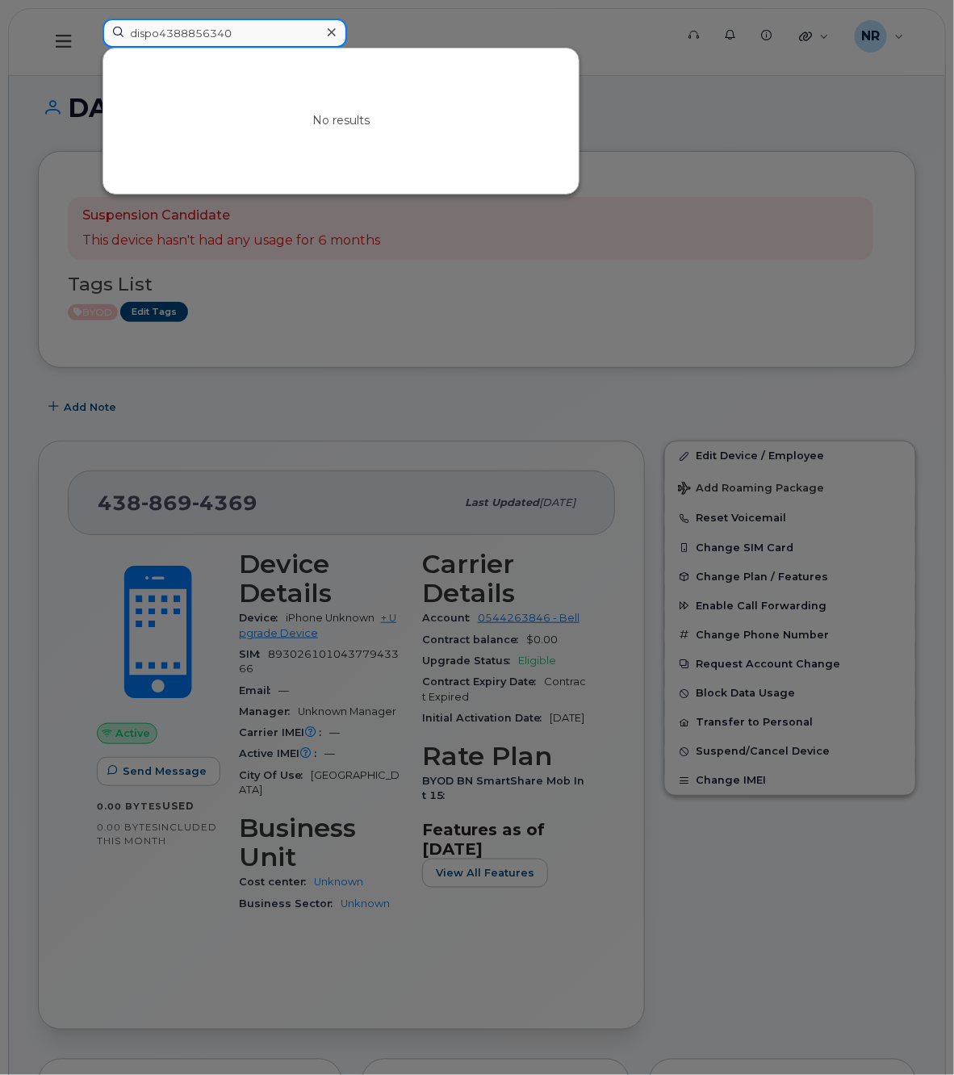
drag, startPoint x: 260, startPoint y: 28, endPoint x: 31, endPoint y: 31, distance: 229.1
click at [90, 31] on div "dispo4388856340 No results" at bounding box center [383, 42] width 587 height 47
paste input
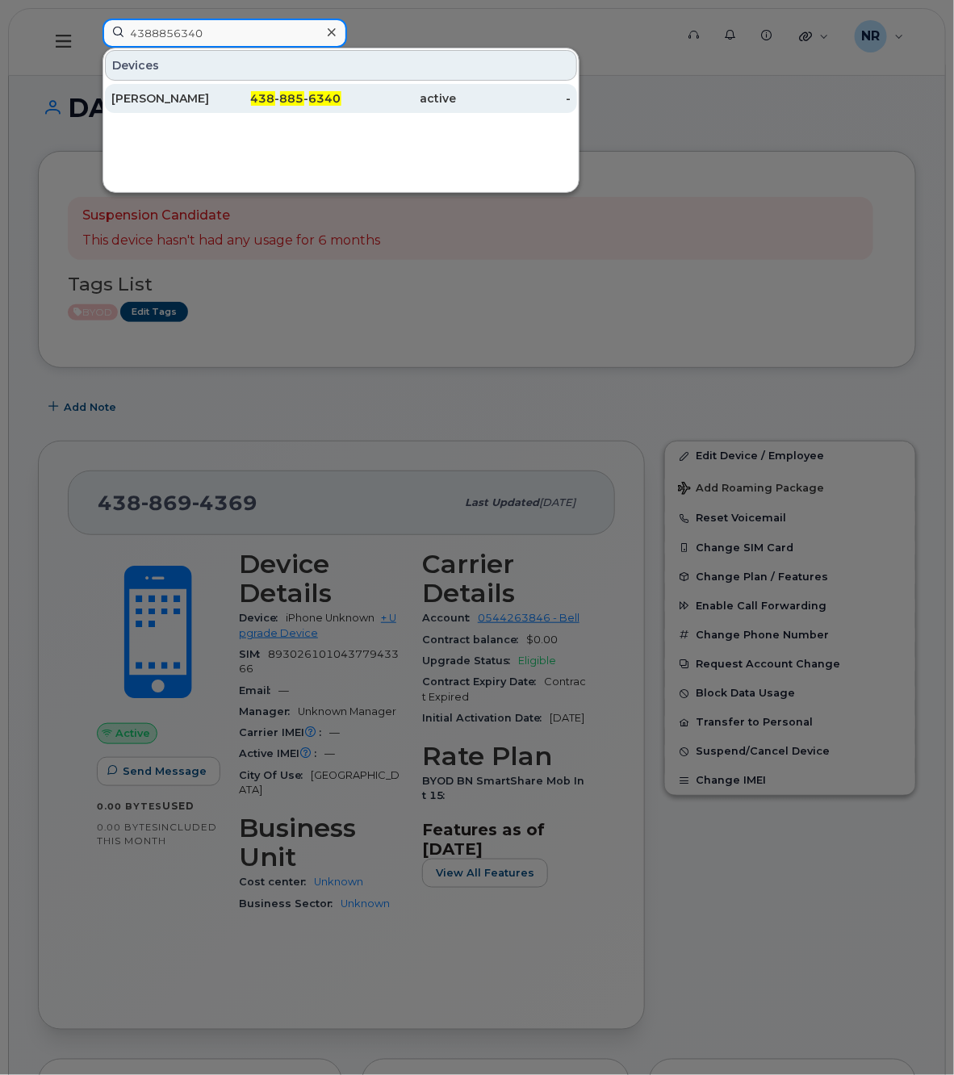
type input "4388856340"
click at [162, 97] on div "Nicole Gauron" at bounding box center [168, 98] width 115 height 16
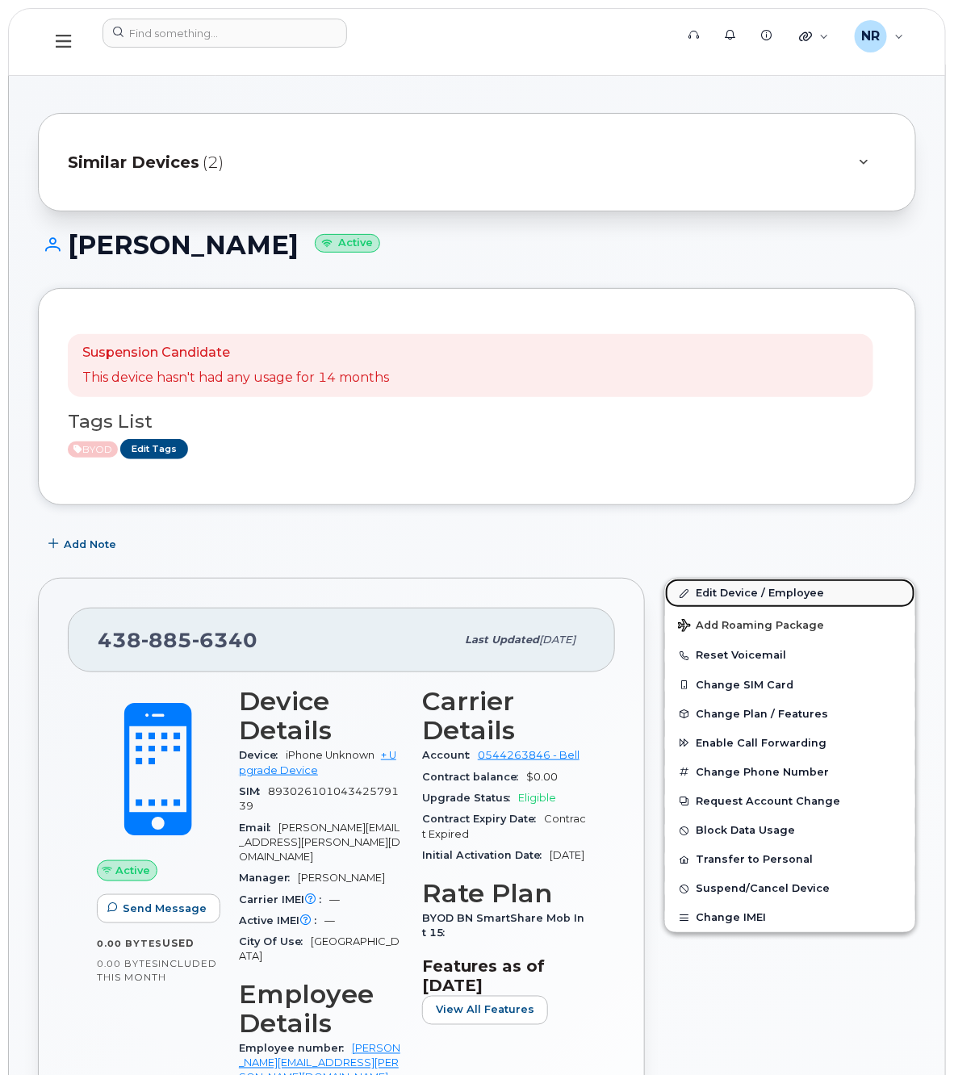
click at [738, 594] on link "Edit Device / Employee" at bounding box center [790, 592] width 250 height 29
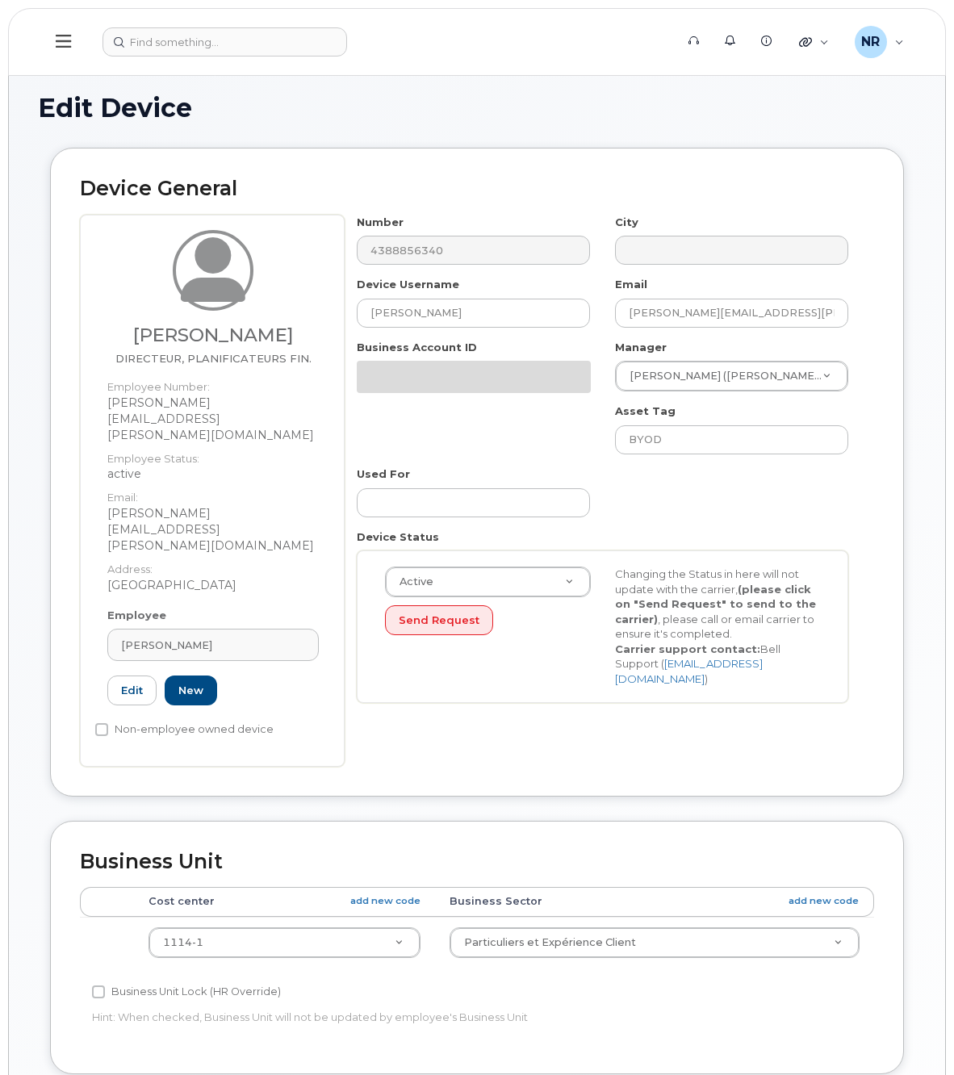
select select "29621267"
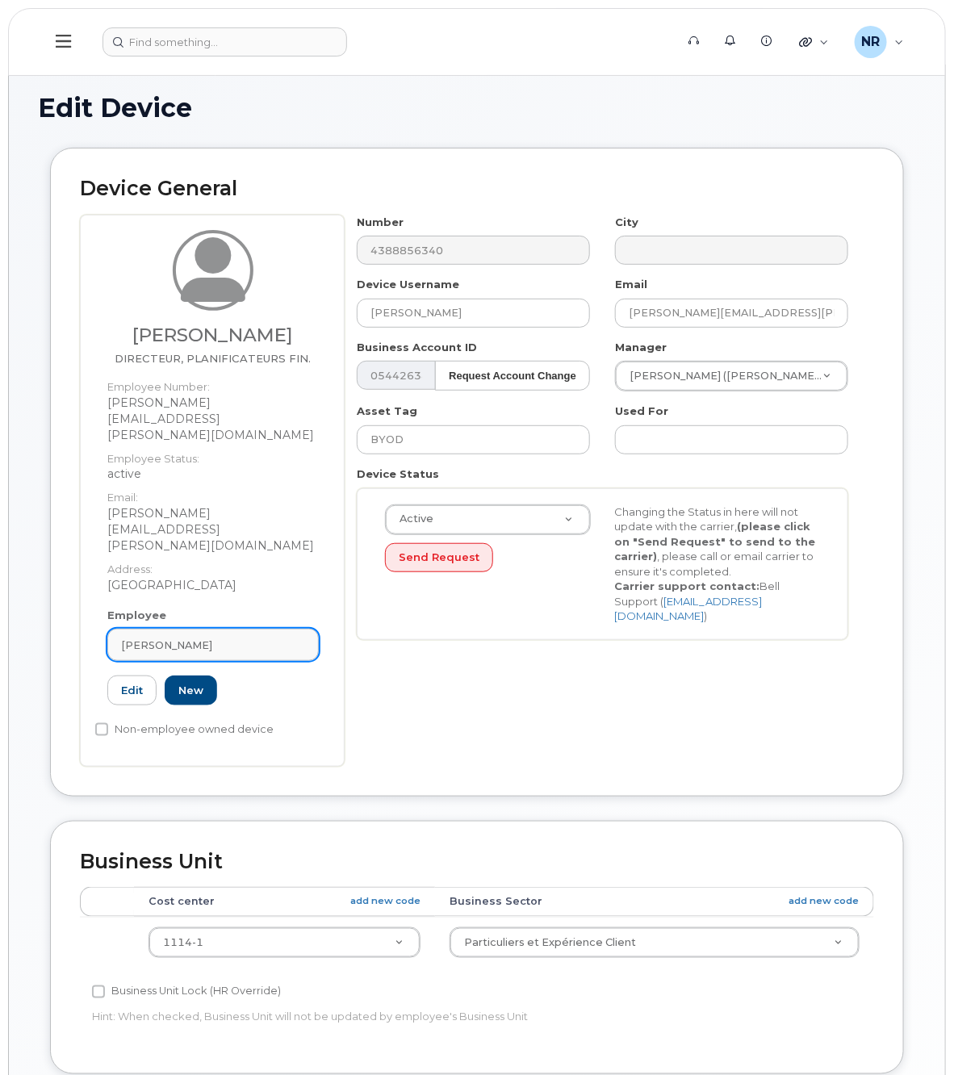
click at [299, 637] on div "[PERSON_NAME]" at bounding box center [213, 644] width 184 height 15
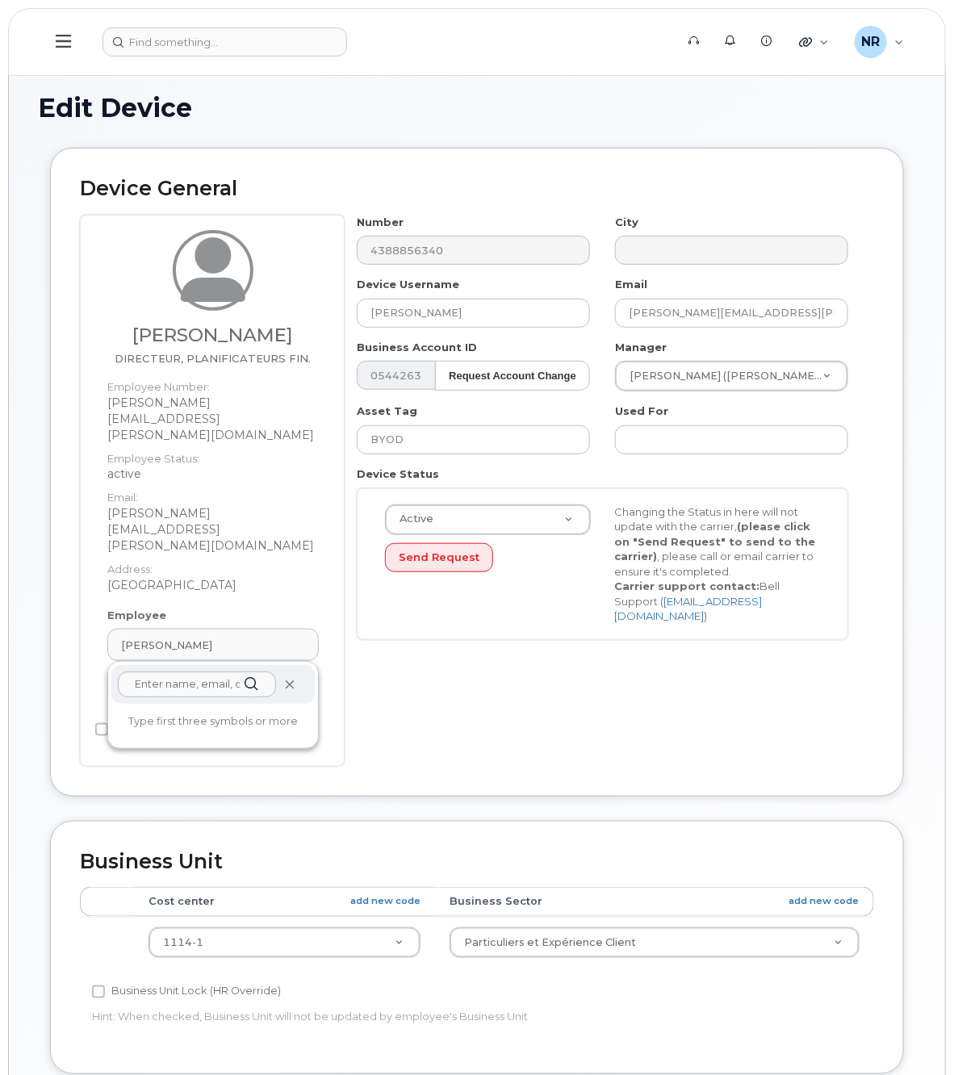
click at [293, 679] on icon at bounding box center [289, 684] width 10 height 10
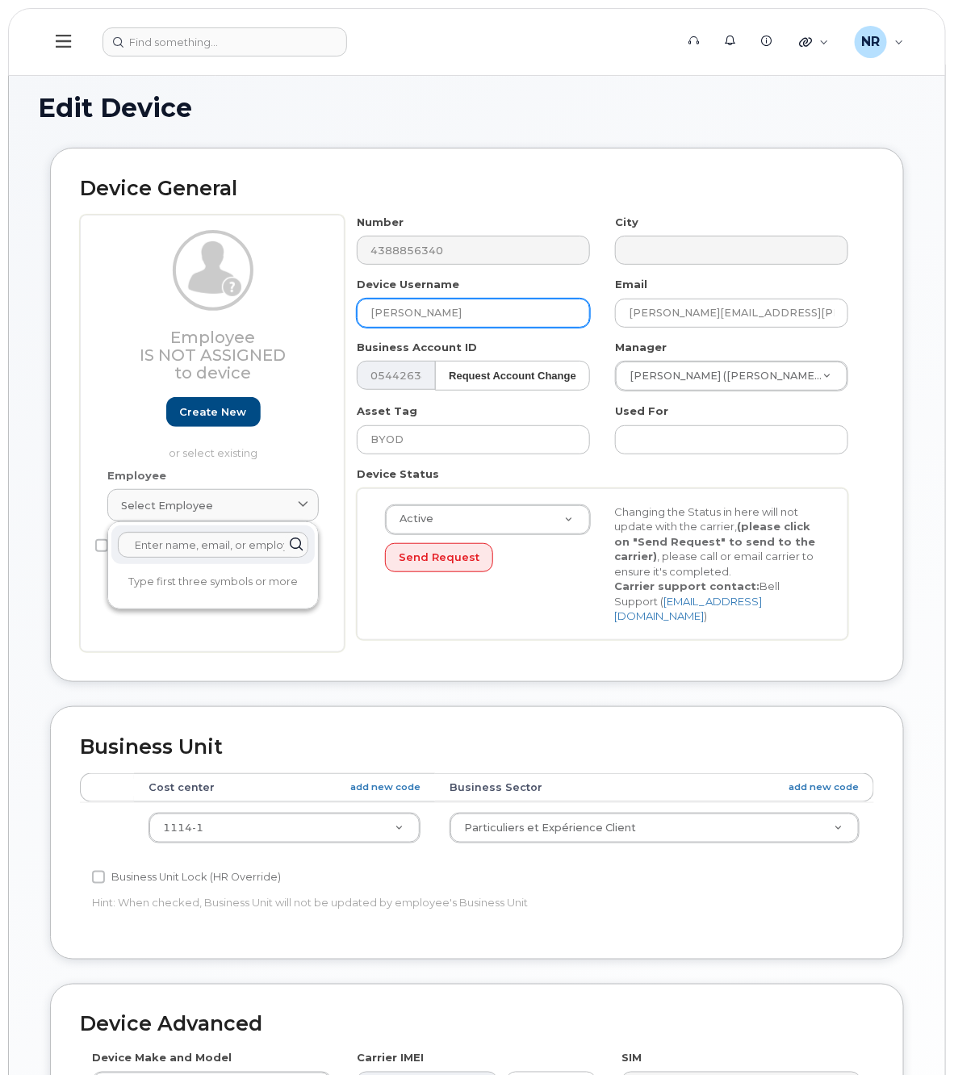
drag, startPoint x: 535, startPoint y: 308, endPoint x: 218, endPoint y: 311, distance: 317.1
click at [218, 311] on div "Employee Is not assigned to device Create new or select existing Employee Selec…" at bounding box center [477, 433] width 794 height 437
type input "DATA ONLY"
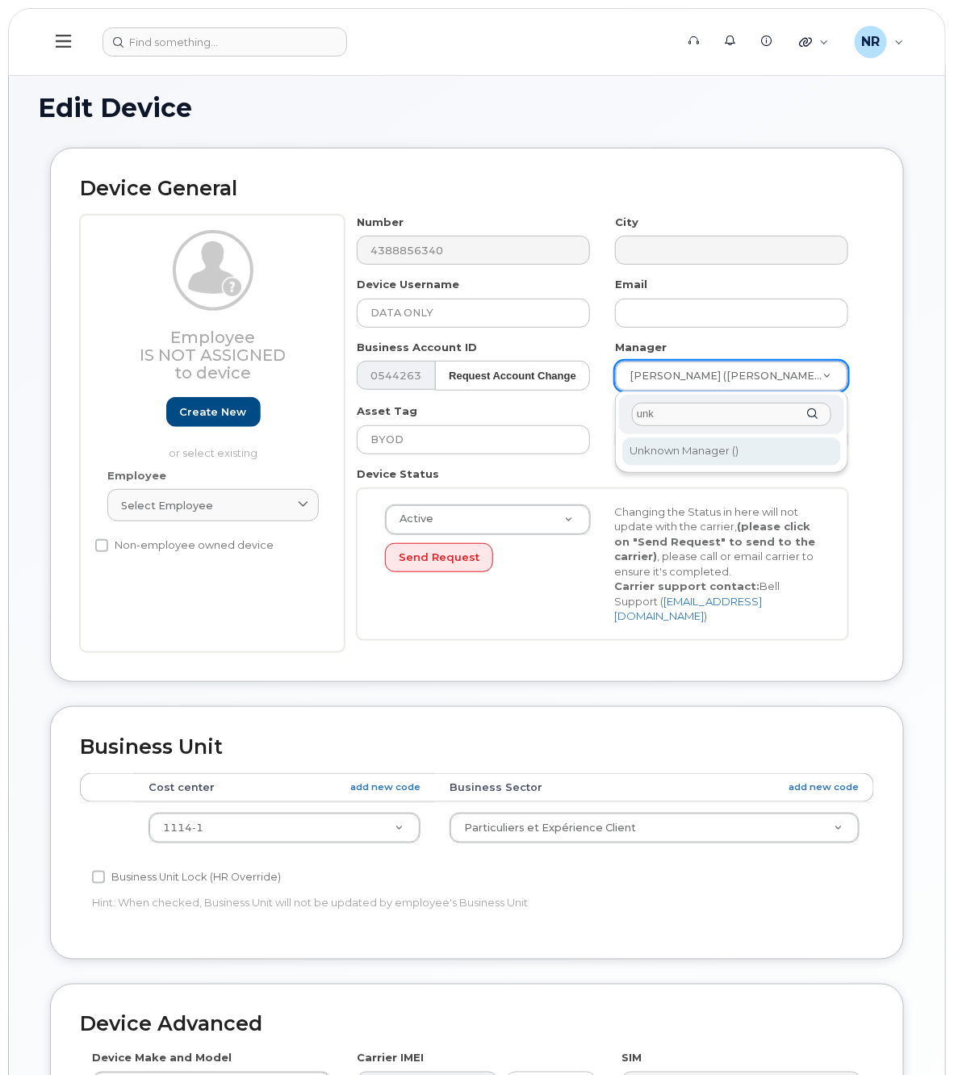
type input "unk"
type input "1908917"
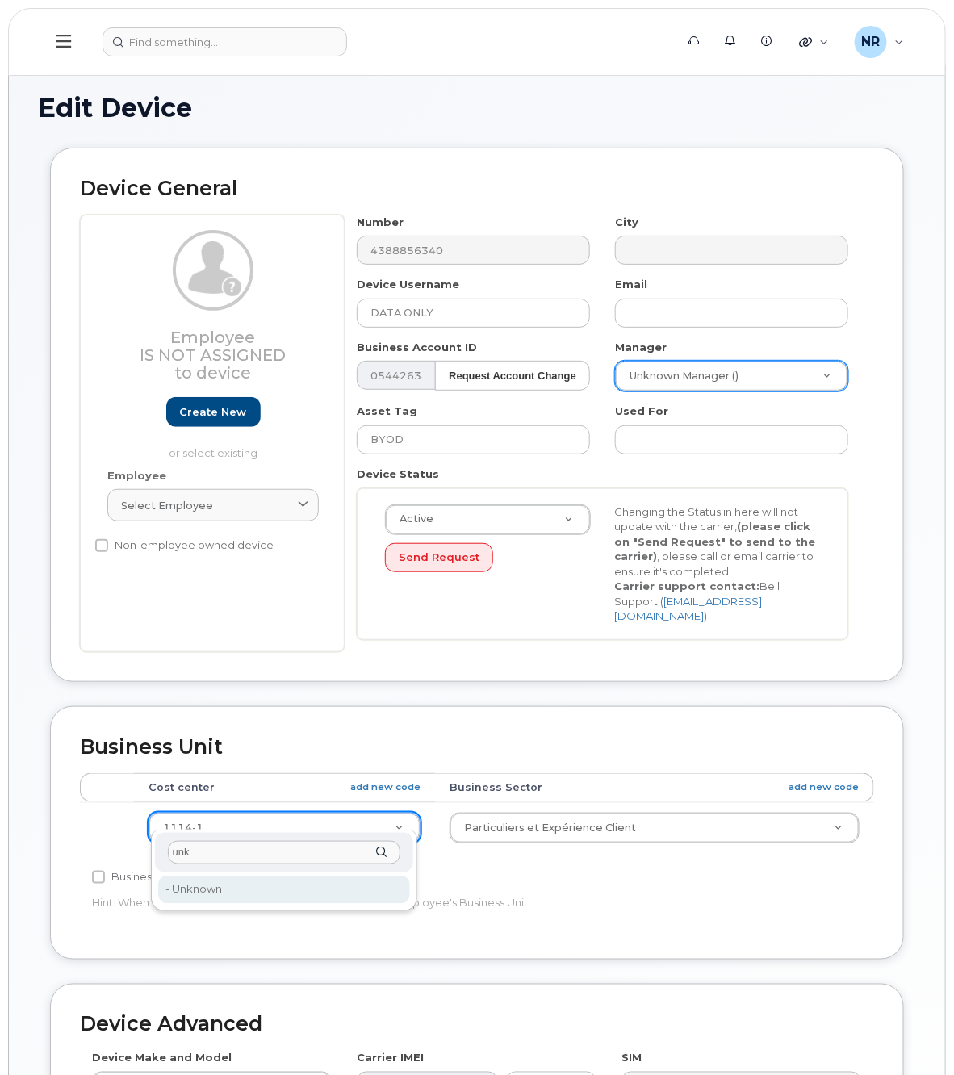
type input "unk"
type input "22916205"
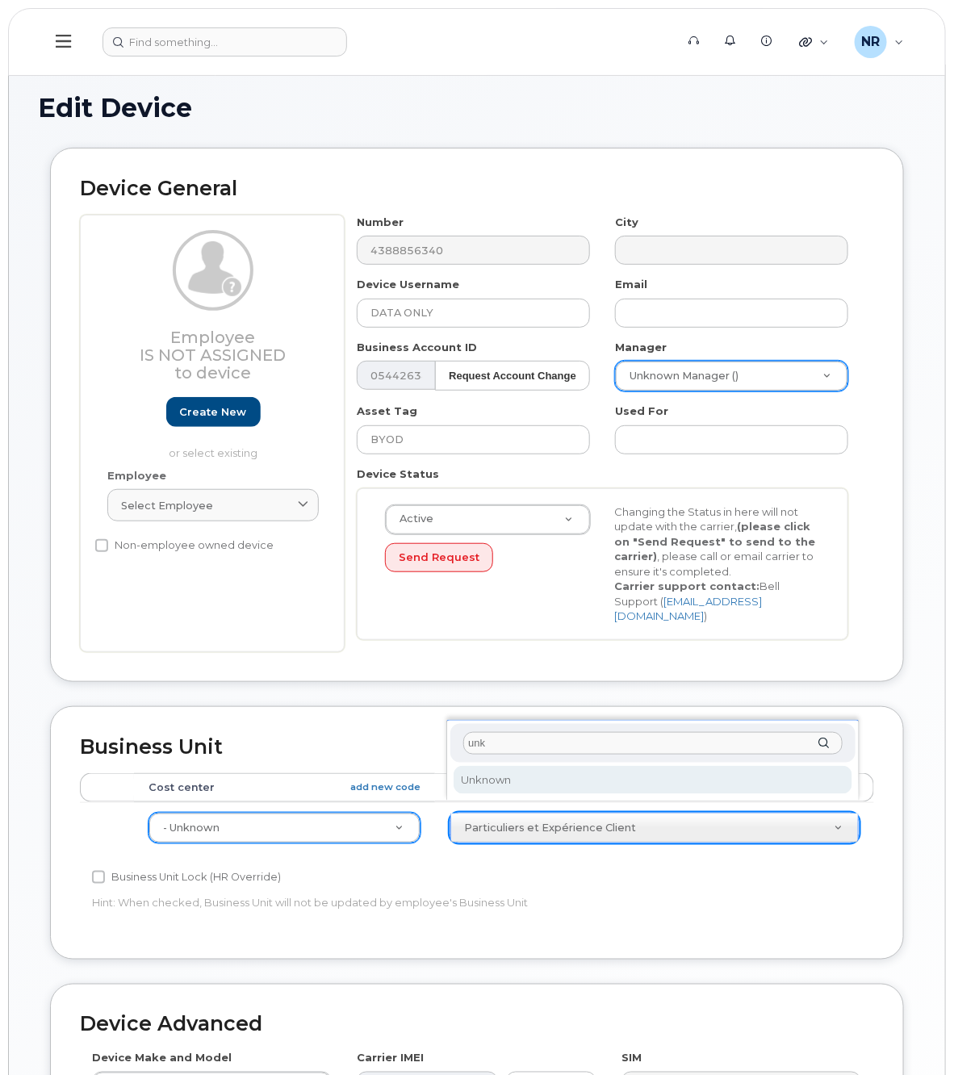
type input "unk"
select select "22916206"
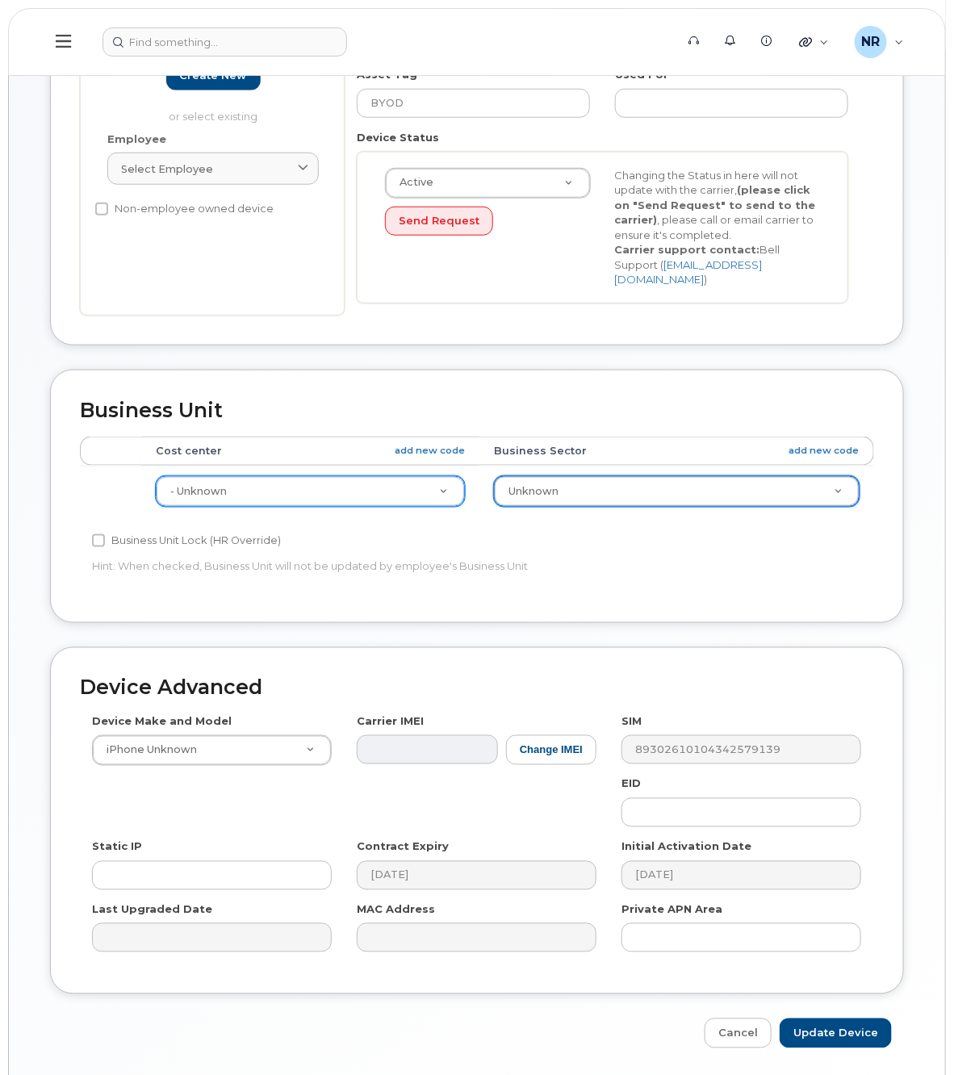
scroll to position [379, 0]
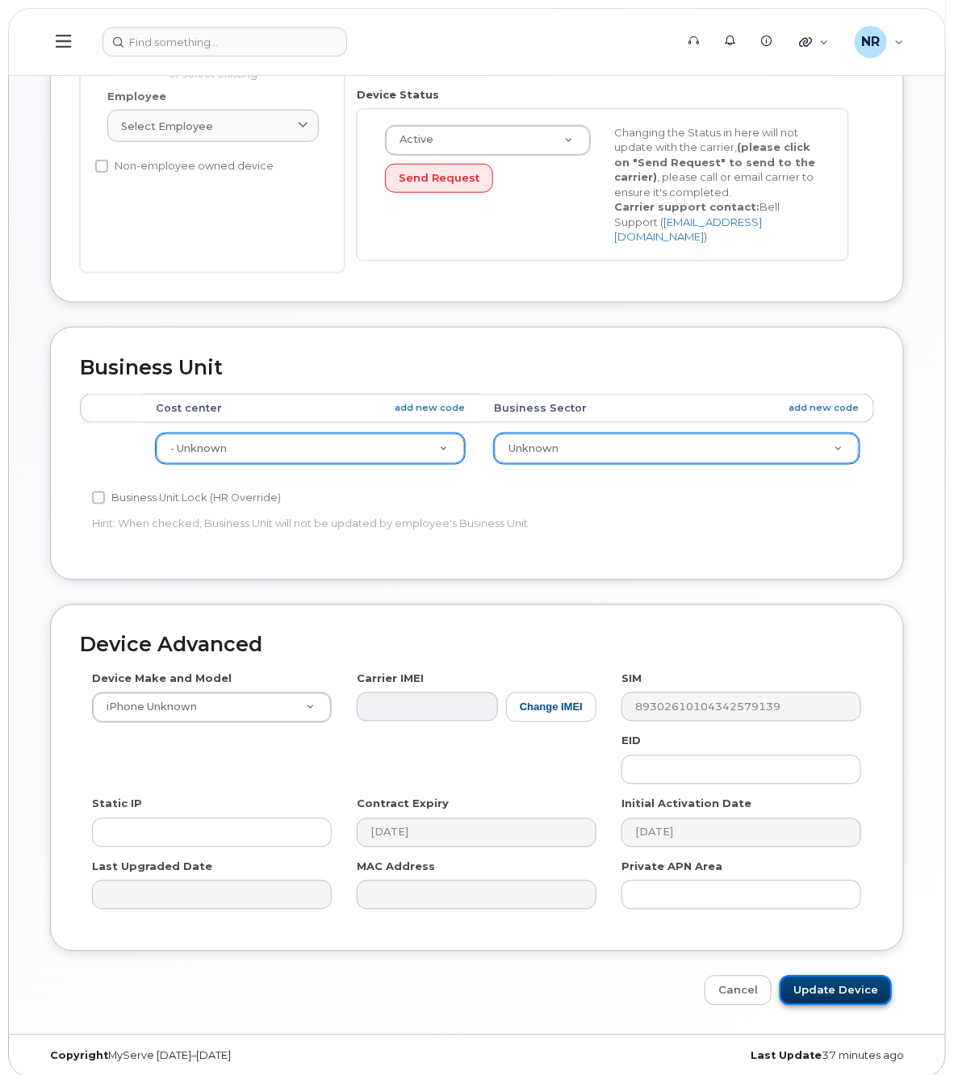
click at [841, 979] on input "Update Device" at bounding box center [835, 990] width 112 height 30
type input "Saving..."
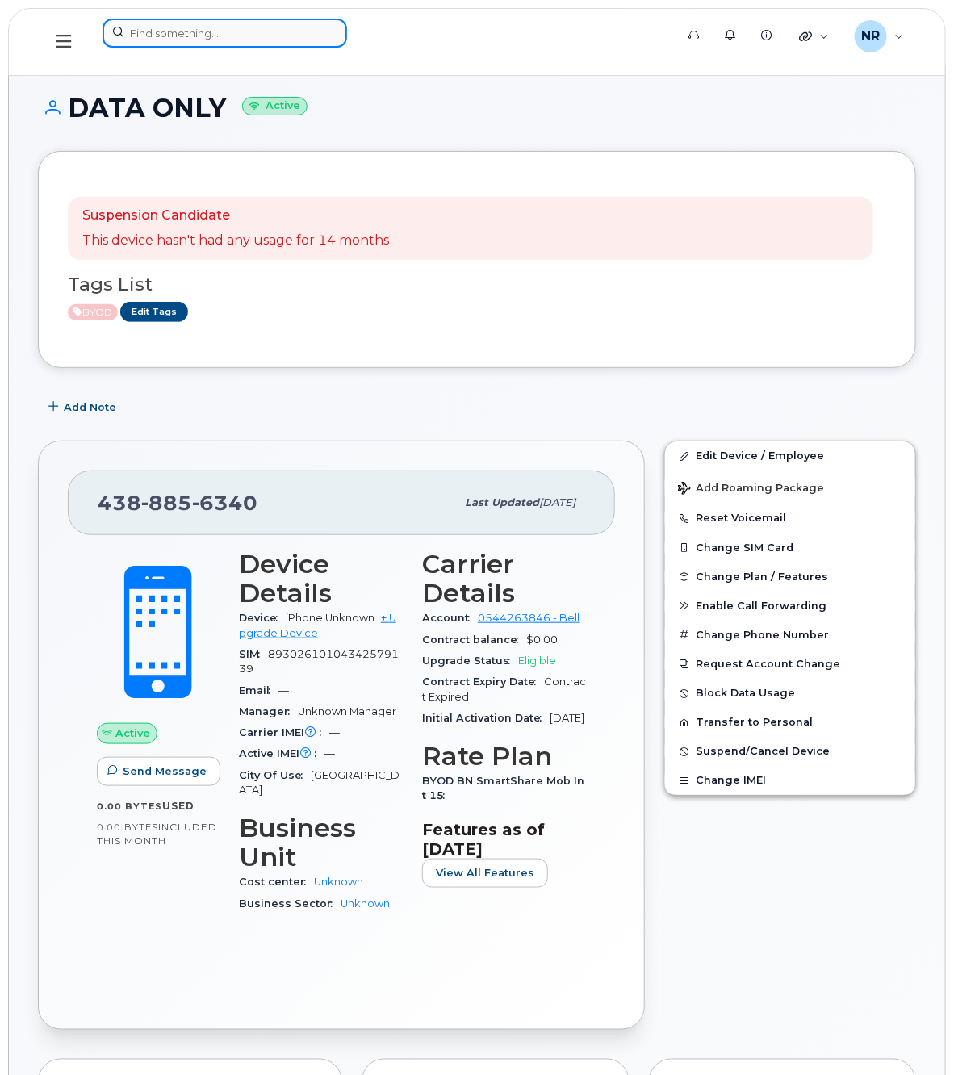
click at [166, 22] on input at bounding box center [224, 33] width 244 height 29
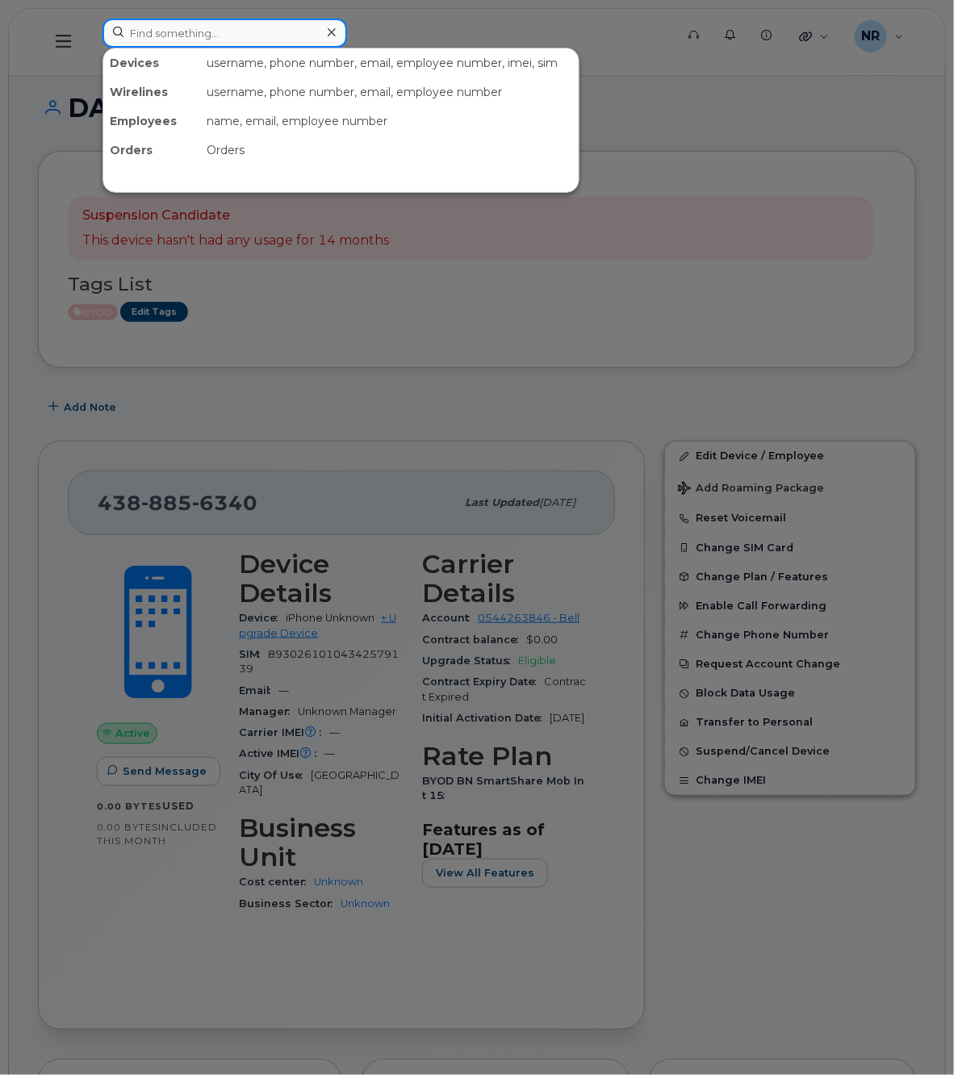
paste input "4388866961"
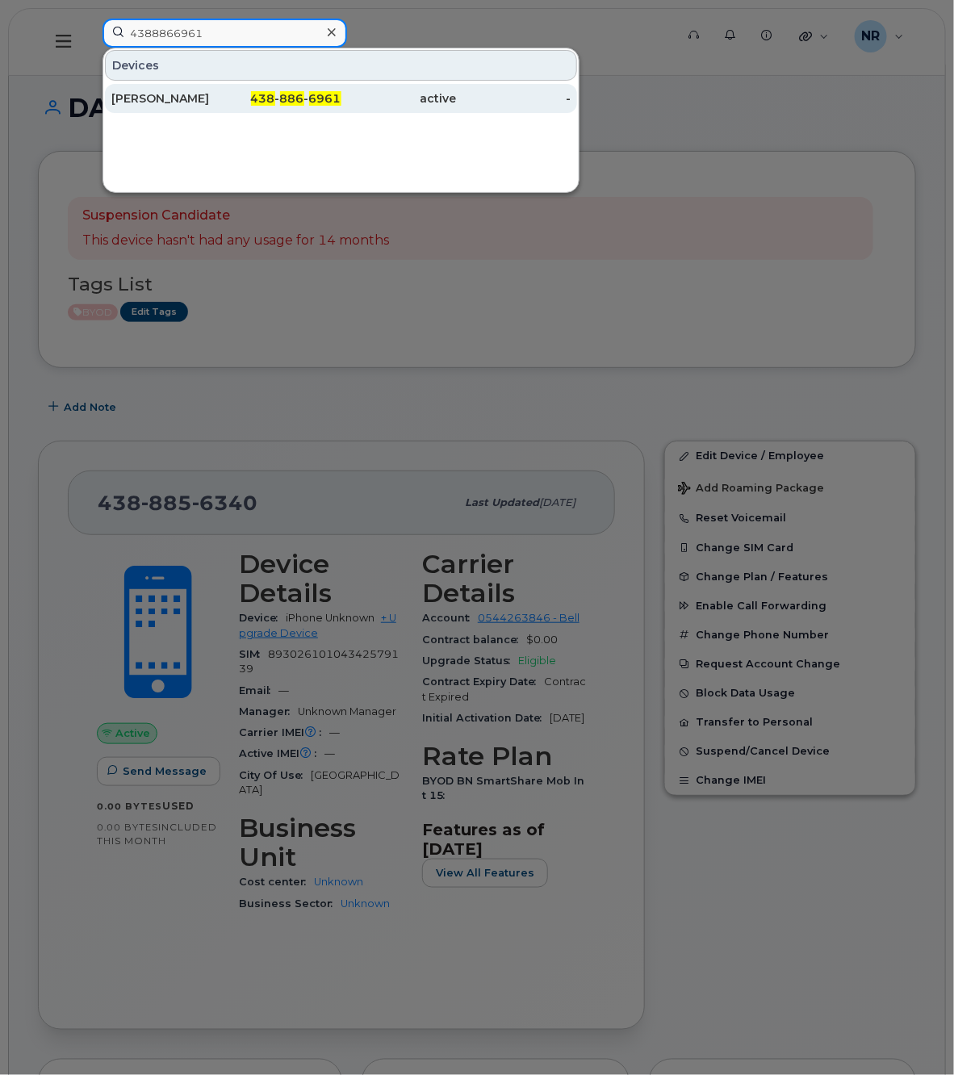
type input "4388866961"
drag, startPoint x: 176, startPoint y: 98, endPoint x: 216, endPoint y: 98, distance: 40.3
click at [176, 98] on div "[PERSON_NAME]" at bounding box center [168, 98] width 115 height 16
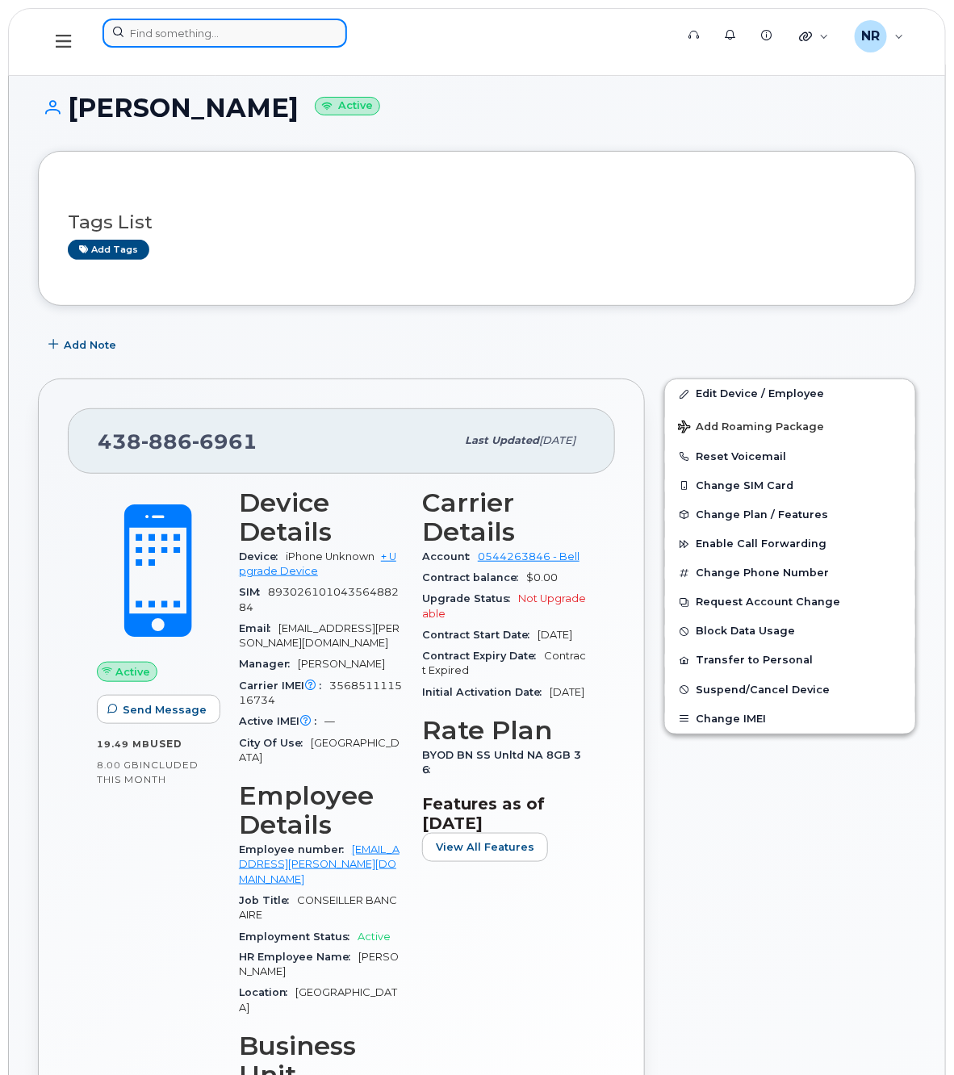
click at [219, 40] on input at bounding box center [224, 33] width 244 height 29
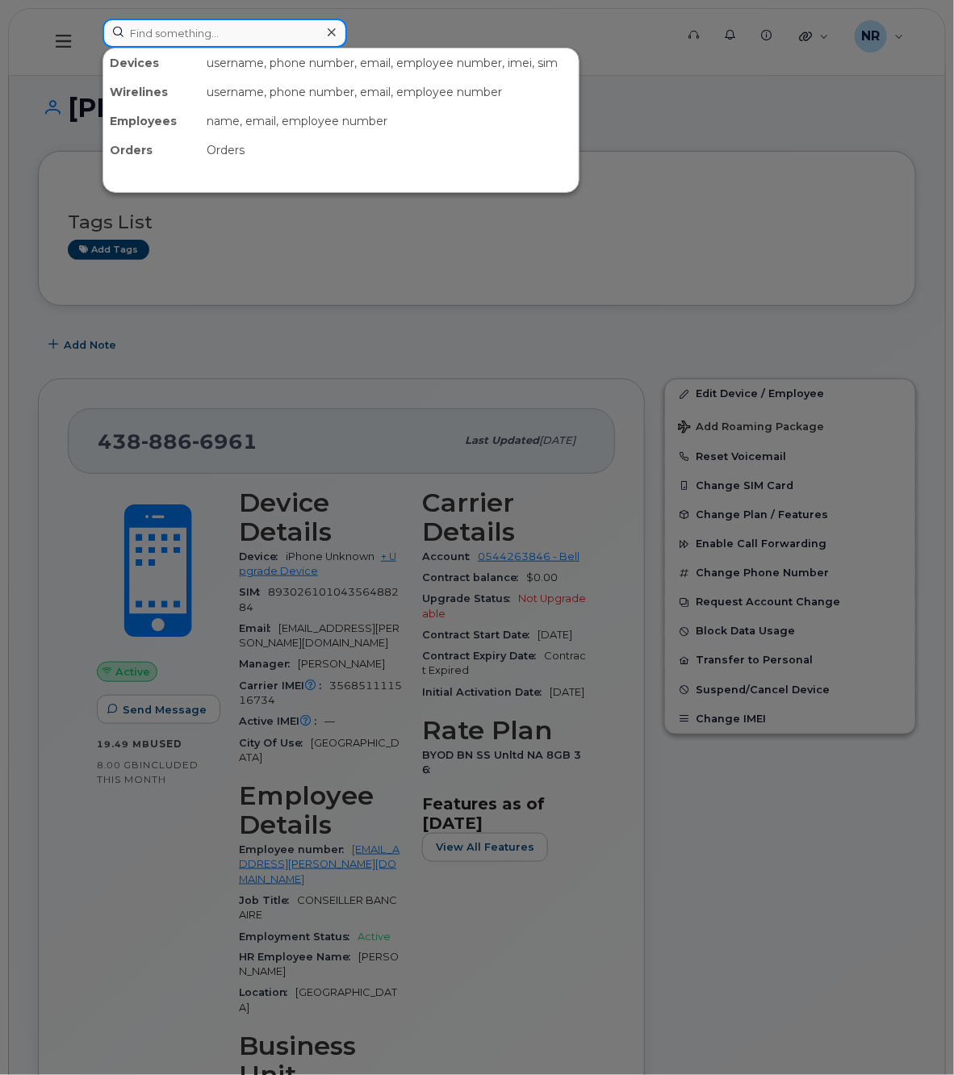
paste input "4388868178"
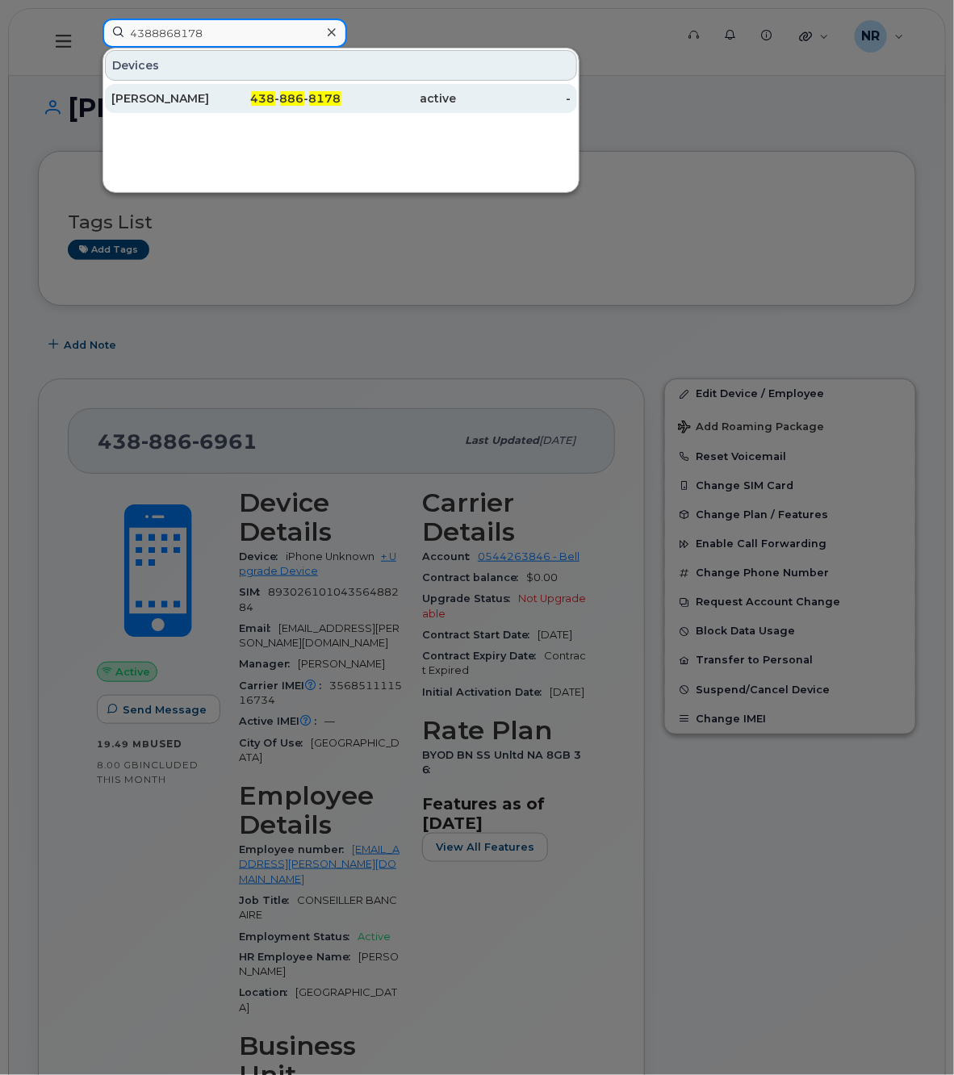
type input "4388868178"
click at [190, 102] on div "[PERSON_NAME]" at bounding box center [168, 98] width 115 height 16
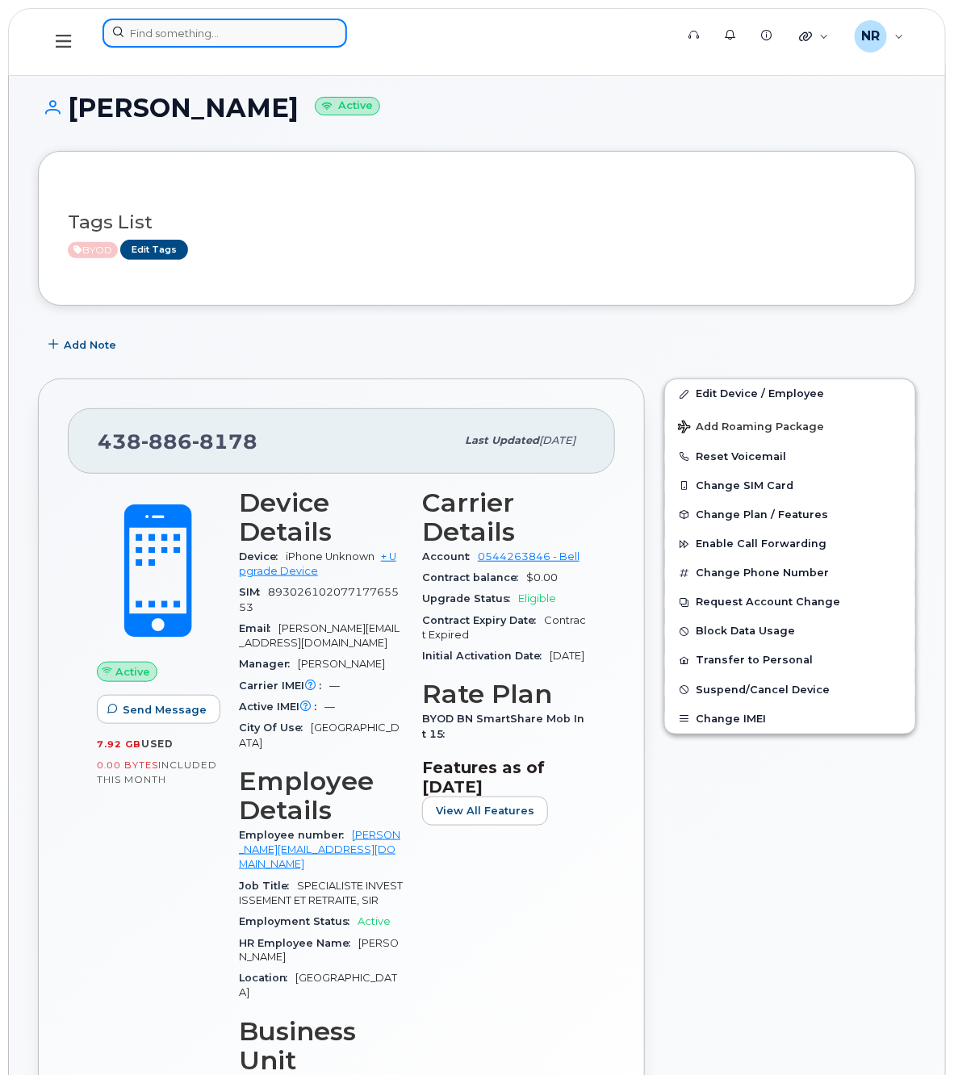
click at [211, 30] on input at bounding box center [224, 33] width 244 height 29
paste input "4388868459"
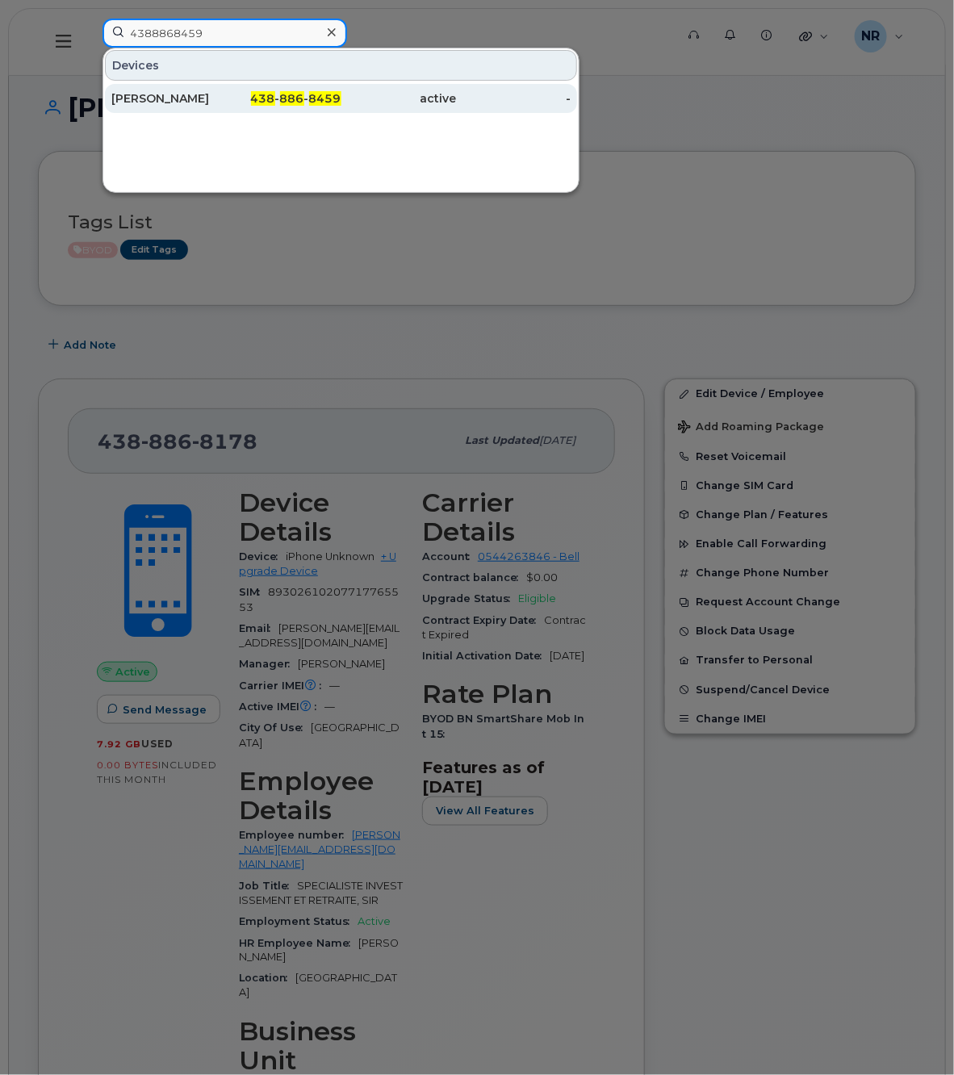
type input "4388868459"
click at [146, 103] on div "[PERSON_NAME]" at bounding box center [168, 98] width 115 height 16
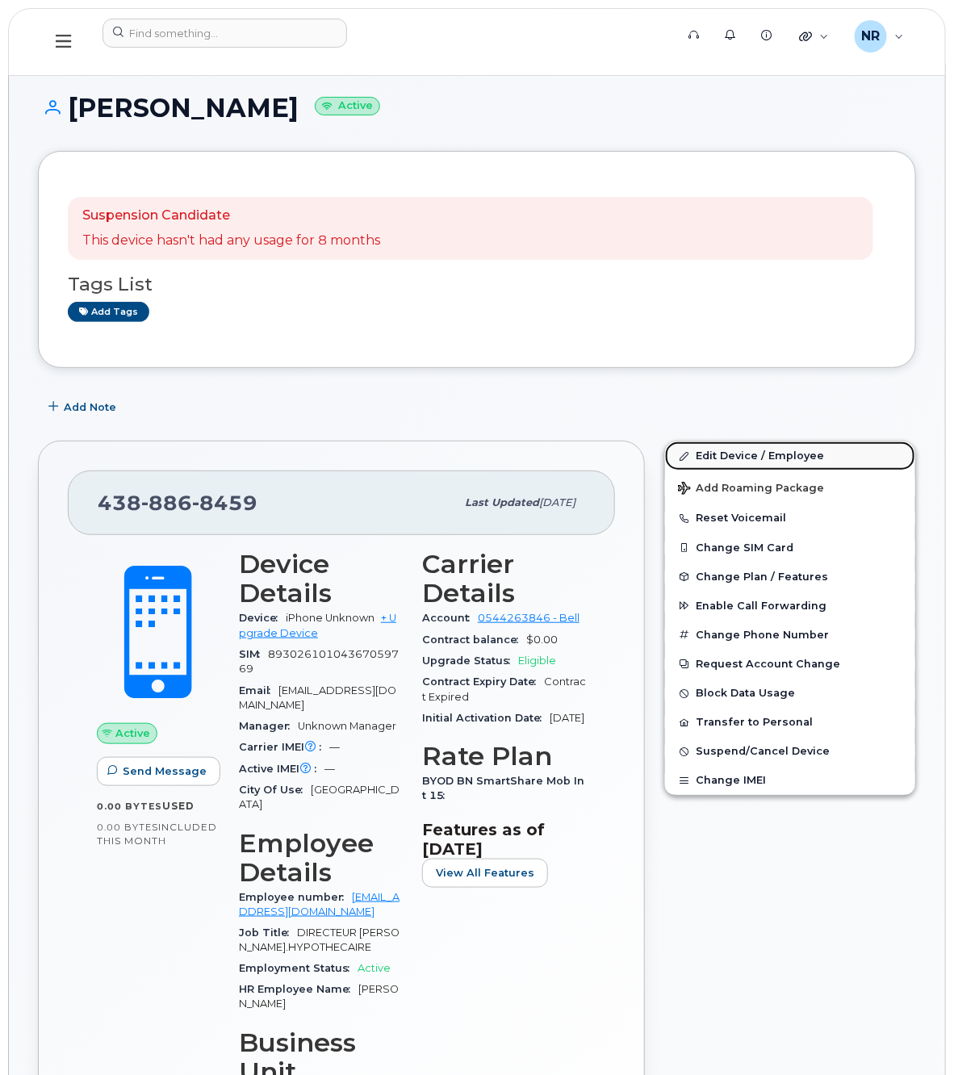
click at [718, 449] on link "Edit Device / Employee" at bounding box center [790, 455] width 250 height 29
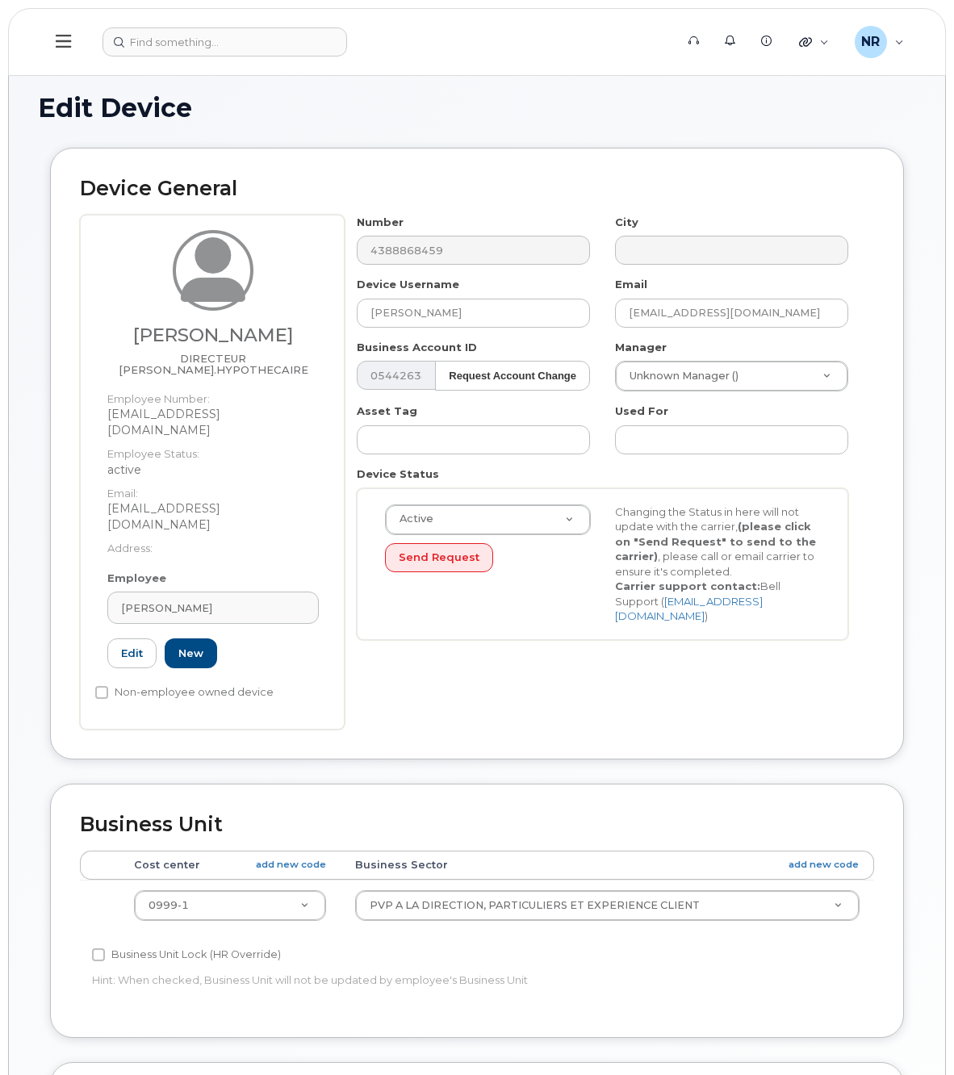
select select "22917077"
drag, startPoint x: 501, startPoint y: 312, endPoint x: 344, endPoint y: 311, distance: 156.5
click at [344, 311] on div "Device Username Hadi Isber" at bounding box center [473, 302] width 258 height 51
click at [291, 600] on div "HADI ISBER" at bounding box center [213, 607] width 184 height 15
click at [293, 642] on icon at bounding box center [289, 647] width 10 height 10
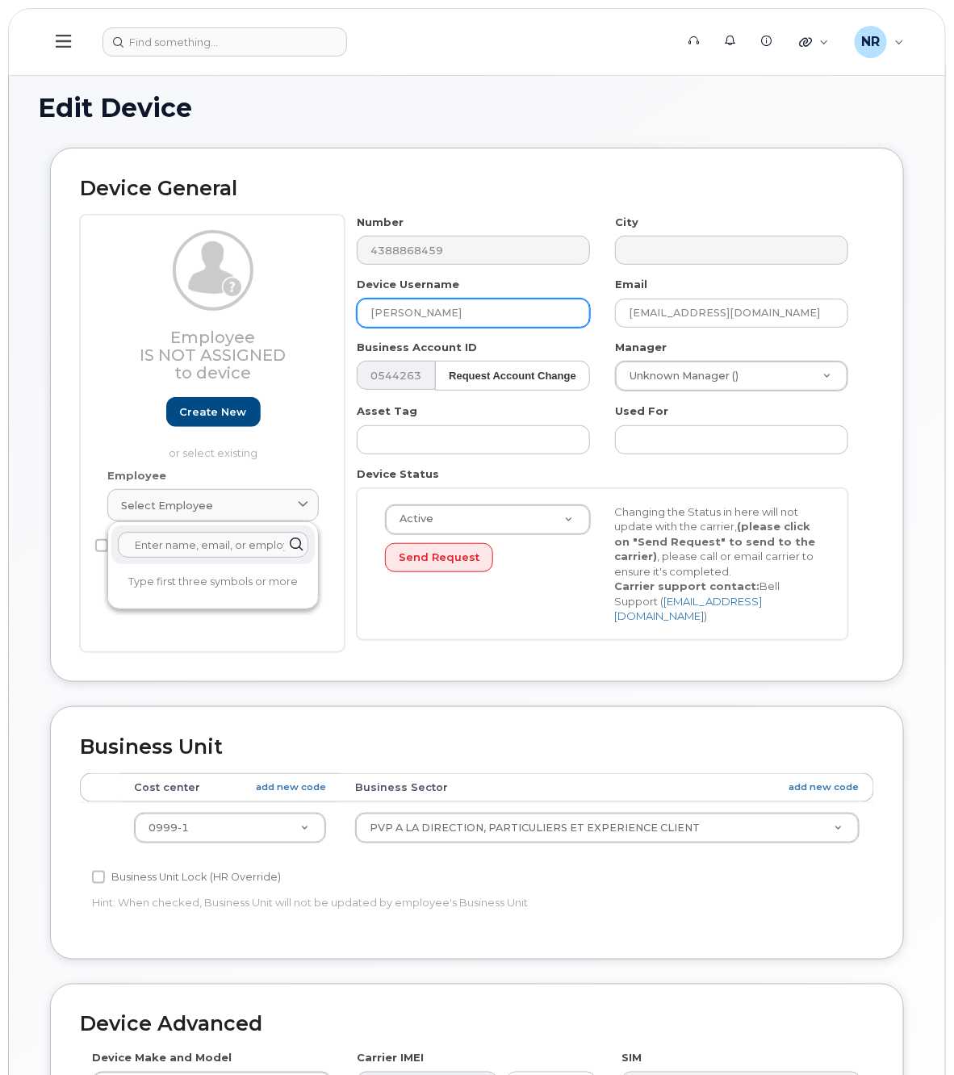
drag, startPoint x: 461, startPoint y: 312, endPoint x: 311, endPoint y: 312, distance: 149.3
click at [311, 312] on div "Employee Is not assigned to device Create new or select existing Employee Selec…" at bounding box center [477, 433] width 794 height 437
type input "DATA ONLY"
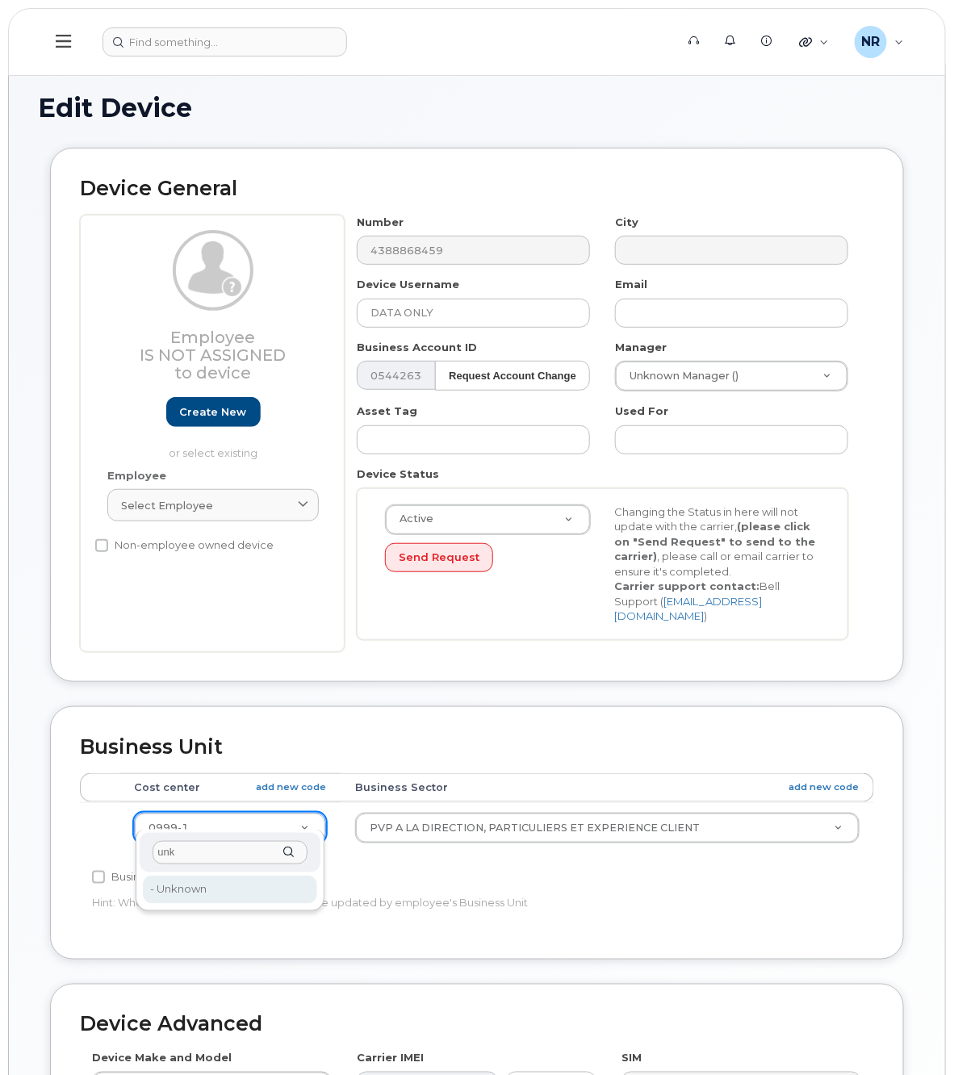
type input "unk"
type input "22916205"
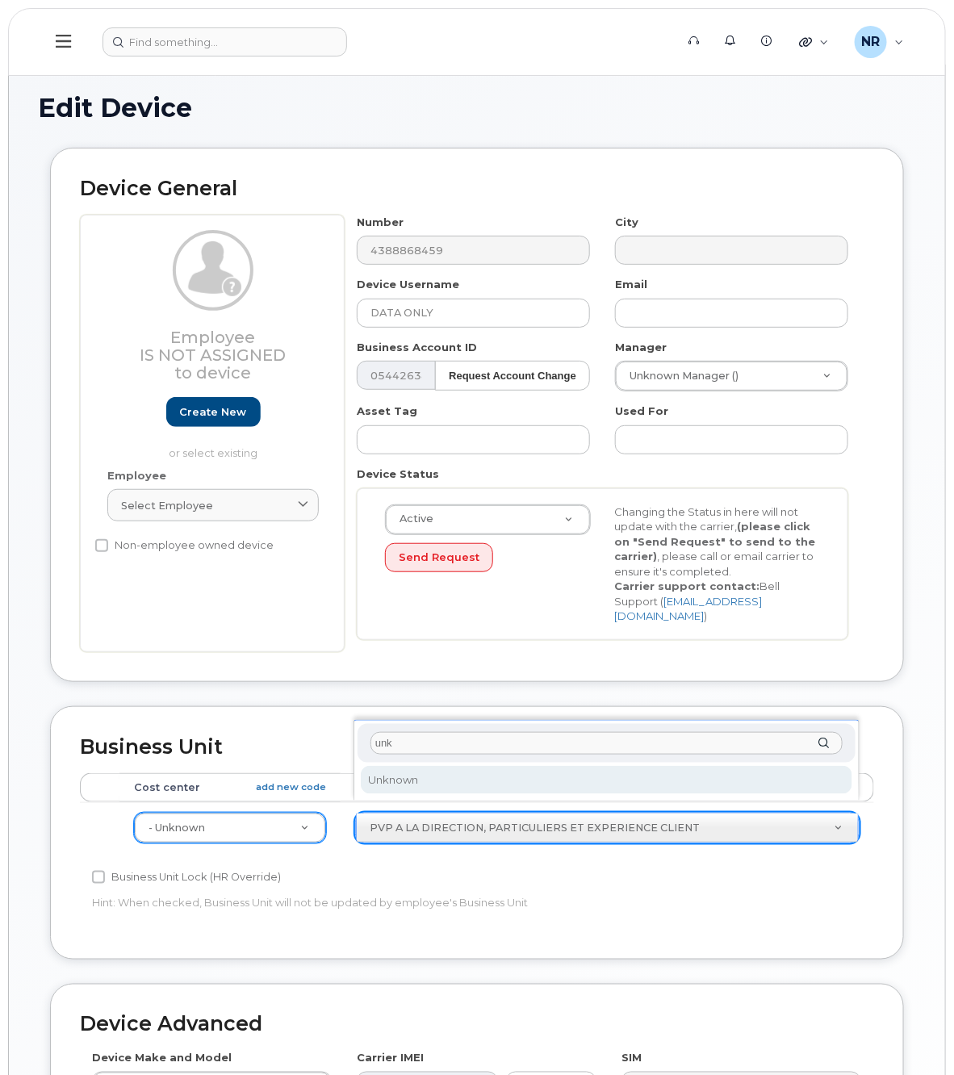
type input "unk"
select select "22916206"
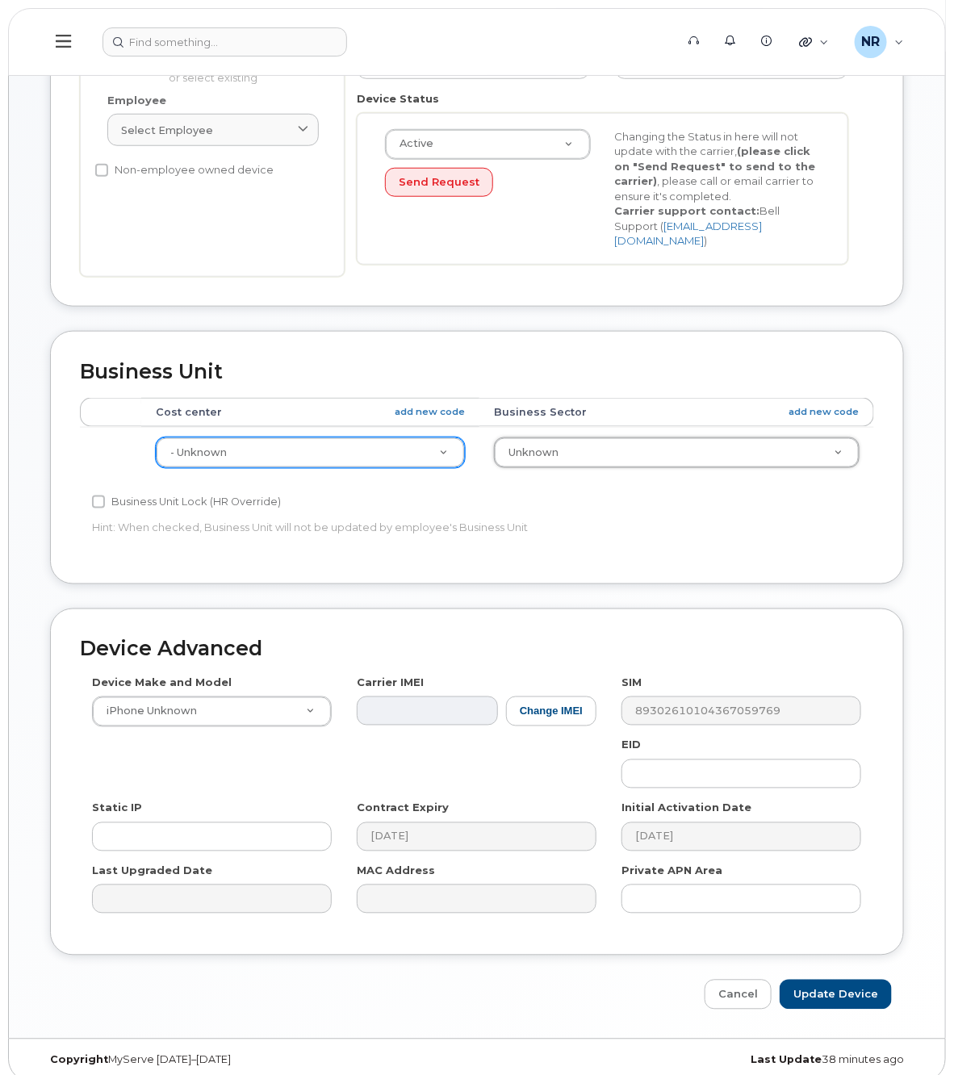
scroll to position [379, 0]
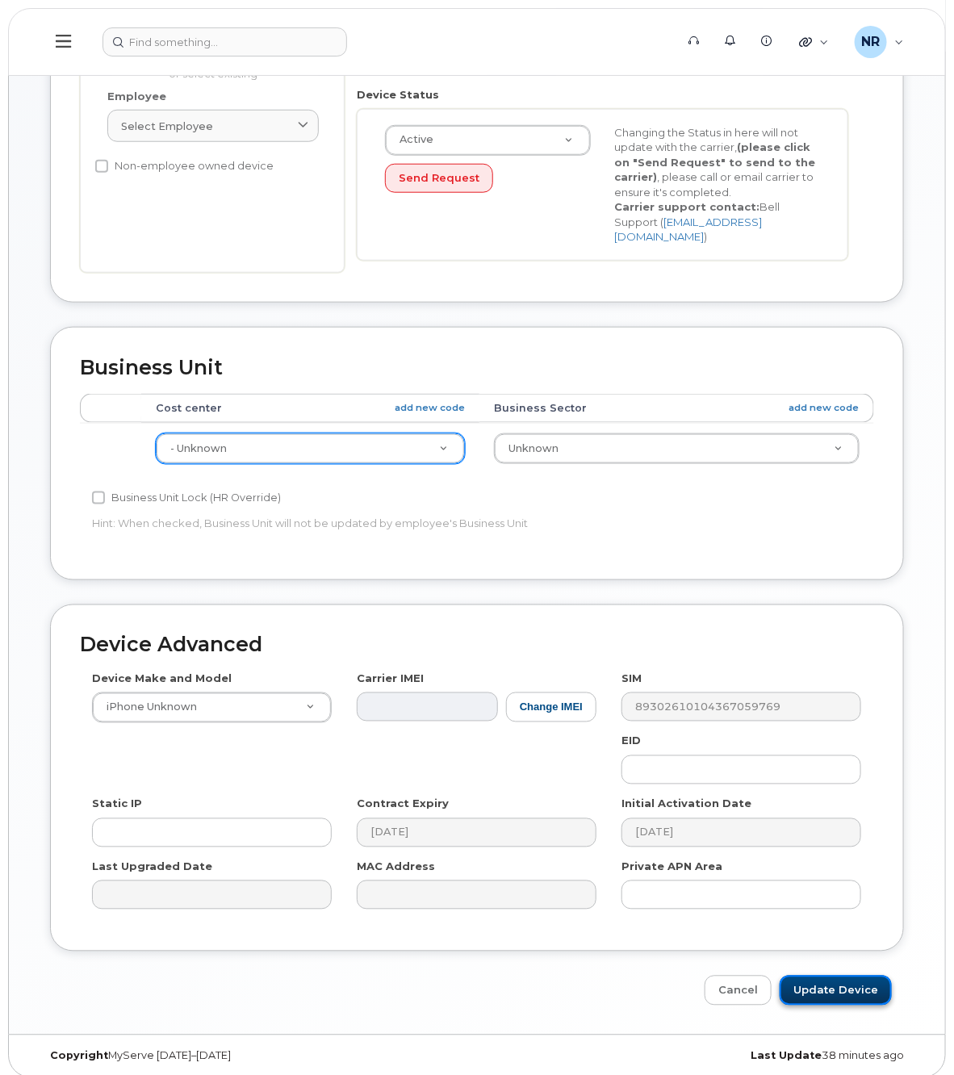
click at [829, 975] on input "Update Device" at bounding box center [835, 990] width 112 height 30
type input "Saving..."
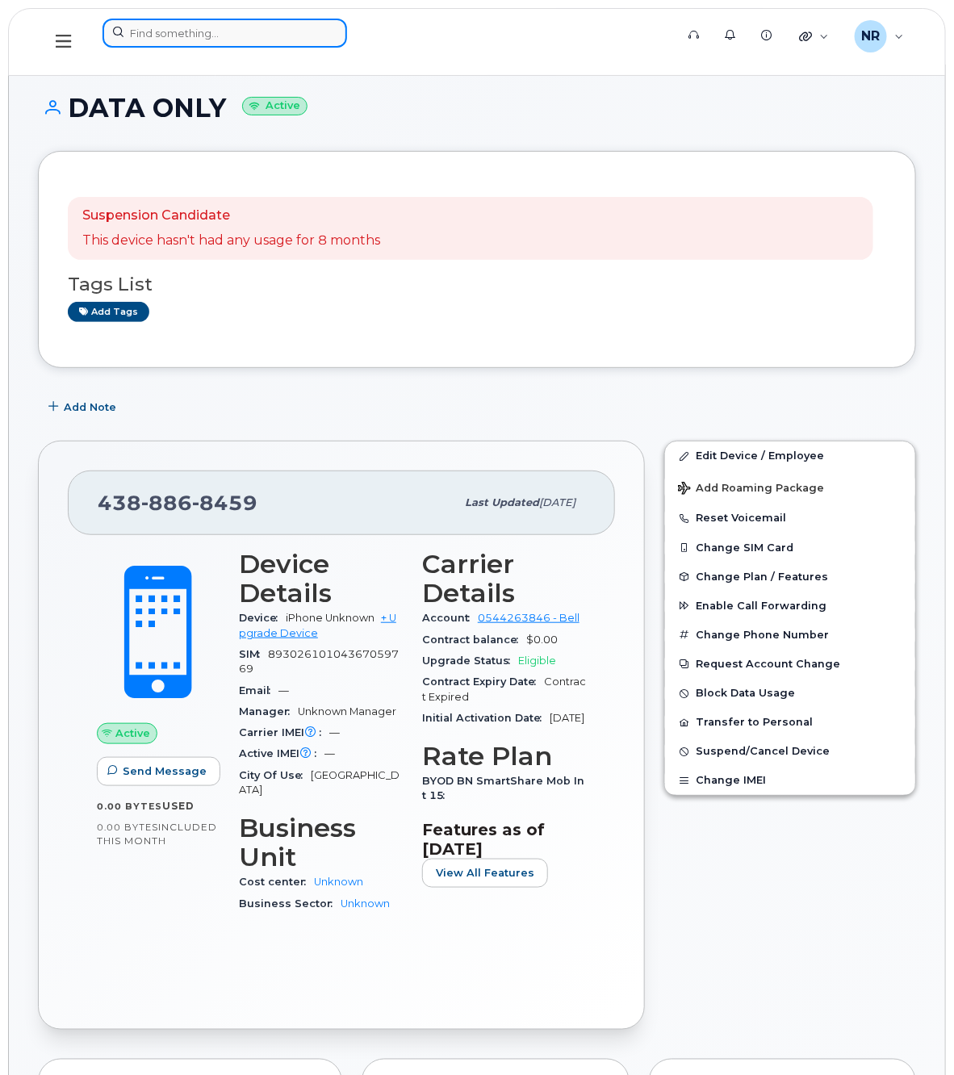
click at [186, 26] on input at bounding box center [224, 33] width 244 height 29
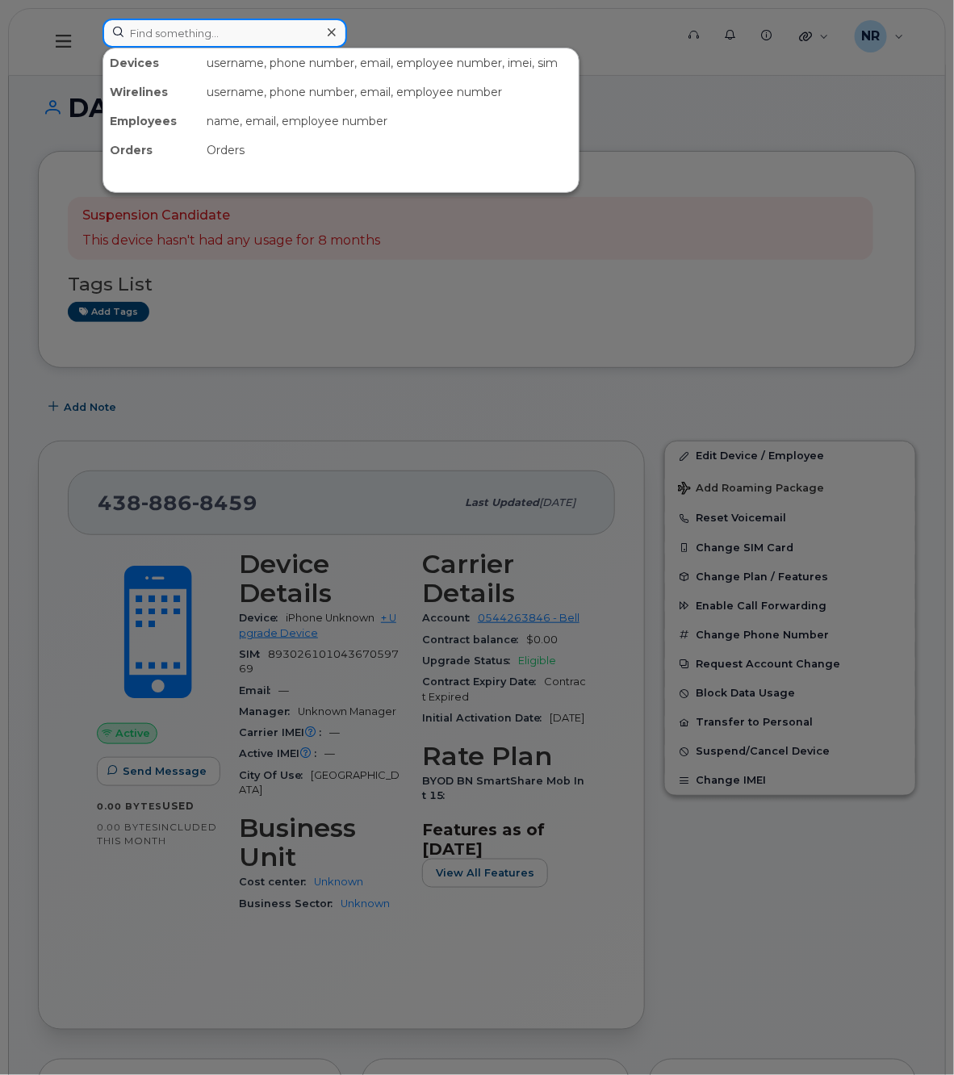
paste input "4388870194"
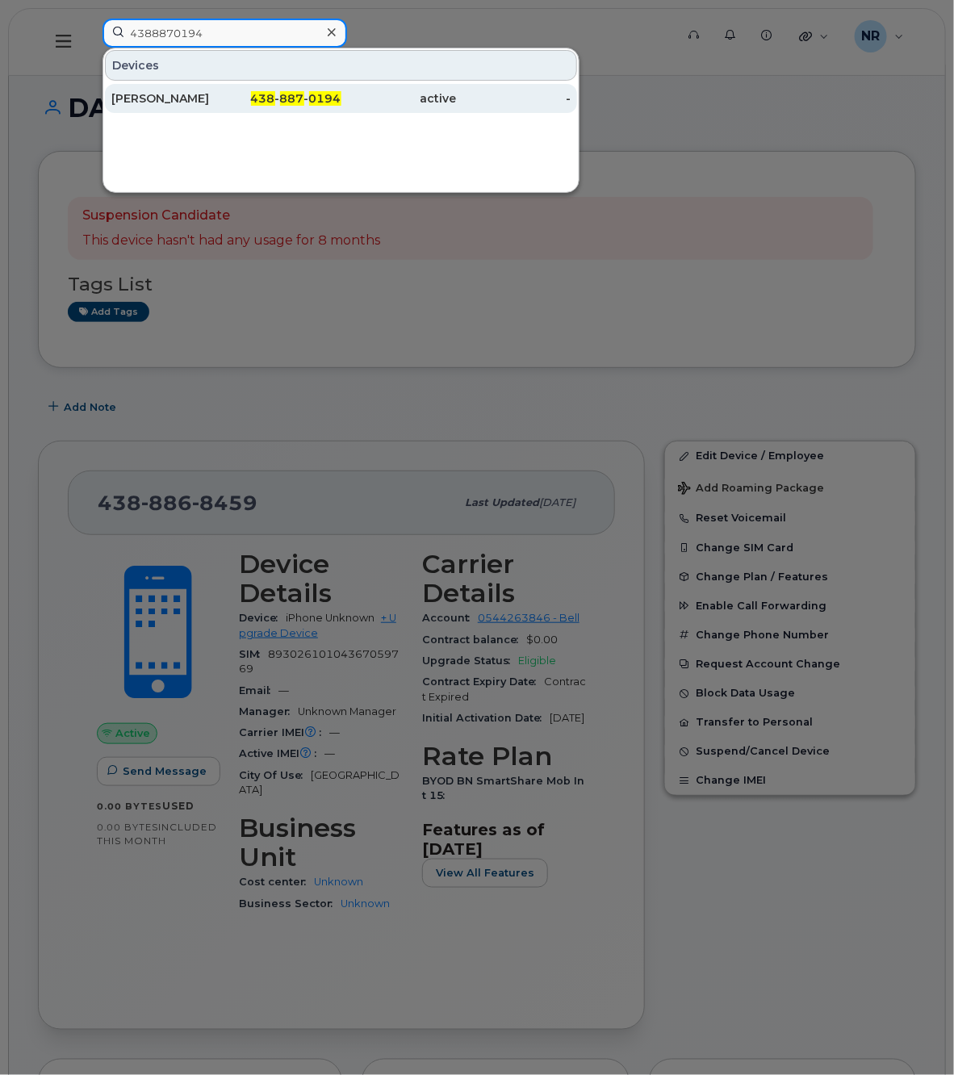
type input "4388870194"
drag, startPoint x: 150, startPoint y: 98, endPoint x: 482, endPoint y: 90, distance: 331.7
click at [150, 98] on div "[PERSON_NAME]" at bounding box center [168, 98] width 115 height 16
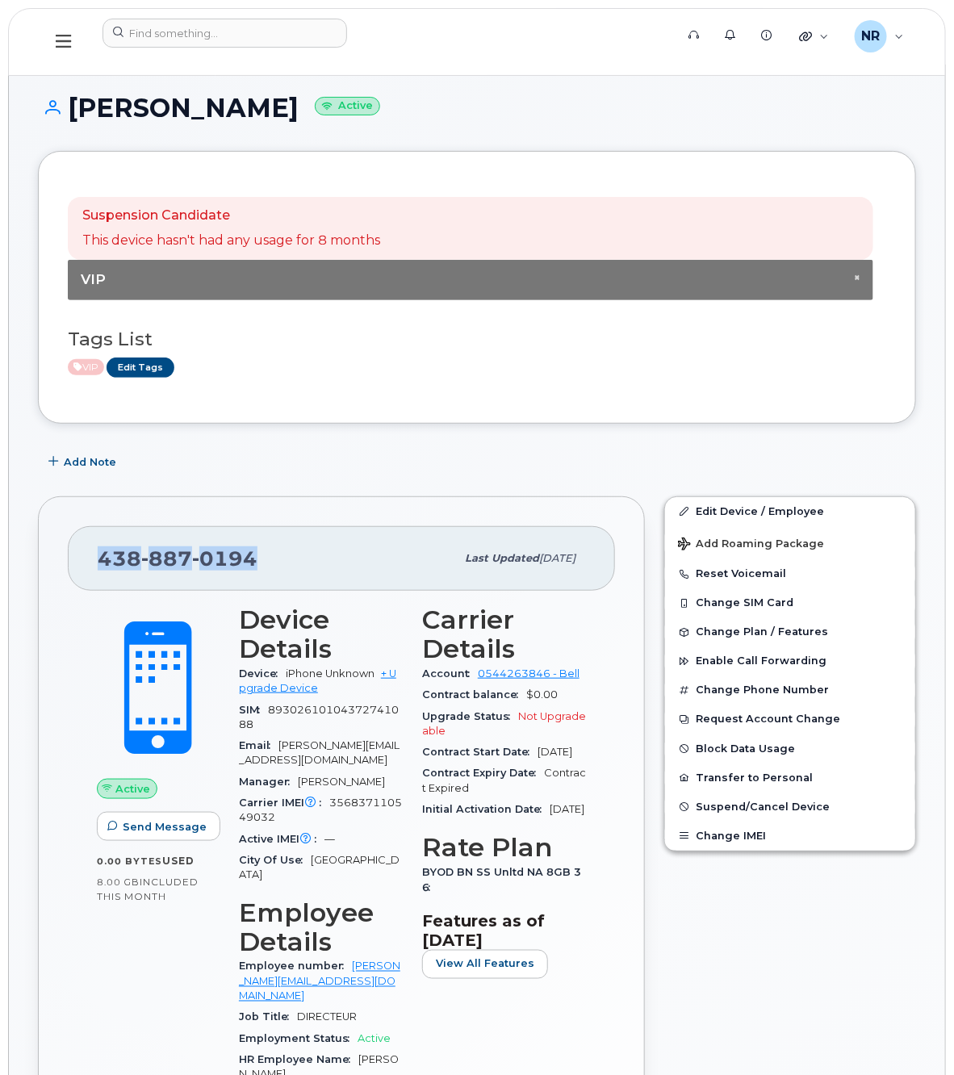
drag, startPoint x: 295, startPoint y: 557, endPoint x: 61, endPoint y: 557, distance: 234.8
click at [61, 557] on div "[PHONE_NUMBER] Last updated [DATE] Active Send Message 0.00 Bytes  used 8.00 GB…" at bounding box center [341, 937] width 607 height 883
copy span "[PHONE_NUMBER]"
